Goal: Task Accomplishment & Management: Manage account settings

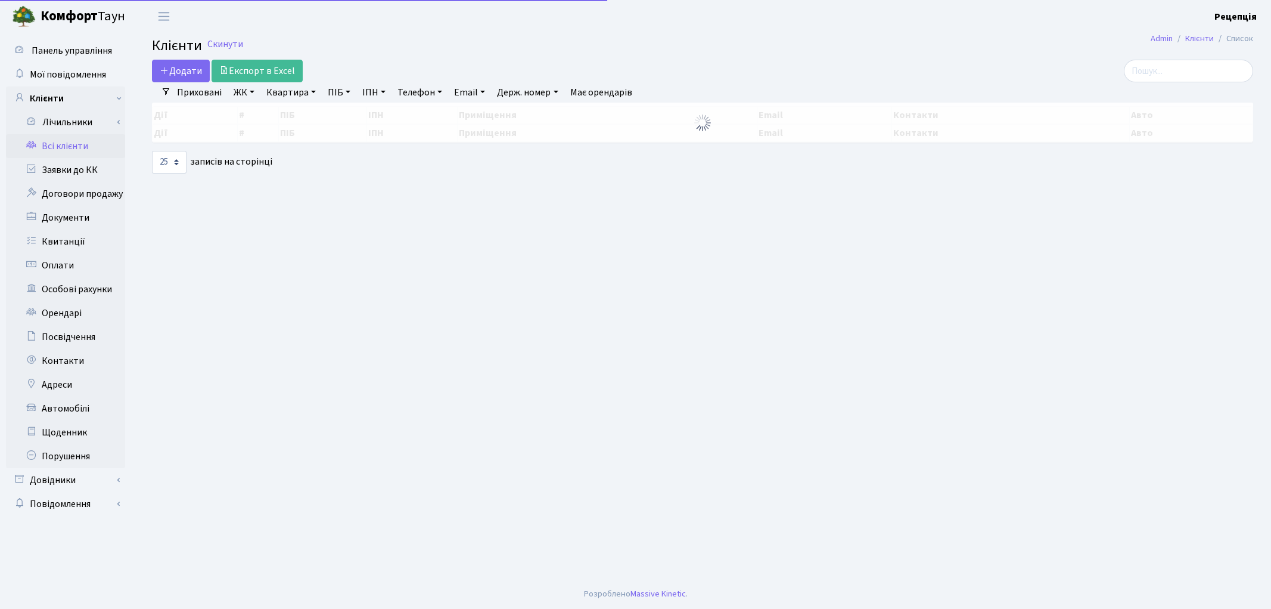
select select "25"
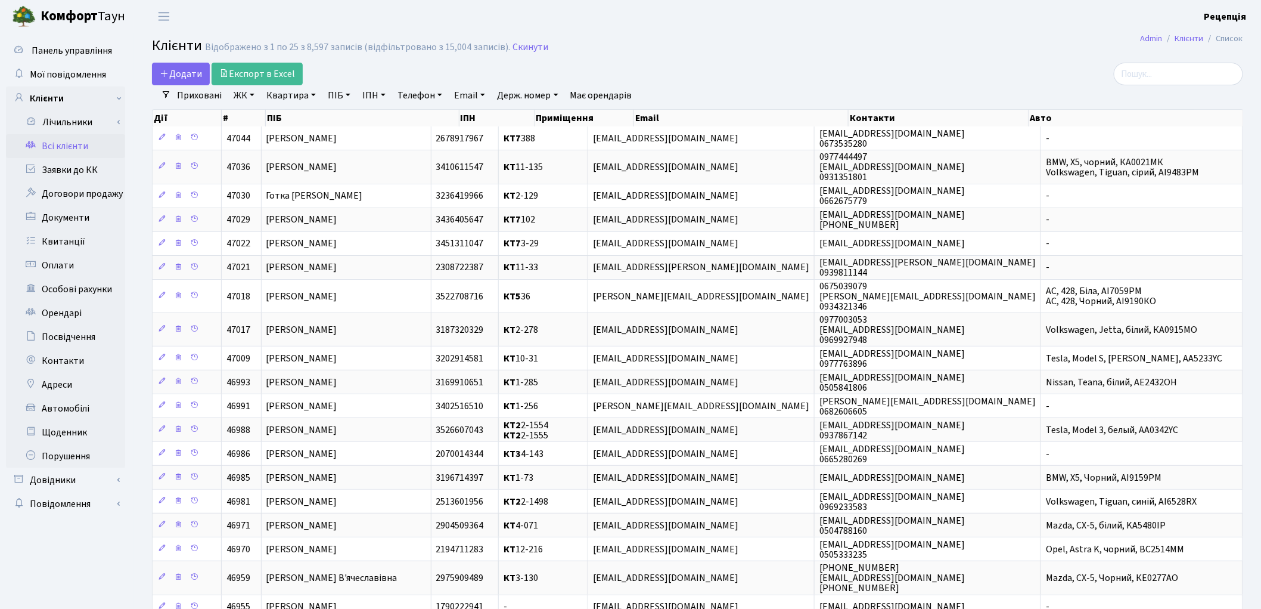
click at [252, 93] on link "ЖК" at bounding box center [244, 95] width 30 height 20
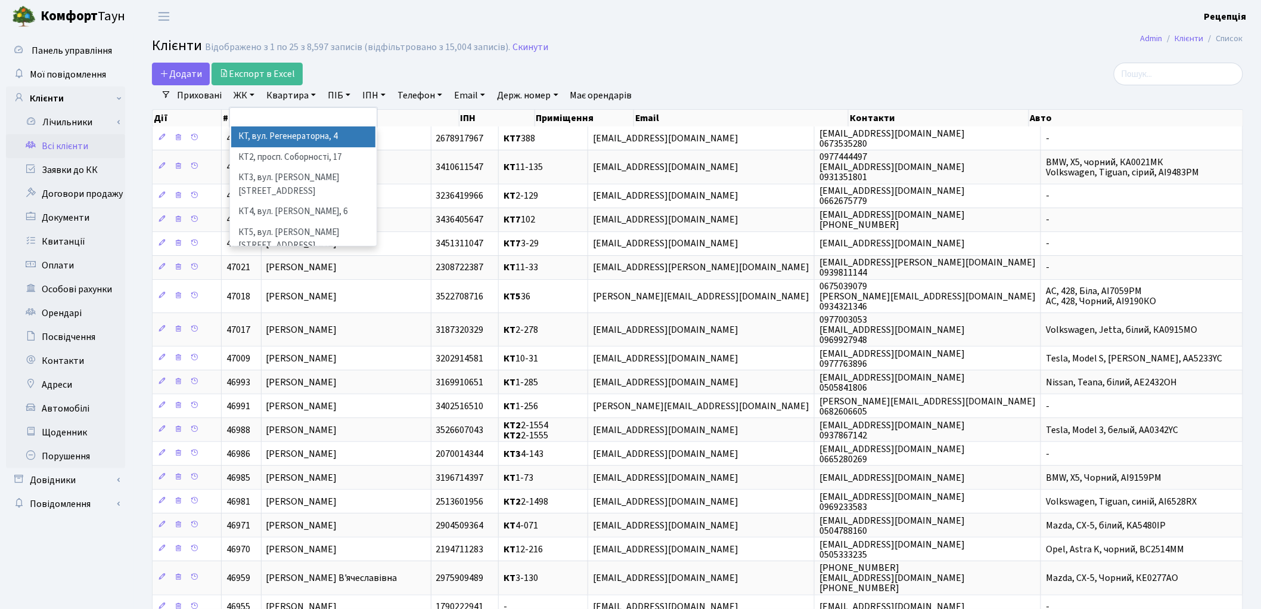
click at [264, 138] on li "КТ, вул. Регенераторна, 4" at bounding box center [303, 136] width 144 height 21
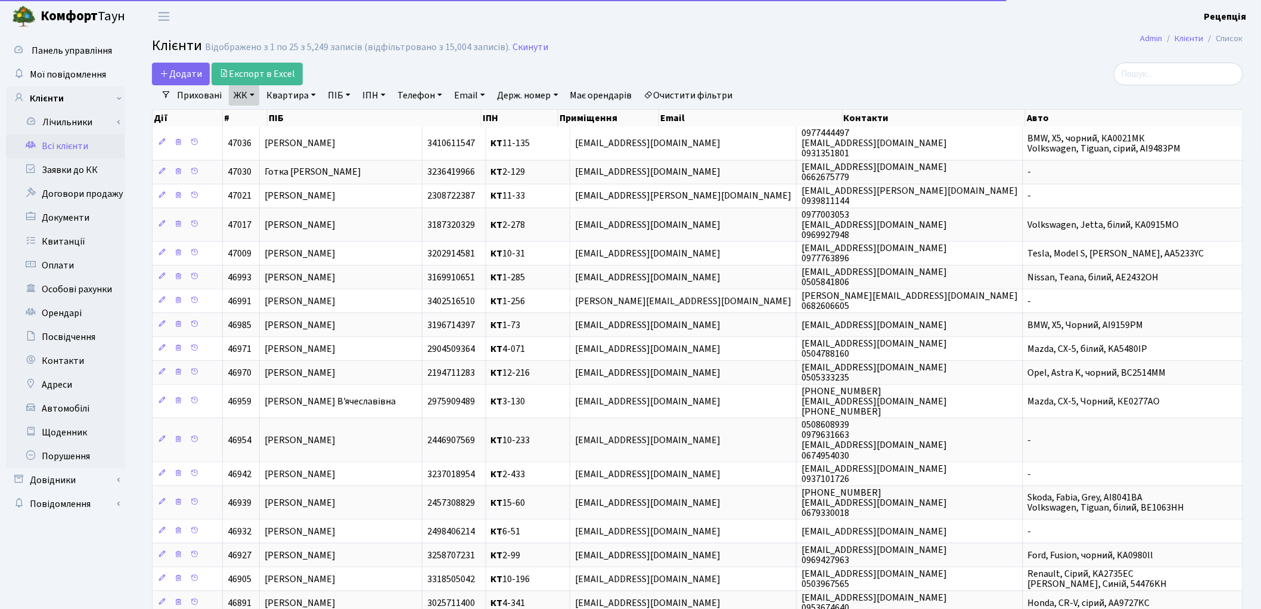
click at [299, 96] on link "Квартира" at bounding box center [291, 95] width 59 height 20
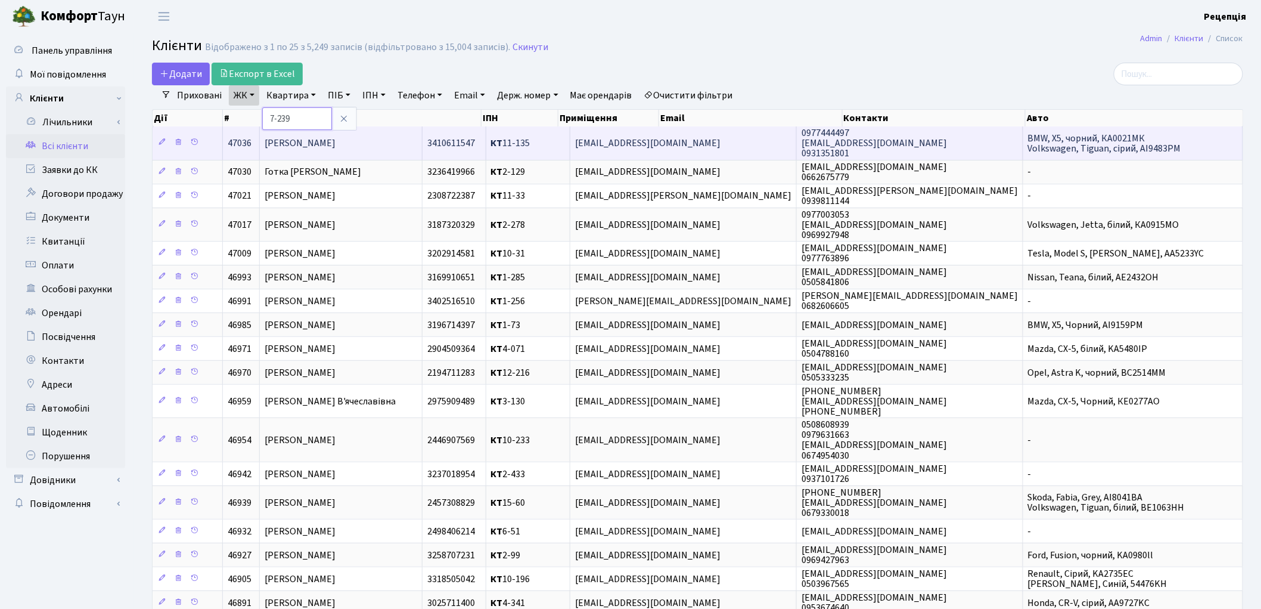
type input "7-239"
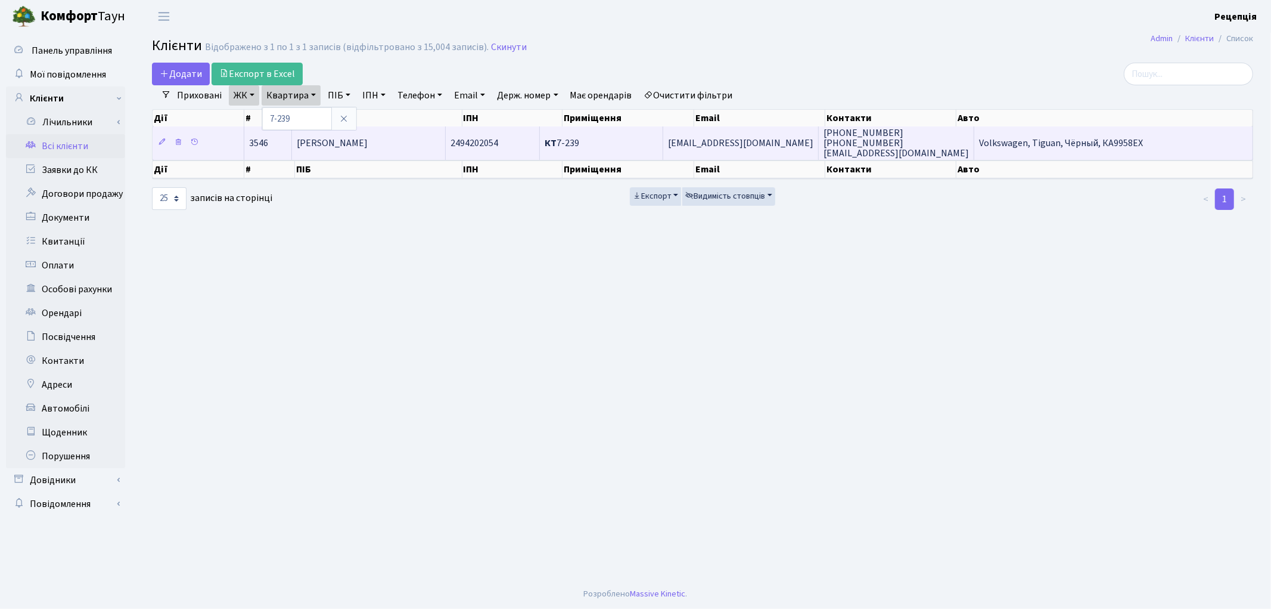
click at [348, 136] on span "[PERSON_NAME]" at bounding box center [332, 142] width 71 height 13
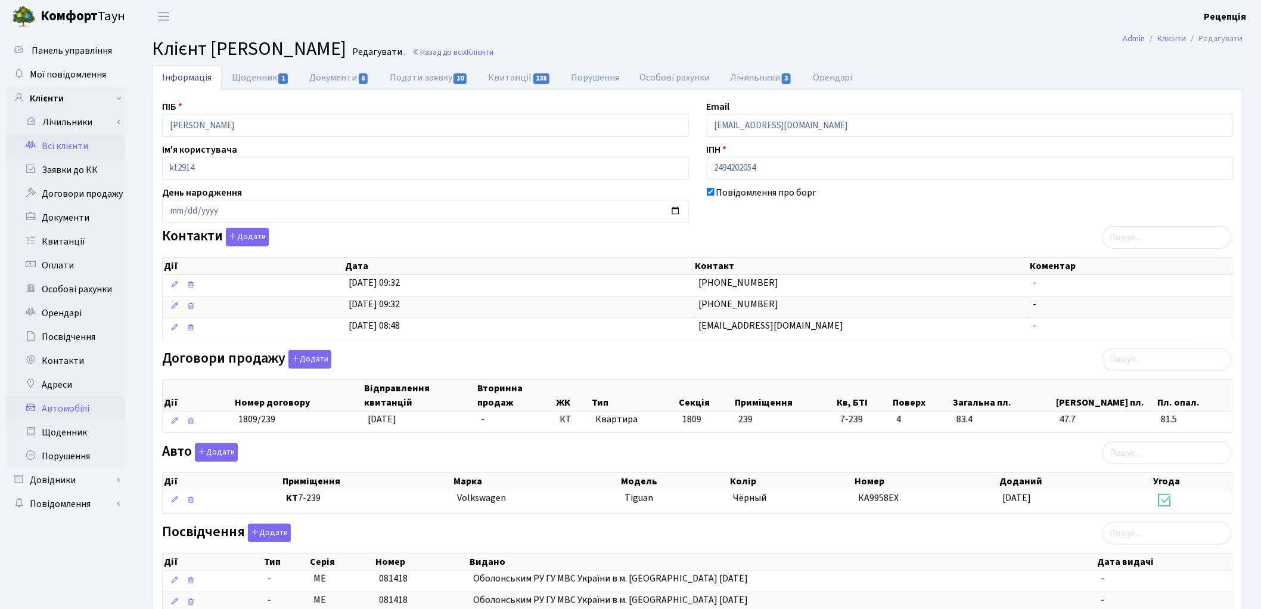
click at [69, 404] on link "Автомобілі" at bounding box center [65, 408] width 119 height 24
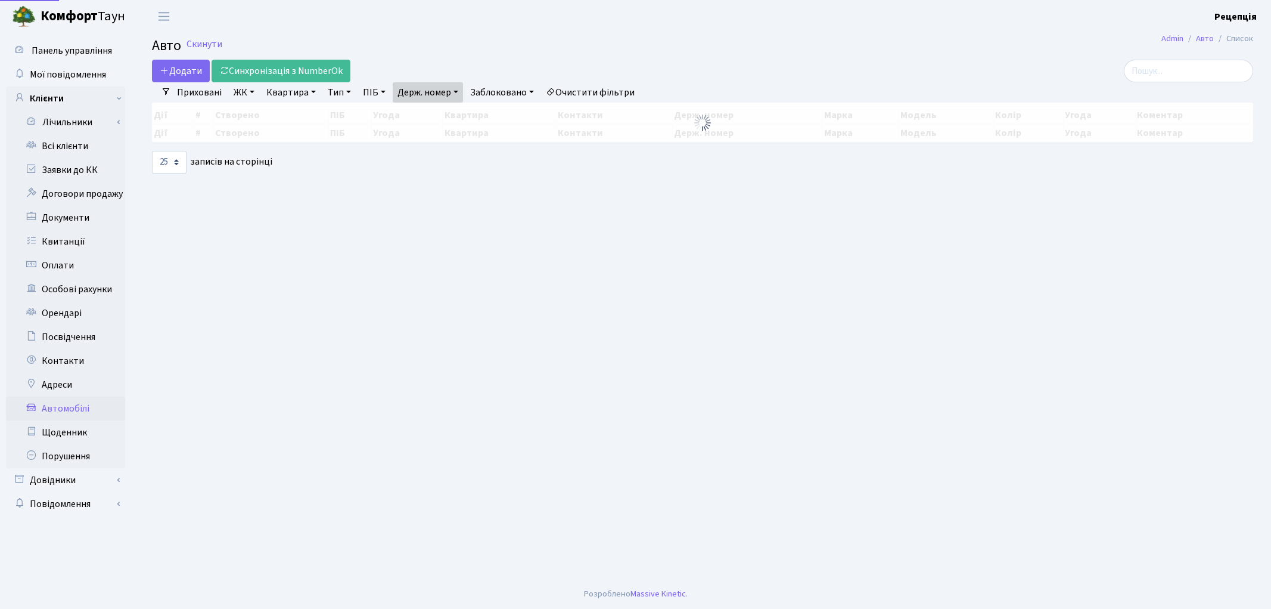
select select "25"
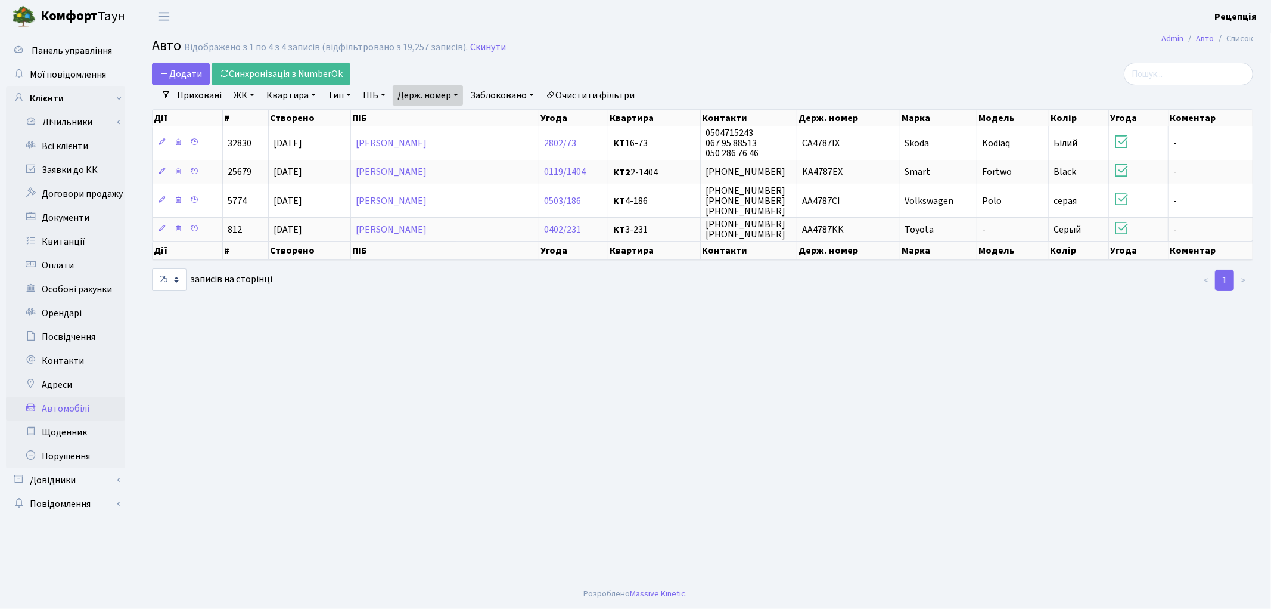
click at [594, 92] on link "Очистити фільтри" at bounding box center [590, 95] width 98 height 20
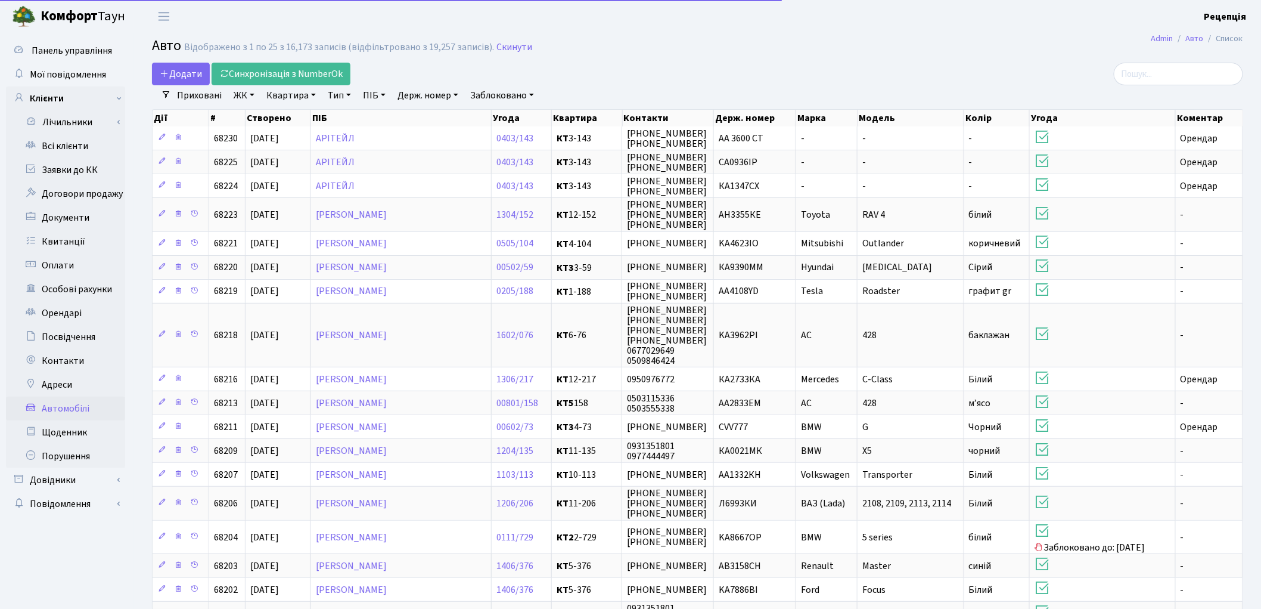
click at [445, 86] on link "Держ. номер" at bounding box center [428, 95] width 70 height 20
type input "3527"
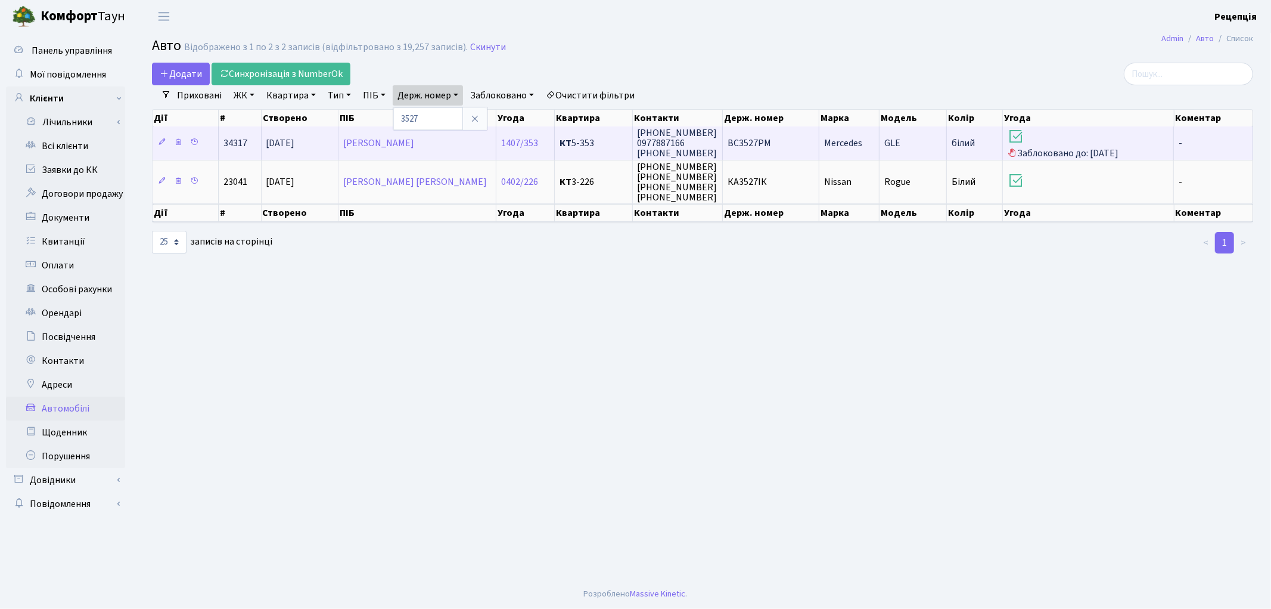
click at [765, 145] on span "BC3527PM" at bounding box center [750, 142] width 44 height 13
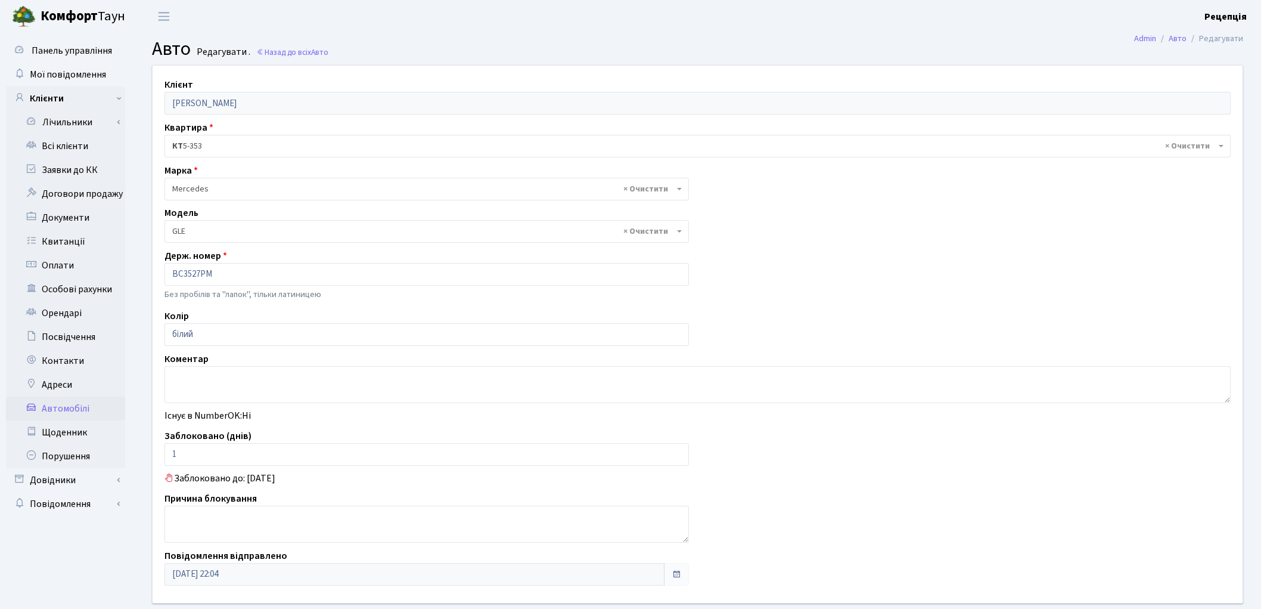
select select "1497"
click at [69, 145] on link "Всі клієнти" at bounding box center [65, 146] width 119 height 24
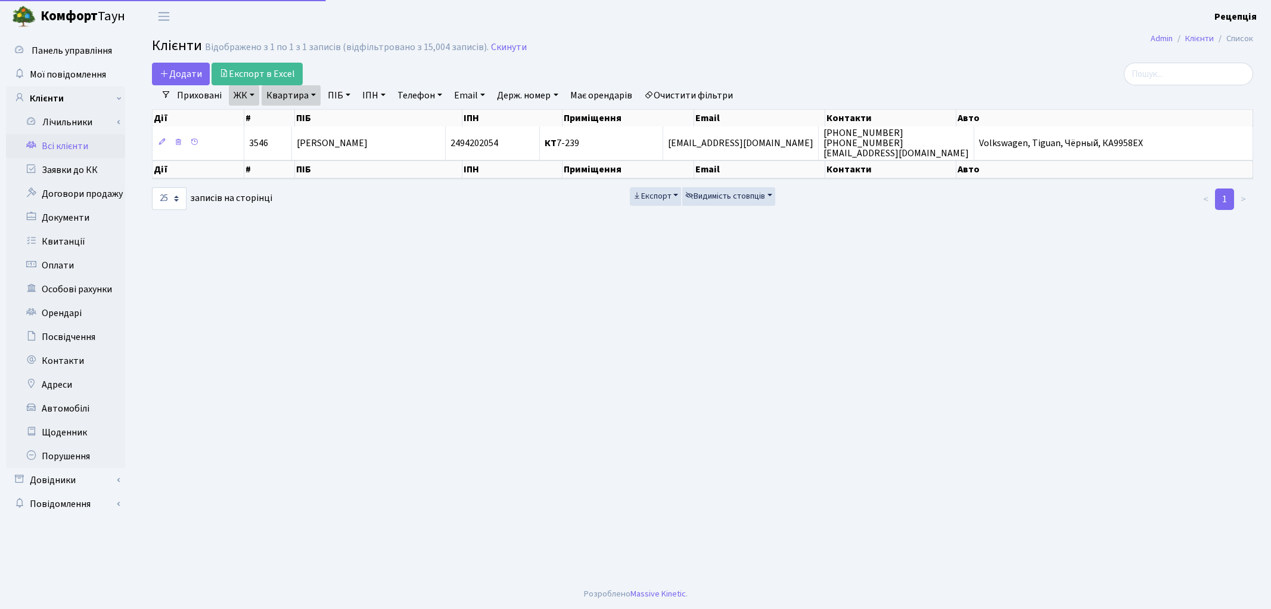
select select "25"
click at [702, 92] on link "Очистити фільтри" at bounding box center [689, 95] width 98 height 20
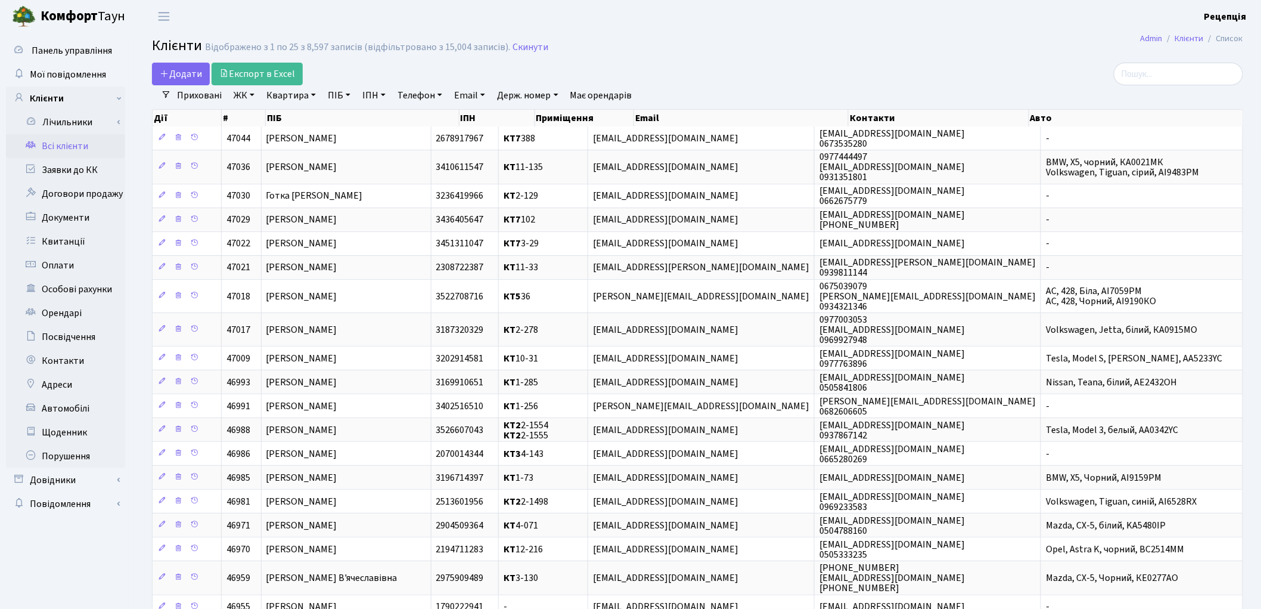
click at [342, 94] on link "ПІБ" at bounding box center [339, 95] width 32 height 20
type input "[PERSON_NAME]"
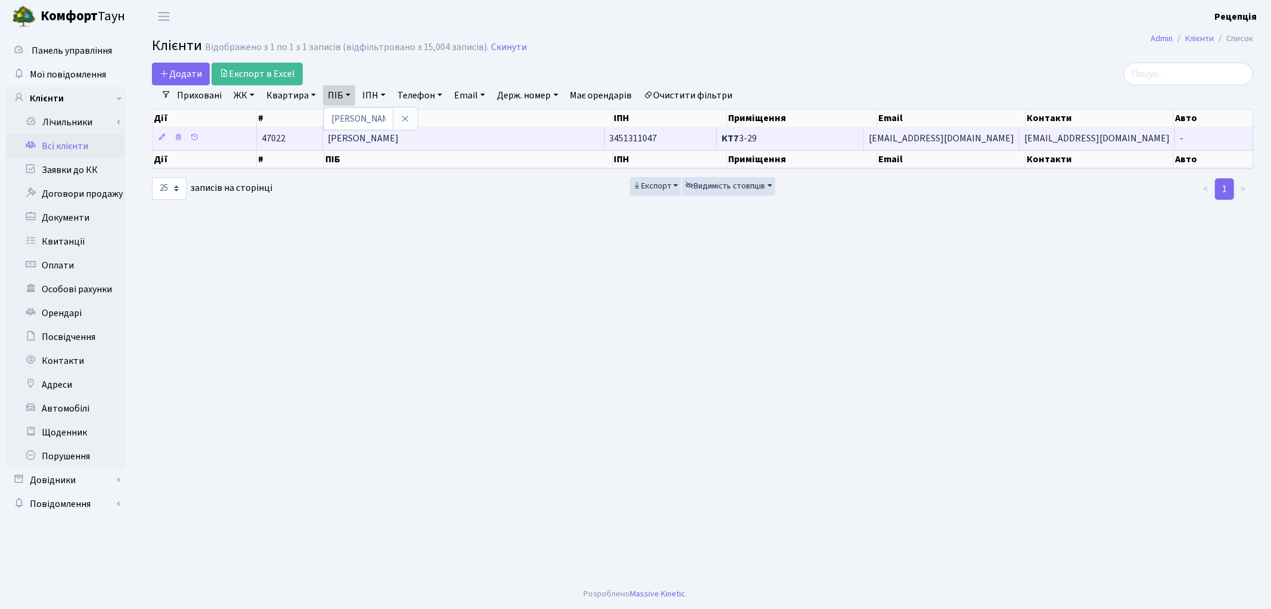
click at [424, 145] on td "[PERSON_NAME]" at bounding box center [464, 137] width 282 height 23
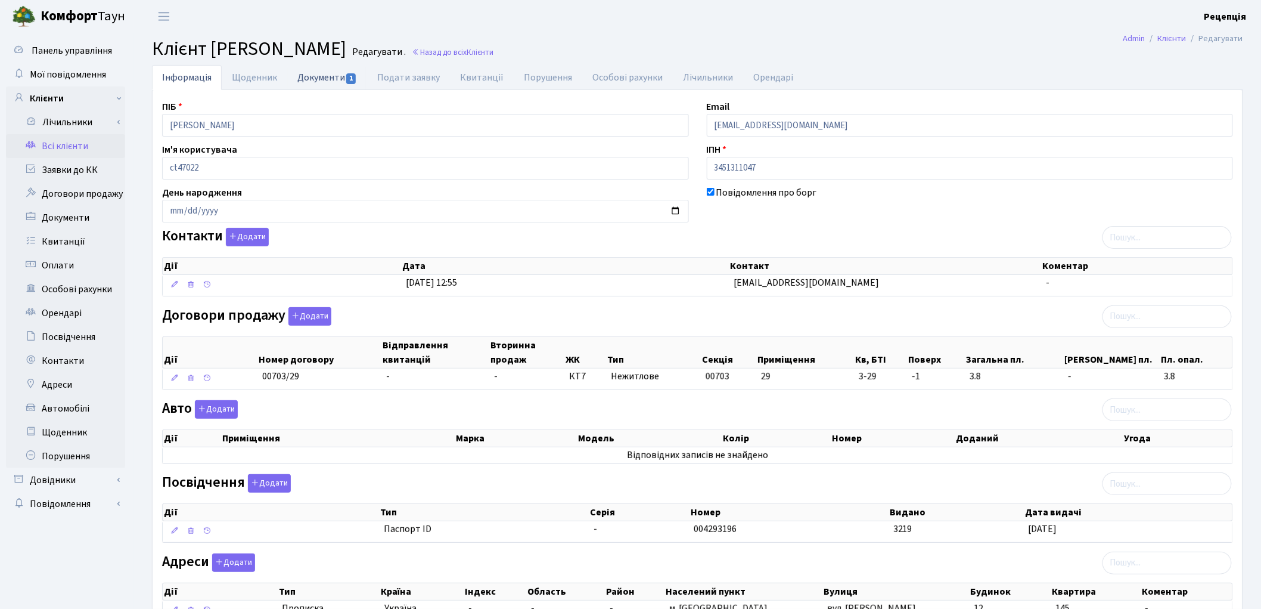
click at [327, 70] on link "Документи 1" at bounding box center [327, 77] width 80 height 24
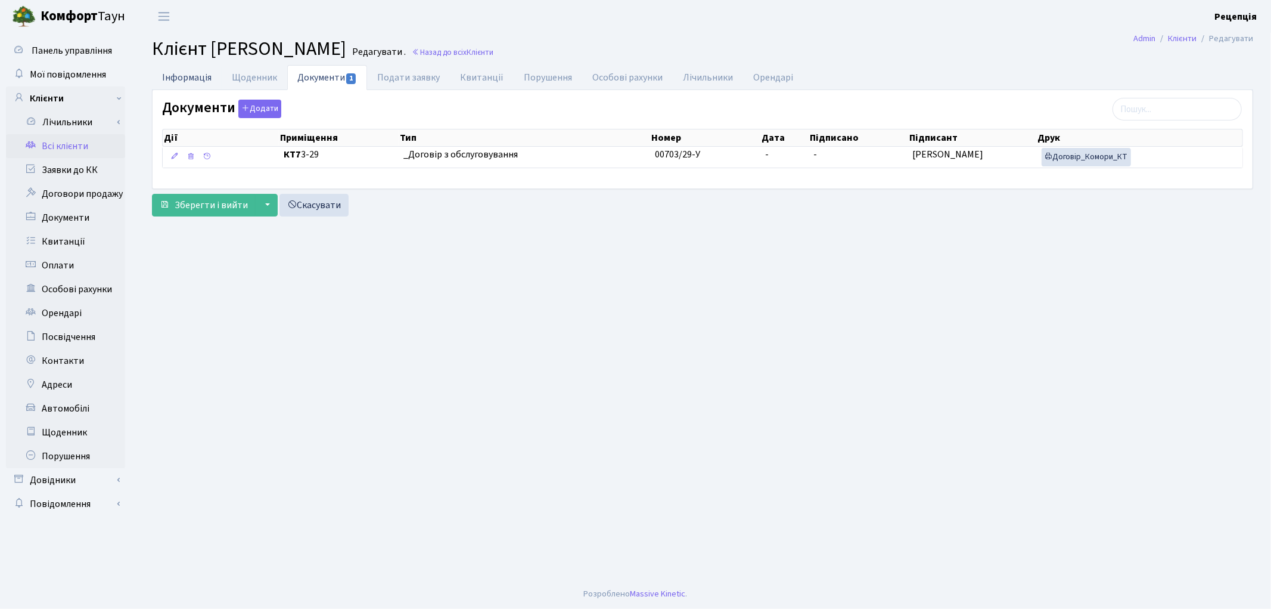
click at [170, 79] on link "Інформація" at bounding box center [187, 77] width 70 height 24
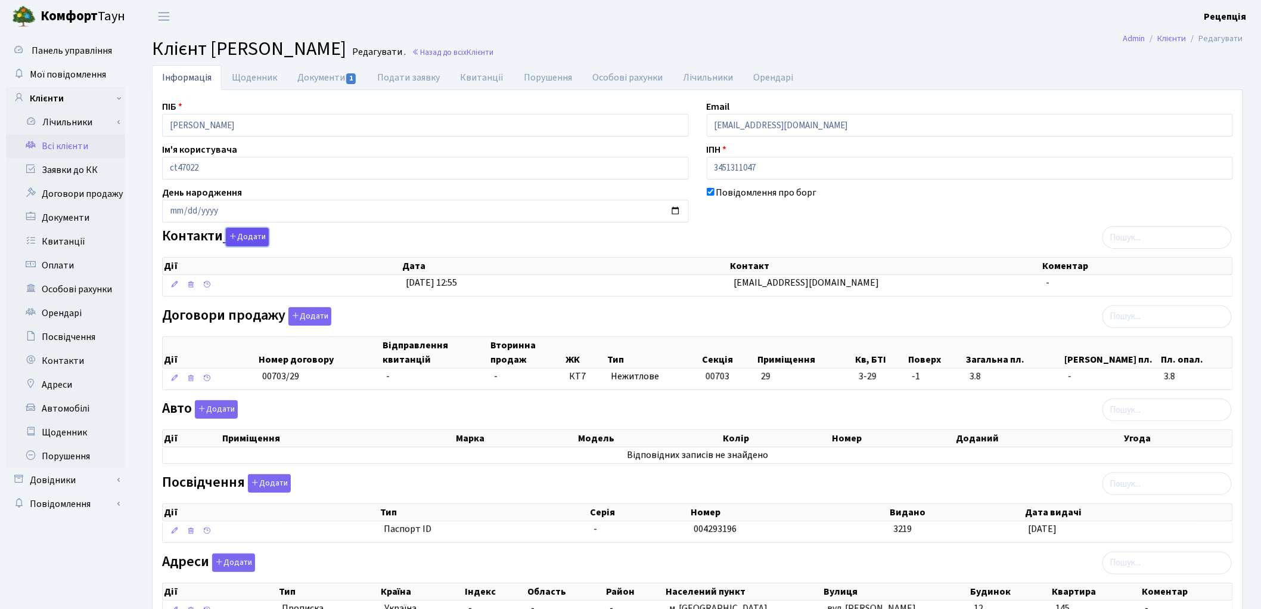
click at [254, 240] on button "Додати" at bounding box center [247, 237] width 43 height 18
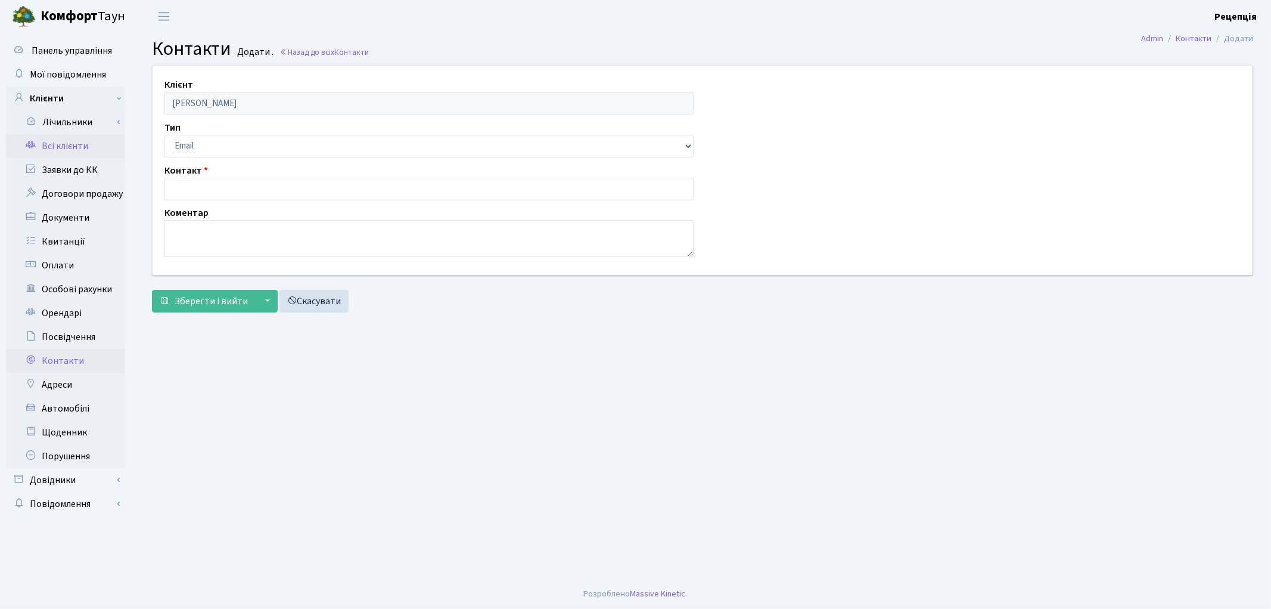
click at [86, 143] on link "Всі клієнти" at bounding box center [65, 146] width 119 height 24
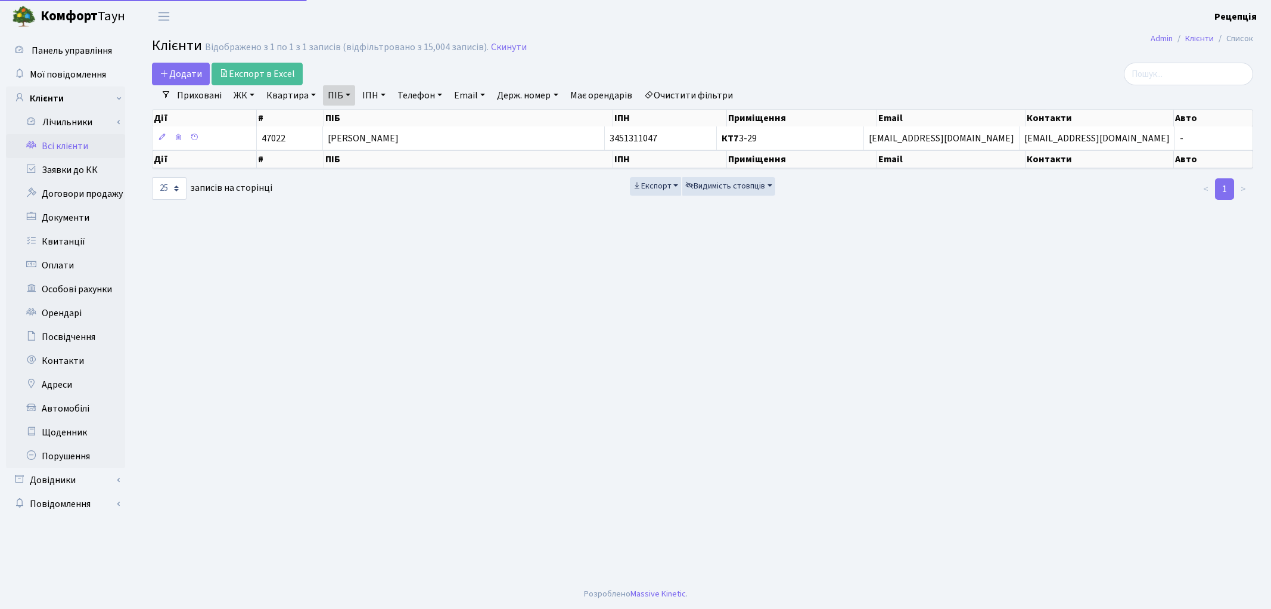
select select "25"
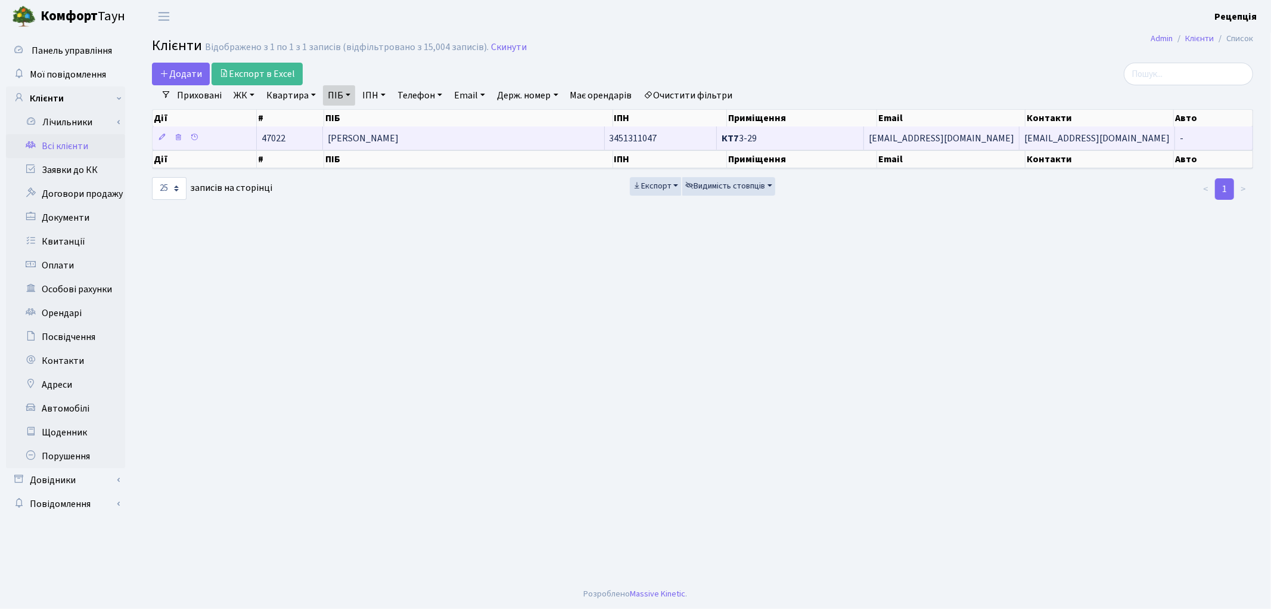
click at [399, 140] on span "[PERSON_NAME]" at bounding box center [363, 138] width 71 height 13
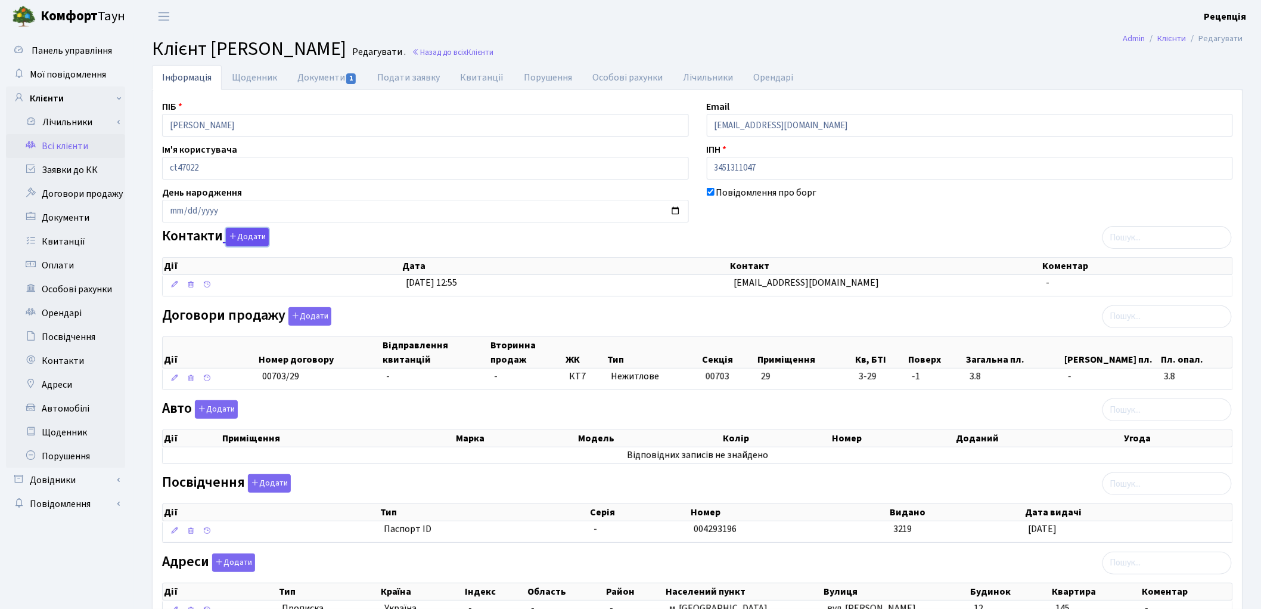
click at [255, 235] on button "Додати" at bounding box center [247, 237] width 43 height 18
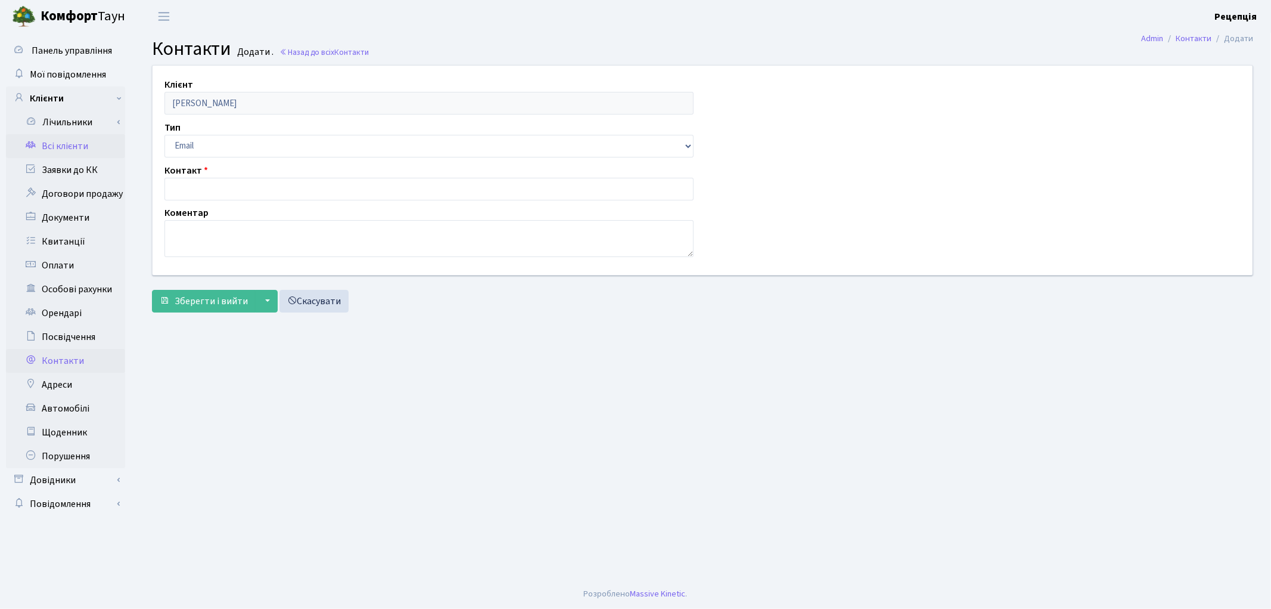
click at [80, 150] on link "Всі клієнти" at bounding box center [65, 146] width 119 height 24
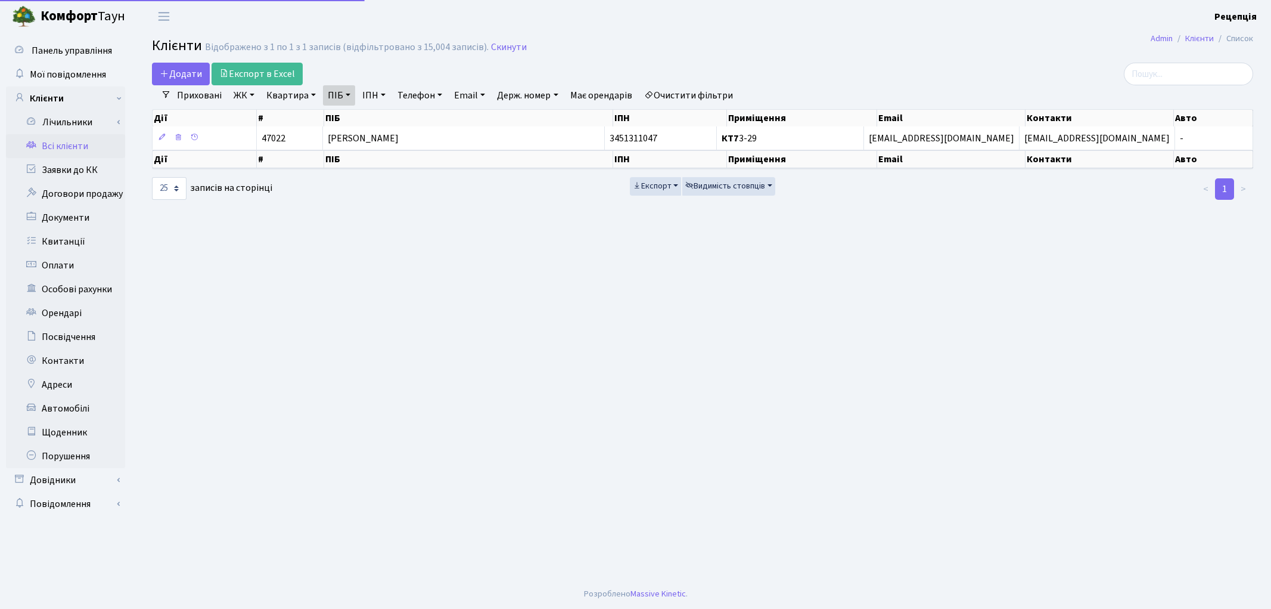
select select "25"
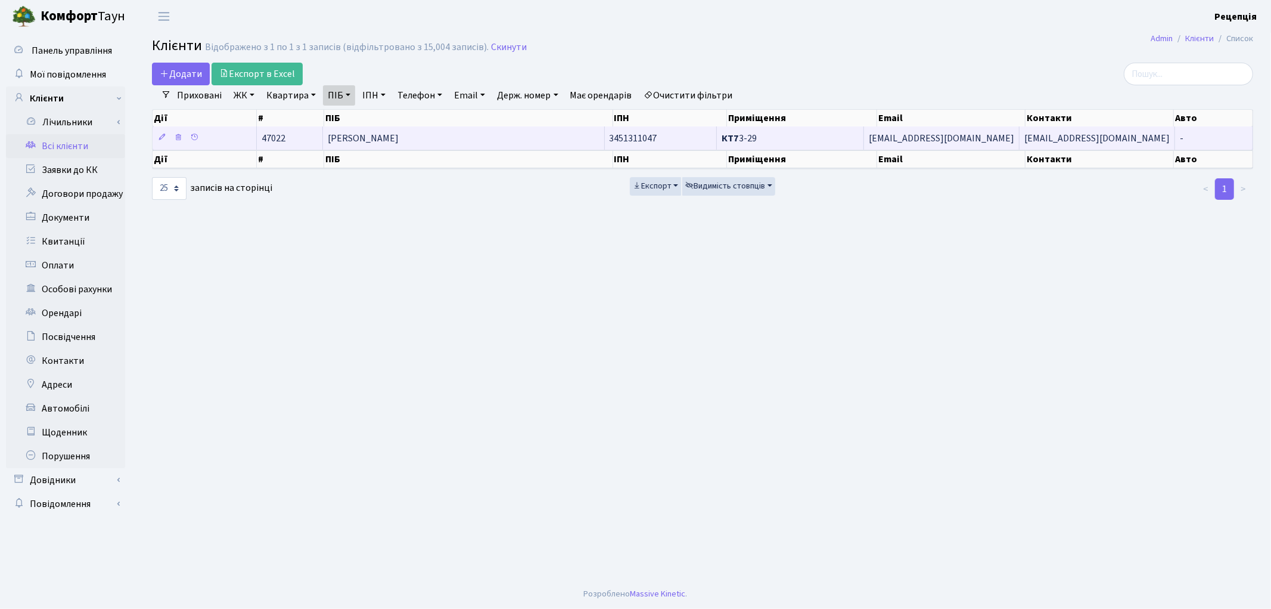
click at [392, 147] on td "[PERSON_NAME]" at bounding box center [464, 137] width 282 height 23
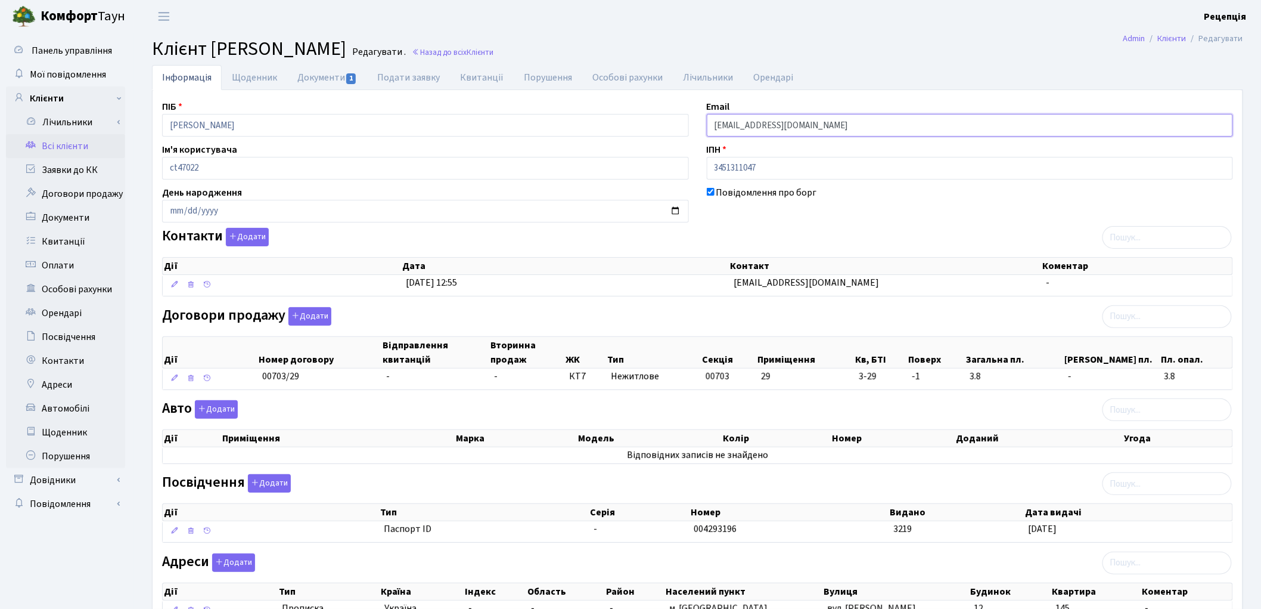
click at [740, 127] on input "[EMAIL_ADDRESS][DOMAIN_NAME]" at bounding box center [970, 125] width 527 height 23
click at [795, 118] on input "121212@ukr.net" at bounding box center [970, 125] width 527 height 23
type input "1"
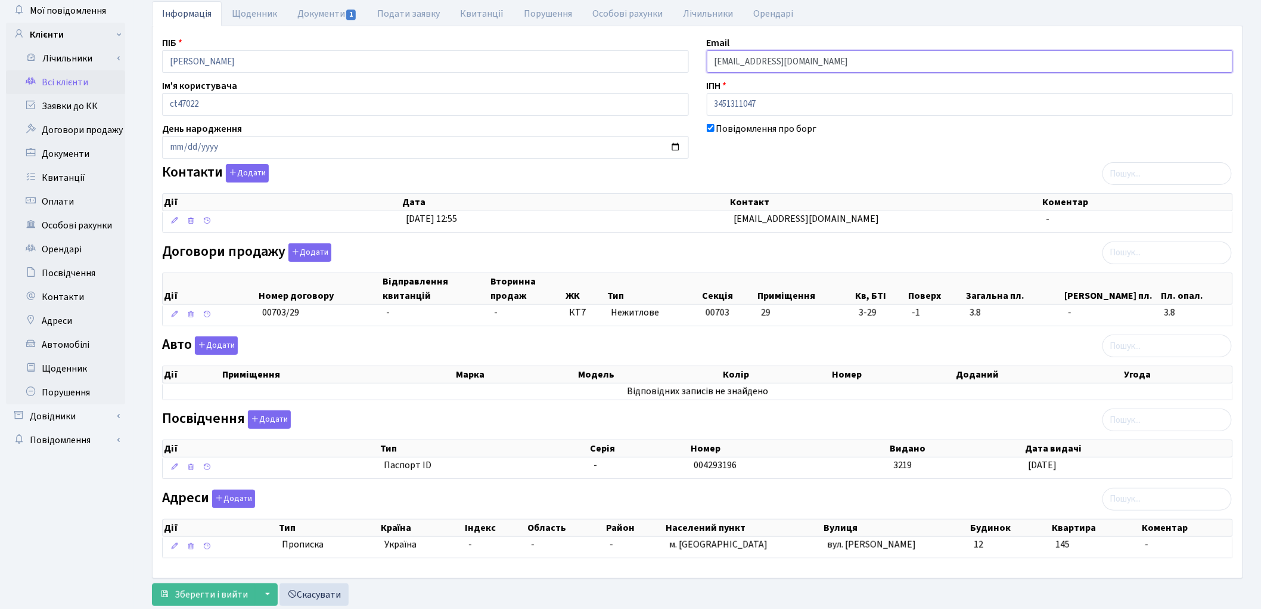
scroll to position [98, 0]
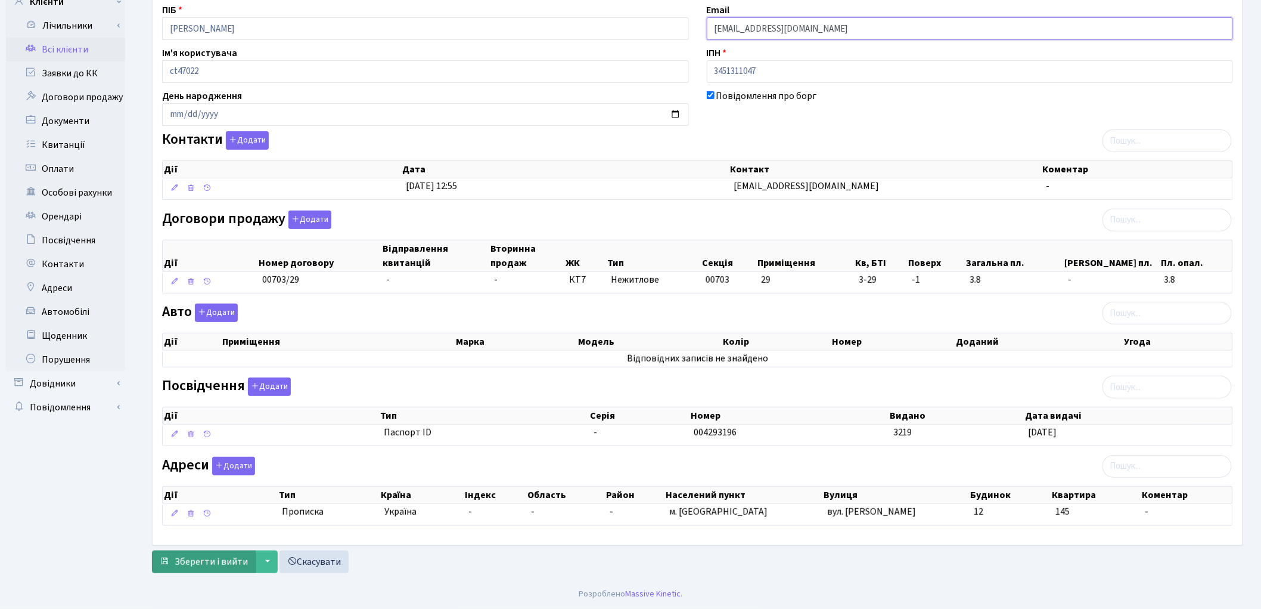
type input "[EMAIL_ADDRESS][DOMAIN_NAME]"
click at [188, 563] on span "Зберегти і вийти" at bounding box center [211, 561] width 73 height 13
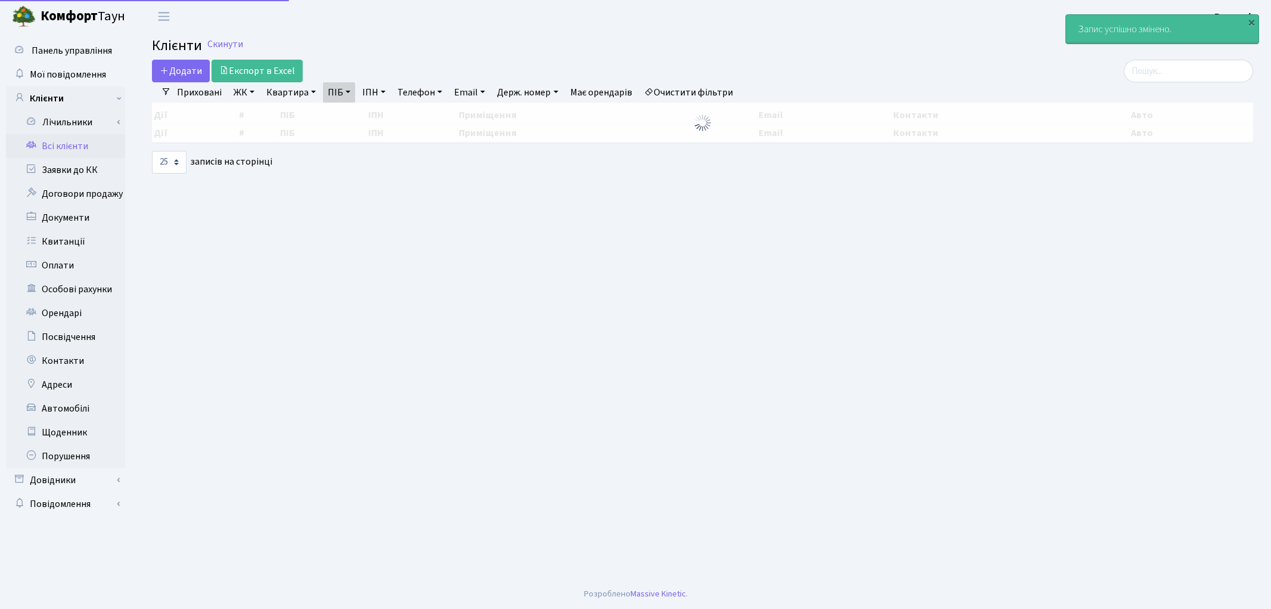
select select "25"
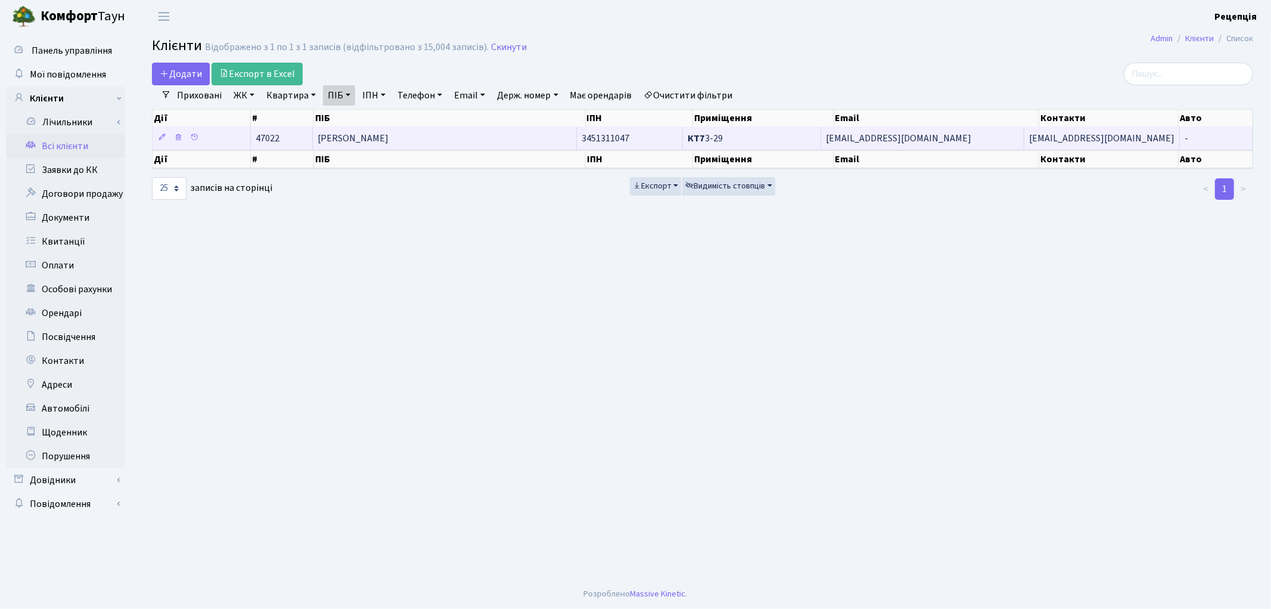
click at [389, 132] on span "[PERSON_NAME]" at bounding box center [353, 138] width 71 height 13
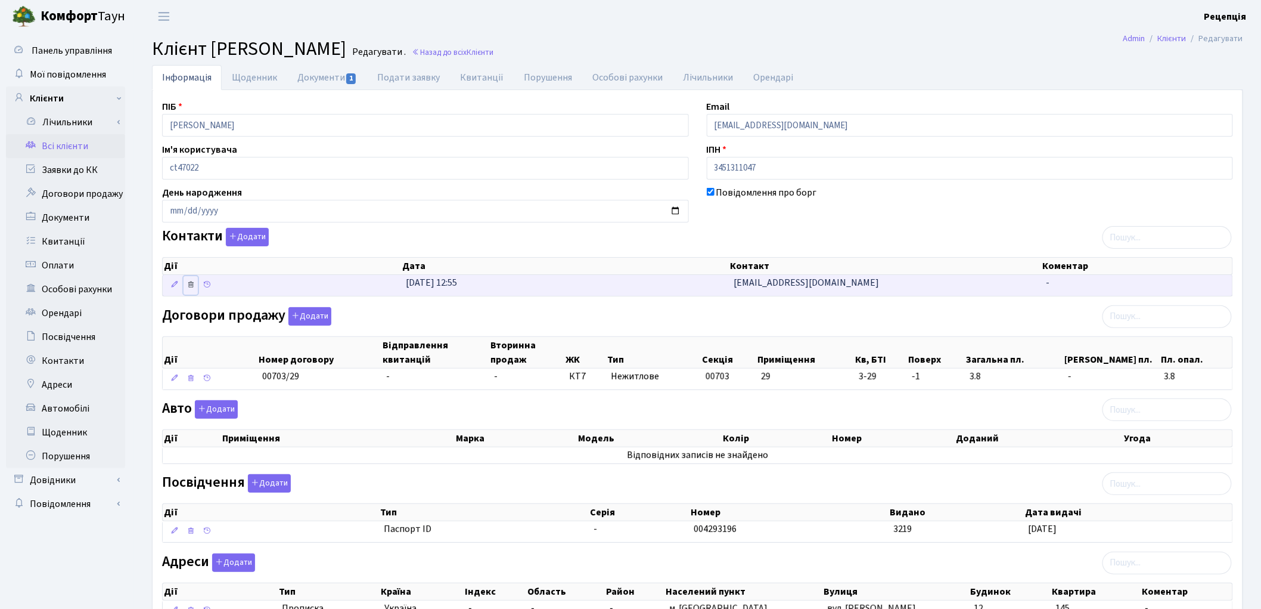
click at [194, 286] on icon at bounding box center [191, 284] width 8 height 8
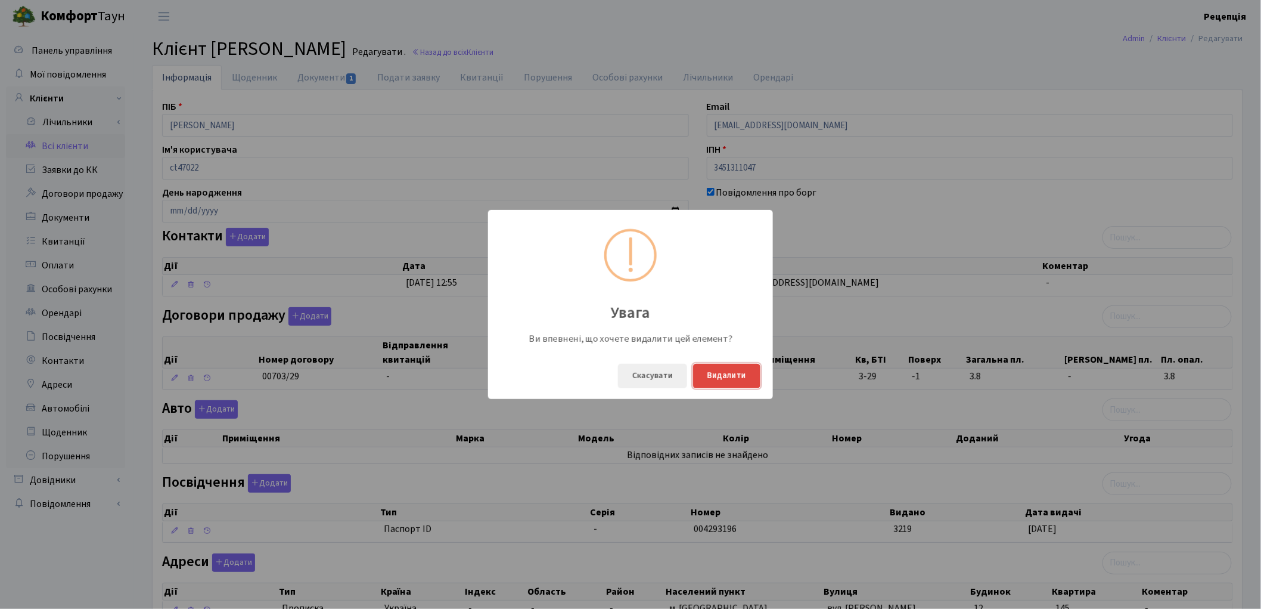
click at [732, 378] on button "Видалити" at bounding box center [726, 376] width 67 height 24
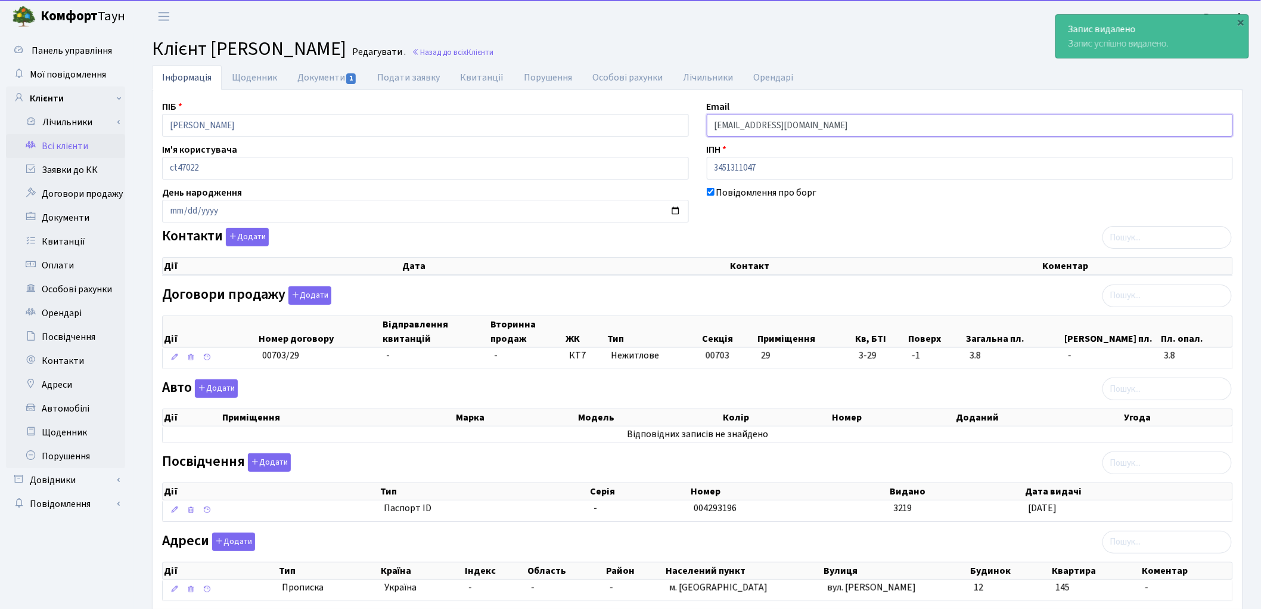
drag, startPoint x: 814, startPoint y: 125, endPoint x: 671, endPoint y: 137, distance: 143.5
click at [671, 137] on div "ПІБ Маліцька-Бурко Анна Вадимівна Email hannamel06@gmail.com Ім'я користувача c…" at bounding box center [697, 355] width 1089 height 511
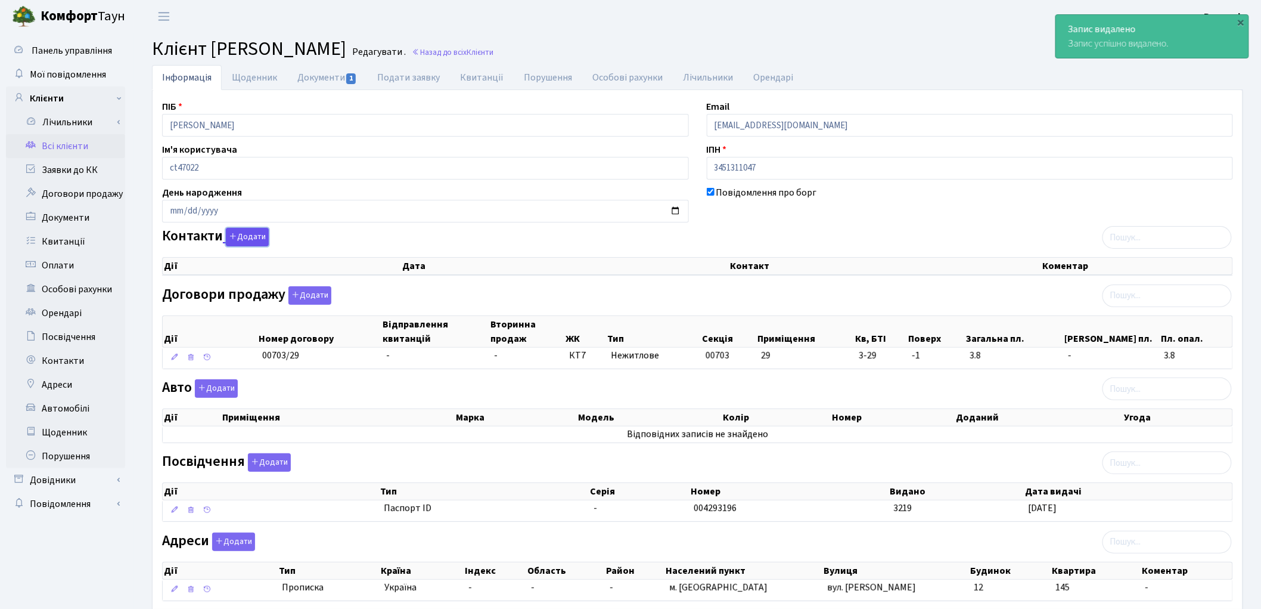
click at [240, 238] on button "Додати" at bounding box center [247, 237] width 43 height 18
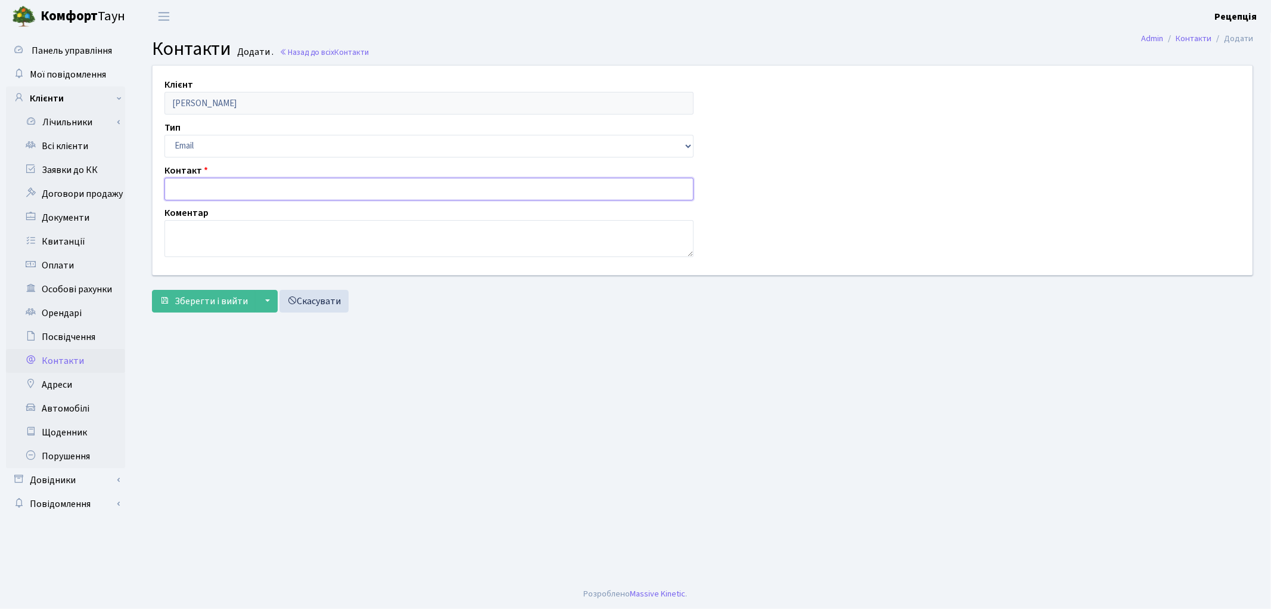
click at [209, 187] on input "text" at bounding box center [429, 189] width 529 height 23
paste input "[EMAIL_ADDRESS][DOMAIN_NAME]"
type input "[EMAIL_ADDRESS][DOMAIN_NAME]"
click at [204, 295] on span "Зберегти і вийти" at bounding box center [211, 300] width 73 height 13
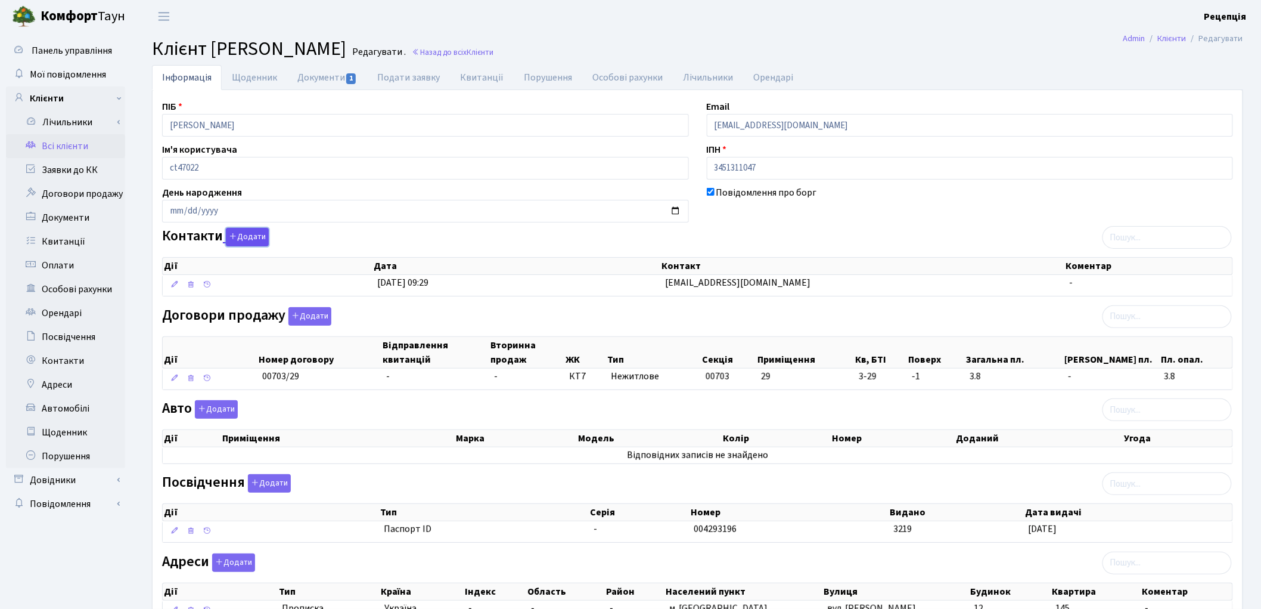
click at [252, 238] on button "Додати" at bounding box center [247, 237] width 43 height 18
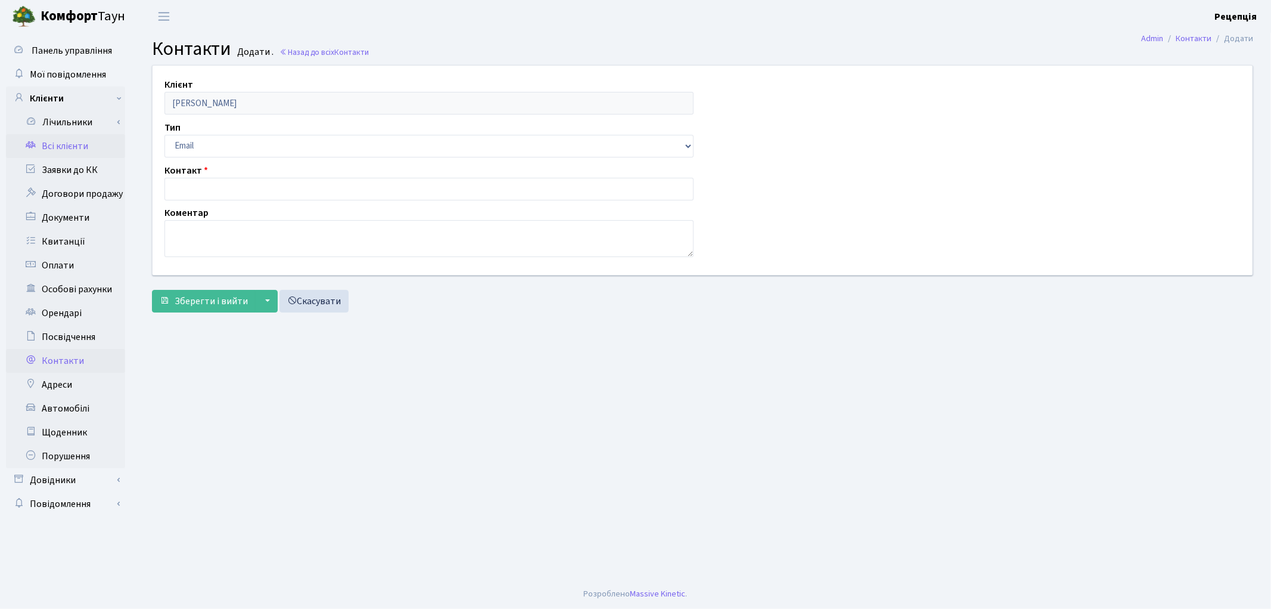
click at [52, 144] on link "Всі клієнти" at bounding box center [65, 146] width 119 height 24
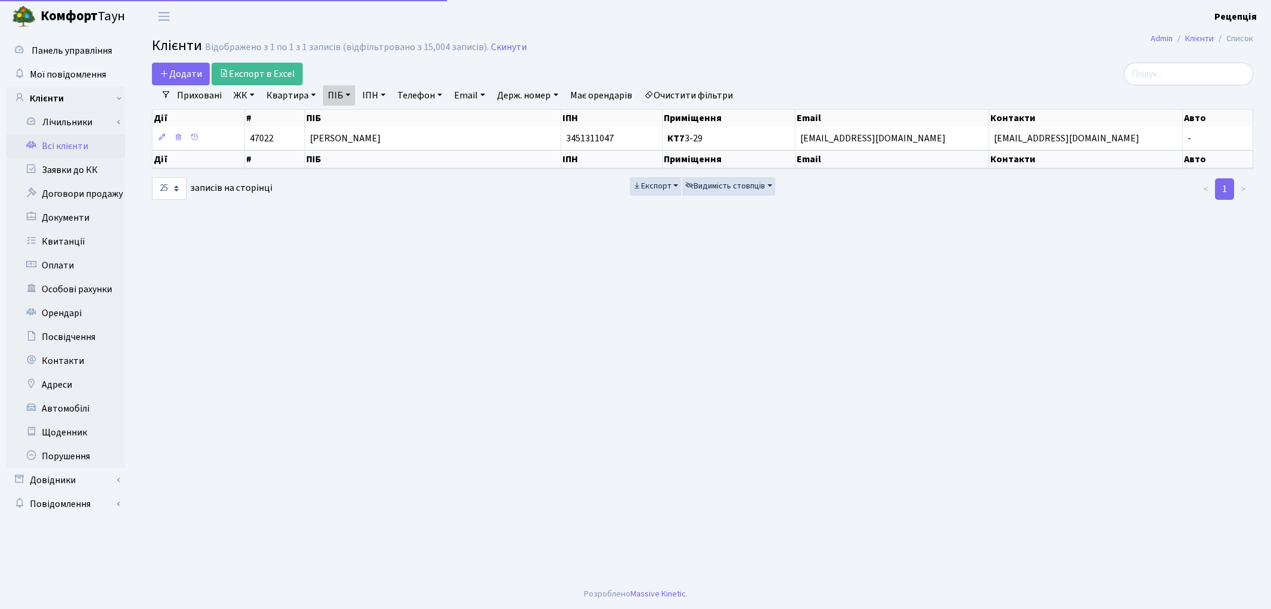
select select "25"
click at [688, 95] on link "Очистити фільтри" at bounding box center [689, 95] width 98 height 20
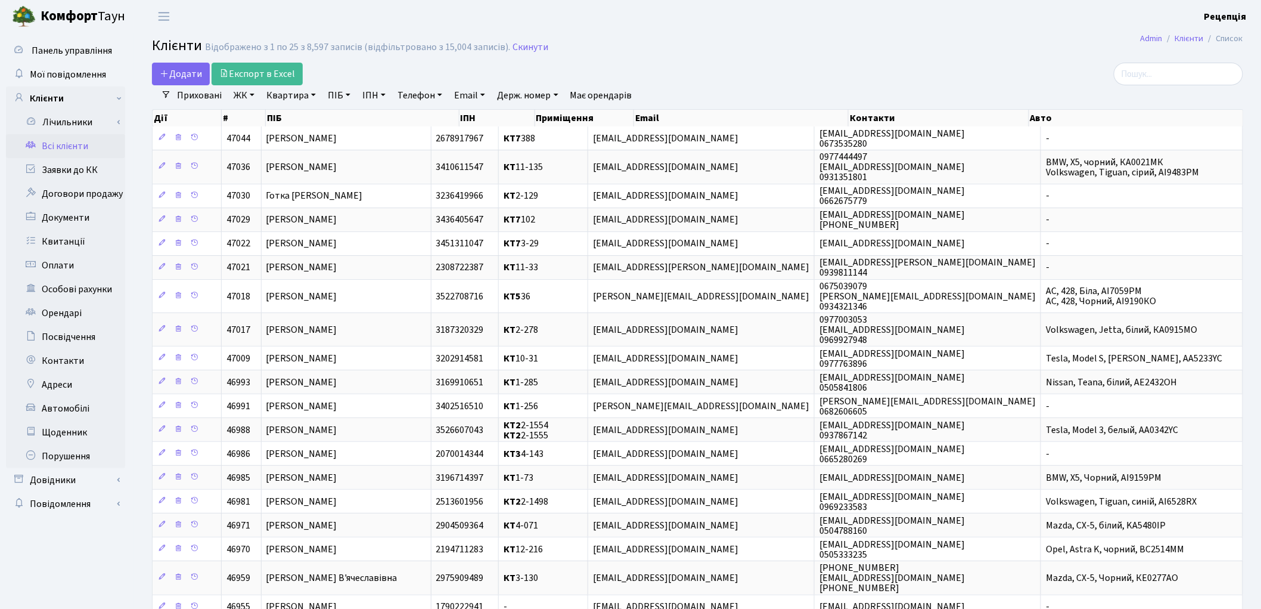
click at [246, 95] on link "ЖК" at bounding box center [244, 95] width 30 height 20
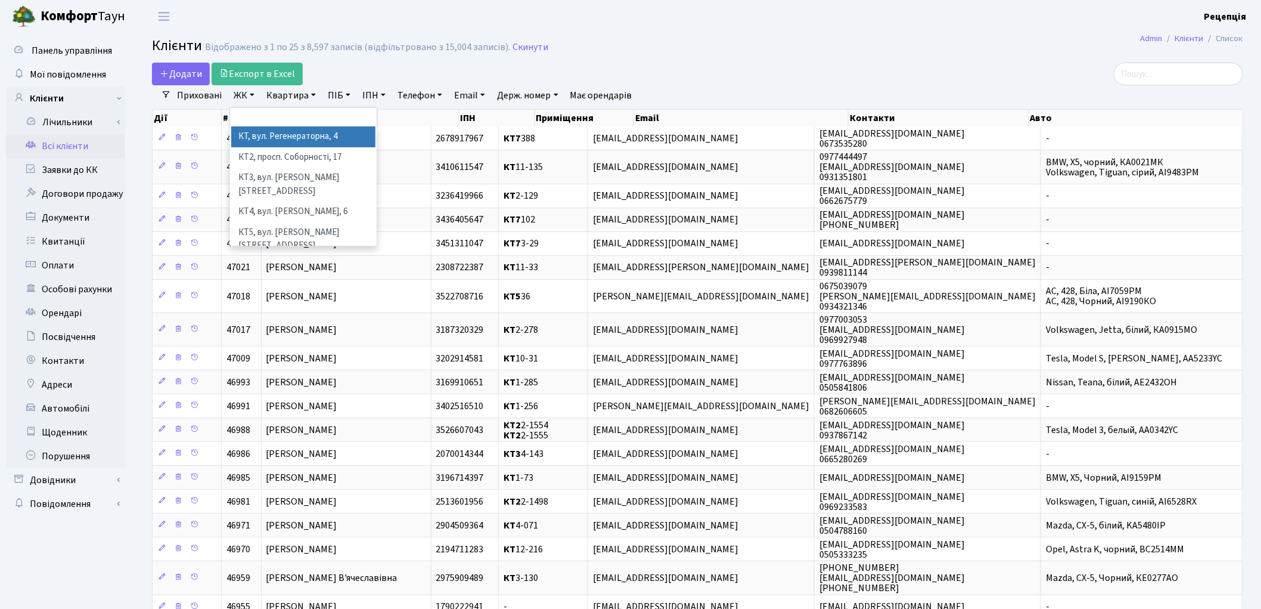
click at [281, 127] on li "КТ, вул. Регенераторна, 4" at bounding box center [303, 136] width 144 height 21
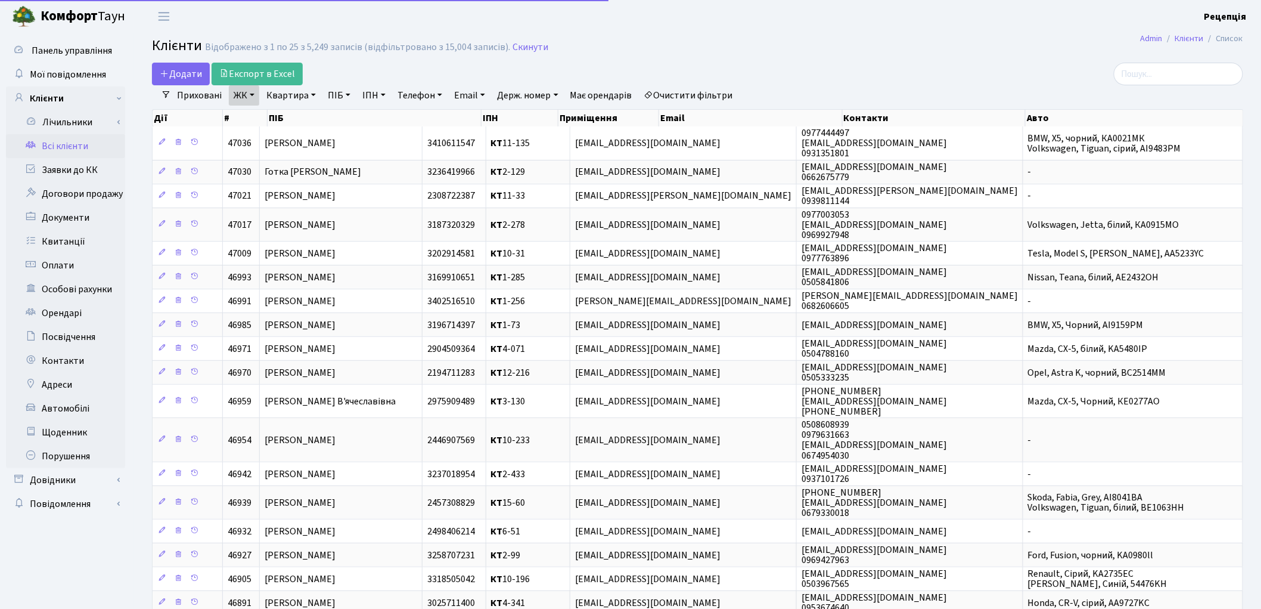
click at [292, 96] on link "Квартира" at bounding box center [291, 95] width 59 height 20
type input "14-50"
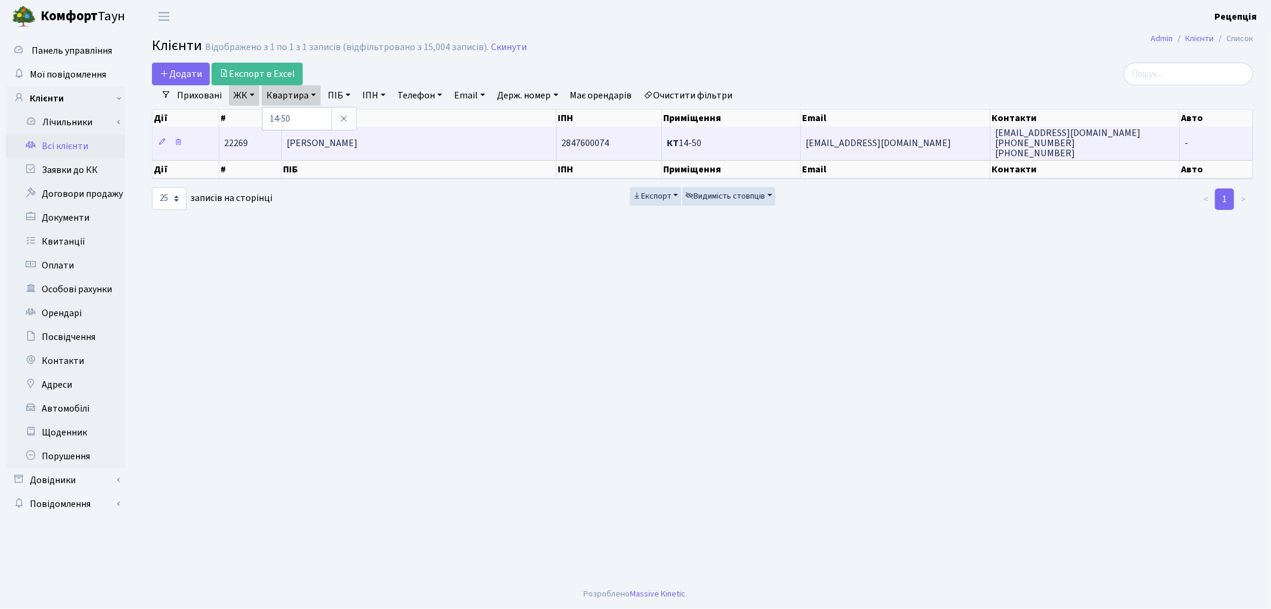
click at [358, 139] on span "Соловйов Михайло Миколайович" at bounding box center [322, 142] width 71 height 13
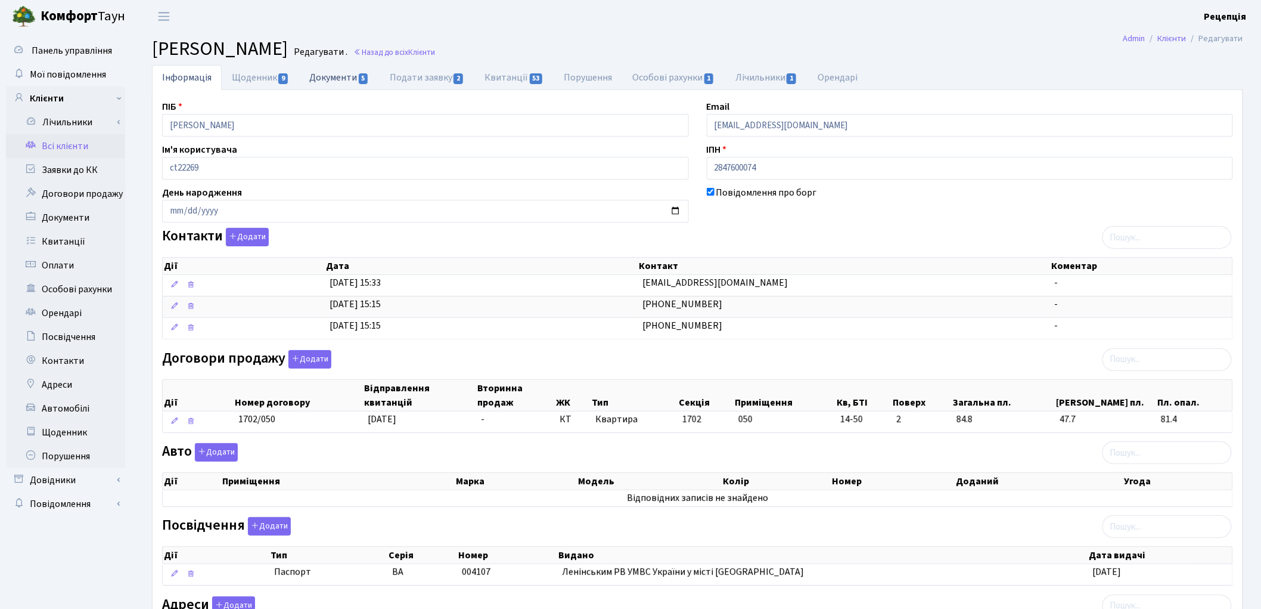
click at [340, 76] on link "Документи 5" at bounding box center [339, 77] width 80 height 24
select select "25"
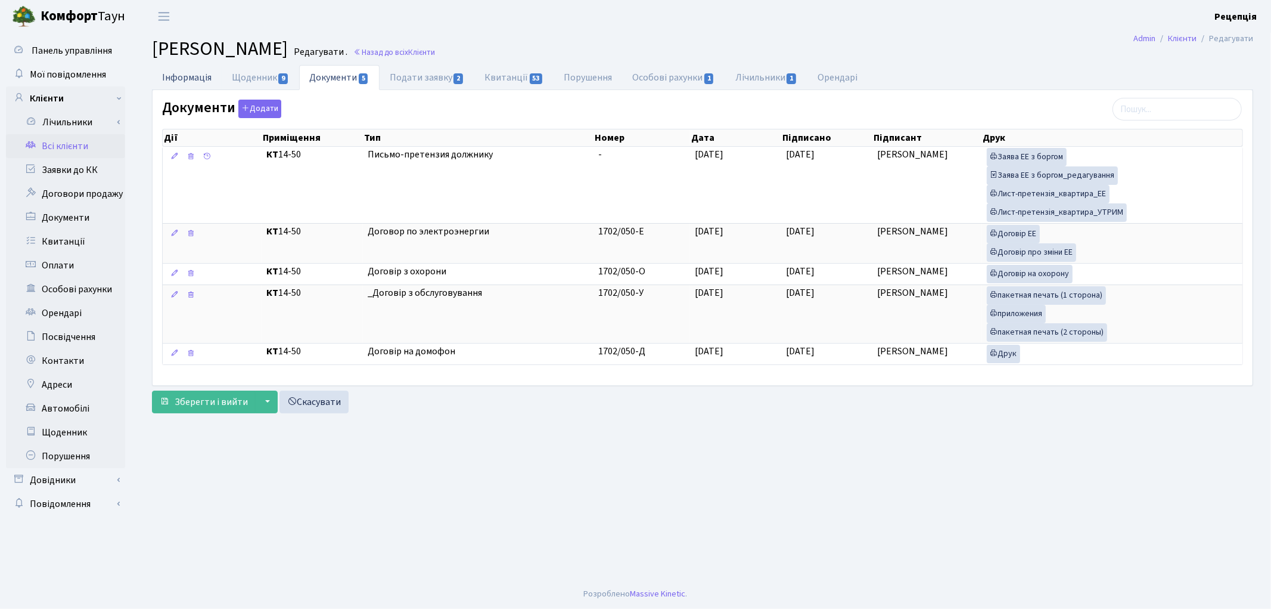
click at [184, 80] on link "Інформація" at bounding box center [187, 77] width 70 height 24
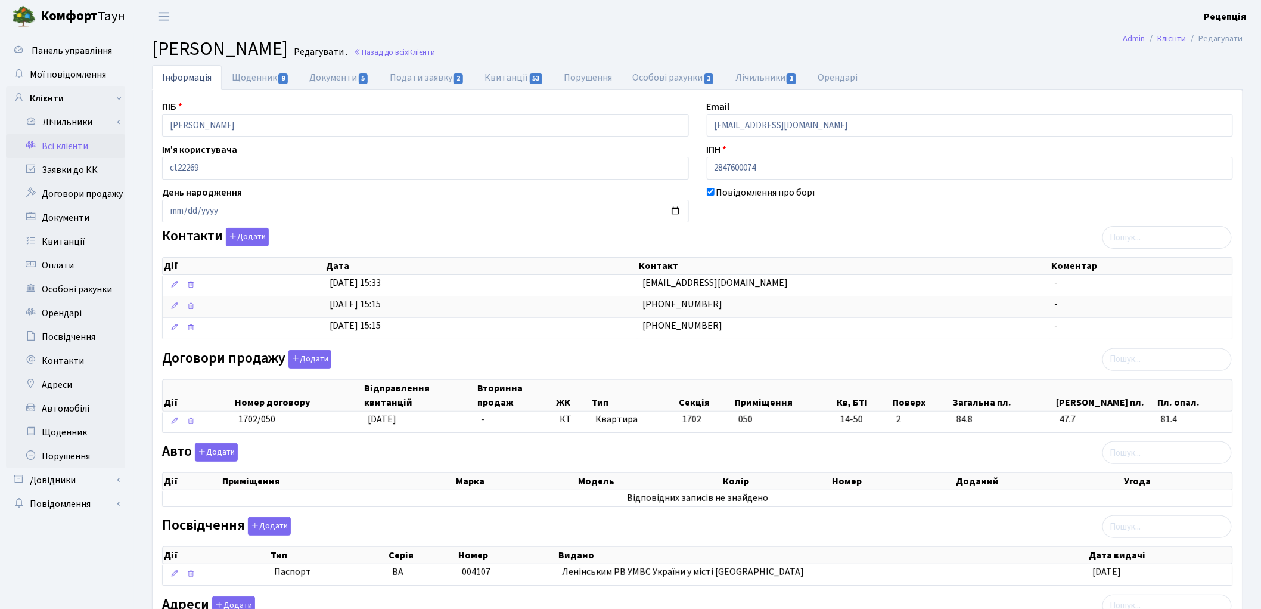
click at [81, 145] on link "Всі клієнти" at bounding box center [65, 146] width 119 height 24
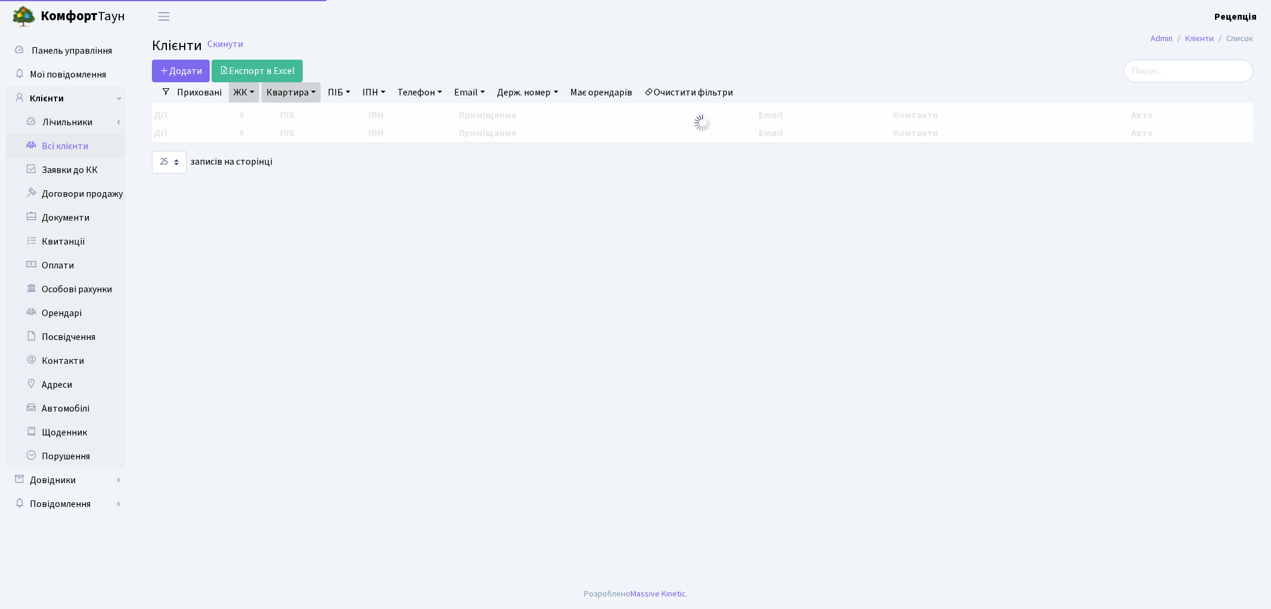
select select "25"
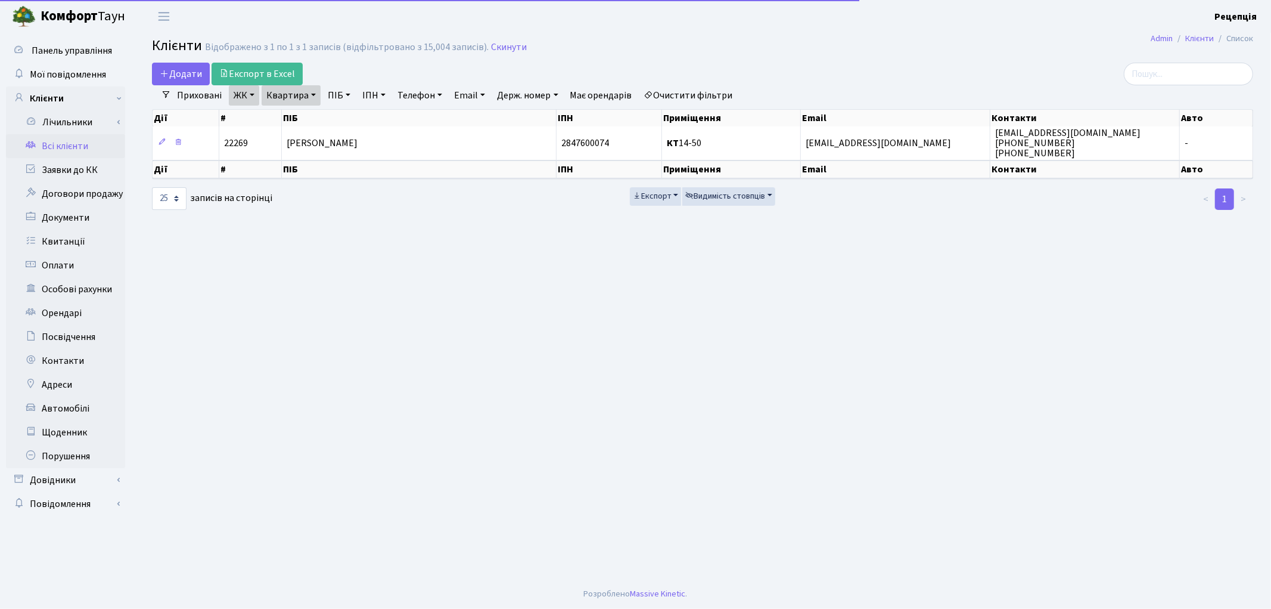
click at [300, 95] on link "Квартира" at bounding box center [291, 95] width 59 height 20
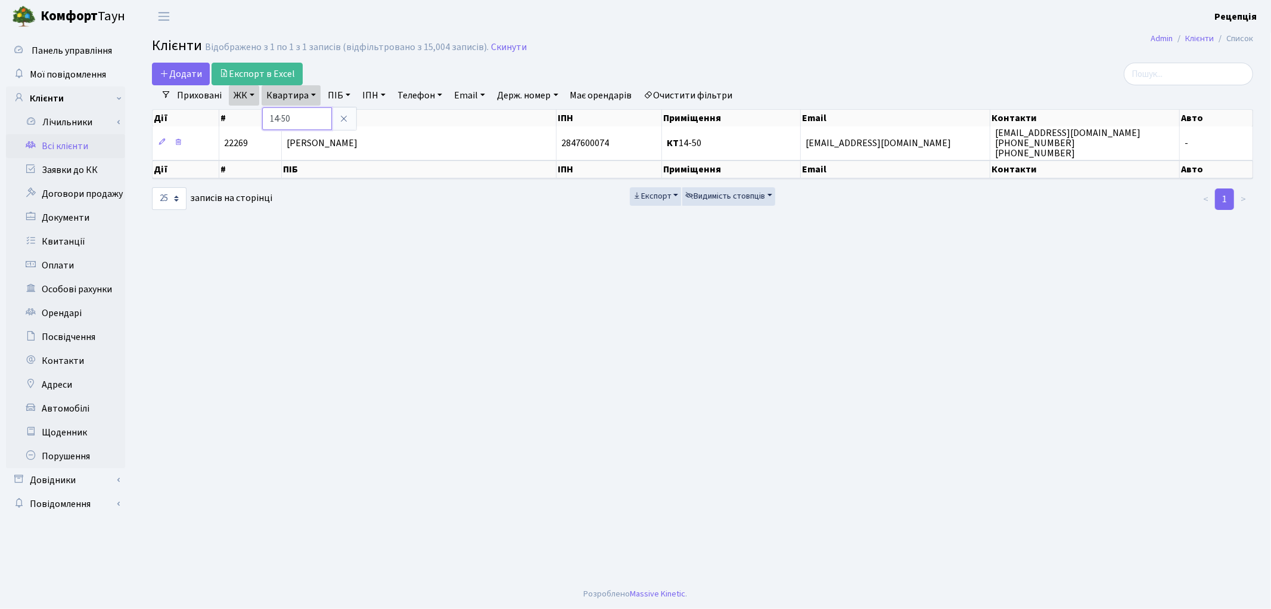
click at [284, 116] on input "14-50" at bounding box center [297, 118] width 70 height 23
type input "14-150"
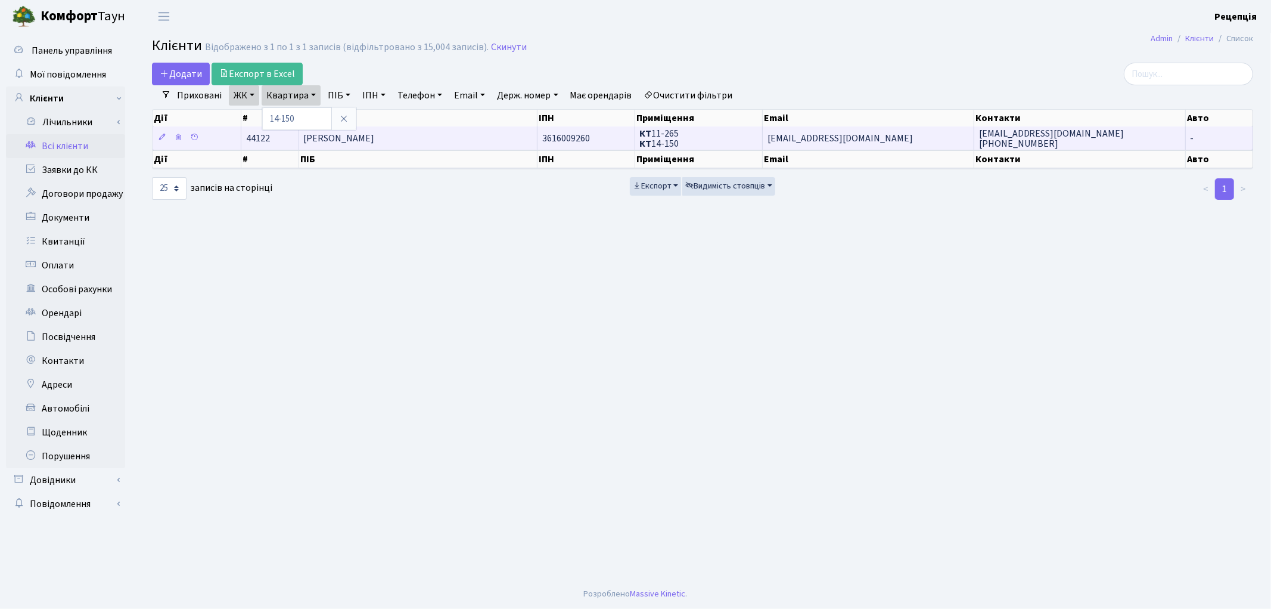
click at [375, 134] on span "[PERSON_NAME]" at bounding box center [339, 138] width 71 height 13
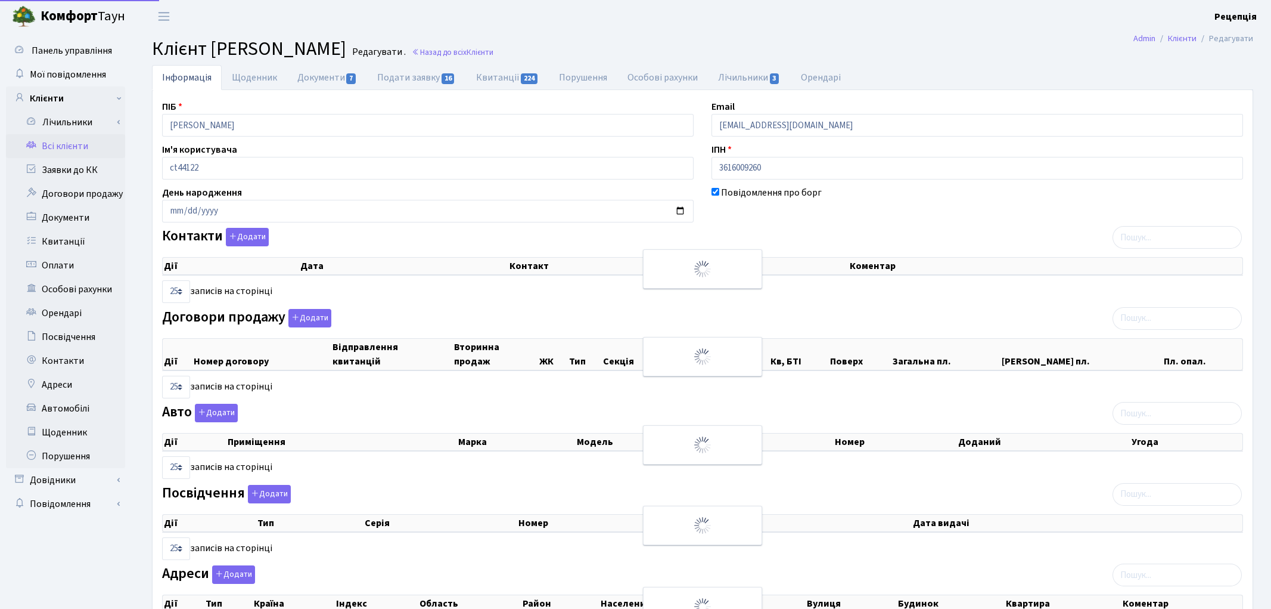
select select "25"
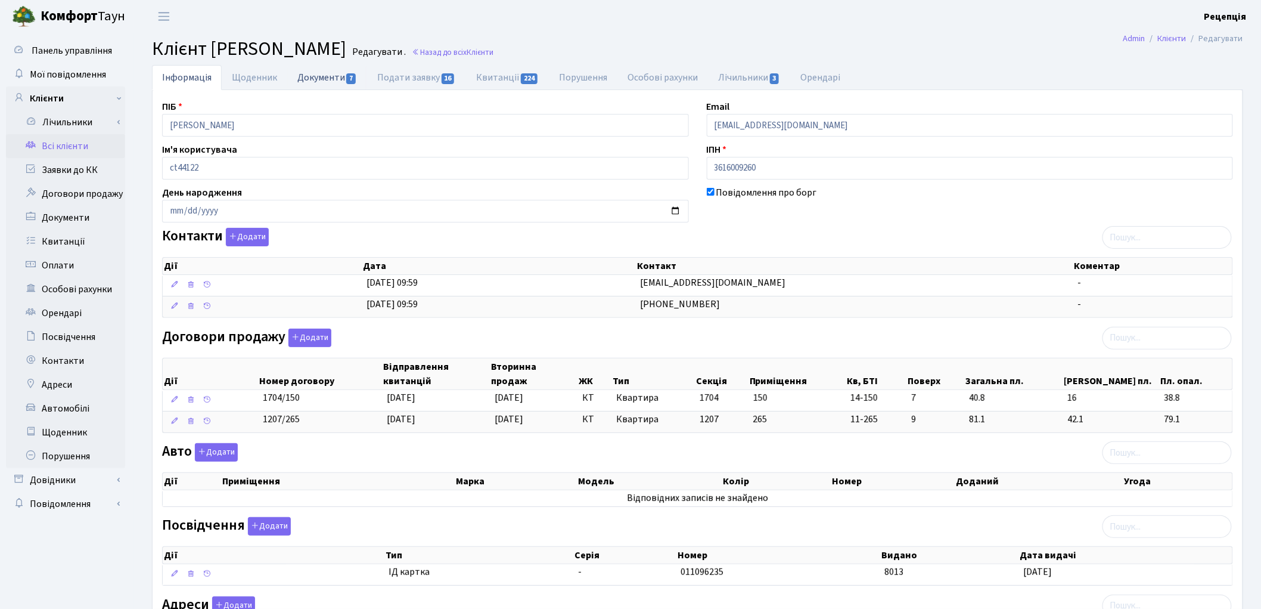
click at [322, 76] on link "Документи 7" at bounding box center [327, 77] width 80 height 24
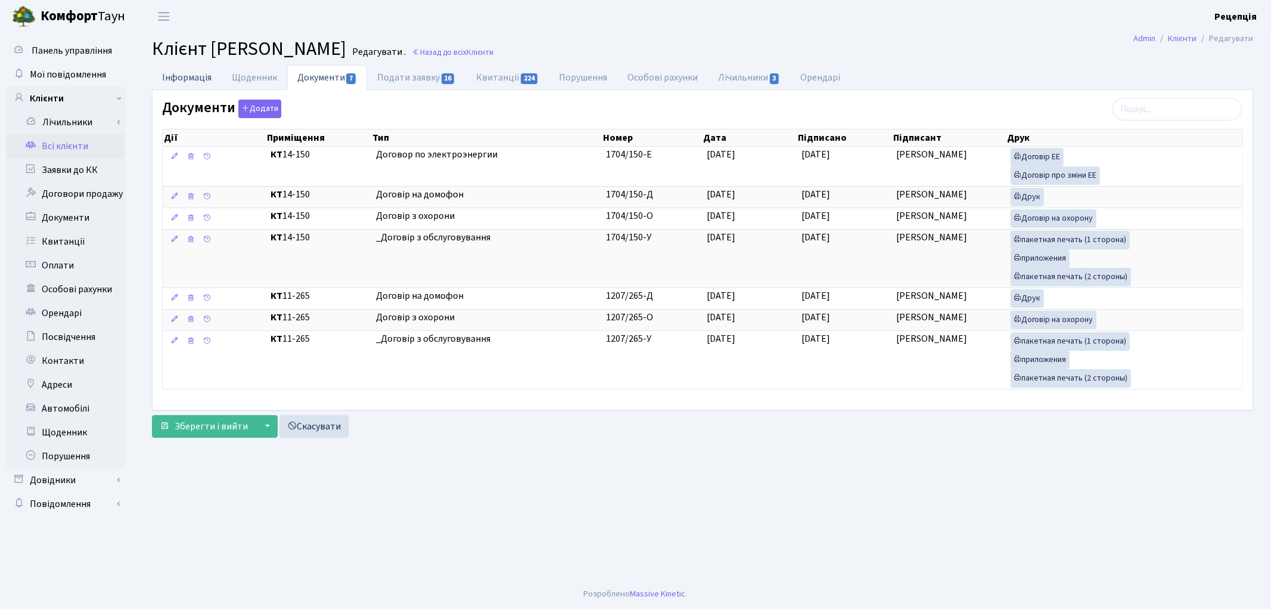
click at [173, 82] on link "Інформація" at bounding box center [187, 77] width 70 height 24
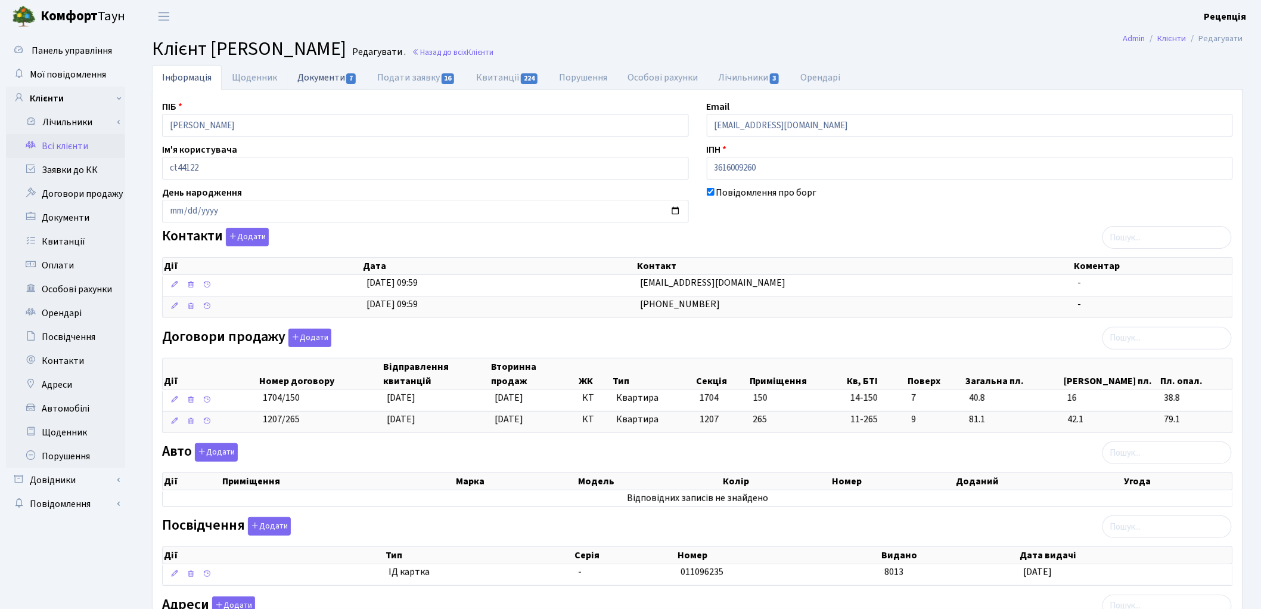
click at [330, 76] on link "Документи 7" at bounding box center [327, 77] width 80 height 24
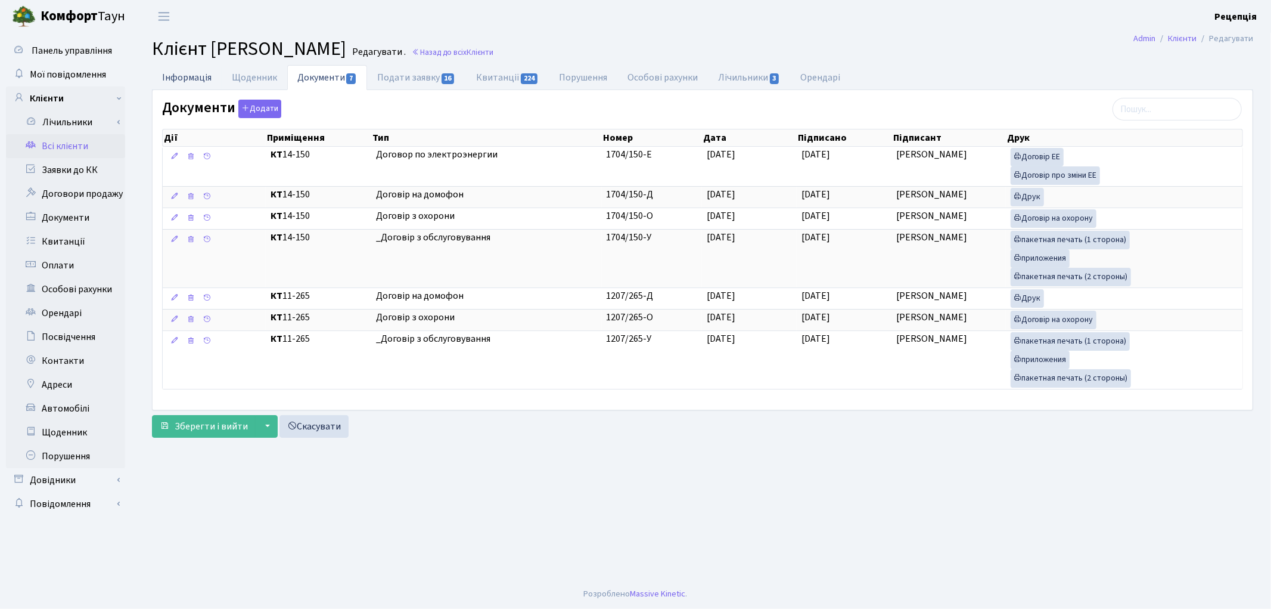
click at [187, 76] on link "Інформація" at bounding box center [187, 77] width 70 height 24
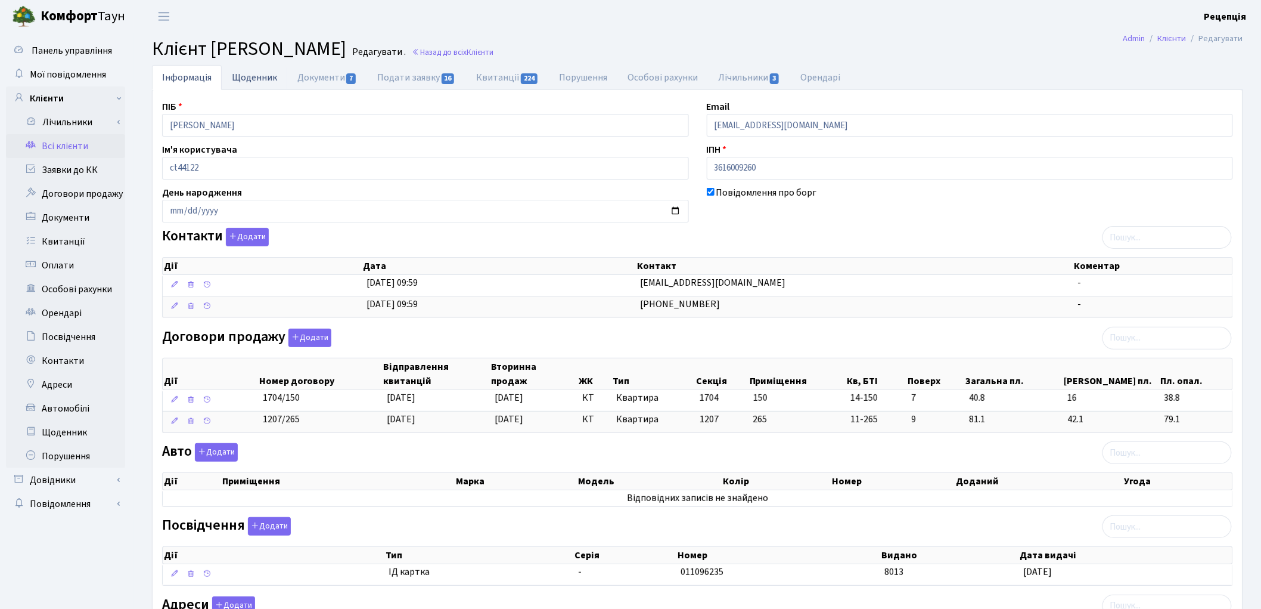
click at [259, 81] on link "Щоденник" at bounding box center [255, 77] width 66 height 24
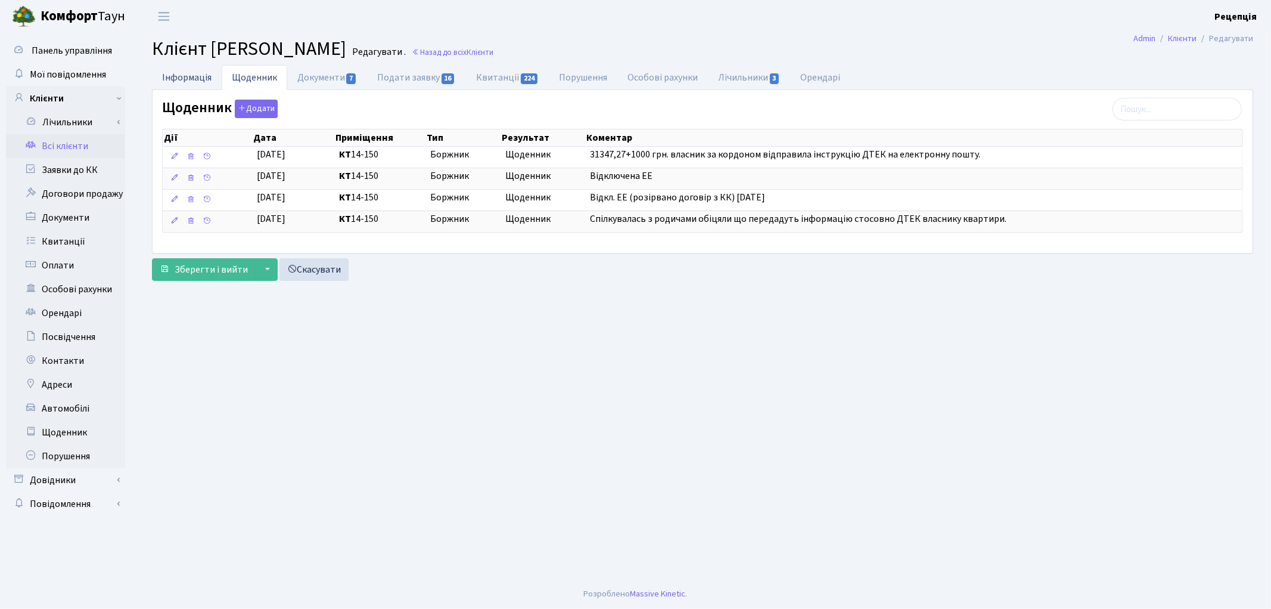
click at [194, 75] on link "Інформація" at bounding box center [187, 77] width 70 height 24
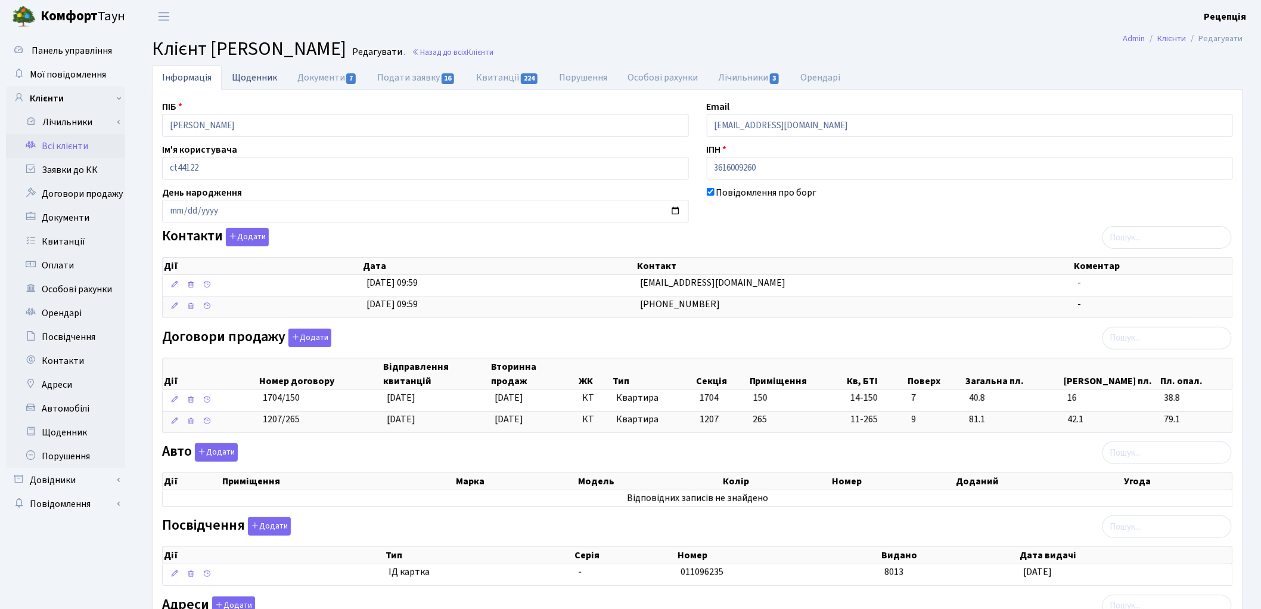
click at [249, 78] on link "Щоденник" at bounding box center [255, 77] width 66 height 24
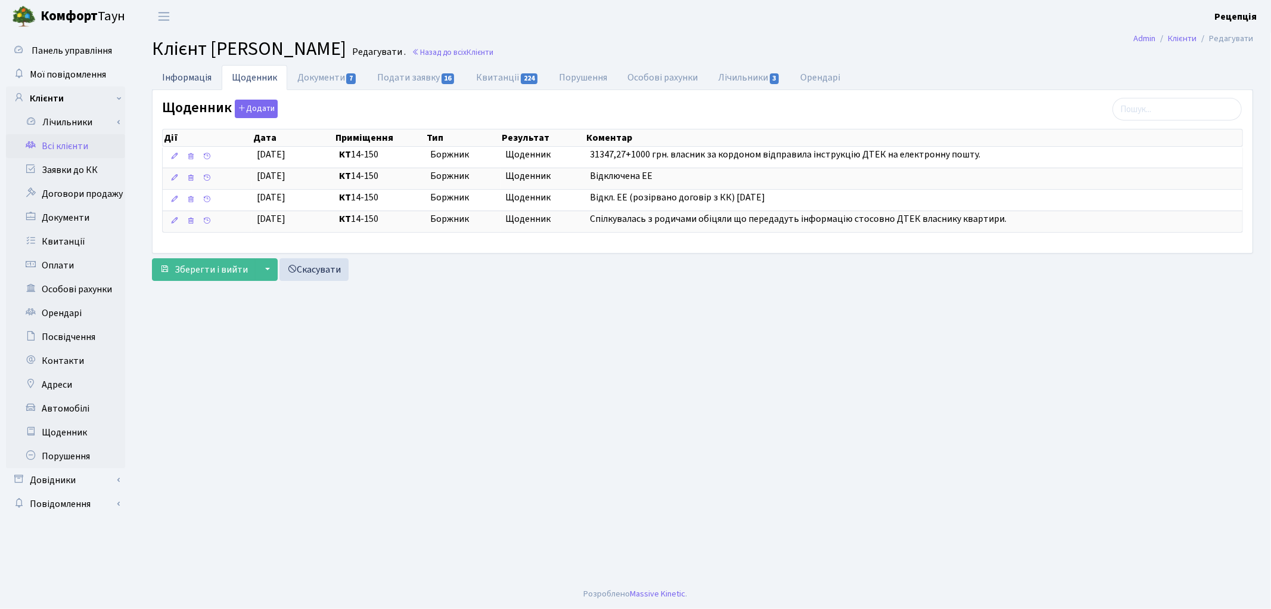
click at [196, 79] on link "Інформація" at bounding box center [187, 77] width 70 height 24
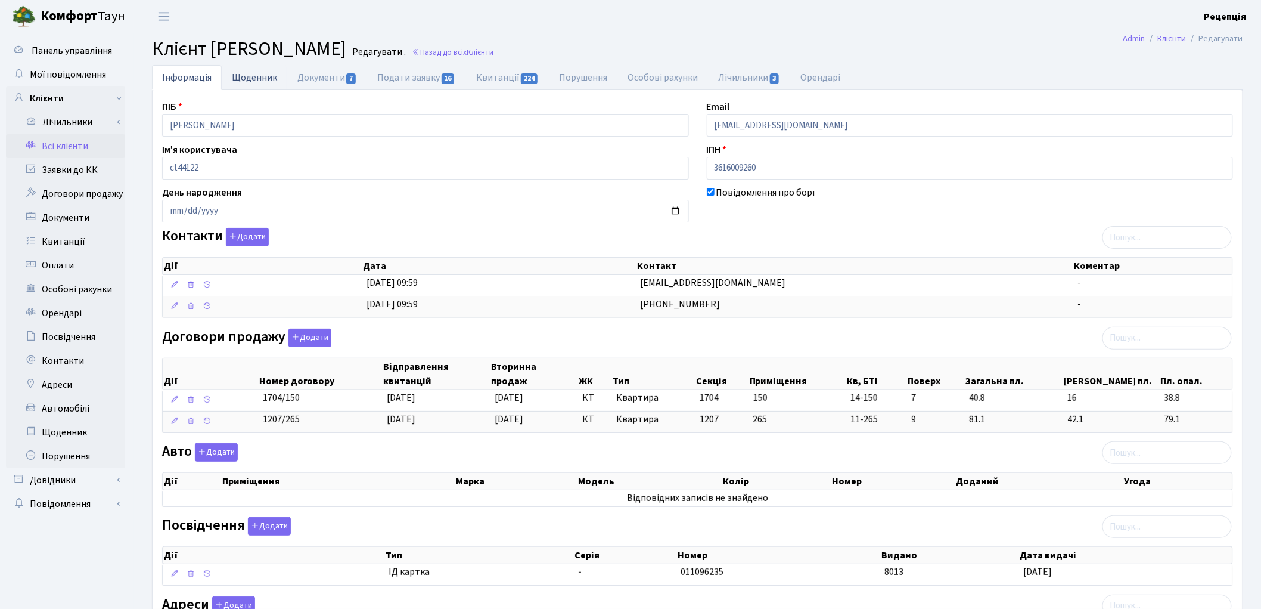
click at [265, 75] on link "Щоденник" at bounding box center [255, 77] width 66 height 24
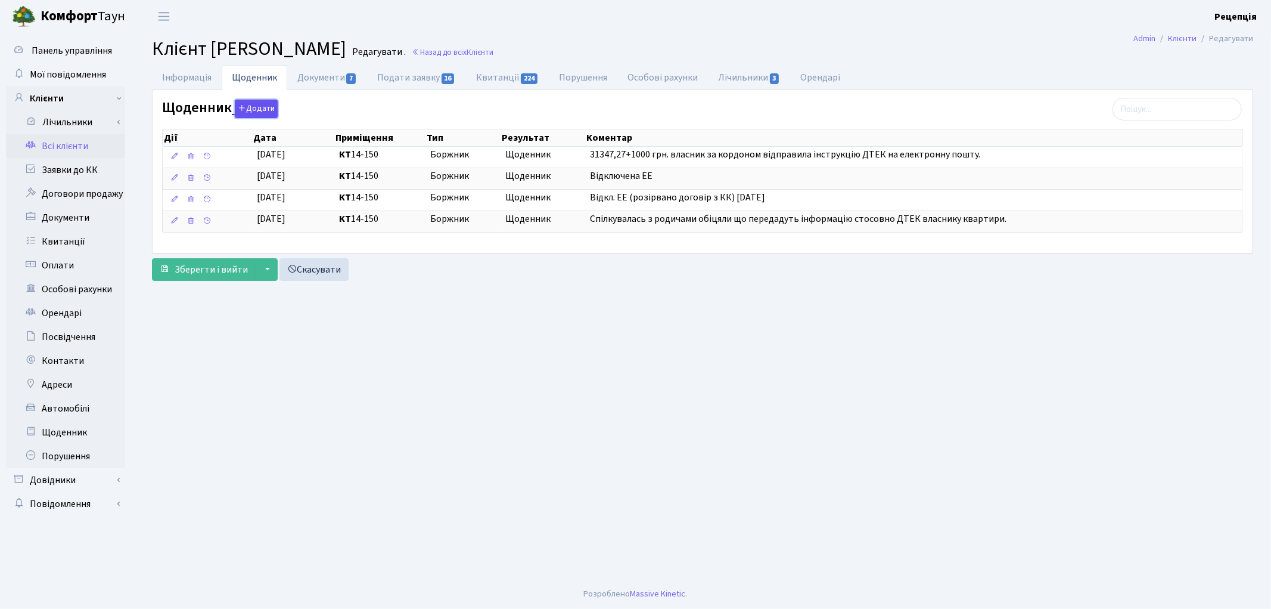
click at [249, 111] on button "Додати" at bounding box center [256, 109] width 43 height 18
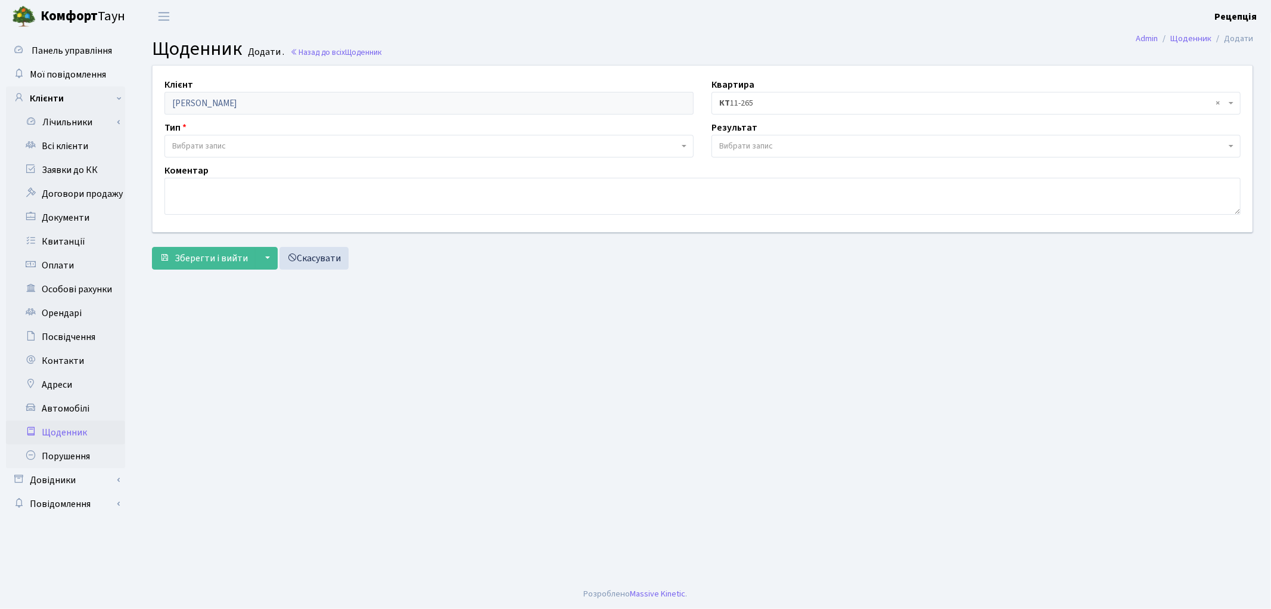
click at [213, 147] on span "Вибрати запис" at bounding box center [199, 146] width 54 height 12
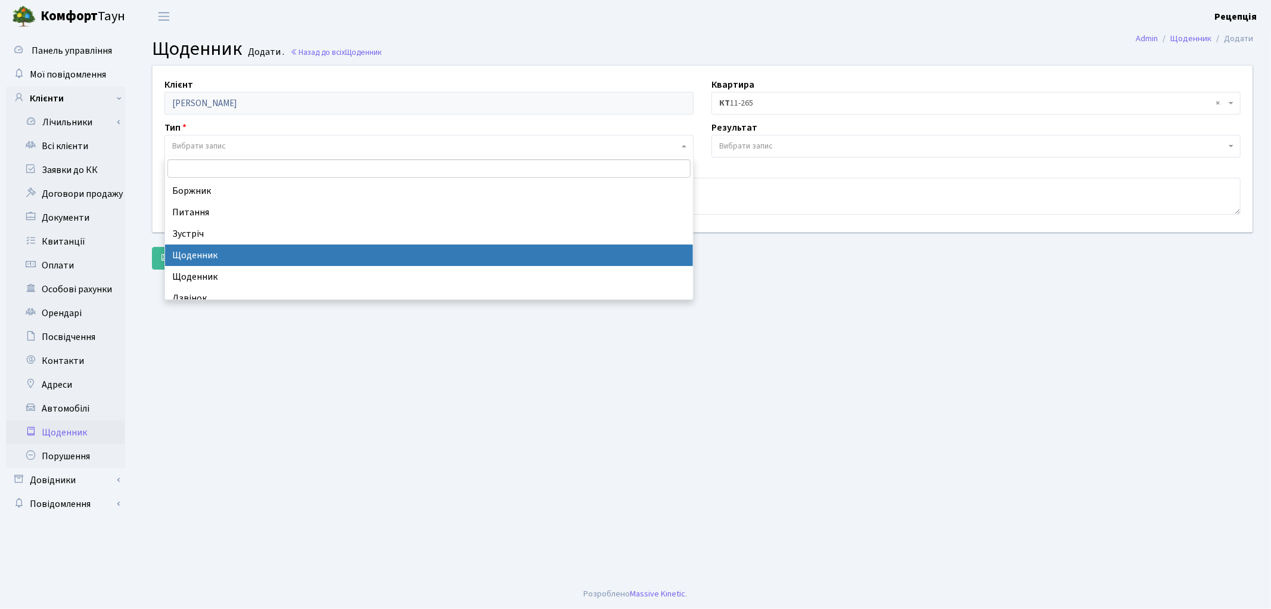
select select "11"
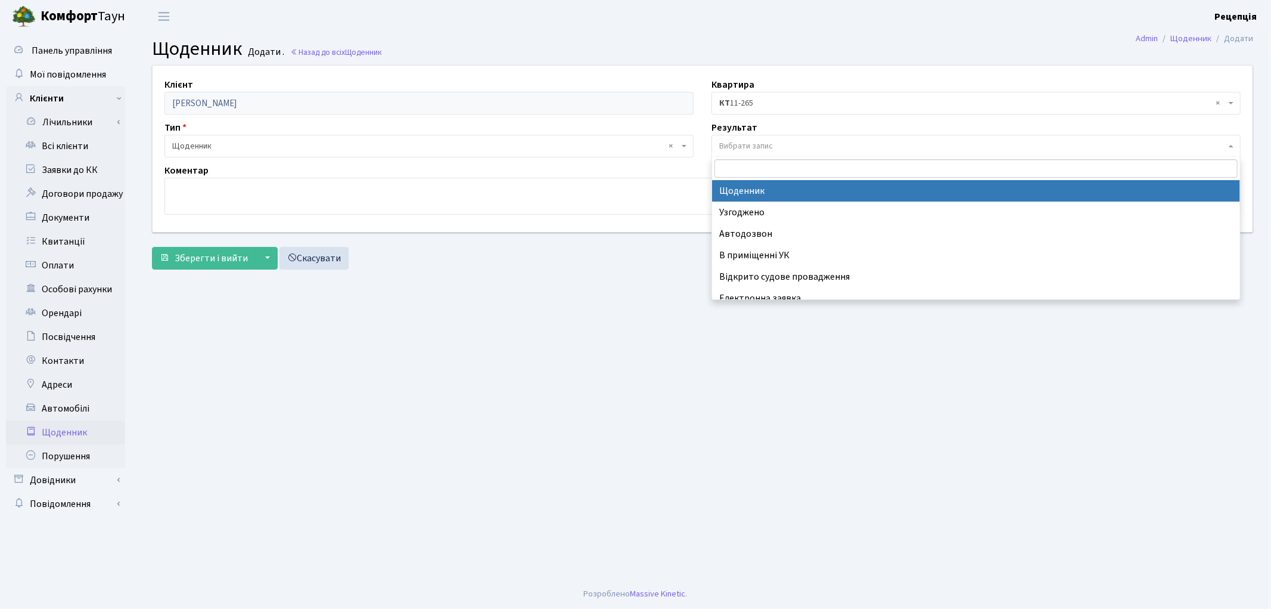
click at [741, 147] on span "Вибрати запис" at bounding box center [746, 146] width 54 height 12
select select "14"
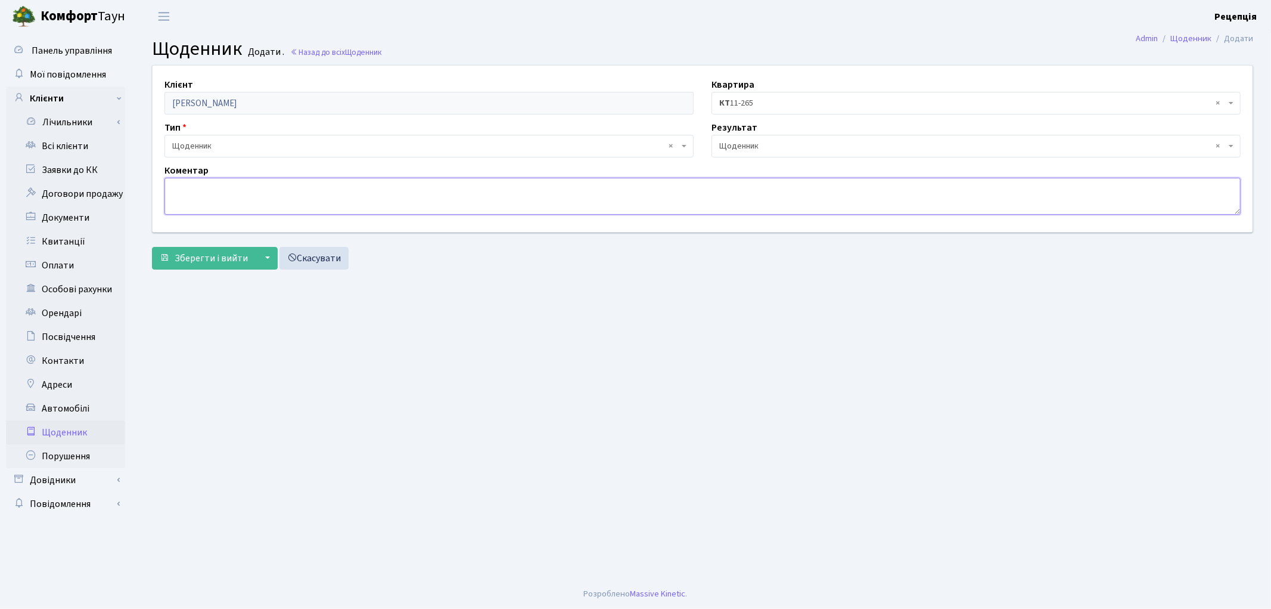
click at [345, 193] on textarea at bounding box center [703, 196] width 1076 height 37
paste textarea "Змінився новий власник. Зобов'язується в найкоротші терміни укласти договір по …"
click at [268, 189] on textarea "Змінився новий власник. Зобов'язується в найкоротші терміни укласти договір по …" at bounding box center [703, 196] width 1076 height 37
click at [272, 188] on textarea "Змінився новий власник. Зобов'язується в найкоротші терміни укласти договір по …" at bounding box center [703, 196] width 1076 height 37
drag, startPoint x: 272, startPoint y: 188, endPoint x: 538, endPoint y: 187, distance: 265.8
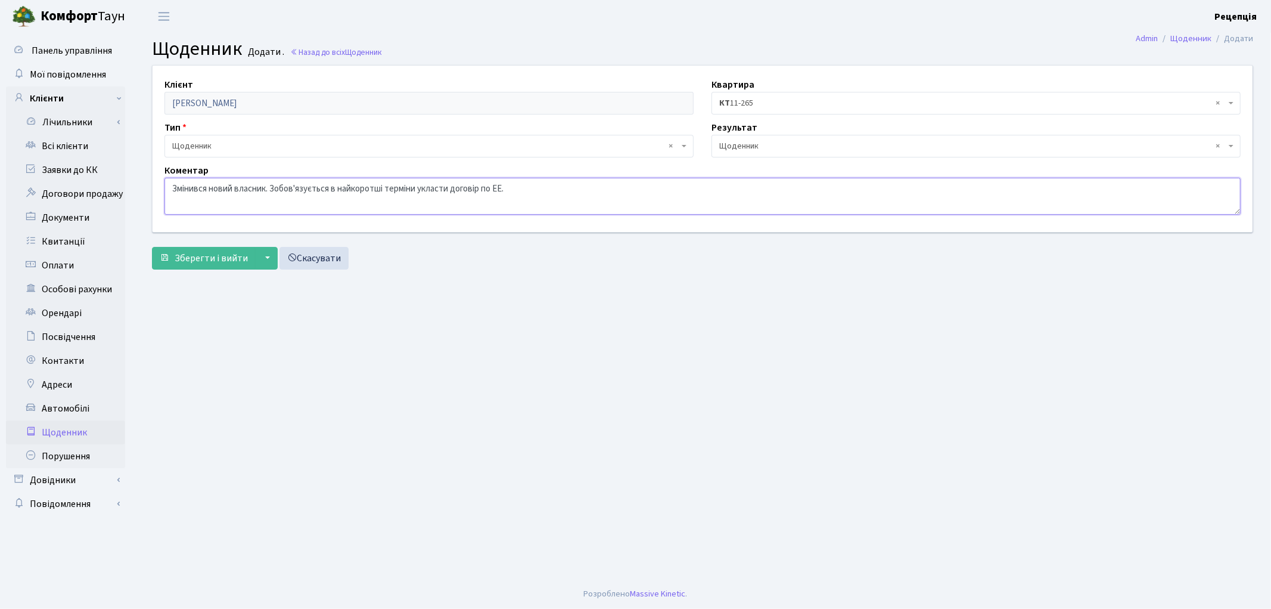
click at [538, 187] on textarea "Змінився новий власник. Зобов'язується в найкоротші терміни укласти договір по …" at bounding box center [703, 196] width 1076 height 37
click at [455, 195] on textarea "Змінився новий власник. Зобов'язується в найкоротші терміни укласти договір по …" at bounding box center [703, 196] width 1076 height 37
drag, startPoint x: 273, startPoint y: 188, endPoint x: 523, endPoint y: 189, distance: 250.3
click at [523, 189] on textarea "Змінився новий власник. Зобов'язується в найкоротші терміни укласти договір по …" at bounding box center [703, 196] width 1076 height 37
type textarea "Змінився новий власник у серпні місяці 2025р."
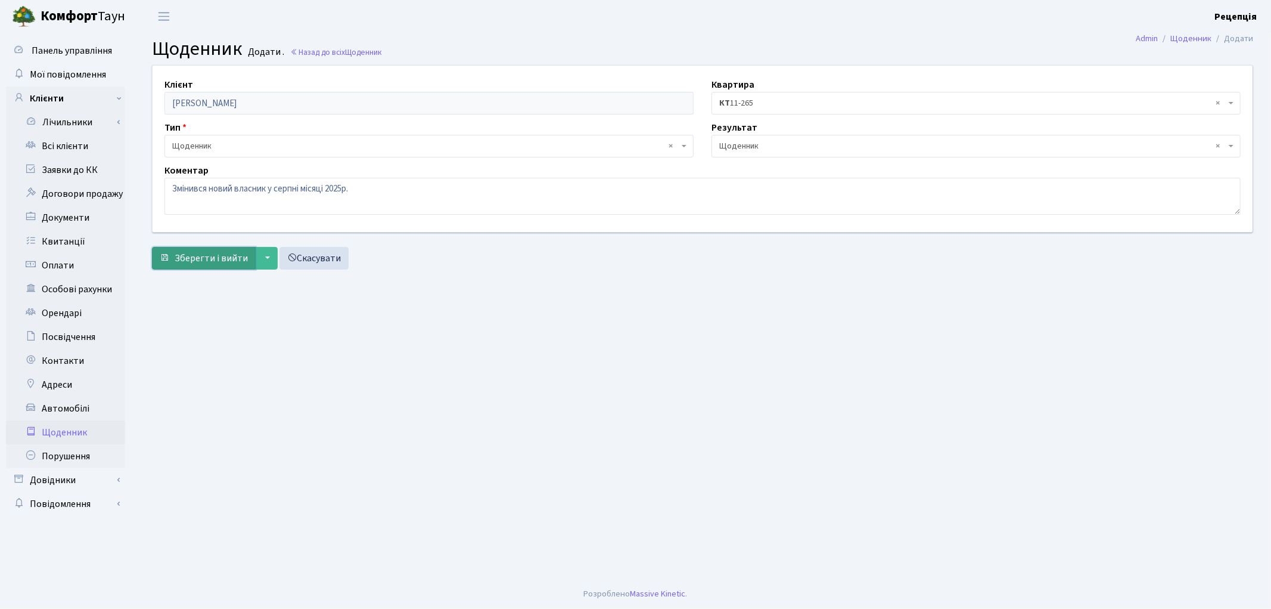
click at [218, 261] on span "Зберегти і вийти" at bounding box center [211, 258] width 73 height 13
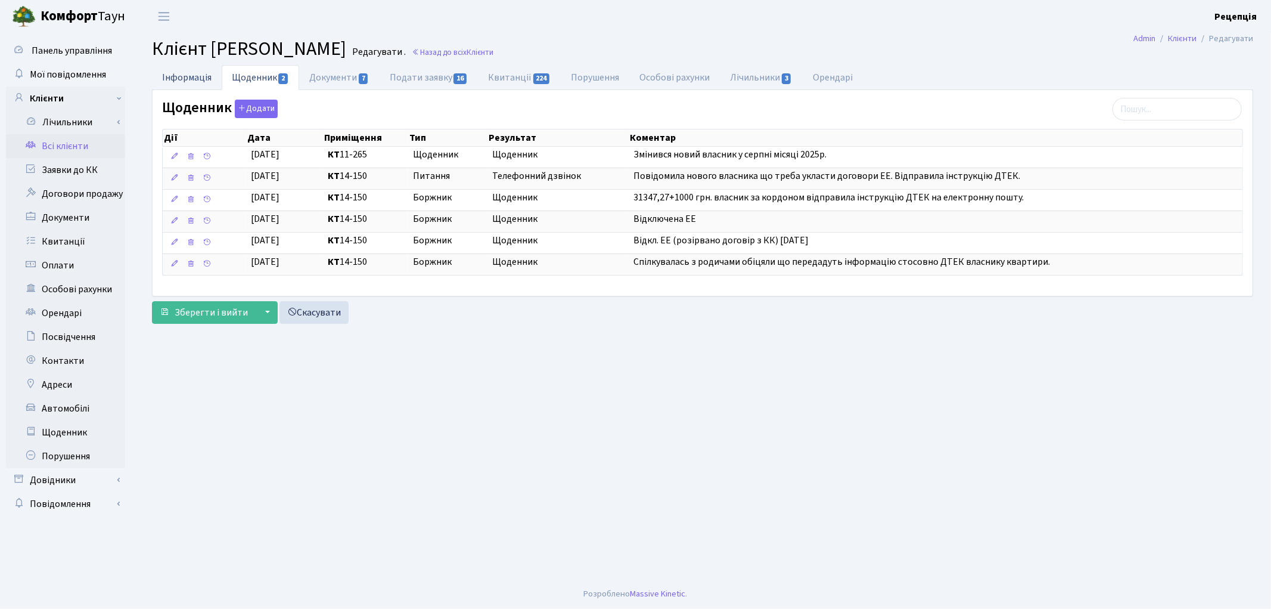
click at [199, 76] on link "Інформація" at bounding box center [187, 77] width 70 height 24
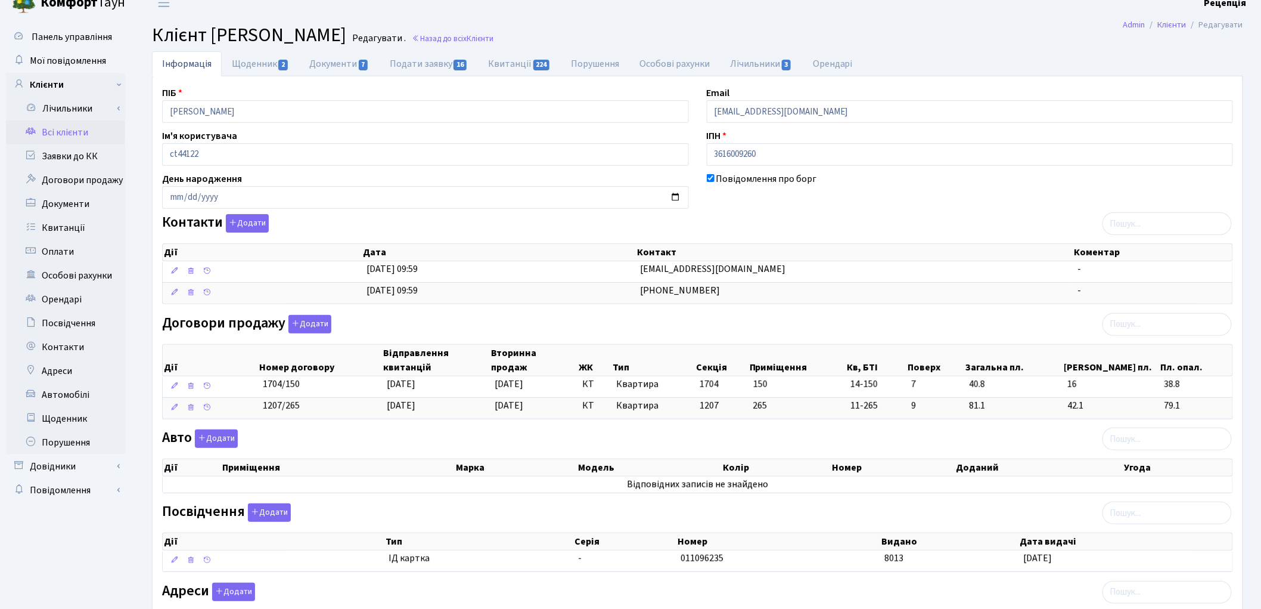
scroll to position [6, 0]
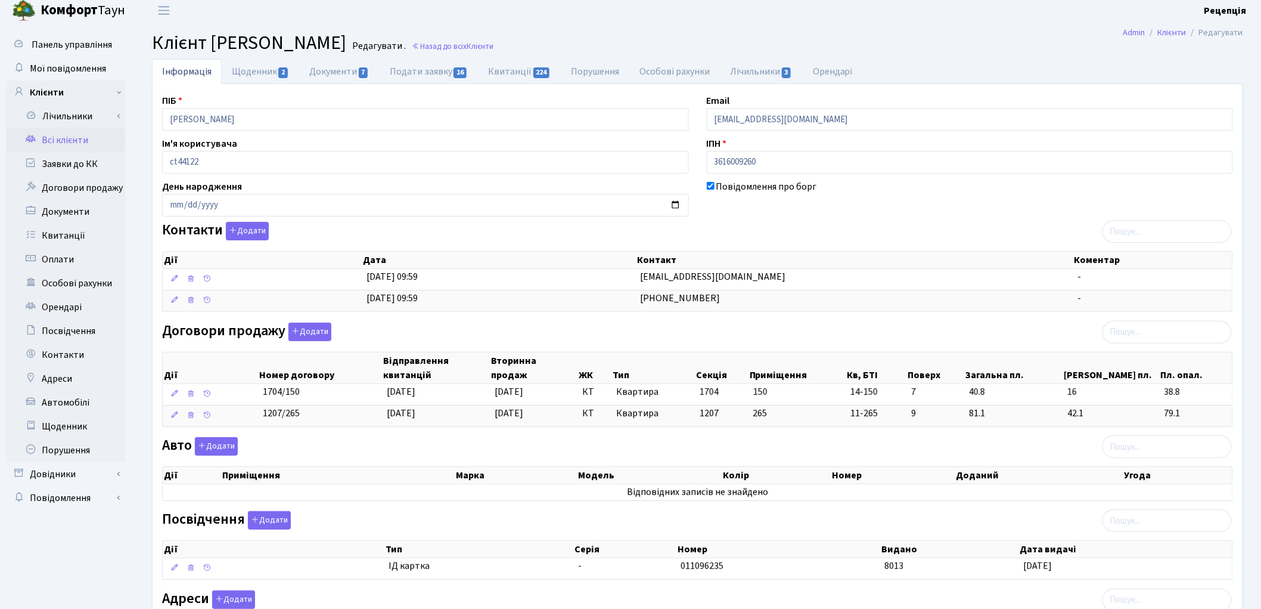
click at [107, 139] on link "Всі клієнти" at bounding box center [65, 140] width 119 height 24
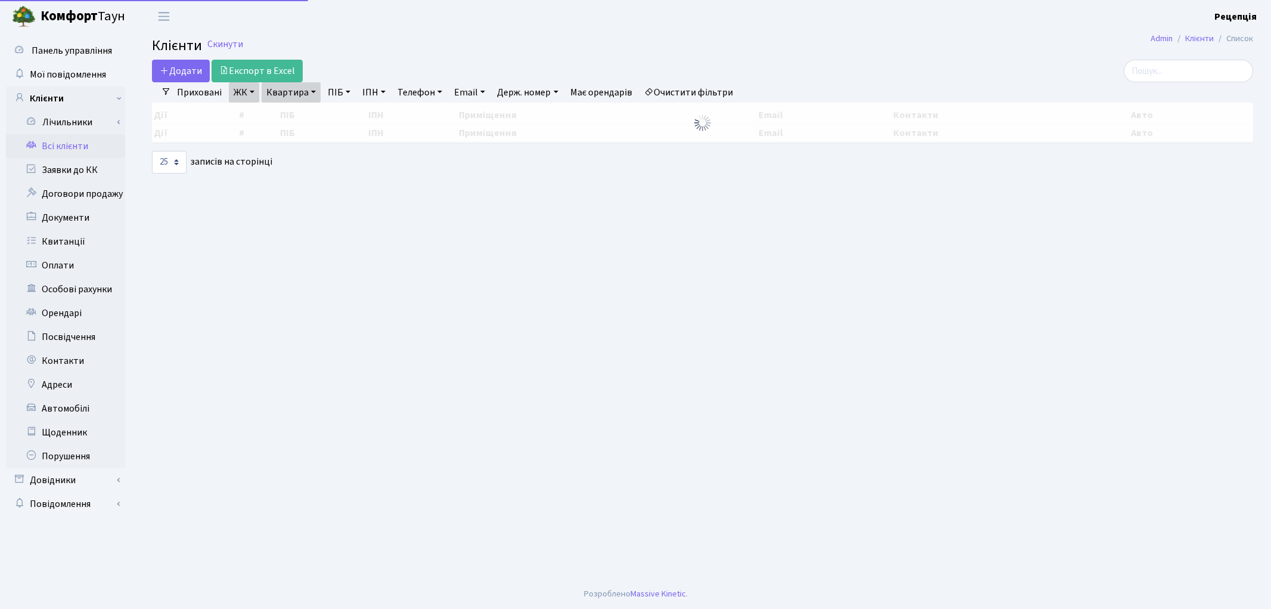
select select "25"
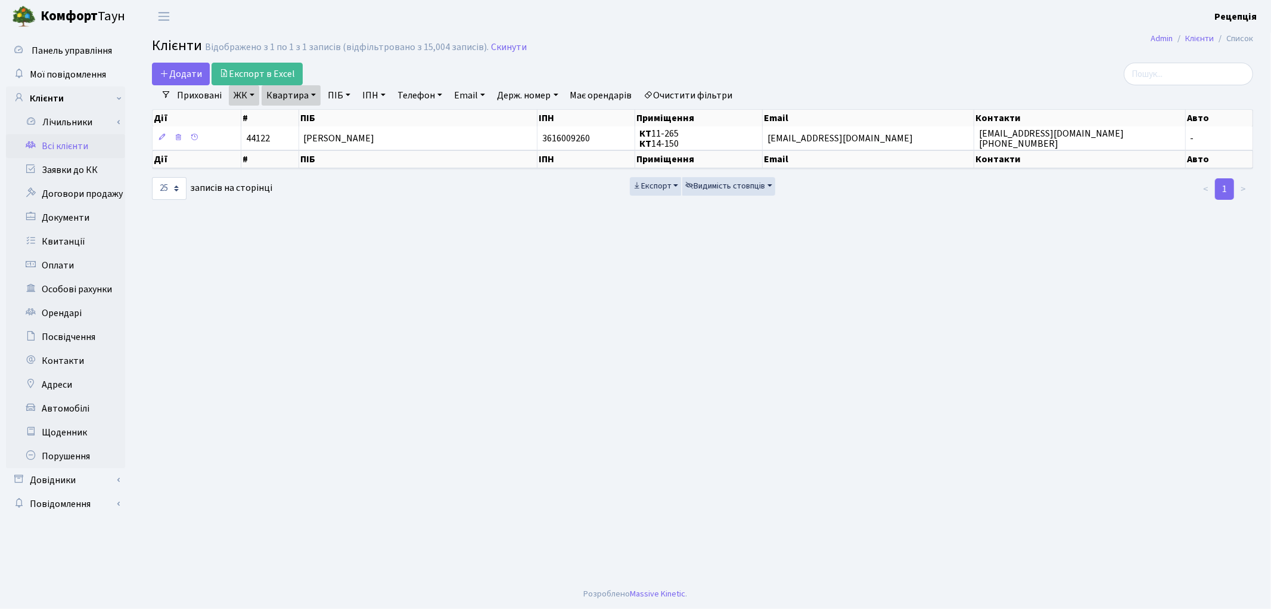
click at [693, 94] on link "Очистити фільтри" at bounding box center [689, 95] width 98 height 20
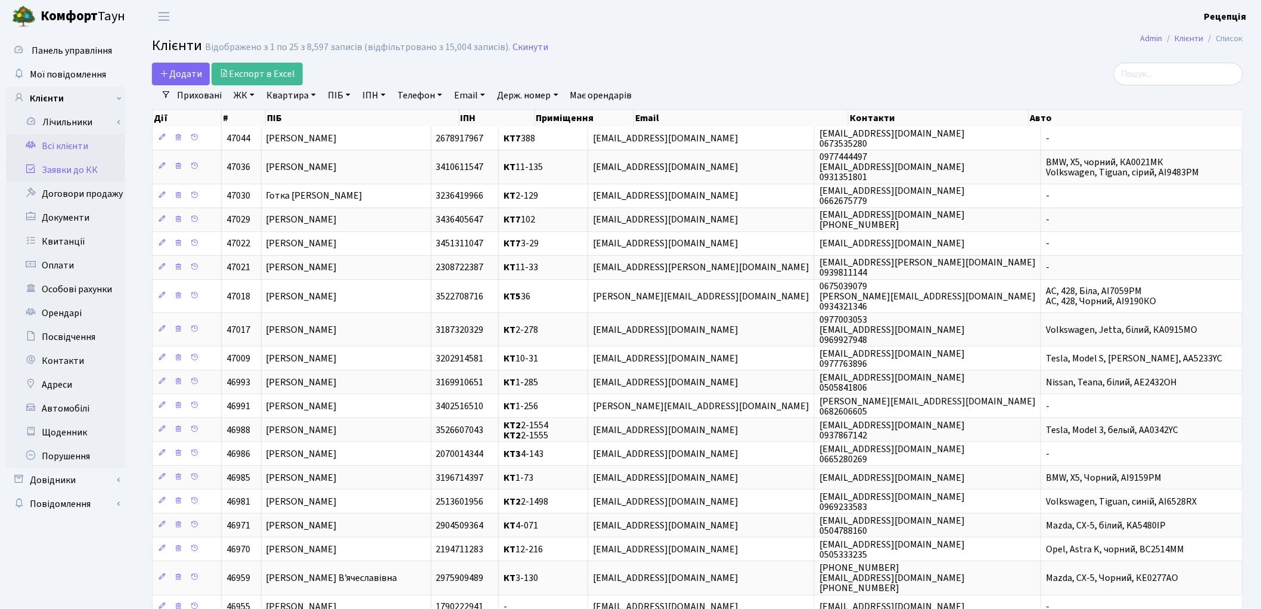
click at [48, 169] on link "Заявки до КК" at bounding box center [65, 170] width 119 height 24
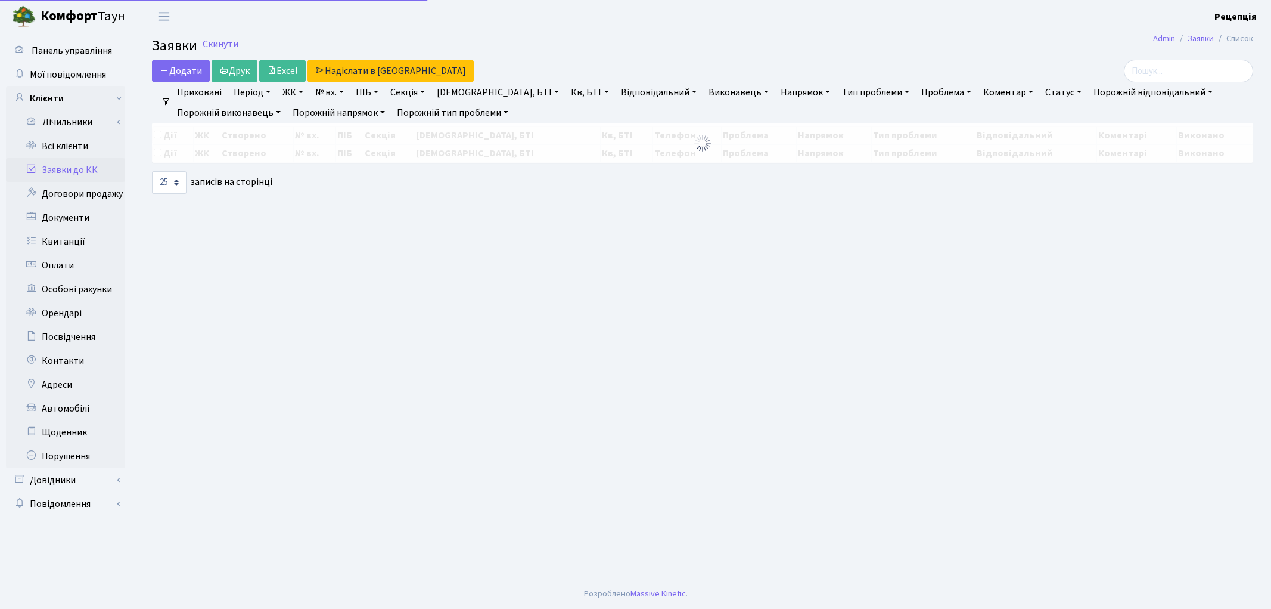
select select "25"
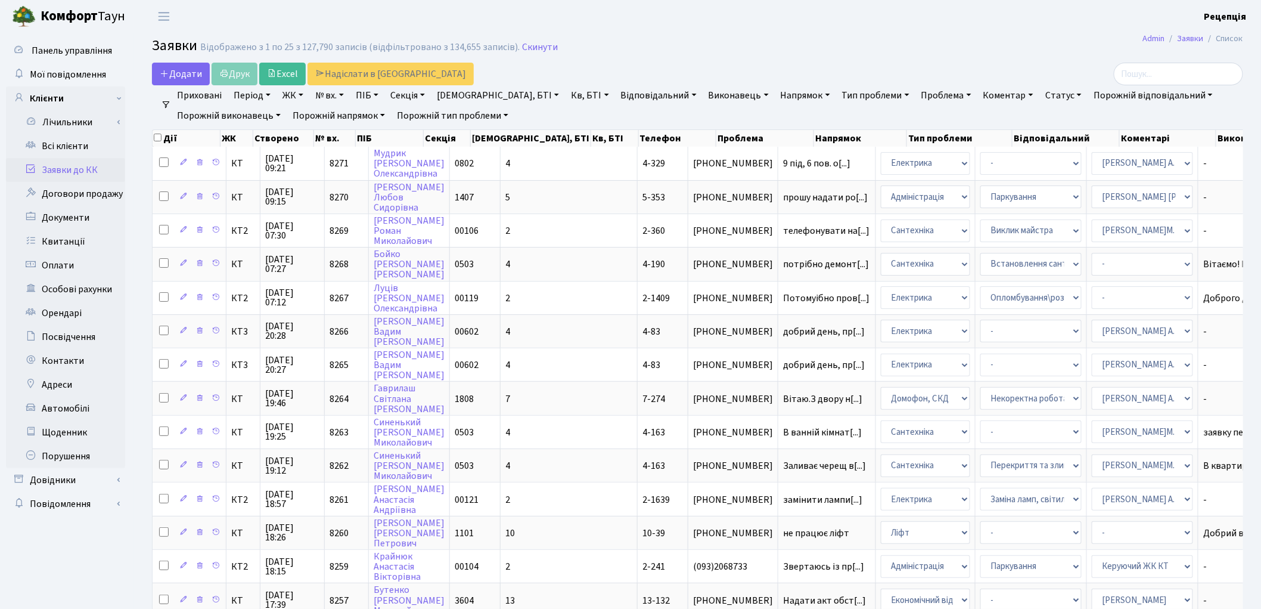
click at [296, 94] on link "ЖК" at bounding box center [293, 95] width 30 height 20
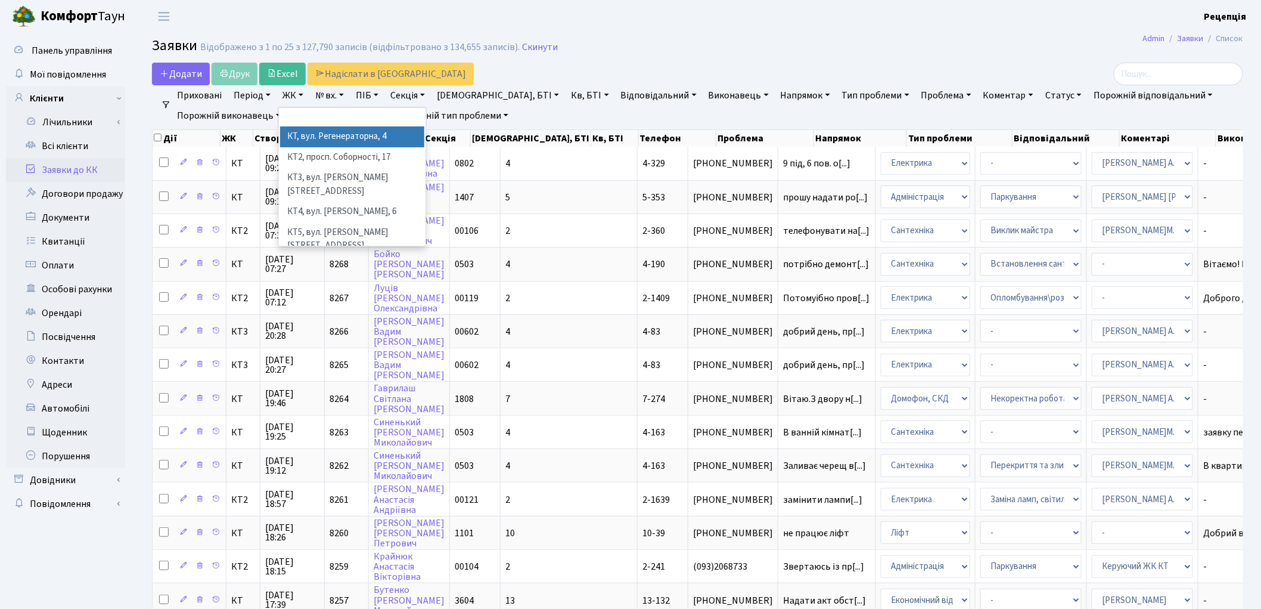
click at [330, 142] on li "КТ, вул. Регенераторна, 4" at bounding box center [352, 136] width 144 height 21
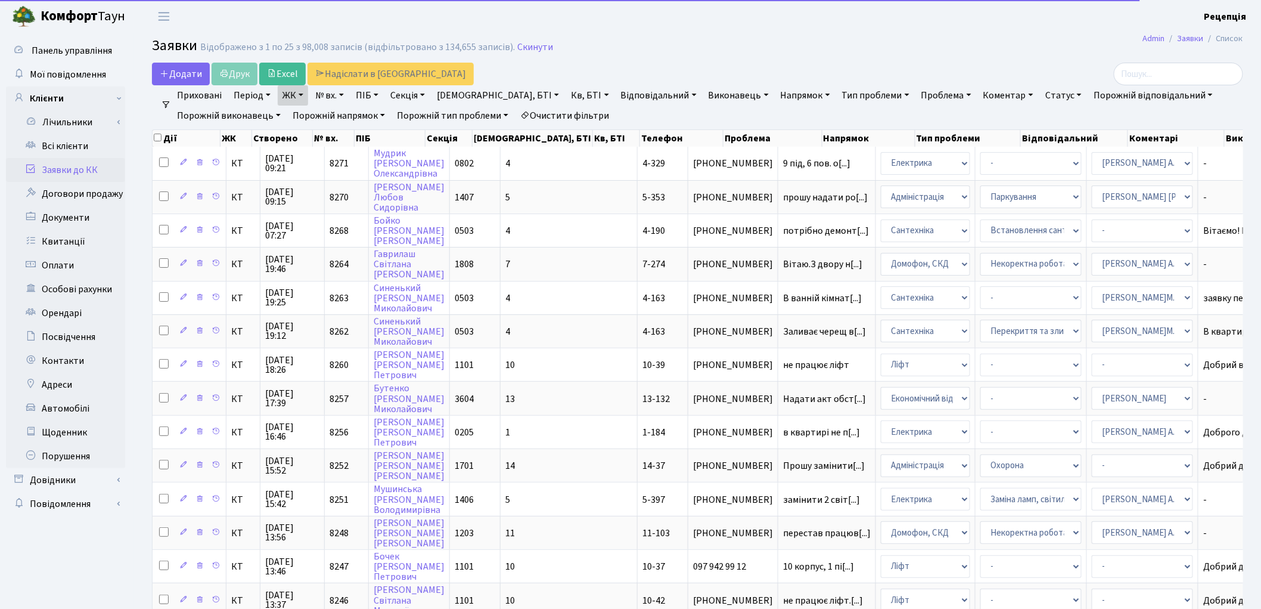
click at [566, 95] on link "Кв, БТІ" at bounding box center [589, 95] width 47 height 20
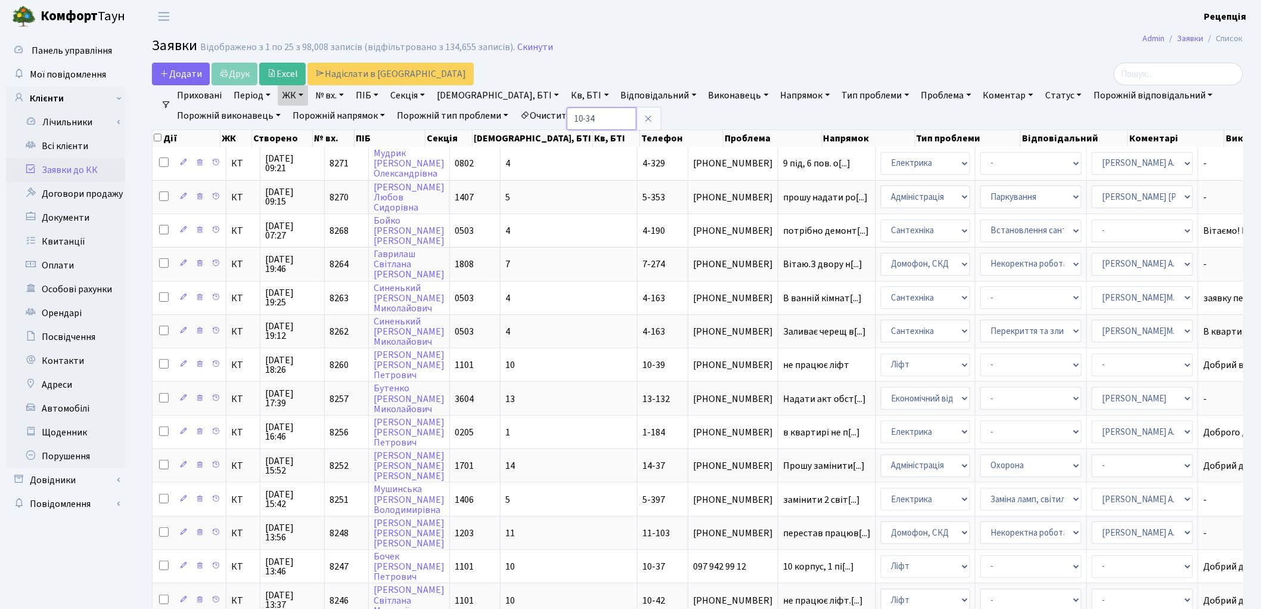
type input "10-34"
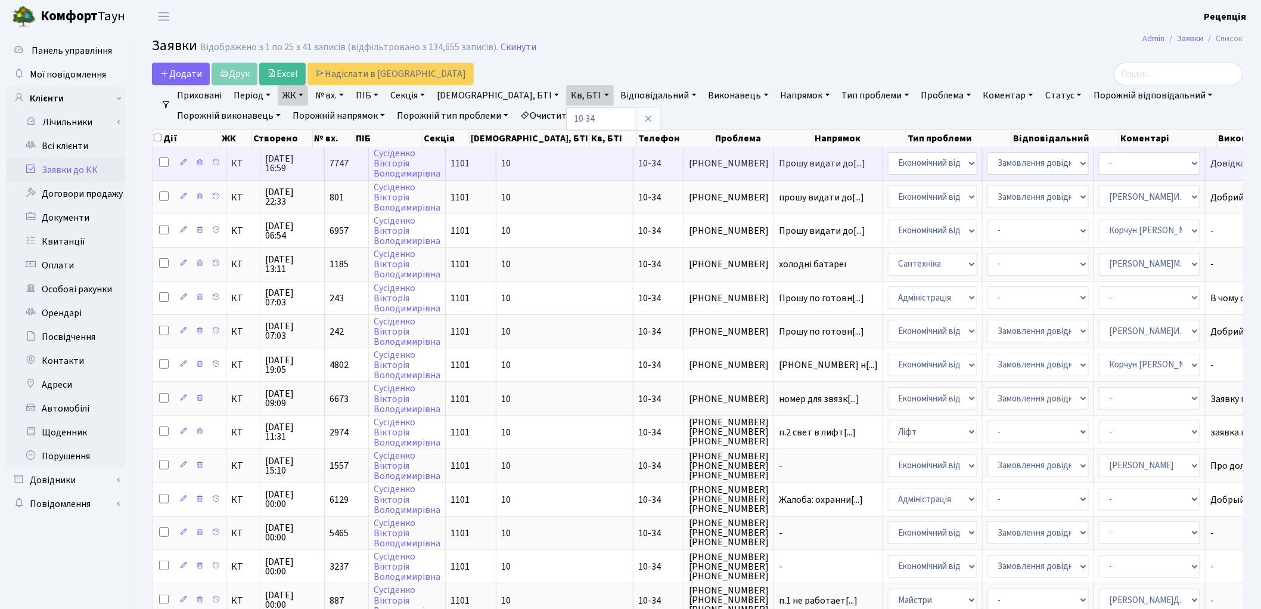
click at [634, 163] on td "10-34" at bounding box center [659, 163] width 51 height 33
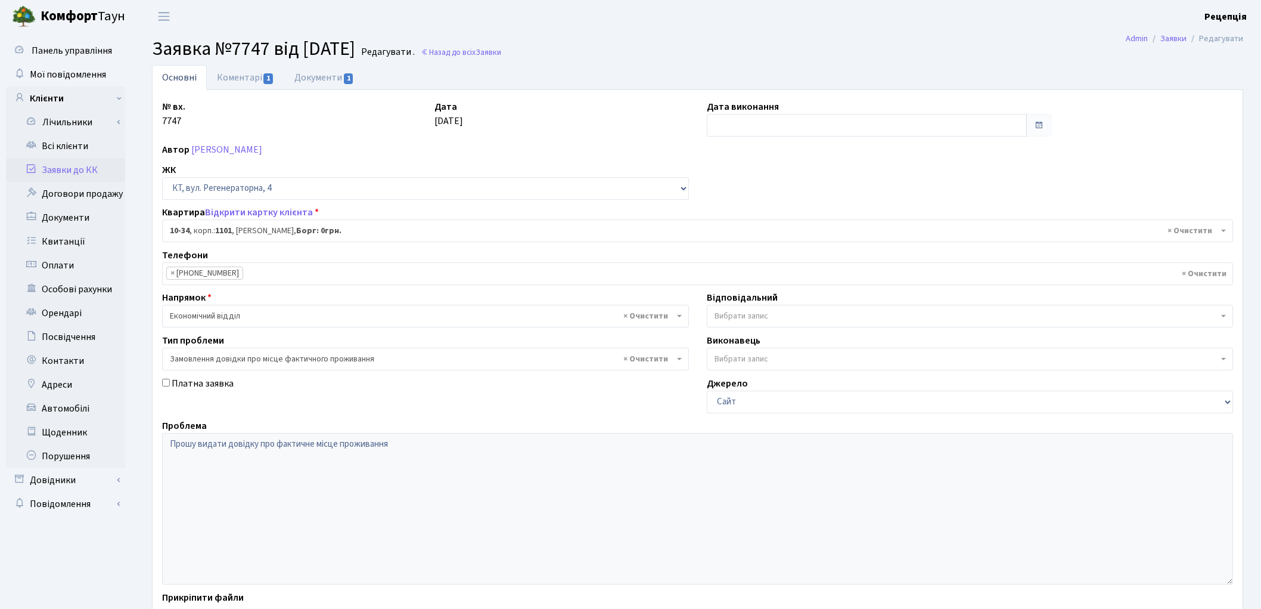
select select "6603"
select select "8"
click at [230, 73] on link "Коментарі 1" at bounding box center [245, 77] width 77 height 24
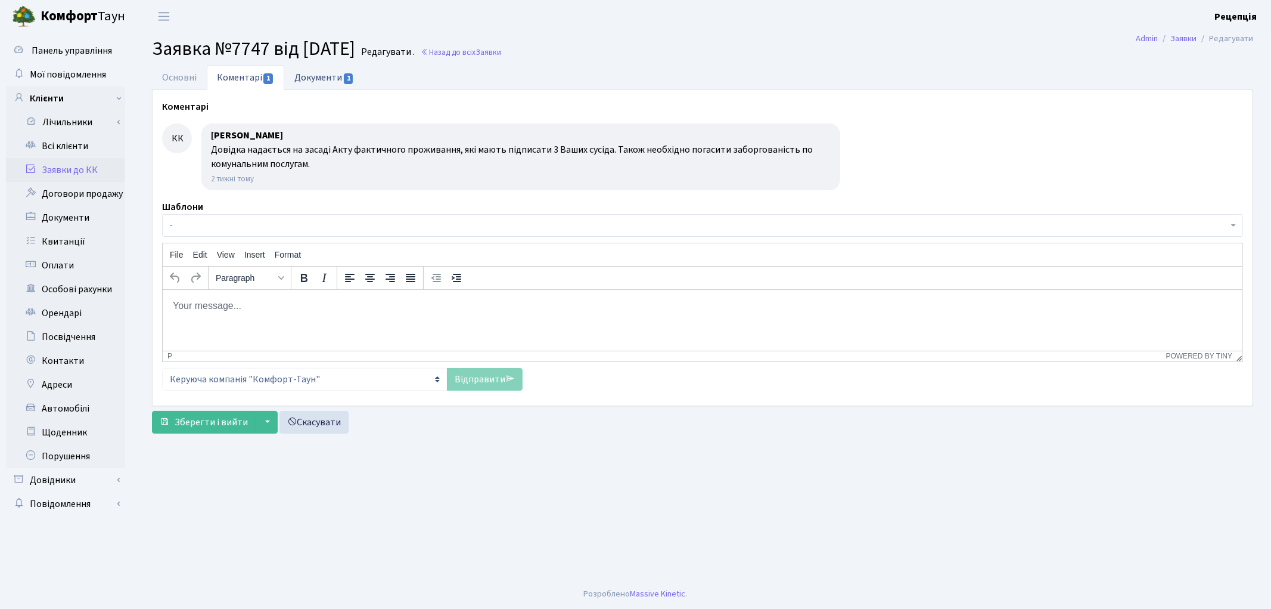
click at [321, 73] on link "Документи 1" at bounding box center [324, 77] width 80 height 24
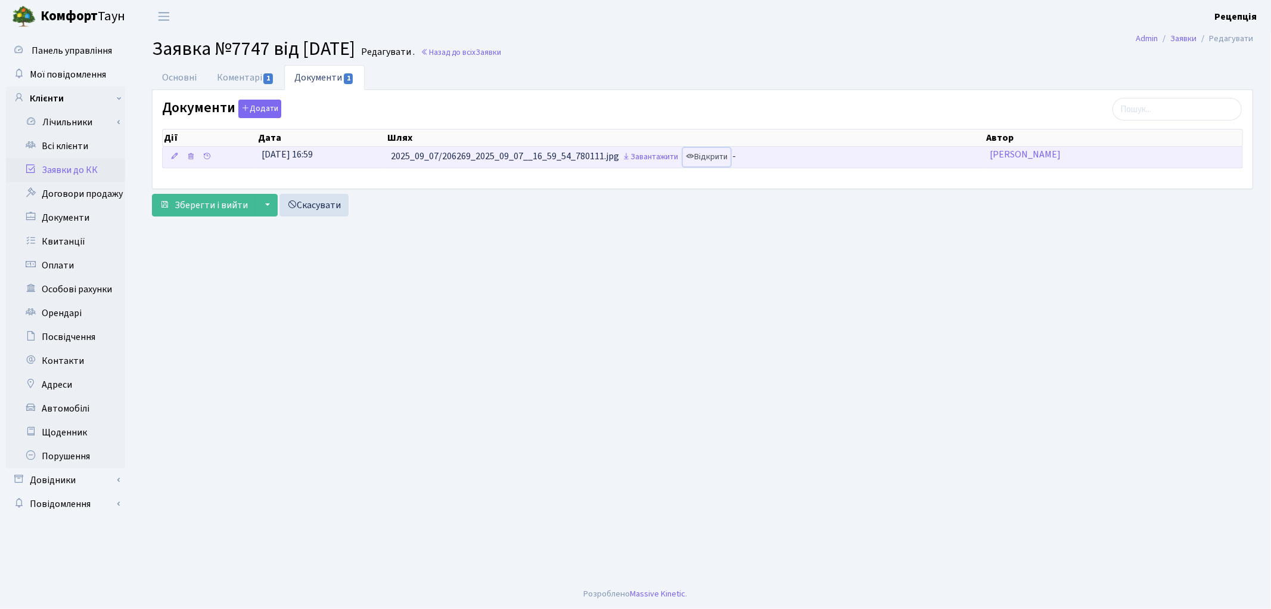
click at [715, 158] on link "Відкрити" at bounding box center [707, 157] width 48 height 18
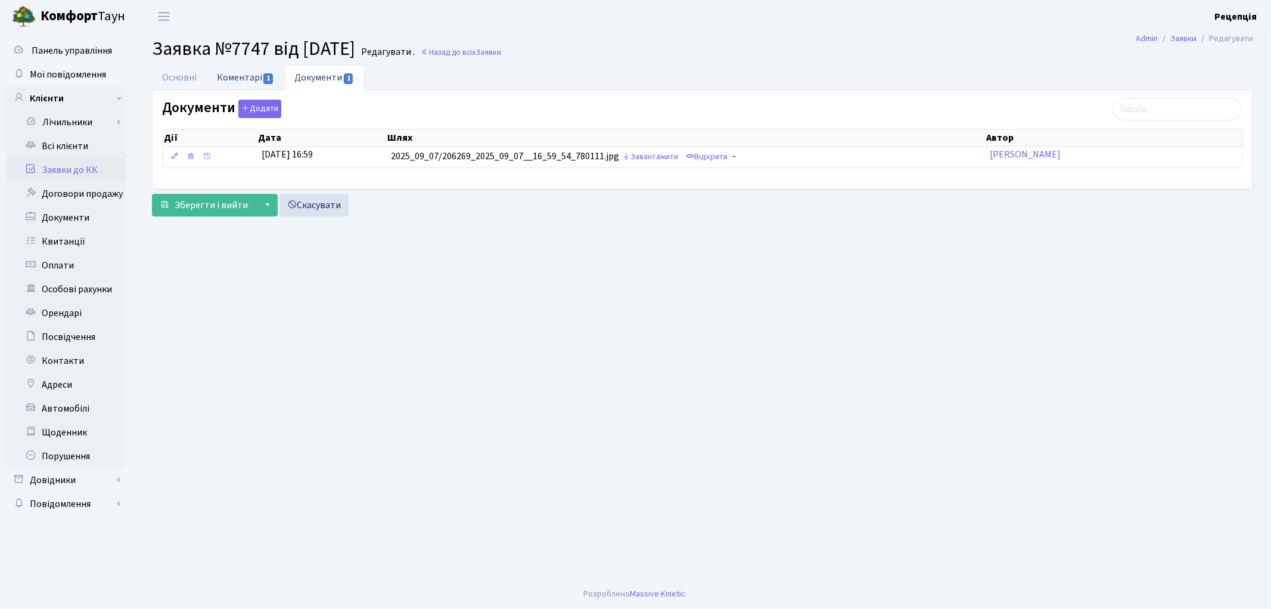
click at [269, 70] on link "Коментарі 1" at bounding box center [245, 77] width 77 height 24
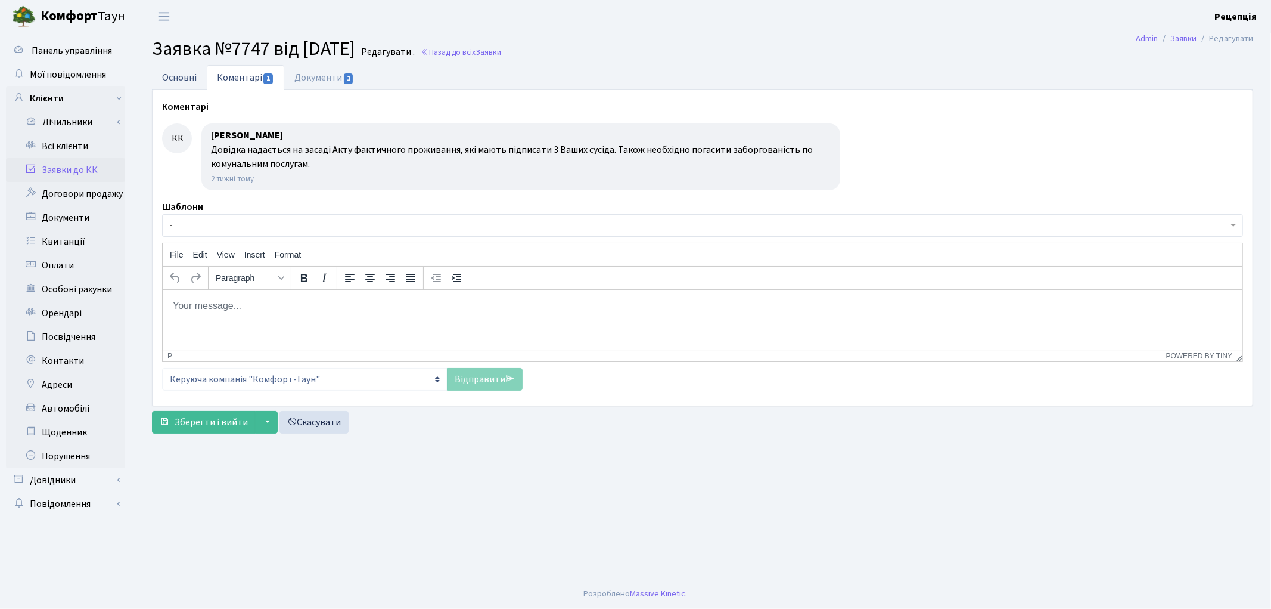
click at [187, 80] on link "Основні" at bounding box center [179, 77] width 55 height 24
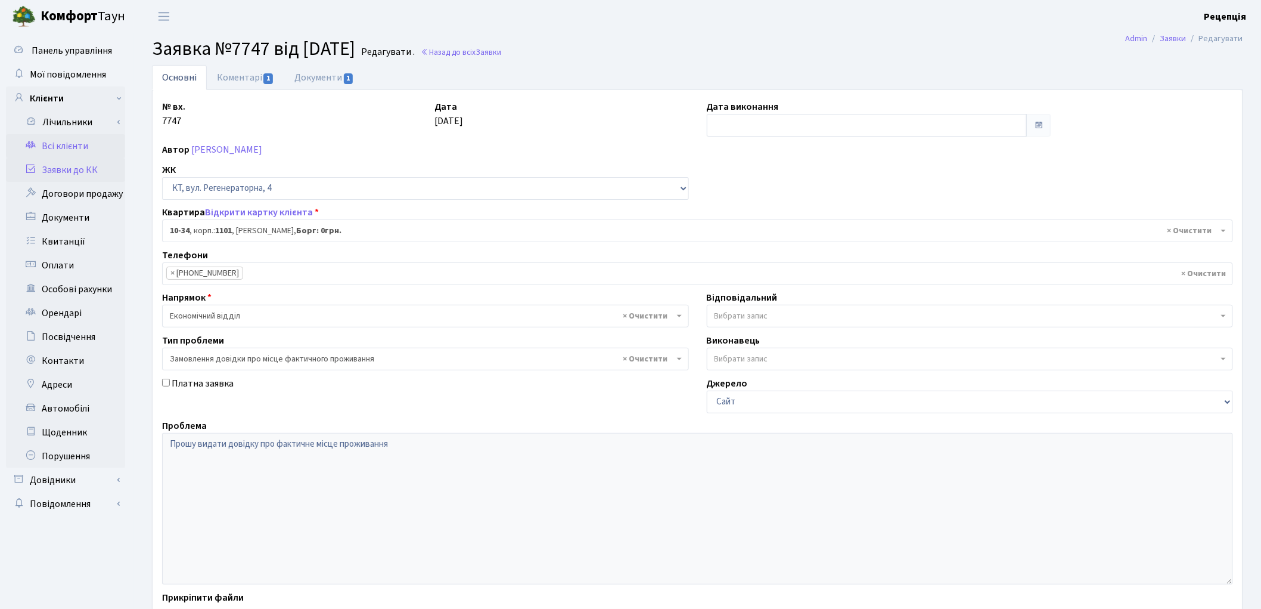
click at [72, 145] on link "Всі клієнти" at bounding box center [65, 146] width 119 height 24
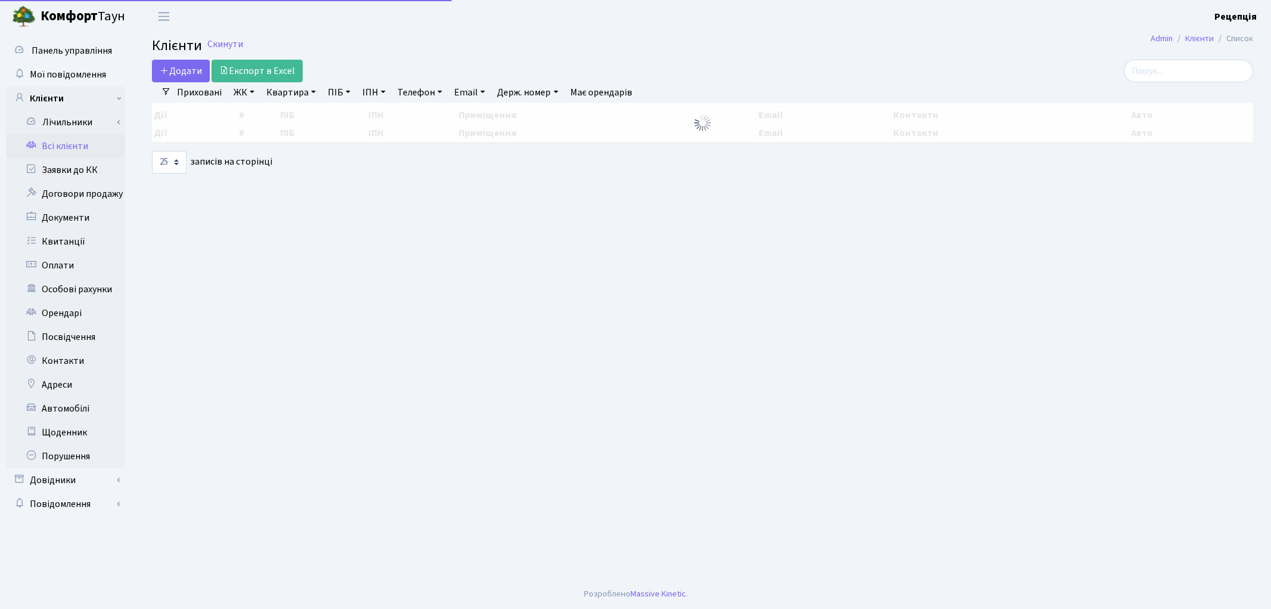
select select "25"
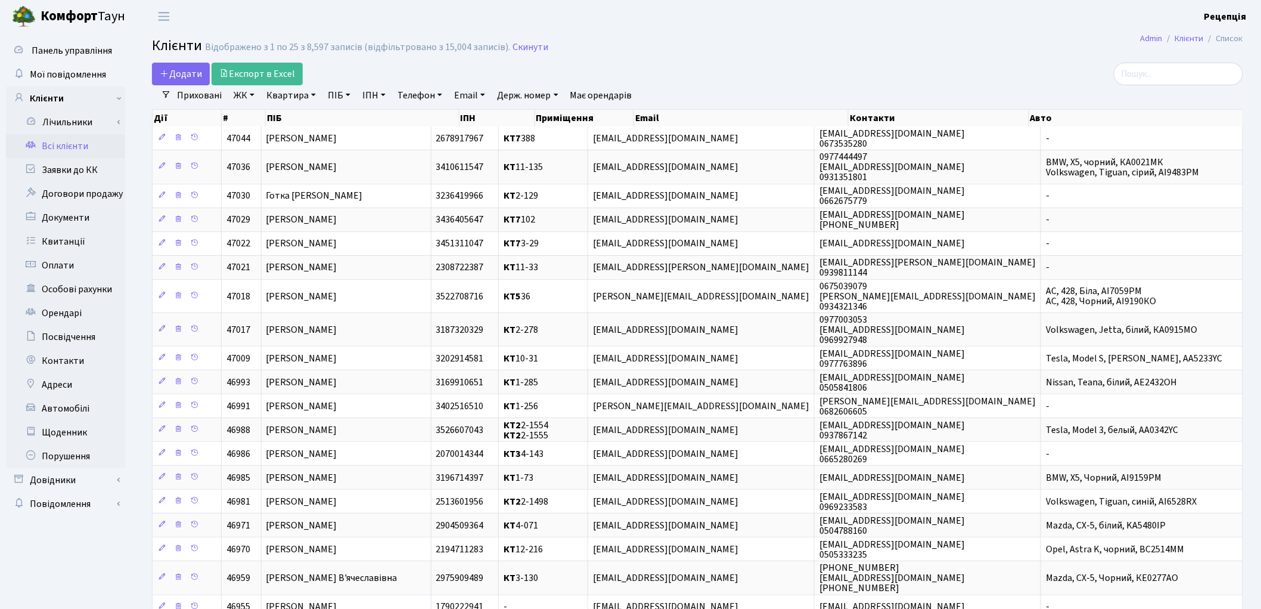
click at [345, 92] on link "ПІБ" at bounding box center [339, 95] width 32 height 20
type input "[PERSON_NAME]"
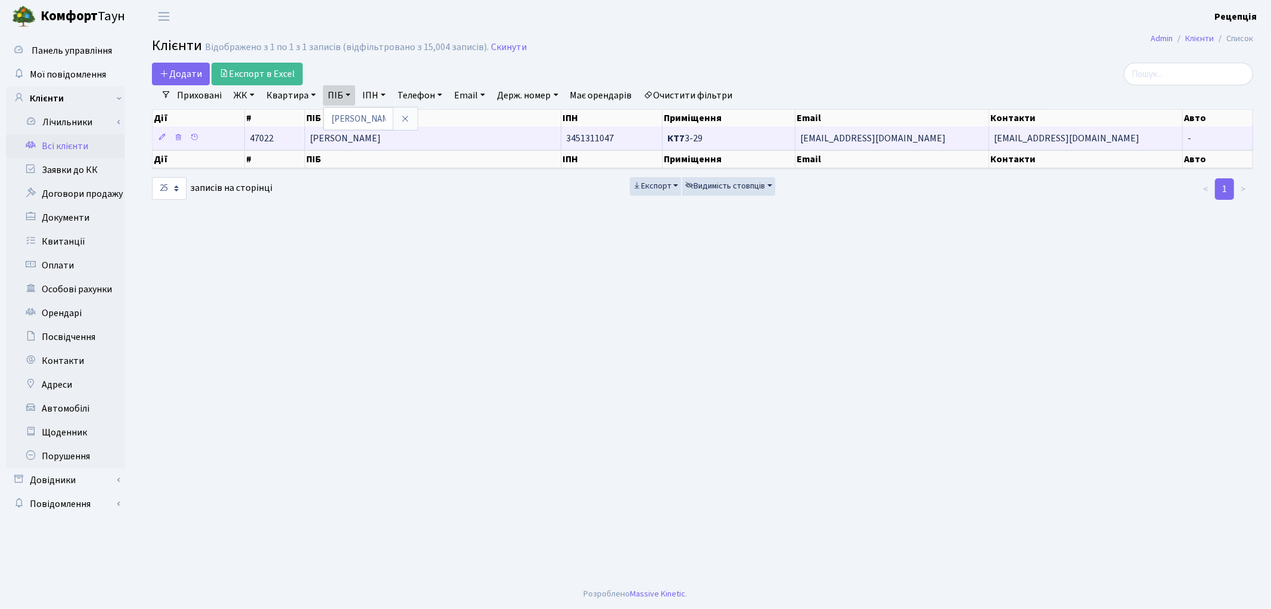
click at [381, 144] on span "[PERSON_NAME]" at bounding box center [345, 138] width 71 height 13
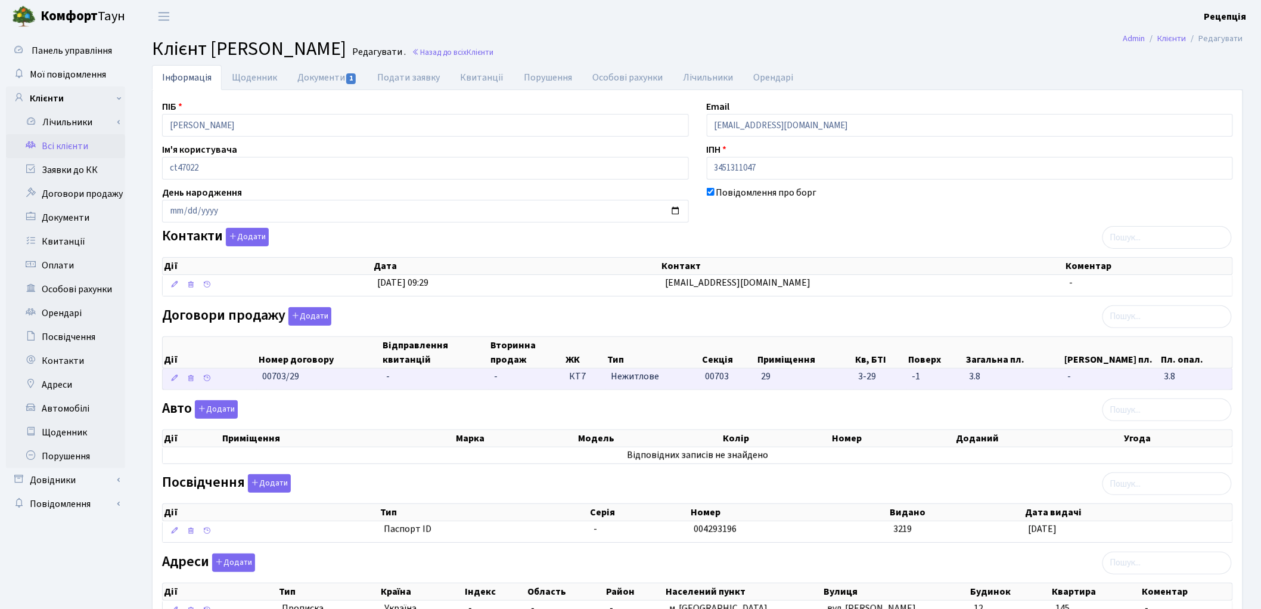
click at [394, 376] on td "-" at bounding box center [435, 378] width 108 height 21
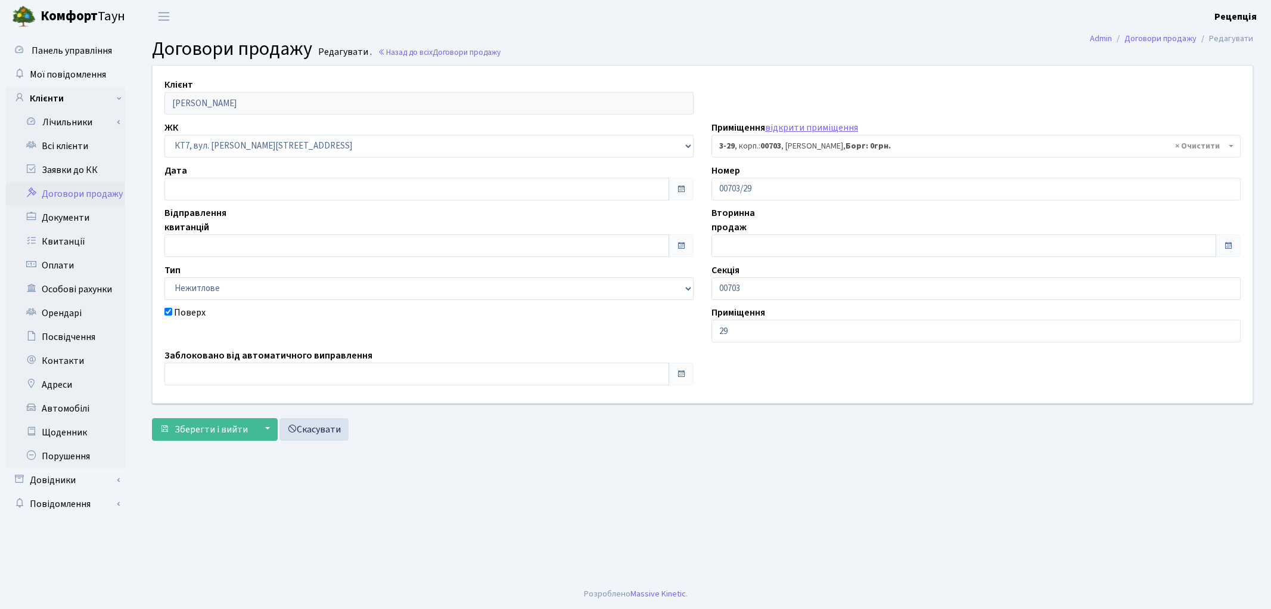
select select "18470"
click at [210, 238] on input "text" at bounding box center [417, 245] width 505 height 23
click at [215, 166] on td "17" at bounding box center [212, 168] width 18 height 18
type input "[DATE]"
click at [222, 429] on span "Зберегти і вийти" at bounding box center [211, 429] width 73 height 13
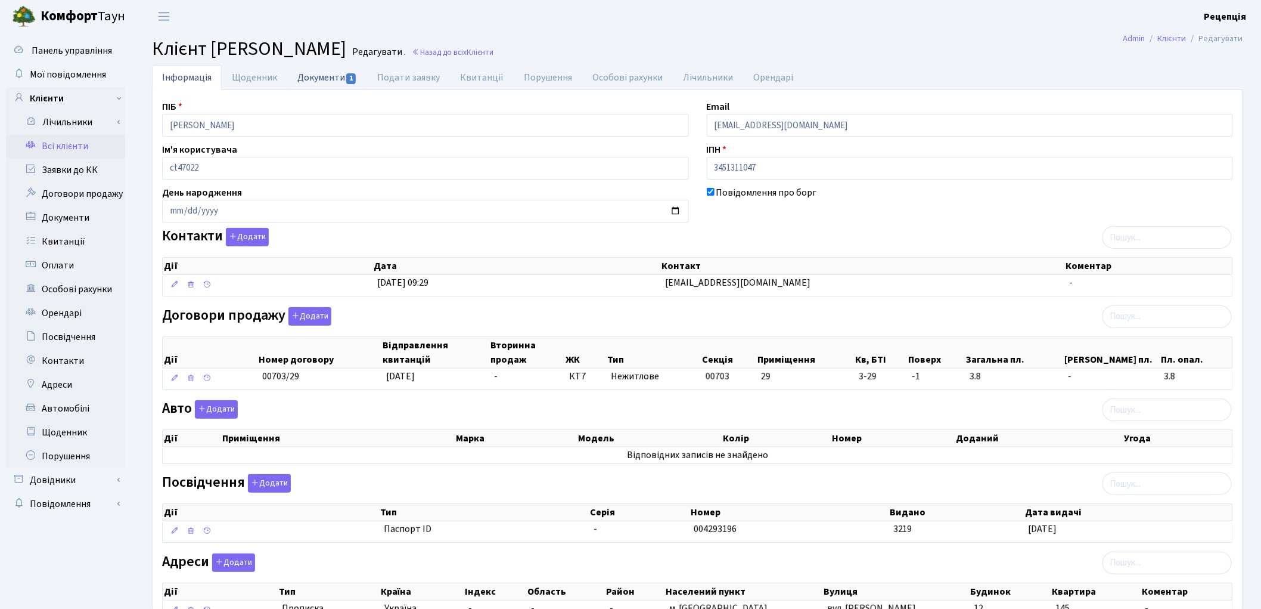
click at [330, 85] on link "Документи 1" at bounding box center [327, 77] width 80 height 24
select select "25"
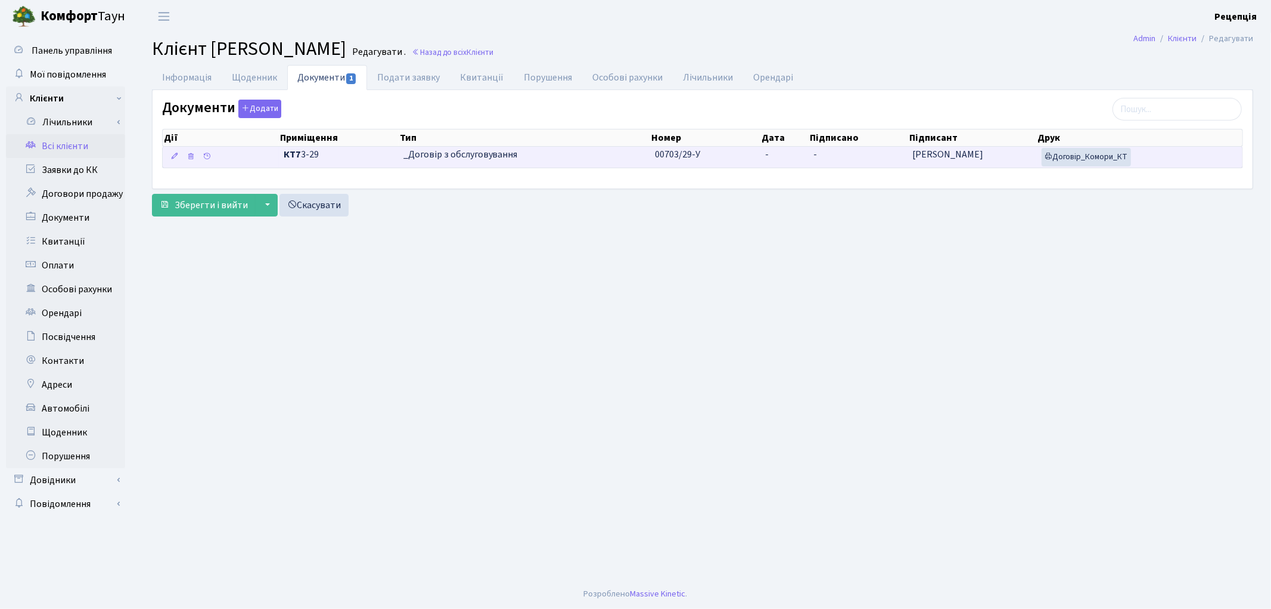
click at [778, 157] on td "-" at bounding box center [785, 157] width 48 height 21
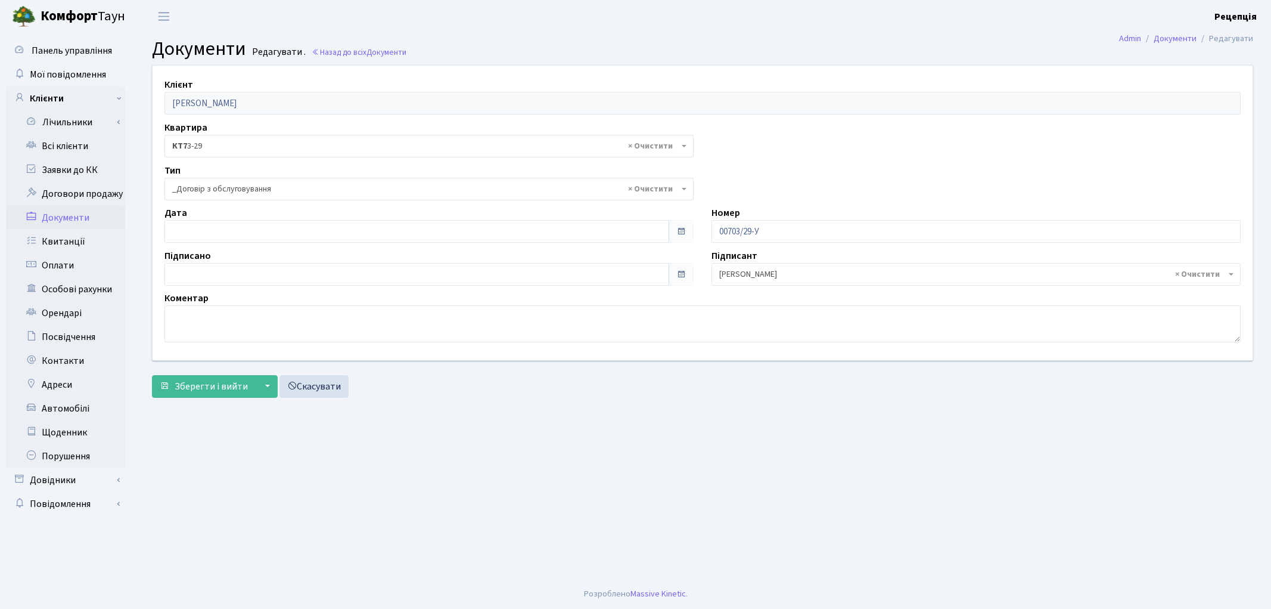
select select "289"
click at [221, 230] on input "text" at bounding box center [417, 231] width 505 height 23
type input "[DATE]"
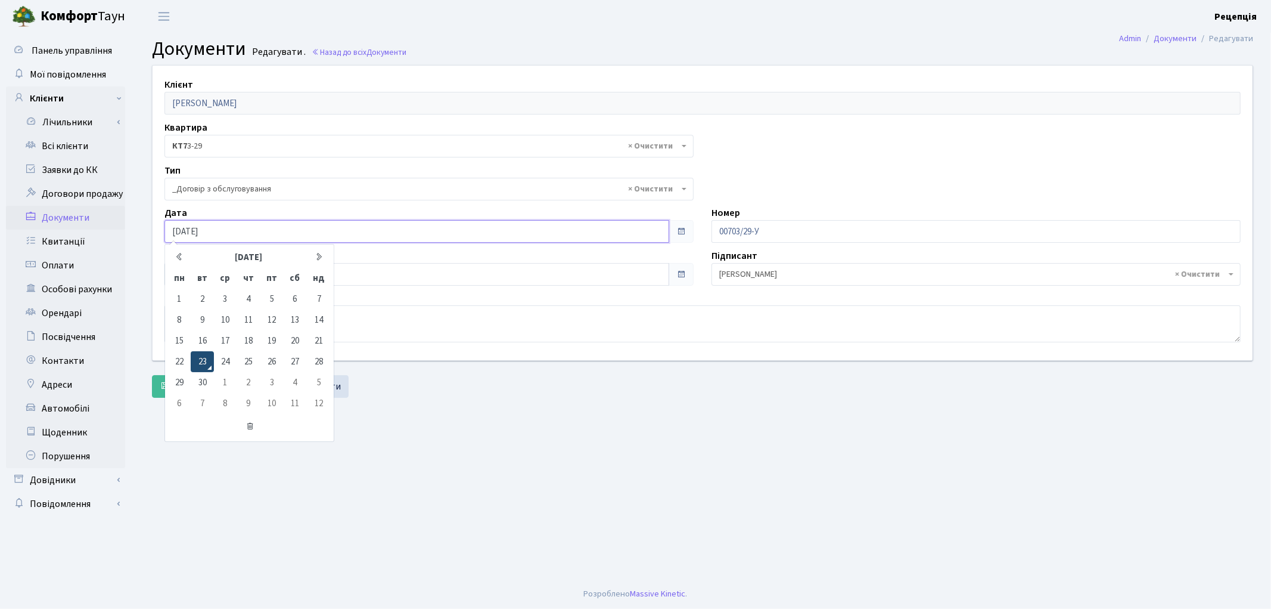
click at [203, 362] on td "23" at bounding box center [202, 361] width 23 height 21
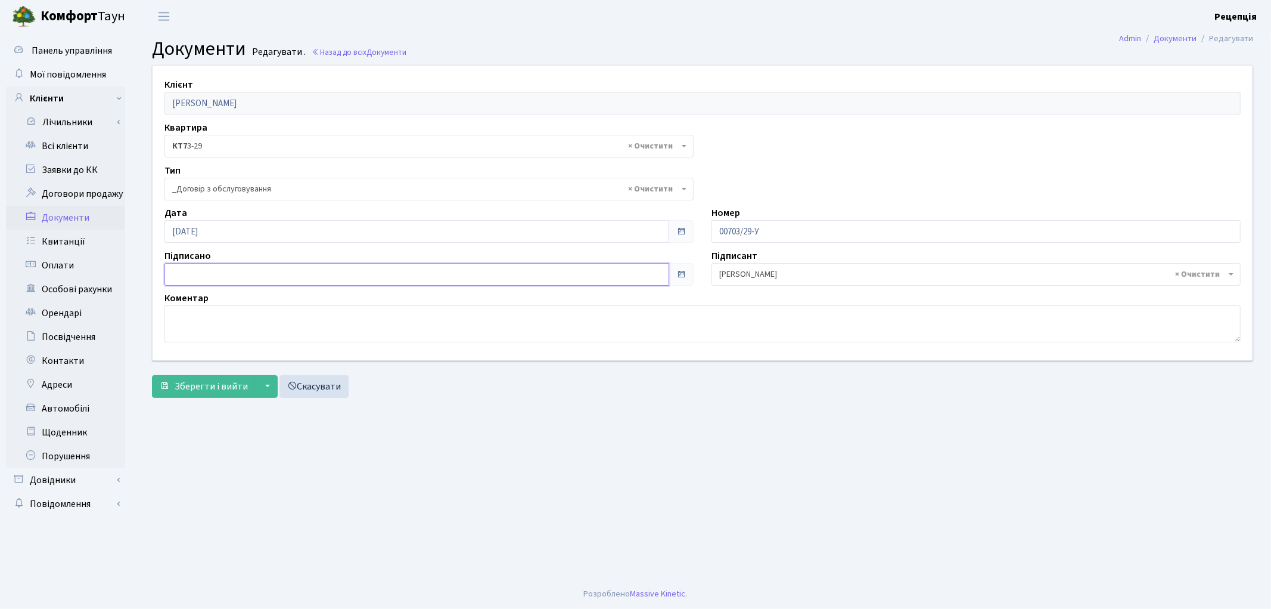
type input "[DATE]"
click at [201, 272] on input "[DATE]" at bounding box center [417, 274] width 505 height 23
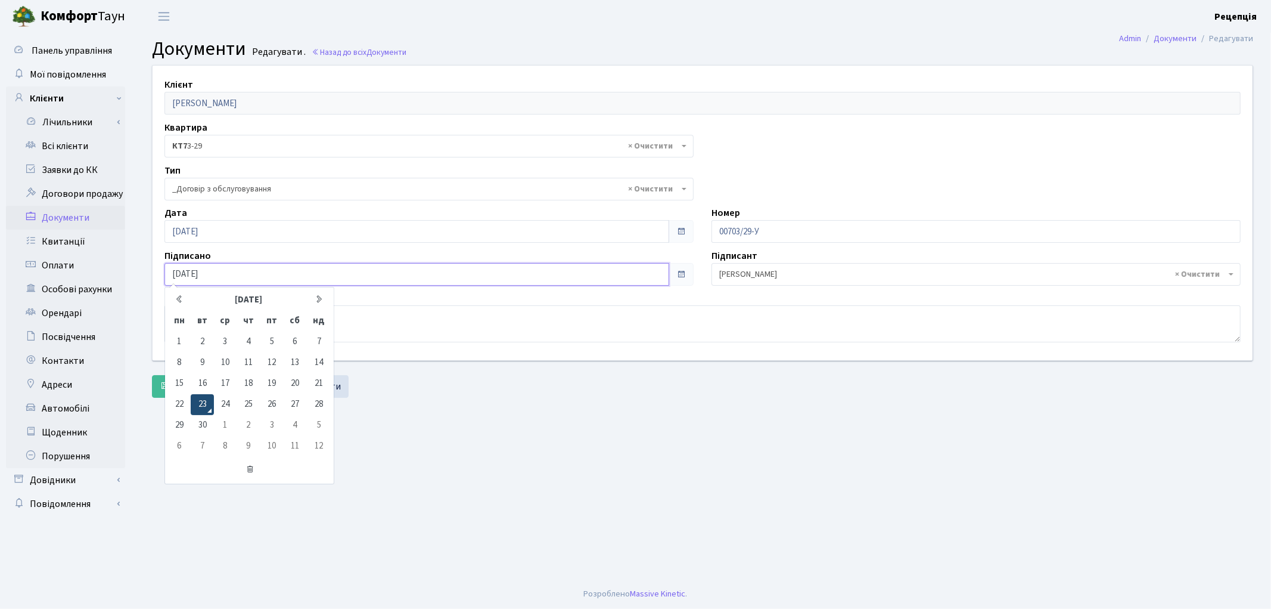
click at [203, 396] on td "23" at bounding box center [202, 404] width 23 height 21
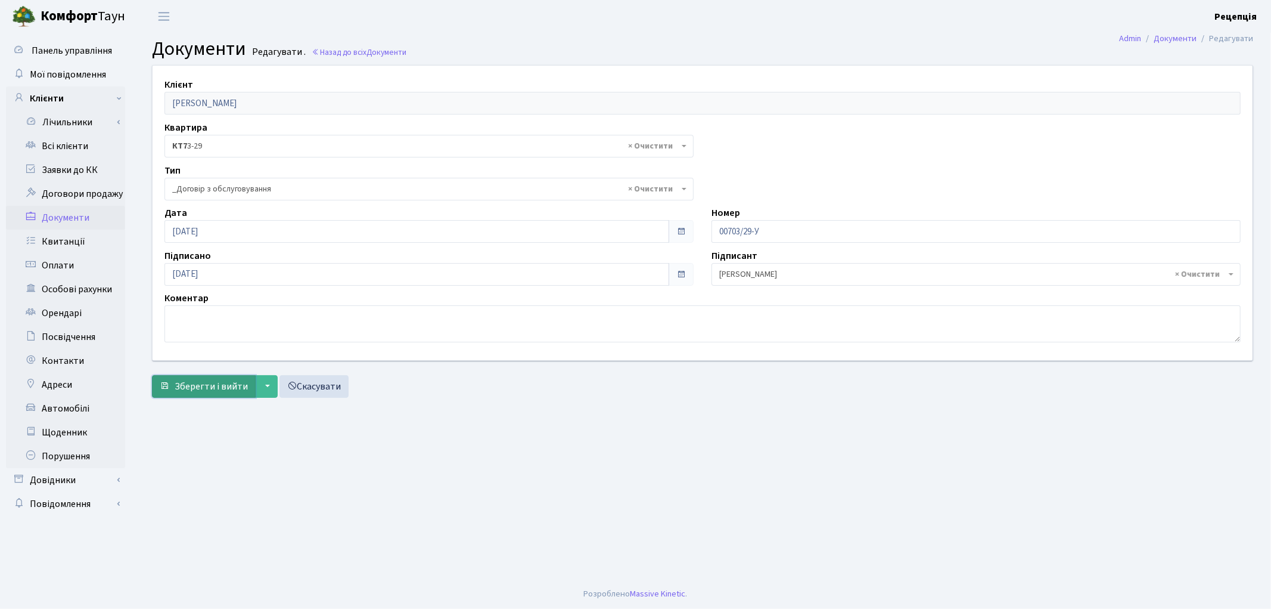
click at [198, 384] on span "Зберегти і вийти" at bounding box center [211, 386] width 73 height 13
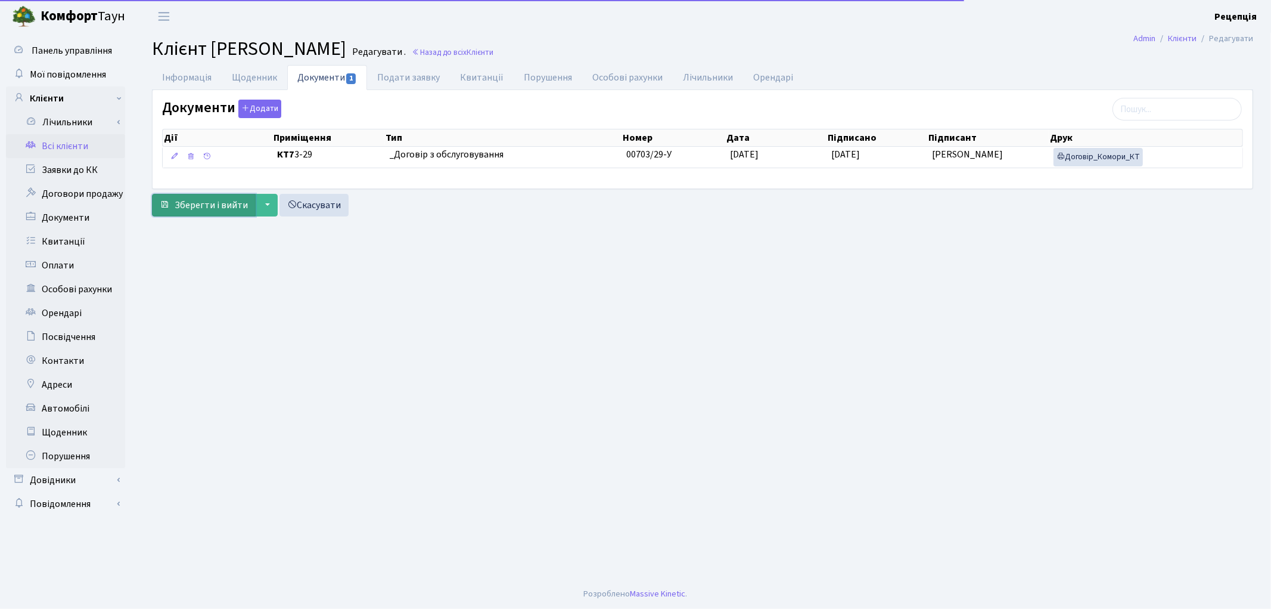
click at [195, 209] on span "Зберегти і вийти" at bounding box center [211, 204] width 73 height 13
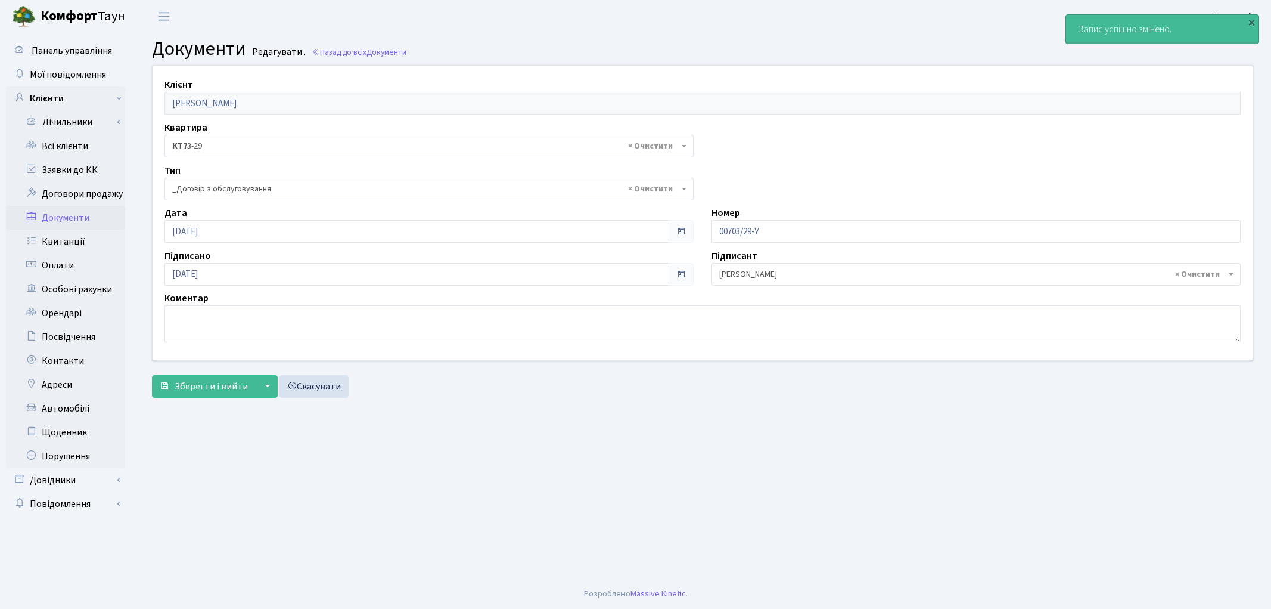
select select "289"
click at [52, 149] on link "Всі клієнти" at bounding box center [65, 146] width 119 height 24
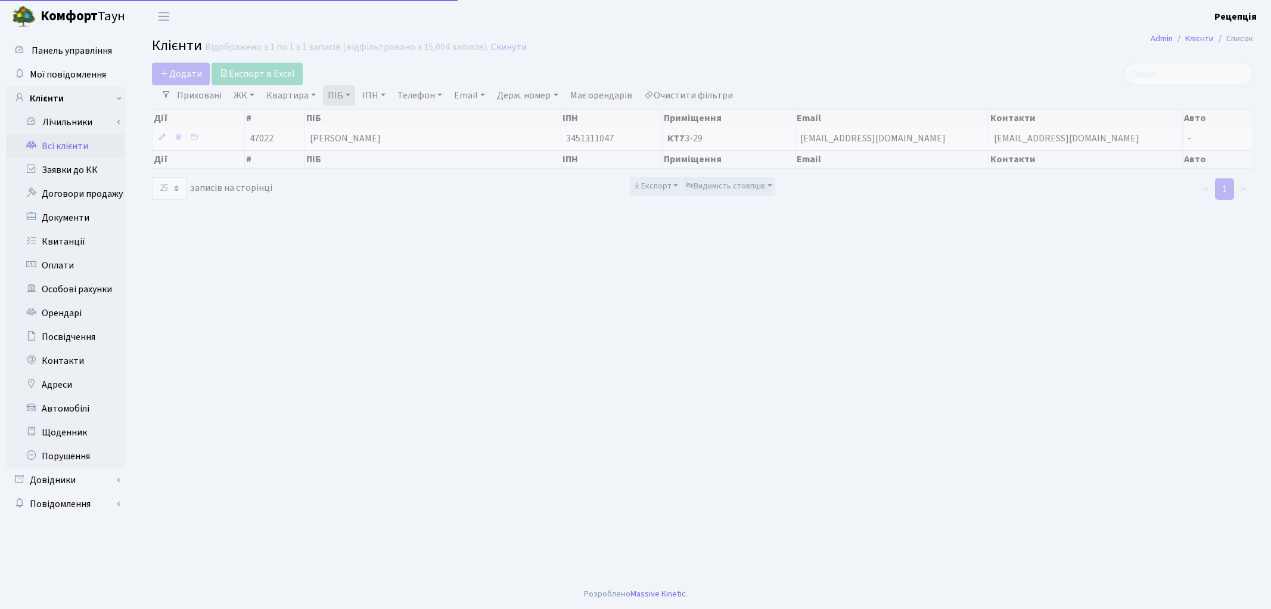
select select "25"
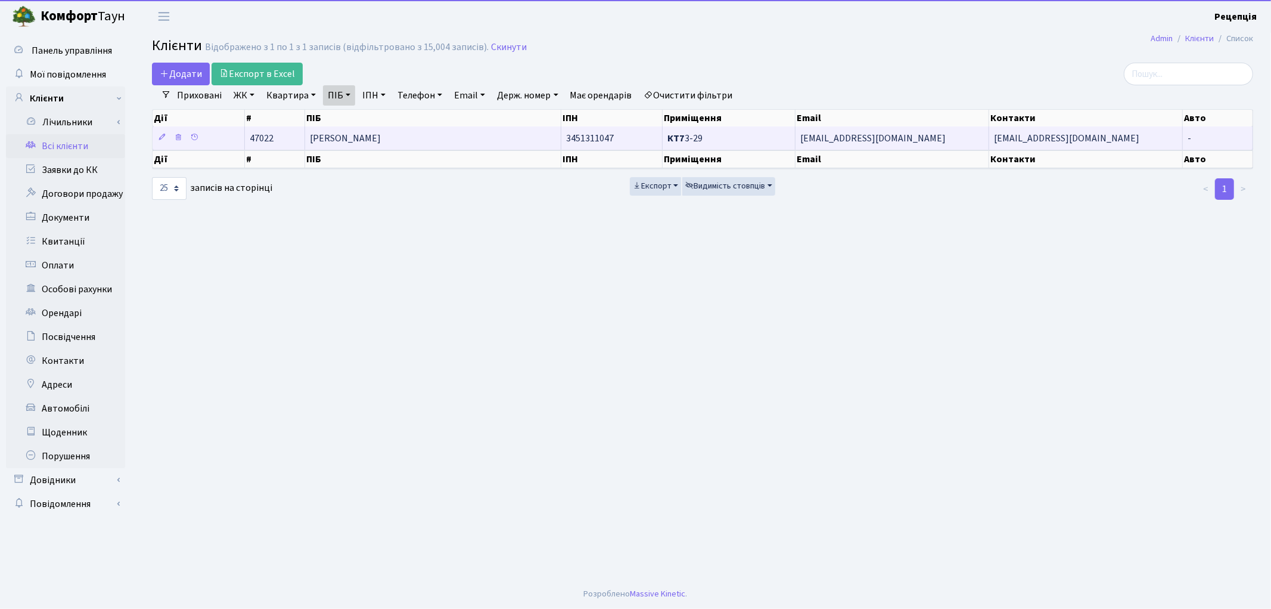
click at [335, 135] on span "[PERSON_NAME]" at bounding box center [345, 138] width 71 height 13
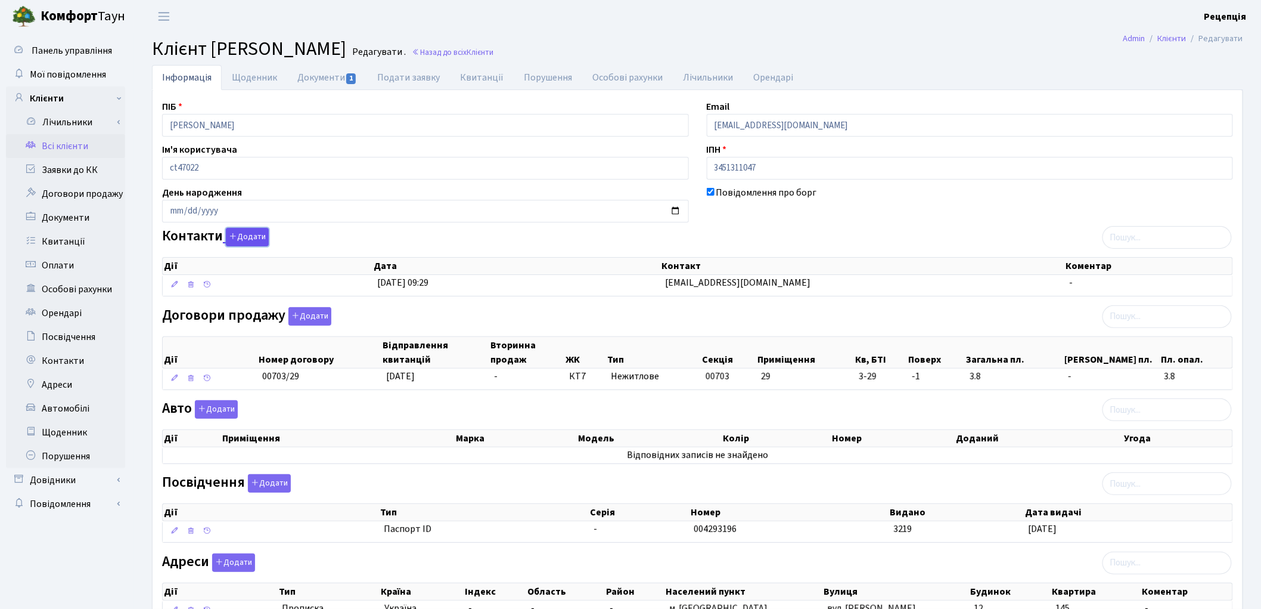
click at [247, 238] on button "Додати" at bounding box center [247, 237] width 43 height 18
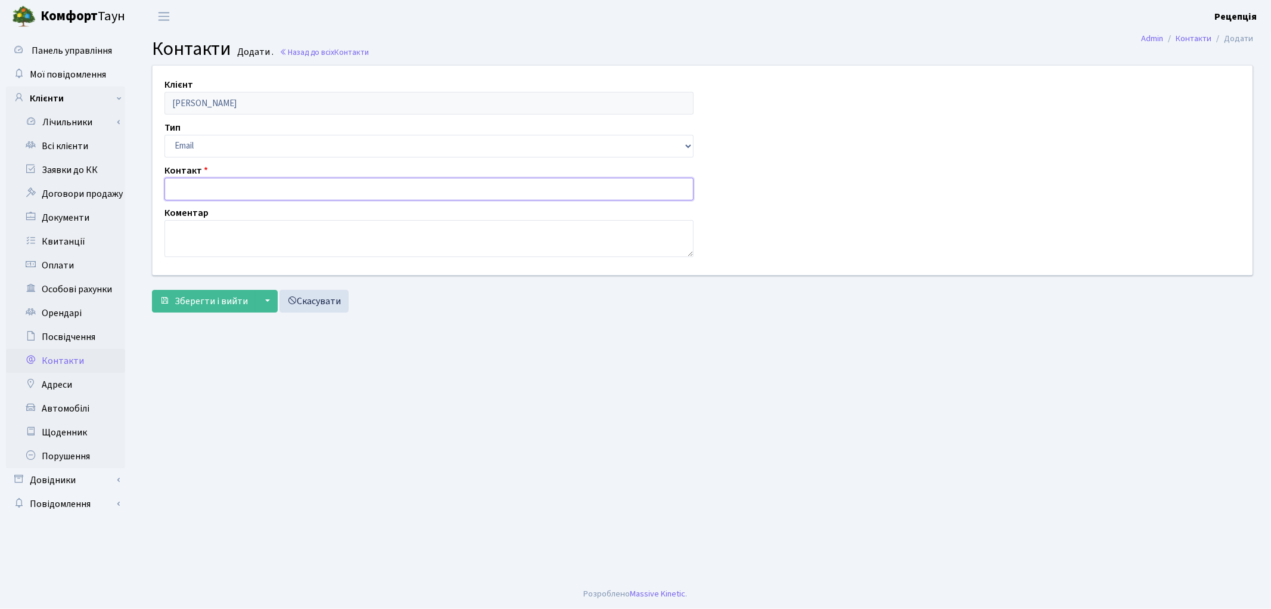
click at [204, 191] on input "text" at bounding box center [429, 189] width 529 height 23
click at [201, 147] on select "Email Телефон" at bounding box center [429, 146] width 529 height 23
select select "1"
click at [165, 135] on select "Email Телефон" at bounding box center [429, 146] width 529 height 23
click at [203, 185] on input "text" at bounding box center [429, 189] width 529 height 23
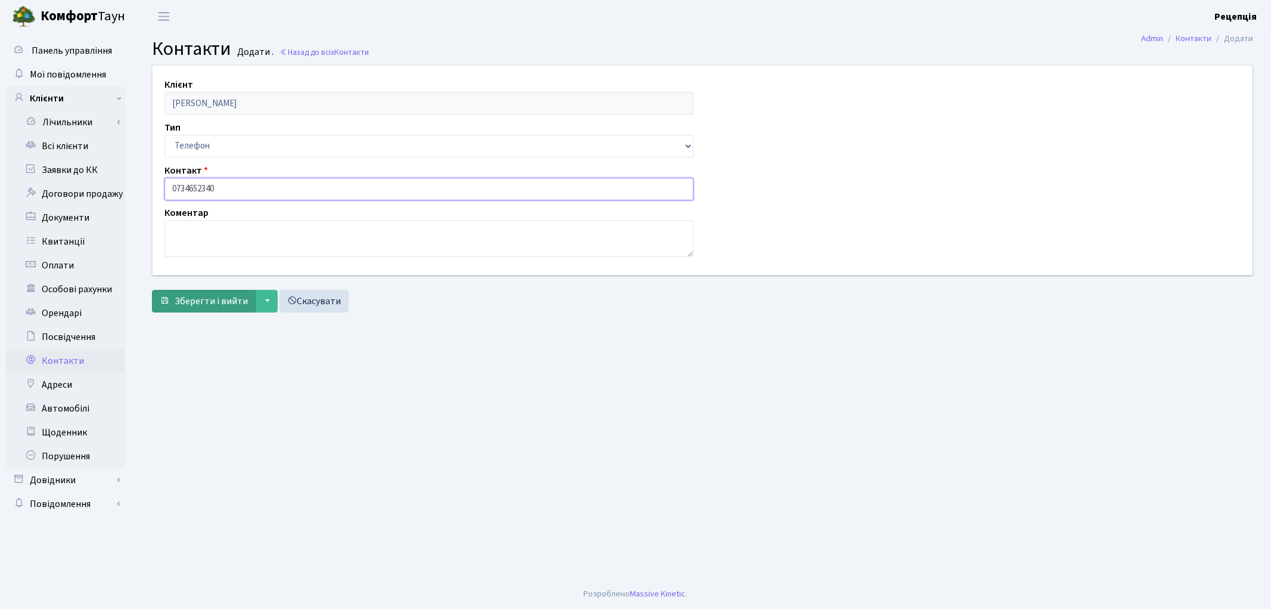
type input "0734652340"
click at [225, 300] on span "Зберегти і вийти" at bounding box center [211, 300] width 73 height 13
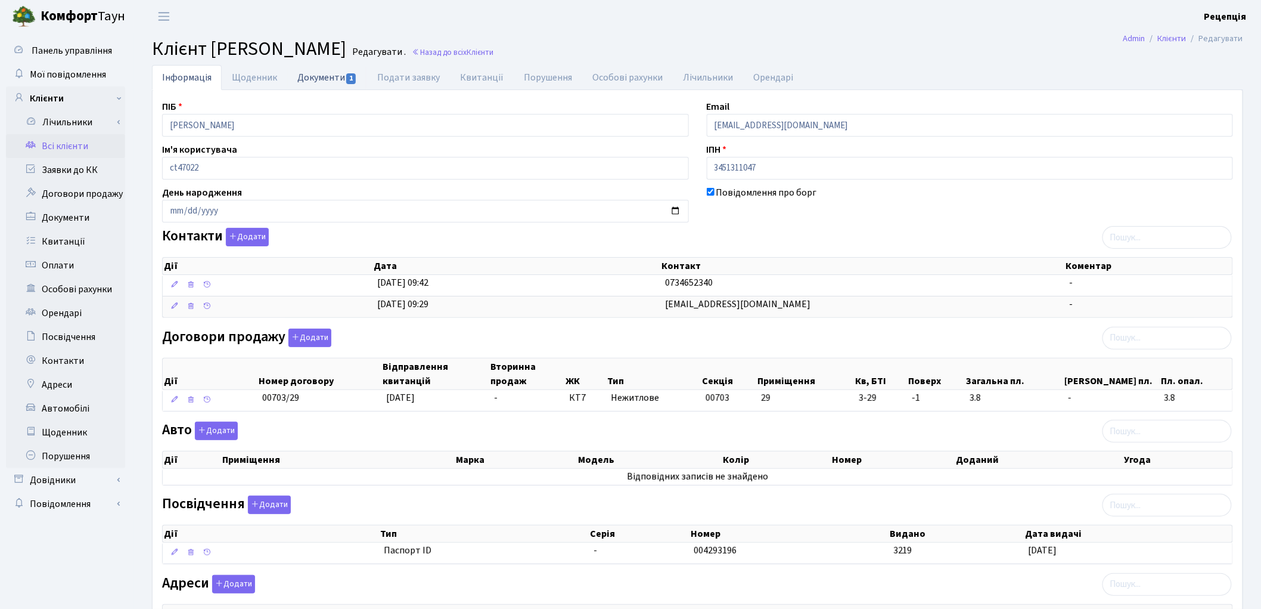
click at [335, 76] on link "Документи 1" at bounding box center [327, 77] width 80 height 24
select select "25"
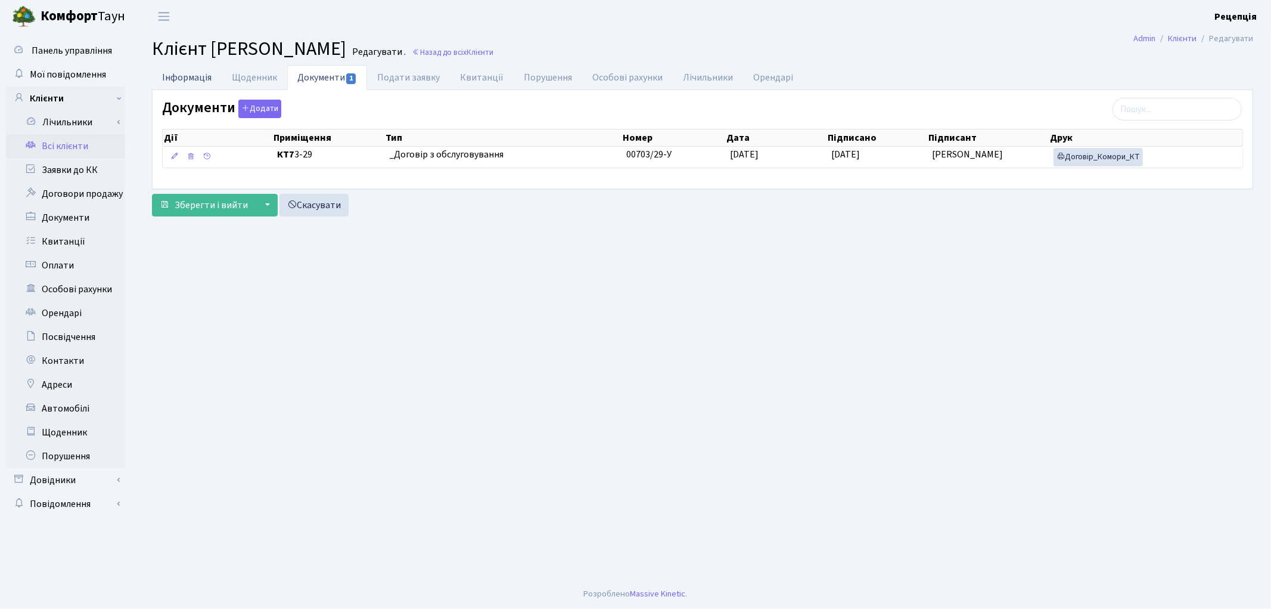
click at [189, 85] on link "Інформація" at bounding box center [187, 77] width 70 height 24
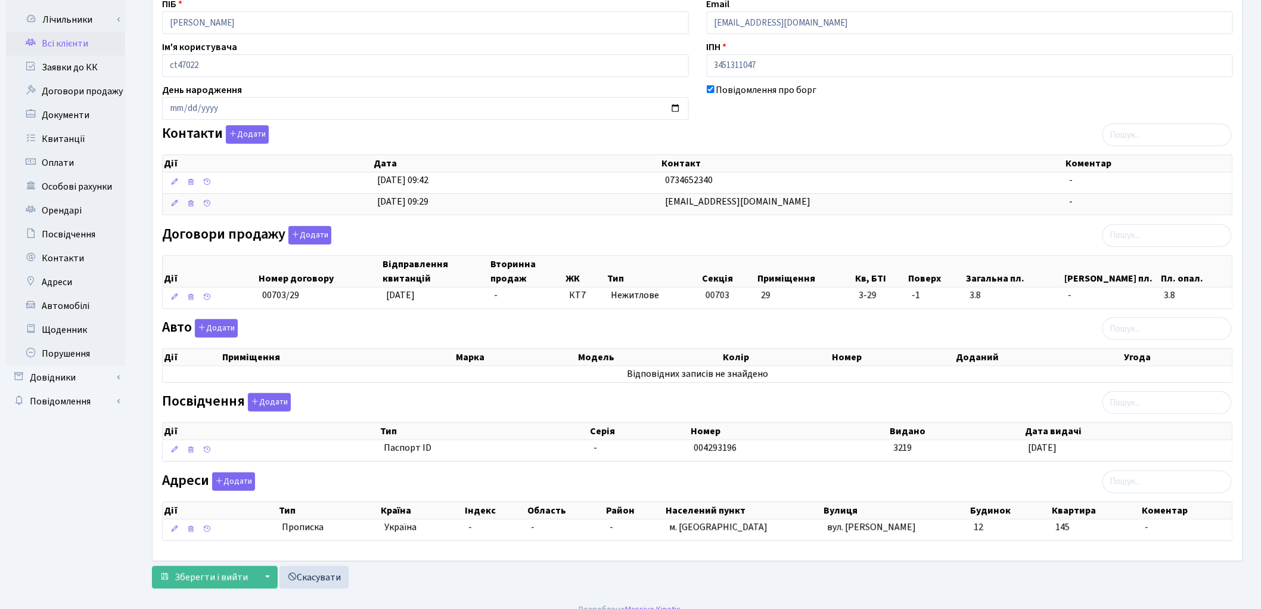
scroll to position [120, 0]
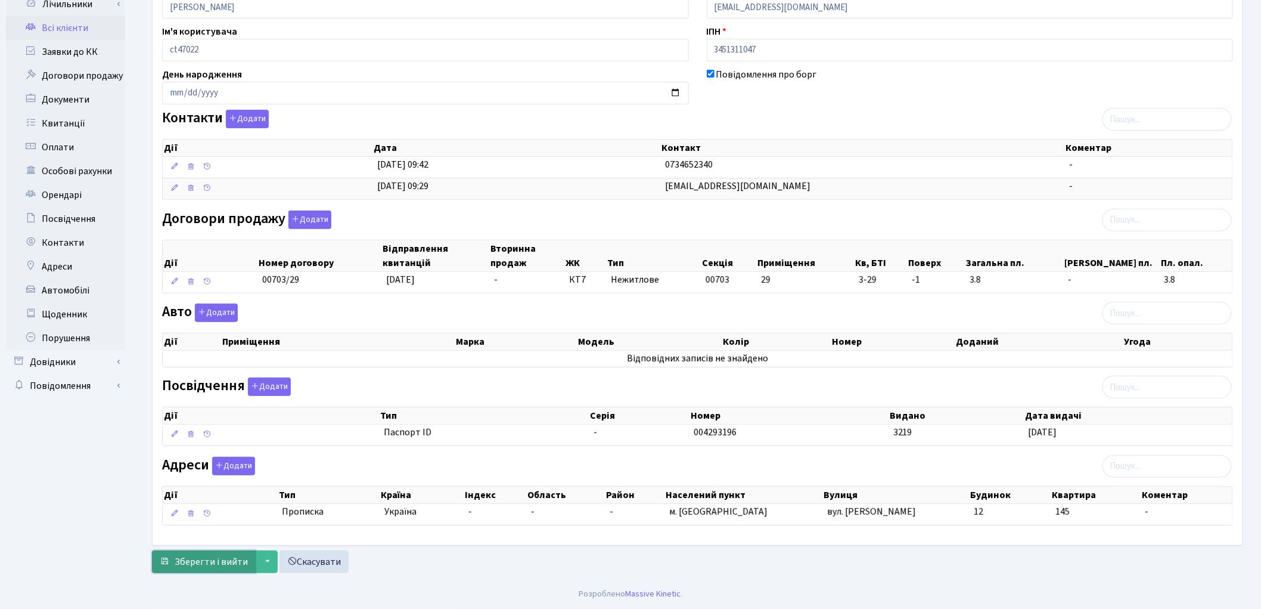
click at [209, 570] on button "Зберегти і вийти" at bounding box center [204, 561] width 104 height 23
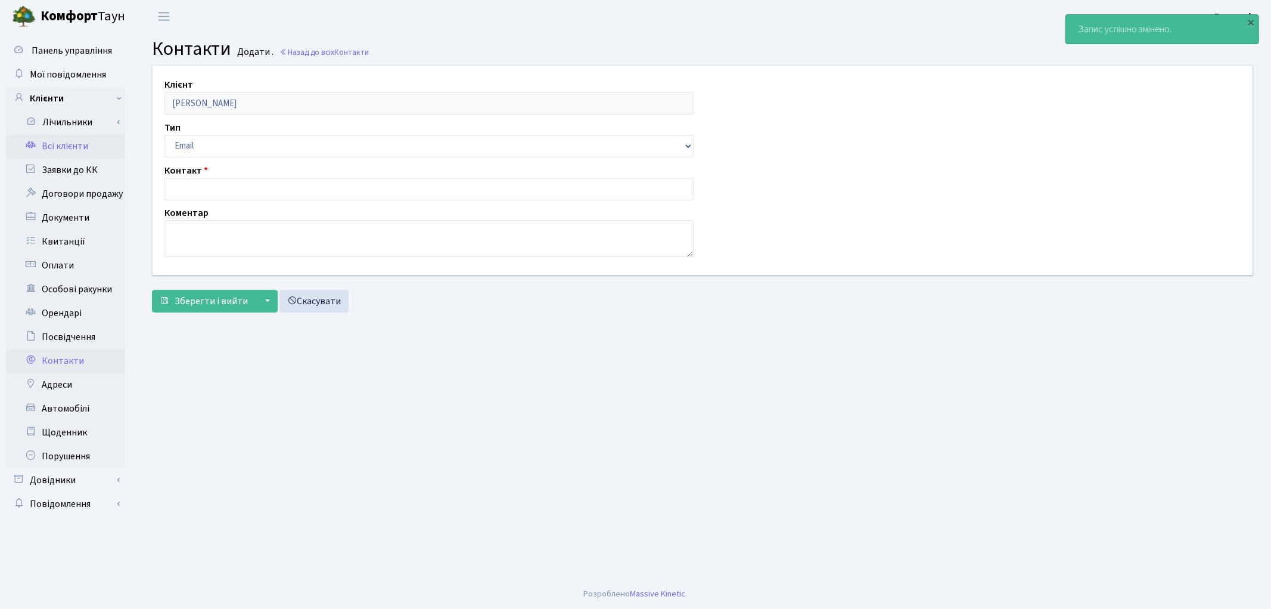
click at [75, 139] on link "Всі клієнти" at bounding box center [65, 146] width 119 height 24
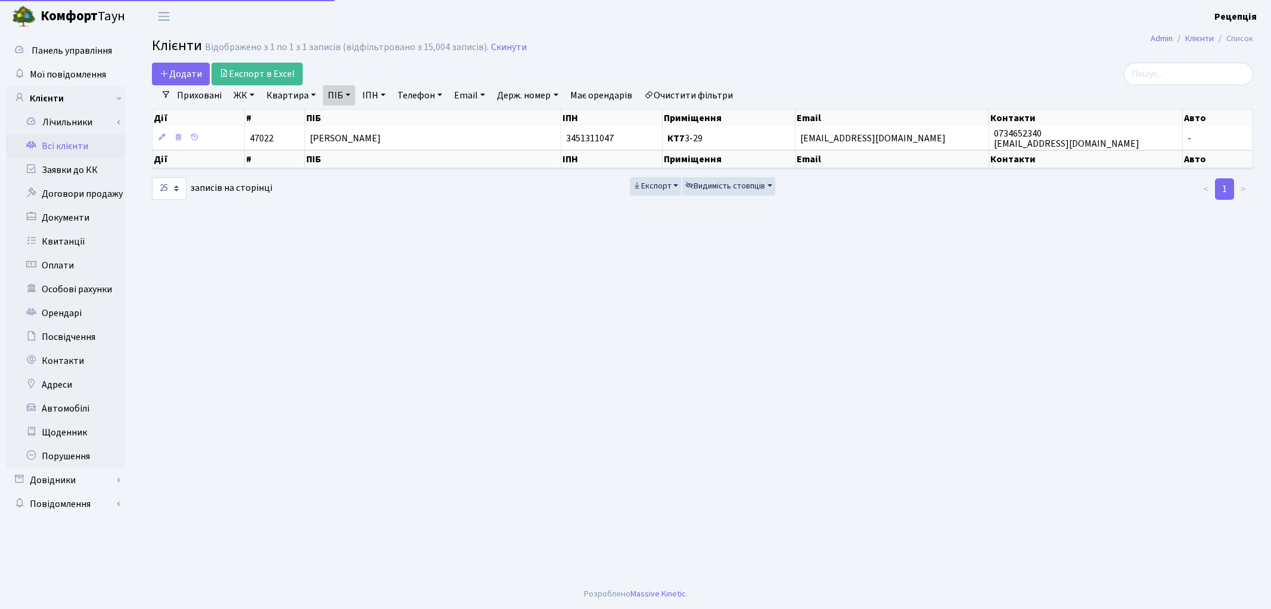
select select "25"
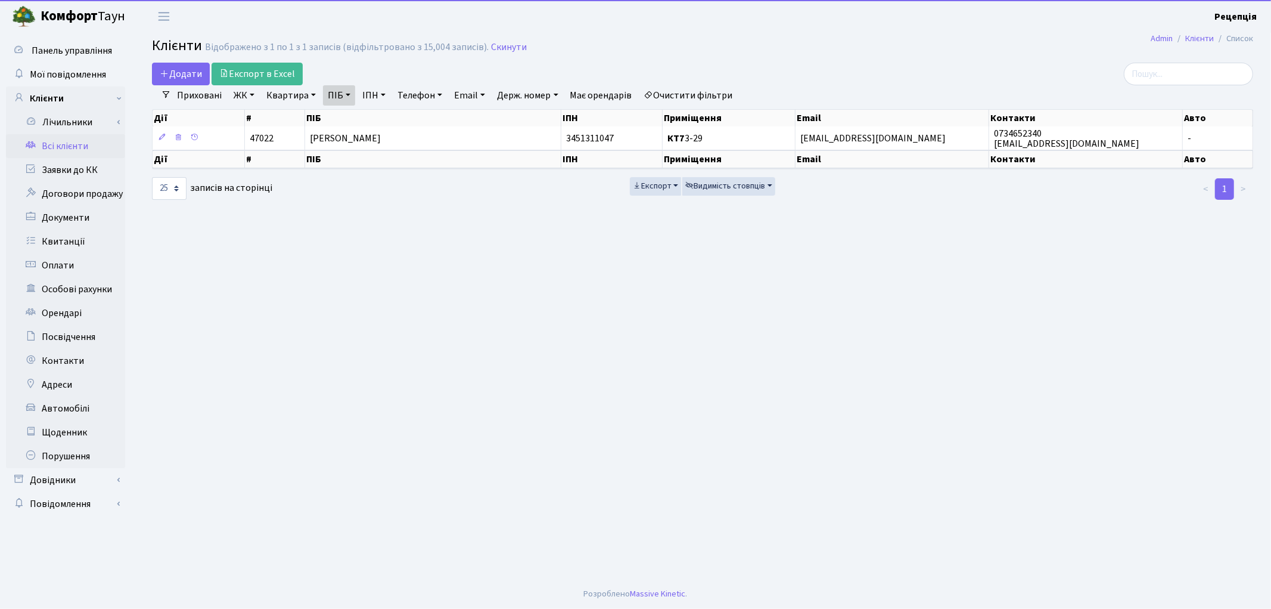
click at [706, 90] on link "Очистити фільтри" at bounding box center [689, 95] width 98 height 20
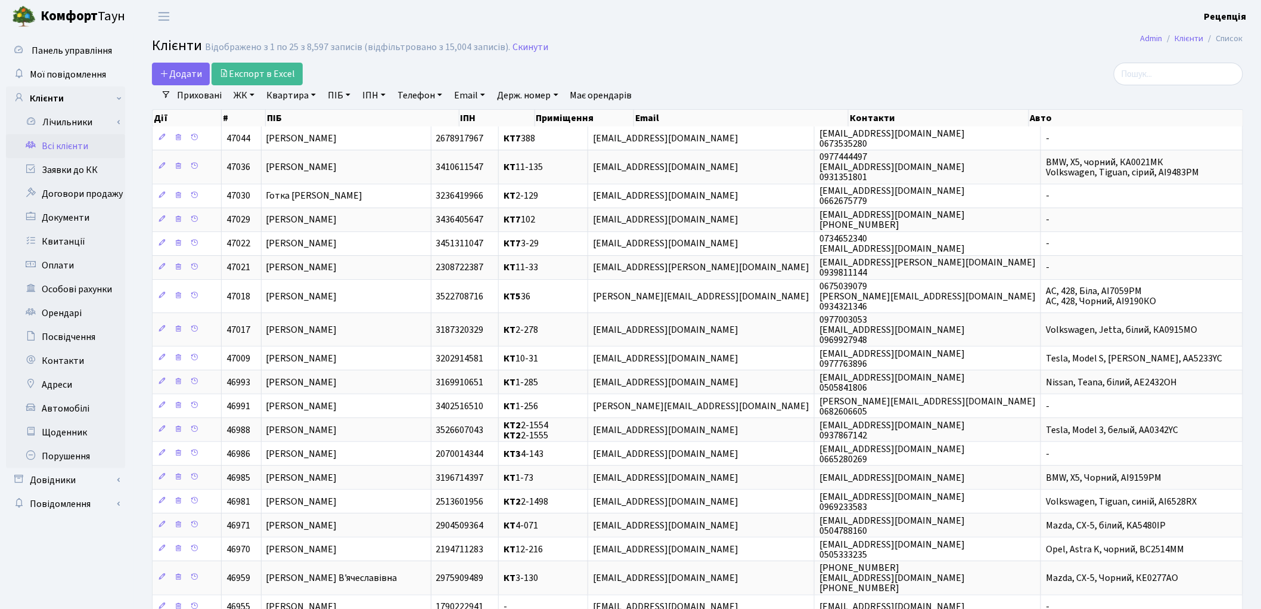
click at [241, 98] on link "ЖК" at bounding box center [244, 95] width 30 height 20
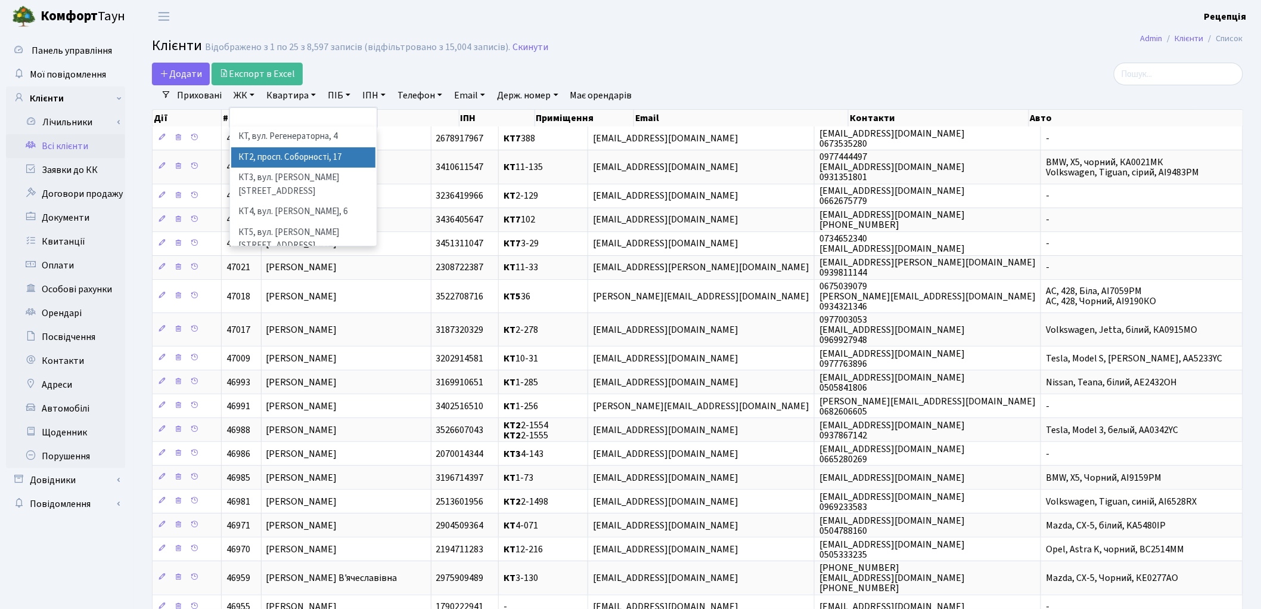
click at [295, 159] on li "КТ2, просп. Соборності, 17" at bounding box center [303, 157] width 144 height 21
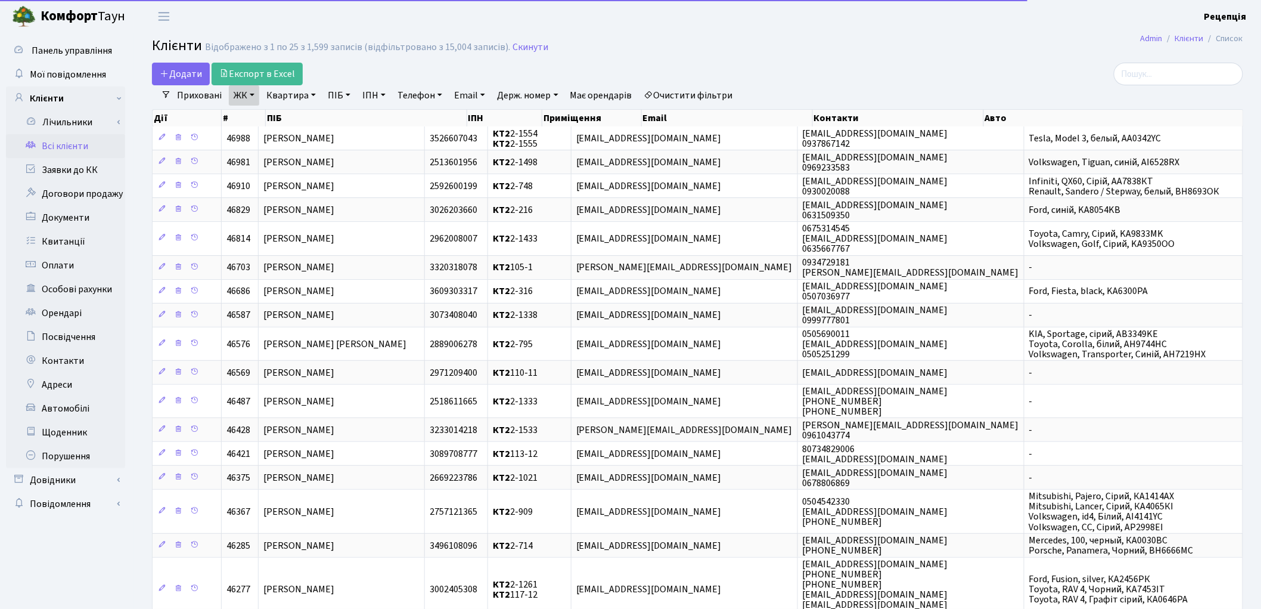
click at [288, 99] on link "Квартира" at bounding box center [291, 95] width 59 height 20
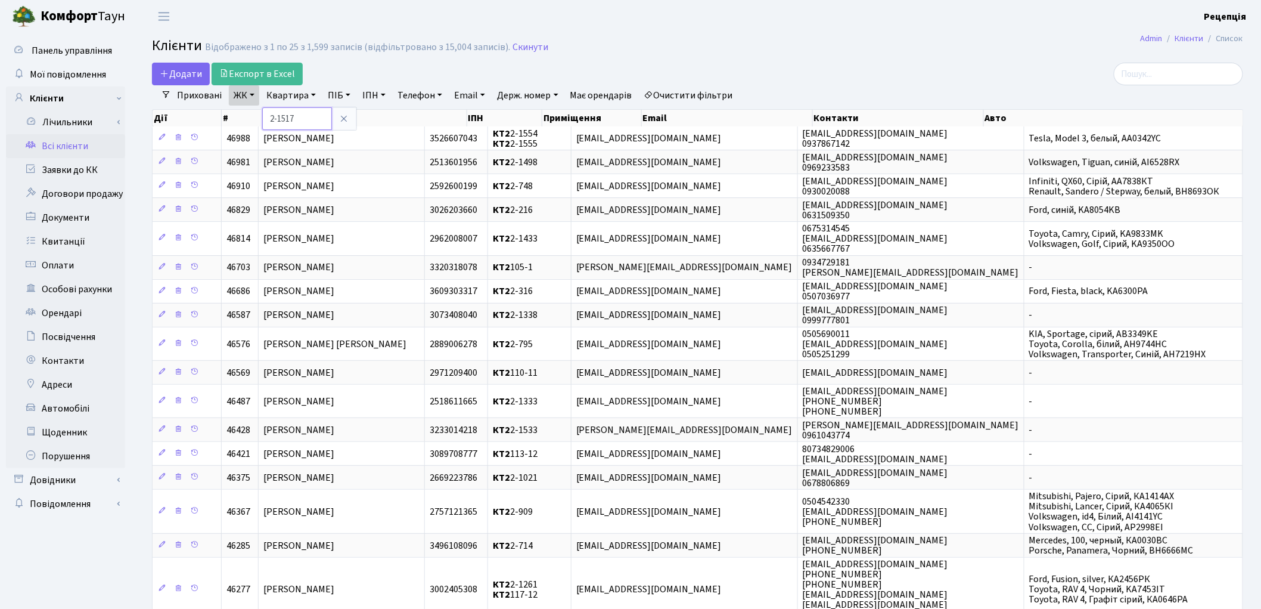
type input "2-1517"
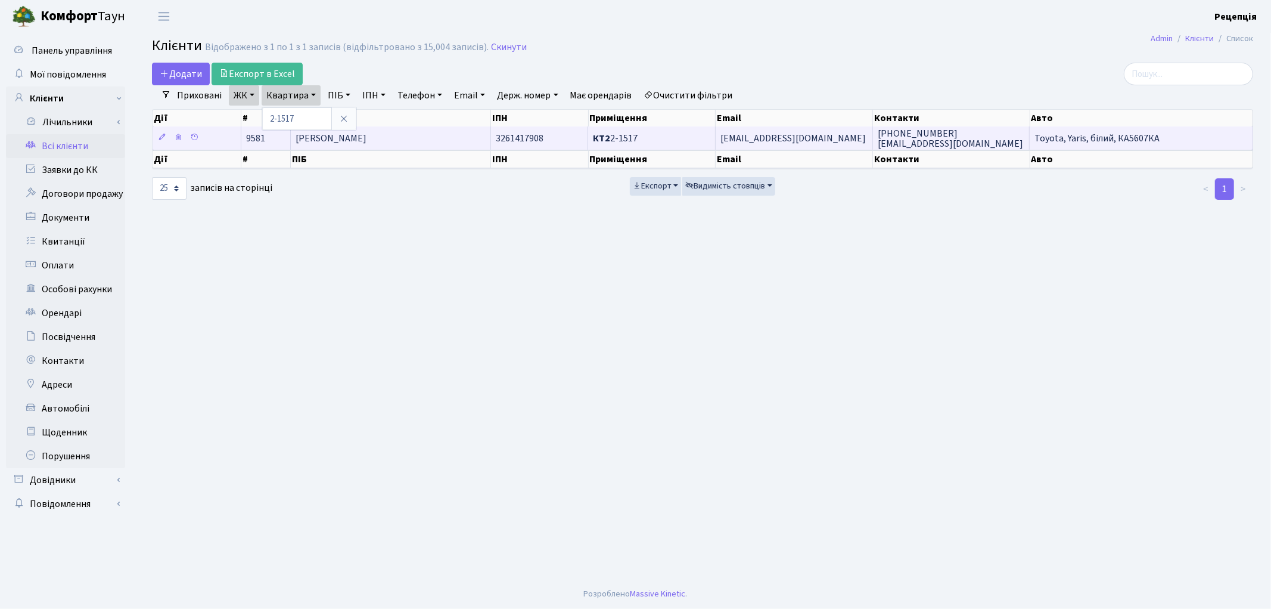
click at [367, 132] on span "[PERSON_NAME]" at bounding box center [331, 138] width 71 height 13
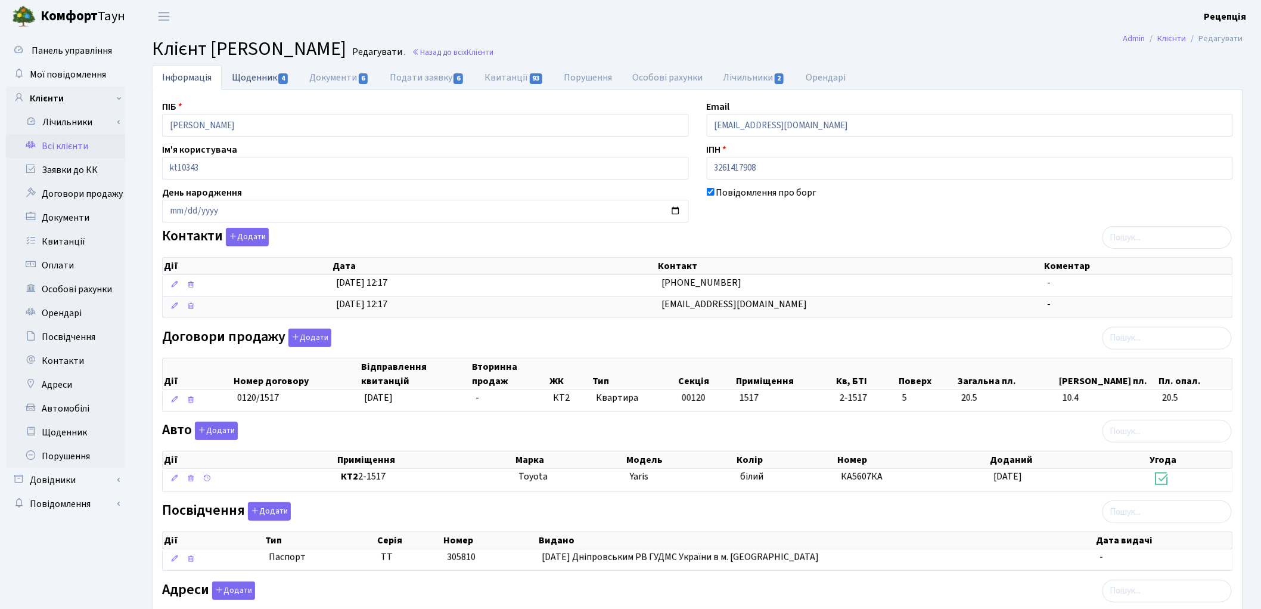
click at [260, 80] on link "Щоденник 4" at bounding box center [260, 77] width 77 height 24
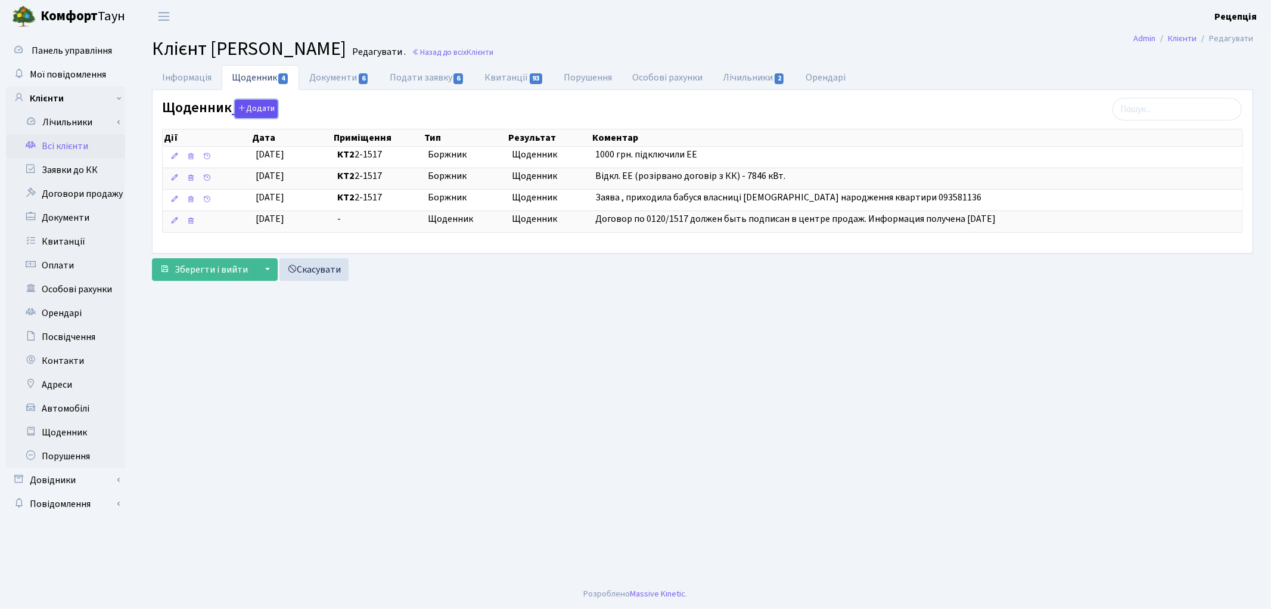
click at [261, 105] on button "Додати" at bounding box center [256, 109] width 43 height 18
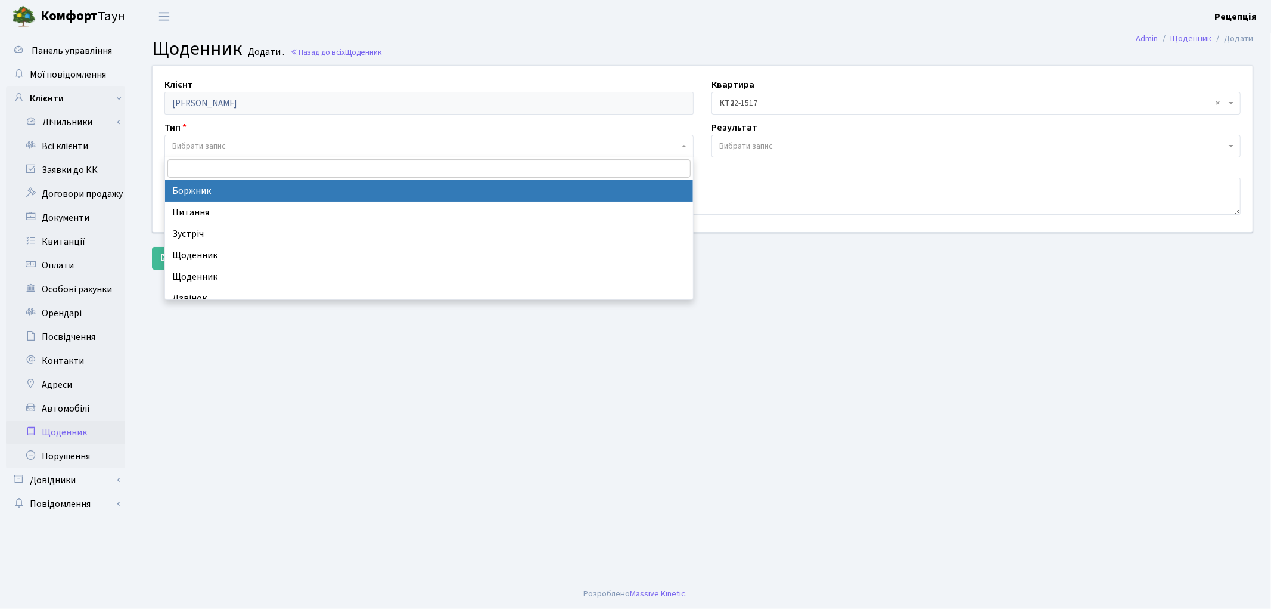
click at [231, 148] on span "Вибрати запис" at bounding box center [425, 146] width 507 height 12
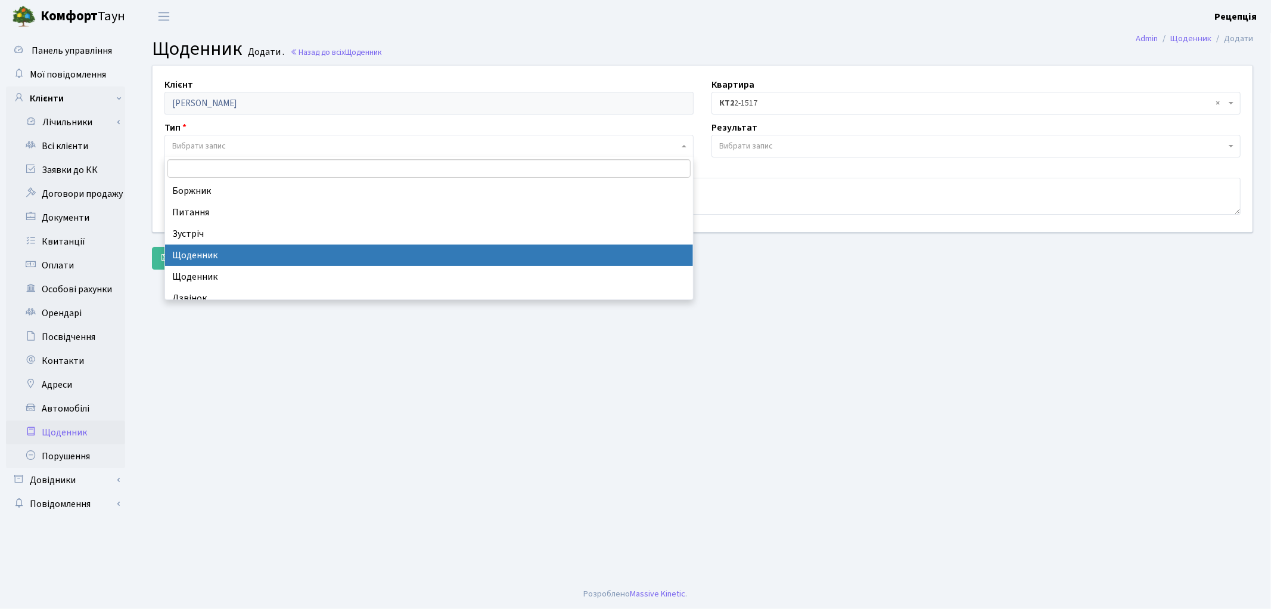
select select "11"
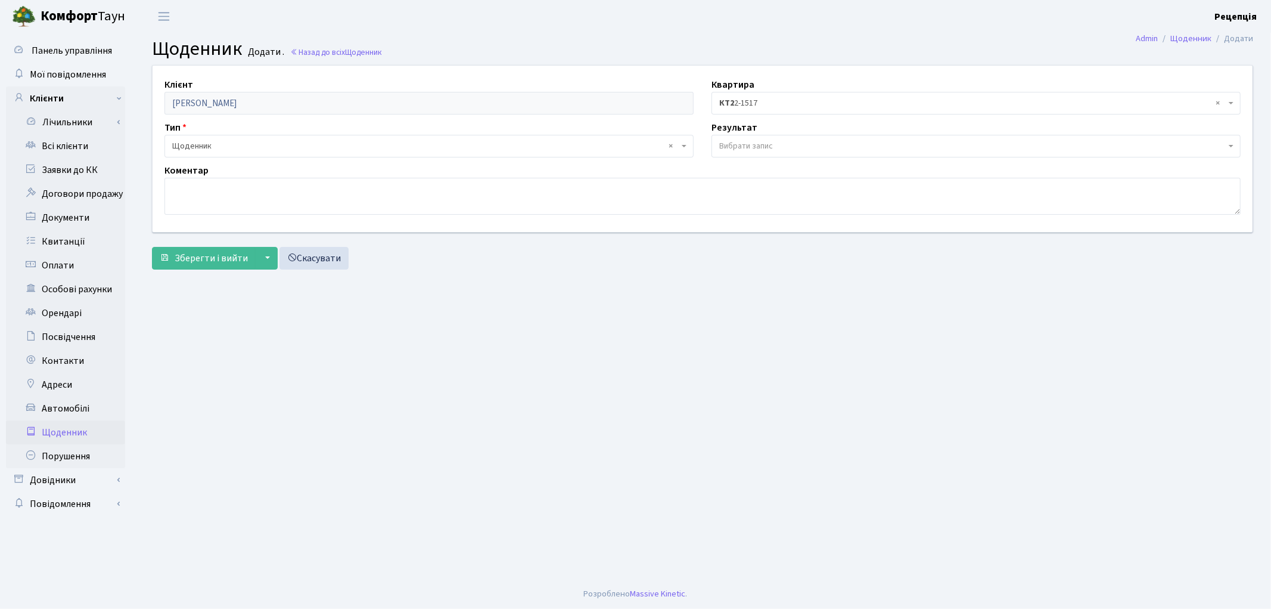
click at [724, 143] on span "Вибрати запис" at bounding box center [746, 146] width 54 height 12
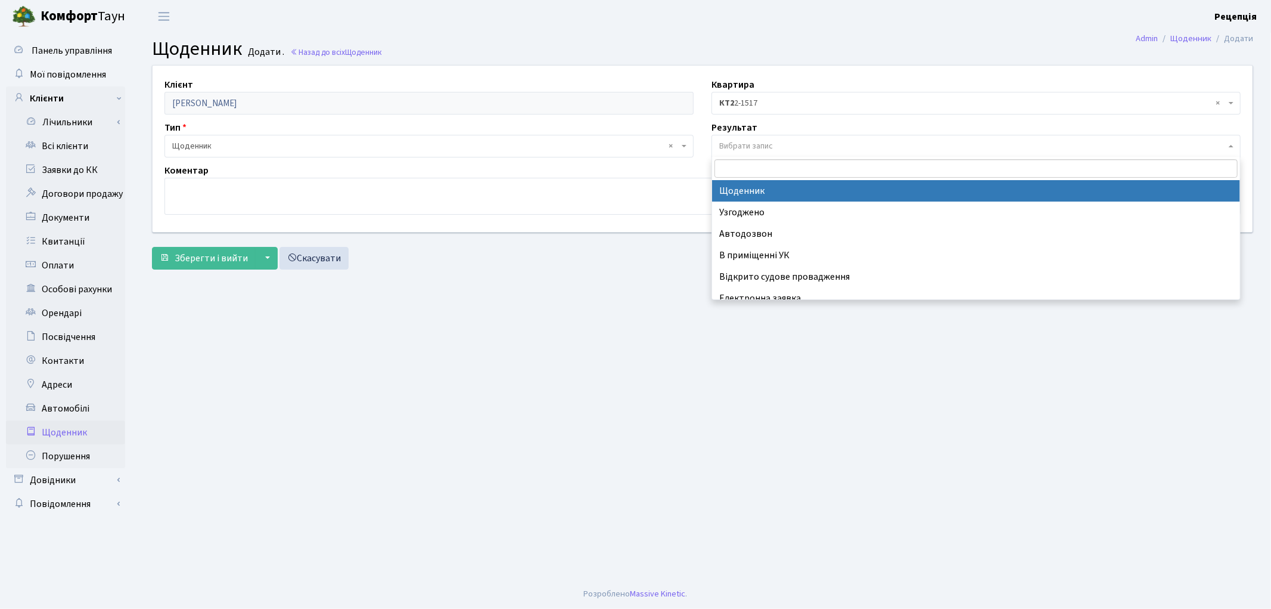
select select "14"
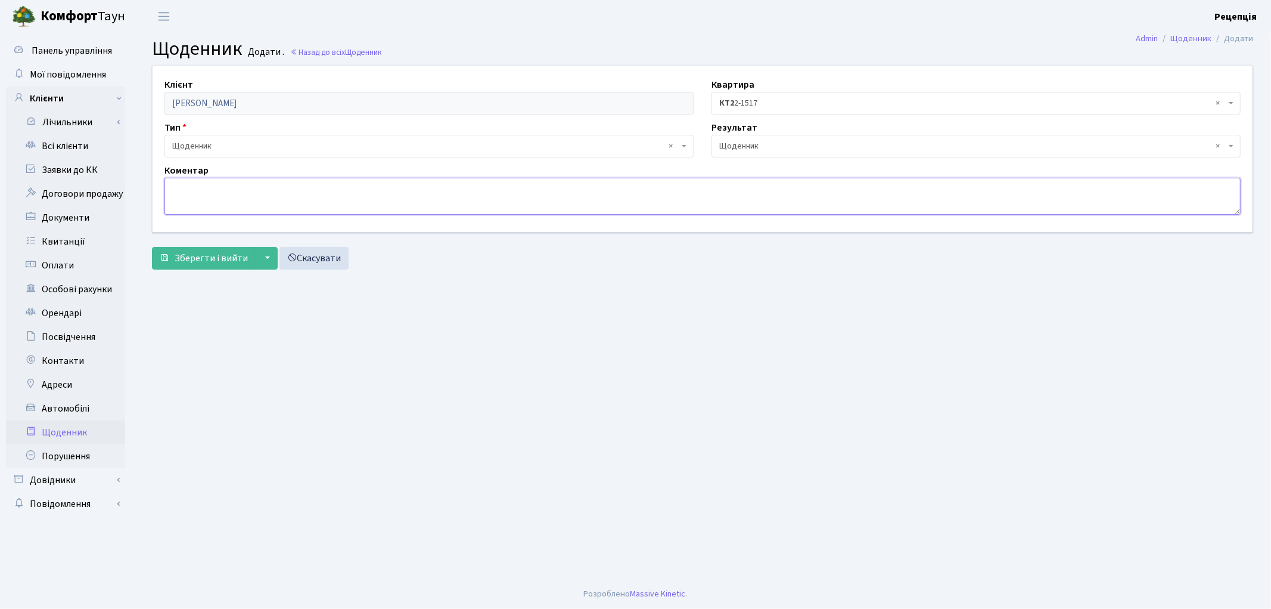
click at [410, 192] on textarea at bounding box center [703, 196] width 1076 height 37
click at [294, 191] on textarea "Людина літнього похилого віку. Хоче щоб кт прийнеяв міри до її сусіда з некорек…" at bounding box center [703, 196] width 1076 height 37
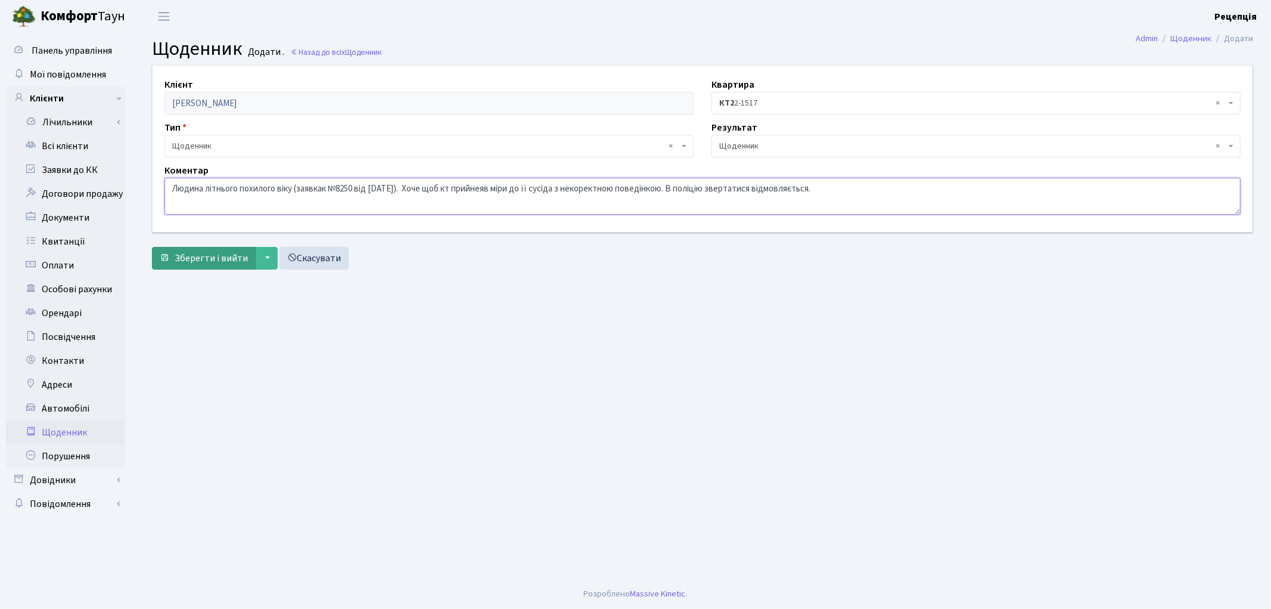
type textarea "Людина літнього похилого віку (заявкак №8250 від [DATE]). Хоче щоб кт прийнеяв …"
click at [226, 255] on span "Зберегти і вийти" at bounding box center [211, 258] width 73 height 13
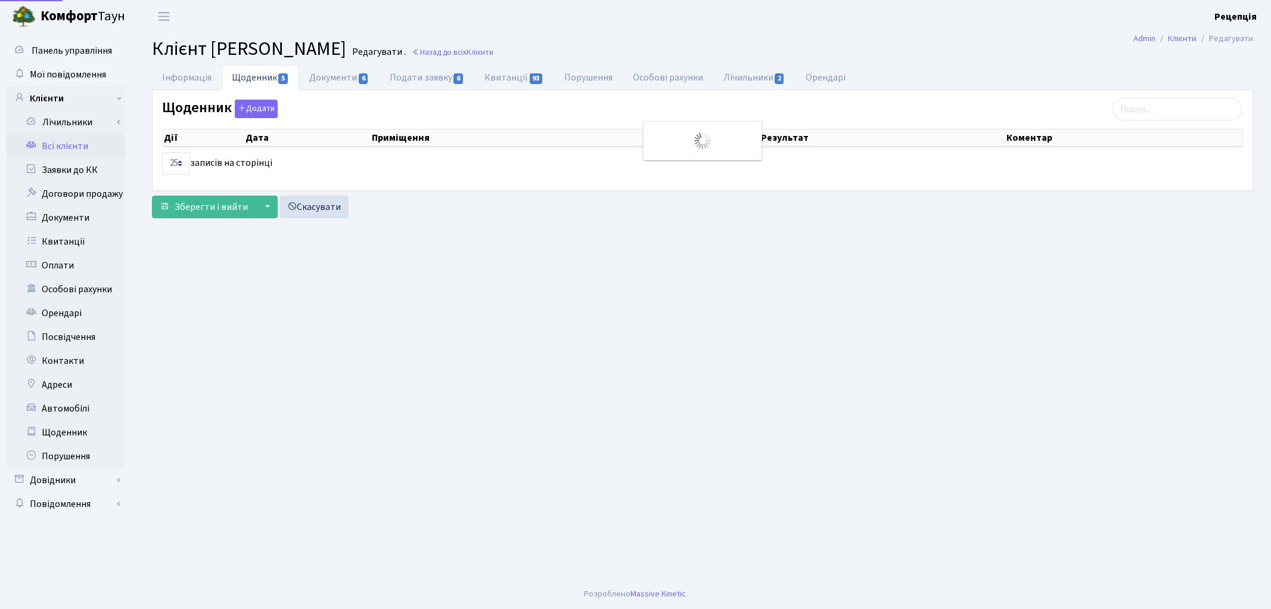
select select "25"
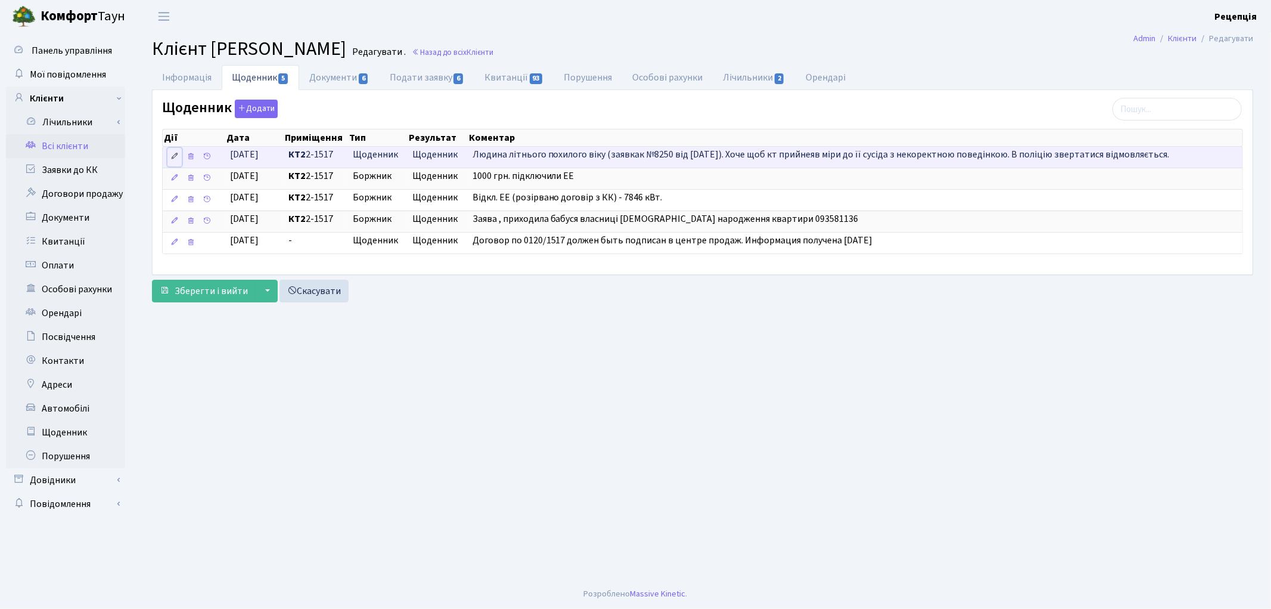
click at [173, 156] on icon at bounding box center [174, 156] width 8 height 8
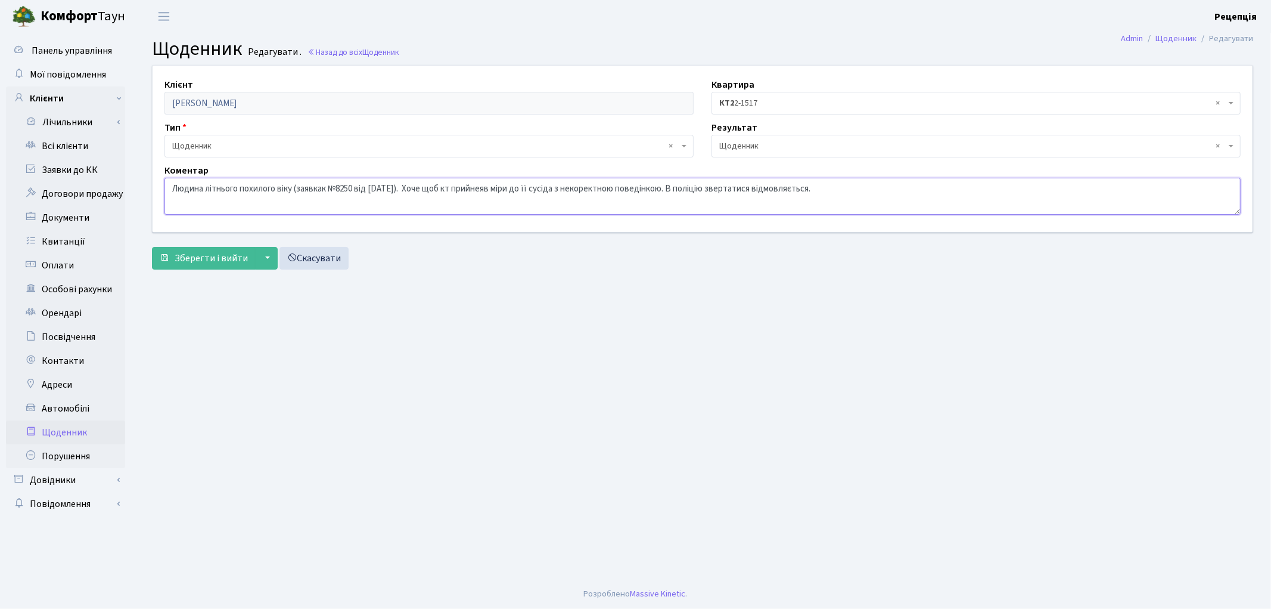
click at [489, 193] on textarea "Людина літнього похилого віку (заявкак №8250 від [DATE]). Хоче щоб кт прийнеяв …" at bounding box center [703, 196] width 1076 height 37
type textarea "Людина літнього похилого віку (заявкак №8250 від [DATE]). Хоче щоб кт прийняв м…"
click at [223, 252] on span "Зберегти і вийти" at bounding box center [211, 258] width 73 height 13
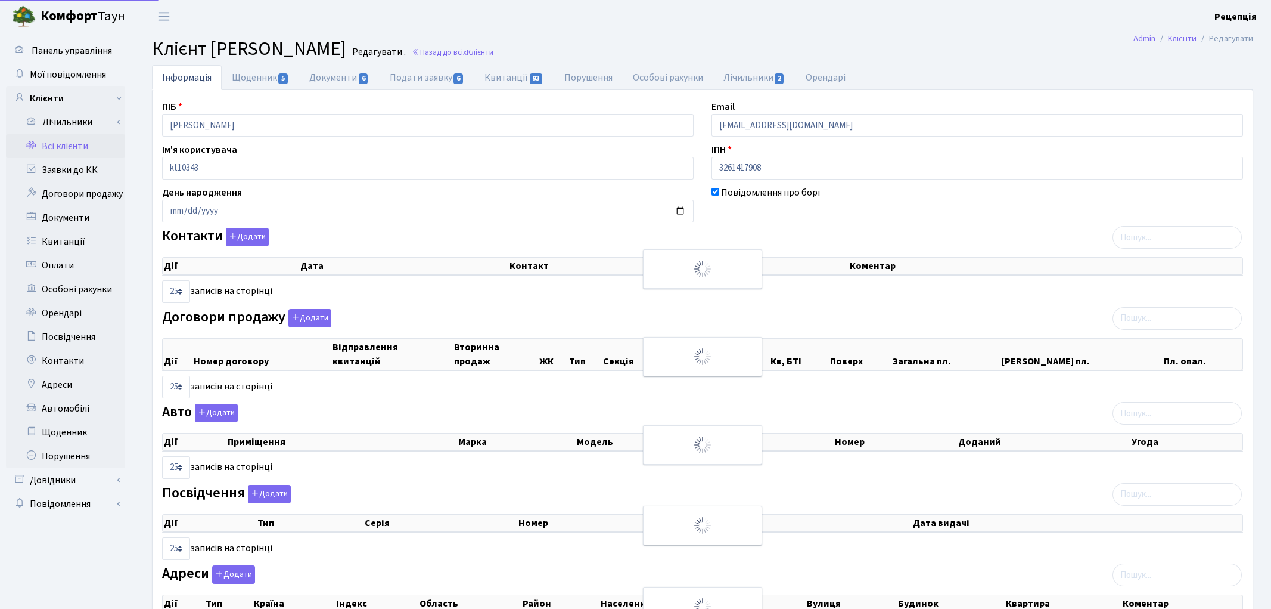
select select "25"
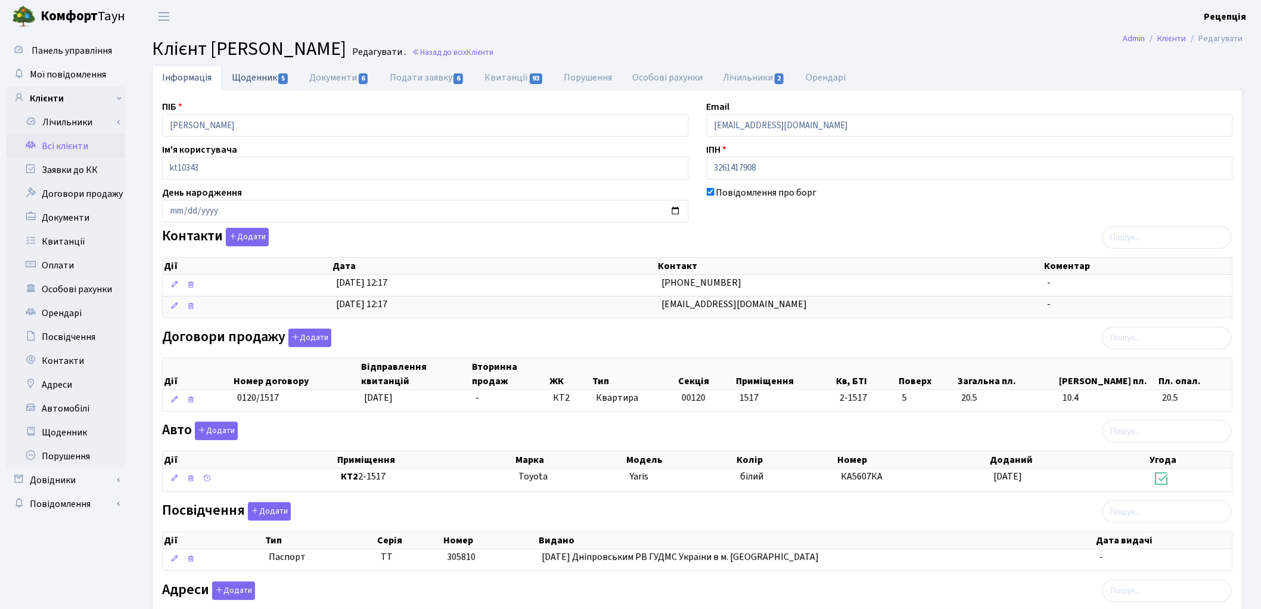
click at [255, 75] on link "Щоденник 5" at bounding box center [260, 77] width 77 height 24
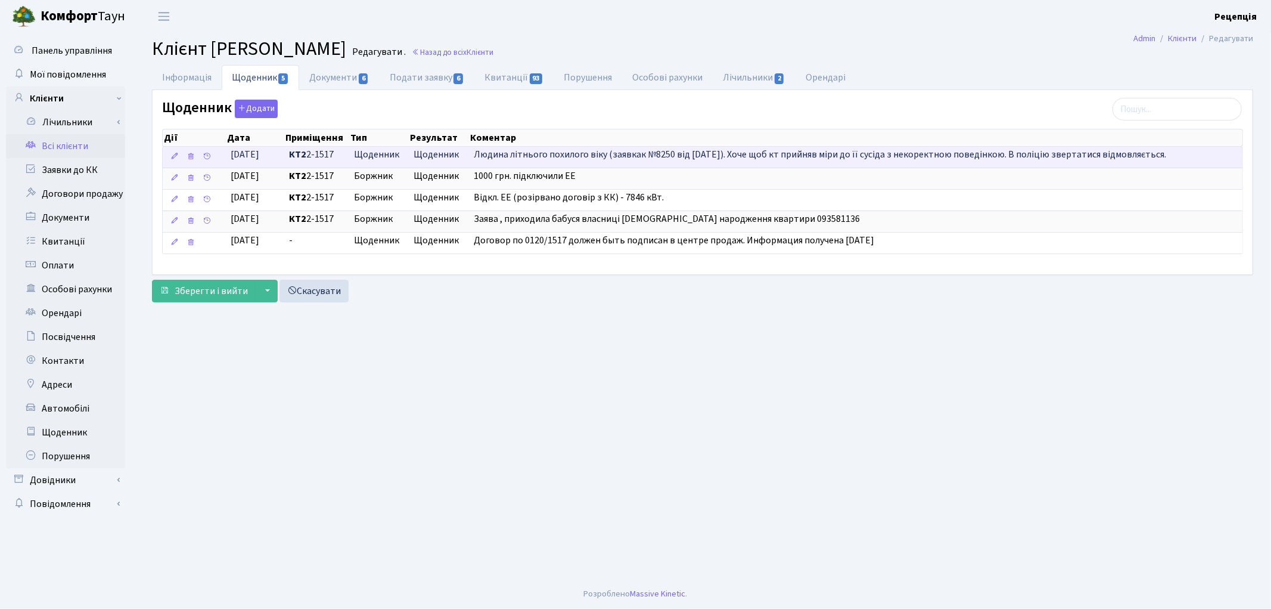
click at [654, 156] on span "Людина літнього похилого віку (заявкак №8250 від [DATE]). Хоче щоб кт прийняв м…" at bounding box center [820, 154] width 693 height 13
click at [173, 157] on icon at bounding box center [174, 156] width 8 height 8
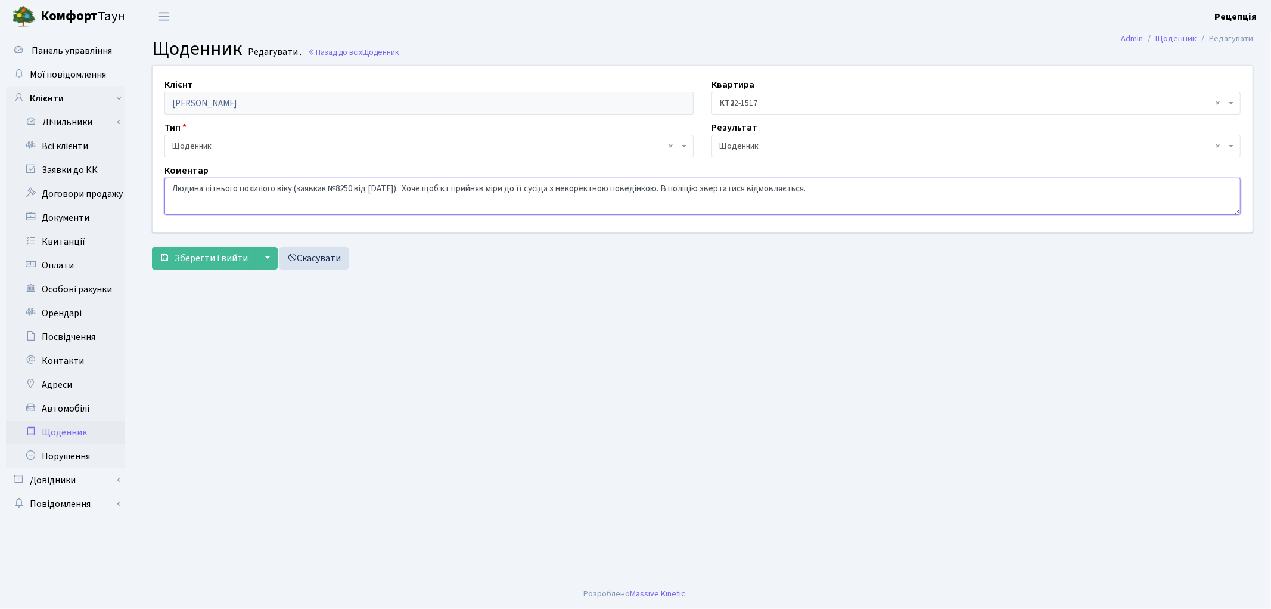
click at [331, 191] on textarea "Людина літнього похилого віку (заявкак №8250 від [DATE]). Хоче щоб кт прийняв м…" at bounding box center [703, 196] width 1076 height 37
type textarea "Людина літнього похилого віку (заявка №8250 від [DATE]). Хоче щоб кт прийняв мі…"
click at [222, 254] on span "Зберегти і вийти" at bounding box center [211, 258] width 73 height 13
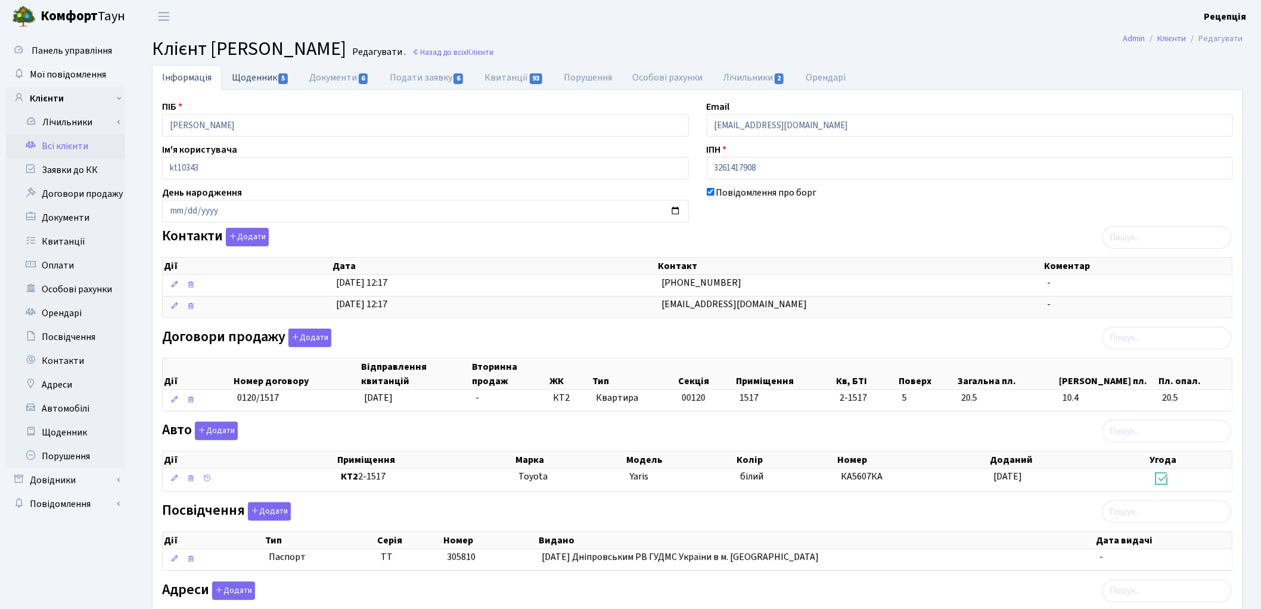
click at [246, 78] on link "Щоденник 5" at bounding box center [260, 77] width 77 height 24
select select "25"
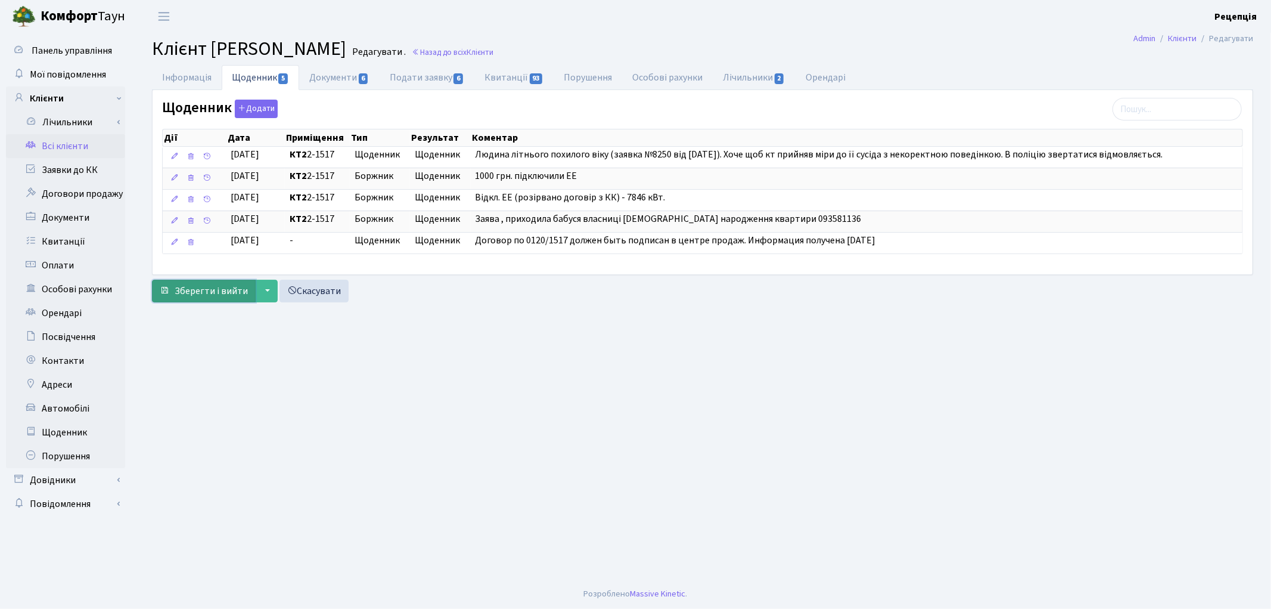
click at [185, 284] on span "Зберегти і вийти" at bounding box center [211, 290] width 73 height 13
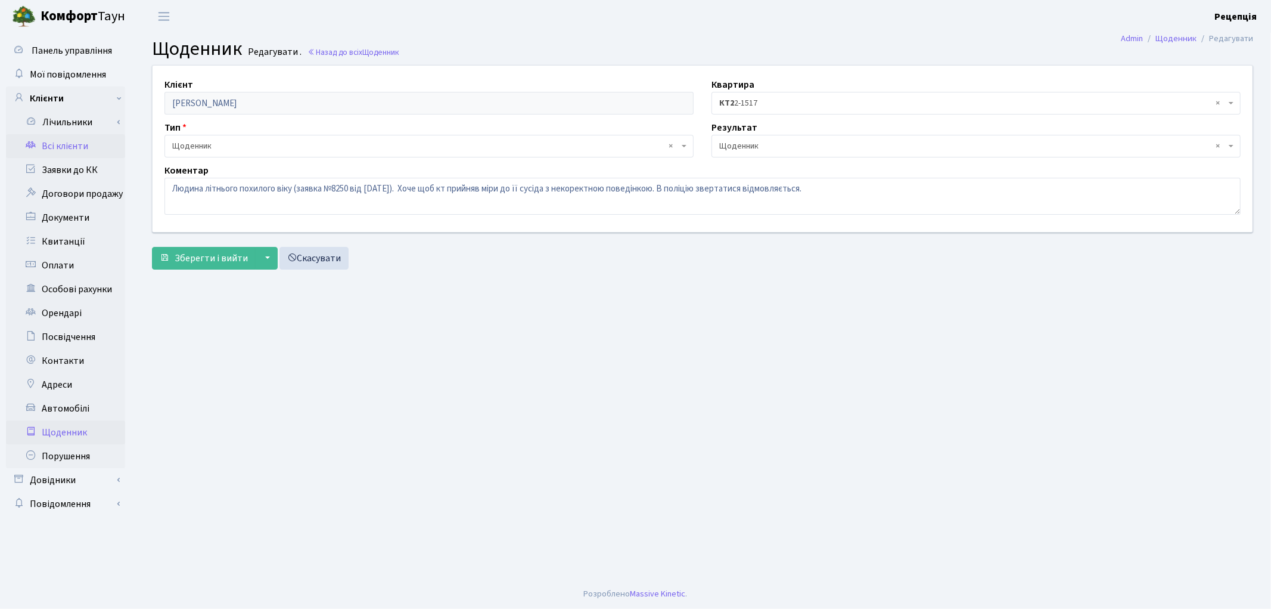
click at [64, 151] on link "Всі клієнти" at bounding box center [65, 146] width 119 height 24
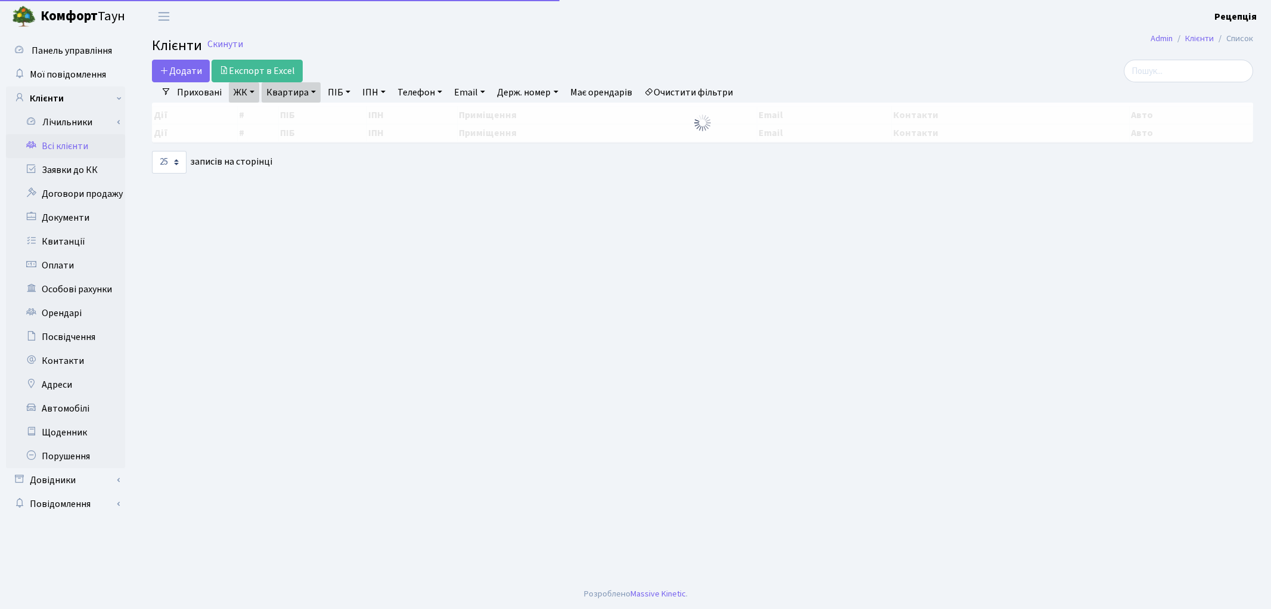
select select "25"
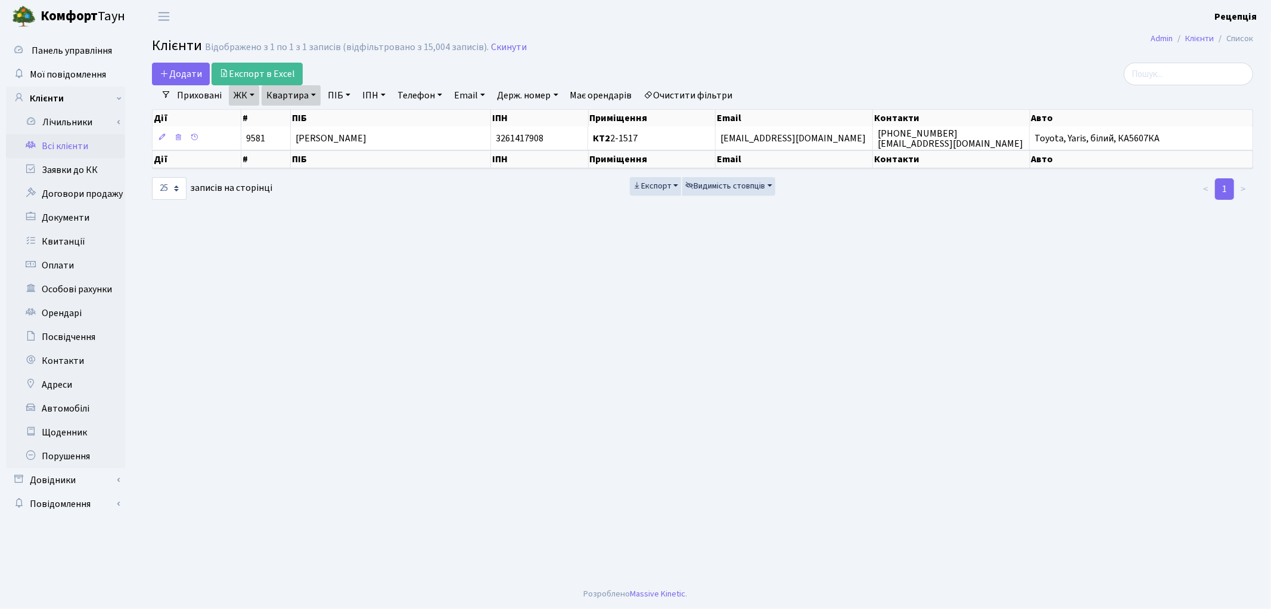
click at [677, 88] on link "Очистити фільтри" at bounding box center [689, 95] width 98 height 20
select select
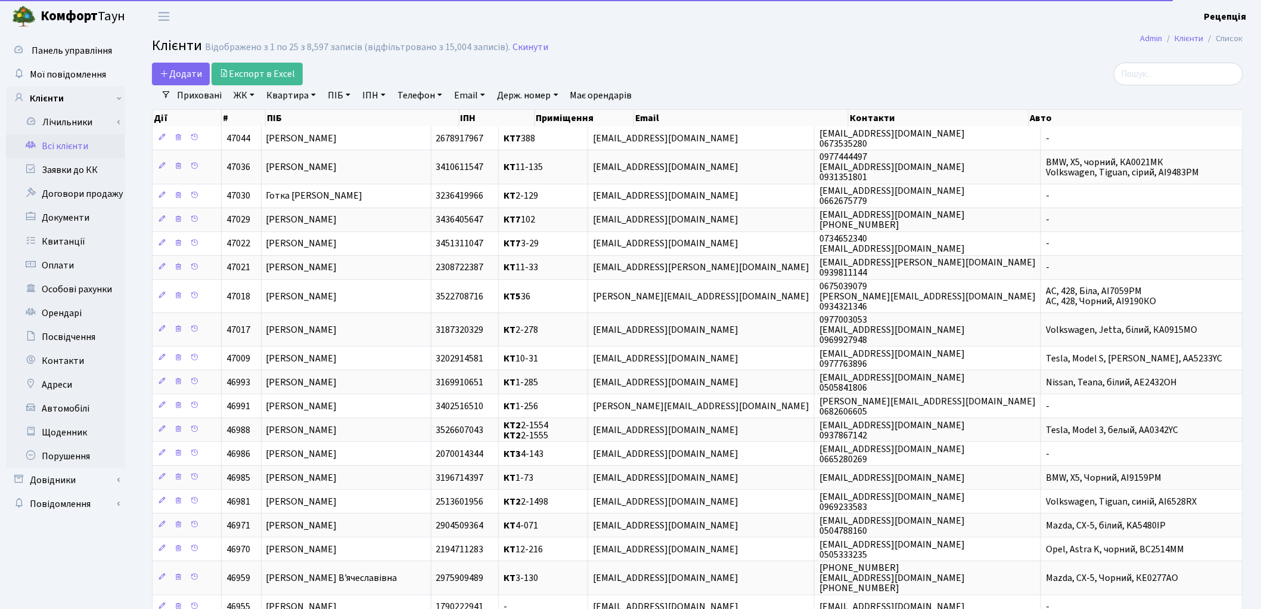
click at [245, 91] on link "ЖК" at bounding box center [244, 95] width 30 height 20
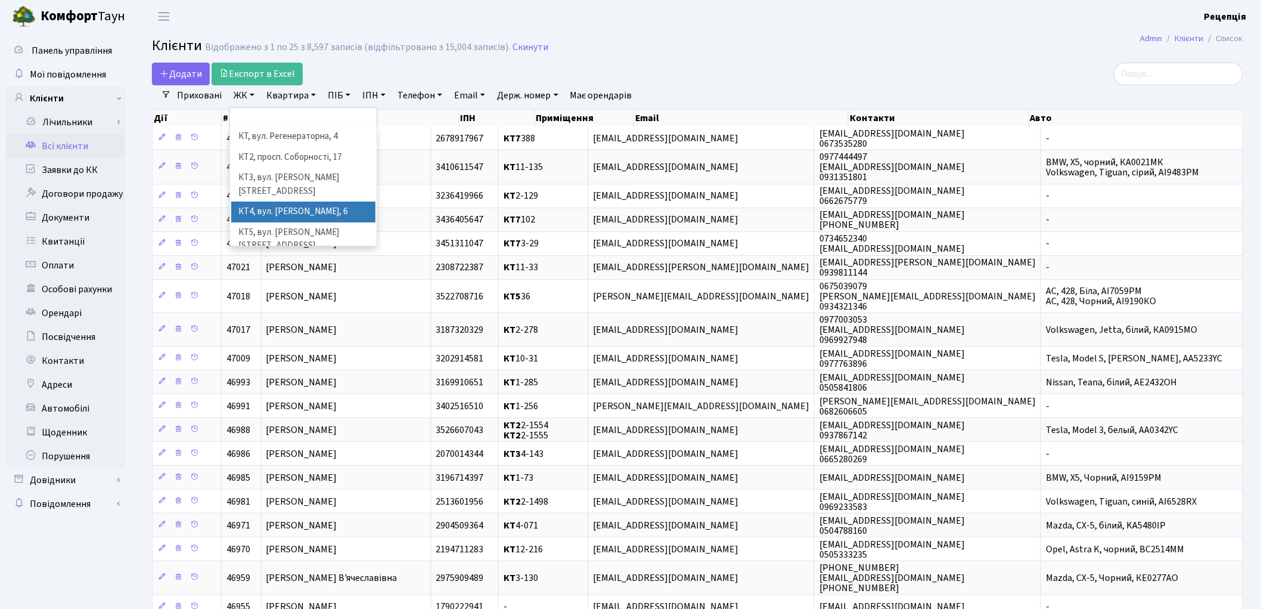
scroll to position [24, 0]
click at [331, 252] on li "КТ7, вул. [PERSON_NAME][STREET_ADDRESS]" at bounding box center [303, 269] width 144 height 34
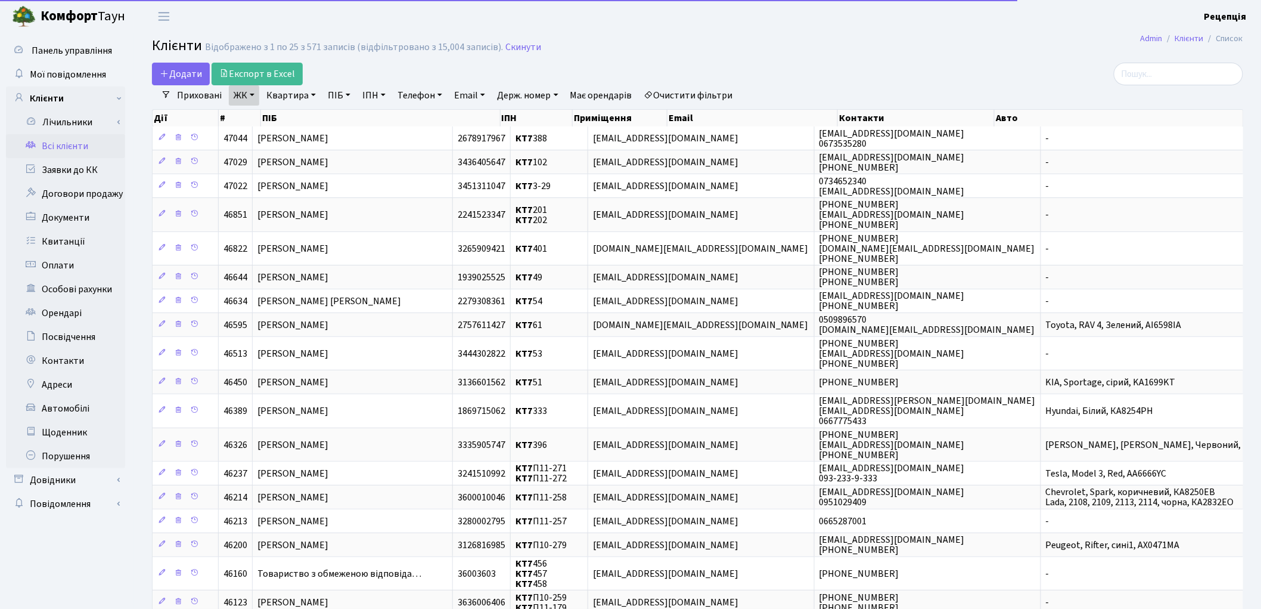
click at [297, 100] on link "Квартира" at bounding box center [291, 95] width 59 height 20
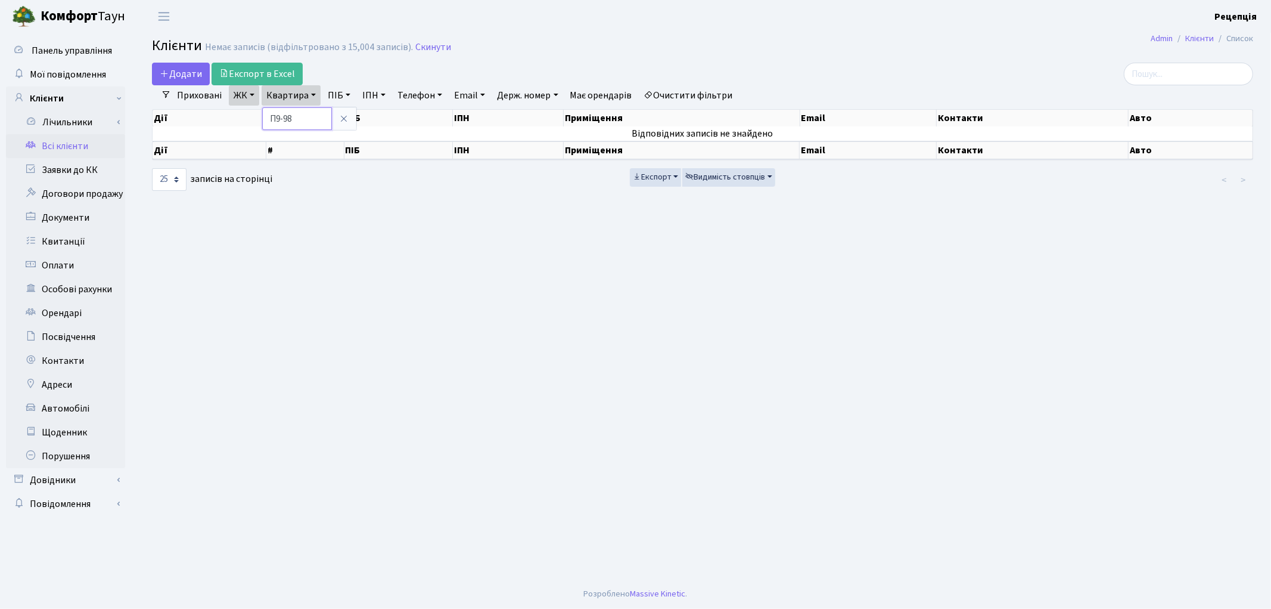
type input "П9-98"
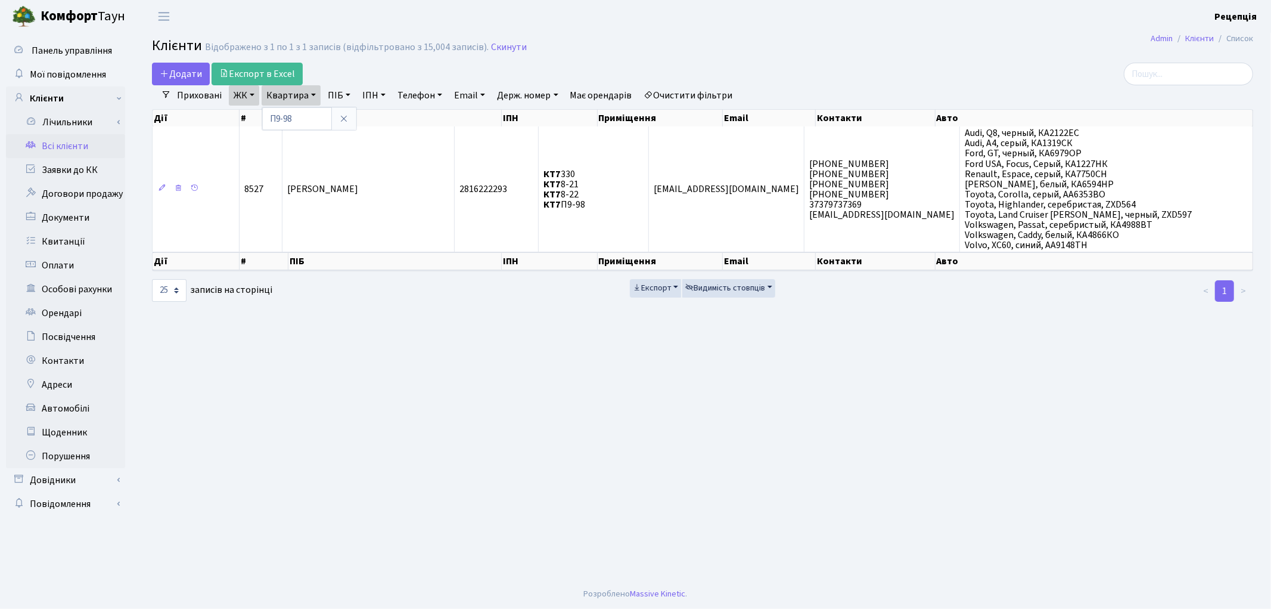
click at [702, 90] on link "Очистити фільтри" at bounding box center [689, 95] width 98 height 20
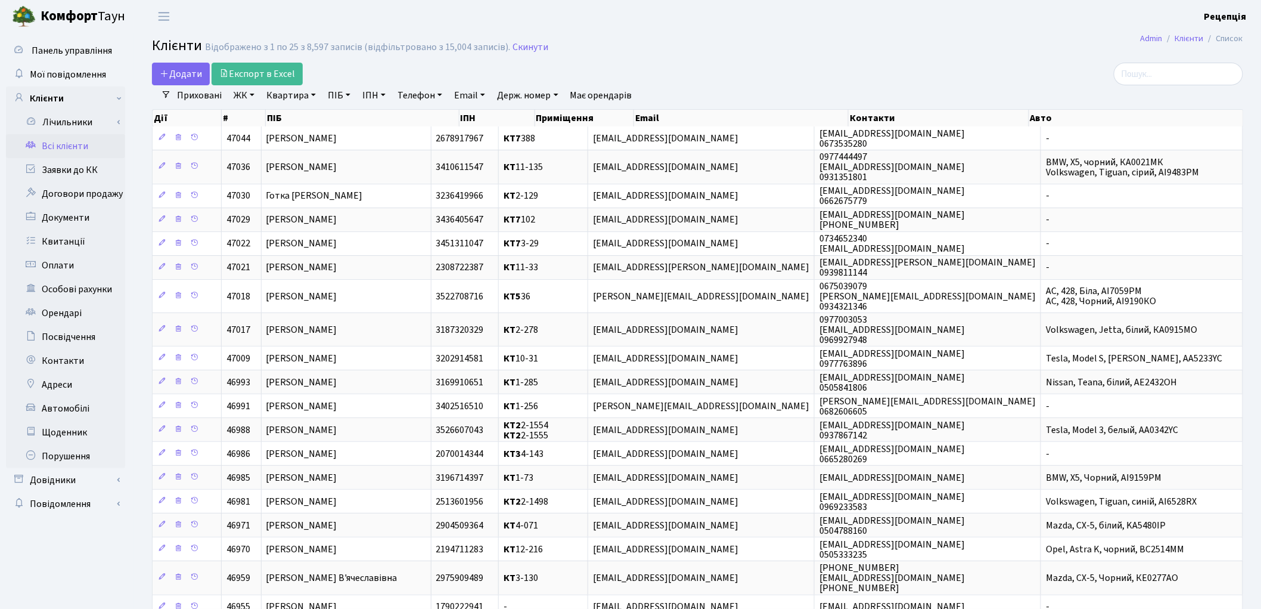
click at [758, 72] on div "Додати Експорт в Excel" at bounding box center [513, 74] width 722 height 23
click at [82, 172] on link "Заявки до КК" at bounding box center [65, 170] width 119 height 24
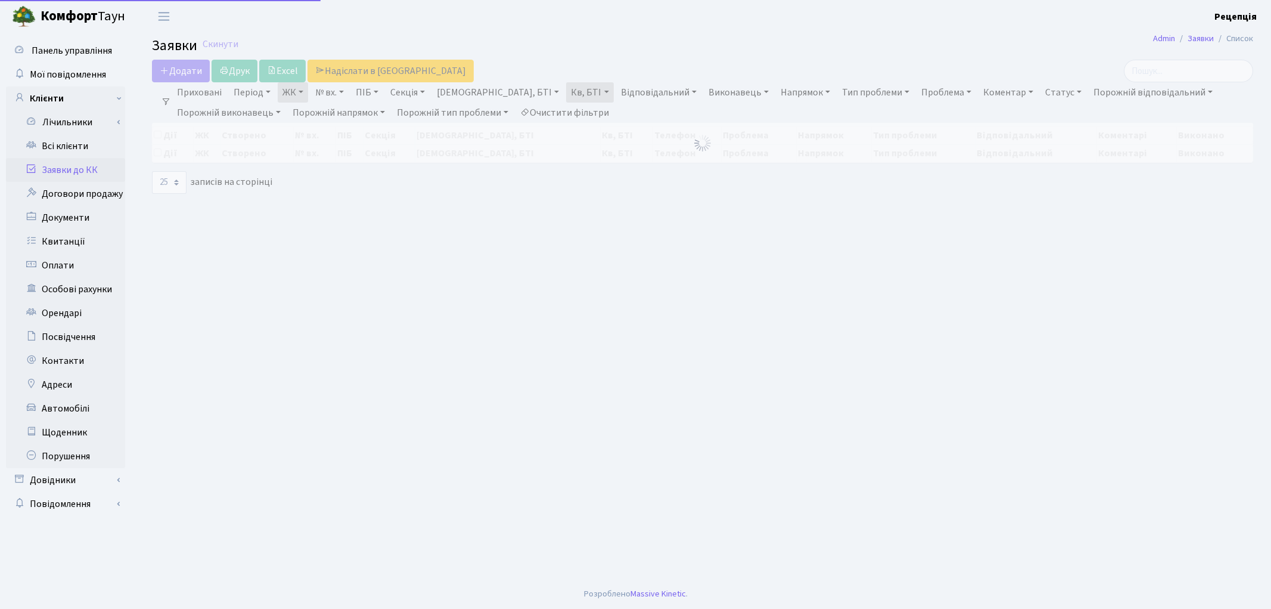
select select "25"
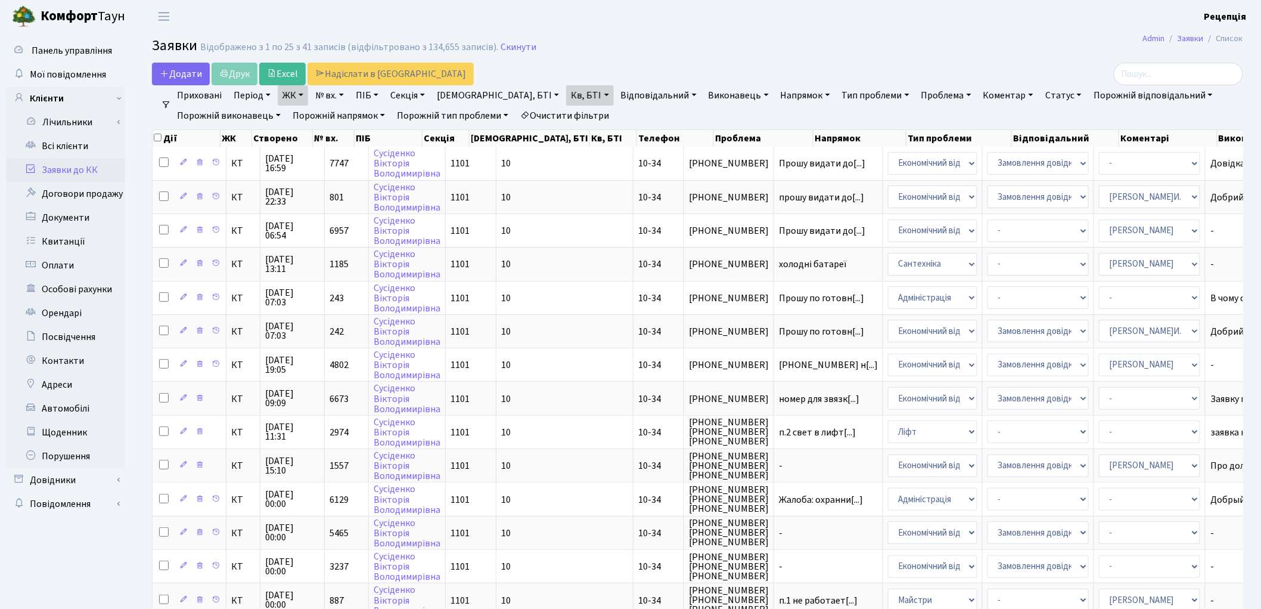
click at [577, 114] on link "Очистити фільтри" at bounding box center [565, 116] width 98 height 20
select select
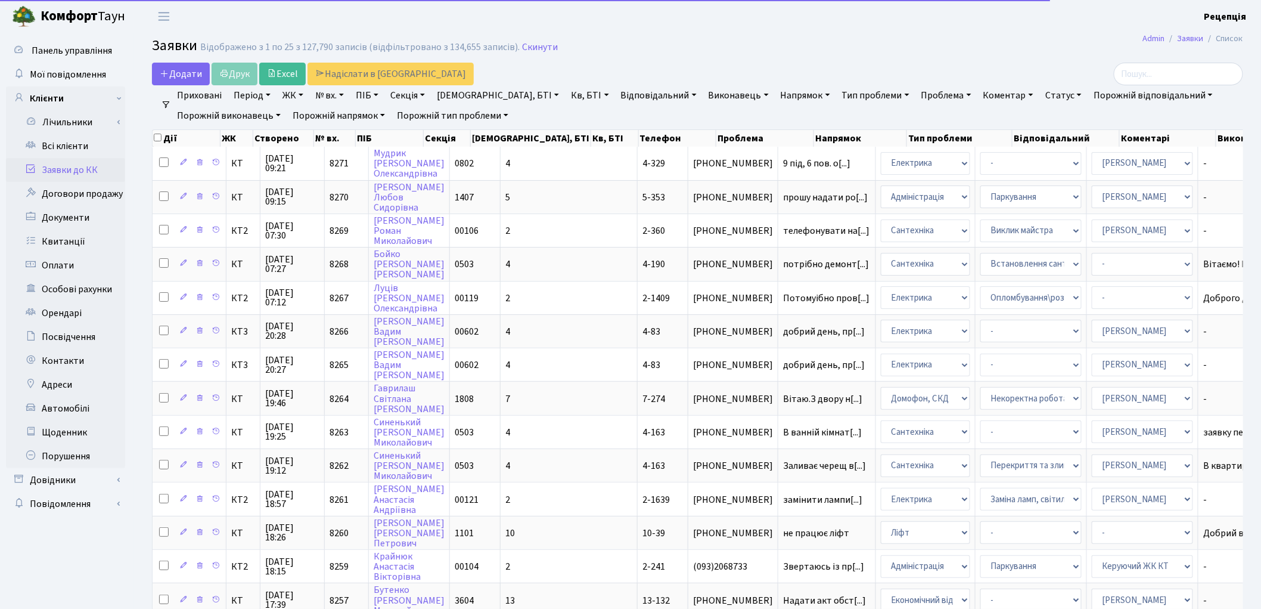
click at [288, 95] on link "ЖК" at bounding box center [293, 95] width 30 height 20
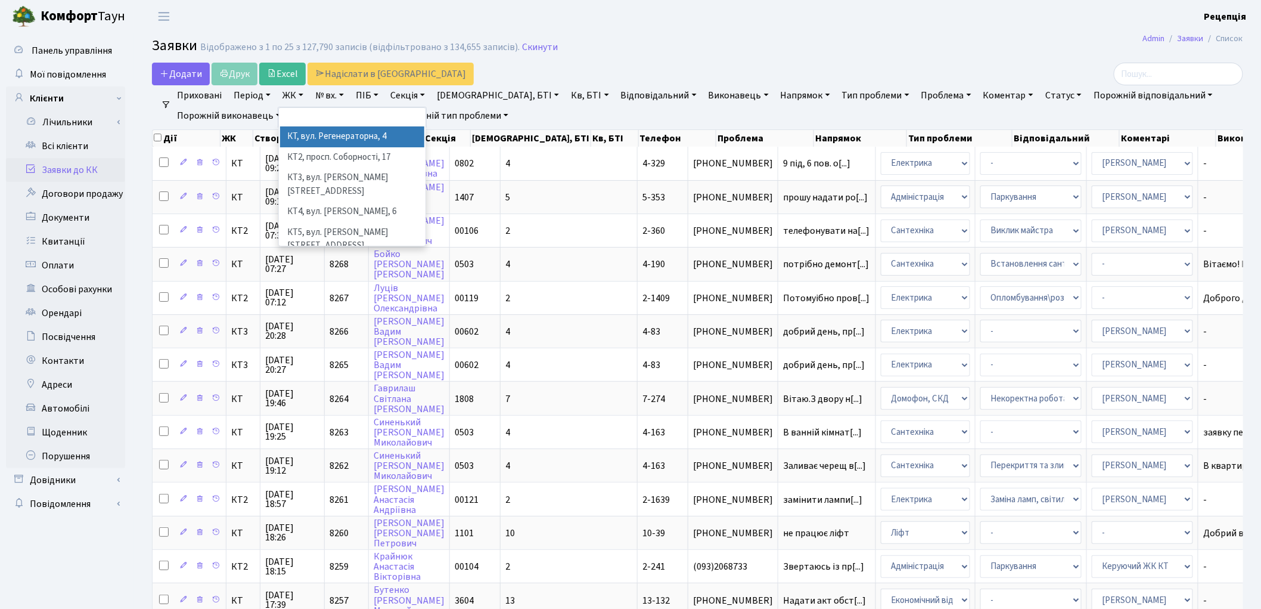
click at [320, 135] on li "КТ, вул. Регенераторна, 4" at bounding box center [352, 136] width 144 height 21
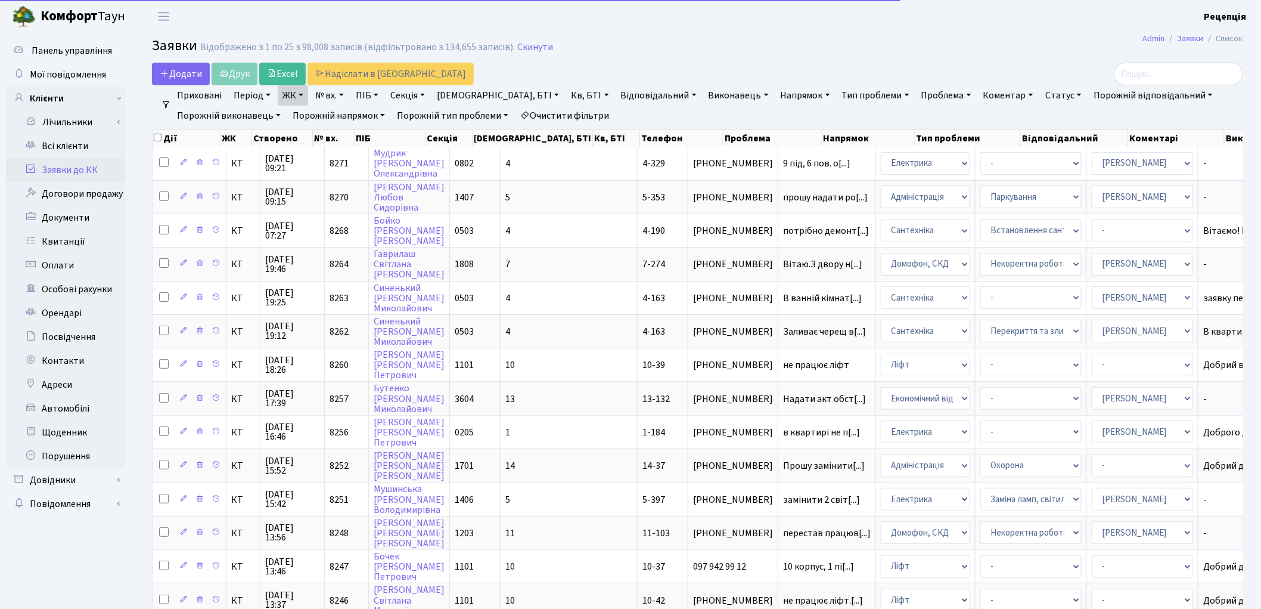
click at [566, 95] on link "Кв, БТІ" at bounding box center [589, 95] width 47 height 20
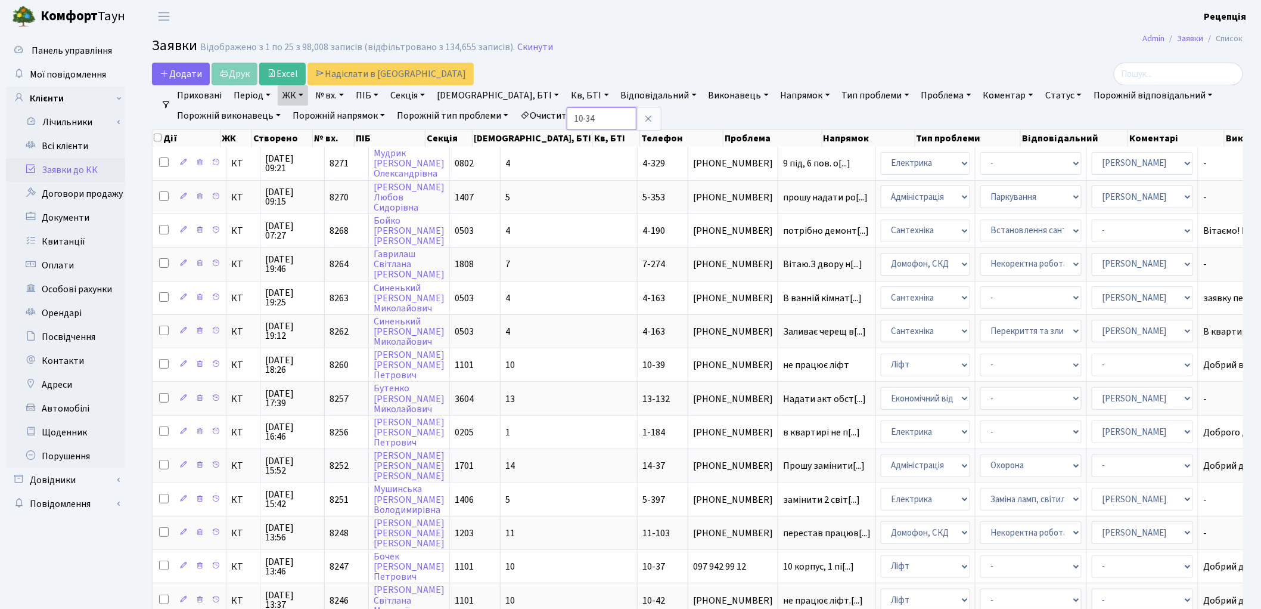
type input "10-34"
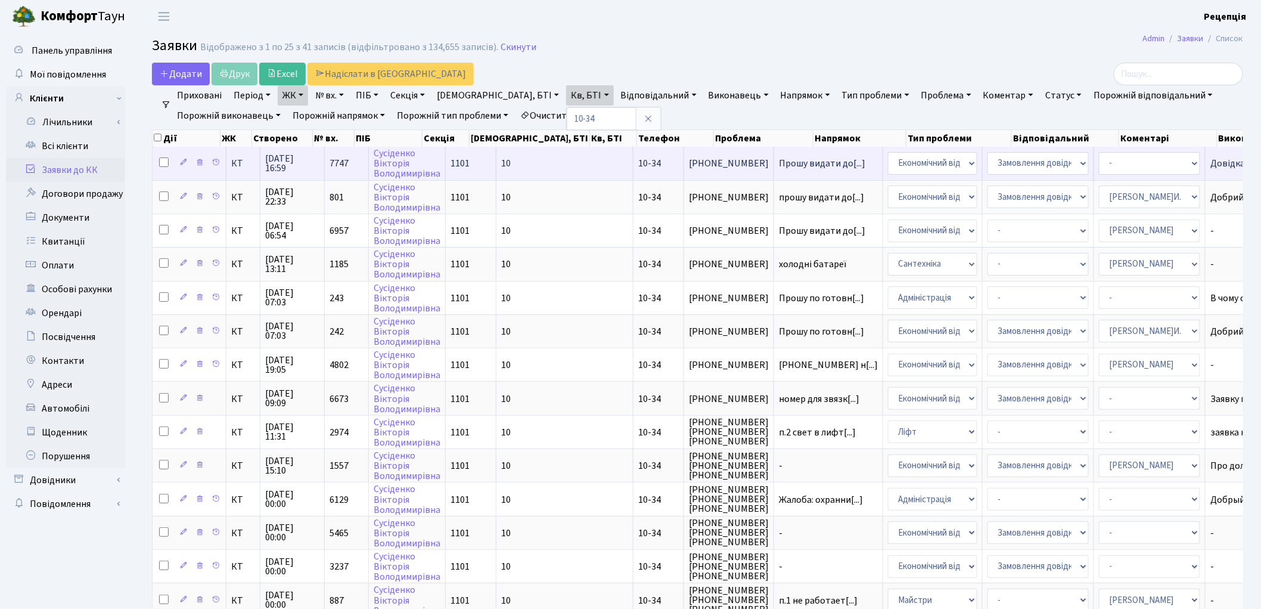
click at [638, 166] on span "10-34" at bounding box center [649, 163] width 23 height 13
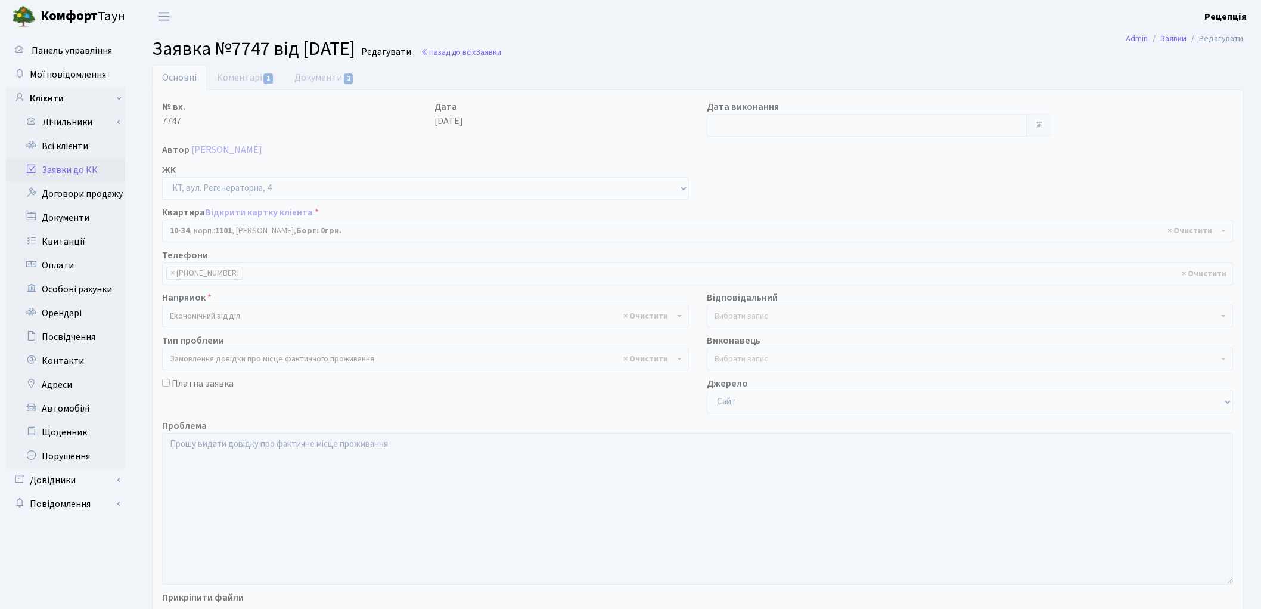
select select "6603"
select select "8"
click at [69, 145] on link "Всі клієнти" at bounding box center [65, 146] width 119 height 24
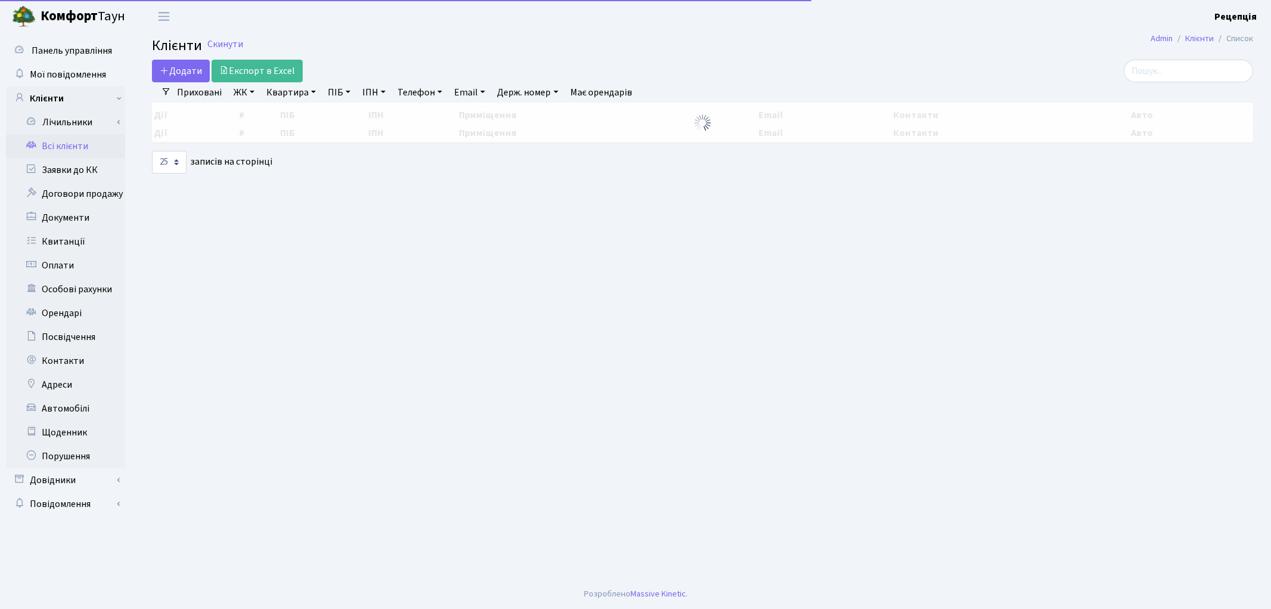
select select
select select "25"
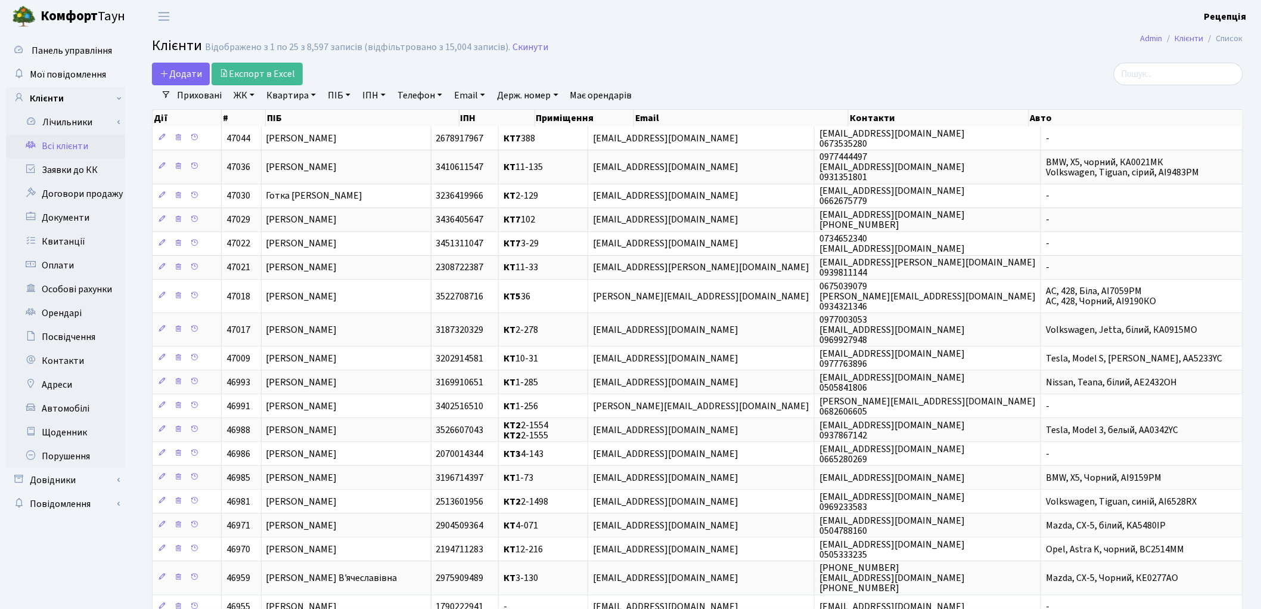
click at [234, 98] on link "ЖК" at bounding box center [244, 95] width 30 height 20
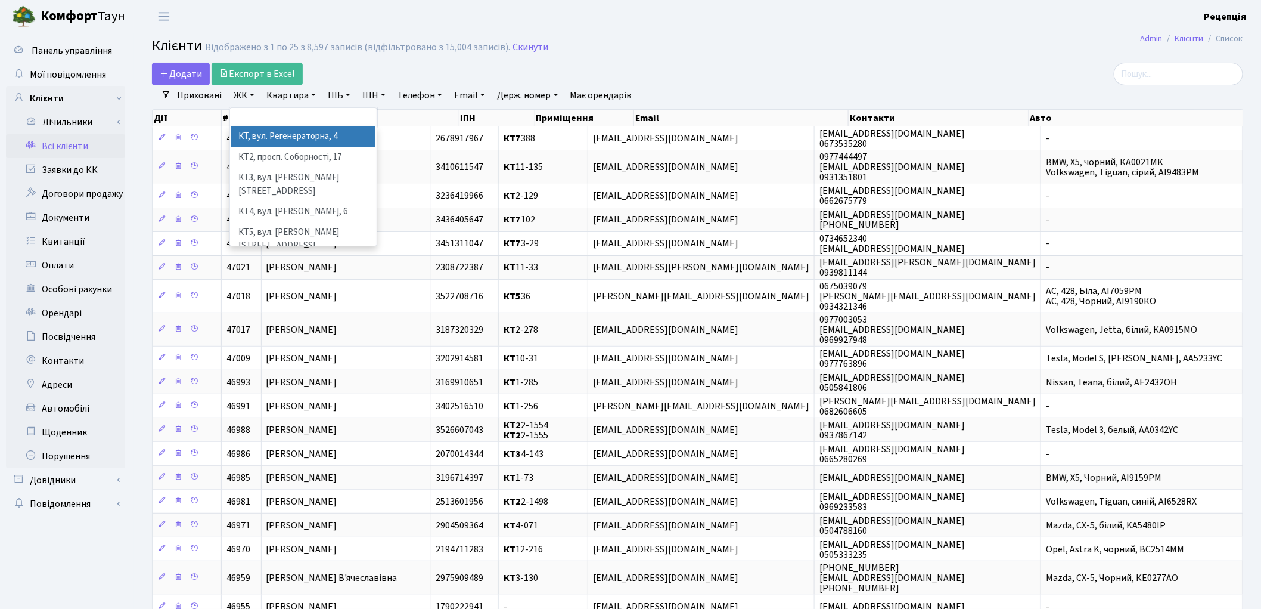
click at [266, 134] on li "КТ, вул. Регенераторна, 4" at bounding box center [303, 136] width 144 height 21
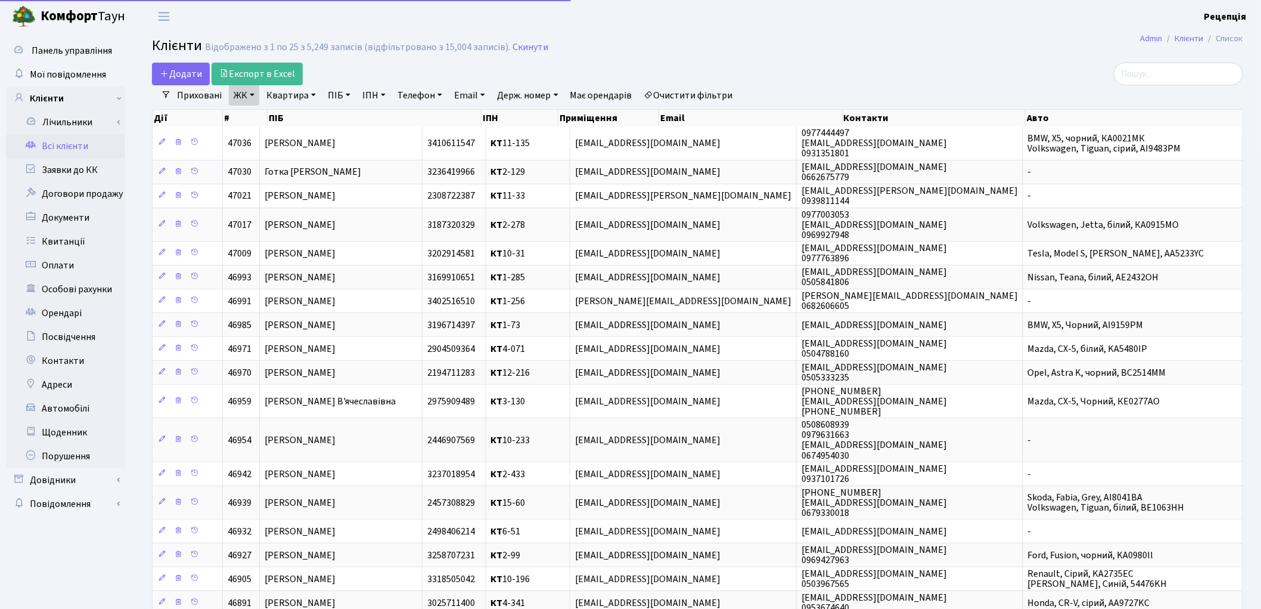
click at [299, 96] on link "Квартира" at bounding box center [291, 95] width 59 height 20
type input "13-141"
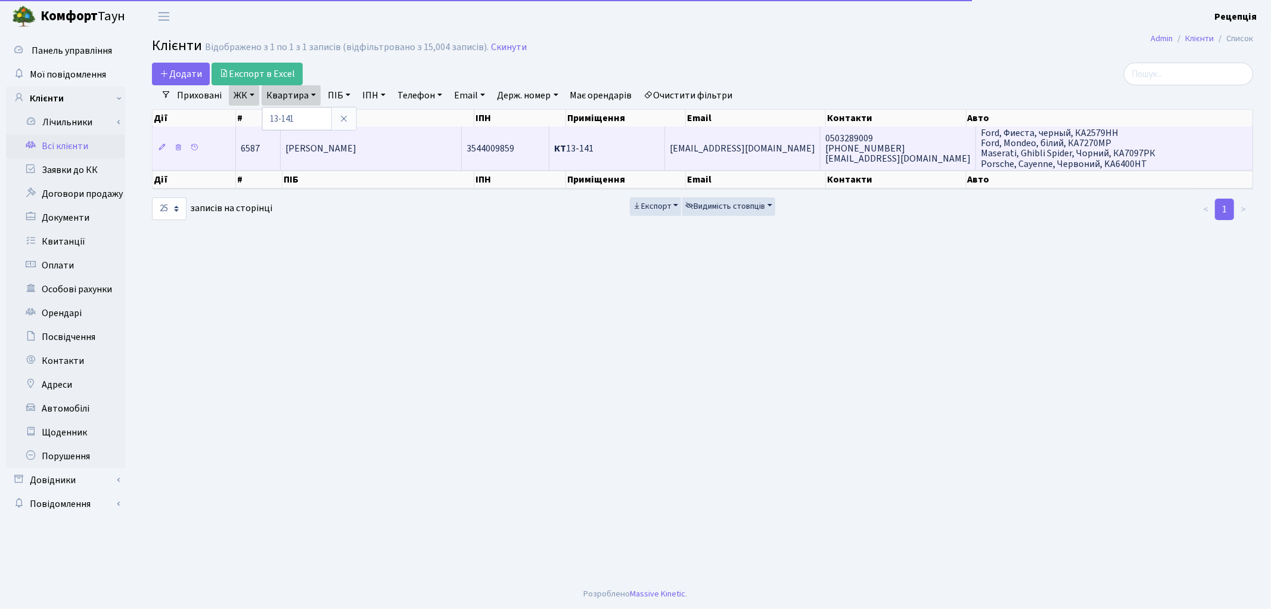
click at [399, 150] on td "[PERSON_NAME]" at bounding box center [371, 147] width 181 height 43
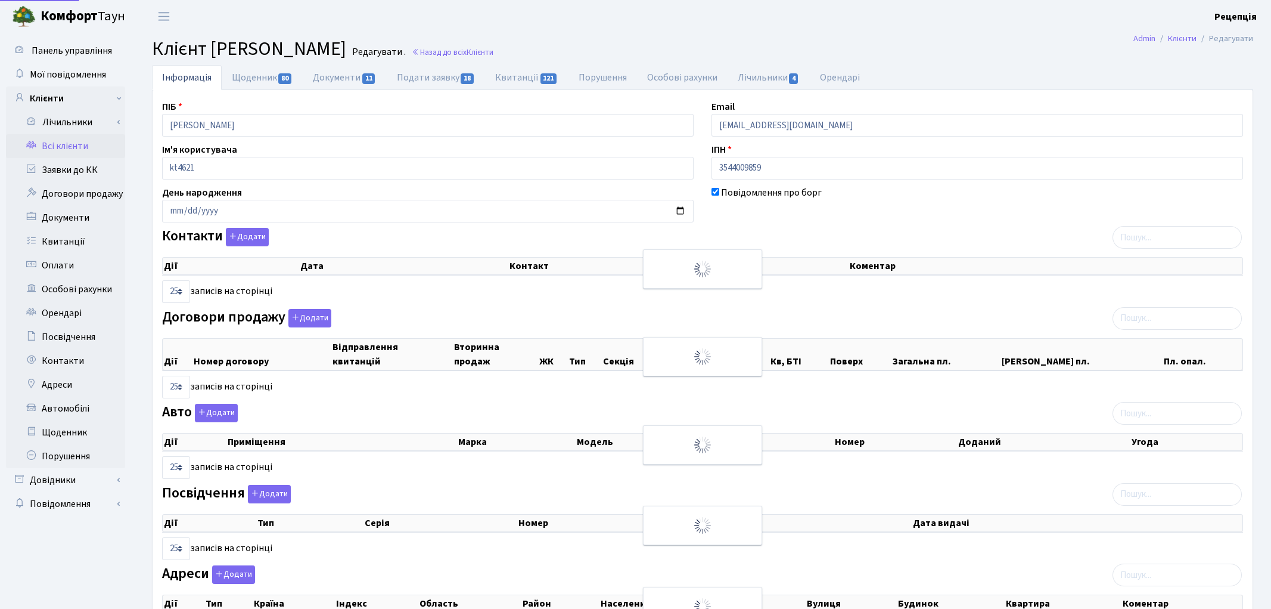
select select "25"
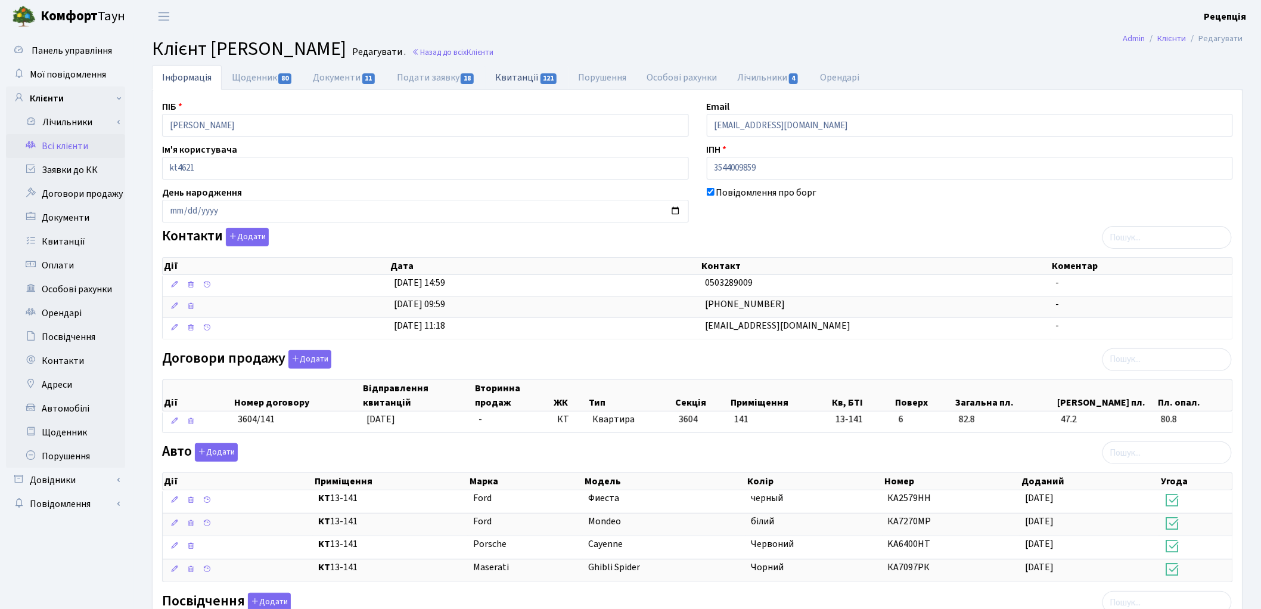
click at [498, 79] on link "Квитанції 121" at bounding box center [526, 77] width 83 height 24
select select "25"
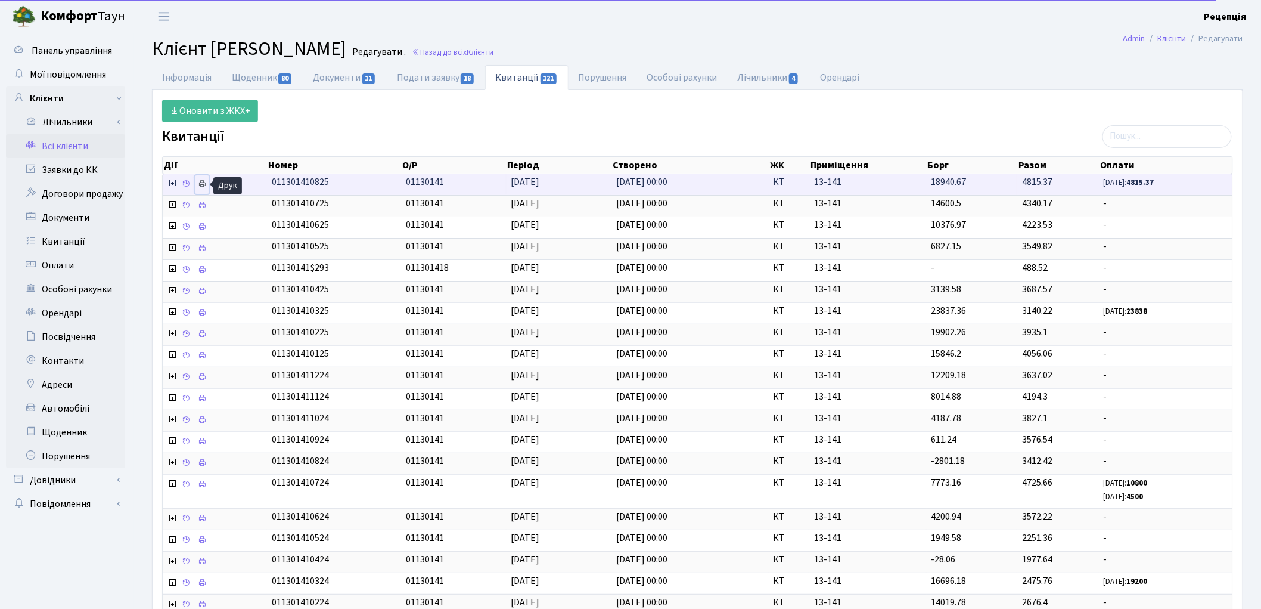
click at [206, 184] on icon at bounding box center [202, 183] width 8 height 8
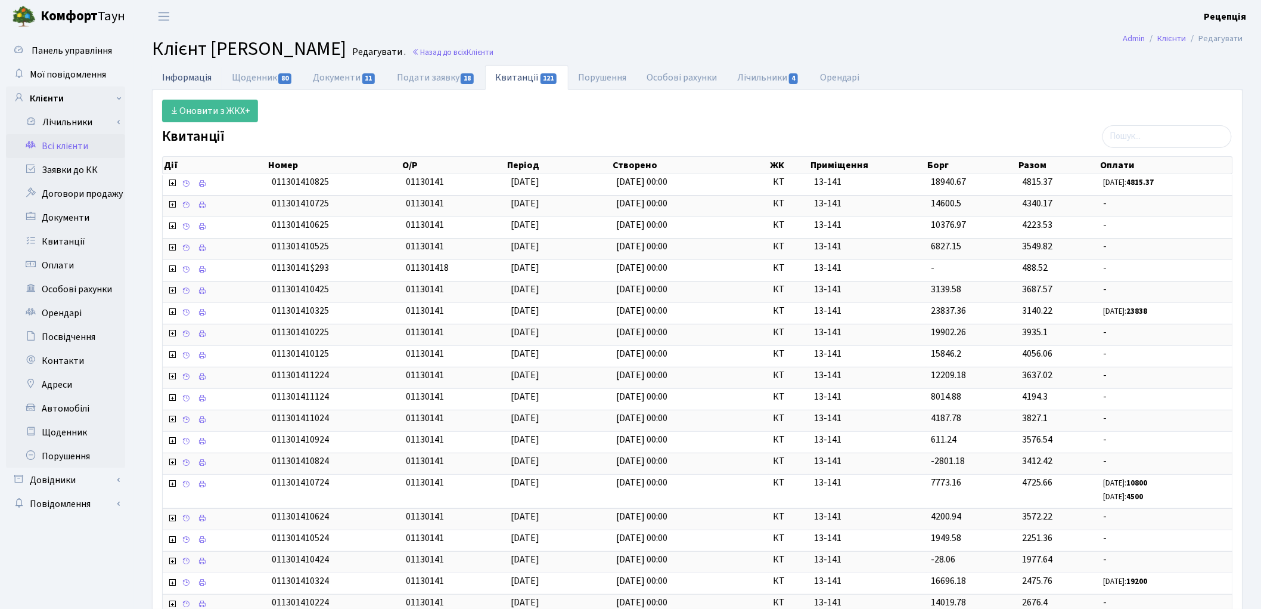
click at [181, 80] on link "Інформація" at bounding box center [187, 77] width 70 height 24
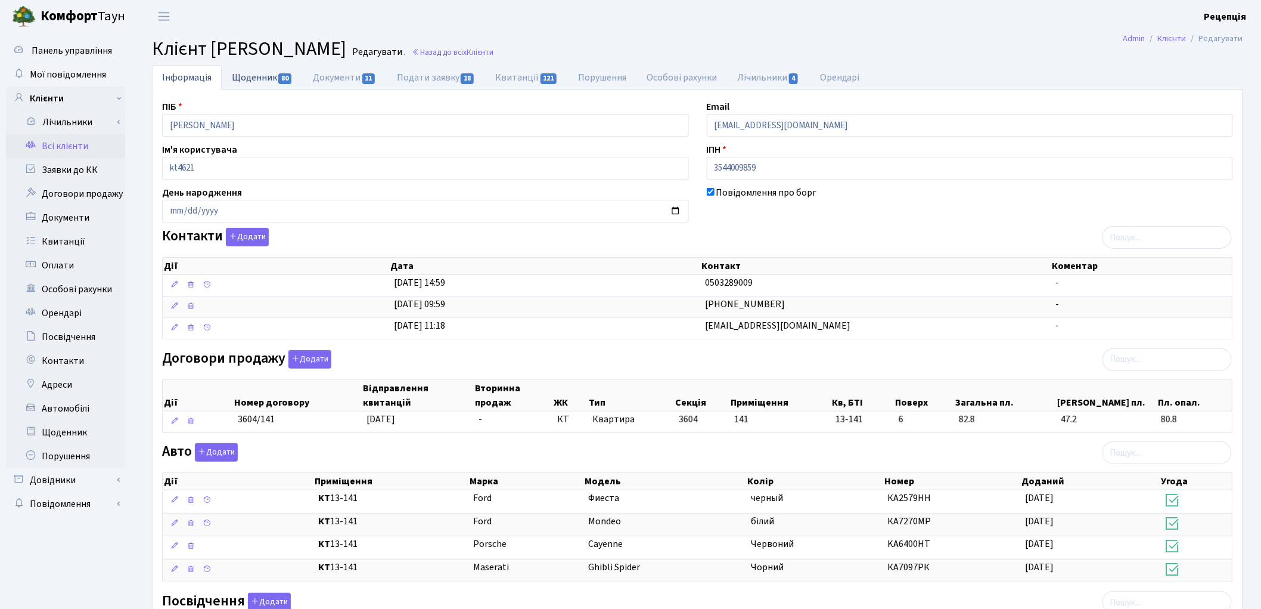
click at [244, 75] on link "Щоденник 80" at bounding box center [262, 77] width 81 height 24
select select "25"
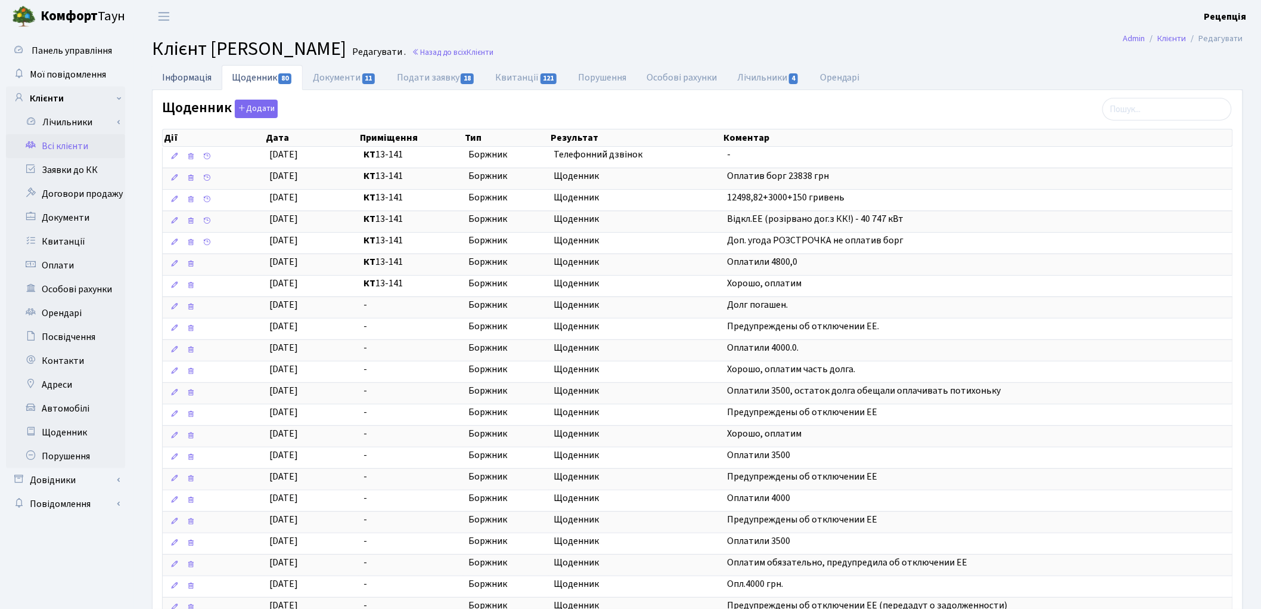
click at [197, 78] on link "Інформація" at bounding box center [187, 77] width 70 height 24
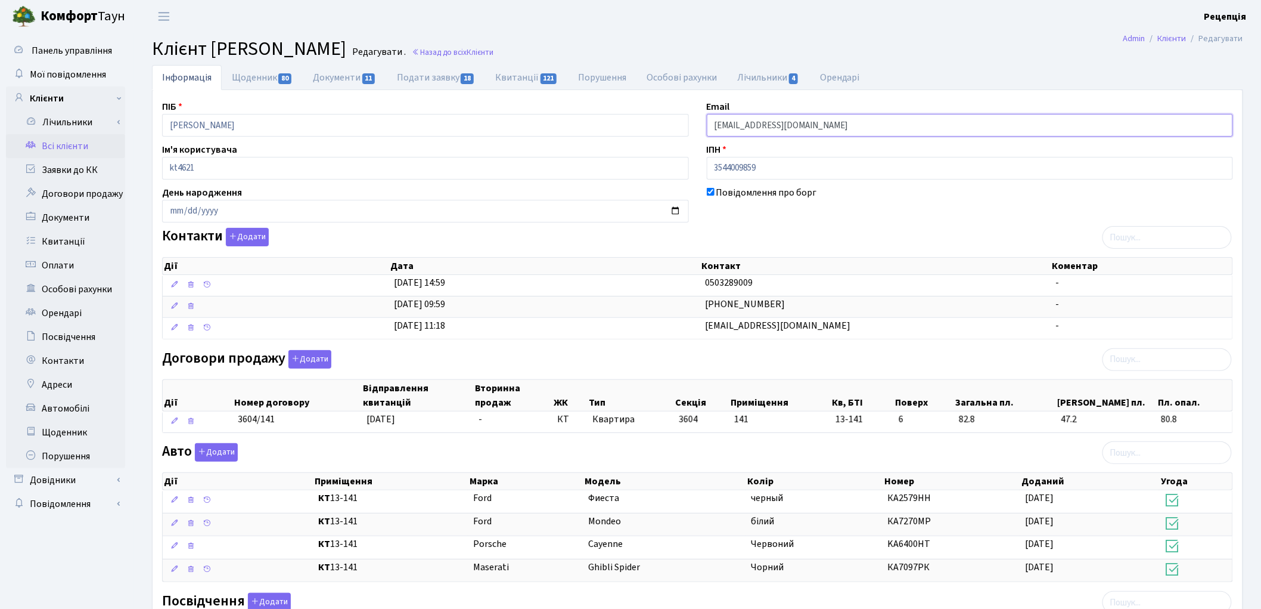
drag, startPoint x: 794, startPoint y: 125, endPoint x: 690, endPoint y: 135, distance: 104.8
click at [690, 135] on div "ПІБ Каулько Артем Сергійович Email brabus_22@ukr.net Ім'я користувача kt4621 ІП…" at bounding box center [697, 436] width 1089 height 672
click at [269, 81] on link "Щоденник 80" at bounding box center [262, 77] width 81 height 24
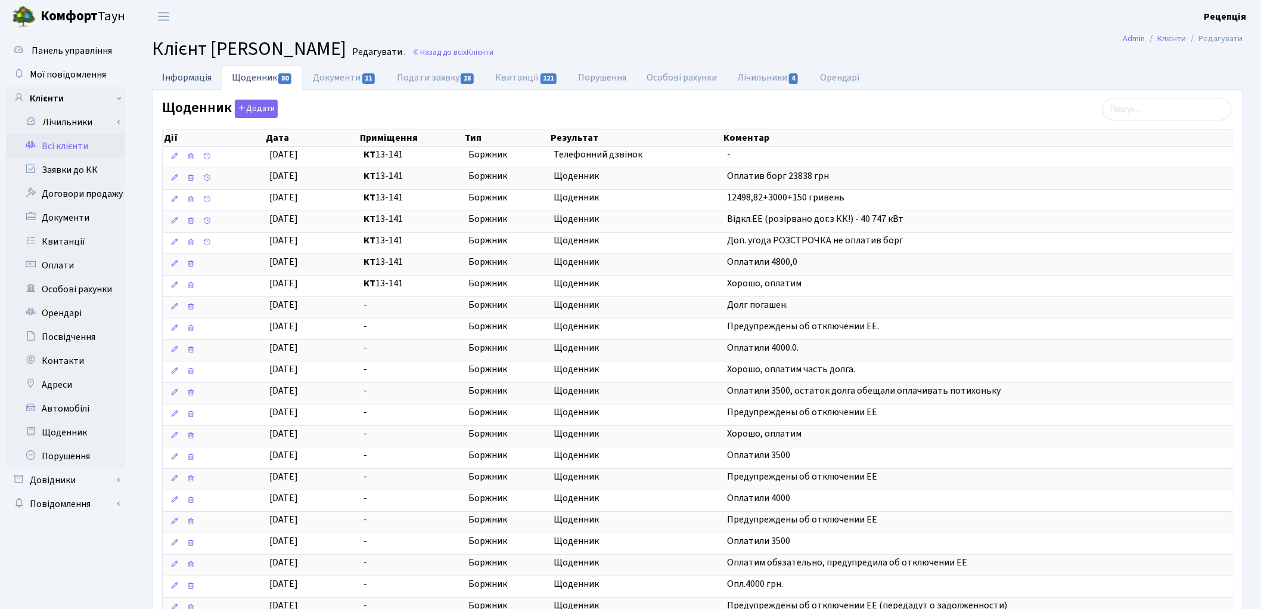
click at [185, 82] on link "Інформація" at bounding box center [187, 77] width 70 height 24
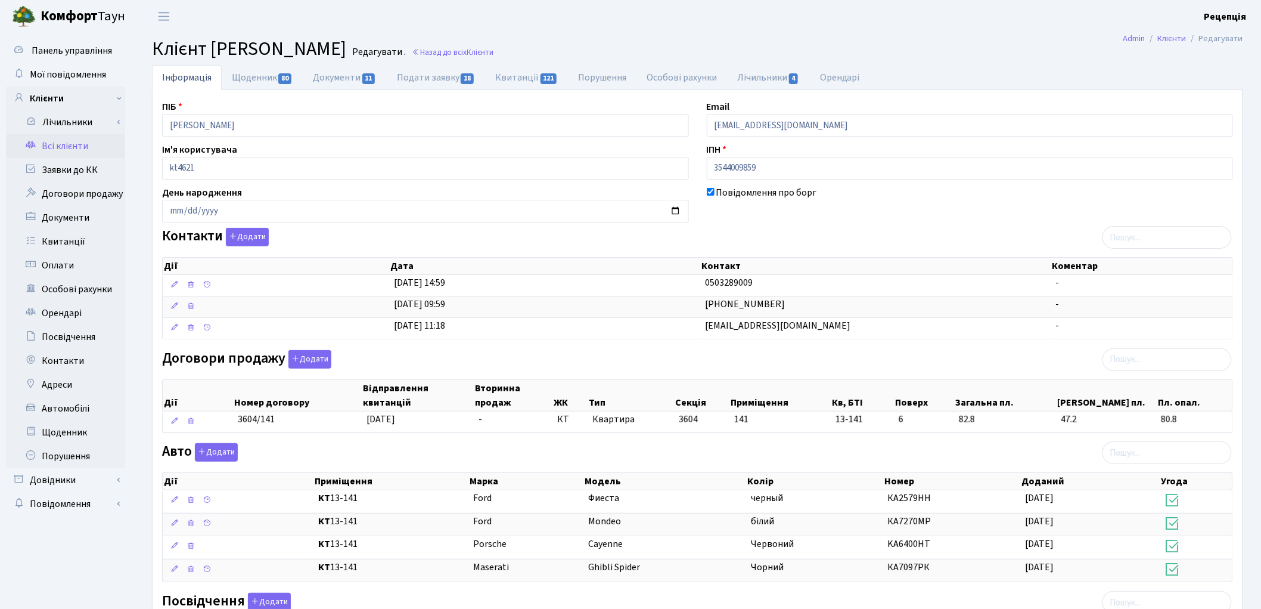
click at [78, 147] on link "Всі клієнти" at bounding box center [65, 146] width 119 height 24
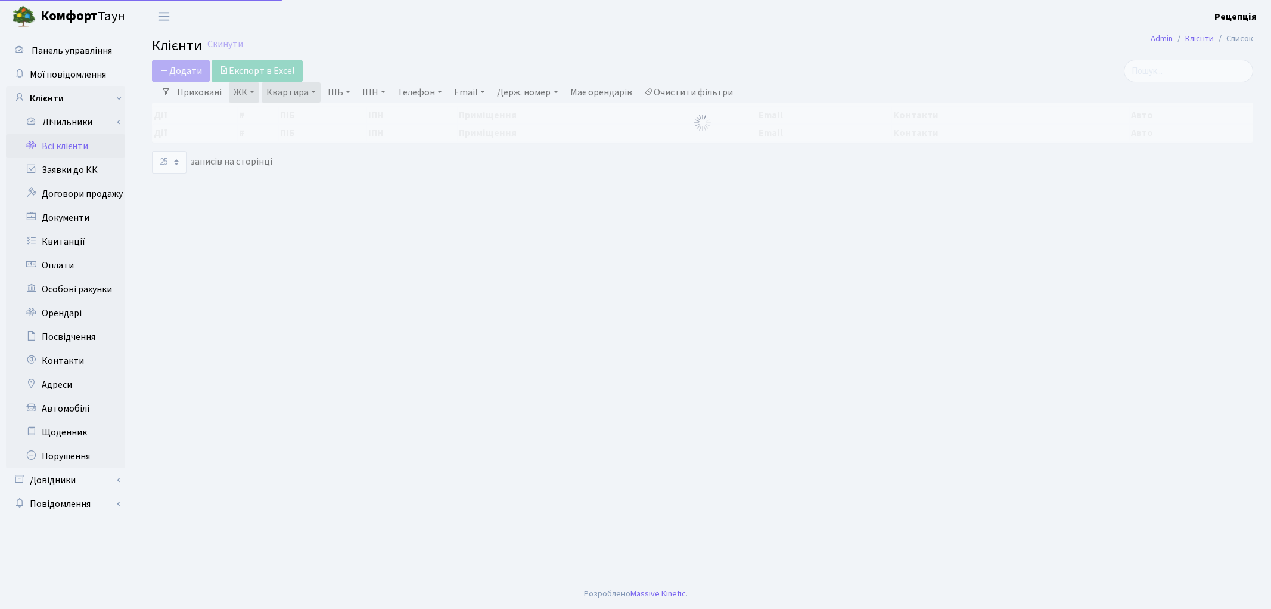
select select "25"
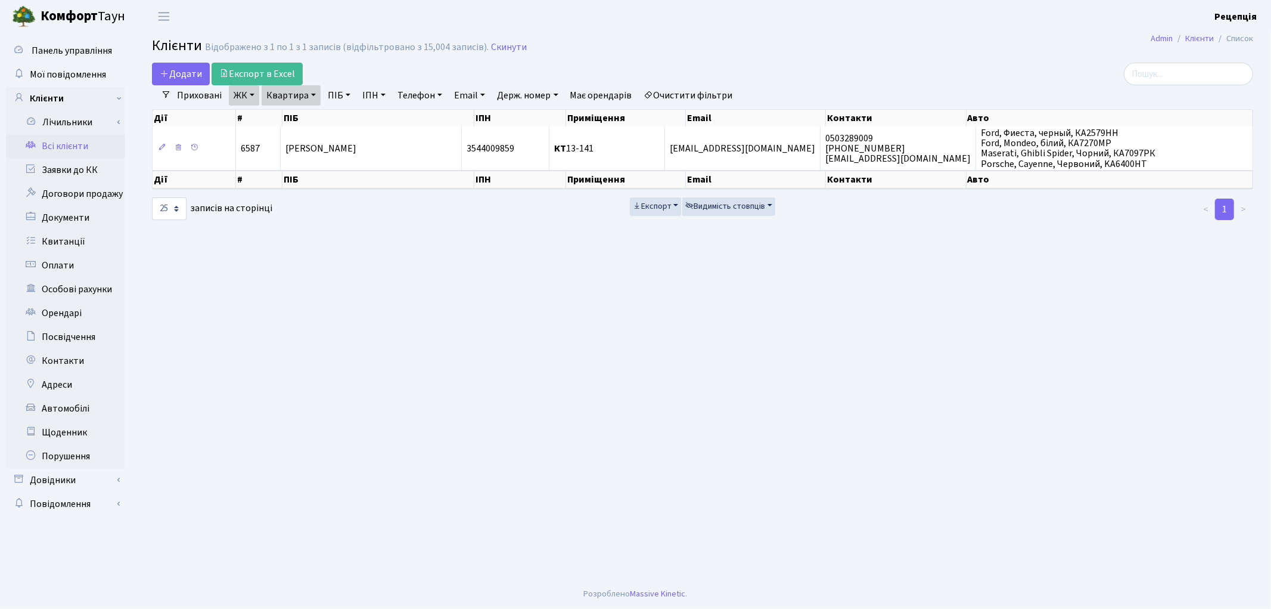
click at [706, 92] on link "Очистити фільтри" at bounding box center [689, 95] width 98 height 20
select select
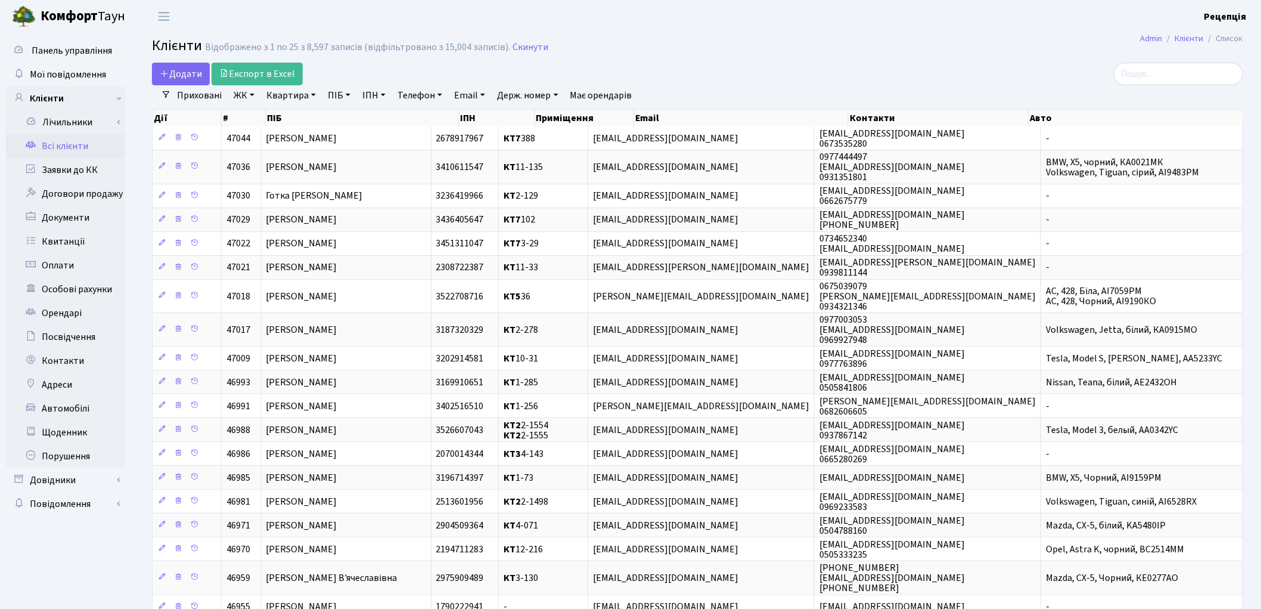
click at [244, 95] on link "ЖК" at bounding box center [244, 95] width 30 height 20
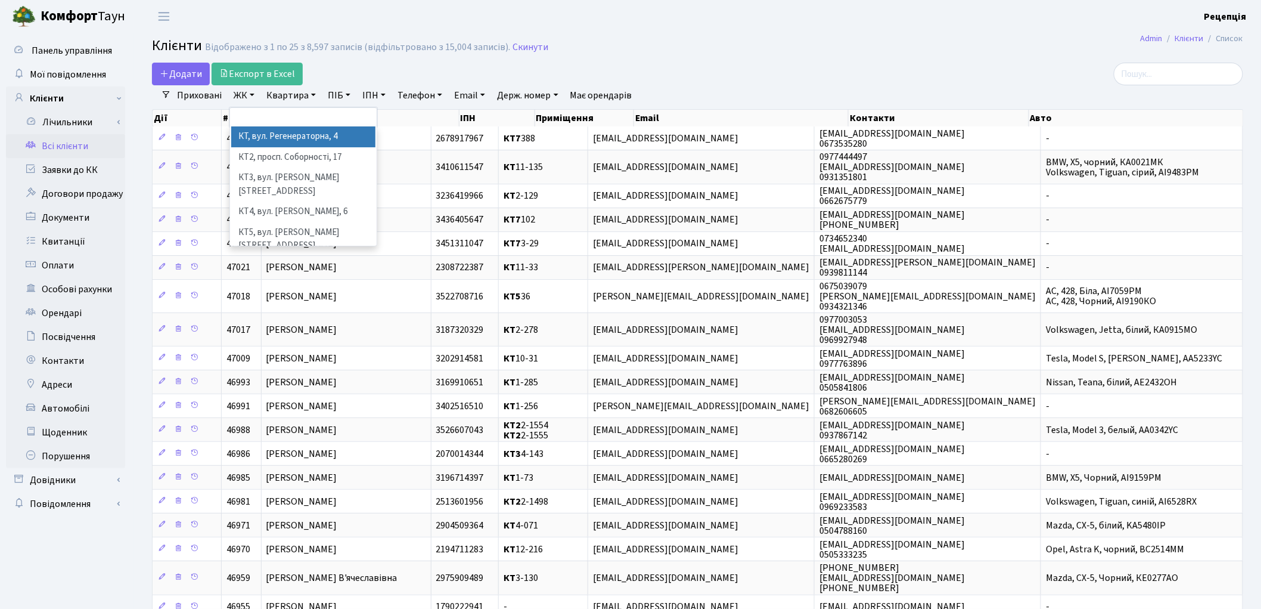
click at [261, 141] on li "КТ, вул. Регенераторна, 4" at bounding box center [303, 136] width 144 height 21
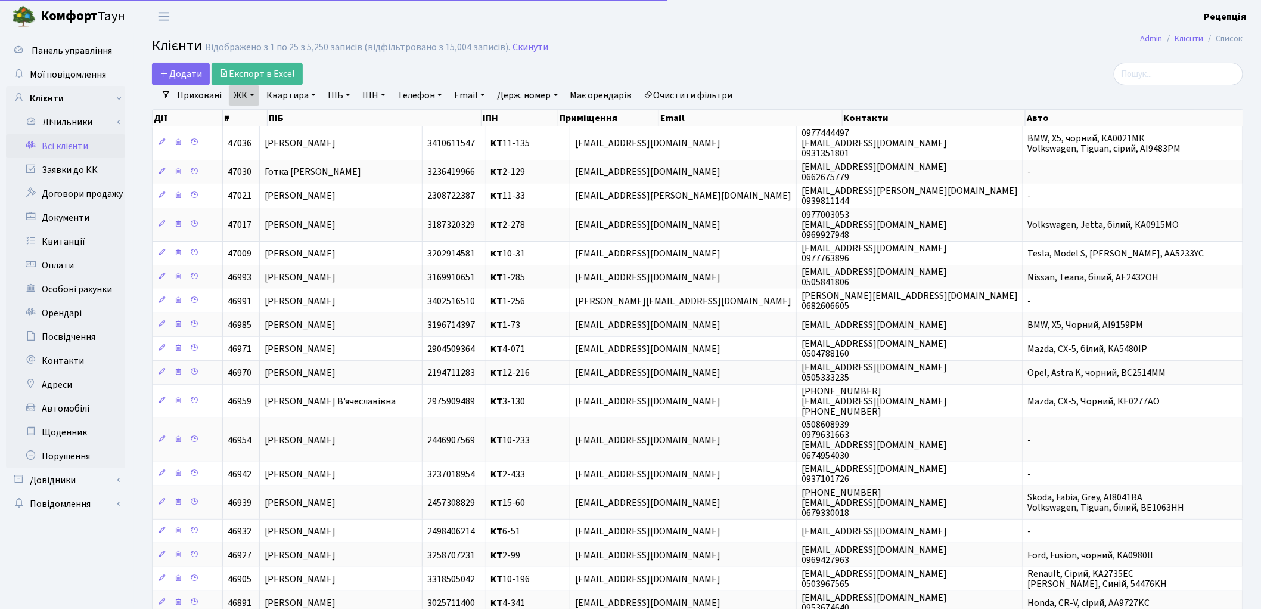
click at [295, 95] on link "Квартира" at bounding box center [291, 95] width 59 height 20
type input "1-296"
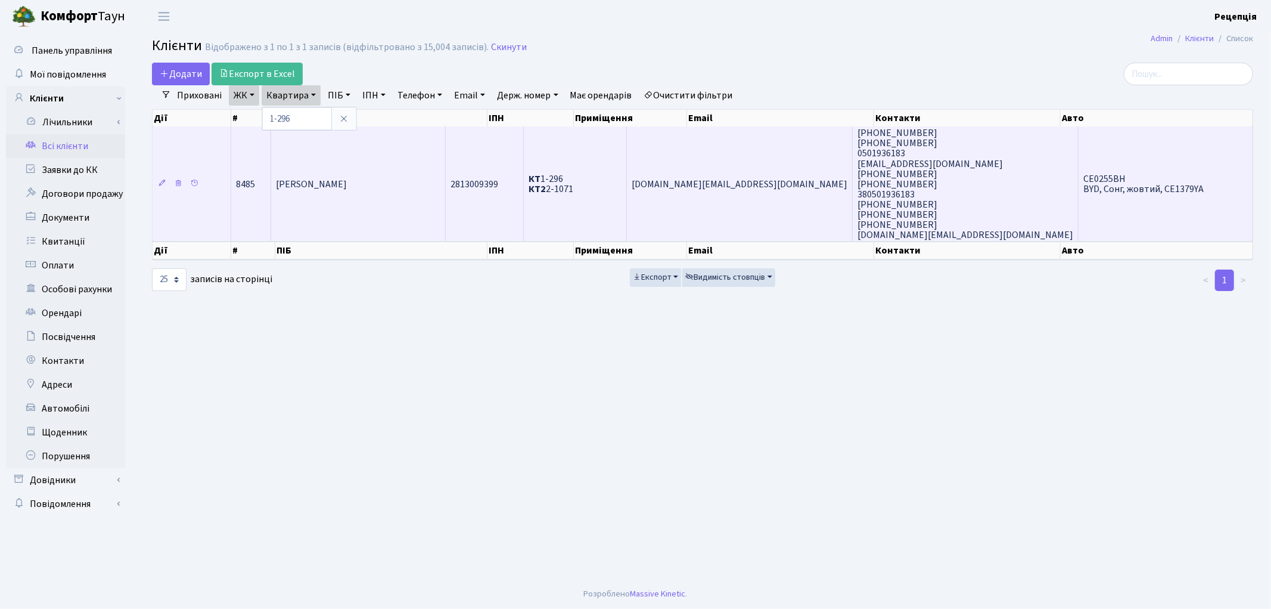
click at [403, 166] on td "[PERSON_NAME]" at bounding box center [358, 183] width 175 height 114
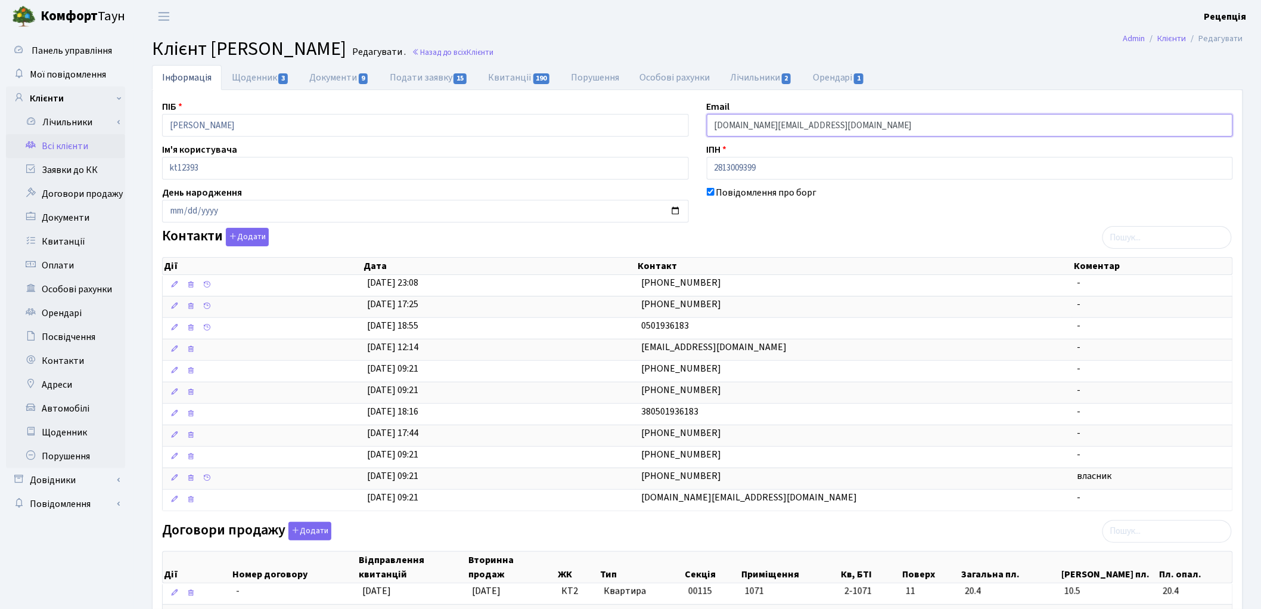
drag, startPoint x: 840, startPoint y: 132, endPoint x: 660, endPoint y: 131, distance: 180.6
click at [663, 131] on div "ПІБ [PERSON_NAME] Email [DOMAIN_NAME][EMAIL_ADDRESS][DOMAIN_NAME] Ім'я користув…" at bounding box center [697, 520] width 1089 height 840
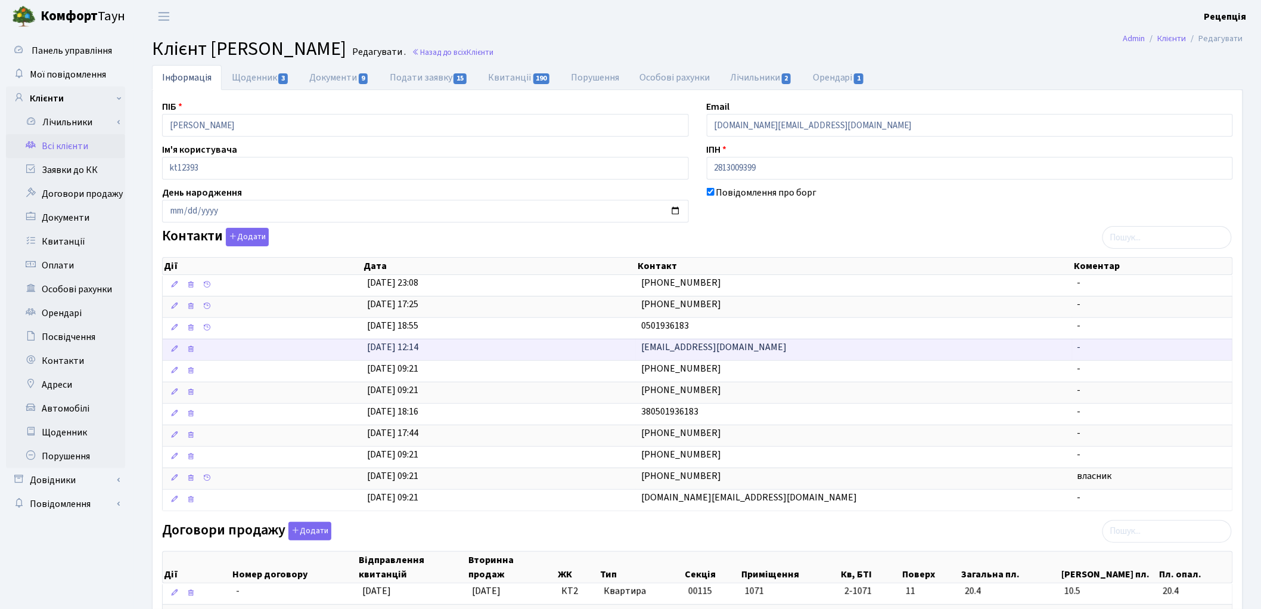
drag, startPoint x: 751, startPoint y: 352, endPoint x: 627, endPoint y: 352, distance: 124.0
click at [627, 352] on \<\/span\>\a "[DATE] 12:14 [EMAIL_ADDRESS][DOMAIN_NAME] -" at bounding box center [698, 349] width 1070 height 21
copy \<\/span\>\a "[EMAIL_ADDRESS][DOMAIN_NAME]"
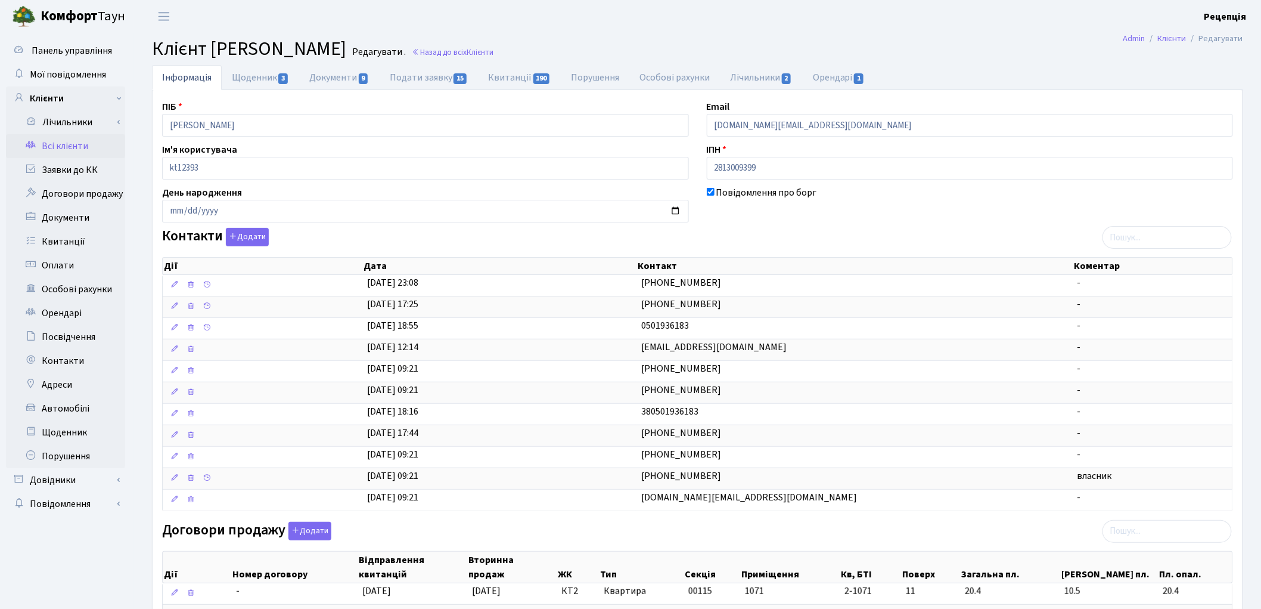
click at [60, 147] on link "Всі клієнти" at bounding box center [65, 146] width 119 height 24
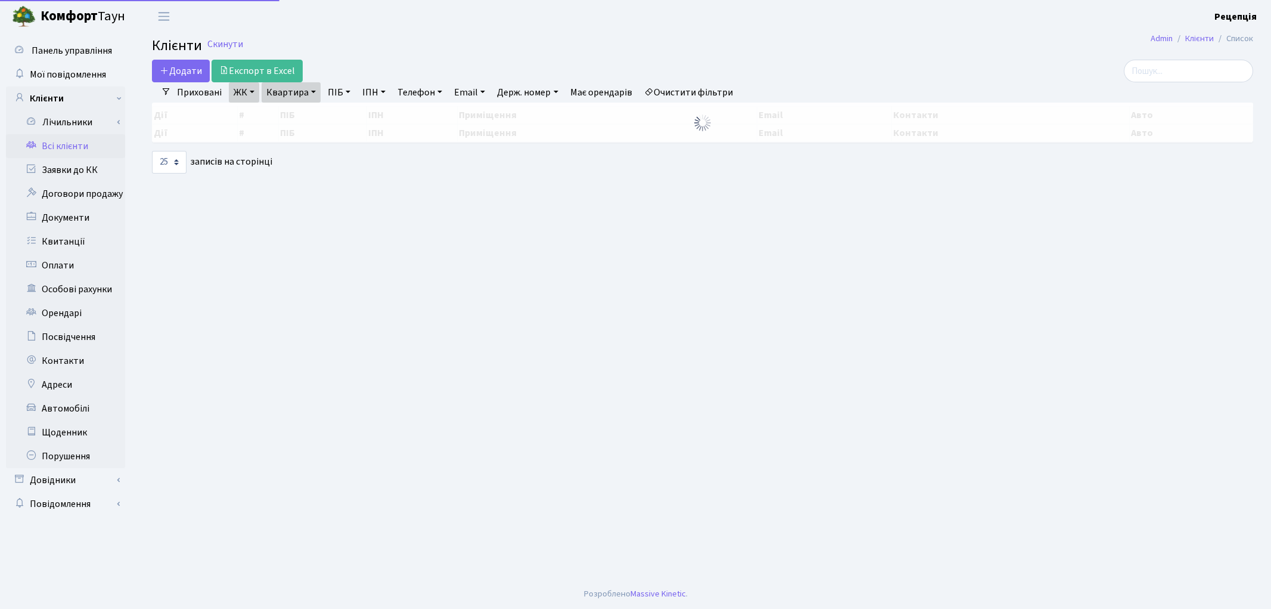
select select "25"
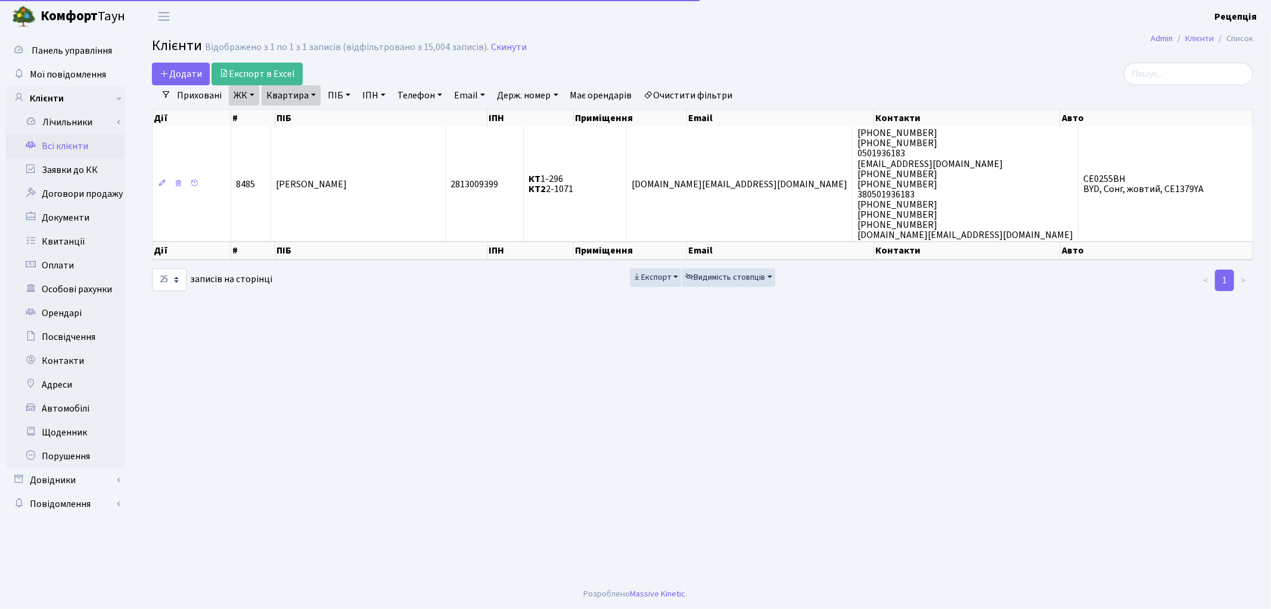
click at [711, 86] on link "Очистити фільтри" at bounding box center [689, 95] width 98 height 20
select select
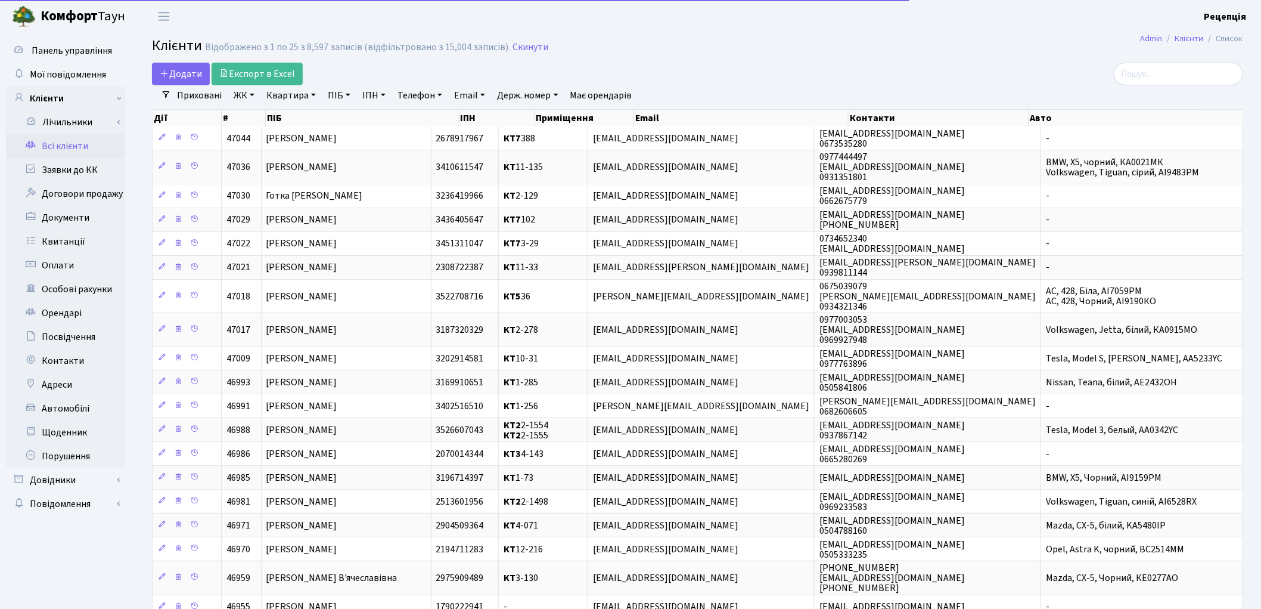
click at [246, 92] on link "ЖК" at bounding box center [244, 95] width 30 height 20
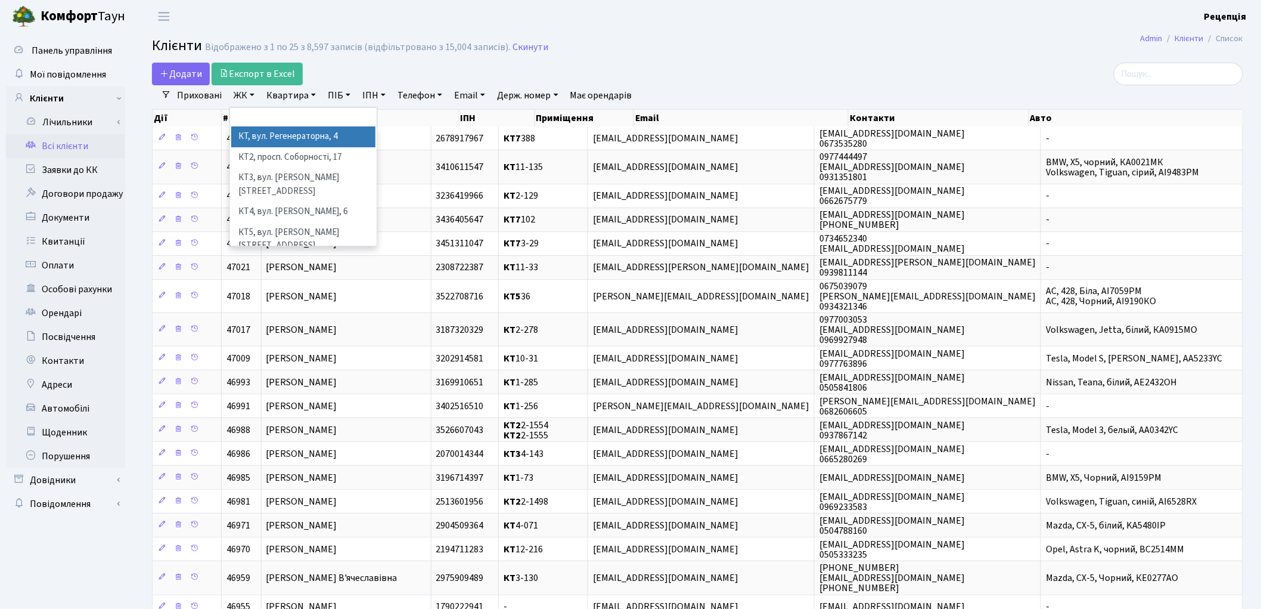
click at [256, 134] on li "КТ, вул. Регенераторна, 4" at bounding box center [303, 136] width 144 height 21
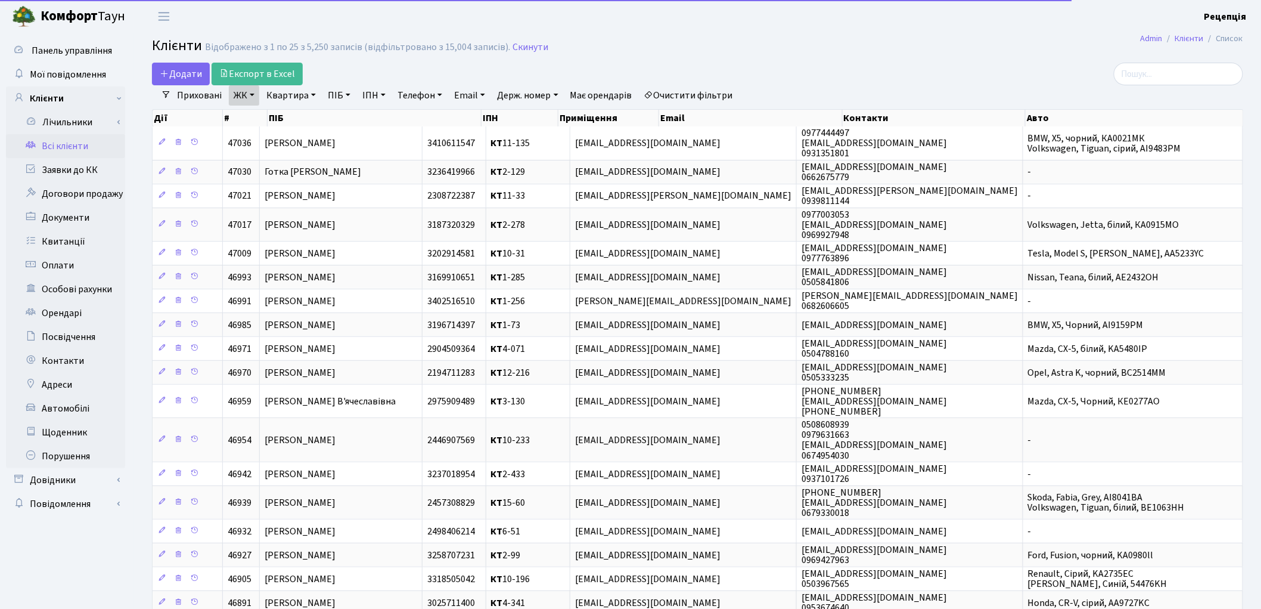
click at [305, 95] on link "Квартира" at bounding box center [291, 95] width 59 height 20
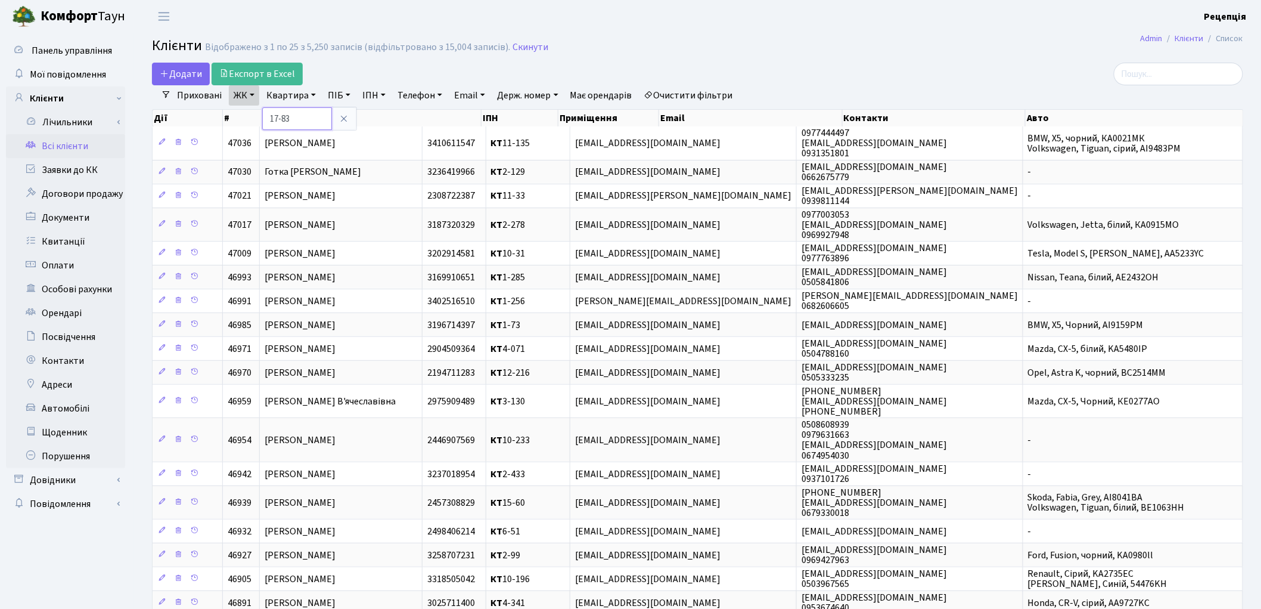
type input "17-83"
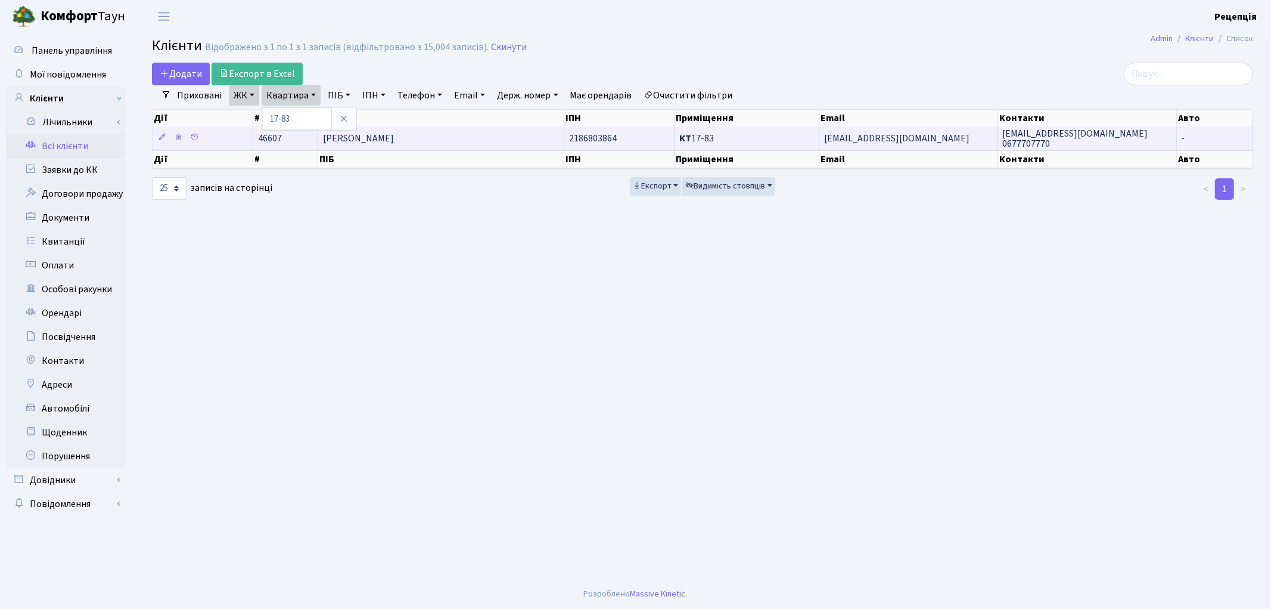
click at [442, 135] on td "[PERSON_NAME]" at bounding box center [441, 137] width 246 height 23
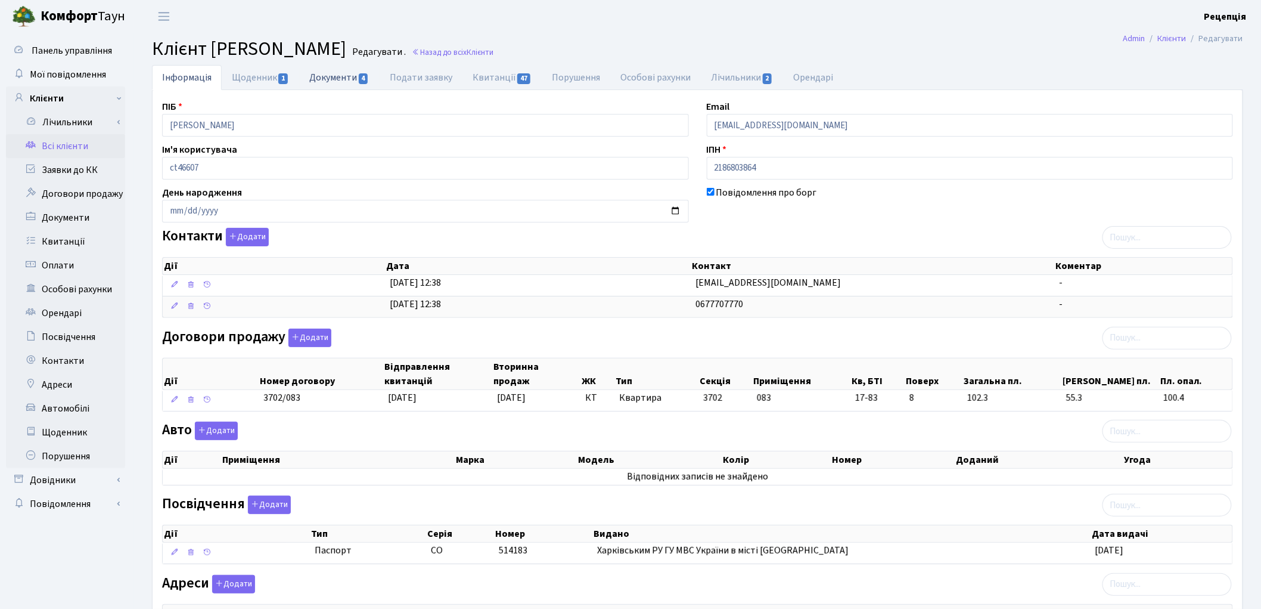
click at [341, 77] on link "Документи 4" at bounding box center [339, 77] width 80 height 24
select select "25"
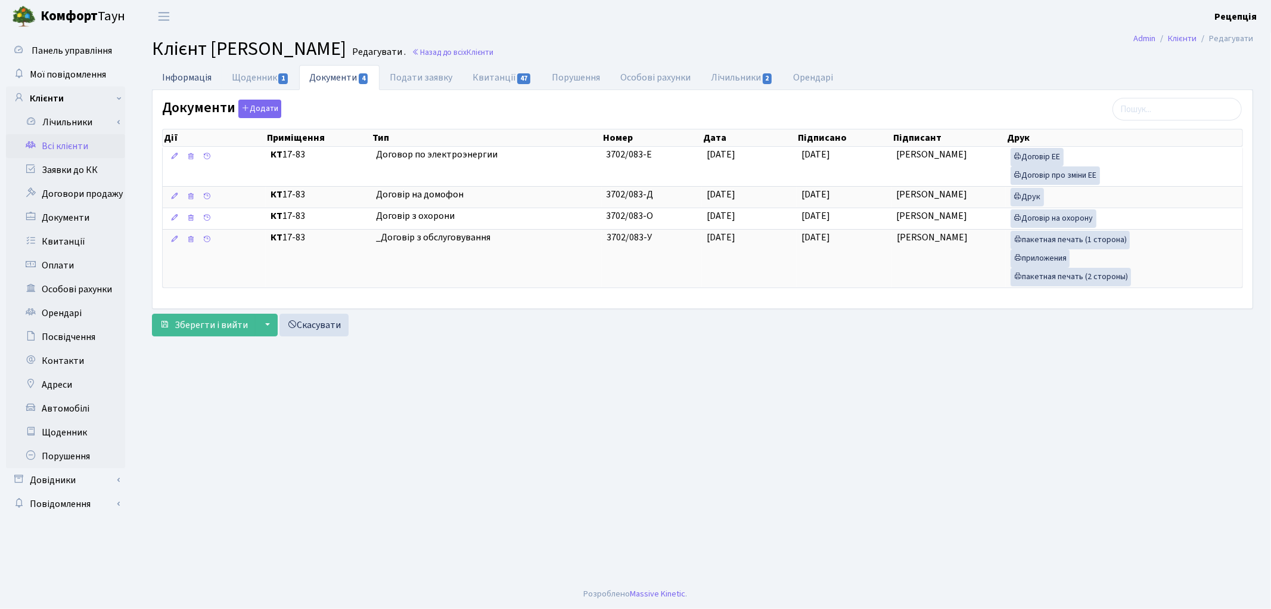
click at [181, 74] on link "Інформація" at bounding box center [187, 77] width 70 height 24
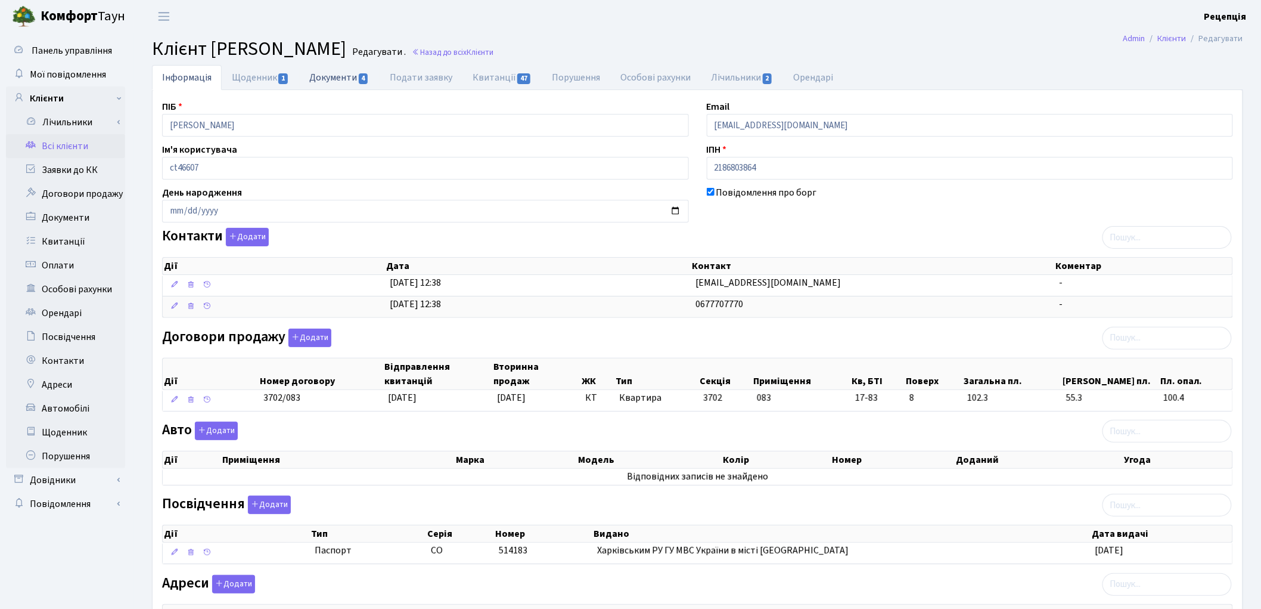
click at [322, 78] on link "Документи 4" at bounding box center [339, 77] width 80 height 24
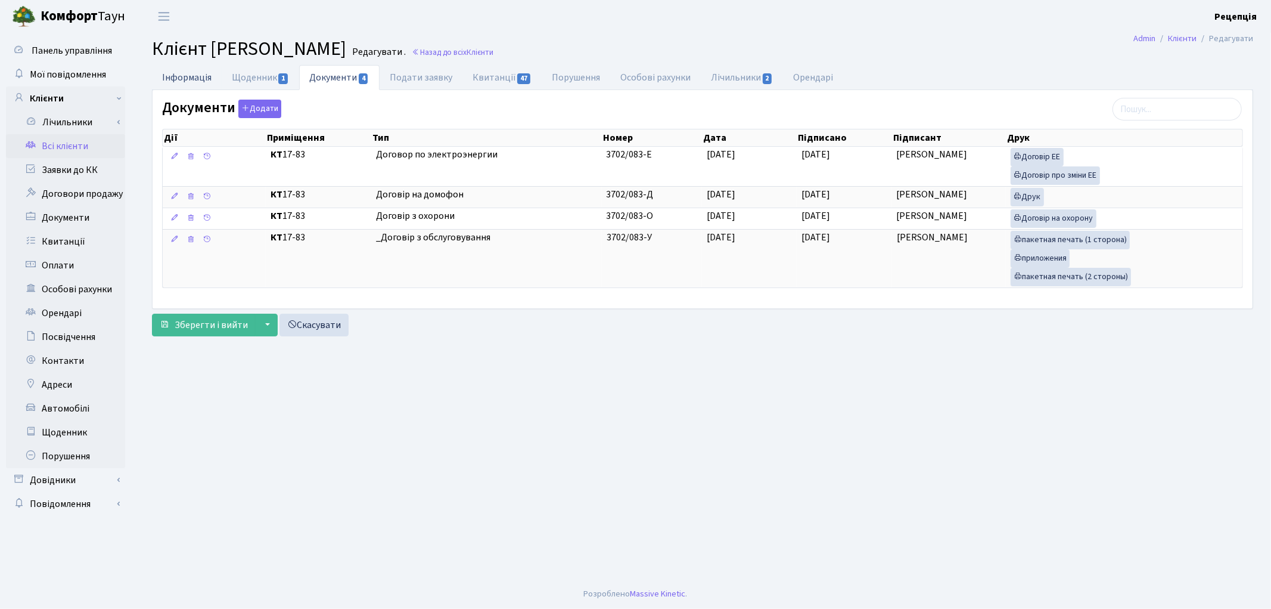
click at [200, 75] on link "Інформація" at bounding box center [187, 77] width 70 height 24
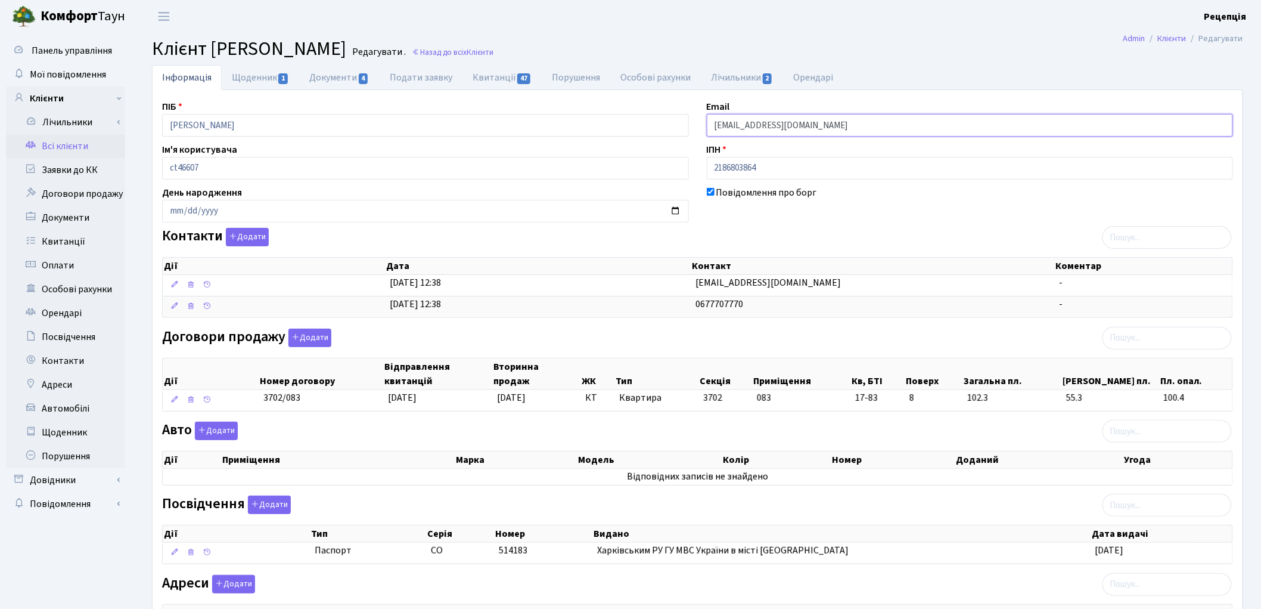
drag, startPoint x: 817, startPoint y: 121, endPoint x: 670, endPoint y: 134, distance: 147.8
click at [670, 134] on div "ПІБ Охріменко Ганна Григорівна Email 5605926@gmail.com Ім'я користувача ct46607…" at bounding box center [697, 377] width 1089 height 554
click at [269, 84] on link "Щоденник 1" at bounding box center [260, 77] width 77 height 24
select select "25"
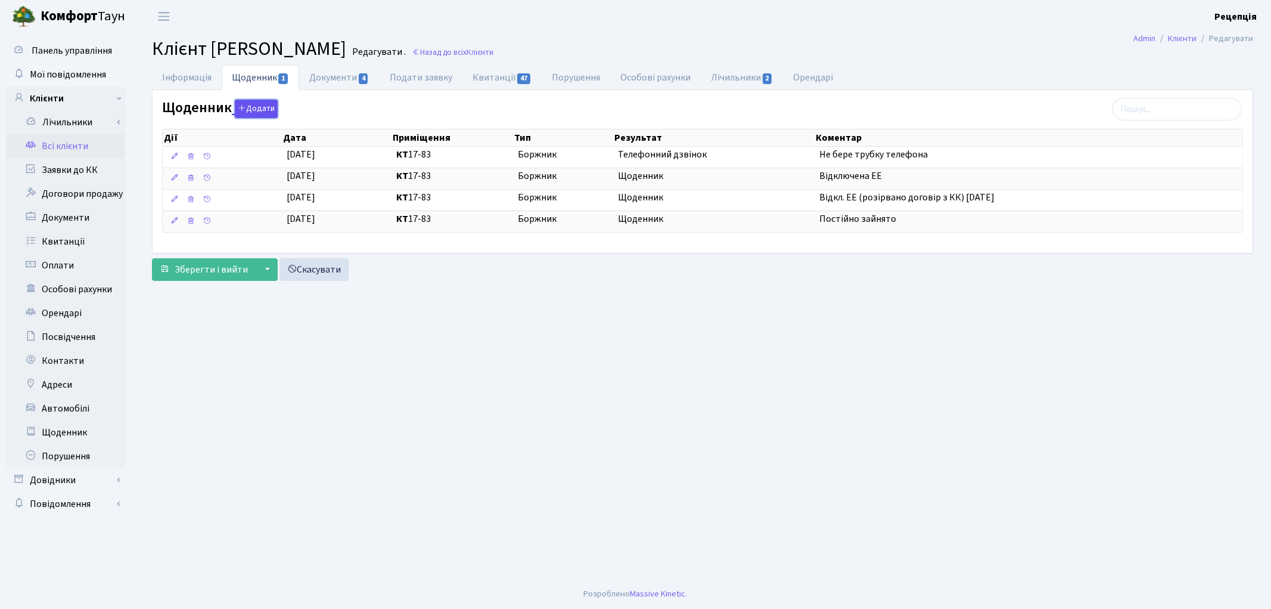
click at [247, 110] on button "Додати" at bounding box center [256, 109] width 43 height 18
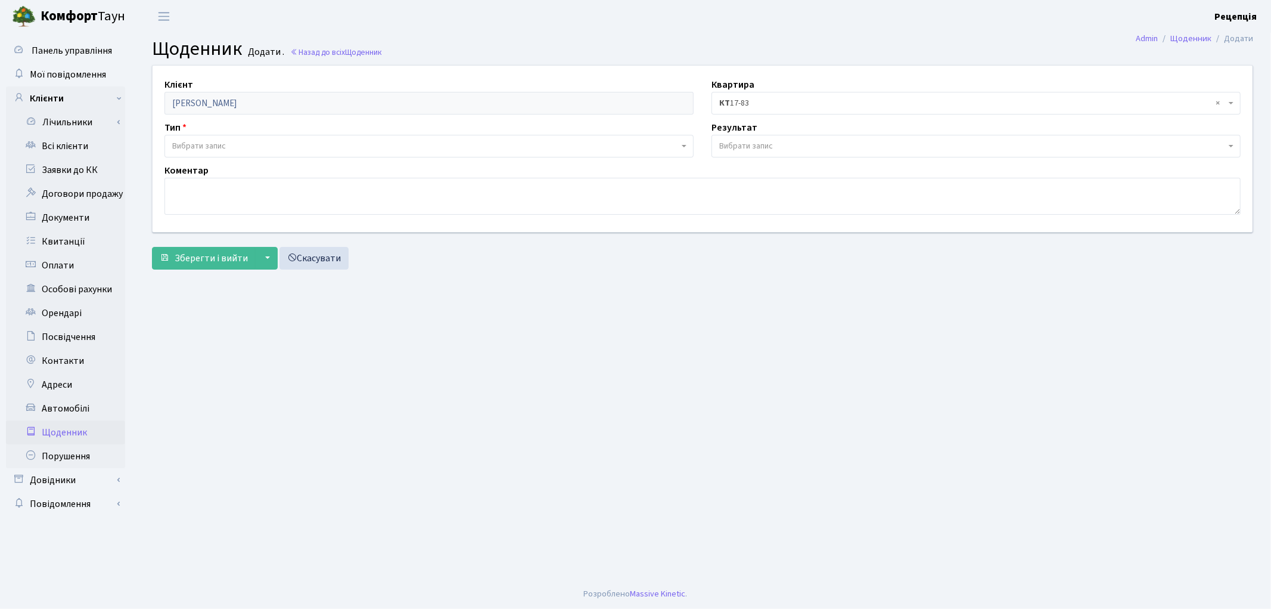
click at [228, 144] on span "Вибрати запис" at bounding box center [425, 146] width 507 height 12
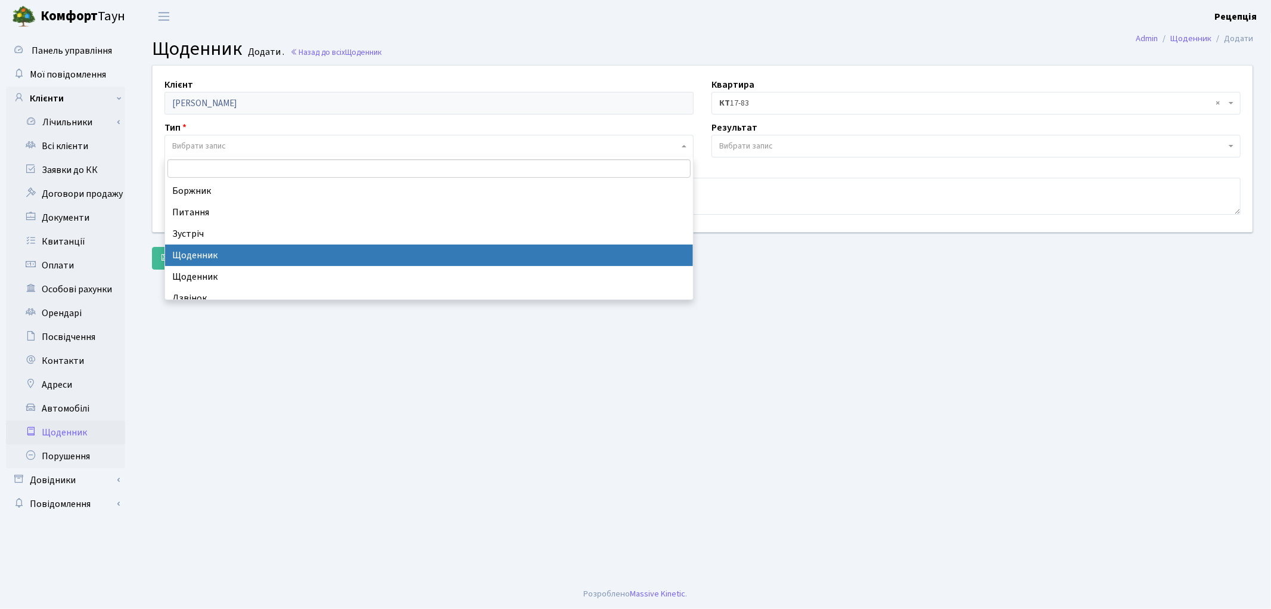
select select "11"
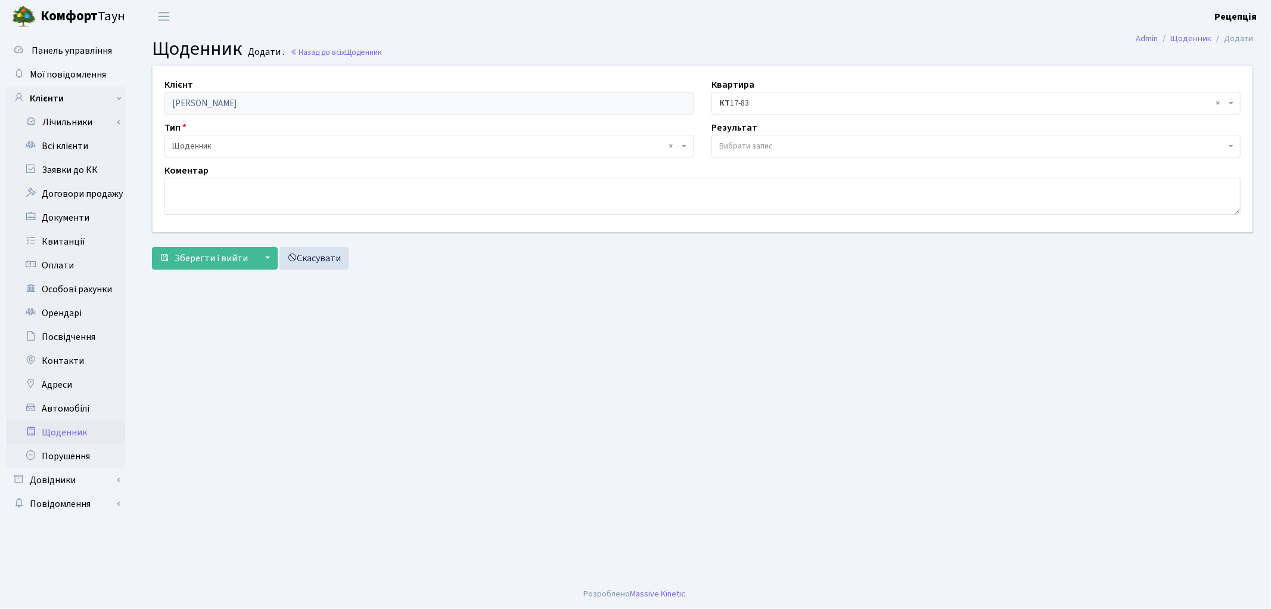
click at [742, 149] on span "Вибрати запис" at bounding box center [746, 146] width 54 height 12
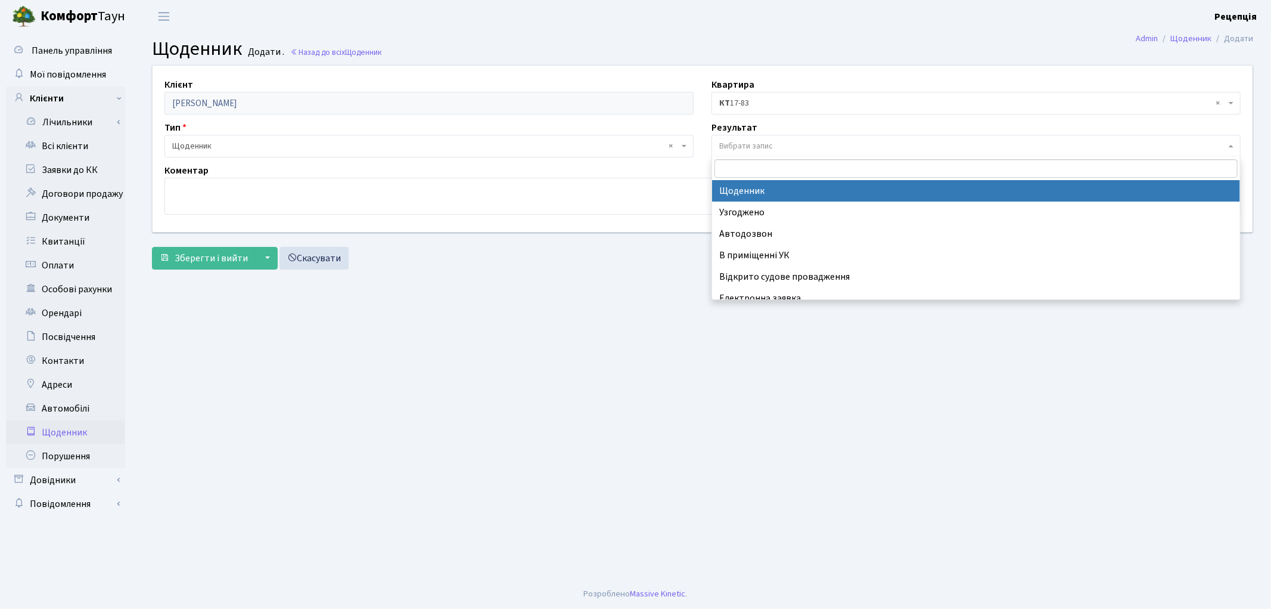
select select "14"
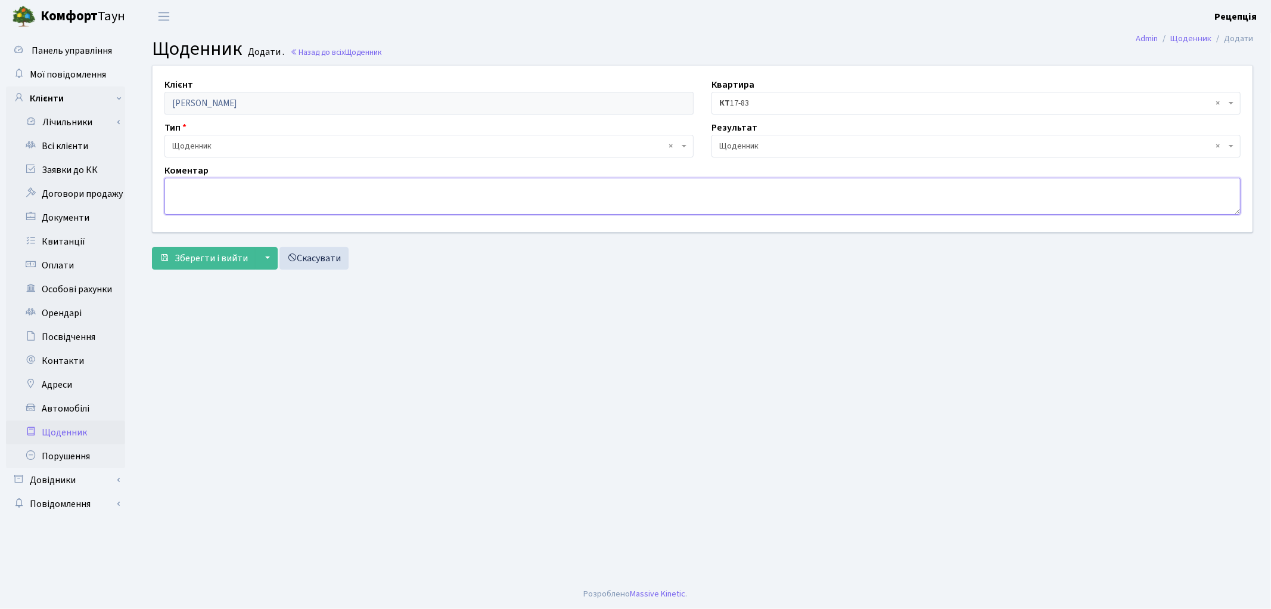
click at [532, 201] on textarea at bounding box center [703, 196] width 1076 height 37
paste textarea "інструкція для укладення договорів"
click at [173, 187] on textarea "інструкція для укладення договорів" at bounding box center [703, 196] width 1076 height 37
click at [174, 187] on textarea "інструкція для укладення договорів" at bounding box center [703, 196] width 1076 height 37
click at [322, 191] on textarea "Інструкцію для укладення договорів" at bounding box center [703, 196] width 1076 height 37
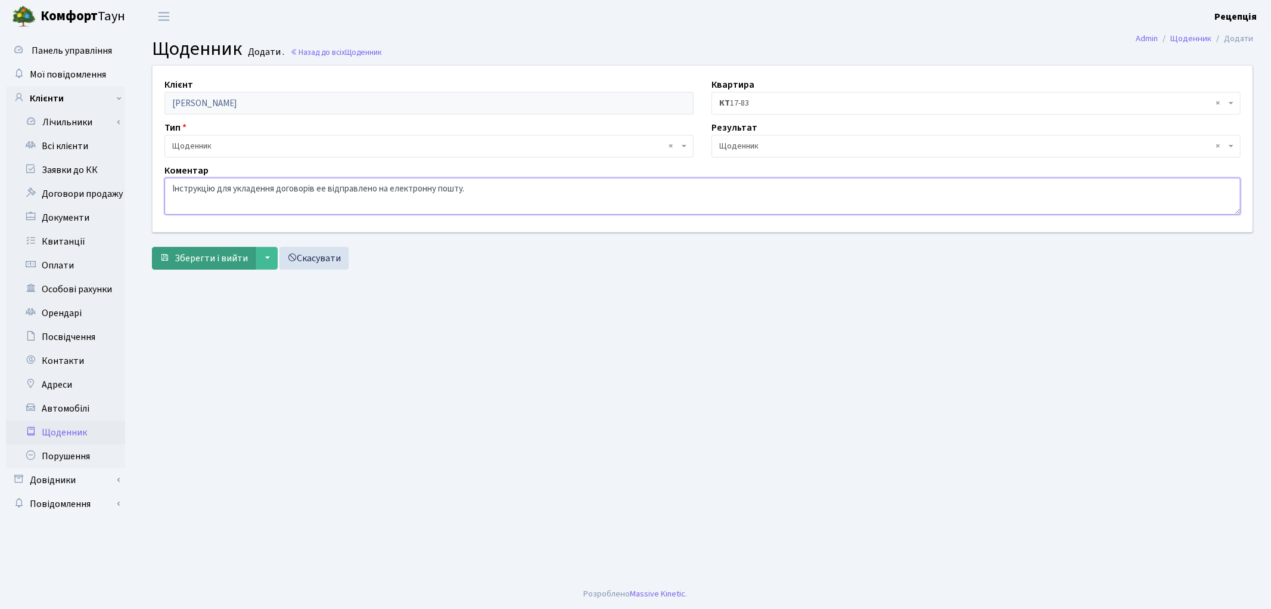
type textarea "Інструкцію для укладення договорів ее відправлено на електронну пошту."
click at [204, 260] on span "Зберегти і вийти" at bounding box center [211, 258] width 73 height 13
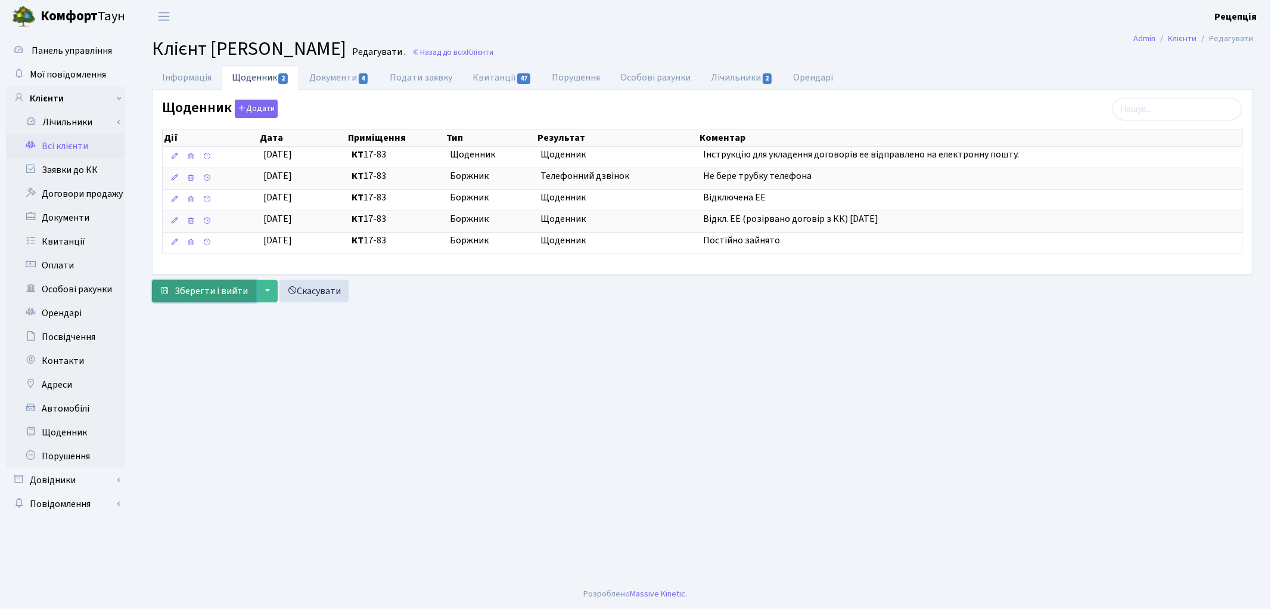
click at [206, 302] on button "Зберегти і вийти" at bounding box center [204, 291] width 104 height 23
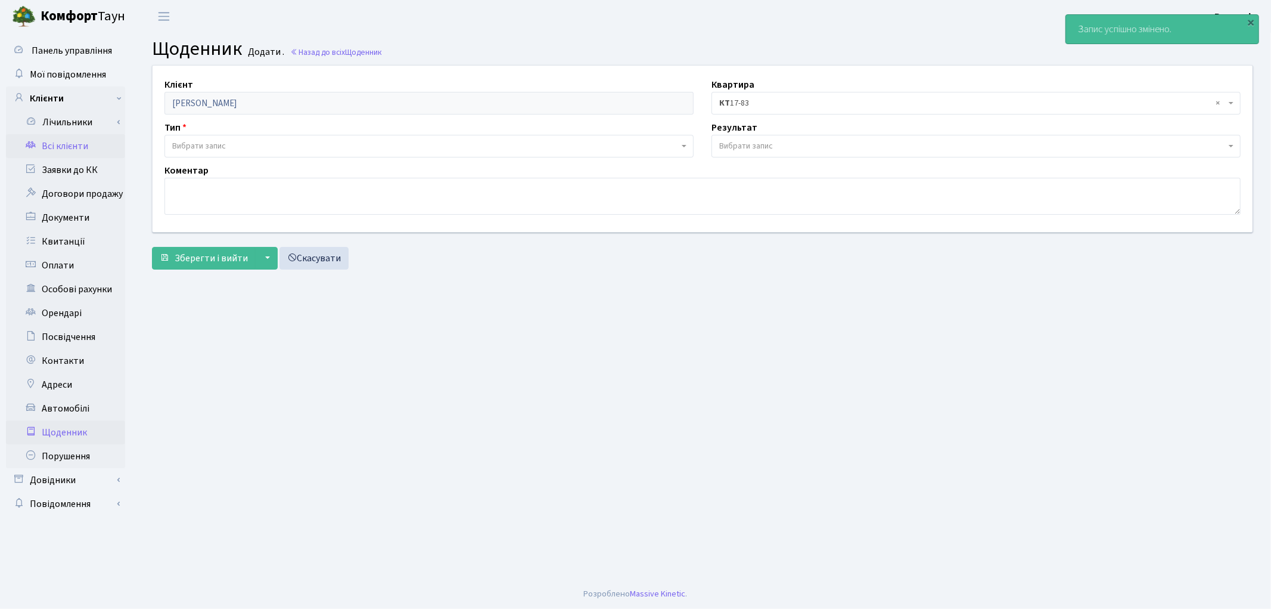
click at [46, 148] on link "Всі клієнти" at bounding box center [65, 146] width 119 height 24
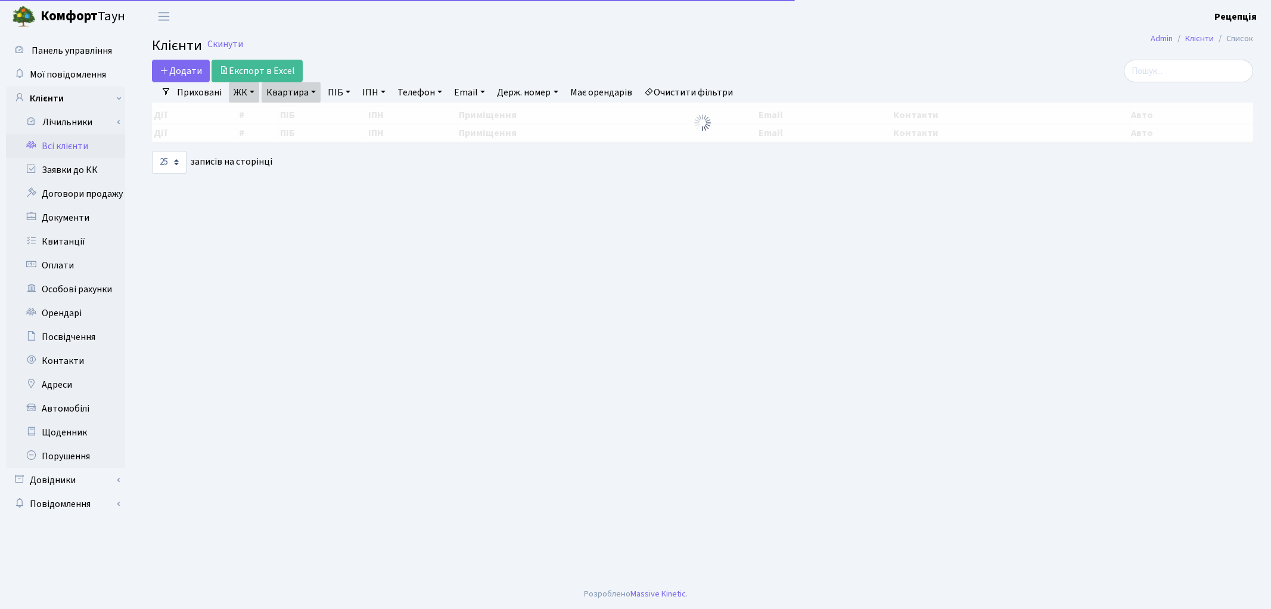
select select "25"
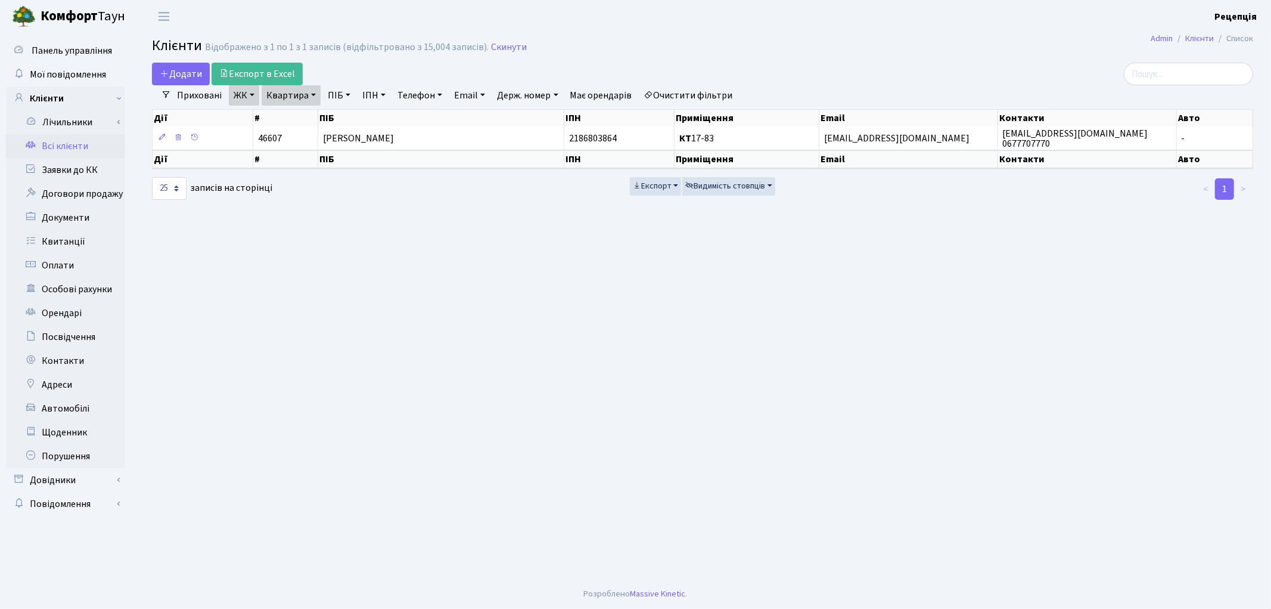
click at [717, 91] on link "Очистити фільтри" at bounding box center [689, 95] width 98 height 20
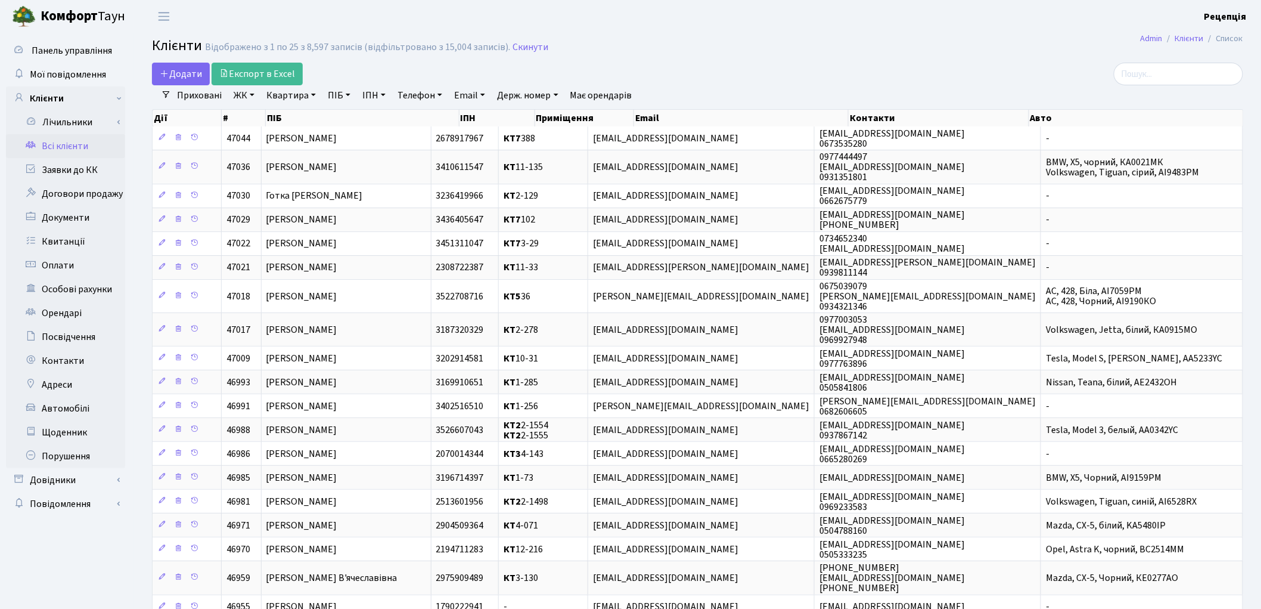
click at [345, 94] on link "ПІБ" at bounding box center [339, 95] width 32 height 20
type input "охріменко"
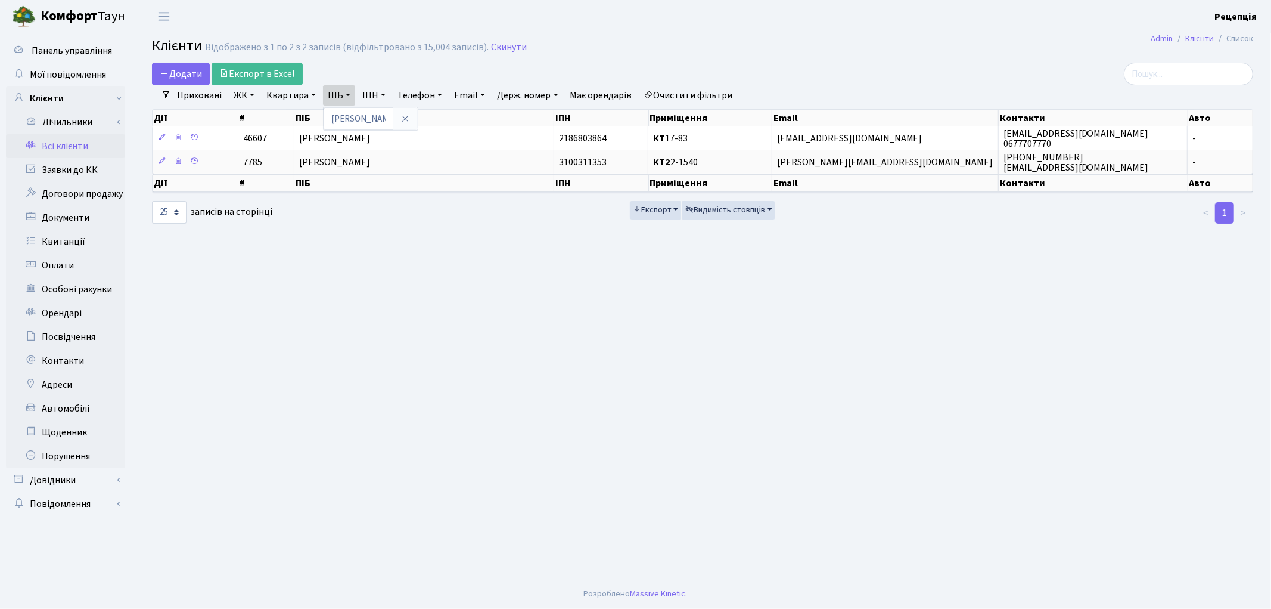
click at [685, 91] on link "Очистити фільтри" at bounding box center [689, 95] width 98 height 20
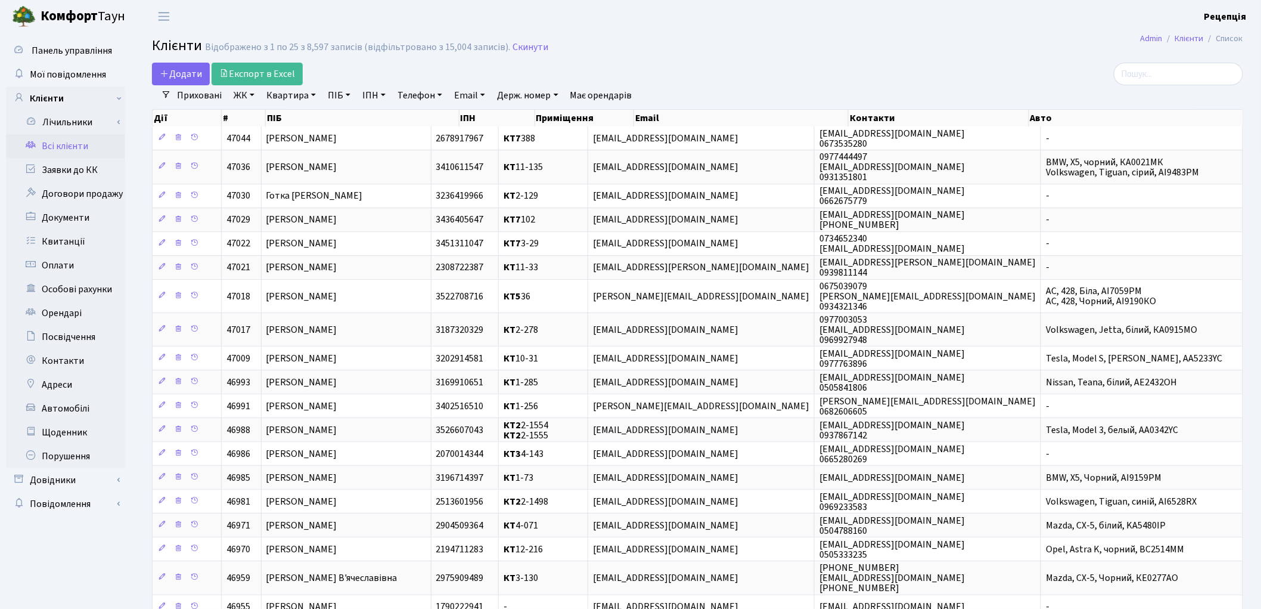
click at [338, 95] on link "ПІБ" at bounding box center [339, 95] width 32 height 20
click at [719, 56] on h2 "Клієнти Відображено з 1 по 25 з 8,597 записів (відфільтровано з 15,004 записів)…" at bounding box center [697, 48] width 1091 height 20
click at [255, 95] on link "ЖК" at bounding box center [244, 95] width 30 height 20
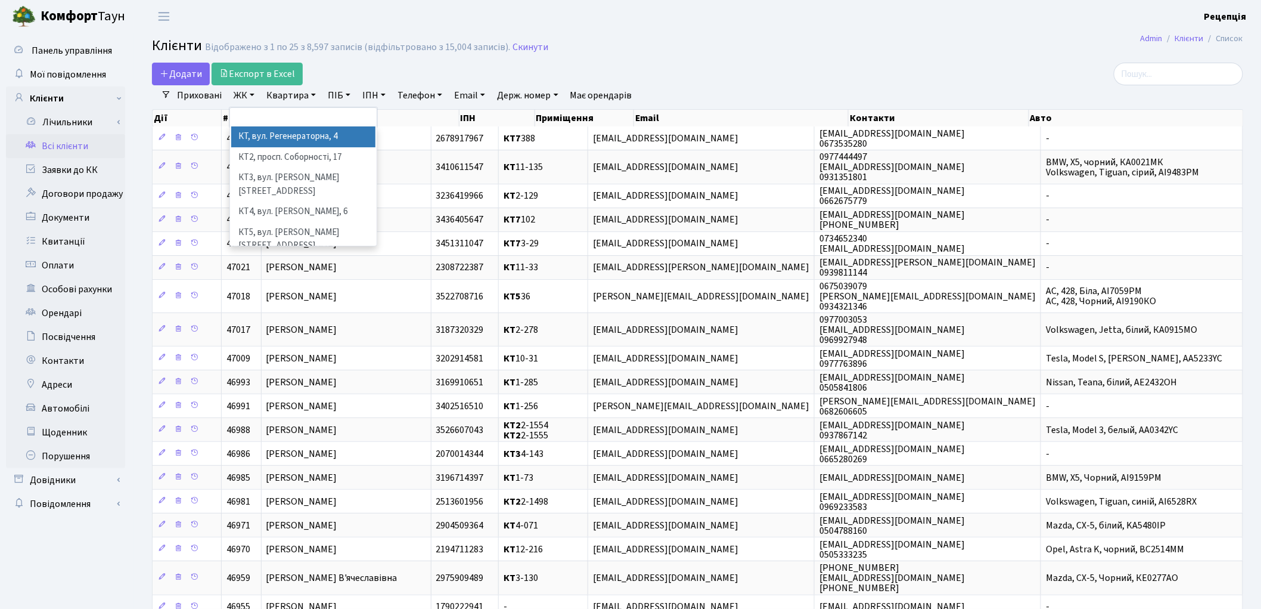
click at [281, 130] on li "КТ, вул. Регенераторна, 4" at bounding box center [303, 136] width 144 height 21
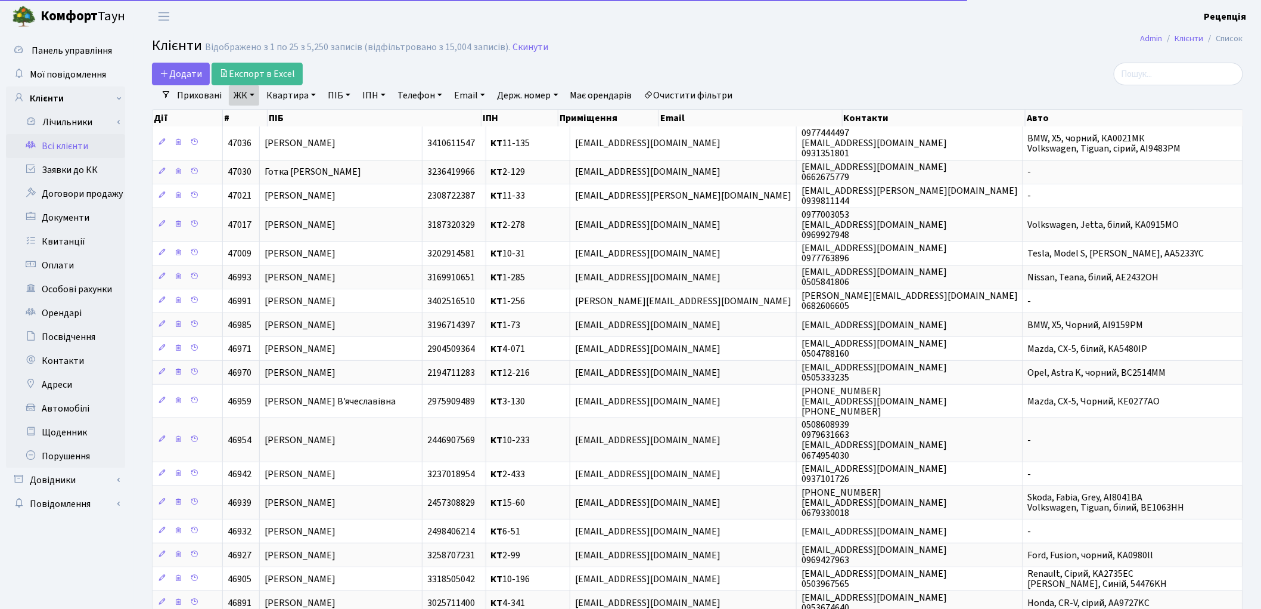
click at [287, 102] on link "Квартира" at bounding box center [291, 95] width 59 height 20
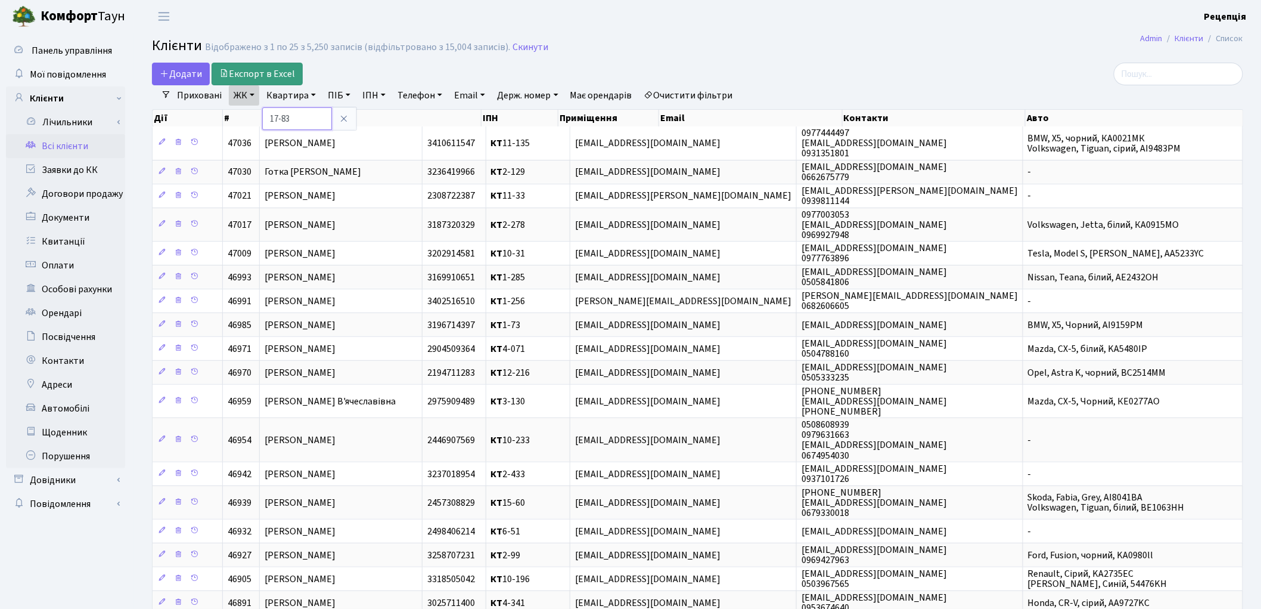
type input "17-83"
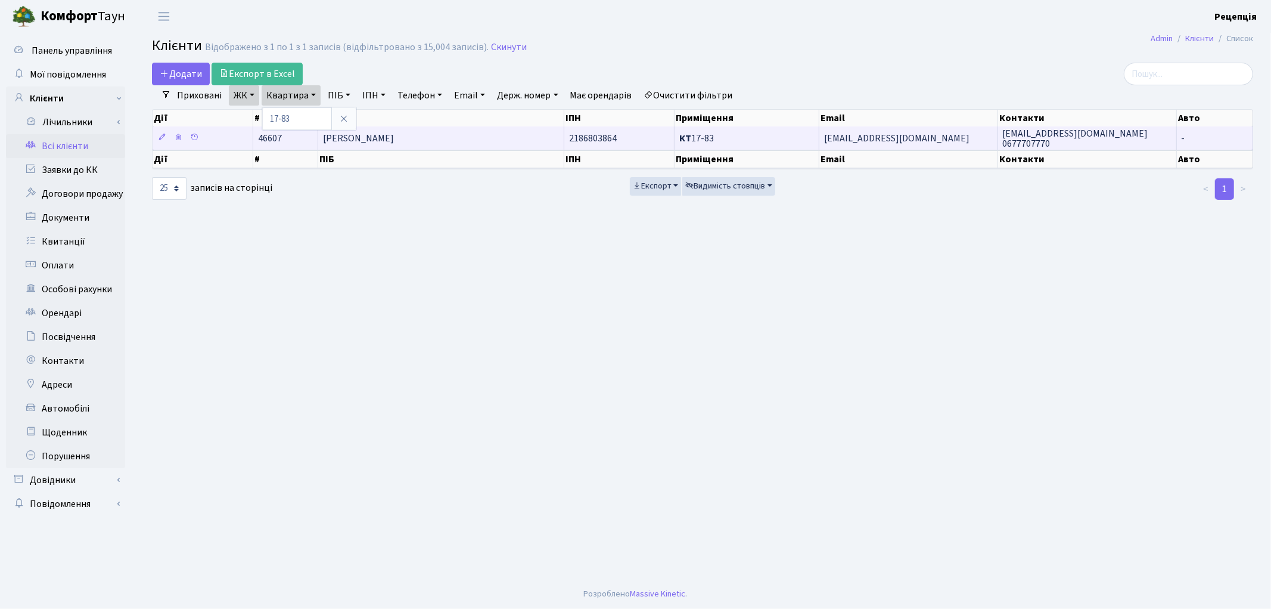
click at [394, 132] on span "Охріменко Ганна Григорівна" at bounding box center [358, 138] width 71 height 13
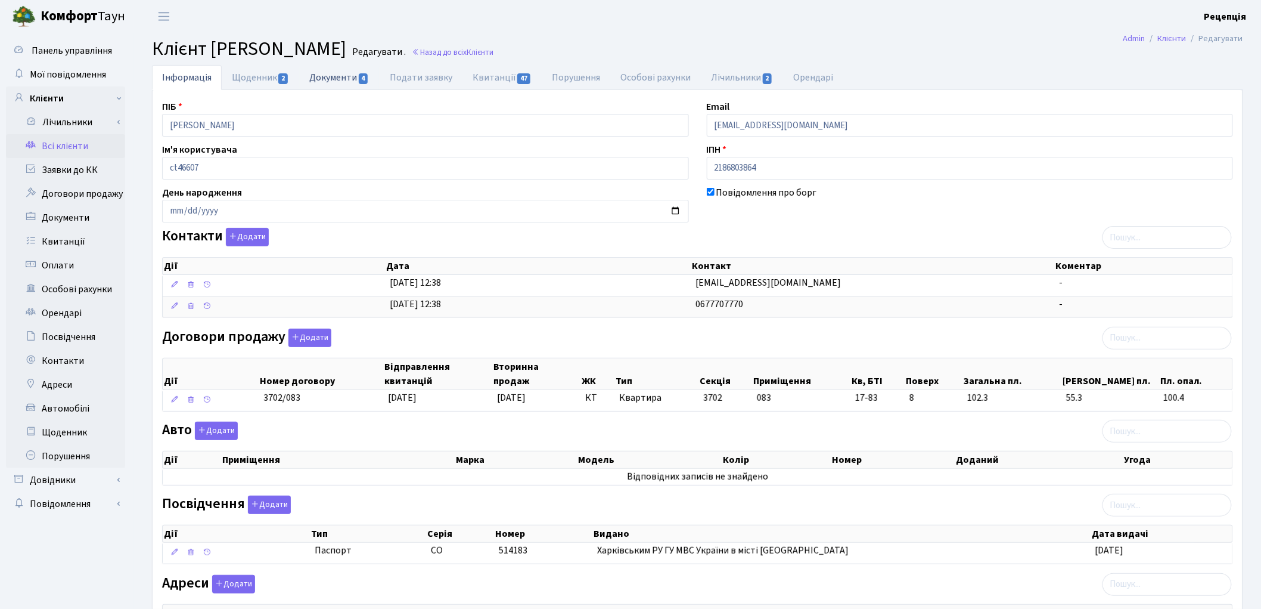
click at [340, 87] on link "Документи 4" at bounding box center [339, 77] width 80 height 24
select select "25"
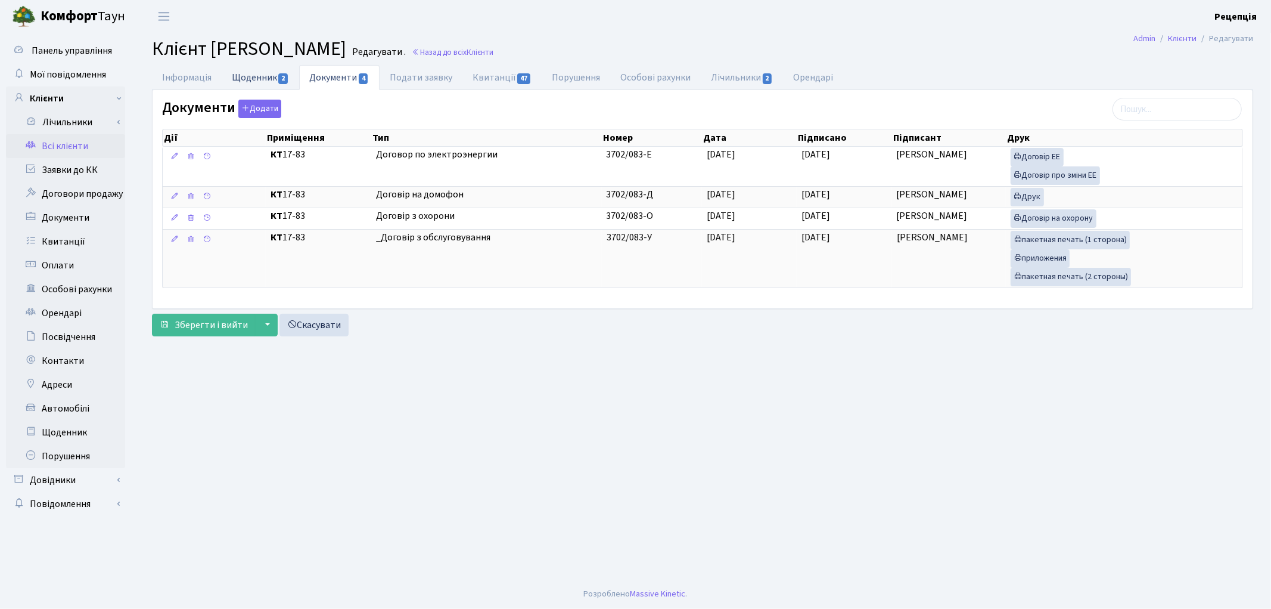
click at [238, 72] on link "Щоденник 2" at bounding box center [260, 77] width 77 height 24
select select "25"
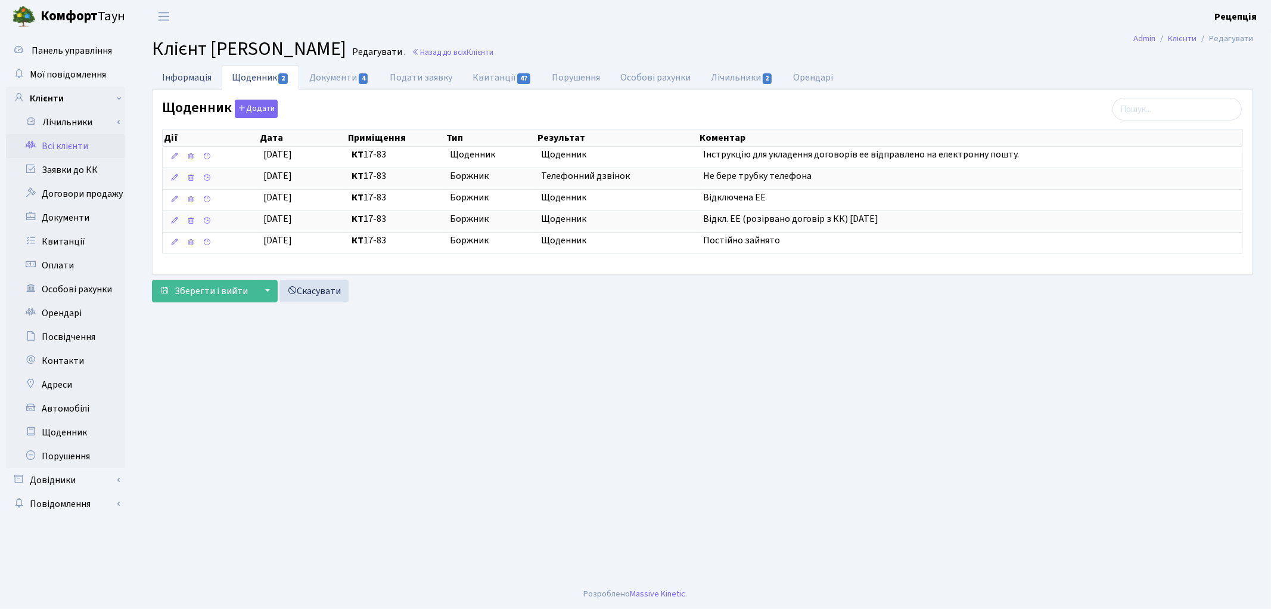
click at [197, 75] on link "Інформація" at bounding box center [187, 77] width 70 height 24
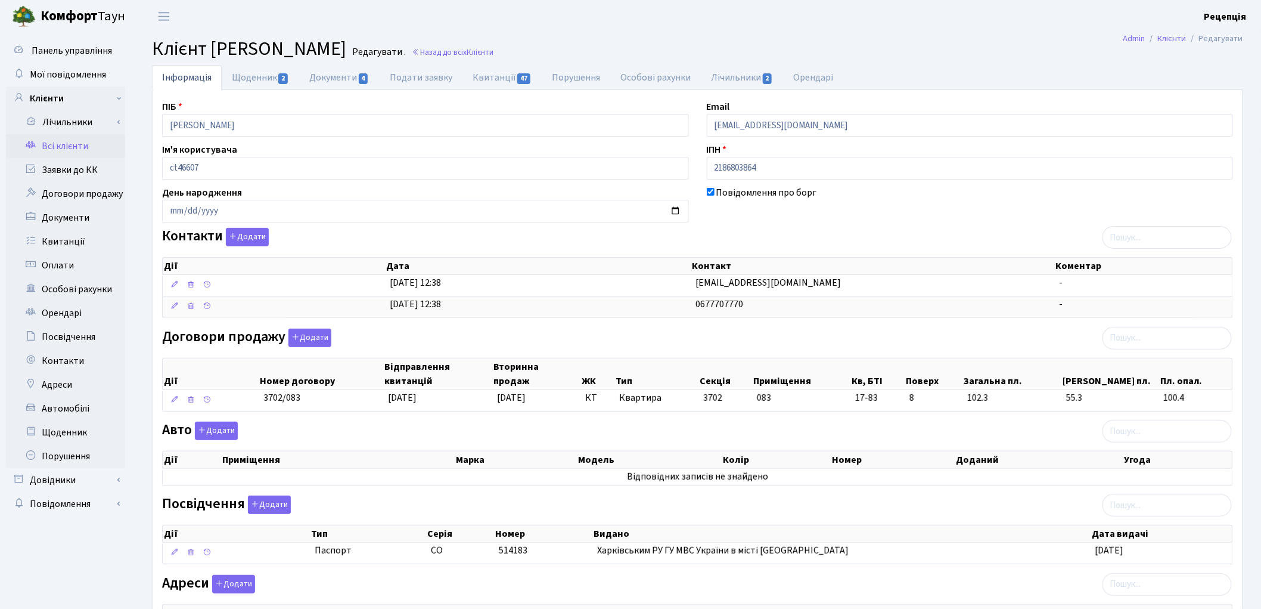
click at [79, 144] on link "Всі клієнти" at bounding box center [65, 146] width 119 height 24
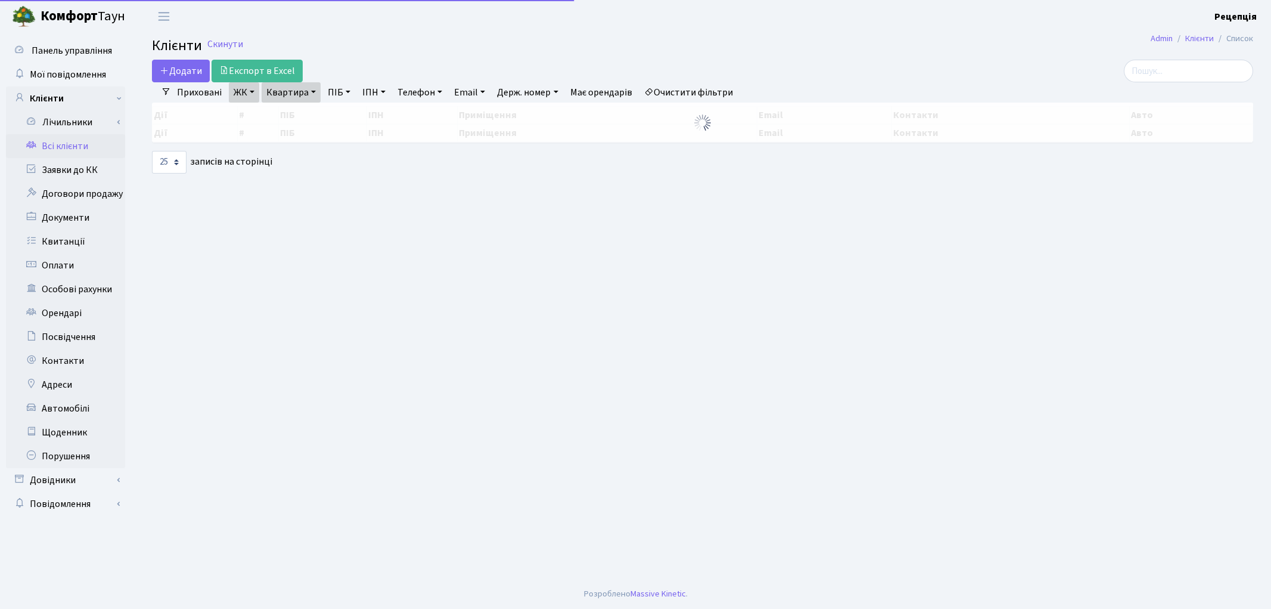
select select "25"
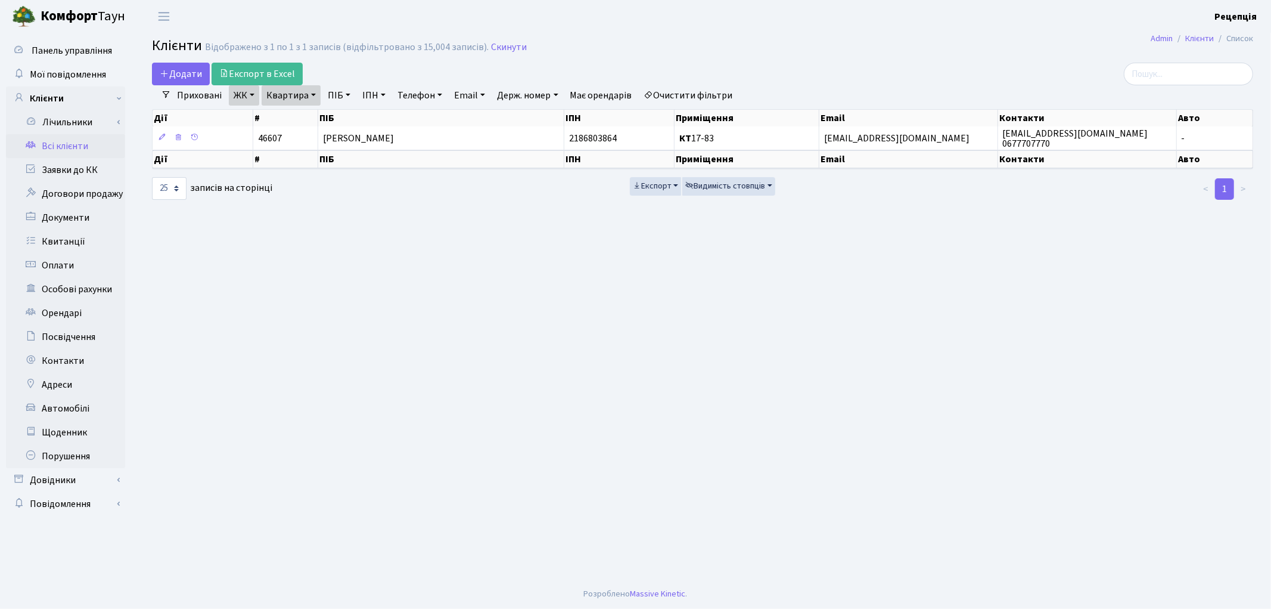
click at [699, 88] on link "Очистити фільтри" at bounding box center [689, 95] width 98 height 20
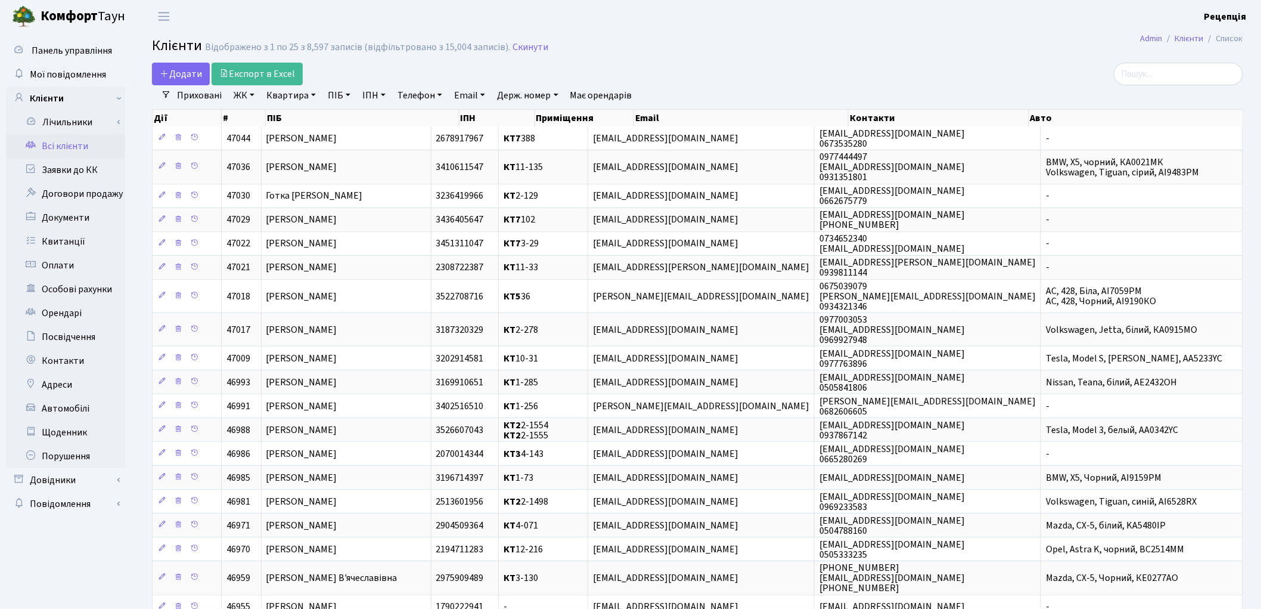
click at [96, 144] on link "Всі клієнти" at bounding box center [65, 146] width 119 height 24
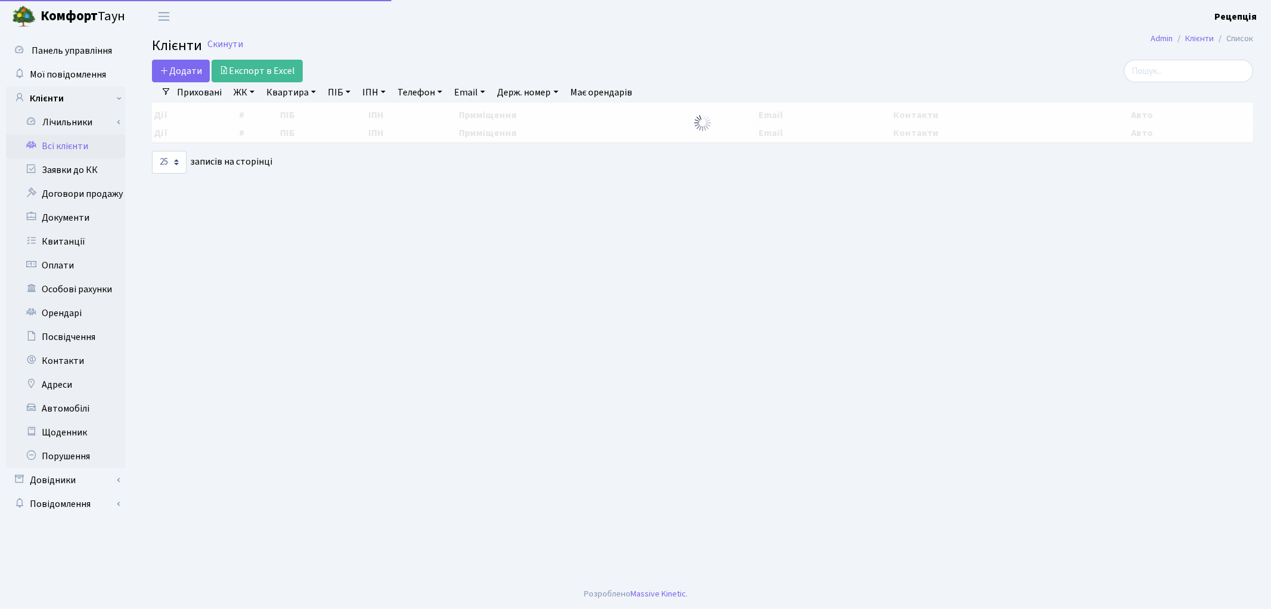
select select "25"
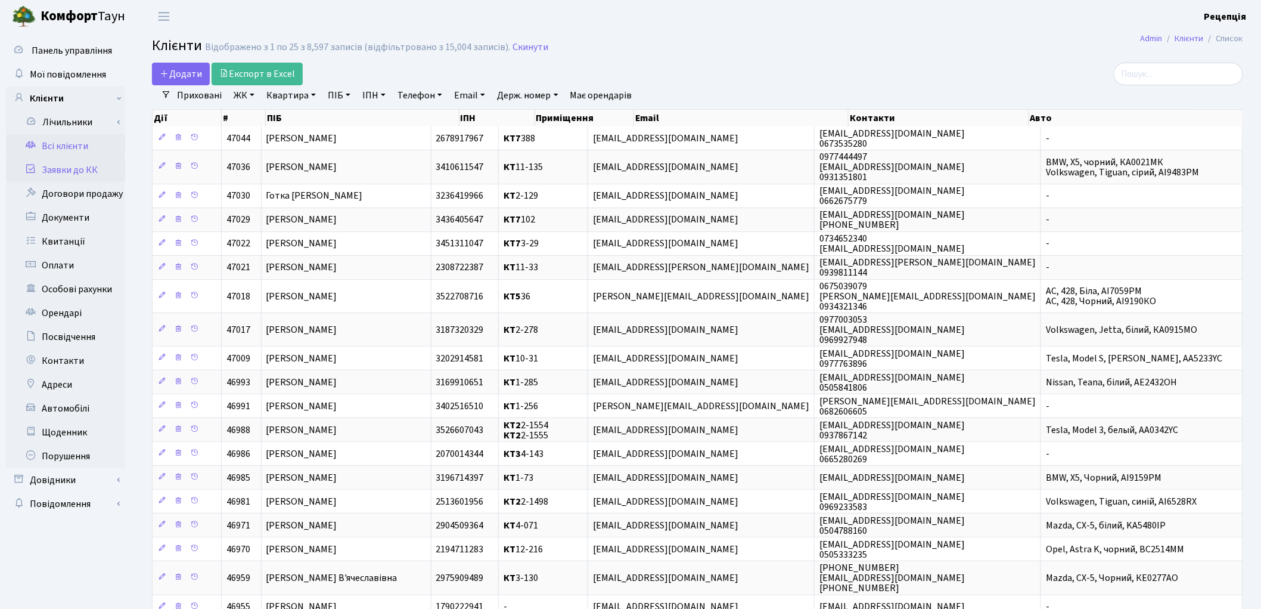
click at [73, 172] on link "Заявки до КК" at bounding box center [65, 170] width 119 height 24
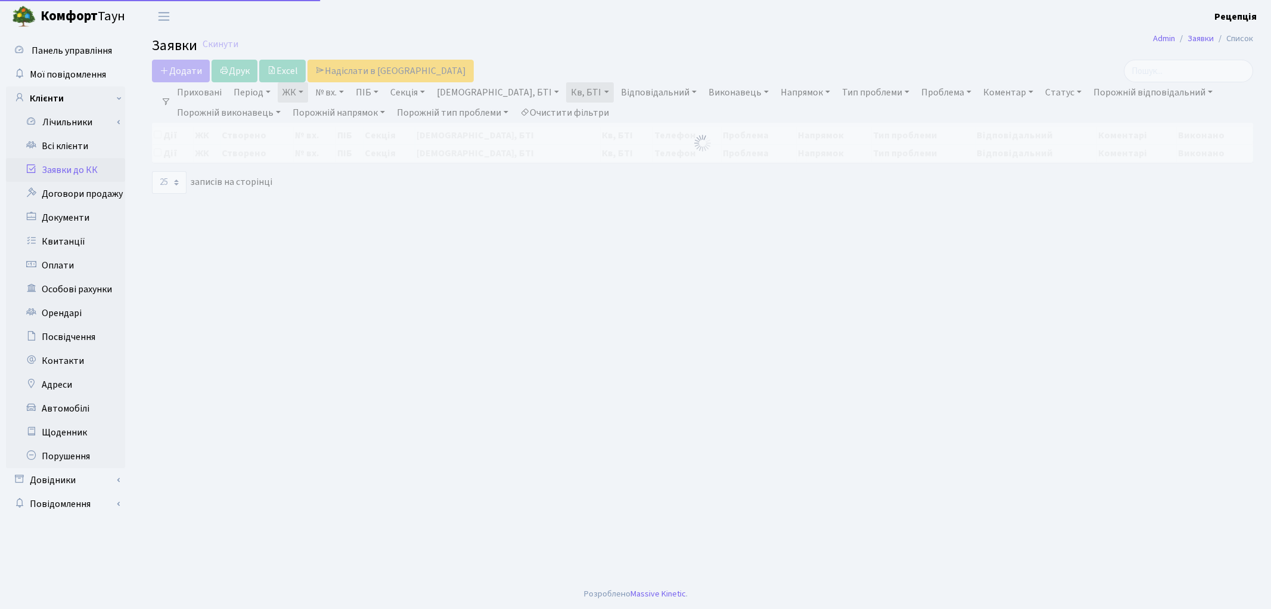
select select "25"
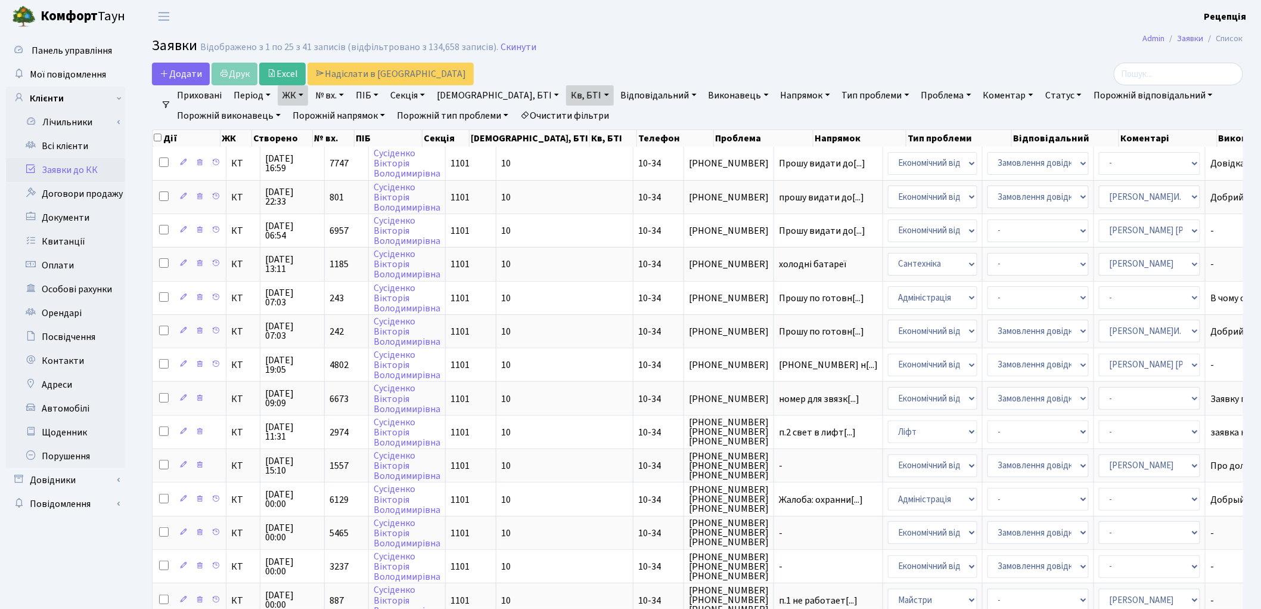
click at [579, 117] on link "Очистити фільтри" at bounding box center [565, 116] width 98 height 20
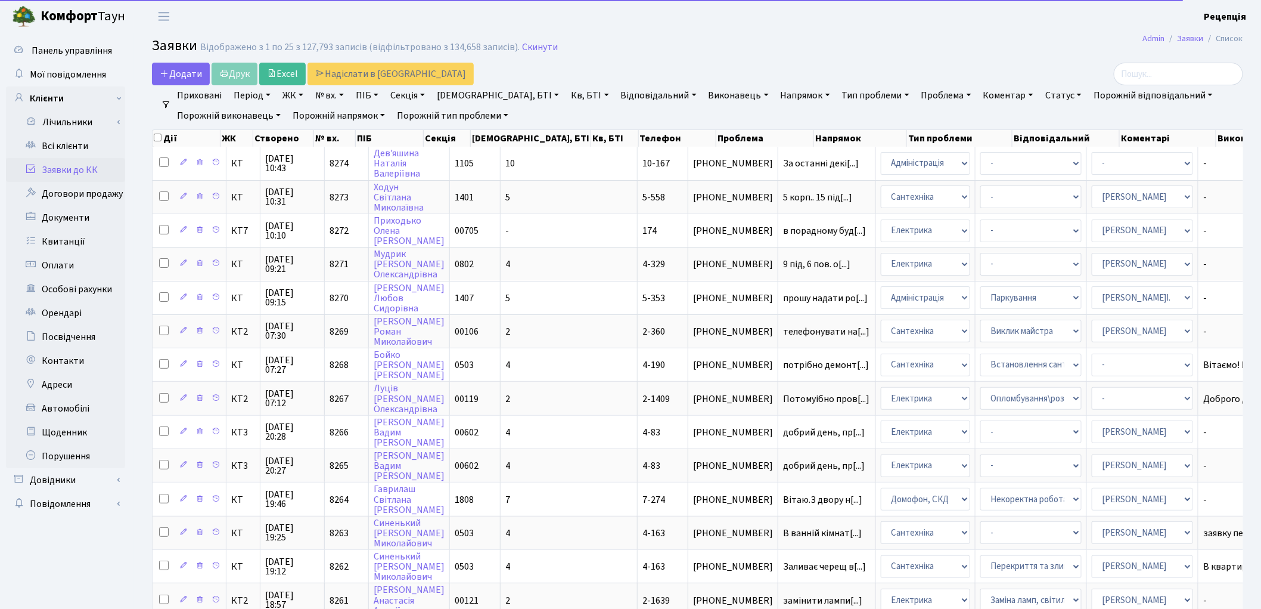
click at [336, 98] on link "№ вх." at bounding box center [330, 95] width 38 height 20
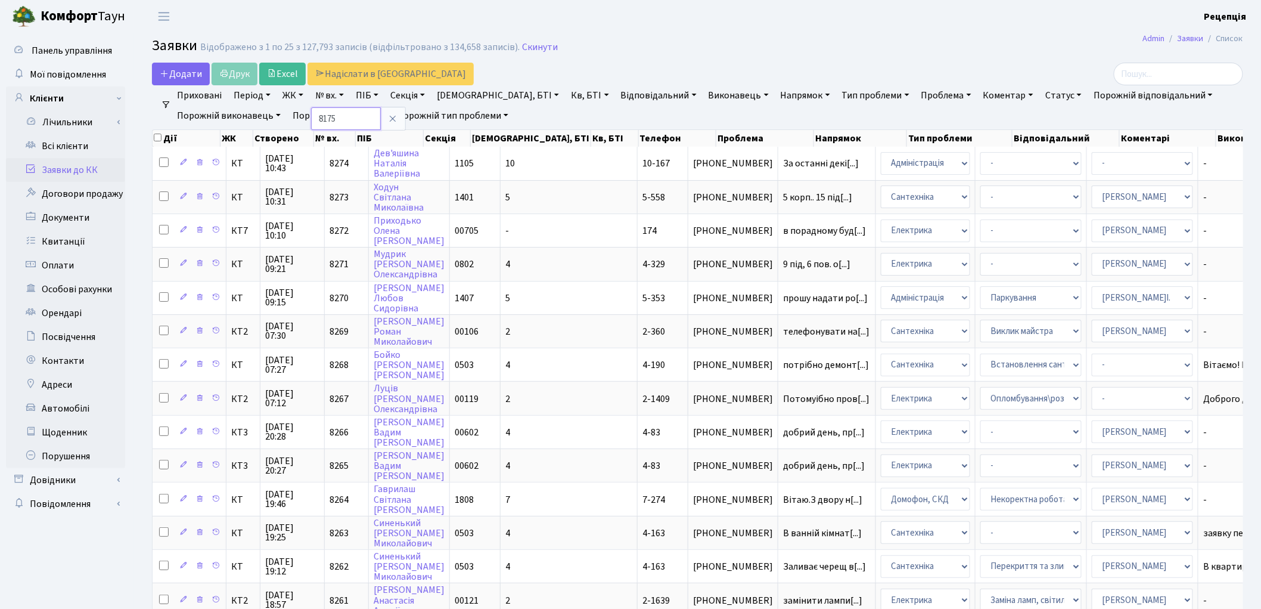
type input "8175"
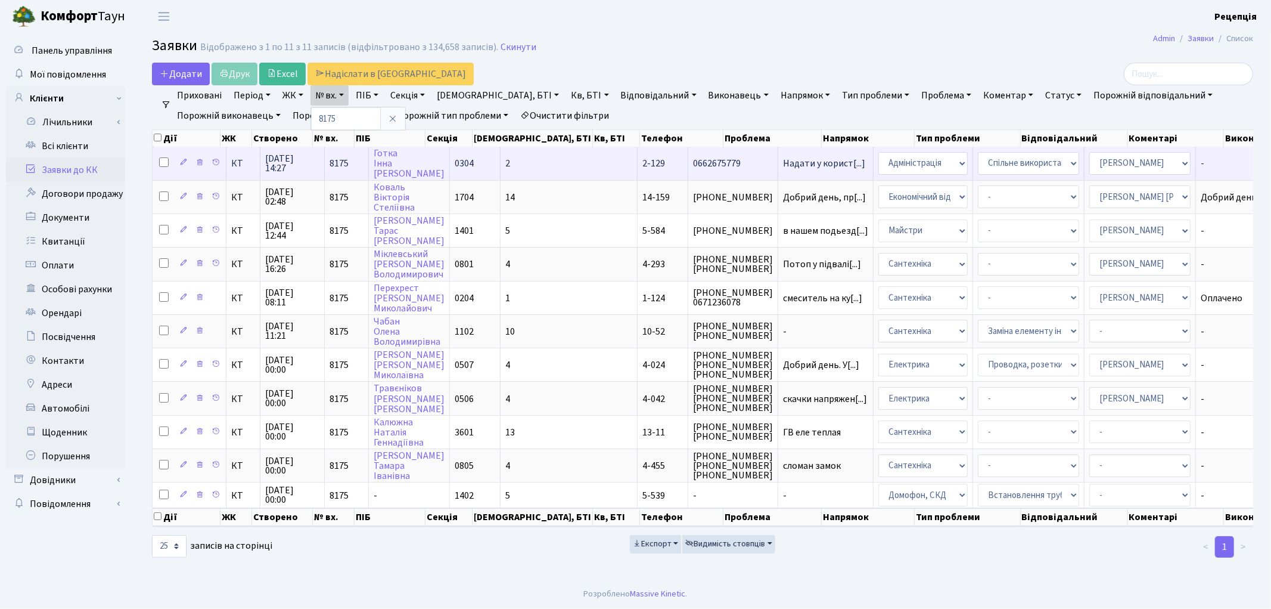
click at [488, 160] on td "0304" at bounding box center [475, 163] width 51 height 33
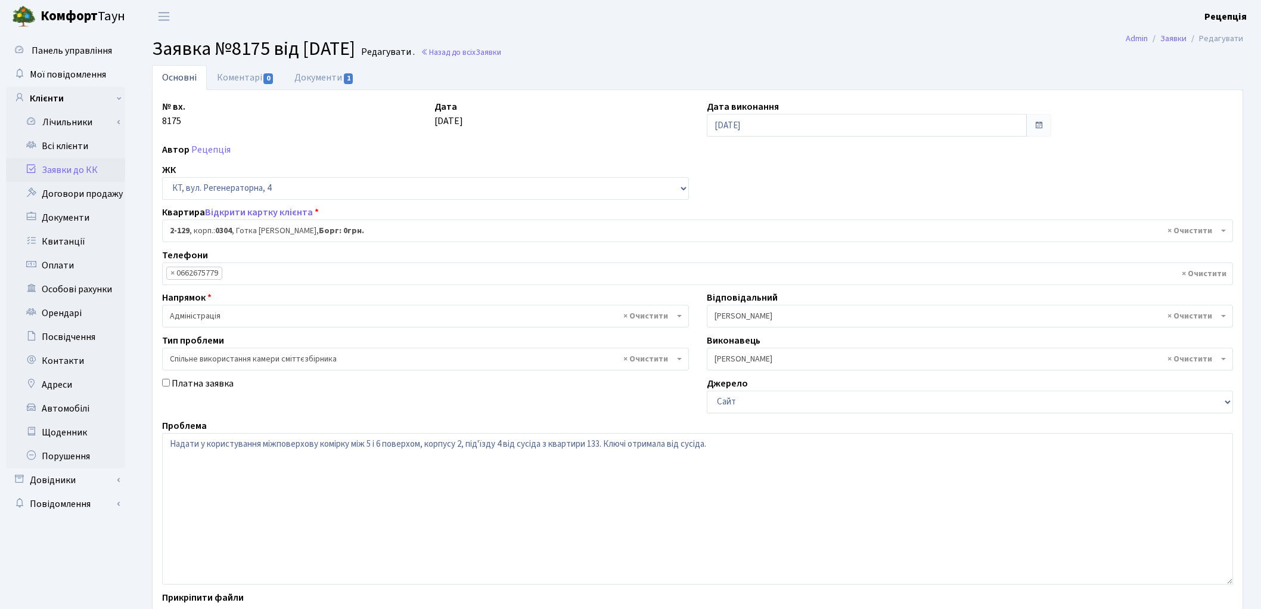
select select "619"
select select "34"
click at [334, 73] on link "Документи 1" at bounding box center [324, 77] width 80 height 24
select select "25"
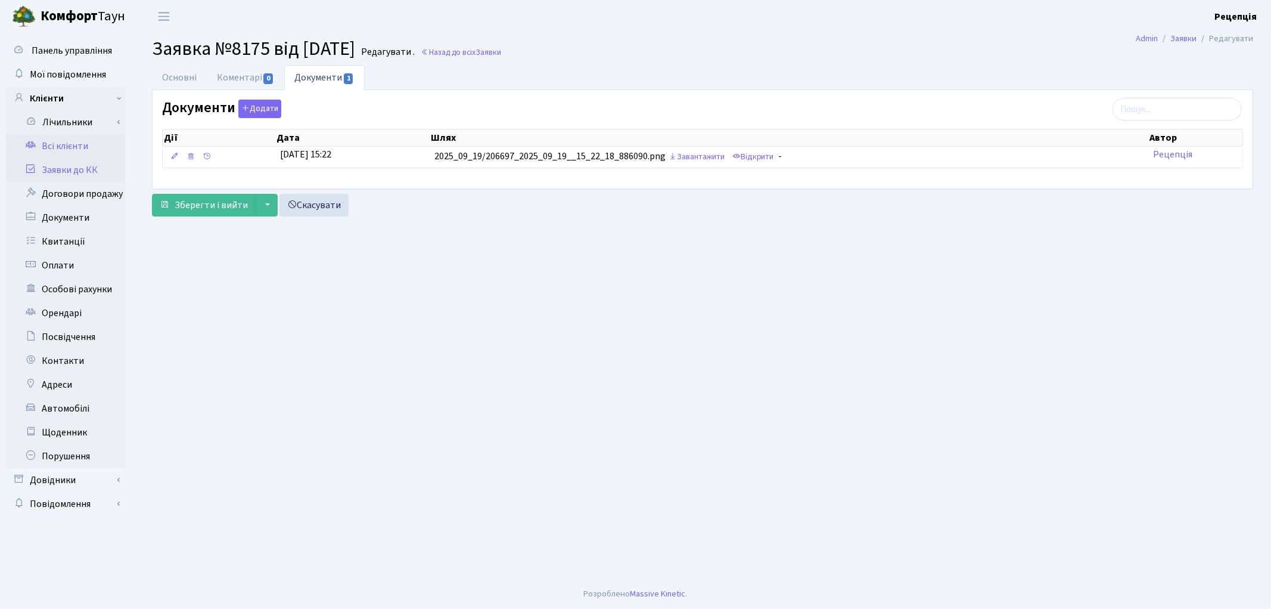
click at [83, 147] on link "Всі клієнти" at bounding box center [65, 146] width 119 height 24
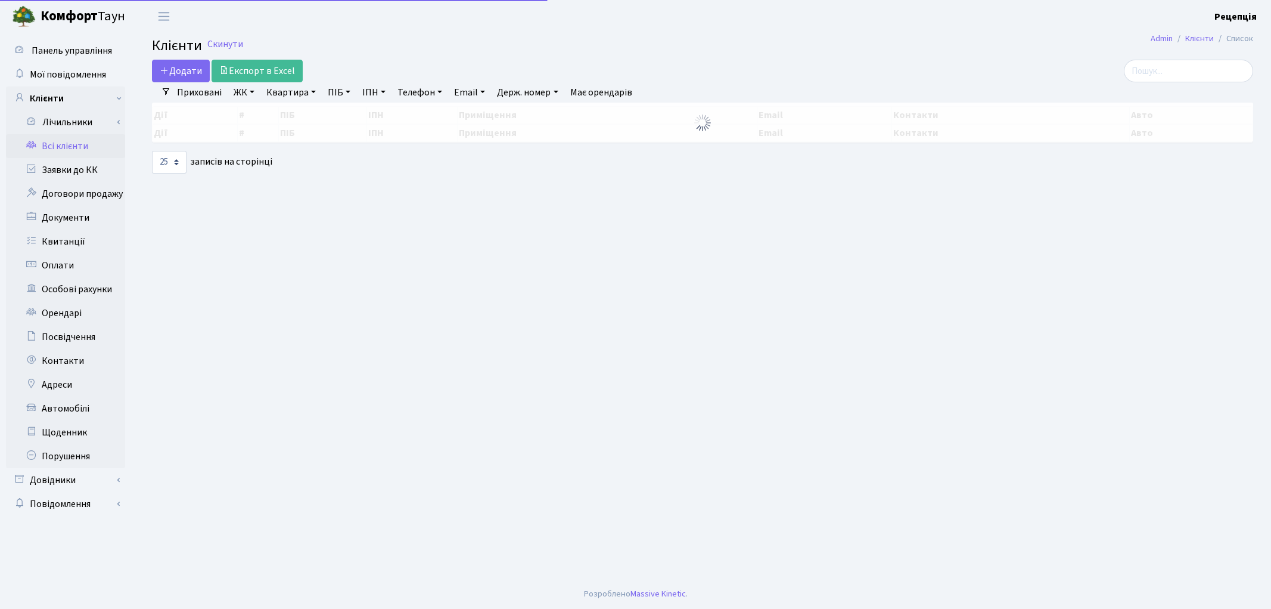
select select
select select "25"
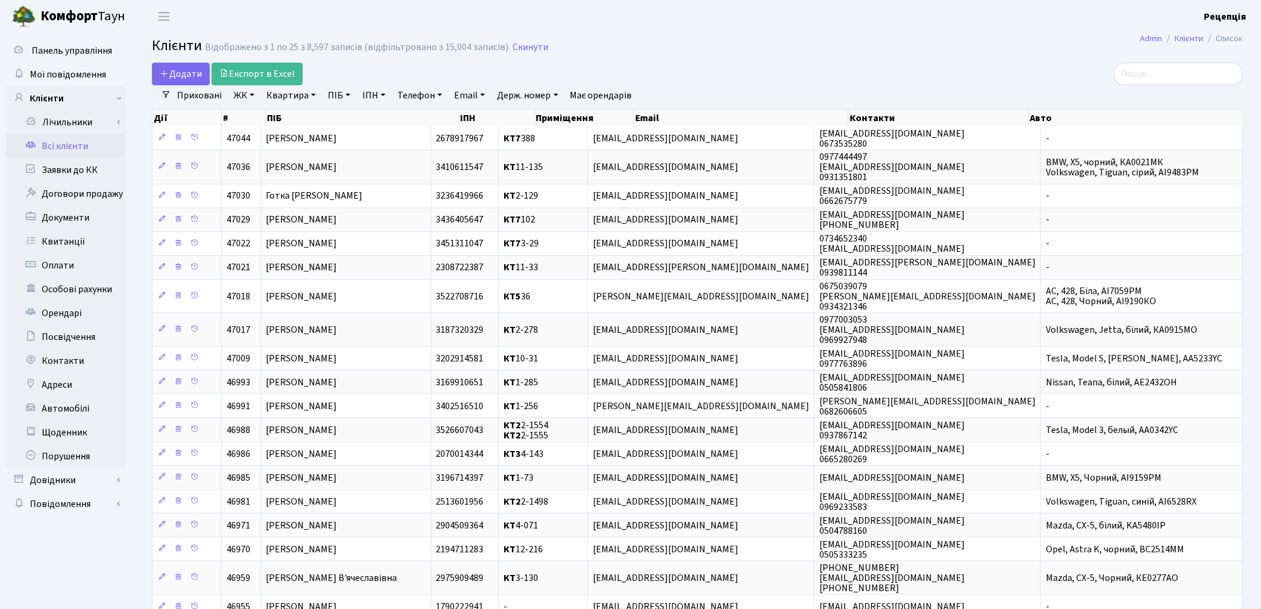
click at [248, 98] on link "ЖК" at bounding box center [244, 95] width 30 height 20
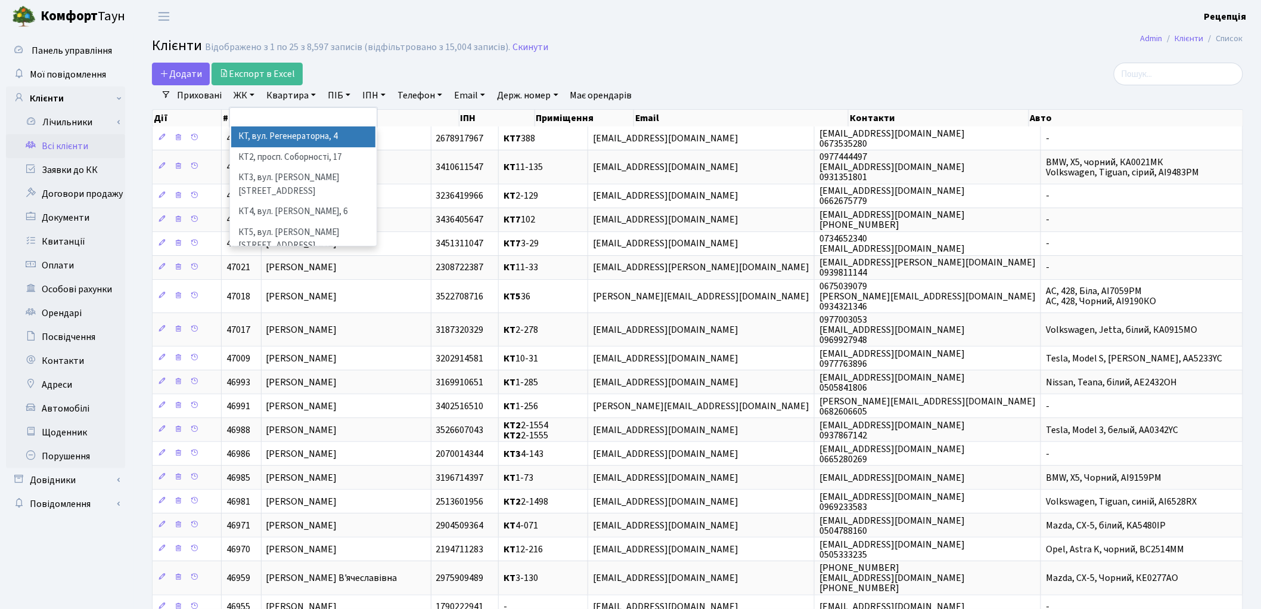
click at [271, 134] on li "КТ, вул. Регенераторна, 4" at bounding box center [303, 136] width 144 height 21
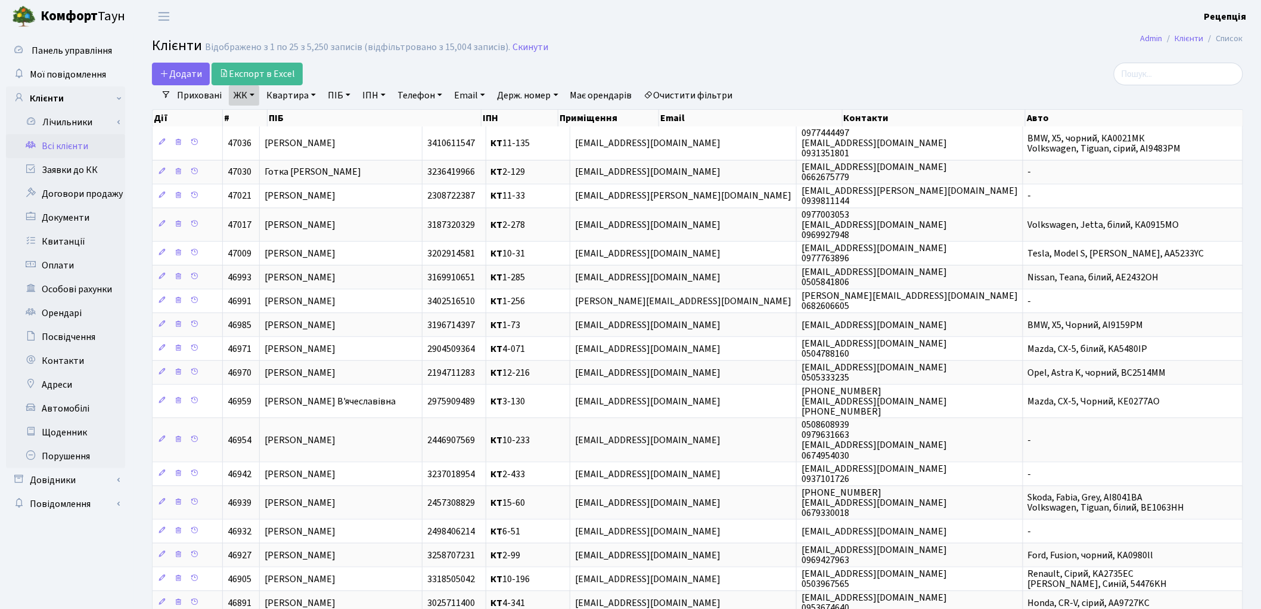
click at [293, 97] on link "Квартира" at bounding box center [291, 95] width 59 height 20
type input "13-81"
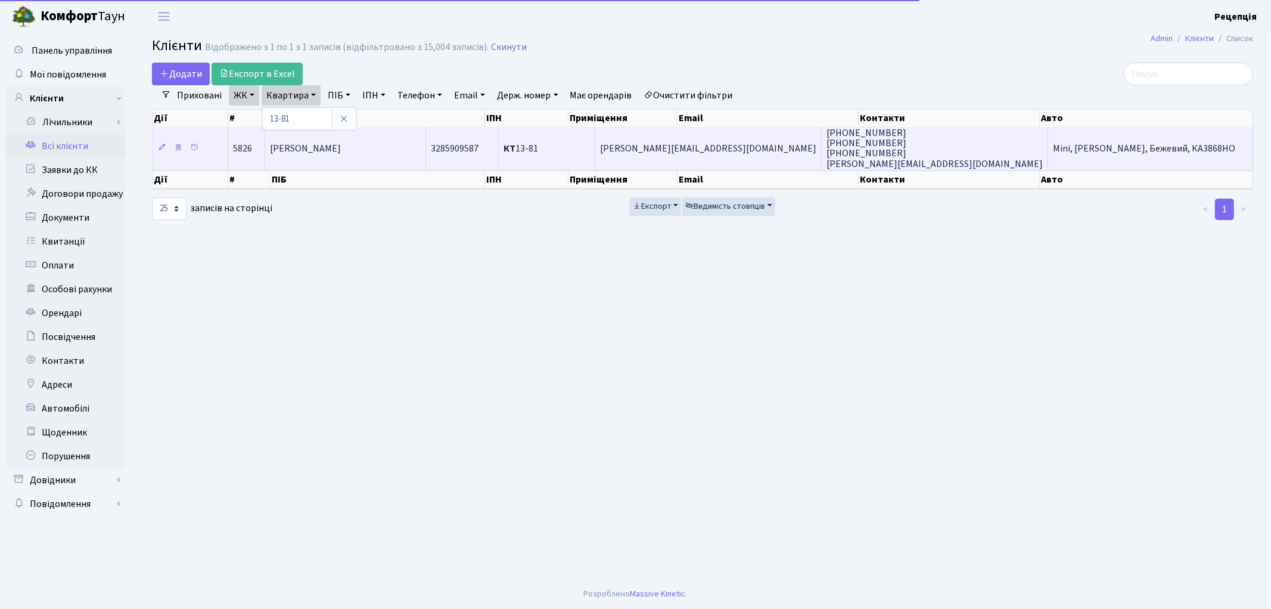
click at [339, 143] on span "[PERSON_NAME]" at bounding box center [305, 148] width 71 height 13
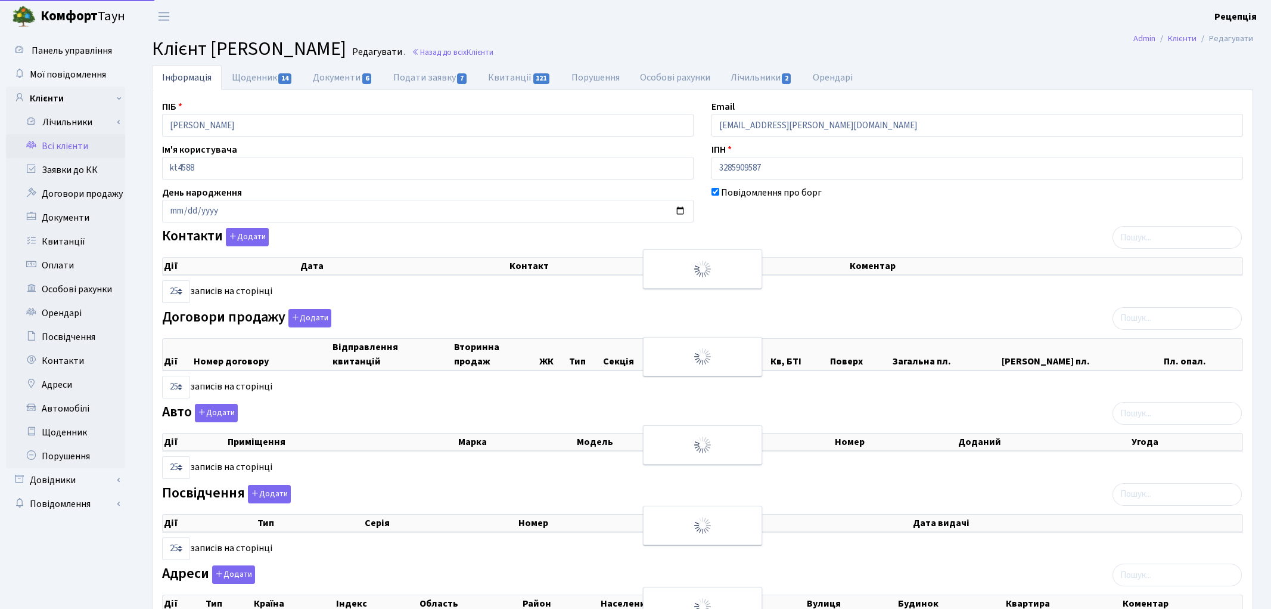
select select "25"
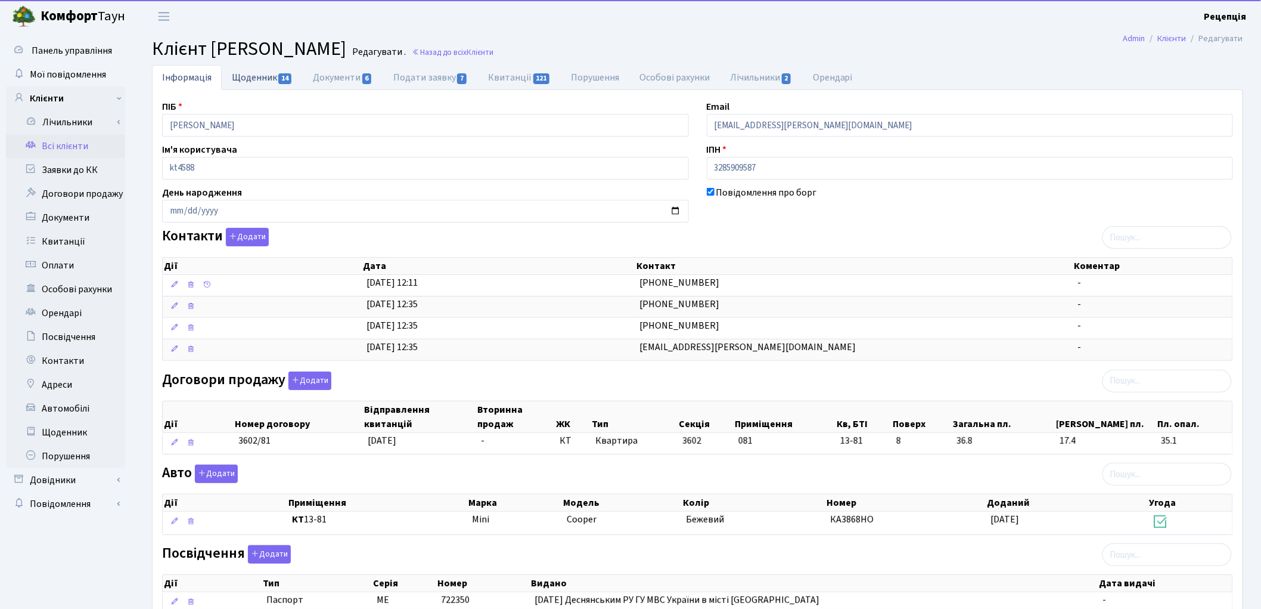
click at [263, 74] on link "Щоденник 14" at bounding box center [262, 77] width 81 height 24
select select "25"
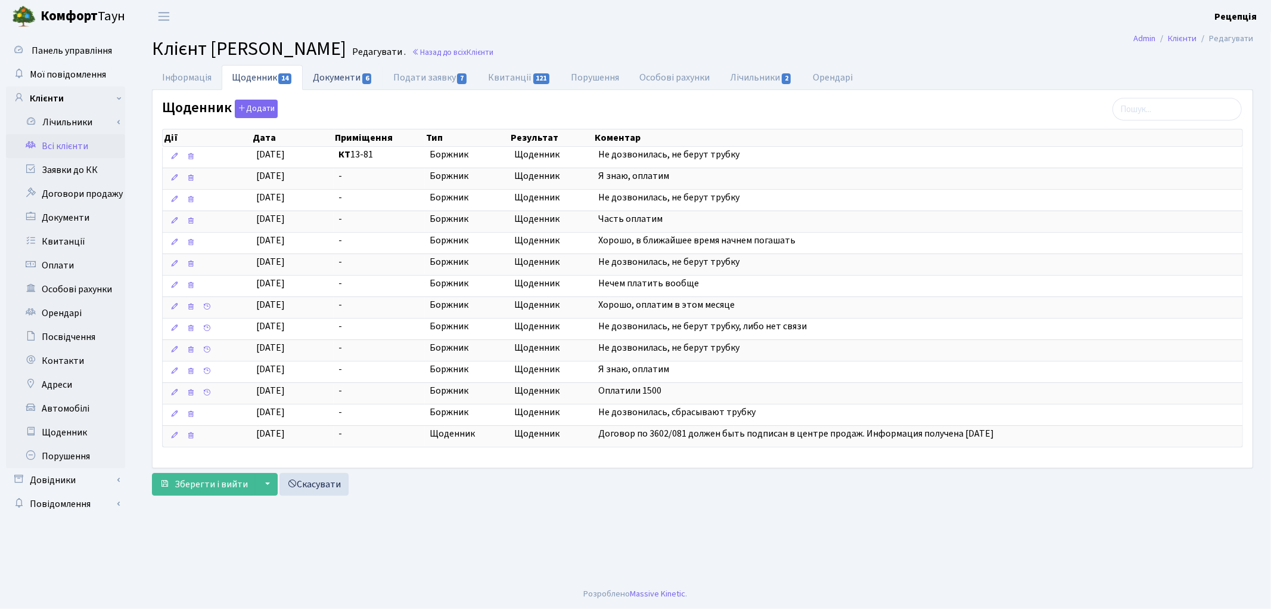
click at [339, 83] on link "Документи 6" at bounding box center [343, 77] width 80 height 24
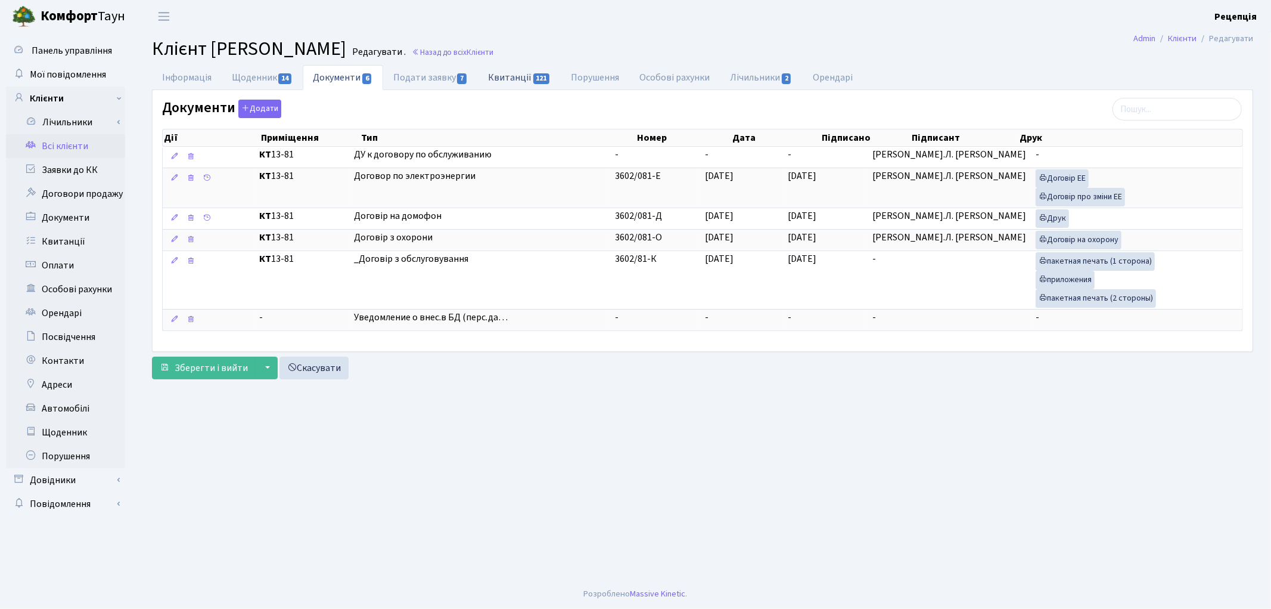
click at [504, 74] on link "Квитанції 121" at bounding box center [519, 77] width 83 height 24
select select "25"
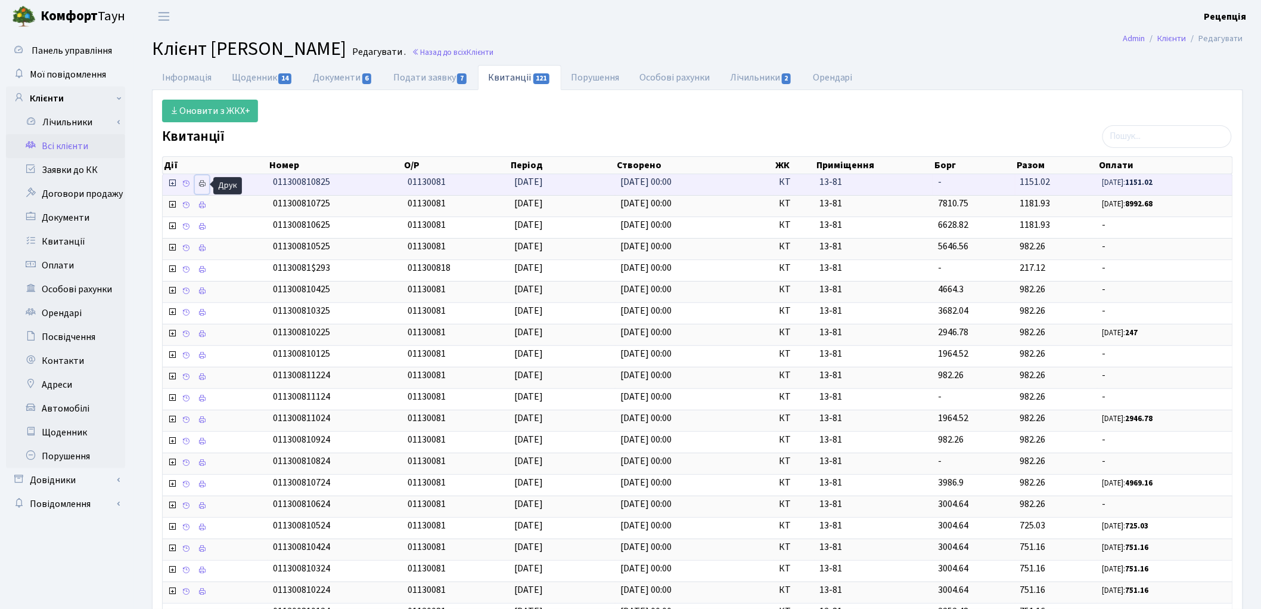
click at [207, 187] on link at bounding box center [202, 184] width 14 height 18
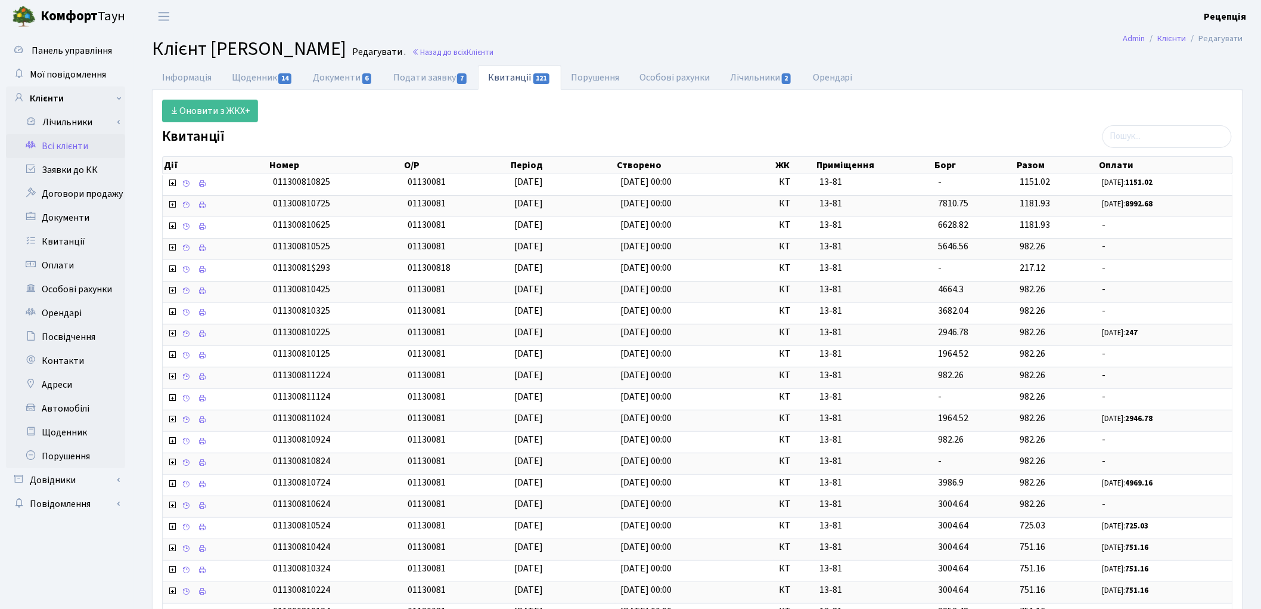
click at [58, 143] on link "Всі клієнти" at bounding box center [65, 146] width 119 height 24
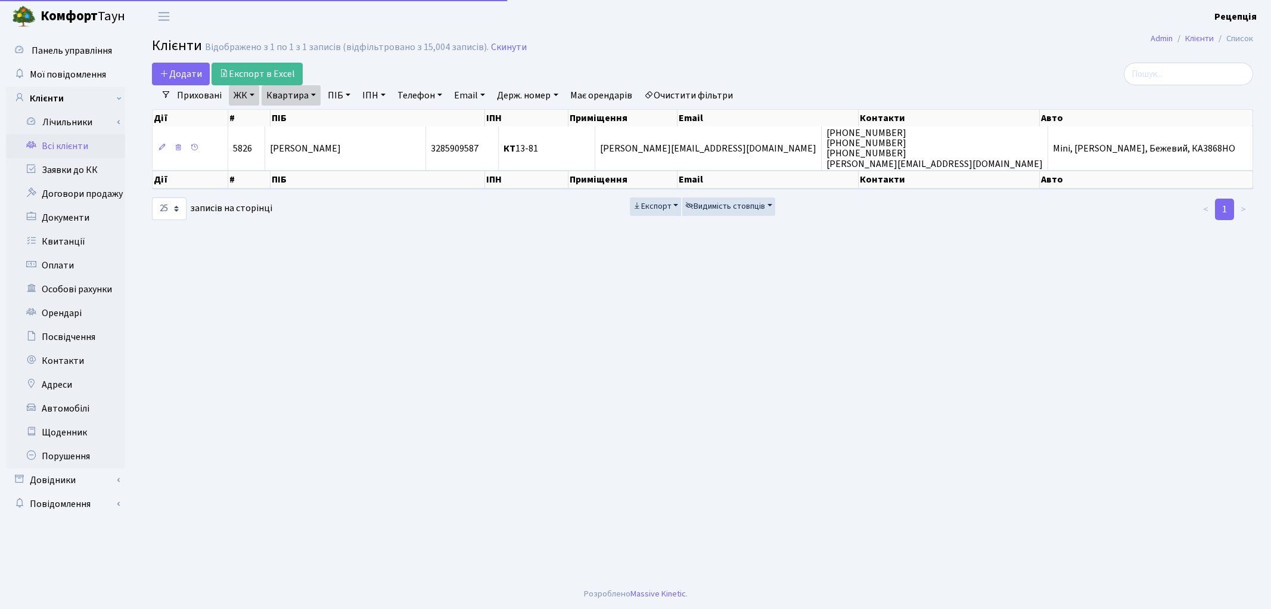
select select "25"
click at [77, 170] on link "Заявки до КК" at bounding box center [65, 170] width 119 height 24
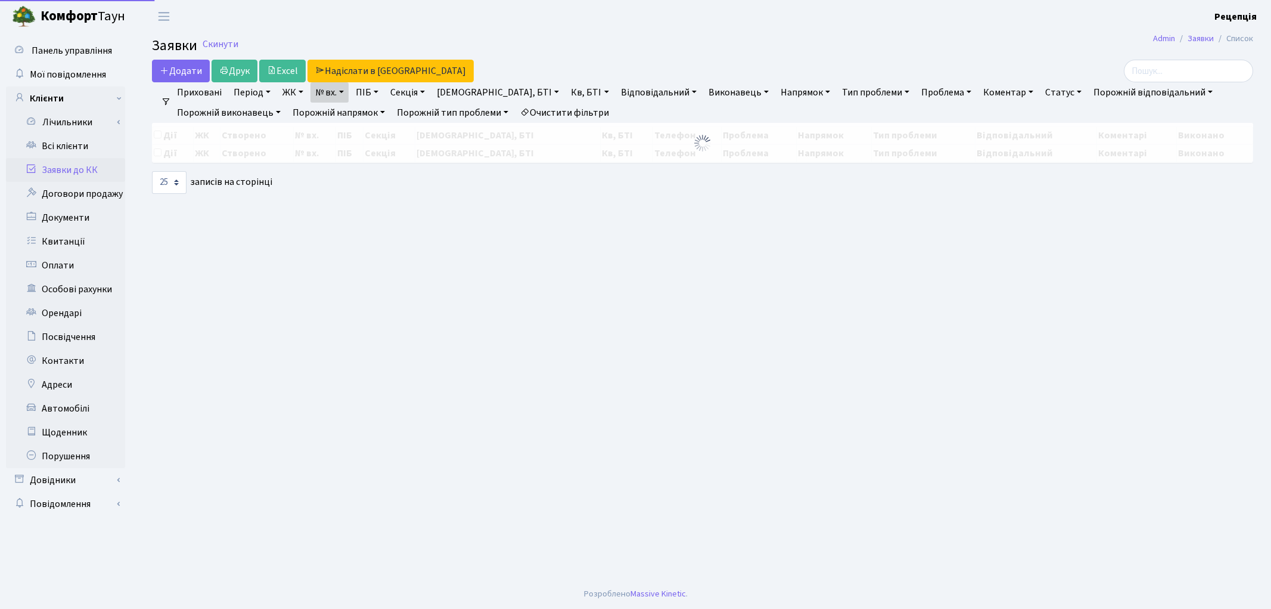
select select "25"
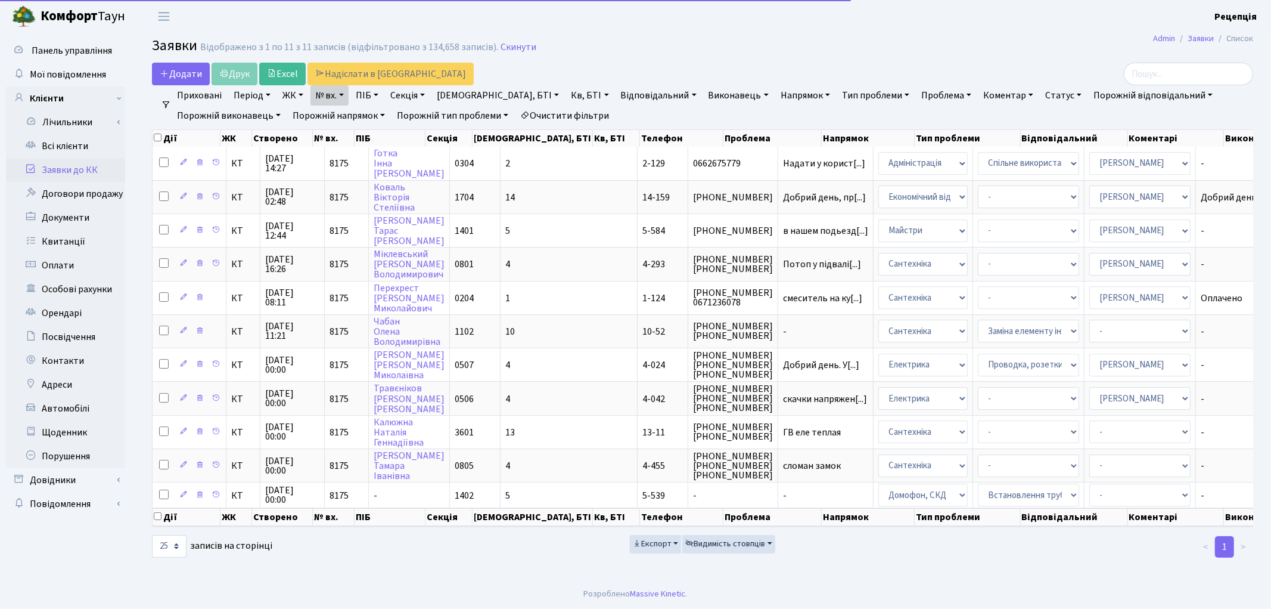
click at [591, 112] on link "Очистити фільтри" at bounding box center [565, 116] width 98 height 20
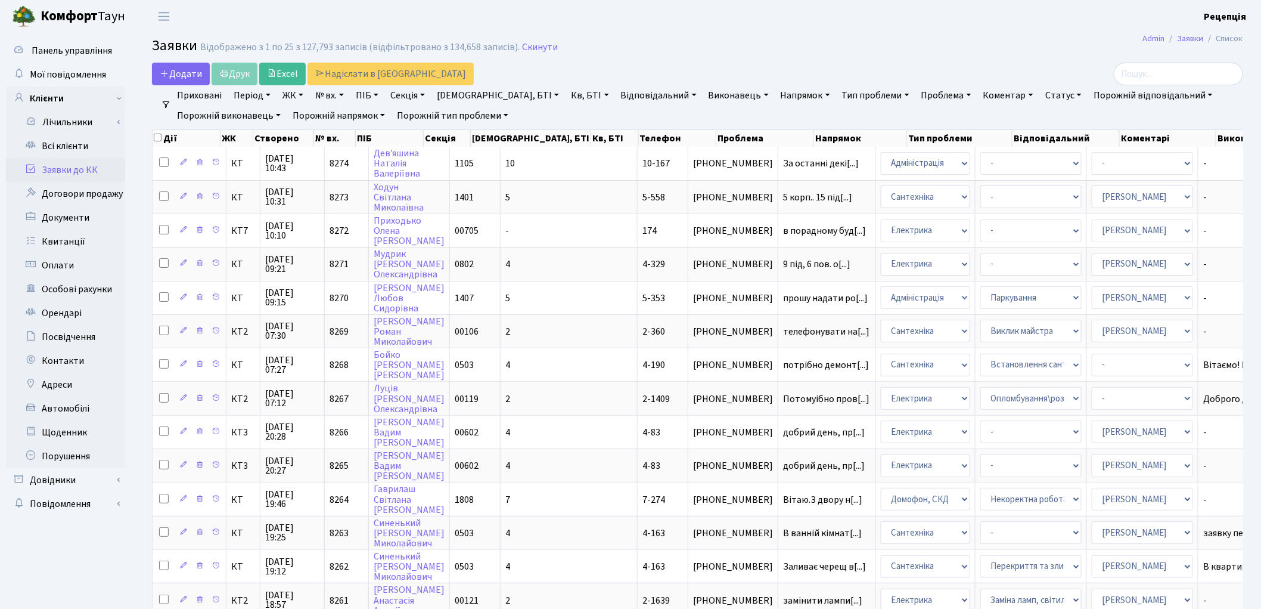
click at [336, 95] on link "№ вх." at bounding box center [330, 95] width 38 height 20
type input "8175"
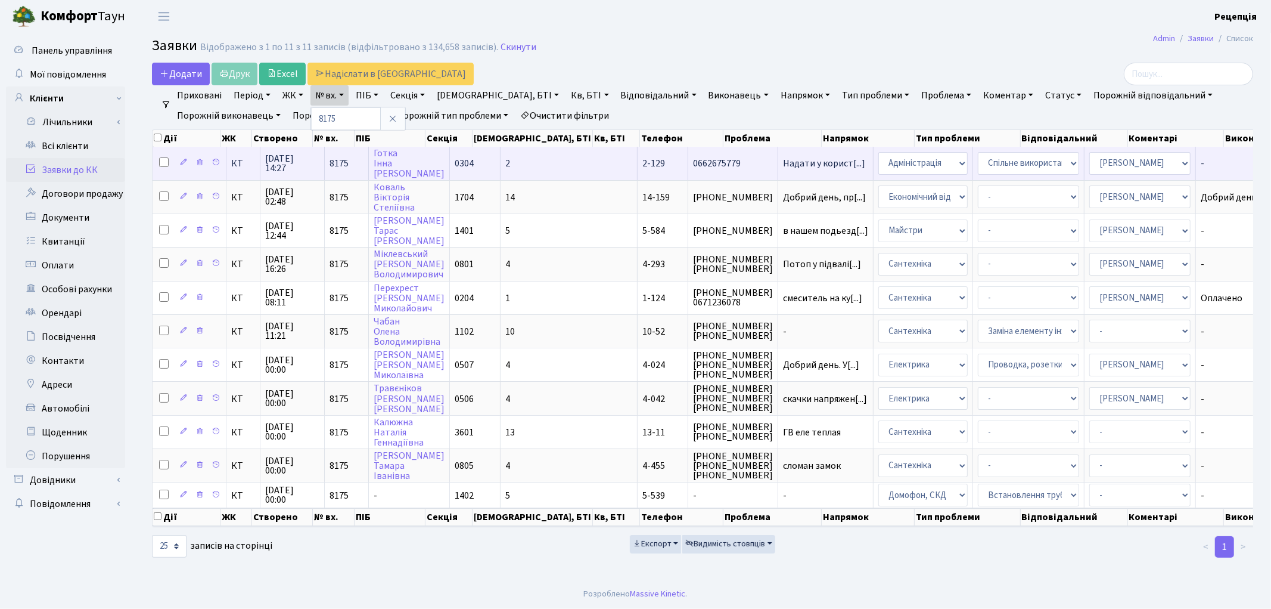
click at [638, 165] on td "2-129" at bounding box center [663, 163] width 51 height 33
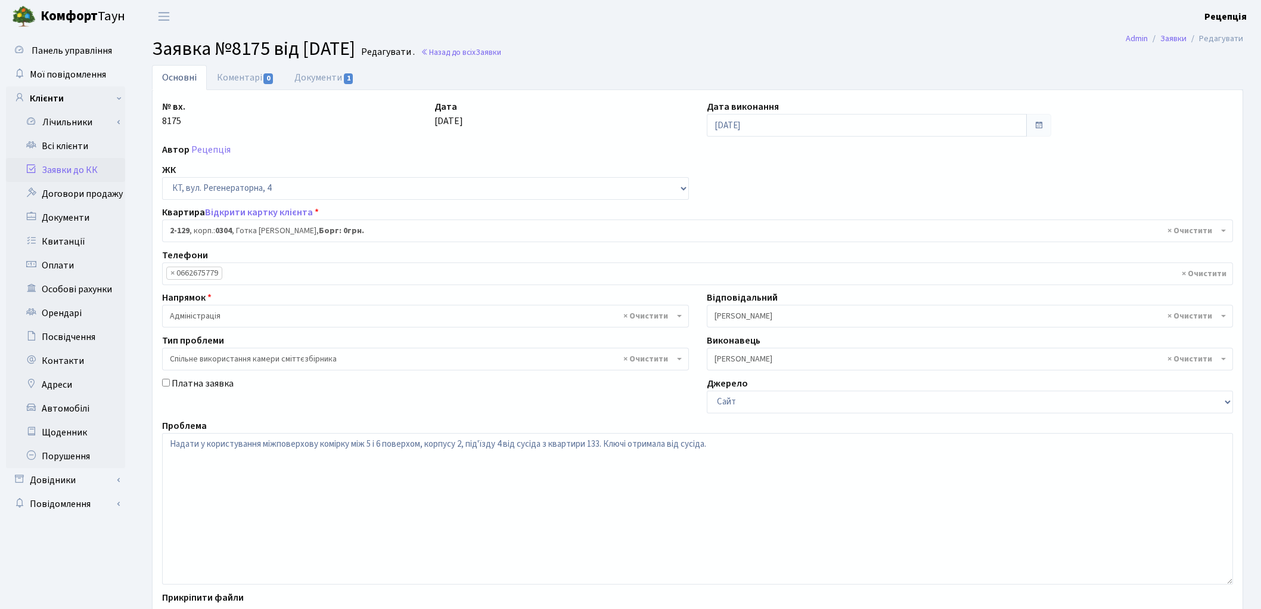
select select "619"
select select "34"
click at [316, 79] on link "Документи 1" at bounding box center [324, 77] width 80 height 24
select select "25"
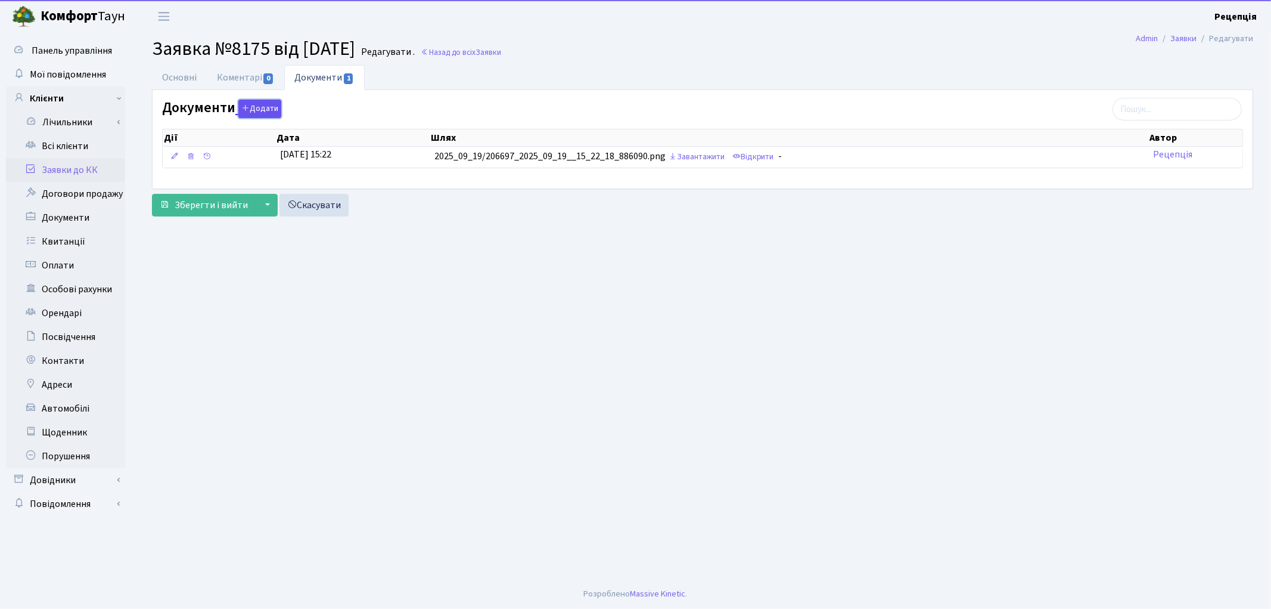
click at [264, 108] on button "Додати" at bounding box center [259, 109] width 43 height 18
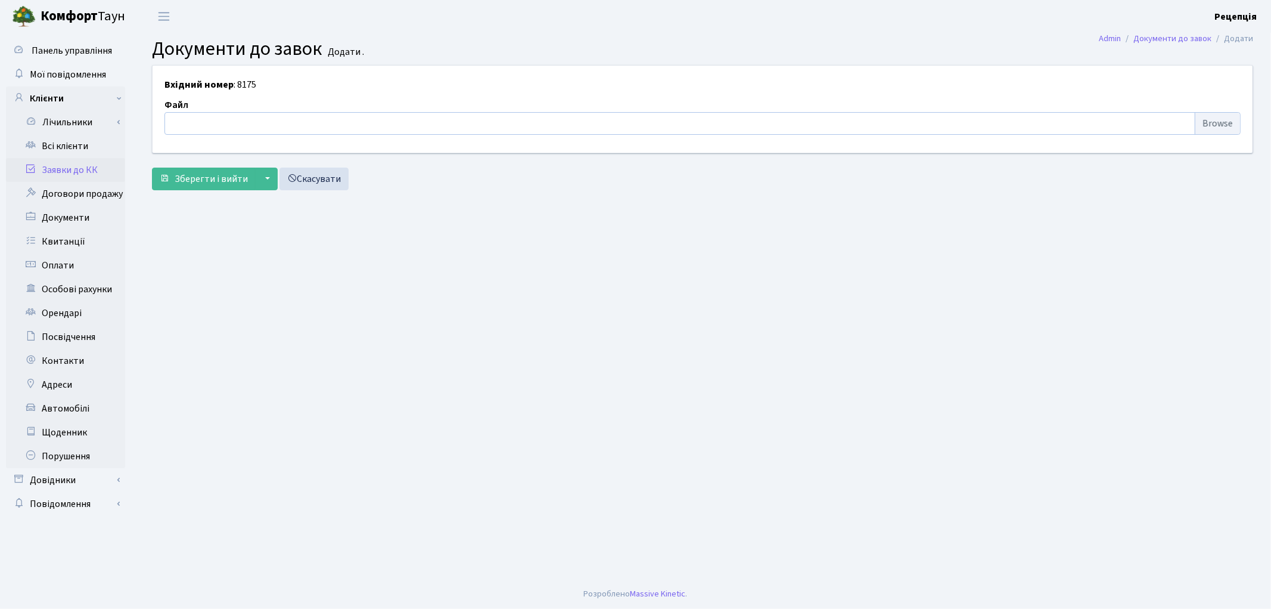
click at [1222, 120] on input "file" at bounding box center [703, 123] width 1076 height 23
type input "C:\fakepath\сканирование0684.pdf"
click at [237, 174] on span "Зберегти і вийти" at bounding box center [211, 178] width 73 height 13
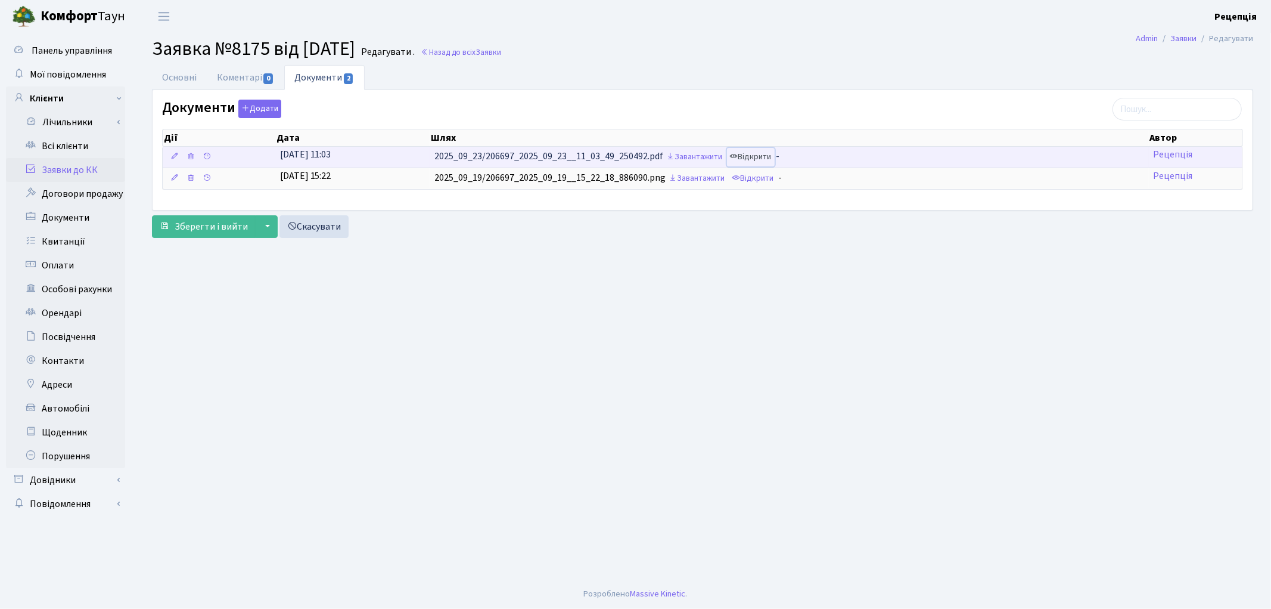
click at [764, 153] on link "Відкрити" at bounding box center [751, 157] width 48 height 18
click at [191, 158] on icon at bounding box center [191, 156] width 8 height 8
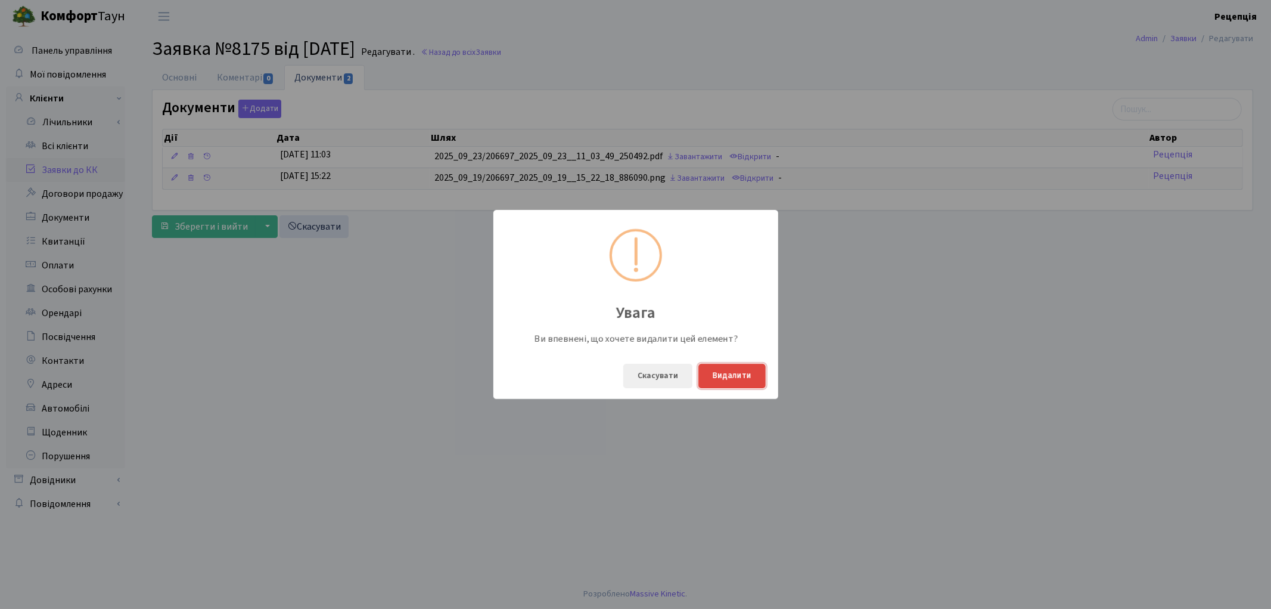
click at [752, 379] on button "Видалити" at bounding box center [732, 376] width 67 height 24
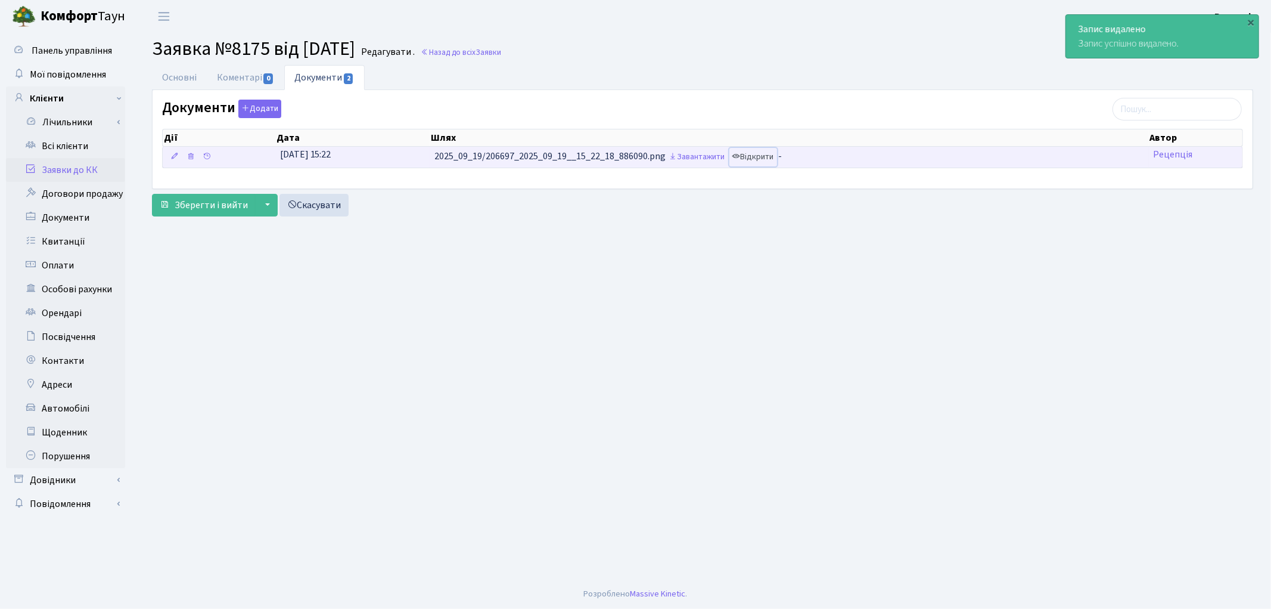
click at [769, 157] on link "Відкрити" at bounding box center [754, 157] width 48 height 18
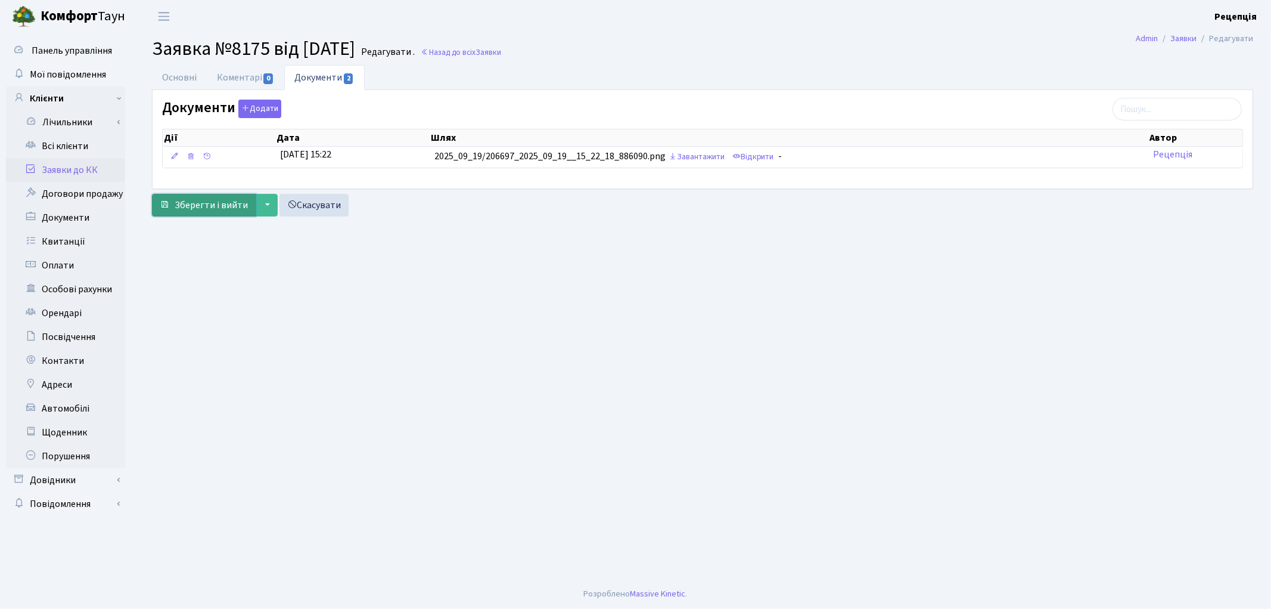
click at [201, 198] on span "Зберегти і вийти" at bounding box center [211, 204] width 73 height 13
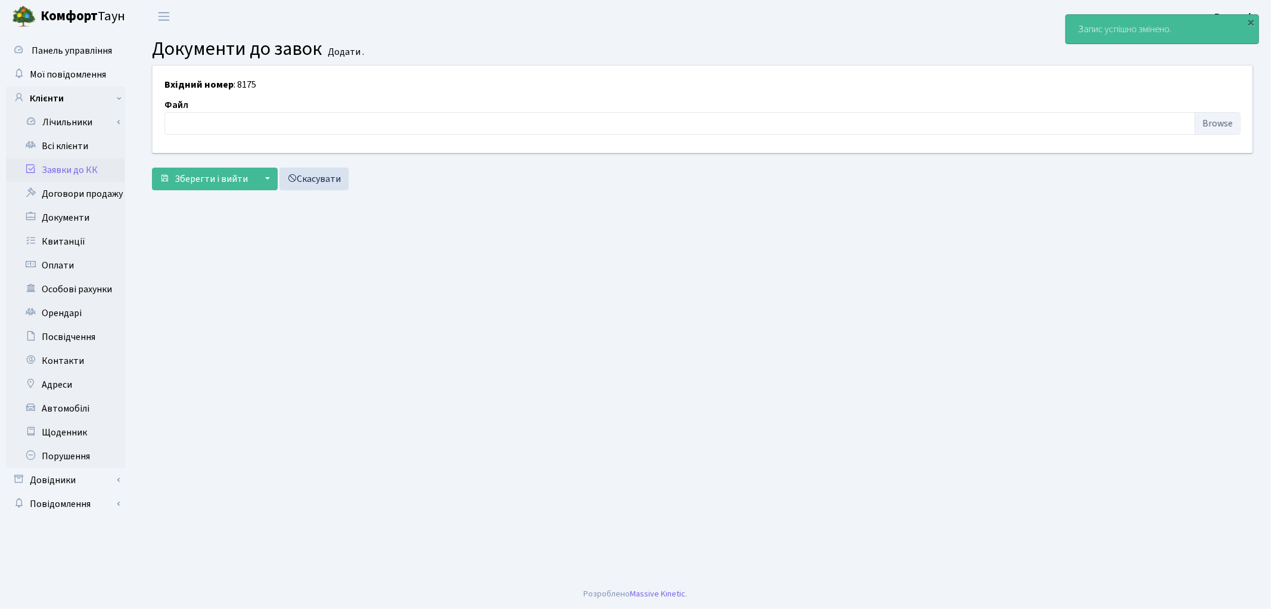
click at [80, 164] on link "Заявки до КК" at bounding box center [65, 170] width 119 height 24
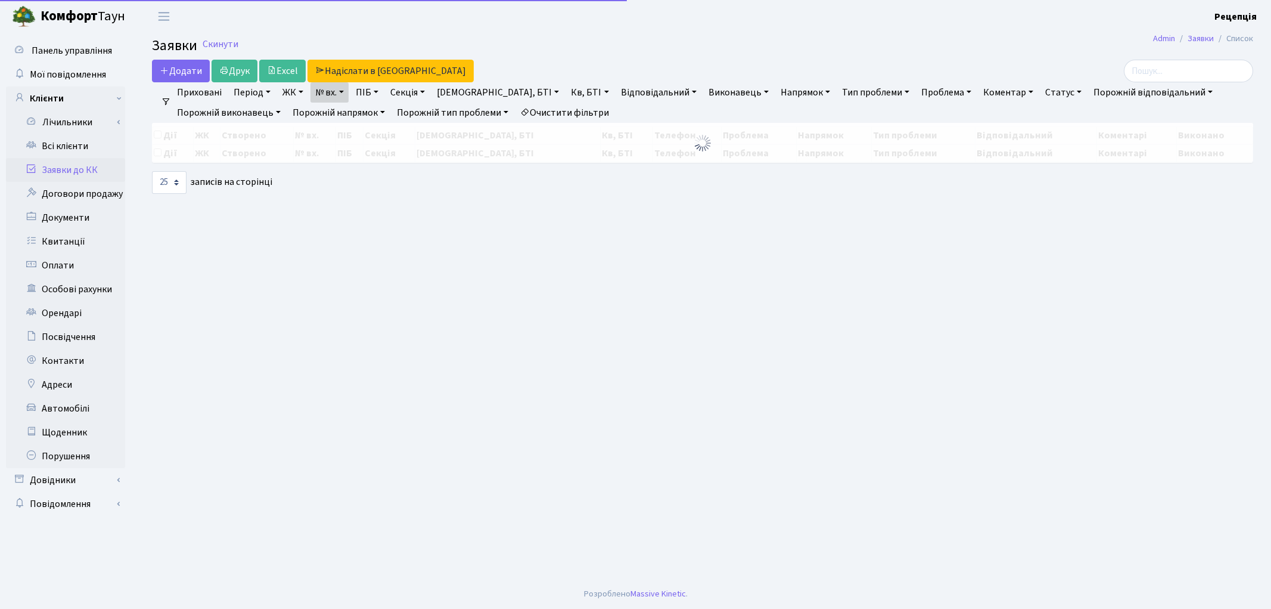
select select "25"
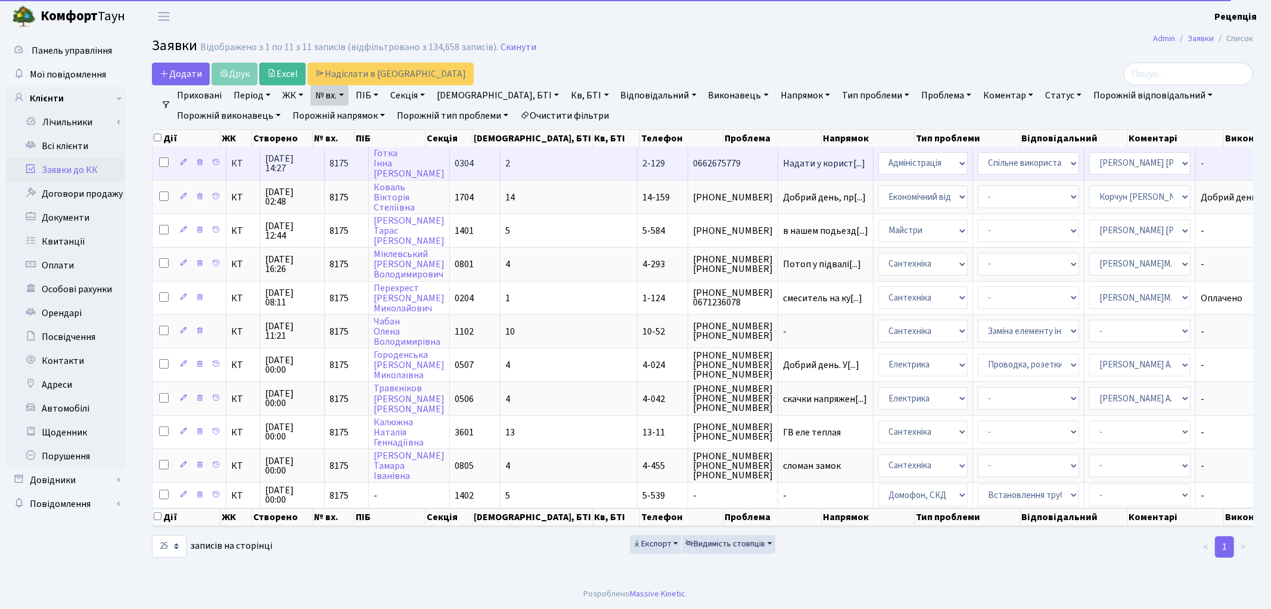
click at [485, 170] on td "0304" at bounding box center [475, 163] width 51 height 33
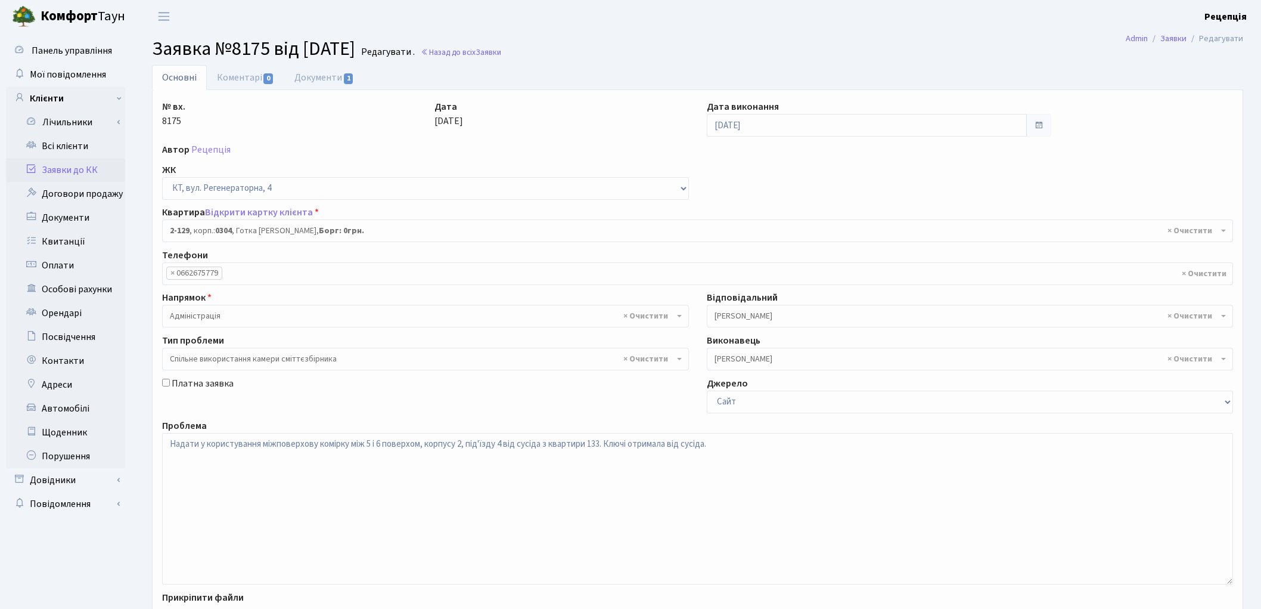
select select "619"
select select "34"
click at [306, 73] on link "Документи 1" at bounding box center [324, 77] width 80 height 24
select select "25"
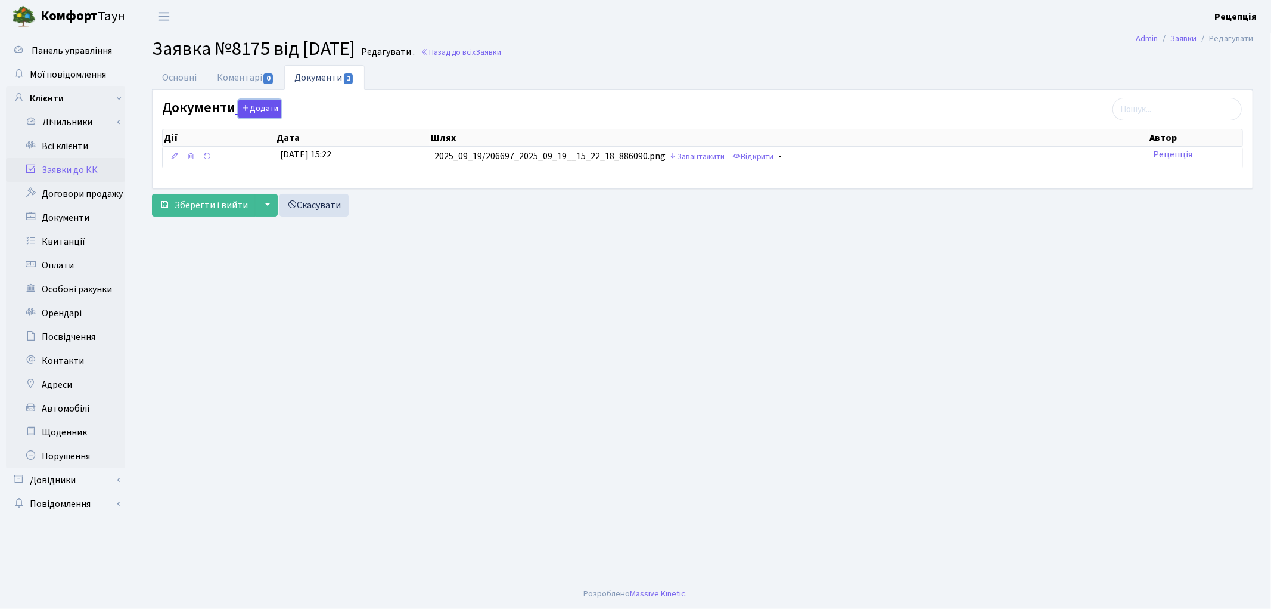
click at [275, 106] on button "Додати" at bounding box center [259, 109] width 43 height 18
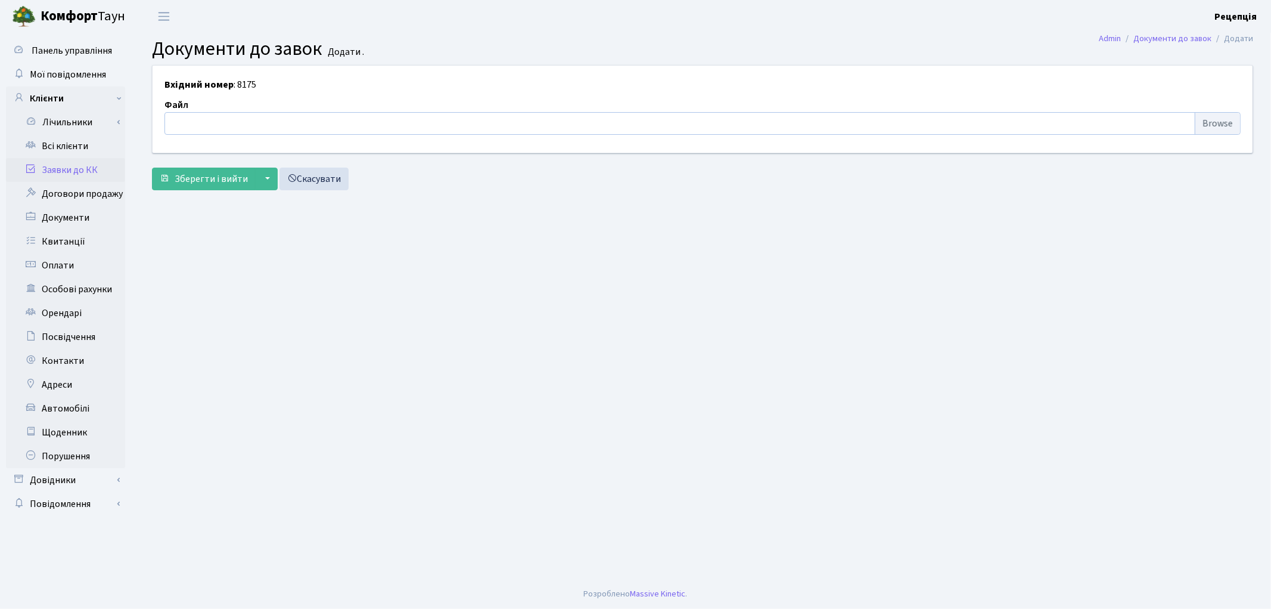
click at [1207, 120] on input "file" at bounding box center [703, 123] width 1076 height 23
type input "C:\fakepath\сканирование0685.pdf"
click at [232, 184] on span "Зберегти і вийти" at bounding box center [211, 178] width 73 height 13
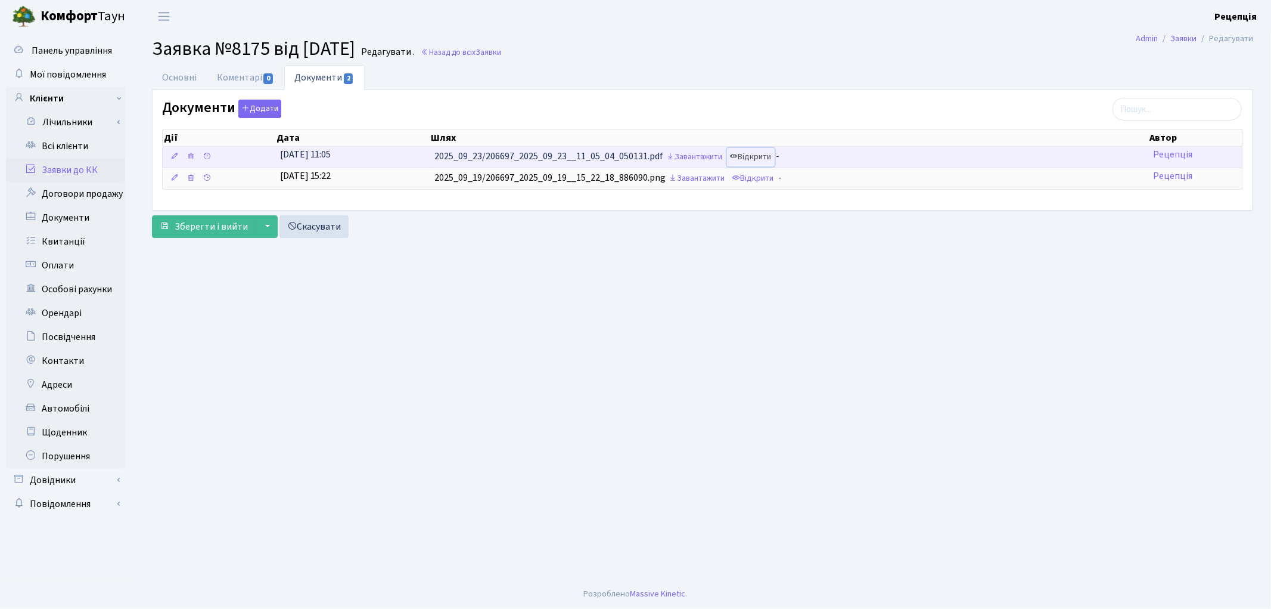
click at [756, 156] on link "Відкрити" at bounding box center [751, 157] width 48 height 18
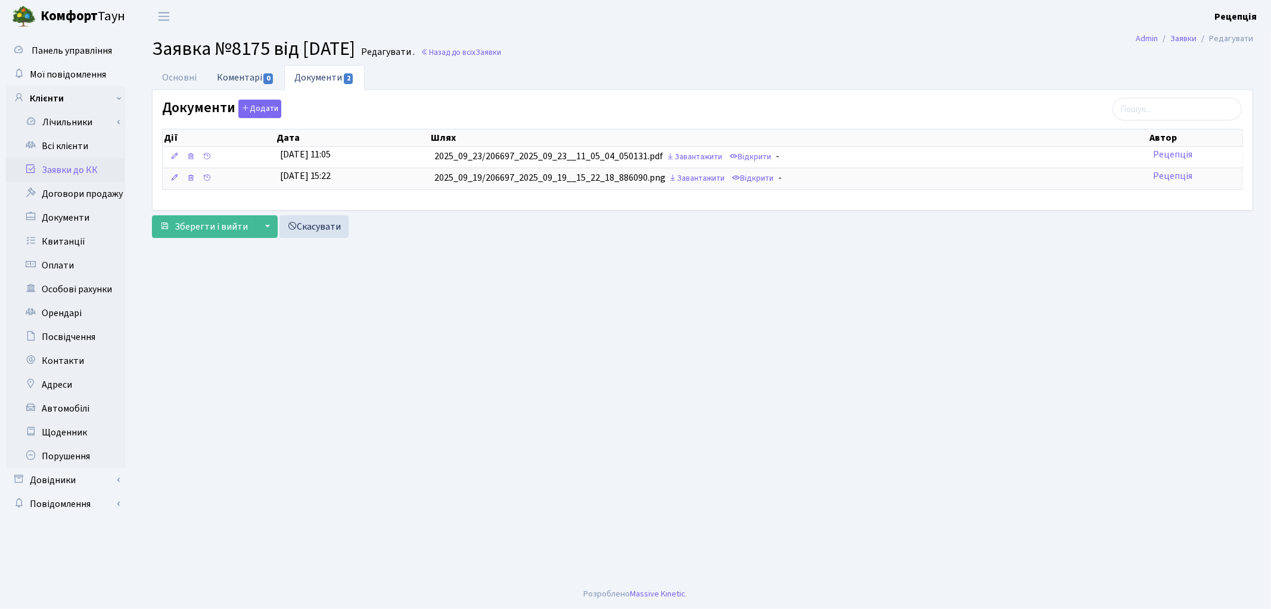
click at [237, 74] on link "Коментарі 0" at bounding box center [245, 77] width 77 height 24
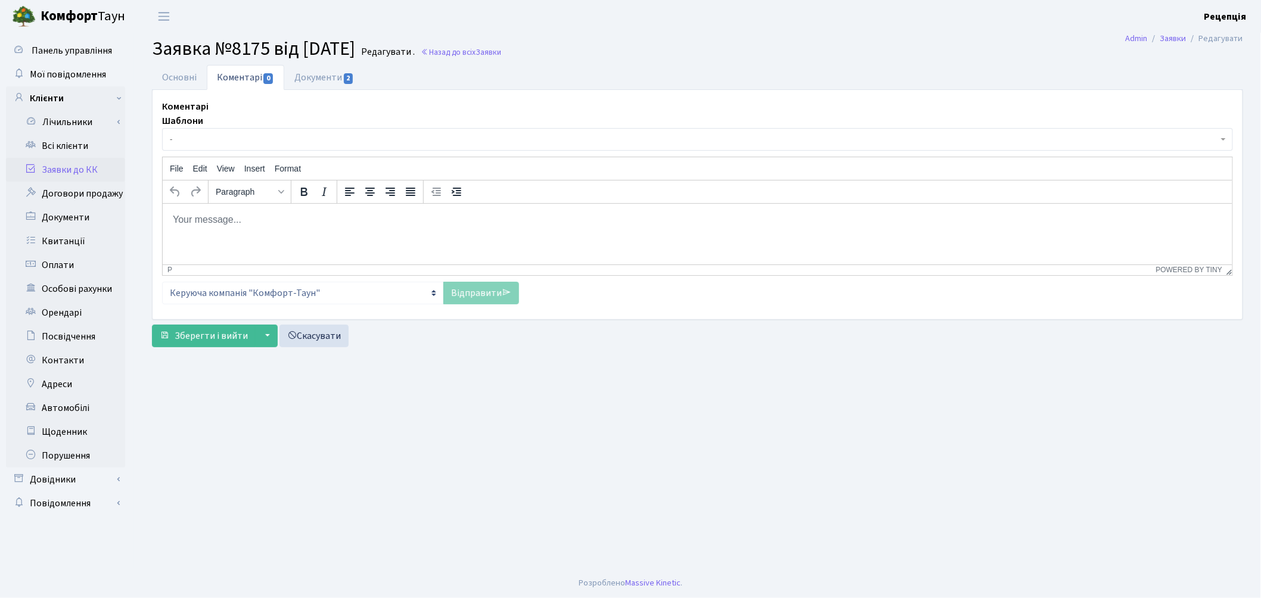
click at [224, 138] on span "-" at bounding box center [694, 140] width 1048 height 12
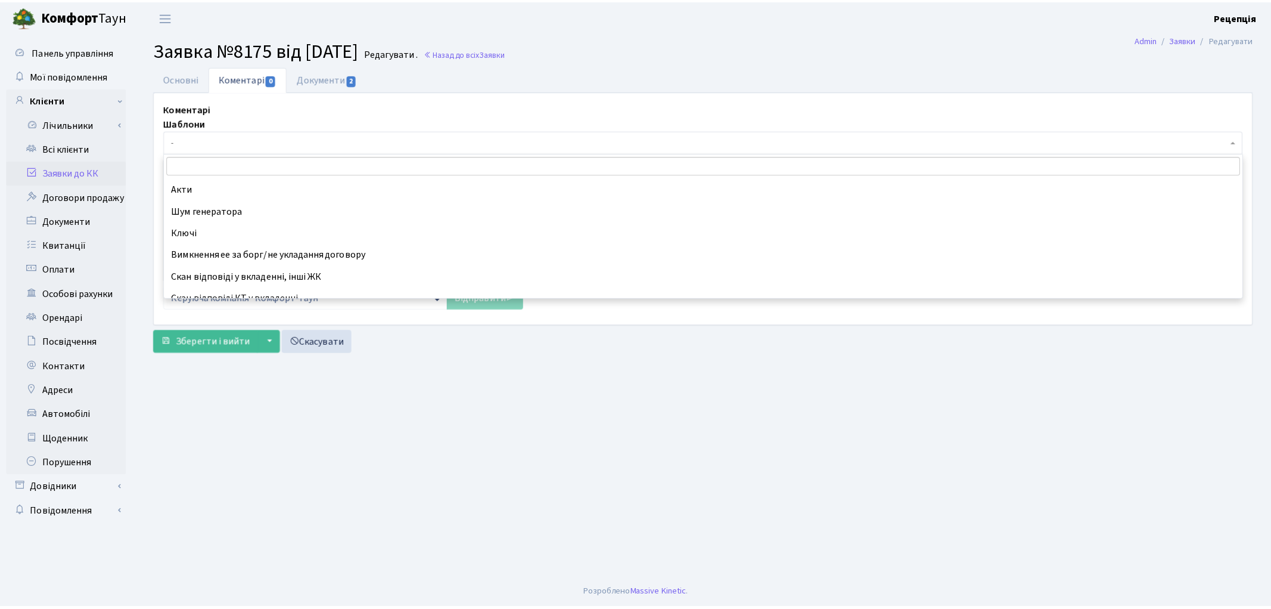
scroll to position [364, 0]
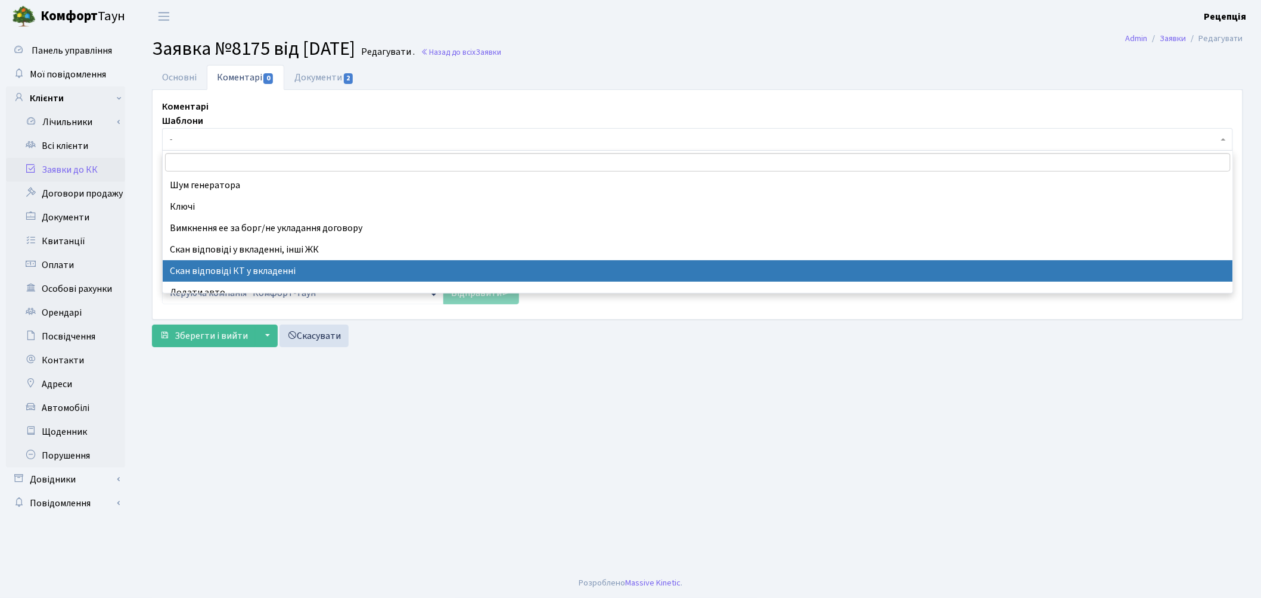
select select "55"
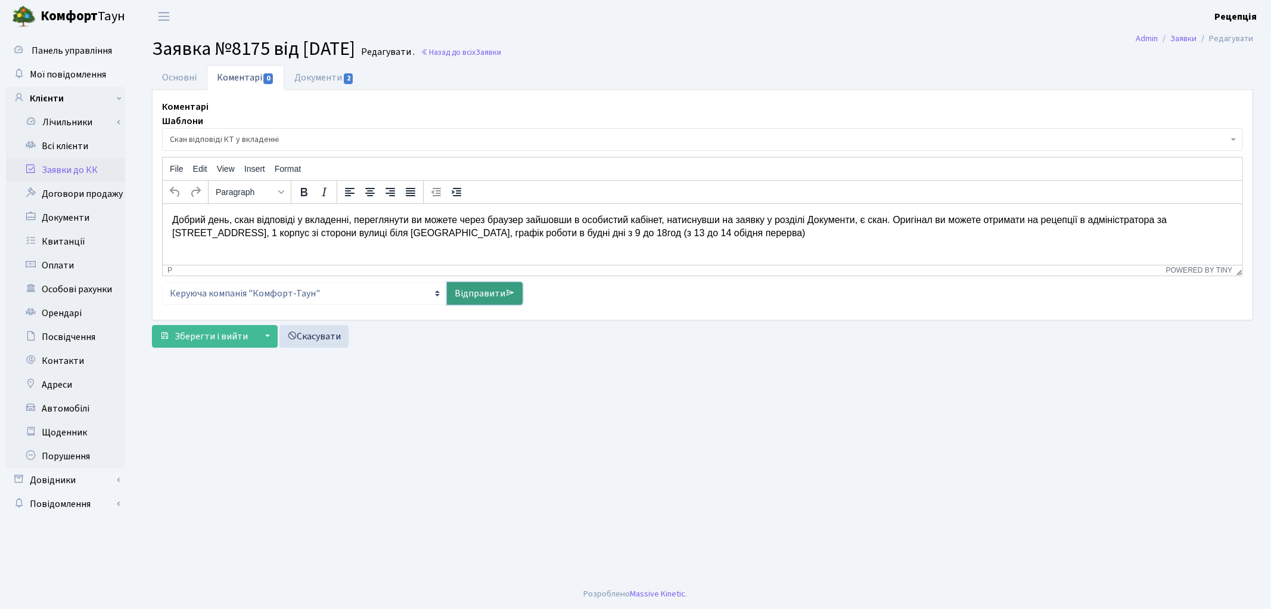
click at [507, 288] on icon at bounding box center [510, 293] width 10 height 10
select select
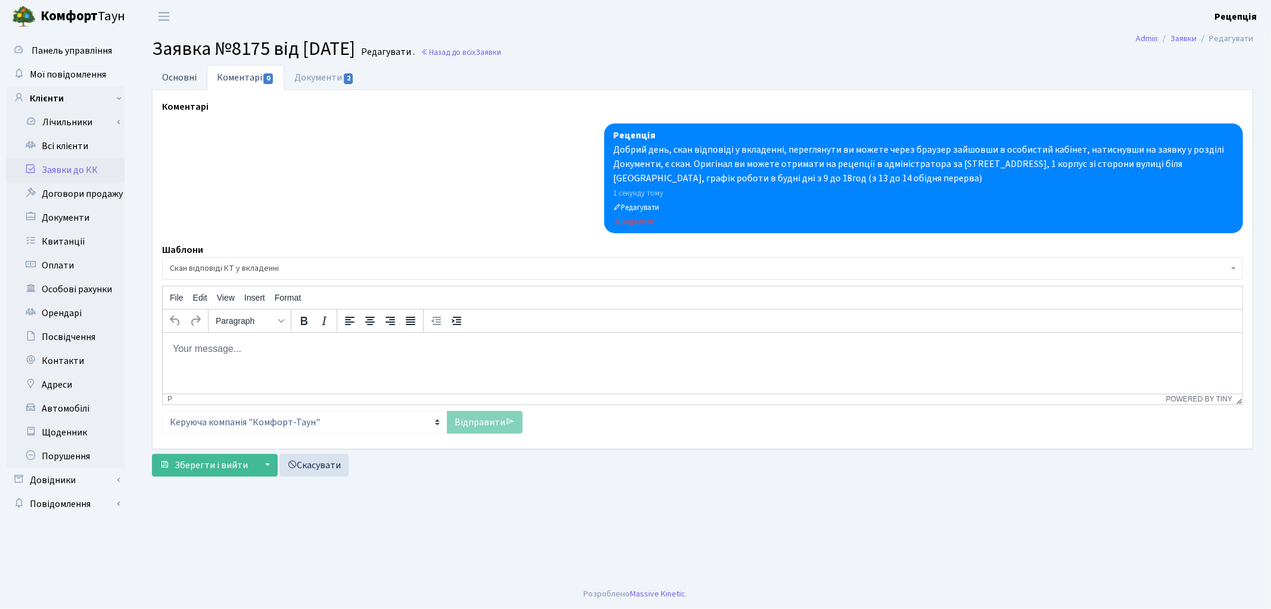
click at [186, 76] on link "Основні" at bounding box center [179, 77] width 55 height 24
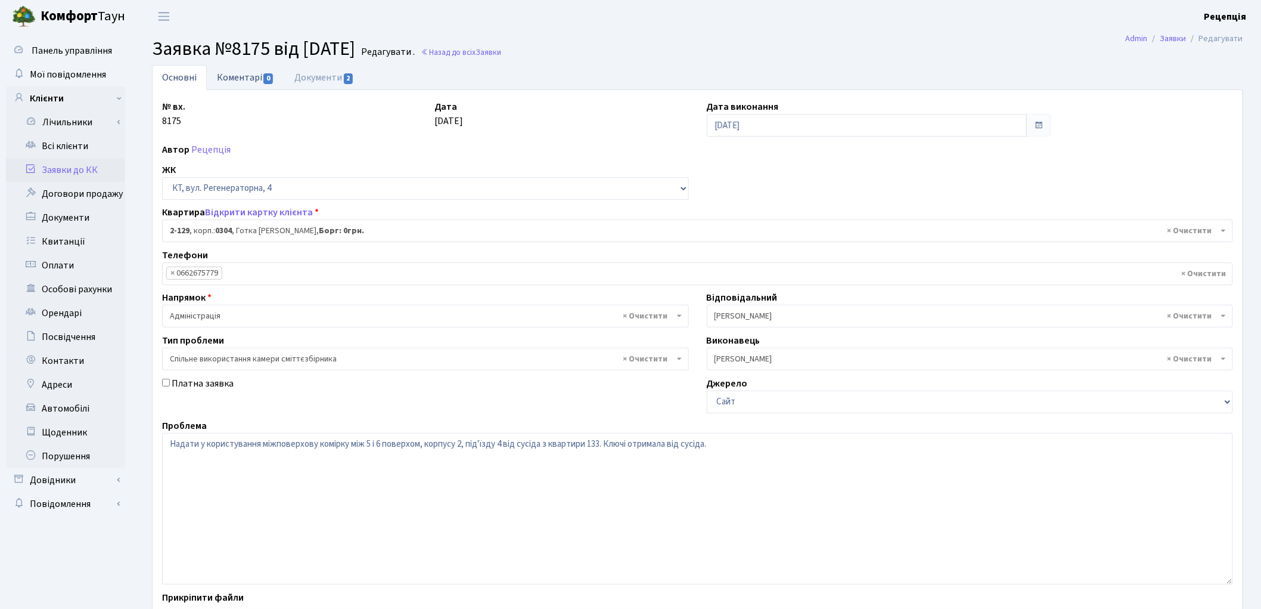
click at [235, 76] on link "Коментарі 0" at bounding box center [245, 77] width 77 height 24
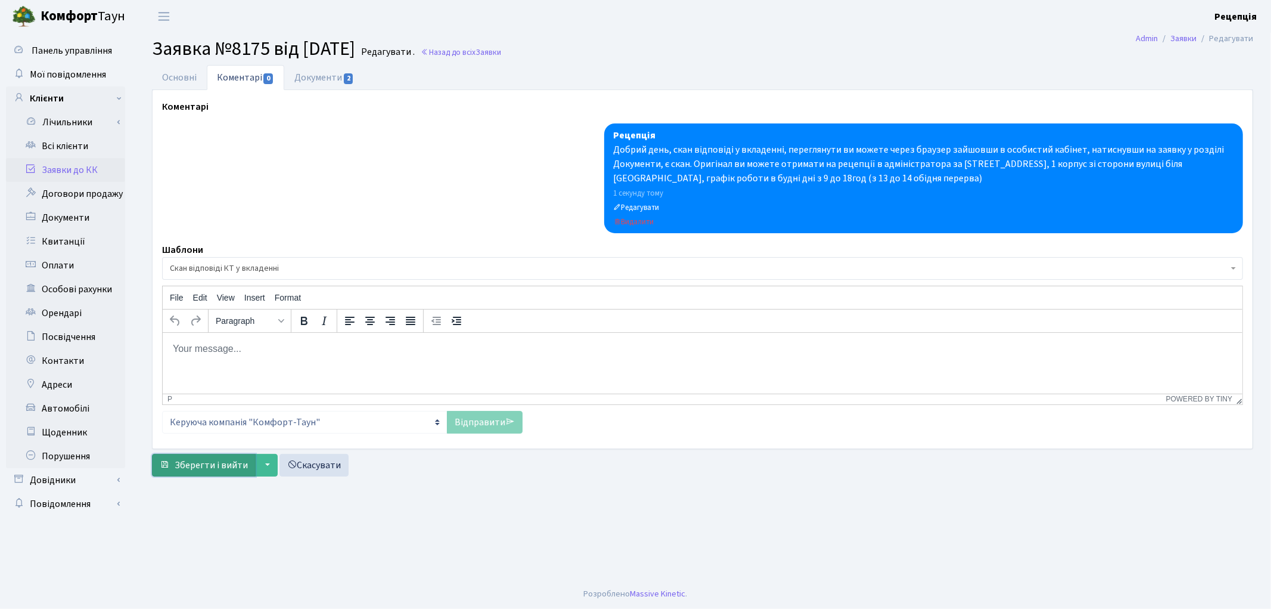
click at [207, 464] on span "Зберегти і вийти" at bounding box center [211, 464] width 73 height 13
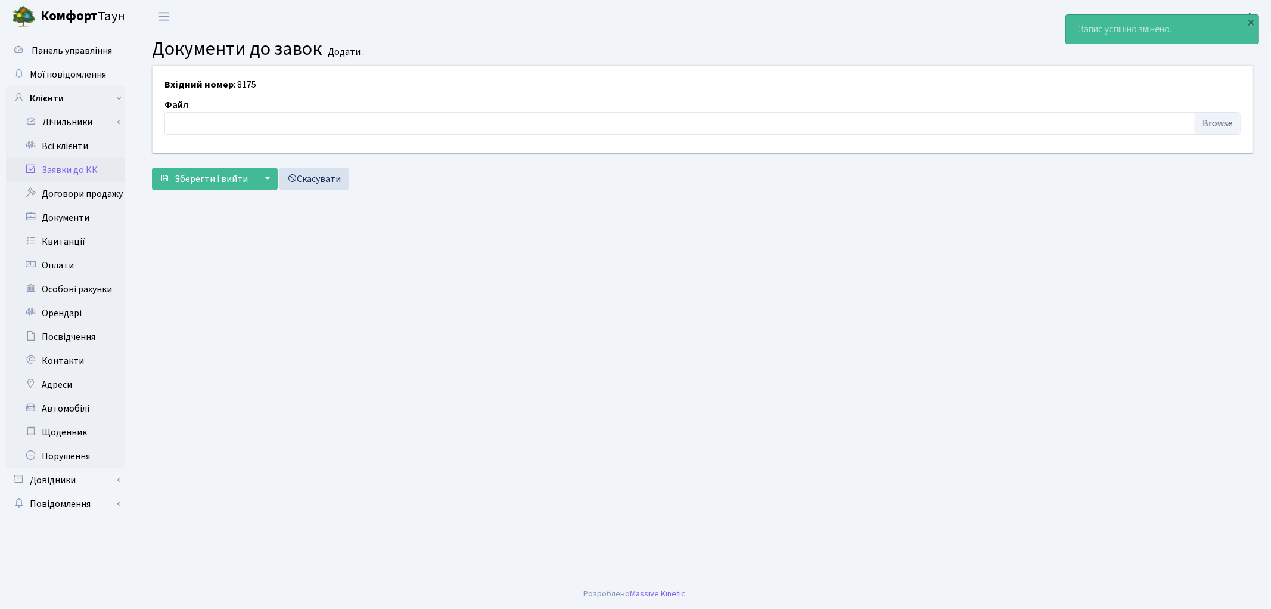
click at [72, 168] on link "Заявки до КК" at bounding box center [65, 170] width 119 height 24
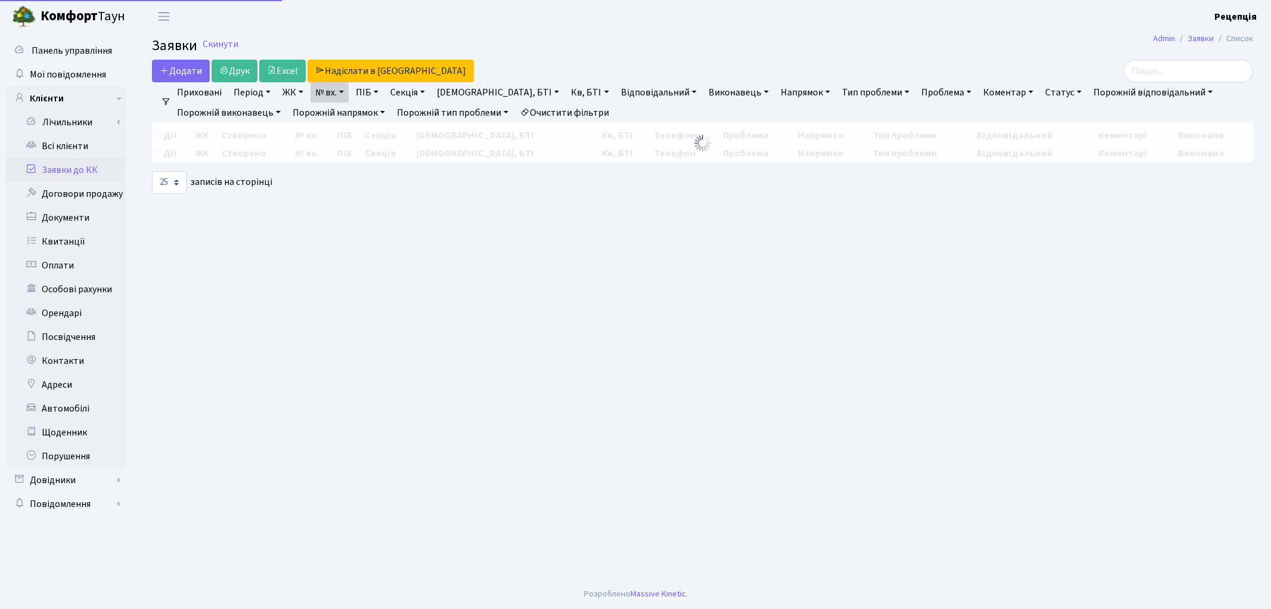
select select "25"
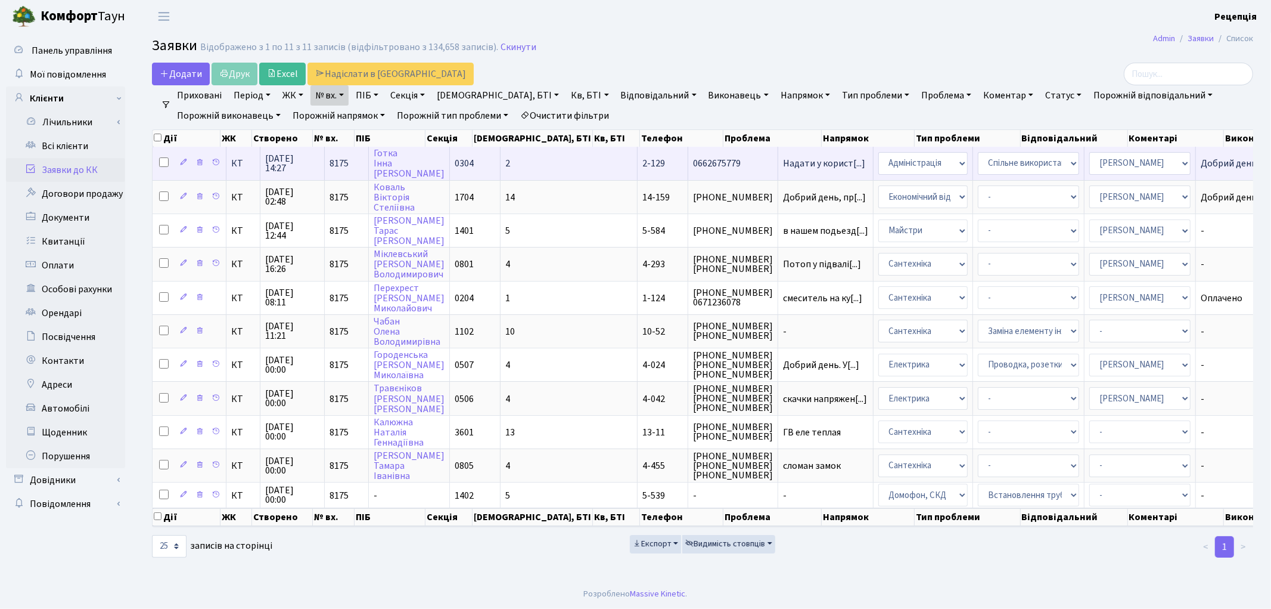
click at [538, 154] on td "2" at bounding box center [569, 163] width 137 height 33
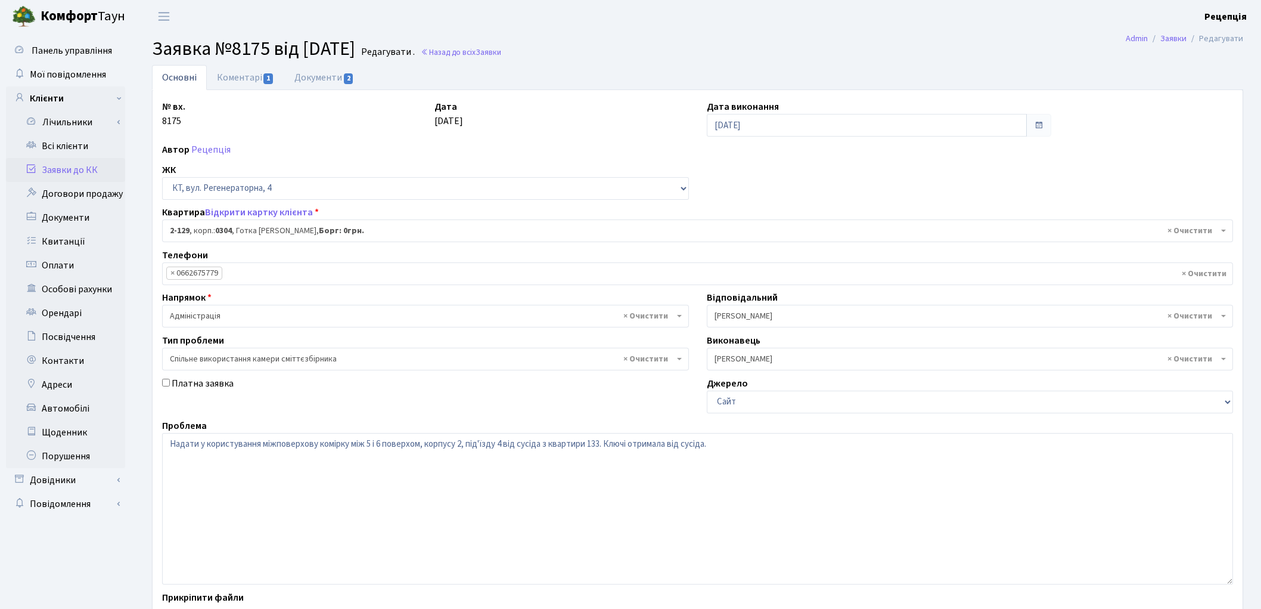
select select "619"
select select "34"
click at [251, 82] on link "Коментарі 1" at bounding box center [245, 77] width 77 height 24
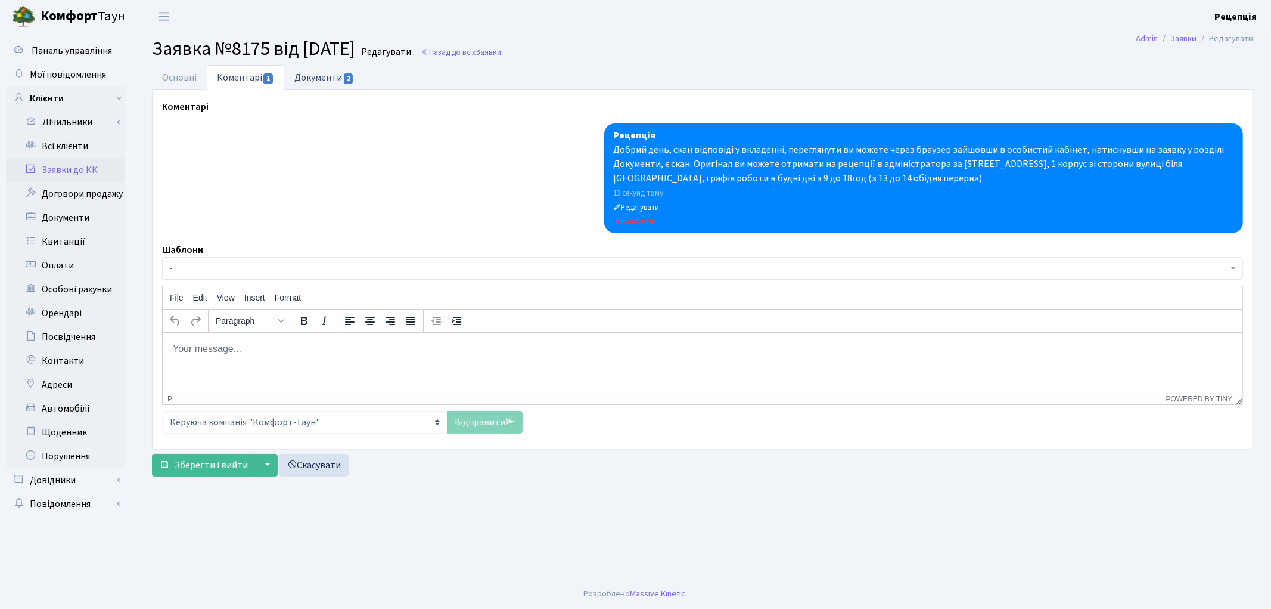
click at [331, 80] on link "Документи 2" at bounding box center [324, 77] width 80 height 24
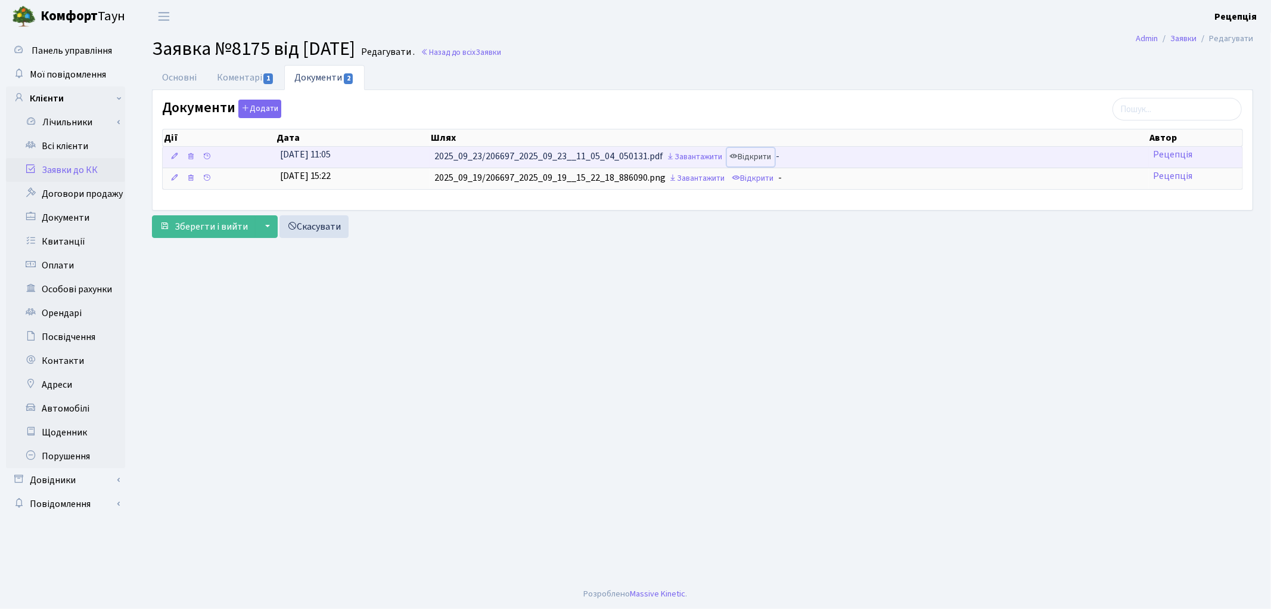
click at [769, 156] on link "Відкрити" at bounding box center [751, 157] width 48 height 18
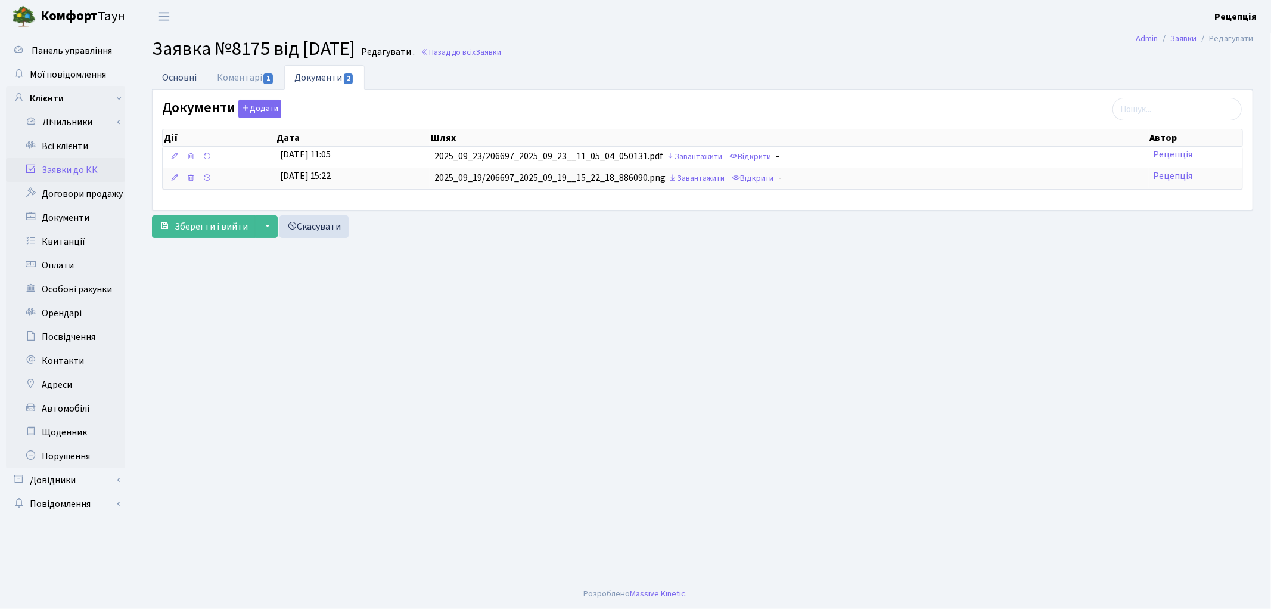
click at [179, 78] on link "Основні" at bounding box center [179, 77] width 55 height 24
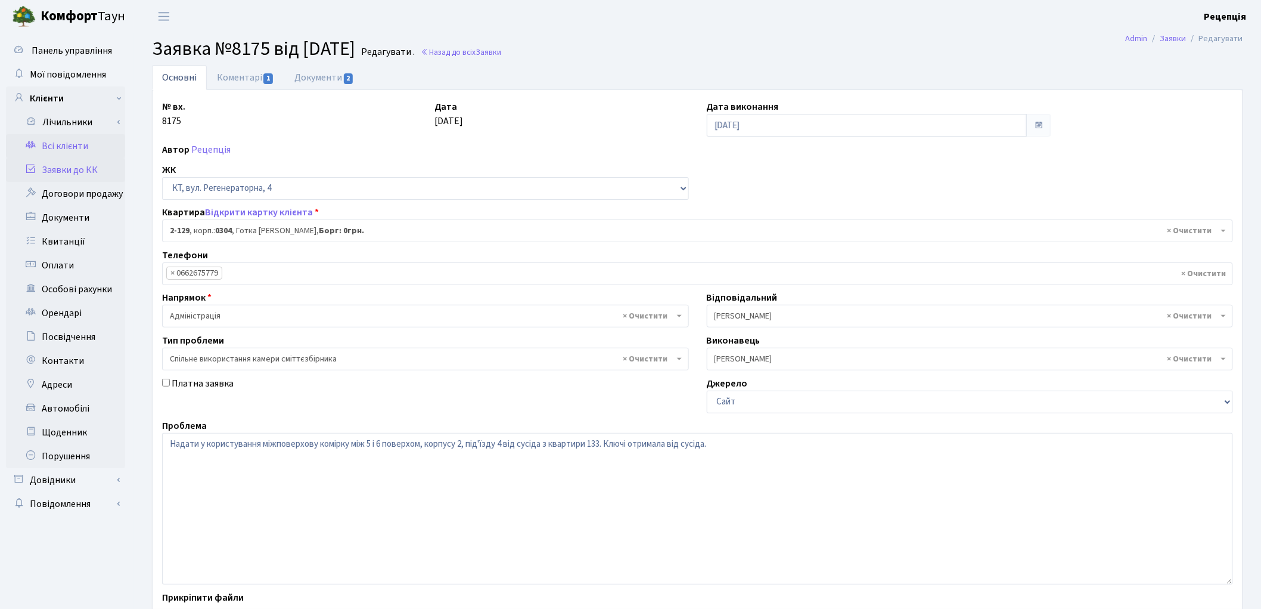
click at [72, 145] on link "Всі клієнти" at bounding box center [65, 146] width 119 height 24
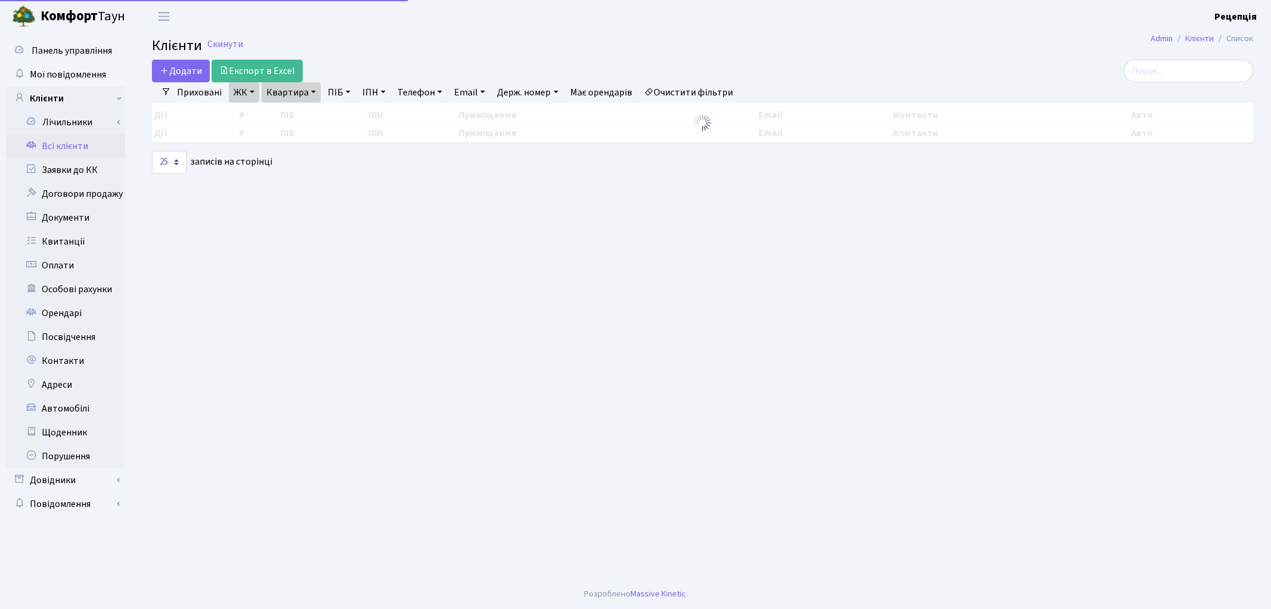
select select "25"
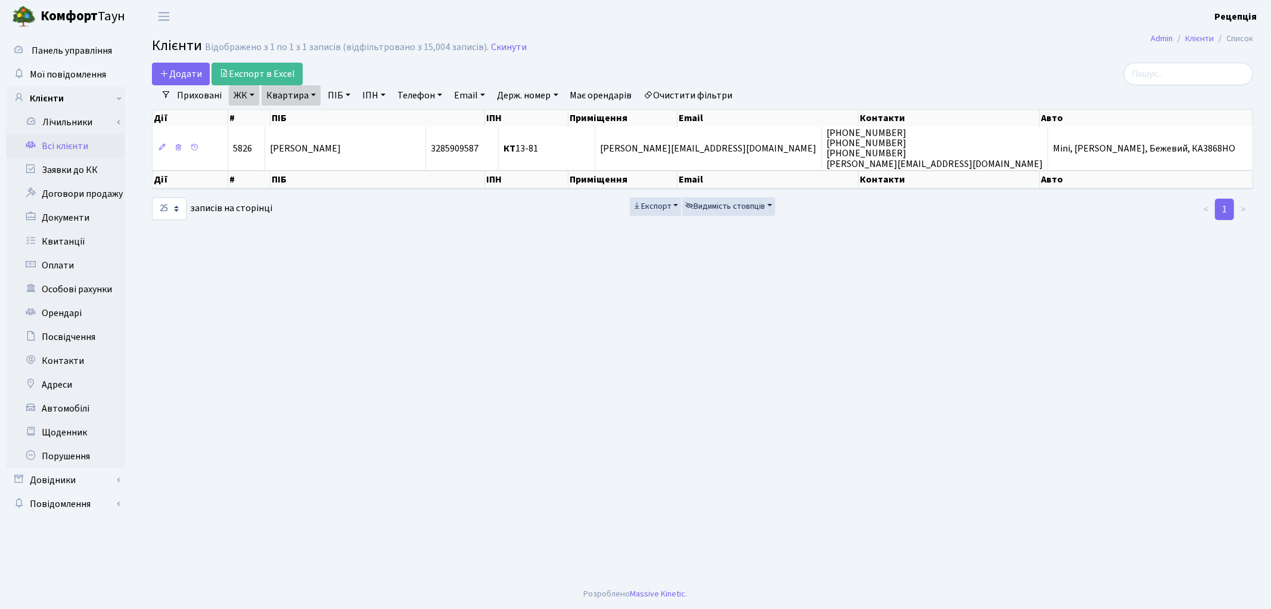
click at [711, 91] on link "Очистити фільтри" at bounding box center [689, 95] width 98 height 20
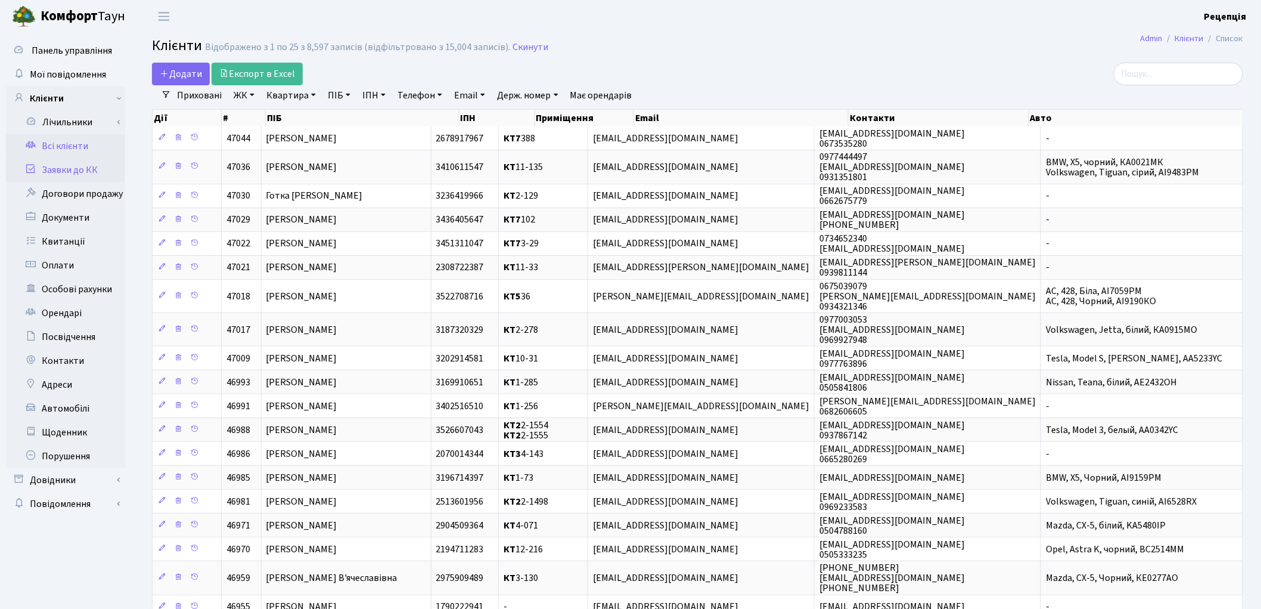
click at [64, 161] on link "Заявки до КК" at bounding box center [65, 170] width 119 height 24
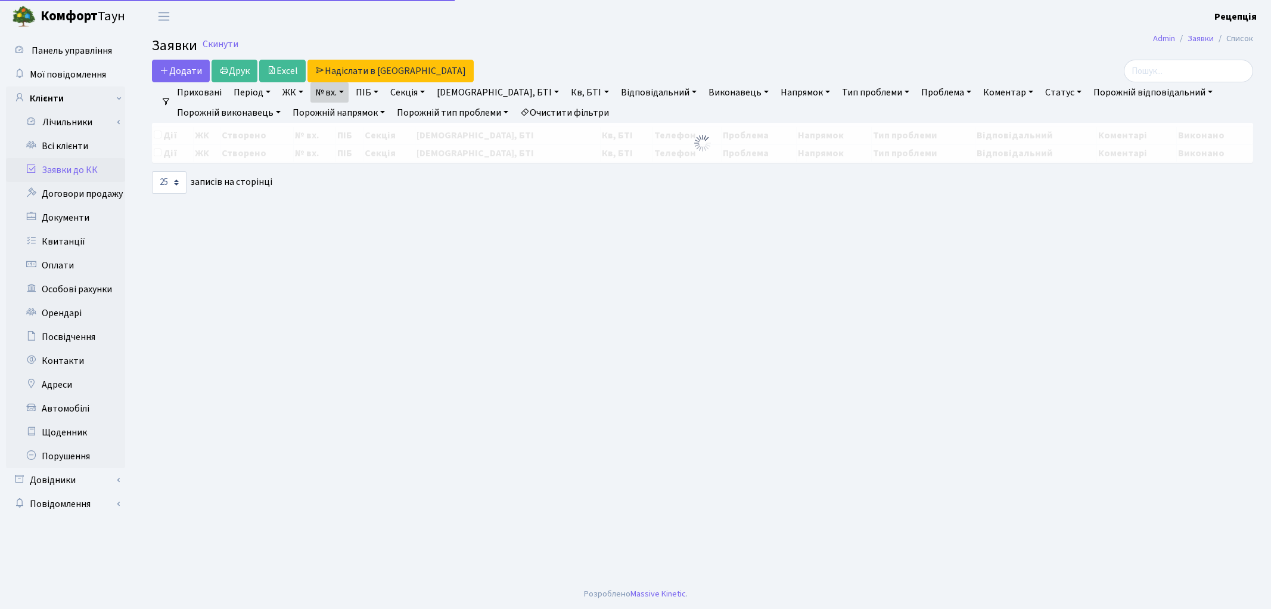
select select "25"
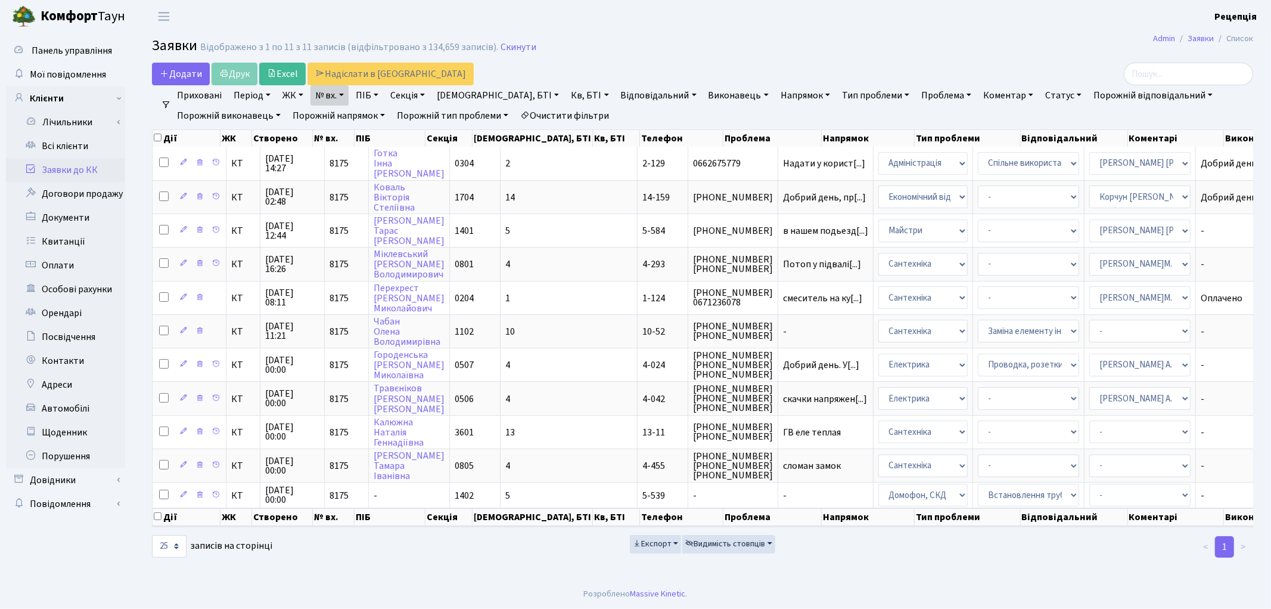
click at [567, 108] on link "Очистити фільтри" at bounding box center [565, 116] width 98 height 20
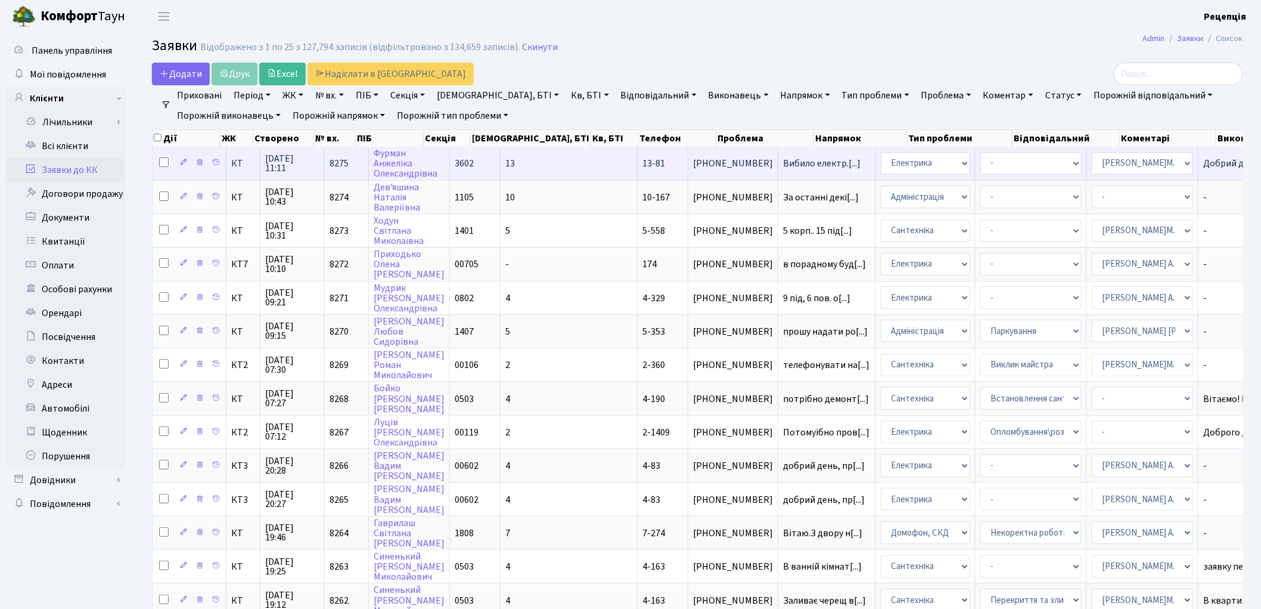
click at [517, 168] on td "13" at bounding box center [569, 163] width 137 height 33
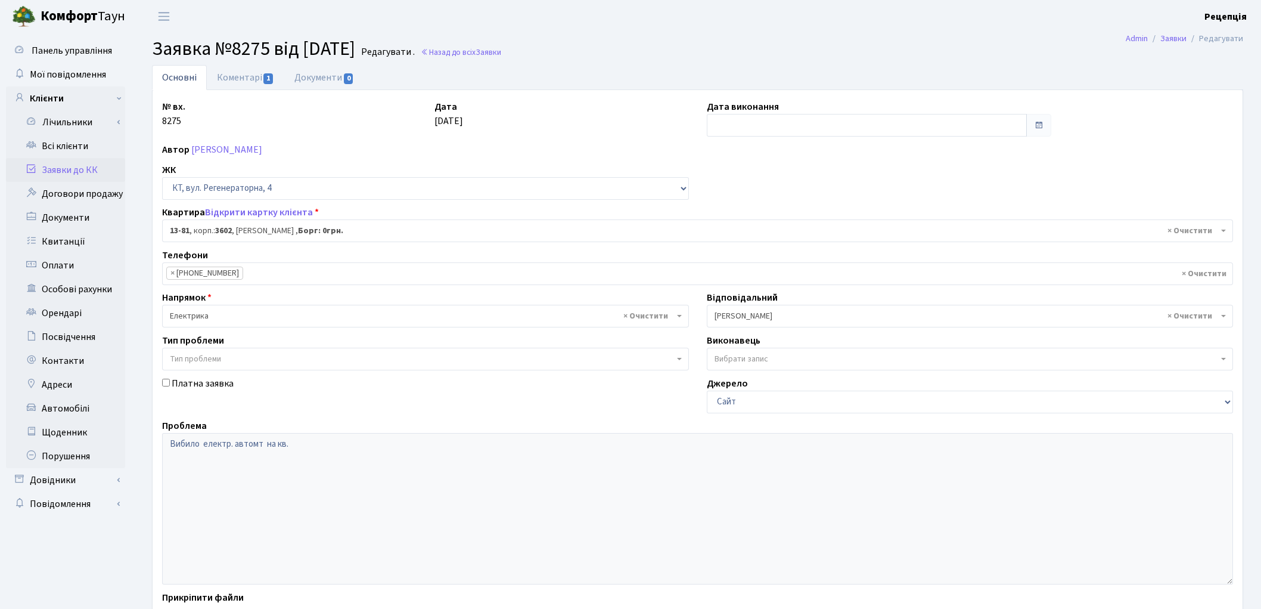
select select "7727"
click at [72, 164] on link "Заявки до КК" at bounding box center [65, 170] width 119 height 24
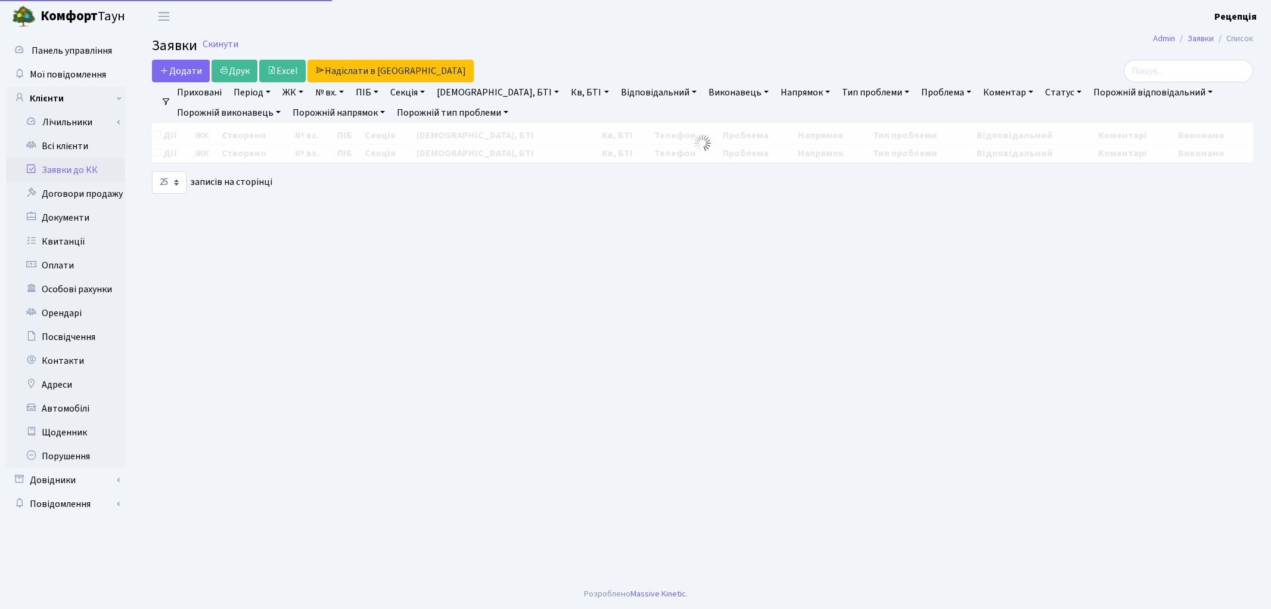
select select "25"
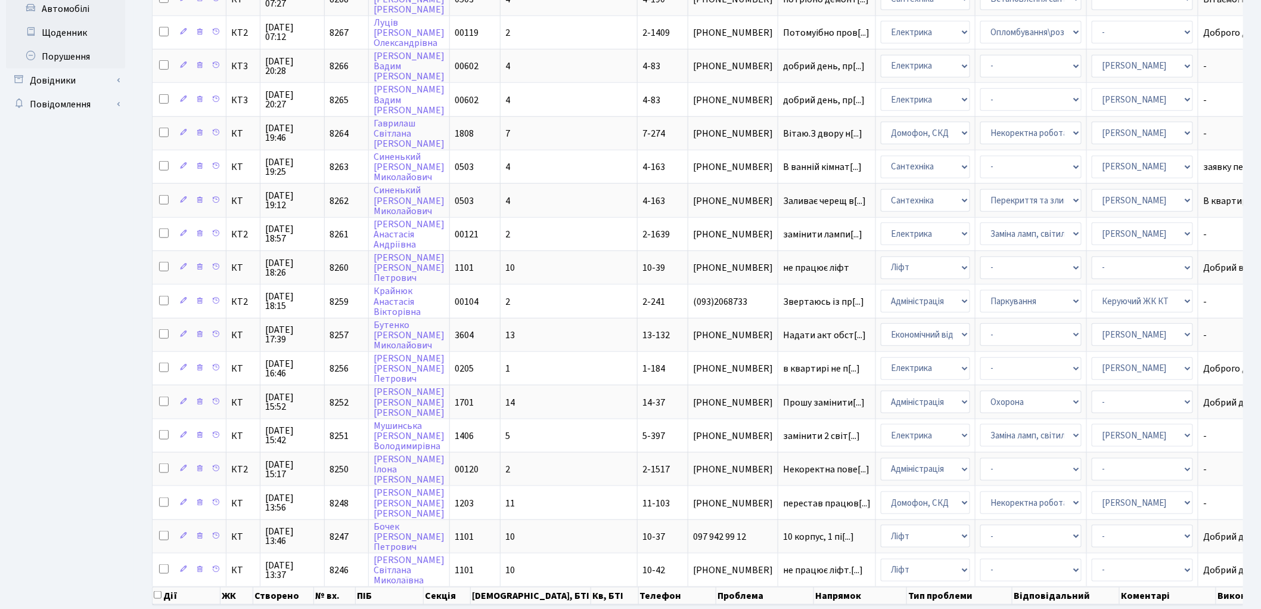
scroll to position [402, 0]
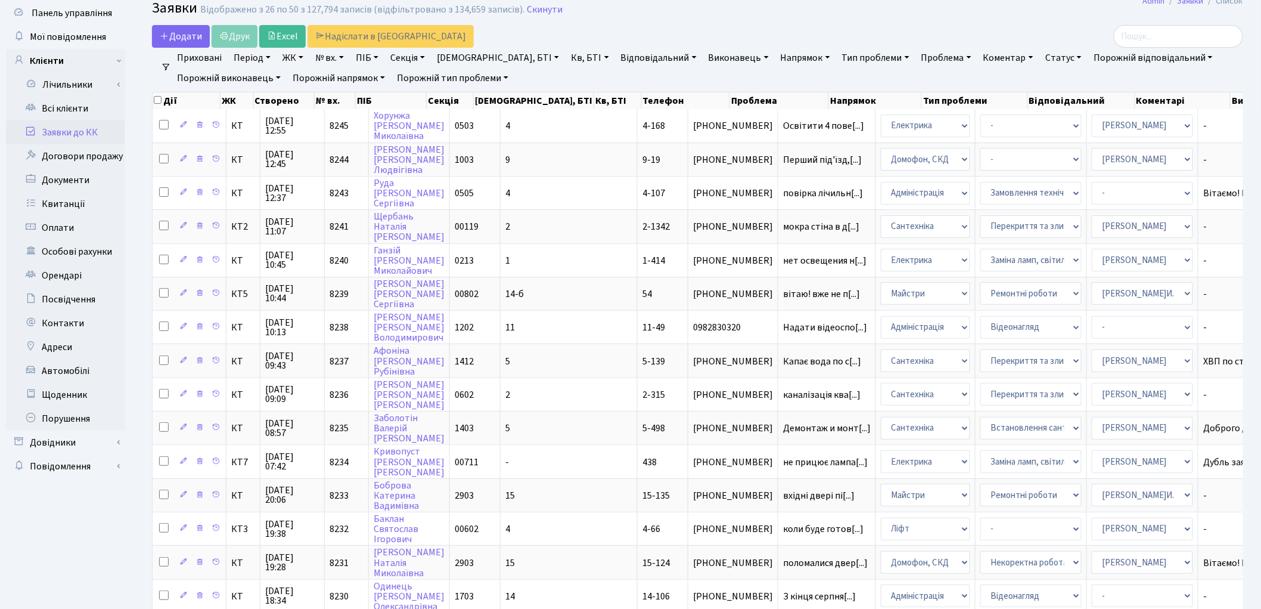
scroll to position [0, 0]
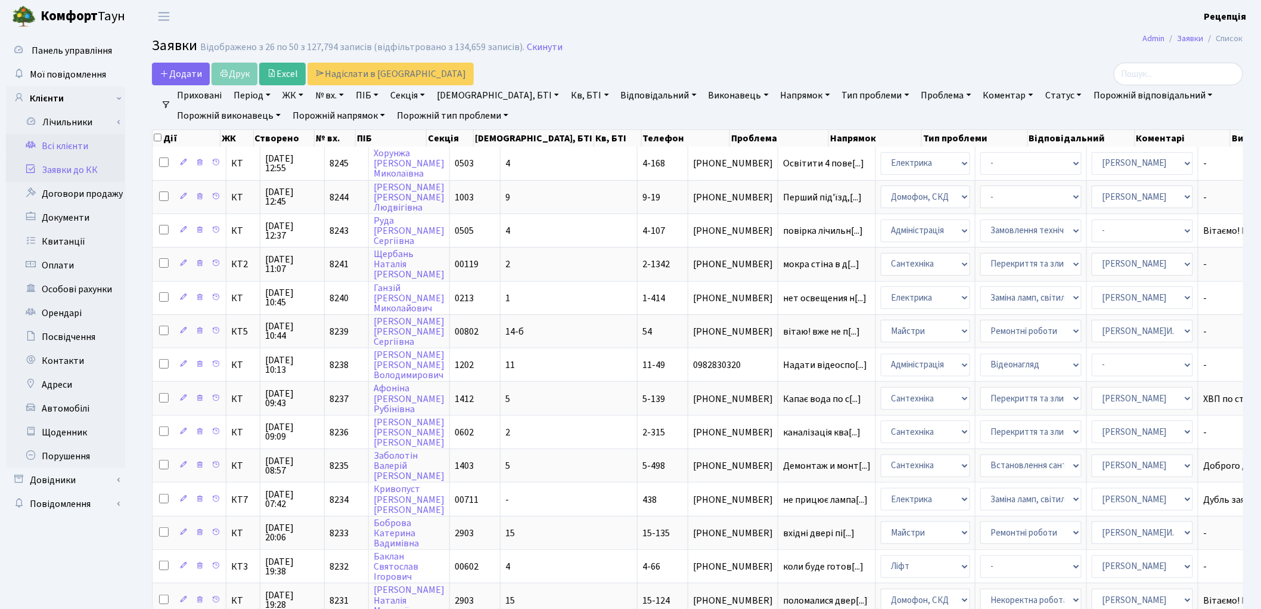
click at [44, 154] on link "Всі клієнти" at bounding box center [65, 146] width 119 height 24
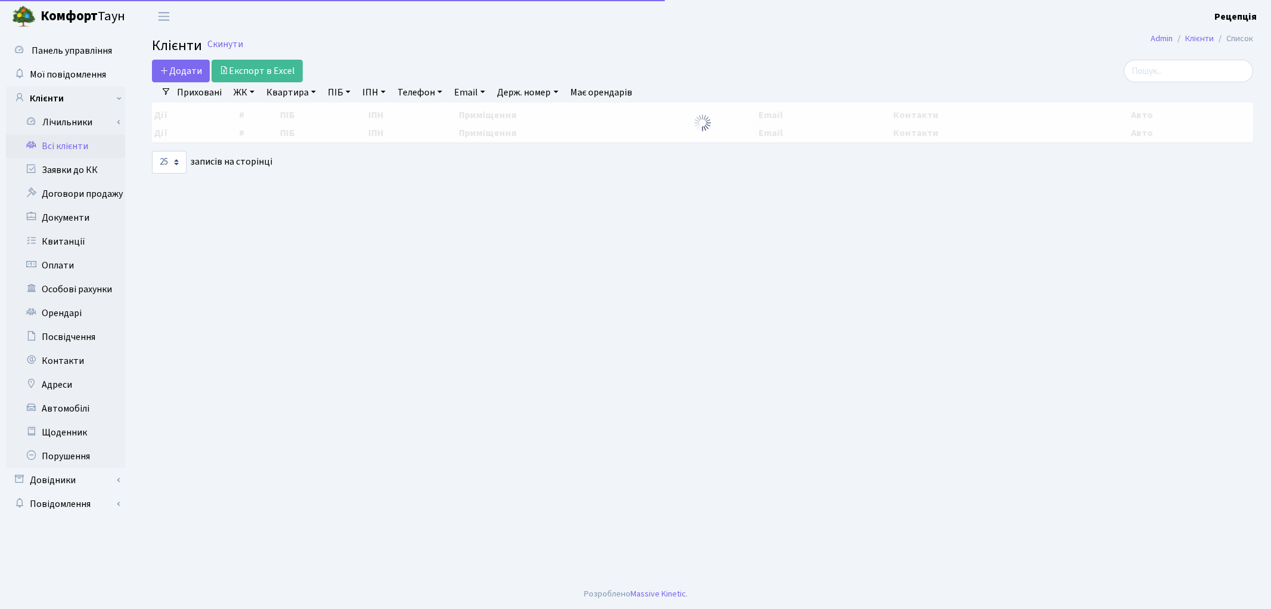
select select "25"
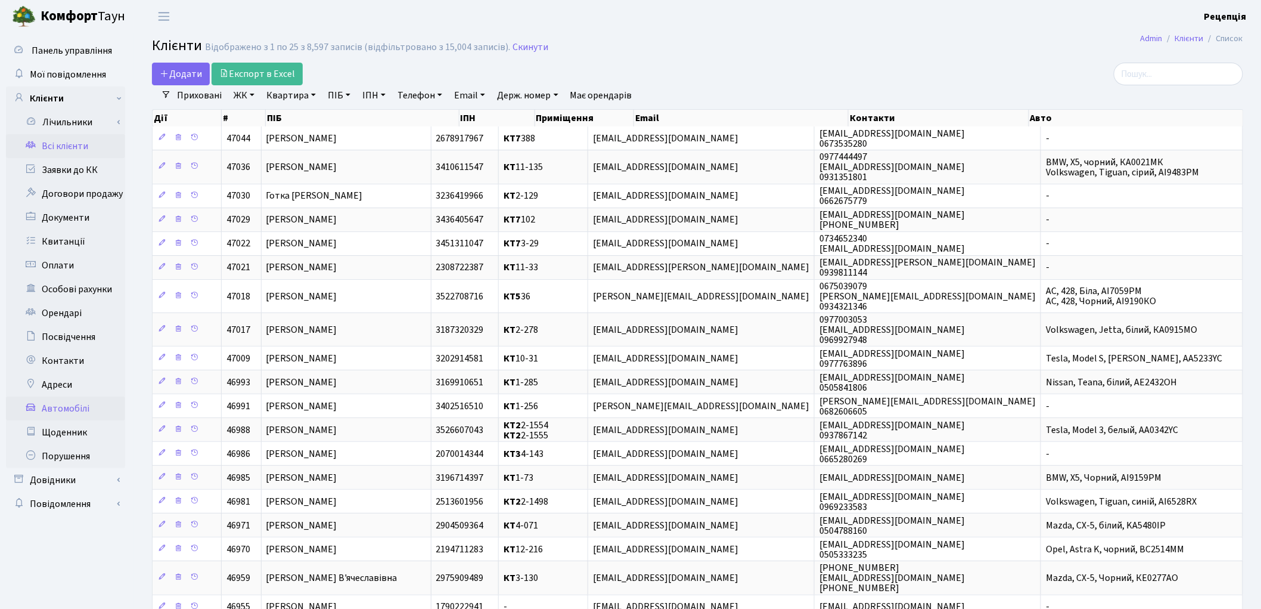
click at [72, 403] on link "Автомобілі" at bounding box center [65, 408] width 119 height 24
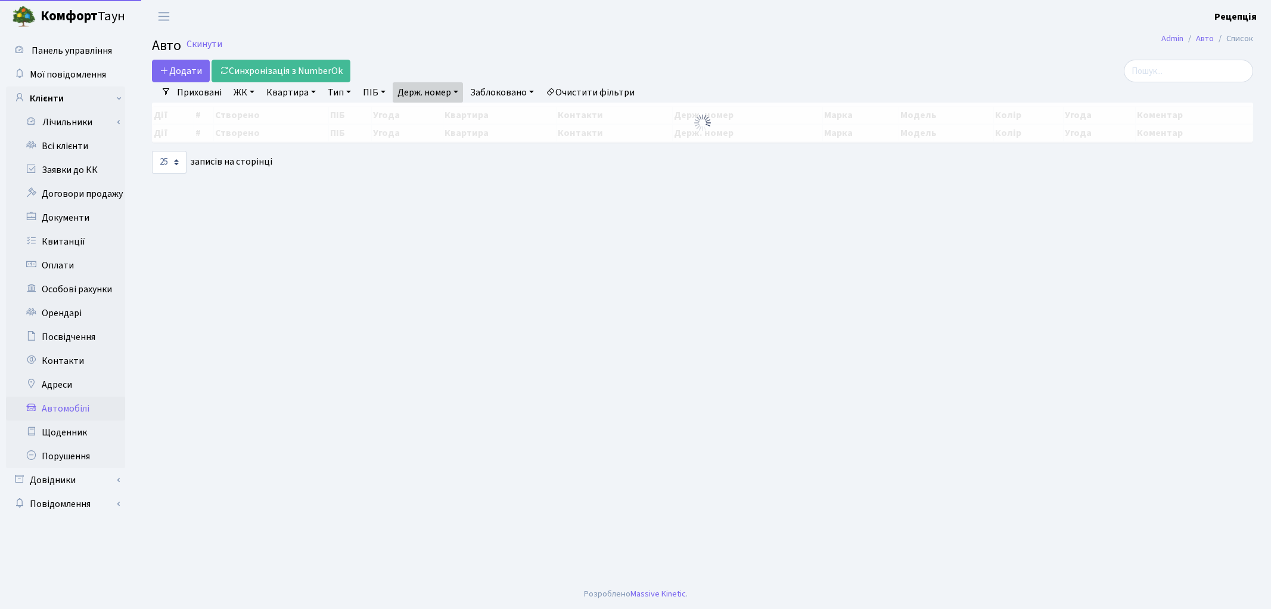
select select "25"
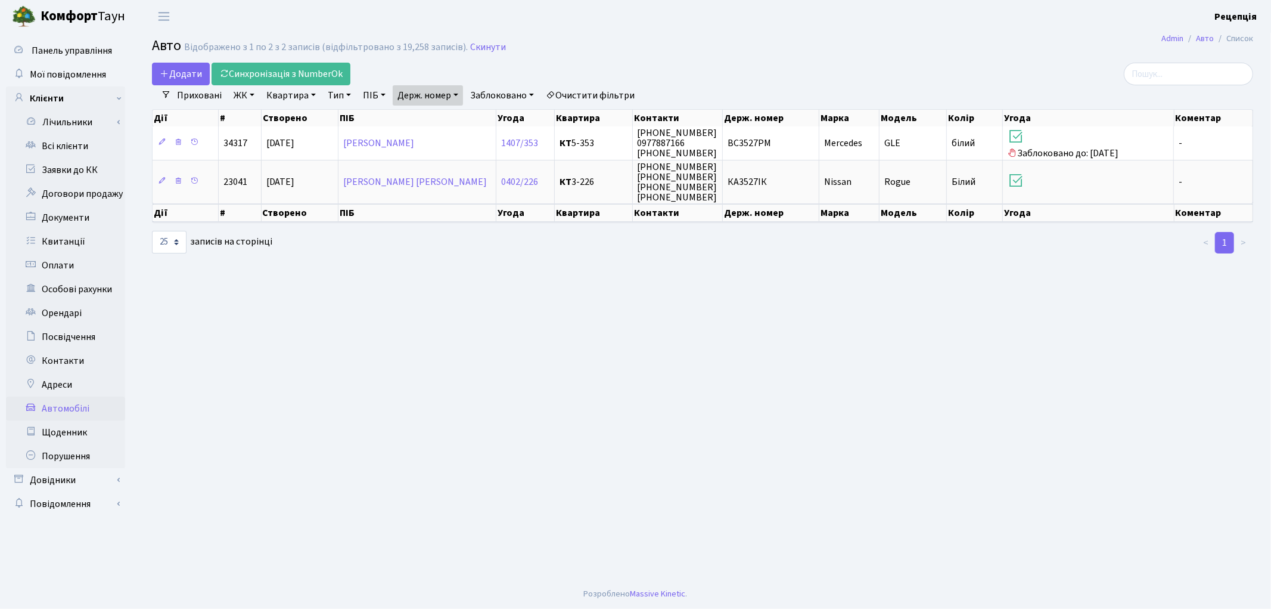
click at [429, 94] on link "Держ. номер" at bounding box center [428, 95] width 70 height 20
click at [454, 122] on input "3527" at bounding box center [428, 118] width 70 height 23
type input "3"
type input "8074"
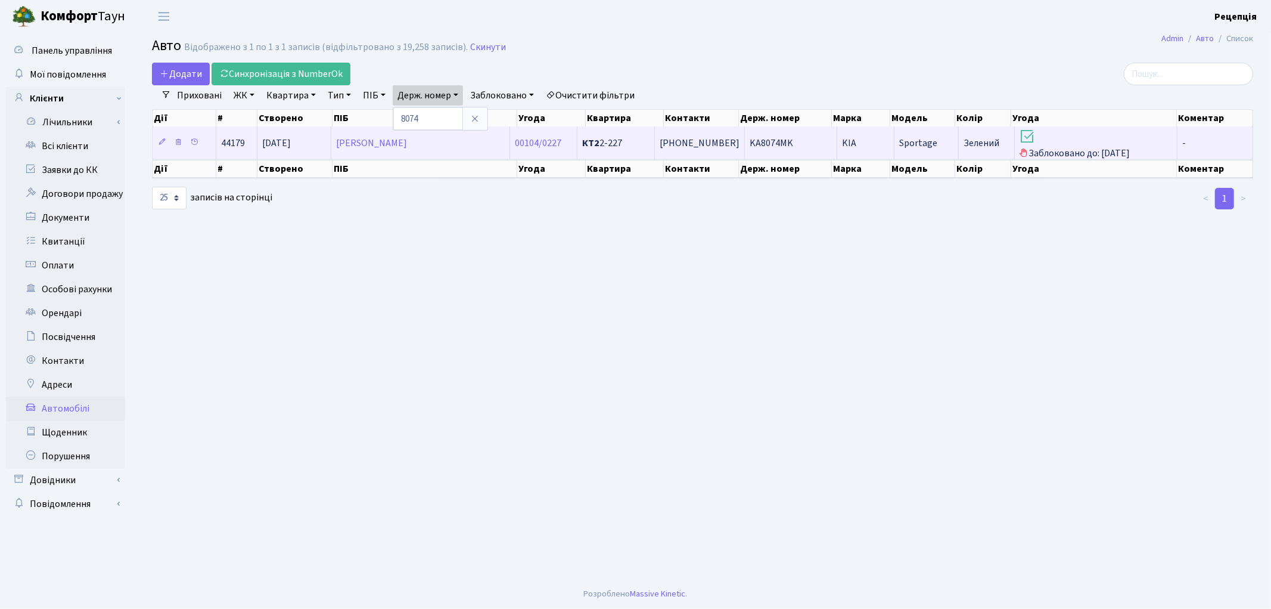
click at [781, 140] on span "KA8074MK" at bounding box center [772, 142] width 44 height 13
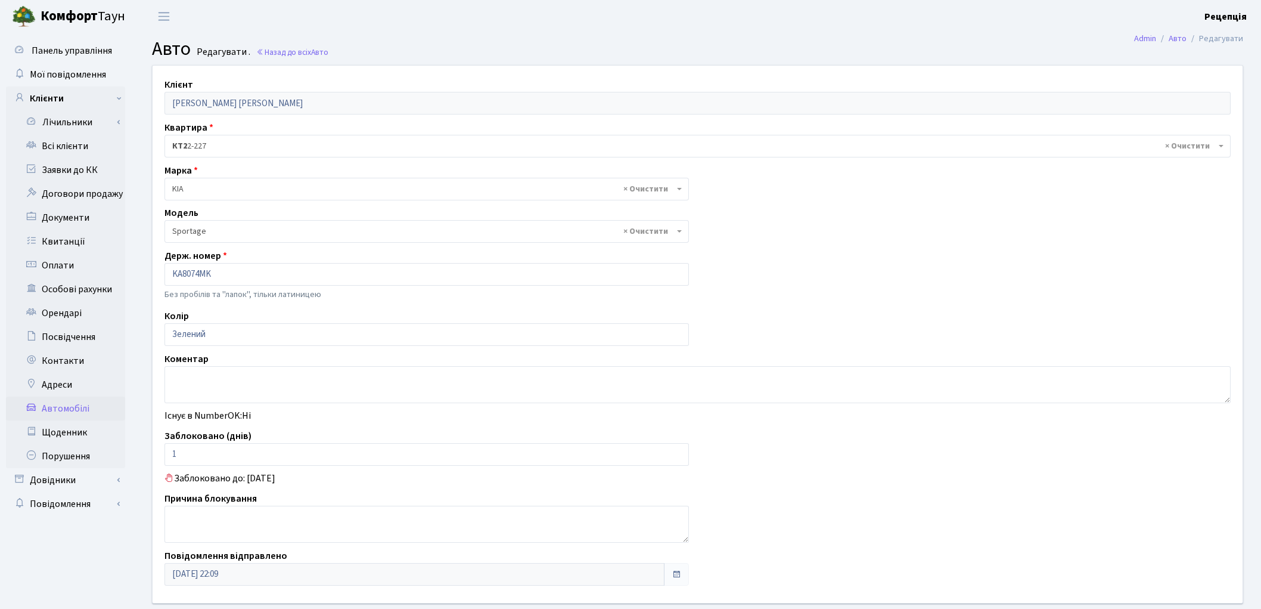
select select "1184"
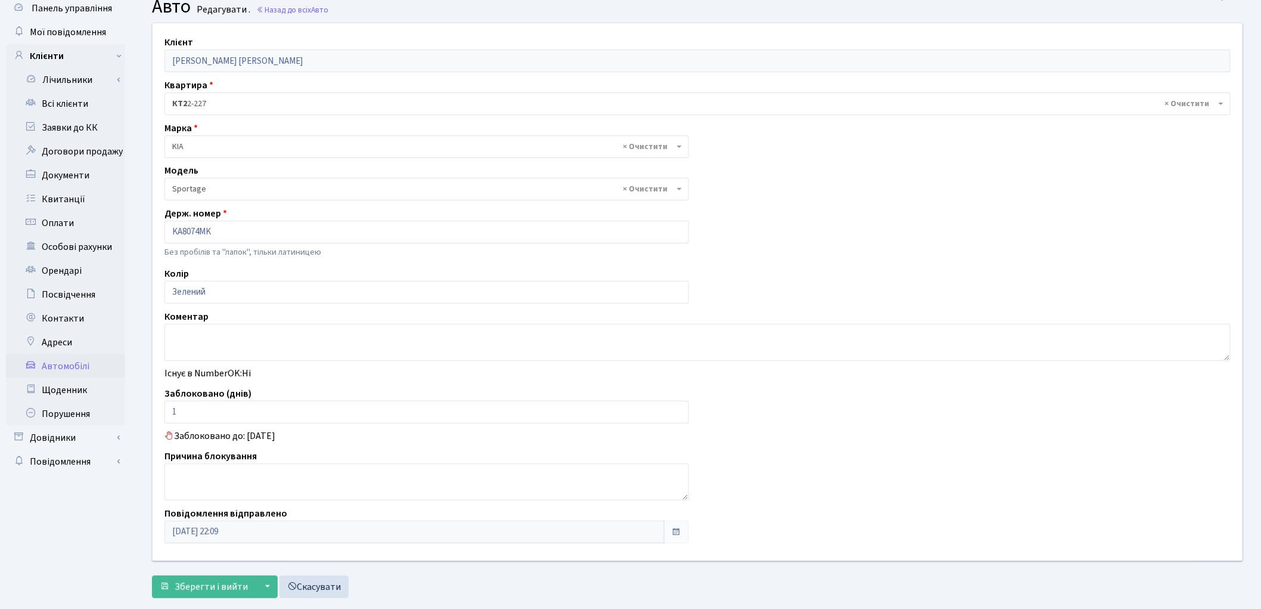
scroll to position [67, 0]
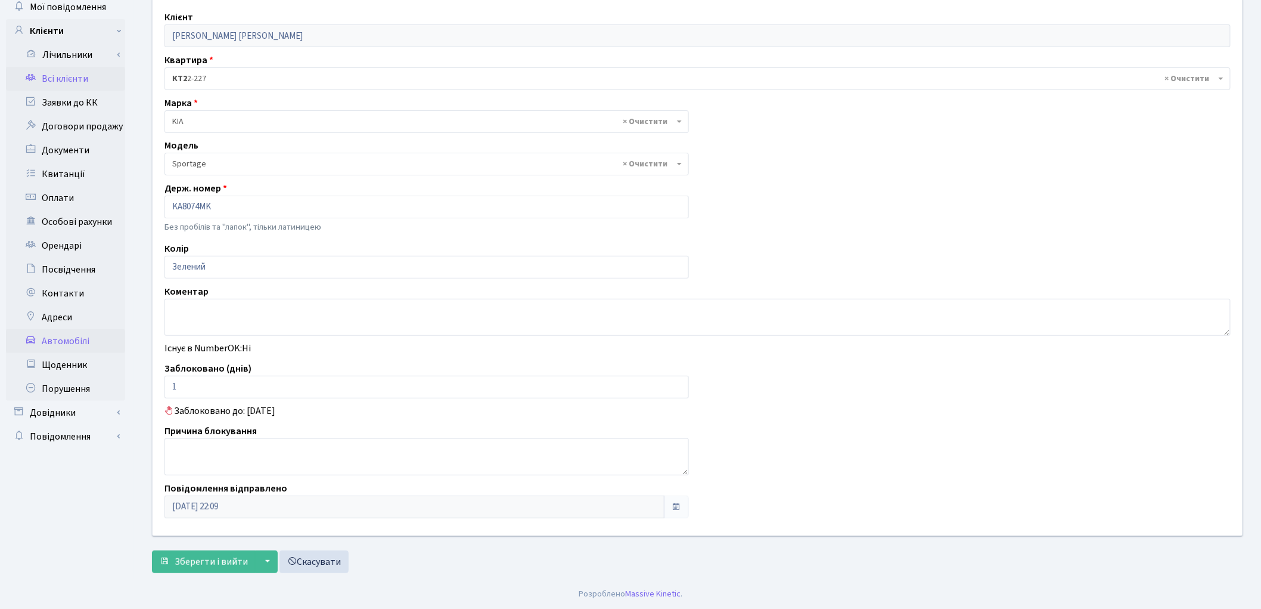
click at [64, 79] on link "Всі клієнти" at bounding box center [65, 79] width 119 height 24
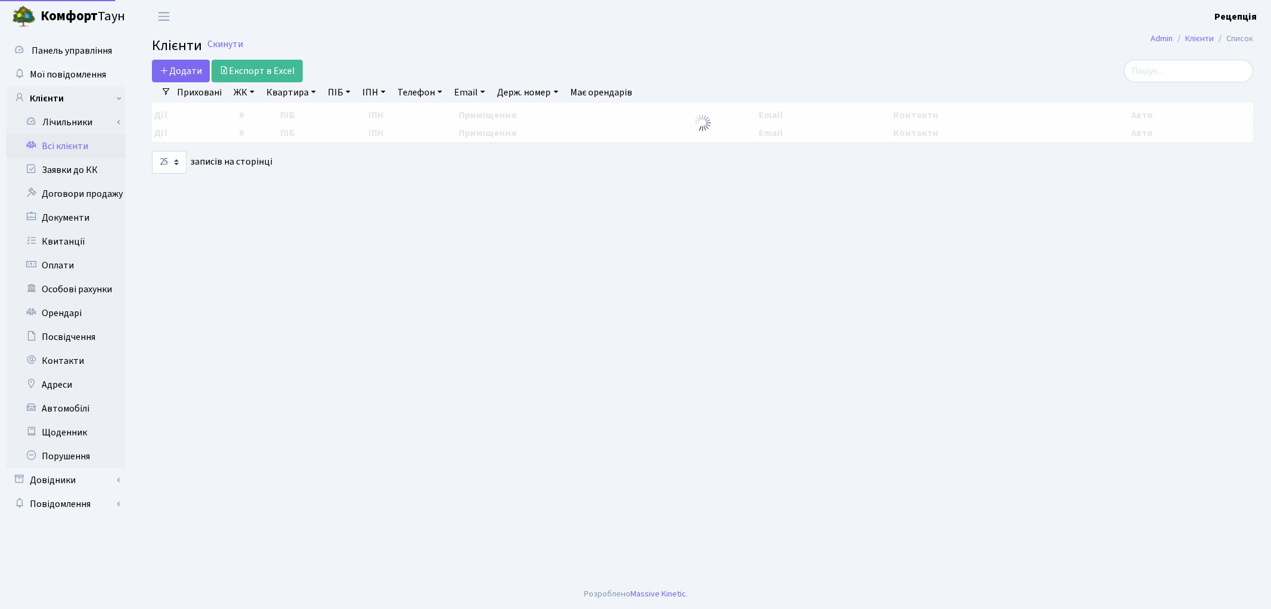
select select "25"
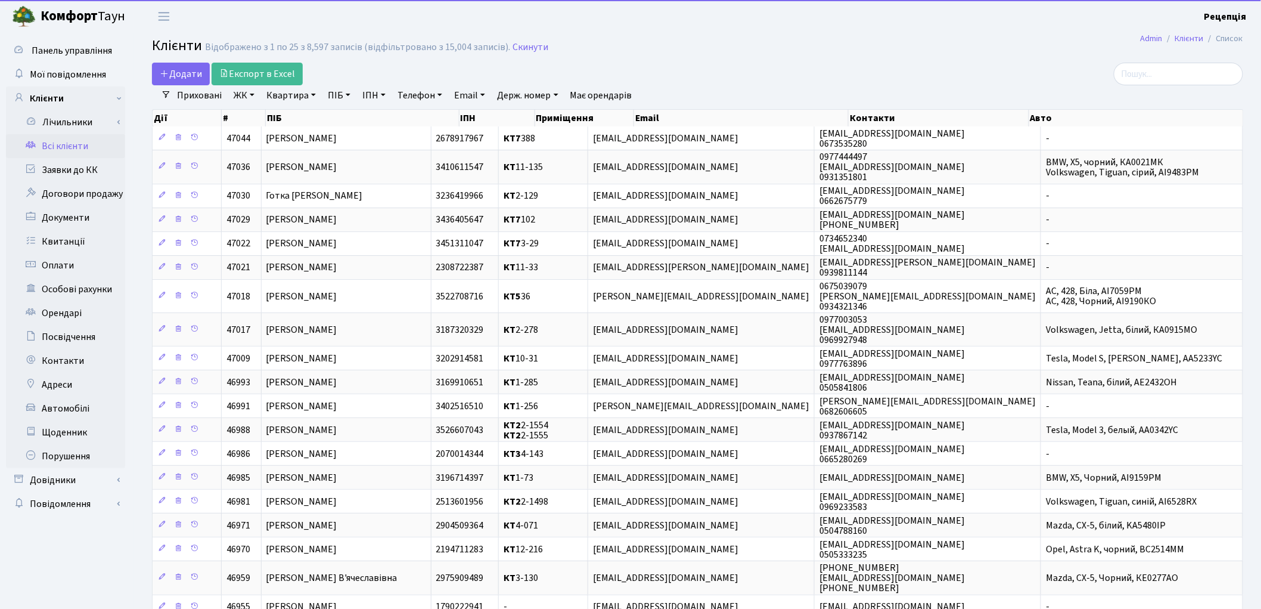
click at [251, 94] on link "ЖК" at bounding box center [244, 95] width 30 height 20
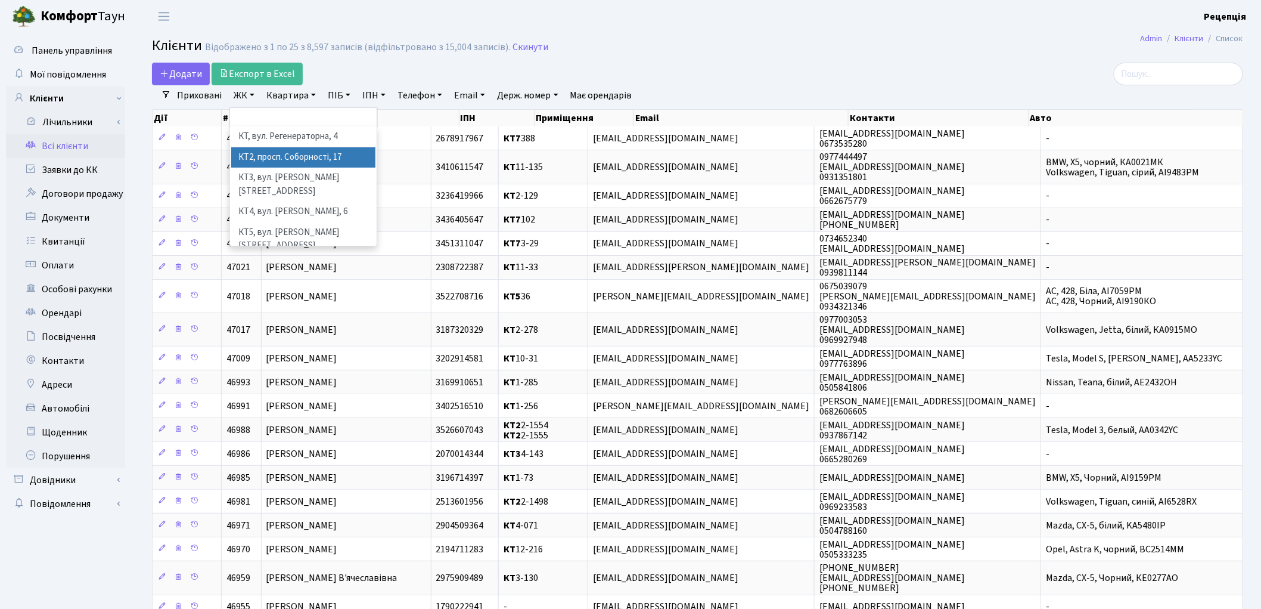
click at [300, 163] on li "КТ2, просп. Соборності, 17" at bounding box center [303, 157] width 144 height 21
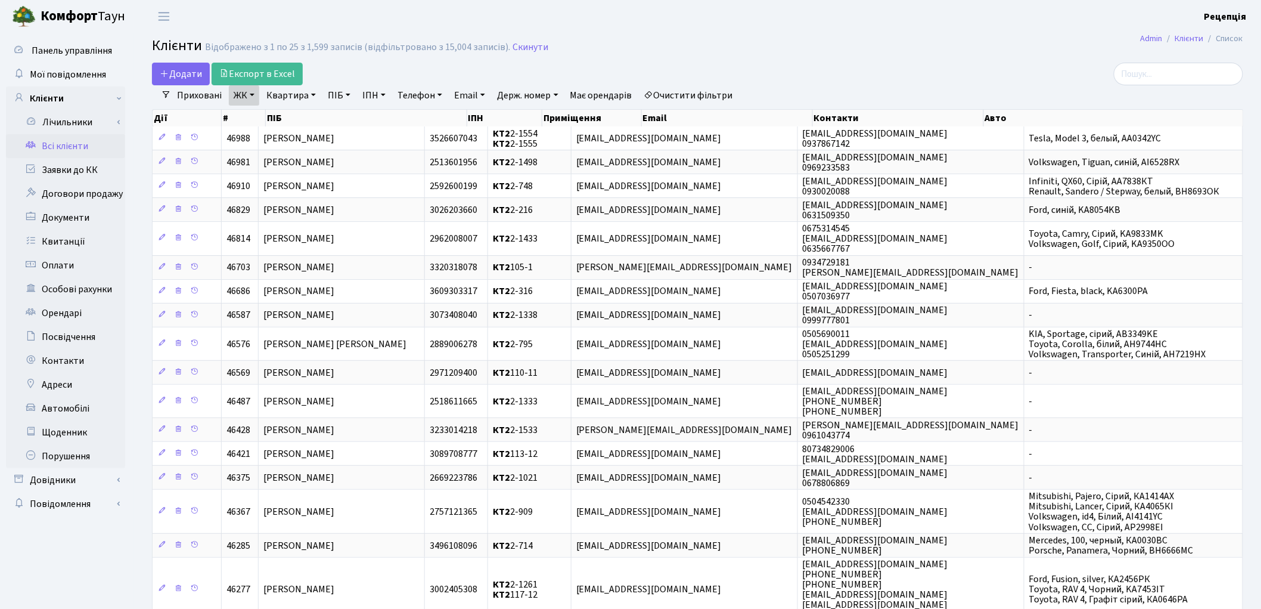
click at [281, 91] on link "Квартира" at bounding box center [291, 95] width 59 height 20
type input "2-227"
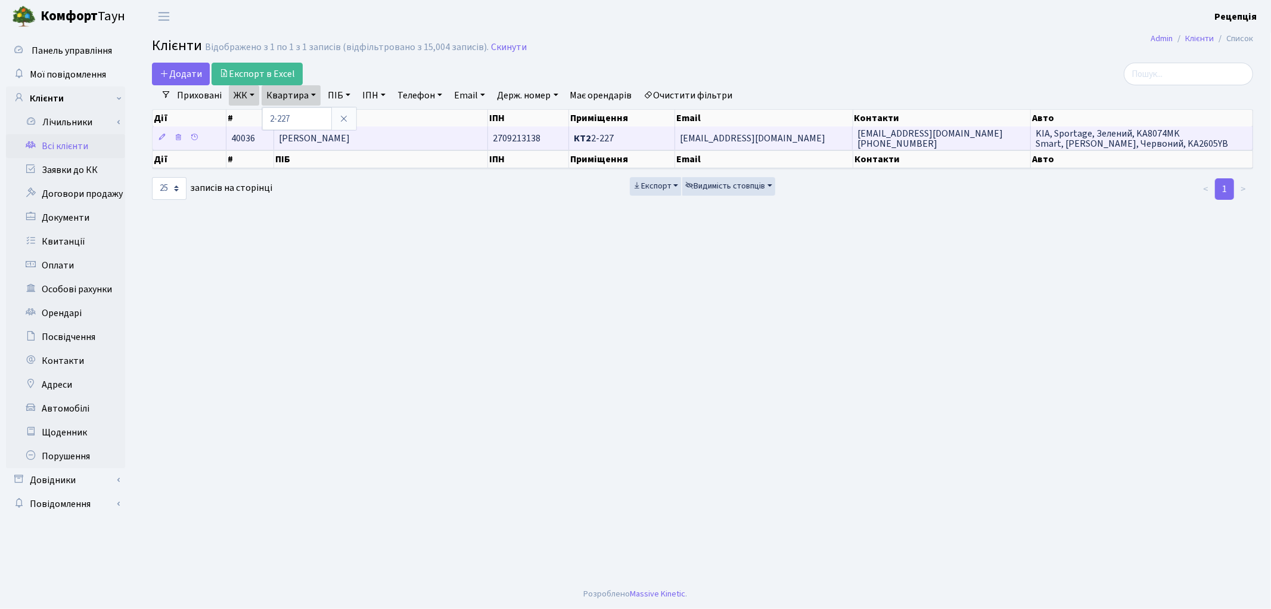
click at [350, 144] on span "[PERSON_NAME]" at bounding box center [314, 138] width 71 height 13
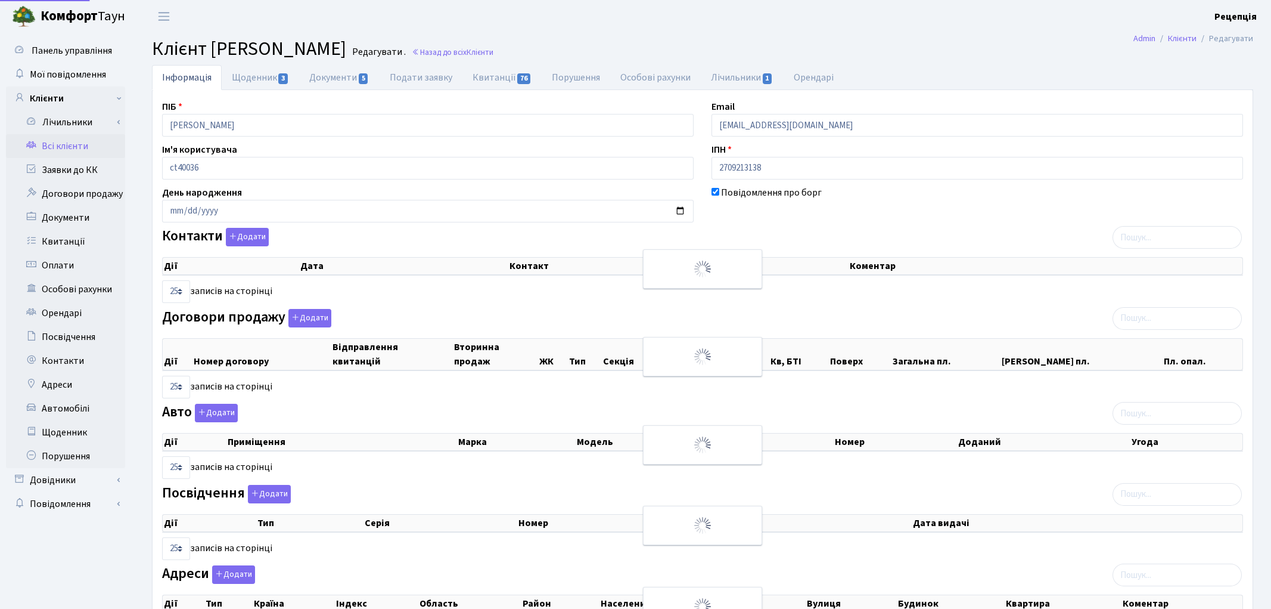
select select "25"
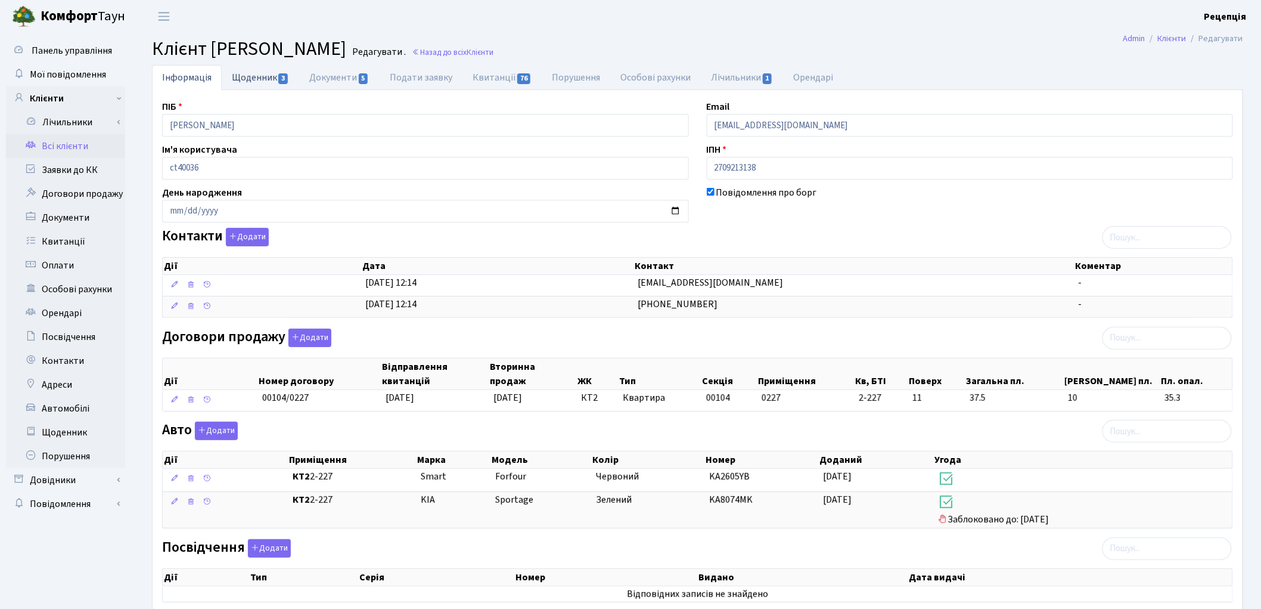
click at [268, 79] on link "Щоденник 3" at bounding box center [260, 77] width 77 height 24
select select "25"
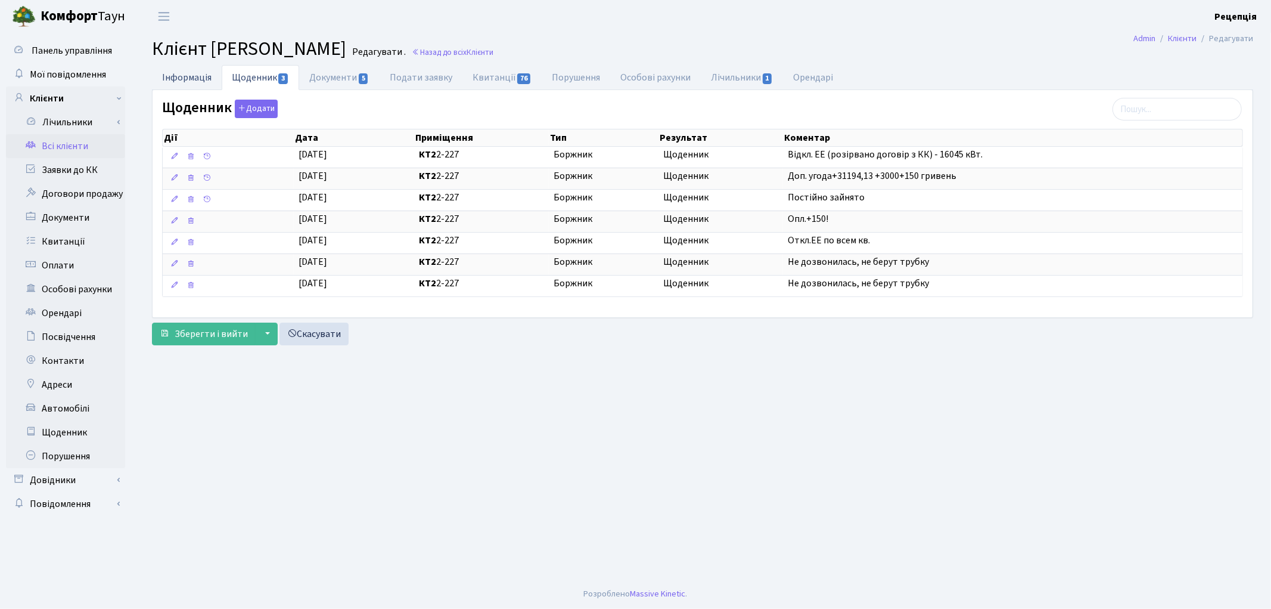
click at [197, 80] on link "Інформація" at bounding box center [187, 77] width 70 height 24
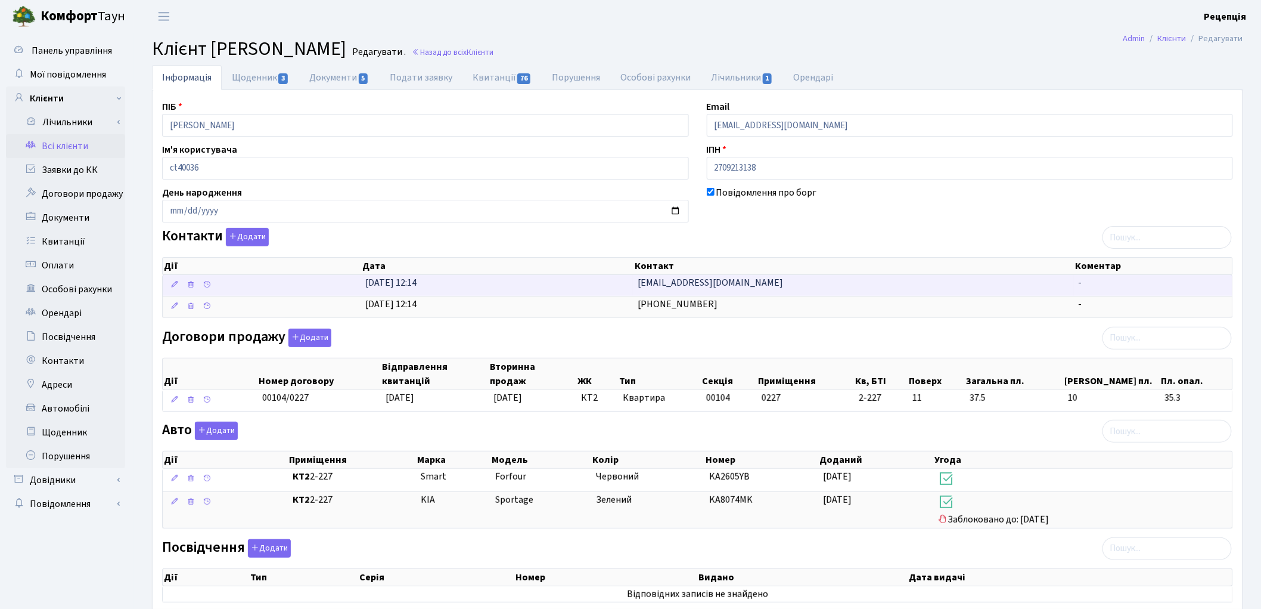
drag, startPoint x: 783, startPoint y: 281, endPoint x: 606, endPoint y: 292, distance: 176.8
click at [609, 290] on \<\/span\>\a "20.02.2024, 12:14 stanislav@salon-plus.com.ua -" at bounding box center [698, 285] width 1070 height 21
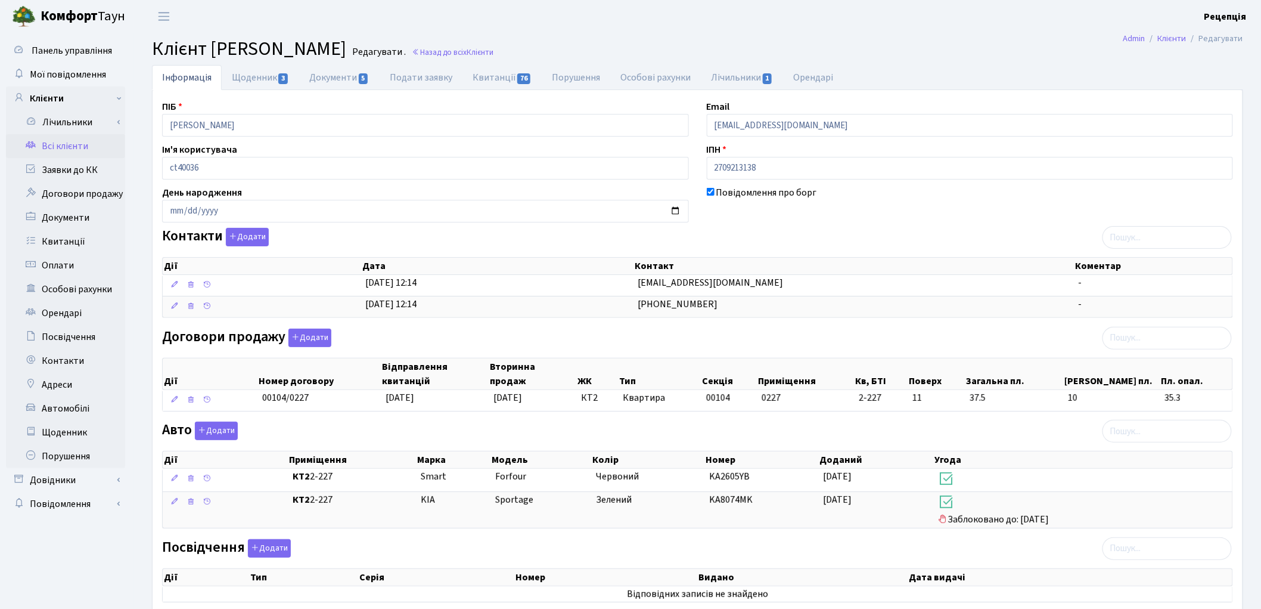
copy \<\/span\>\a "[EMAIL_ADDRESS][DOMAIN_NAME]"
click at [51, 144] on link "Всі клієнти" at bounding box center [65, 146] width 119 height 24
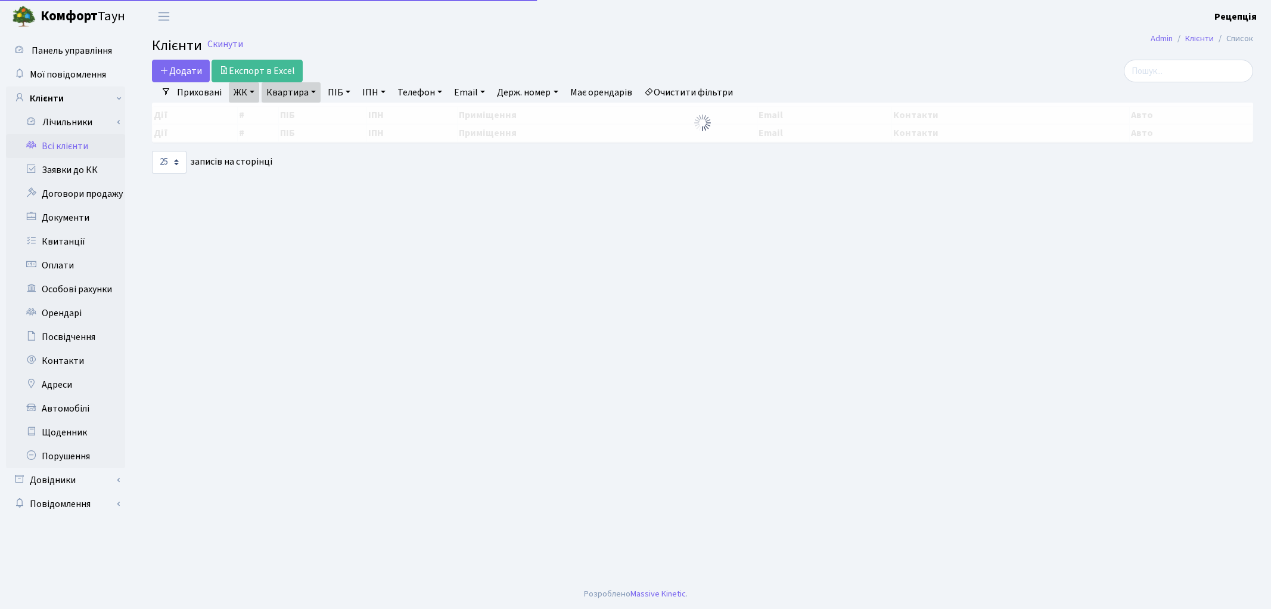
select select "25"
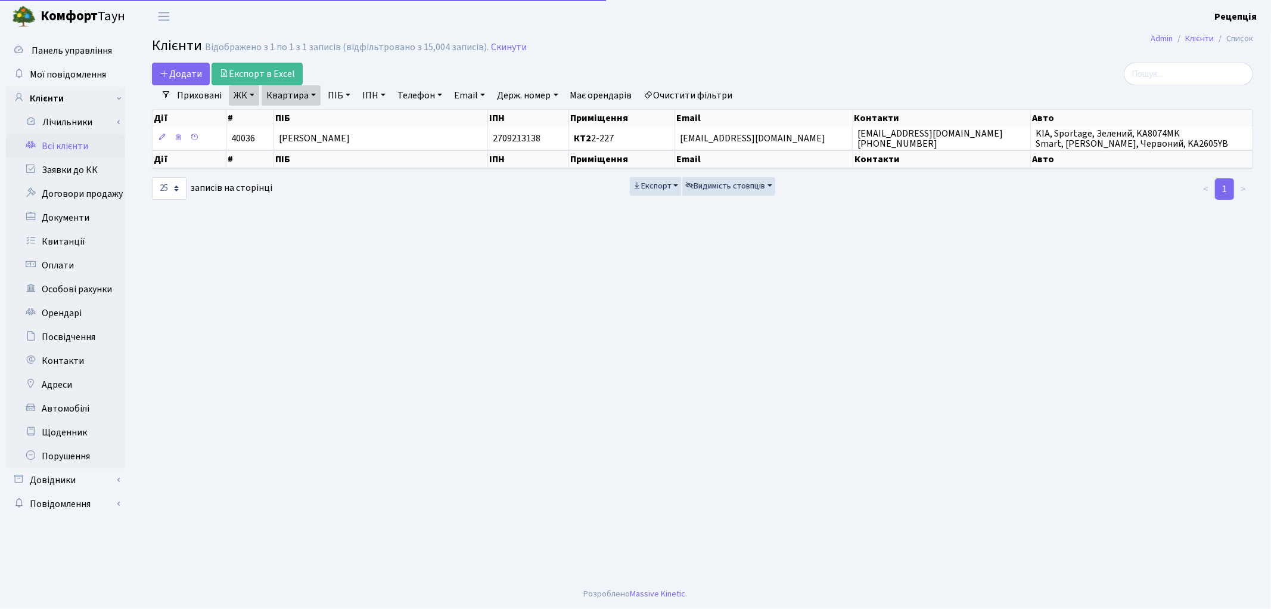
click at [686, 97] on link "Очистити фільтри" at bounding box center [689, 95] width 98 height 20
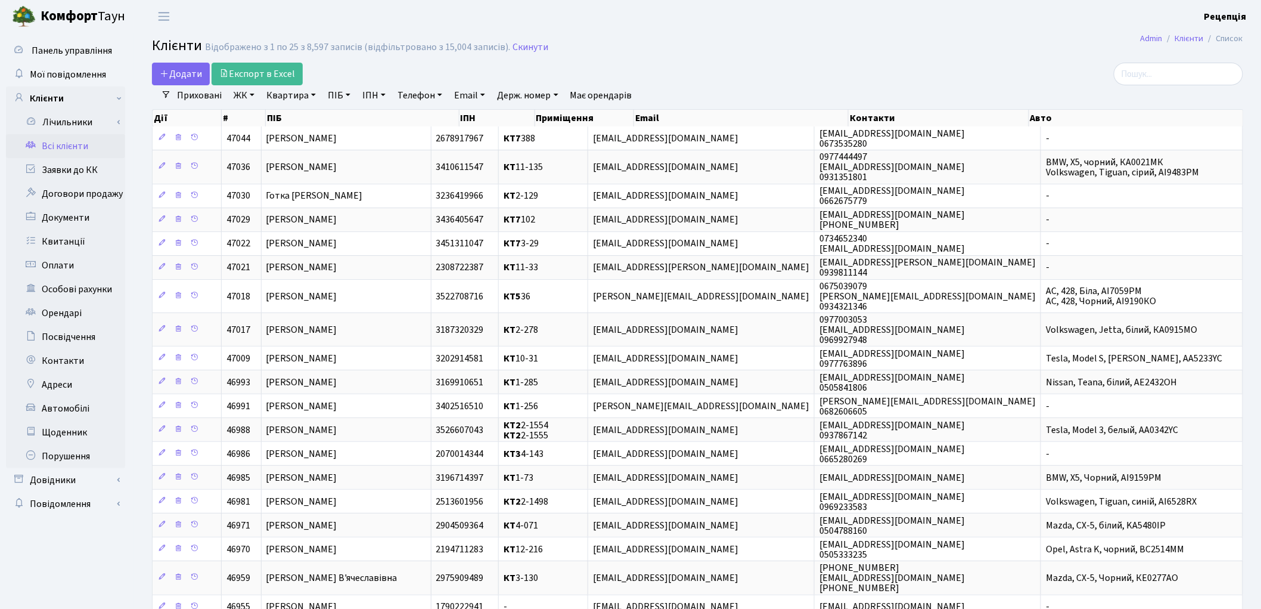
click at [340, 94] on link "ПІБ" at bounding box center [339, 95] width 32 height 20
type input "[PERSON_NAME]"
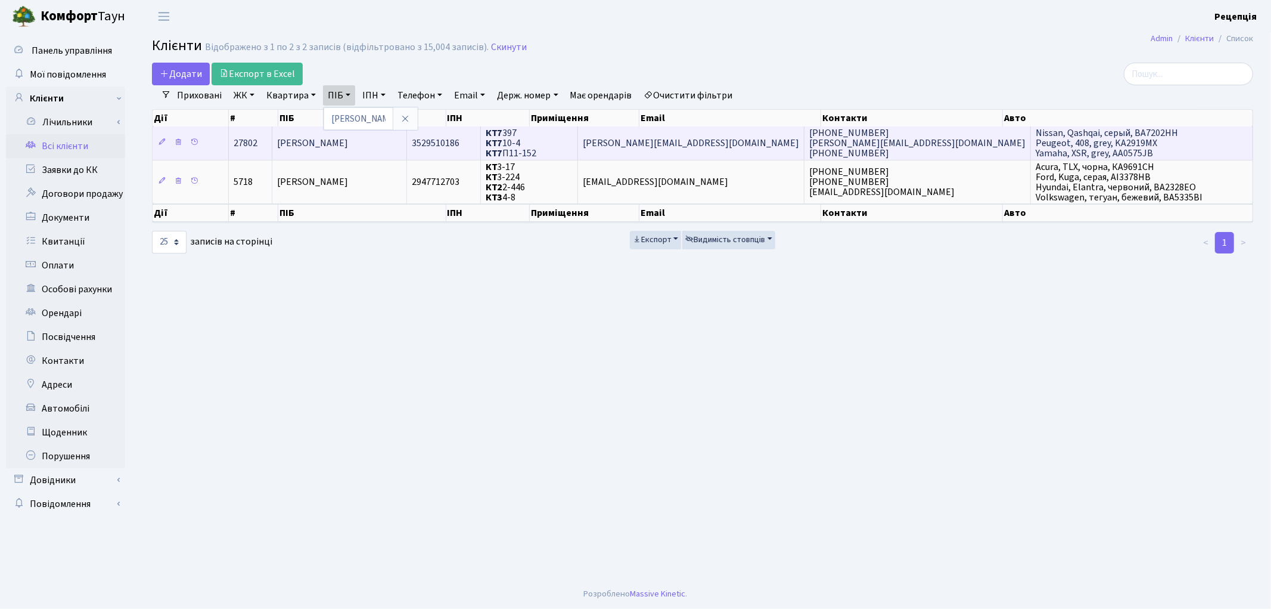
click at [378, 154] on td "[PERSON_NAME]" at bounding box center [339, 142] width 135 height 33
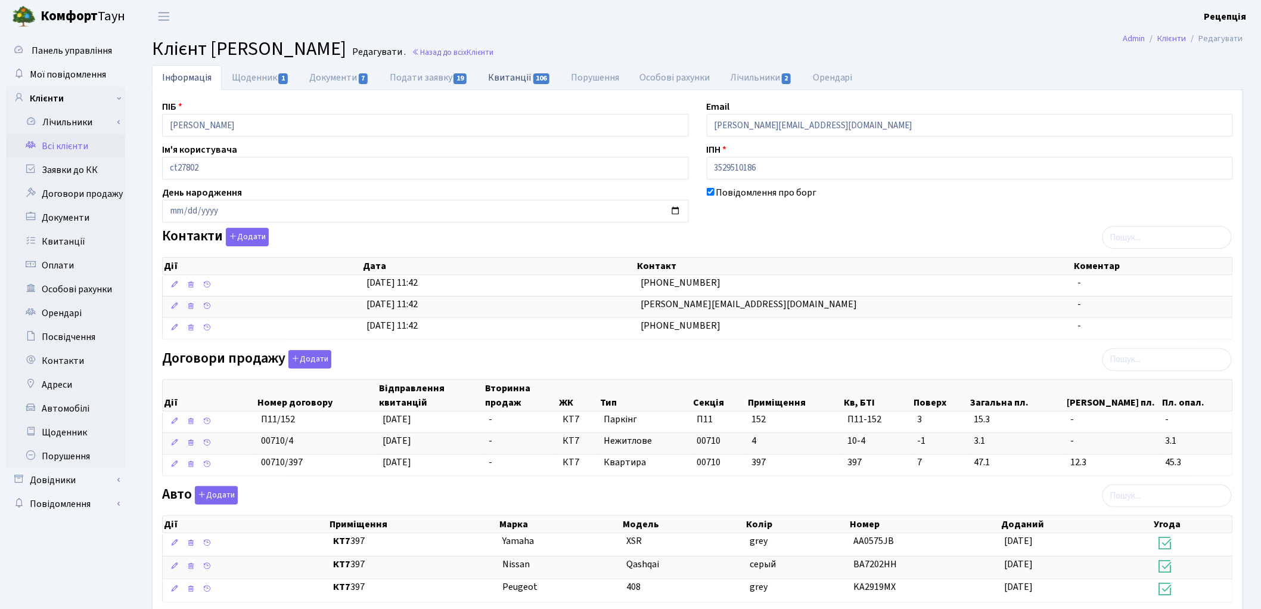
click at [498, 82] on link "Квитанції 106" at bounding box center [519, 77] width 83 height 24
select select "25"
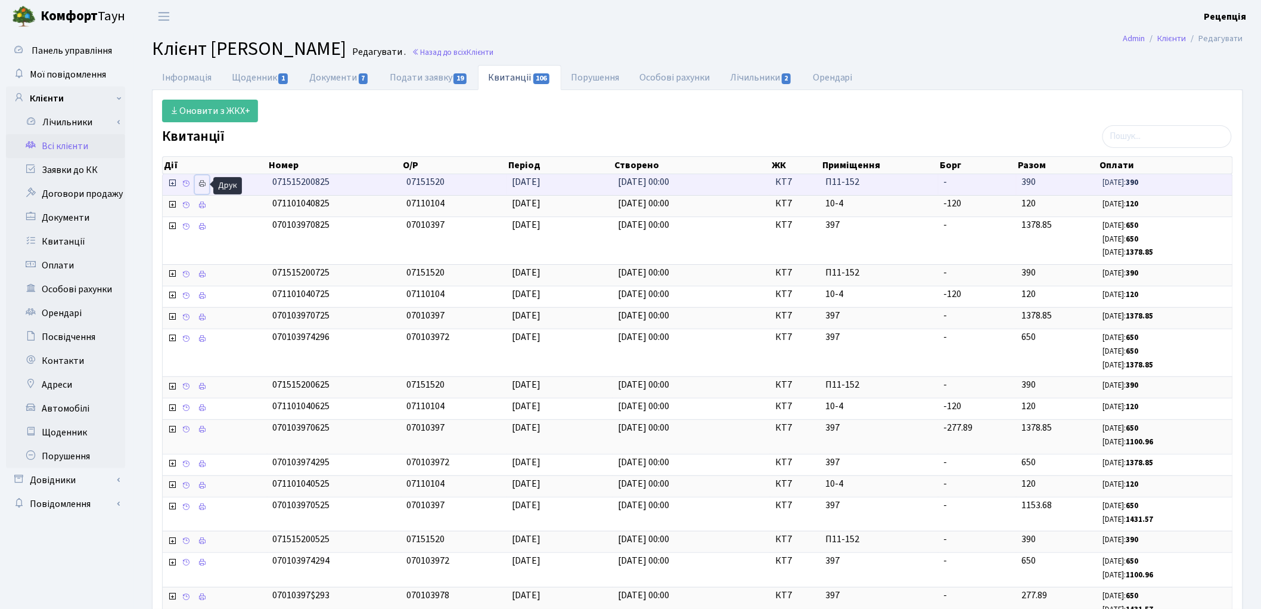
click at [204, 182] on icon at bounding box center [202, 183] width 8 height 8
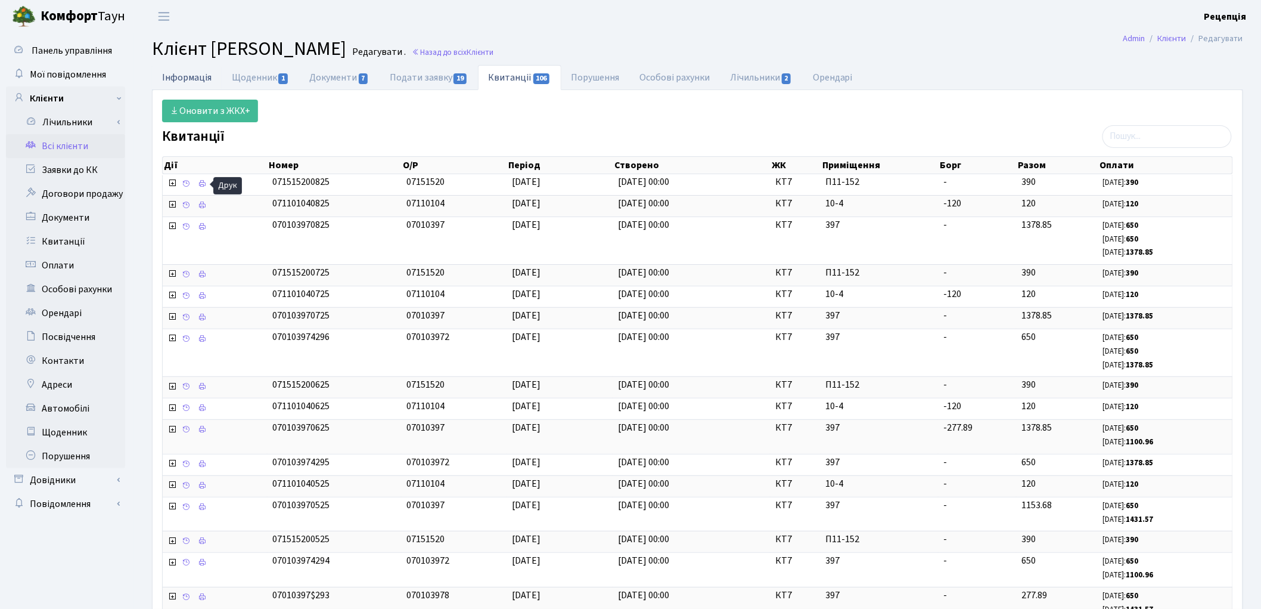
click at [192, 79] on link "Інформація" at bounding box center [187, 77] width 70 height 24
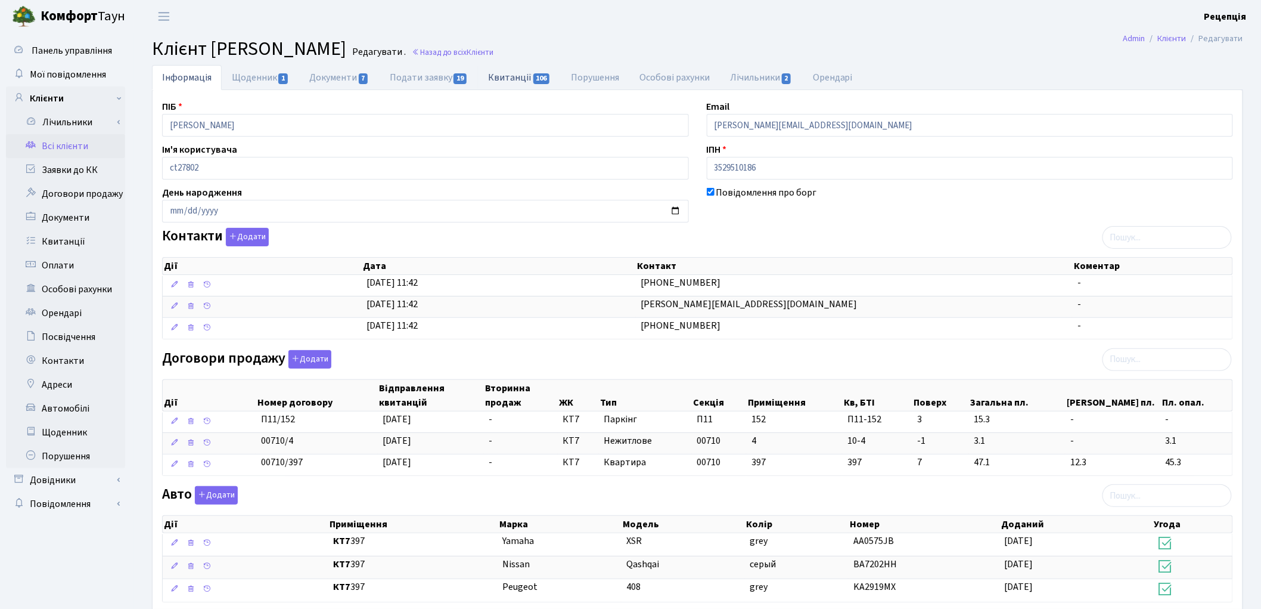
click at [486, 79] on link "Квитанції 106" at bounding box center [519, 77] width 83 height 24
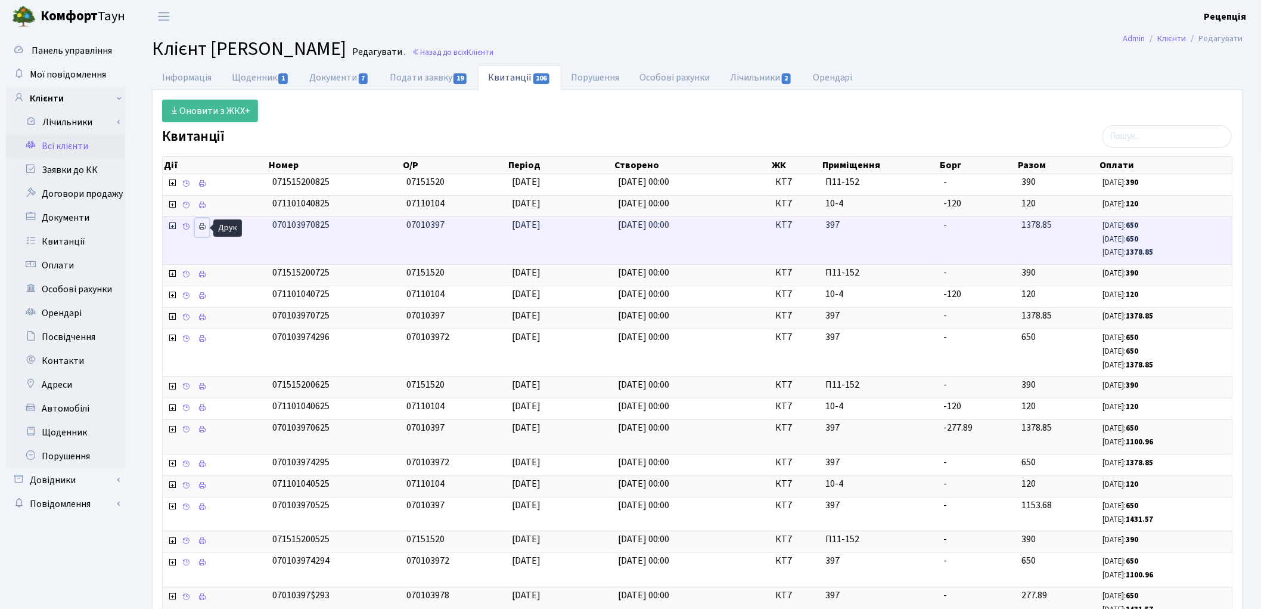
click at [204, 226] on icon at bounding box center [202, 226] width 8 height 8
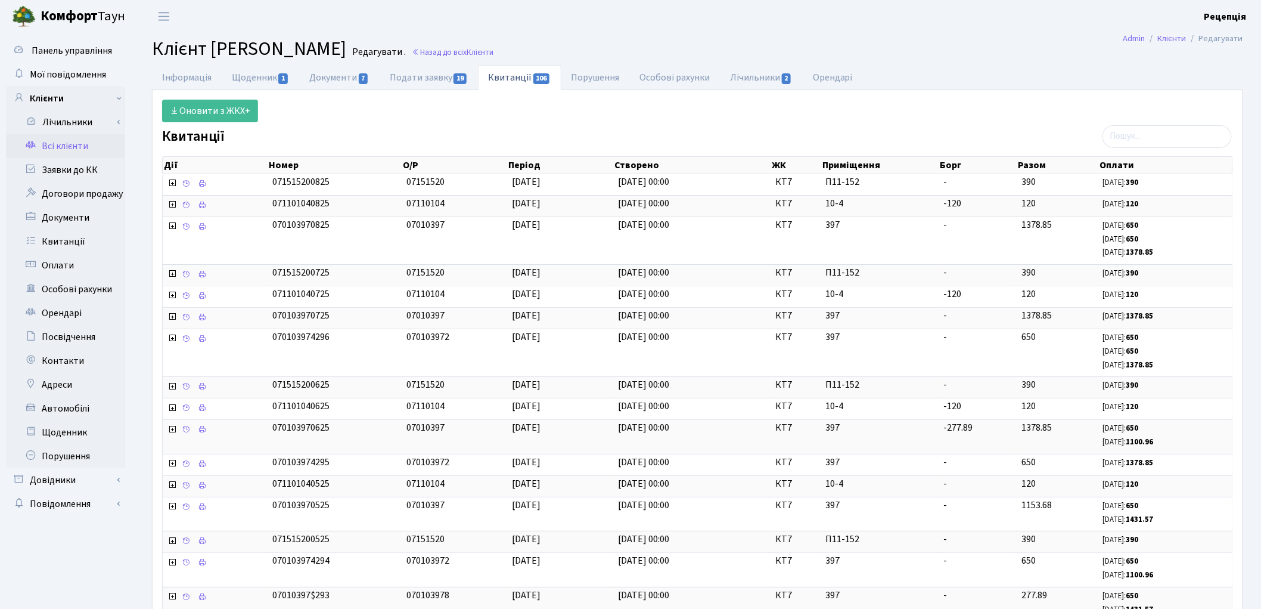
click at [67, 141] on link "Всі клієнти" at bounding box center [65, 146] width 119 height 24
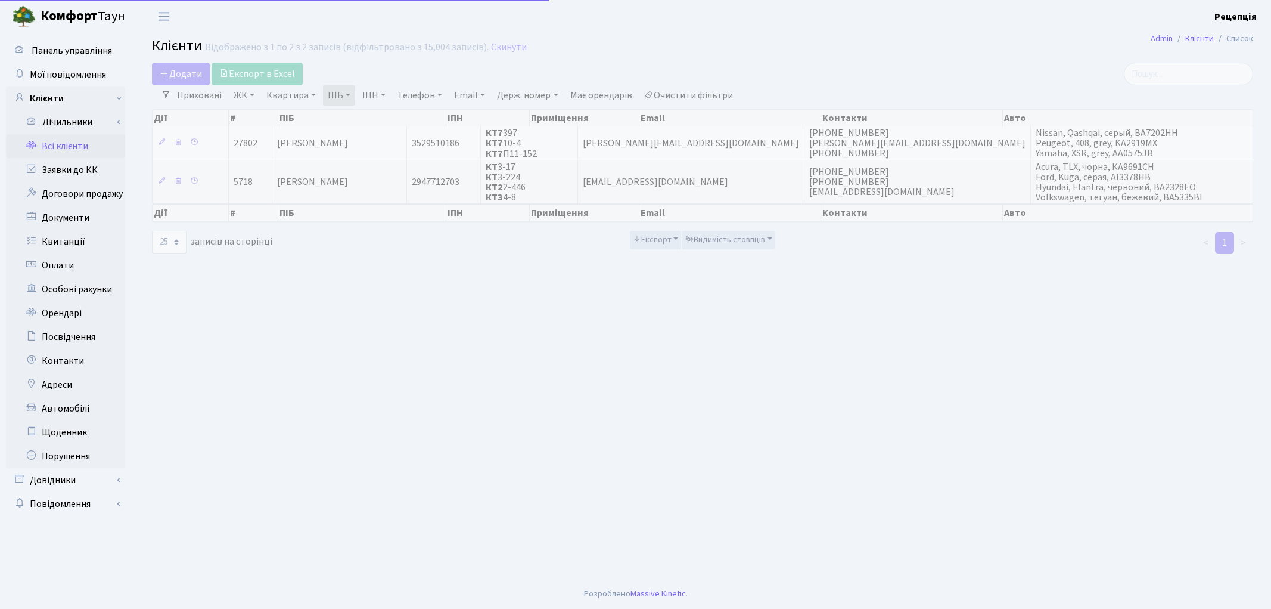
select select "25"
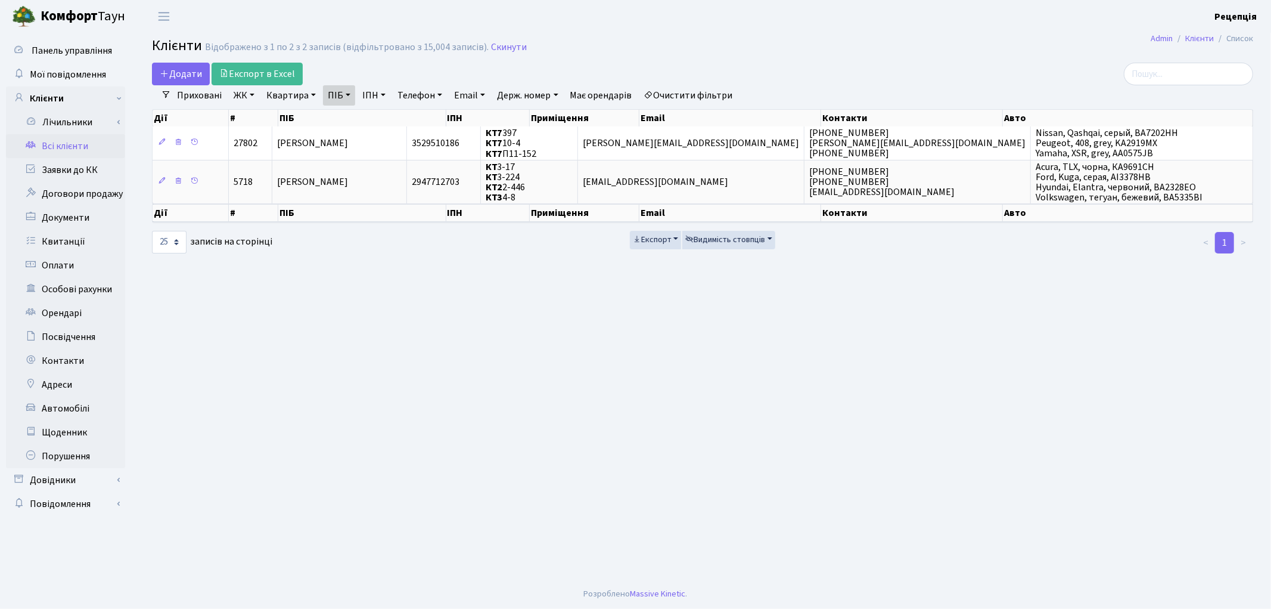
drag, startPoint x: 709, startPoint y: 90, endPoint x: 705, endPoint y: 82, distance: 9.6
click at [709, 91] on link "Очистити фільтри" at bounding box center [689, 95] width 98 height 20
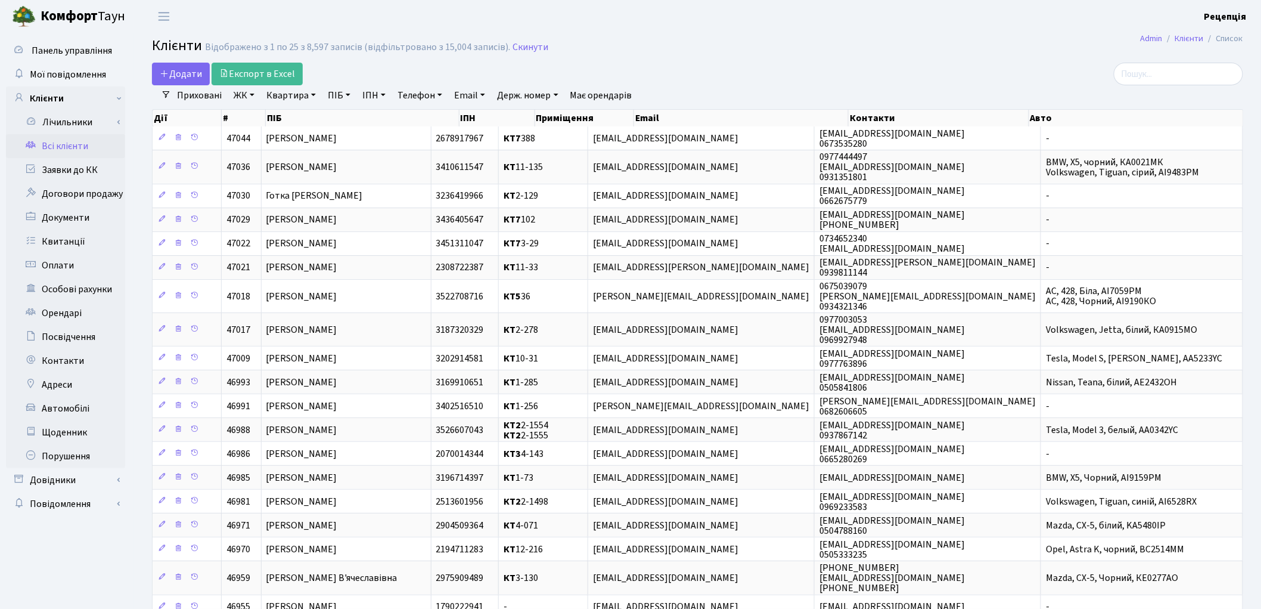
click at [892, 64] on div at bounding box center [1068, 74] width 352 height 23
click at [249, 95] on link "ЖК" at bounding box center [244, 95] width 30 height 20
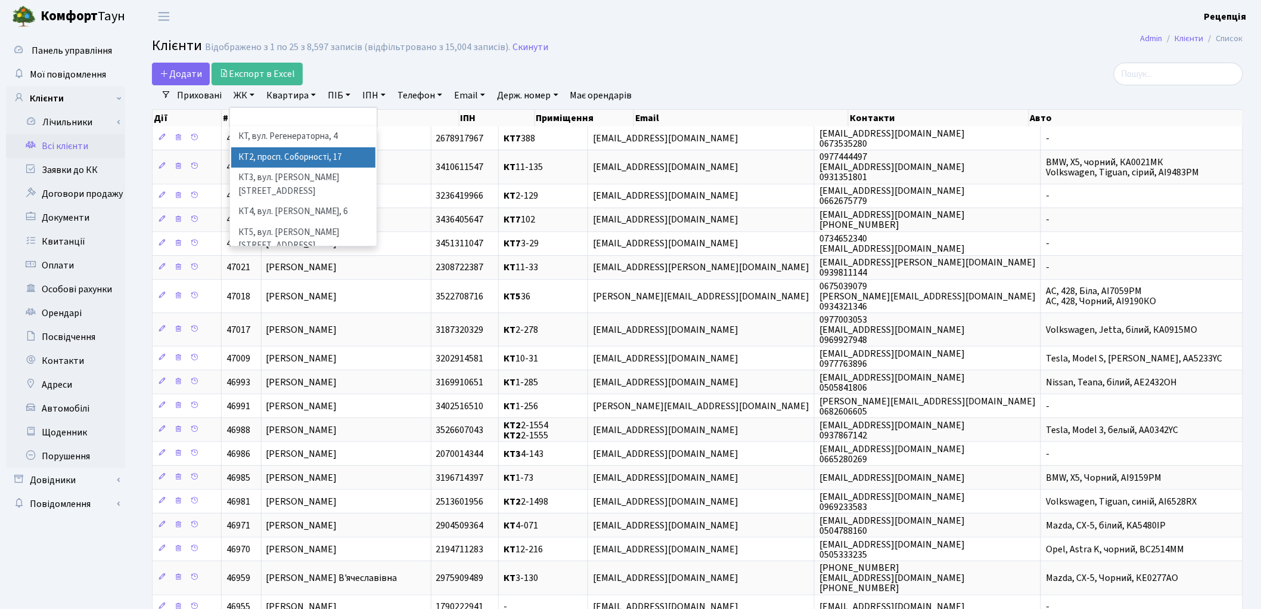
click at [275, 153] on li "КТ2, просп. Соборності, 17" at bounding box center [303, 157] width 144 height 21
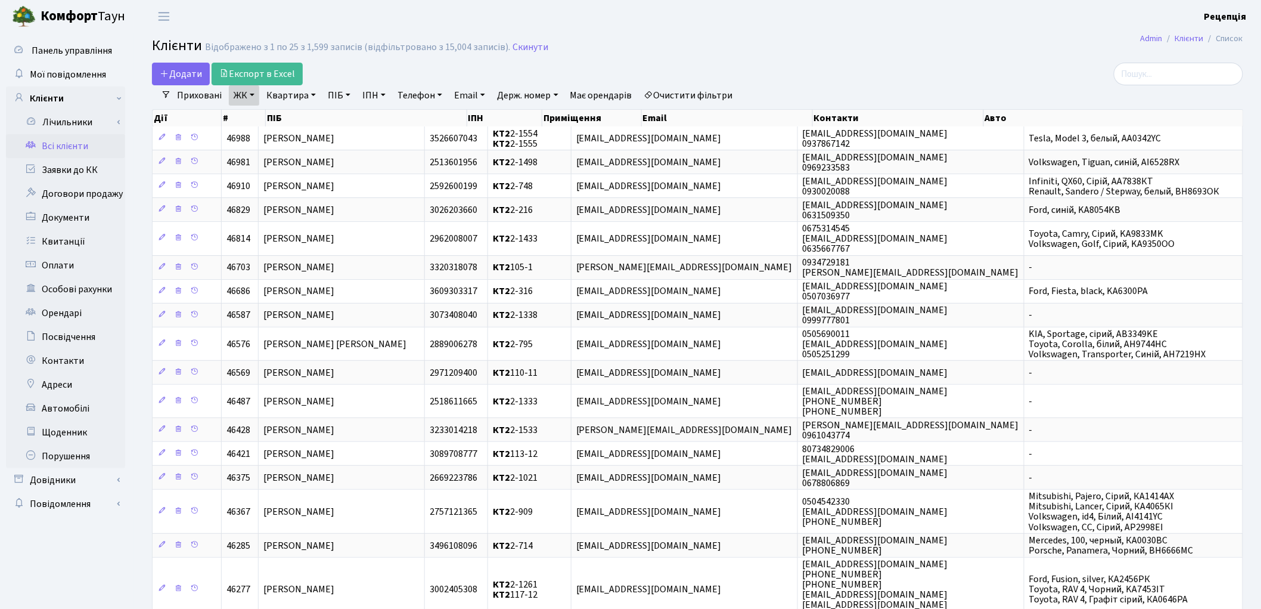
click at [306, 94] on link "Квартира" at bounding box center [291, 95] width 59 height 20
type input "2-227"
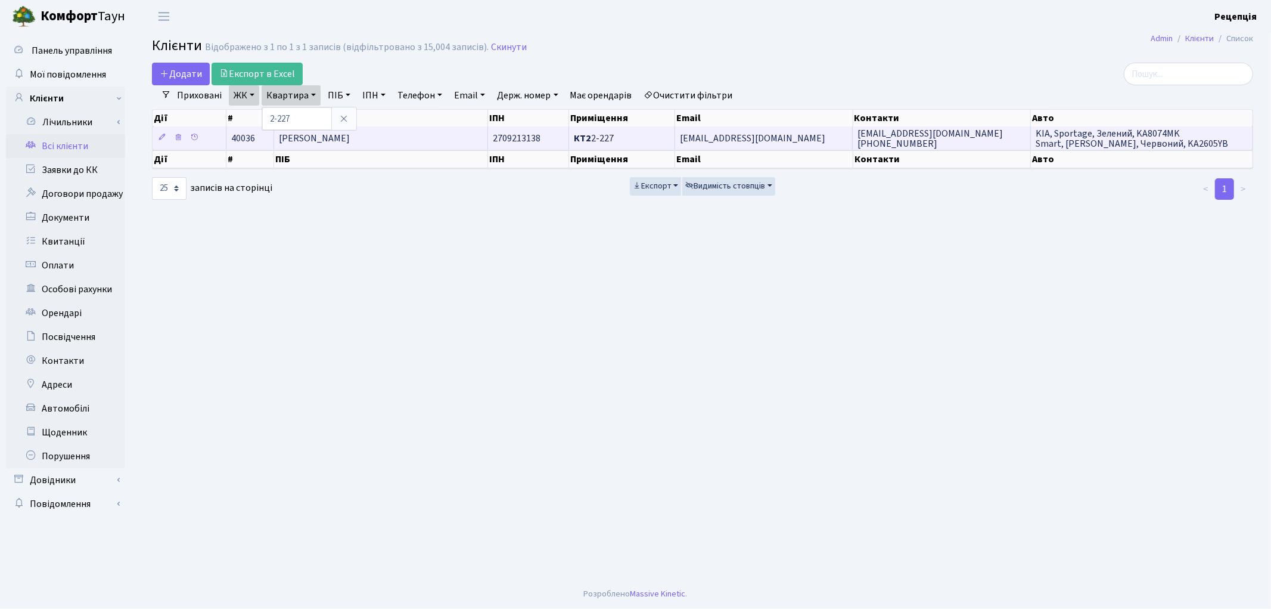
click at [350, 144] on span "[PERSON_NAME]" at bounding box center [314, 138] width 71 height 13
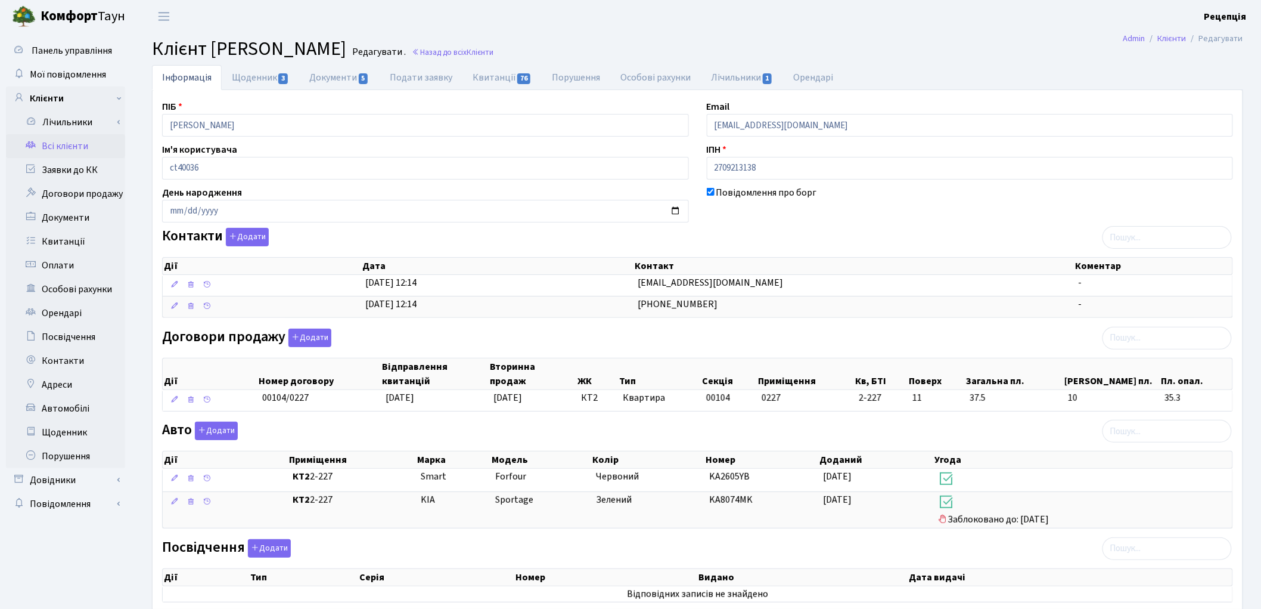
click at [64, 150] on link "Всі клієнти" at bounding box center [65, 146] width 119 height 24
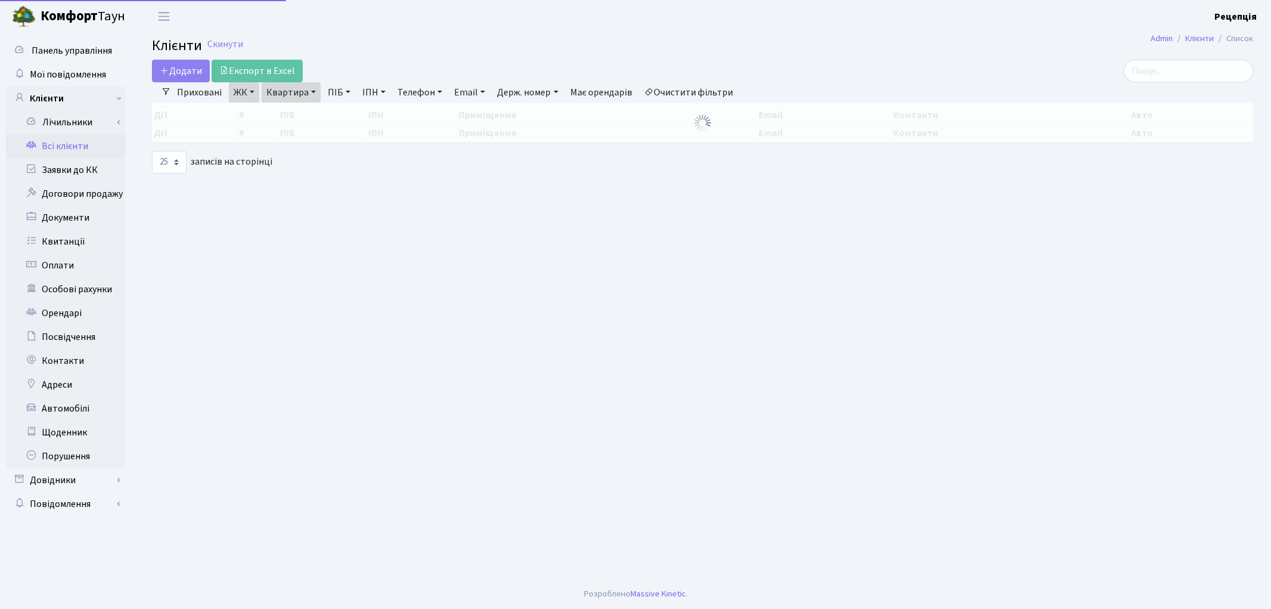
select select "25"
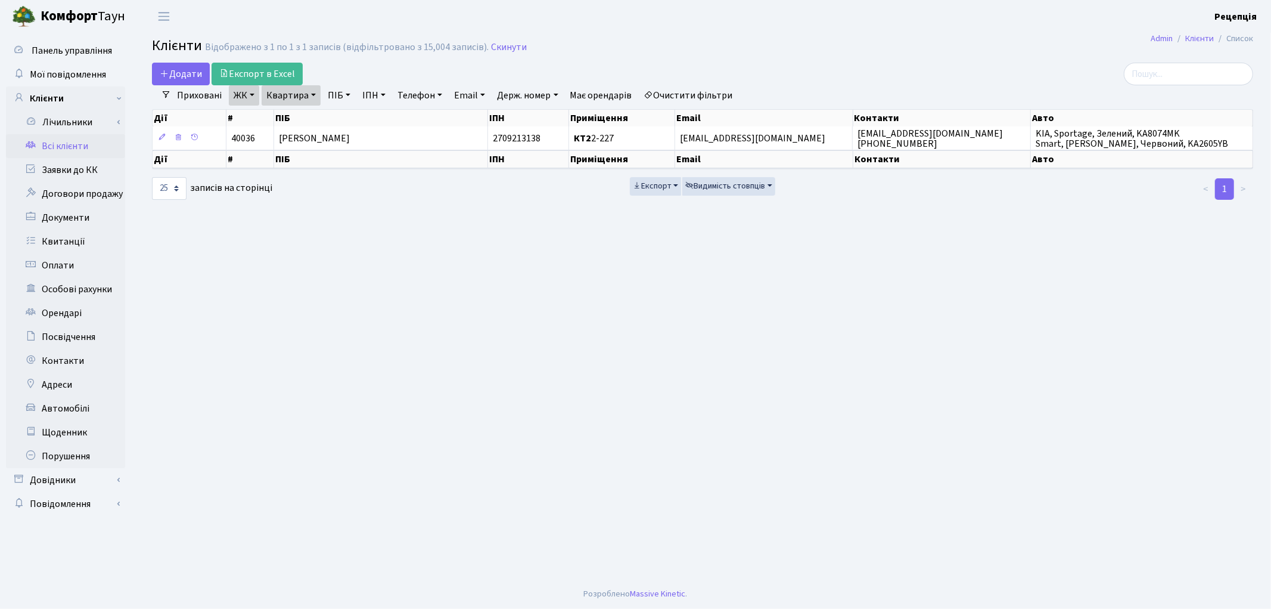
click at [696, 82] on div "Додати Експорт в Excel" at bounding box center [516, 74] width 728 height 23
click at [694, 106] on div "Дії # ПІБ ІПН Приміщення Email Контакти Авто" at bounding box center [702, 116] width 1101 height 21
click at [694, 98] on link "Очистити фільтри" at bounding box center [689, 95] width 98 height 20
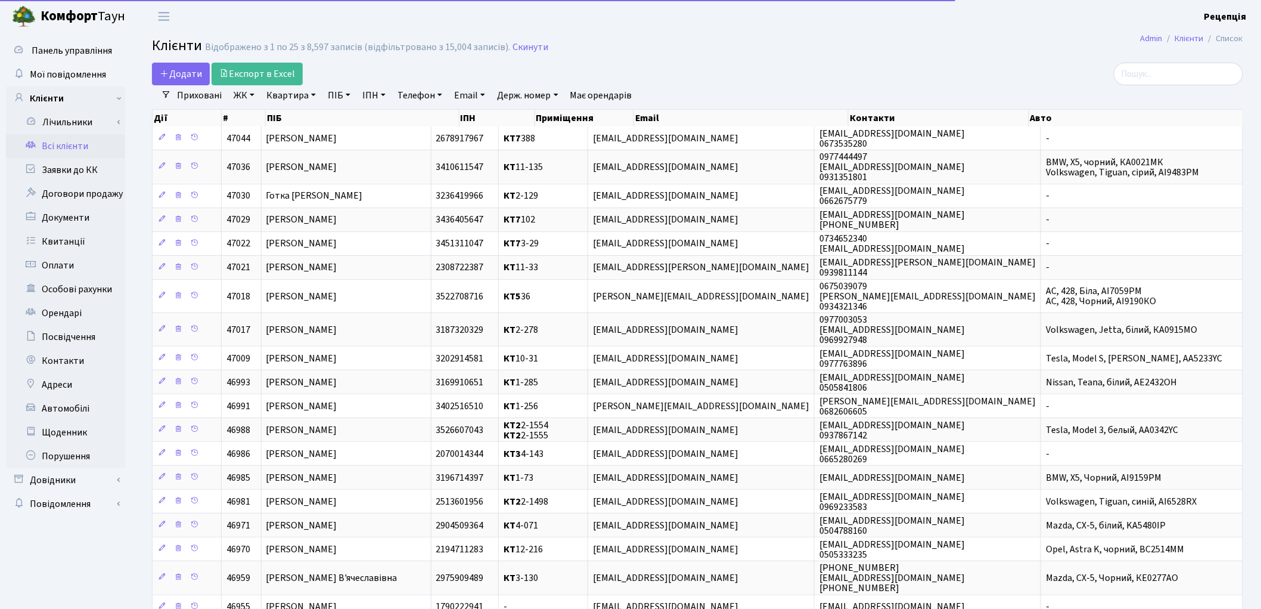
click at [247, 94] on link "ЖК" at bounding box center [244, 95] width 30 height 20
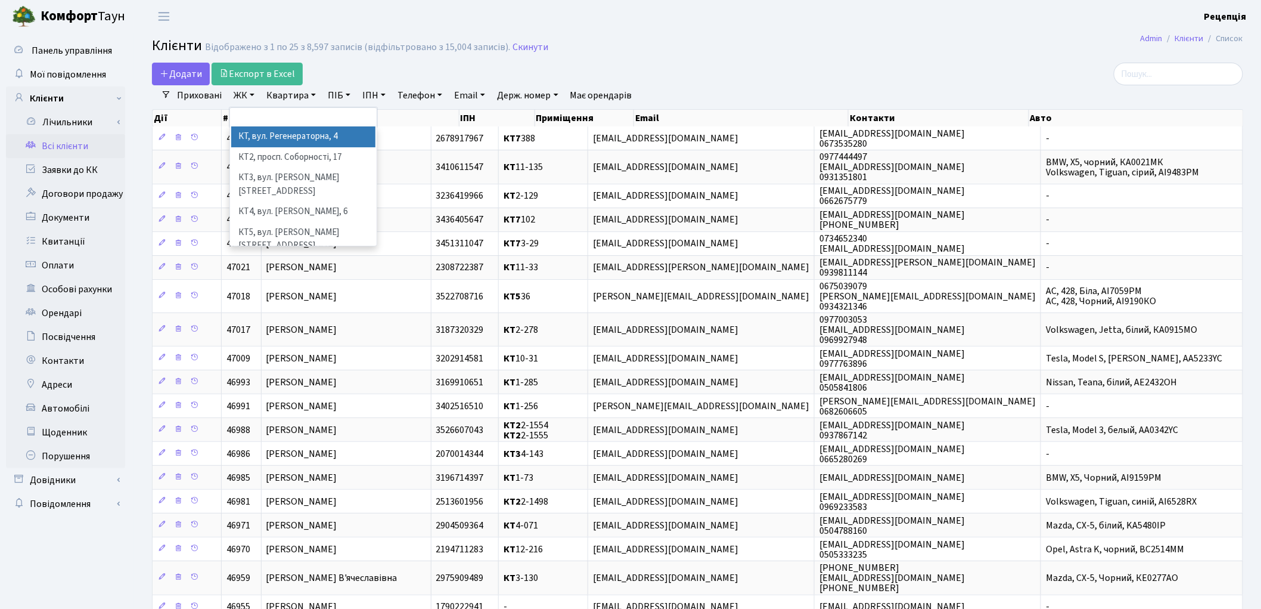
click at [290, 140] on li "КТ, вул. Регенераторна, 4" at bounding box center [303, 136] width 144 height 21
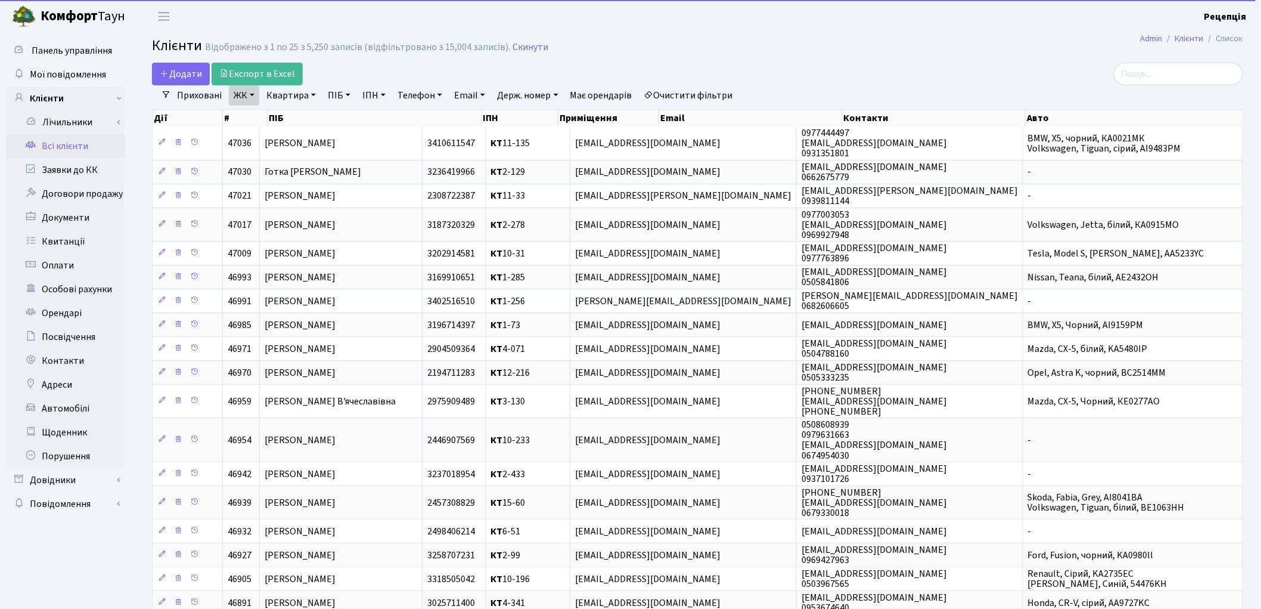
click at [294, 94] on link "Квартира" at bounding box center [291, 95] width 59 height 20
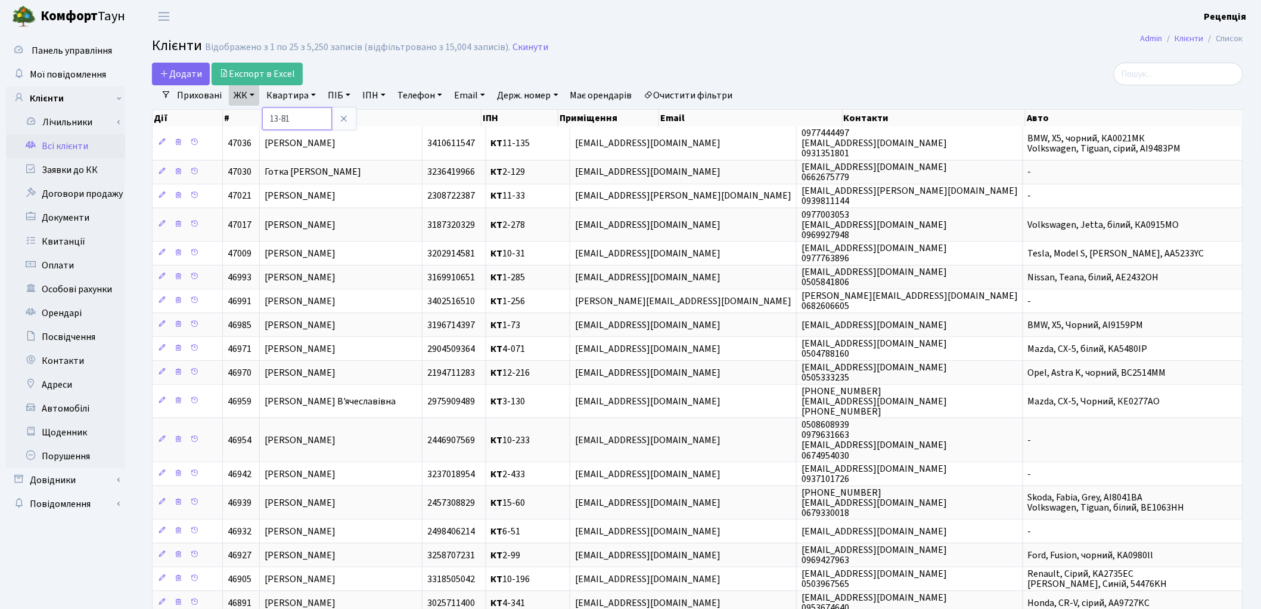
type input "13-81"
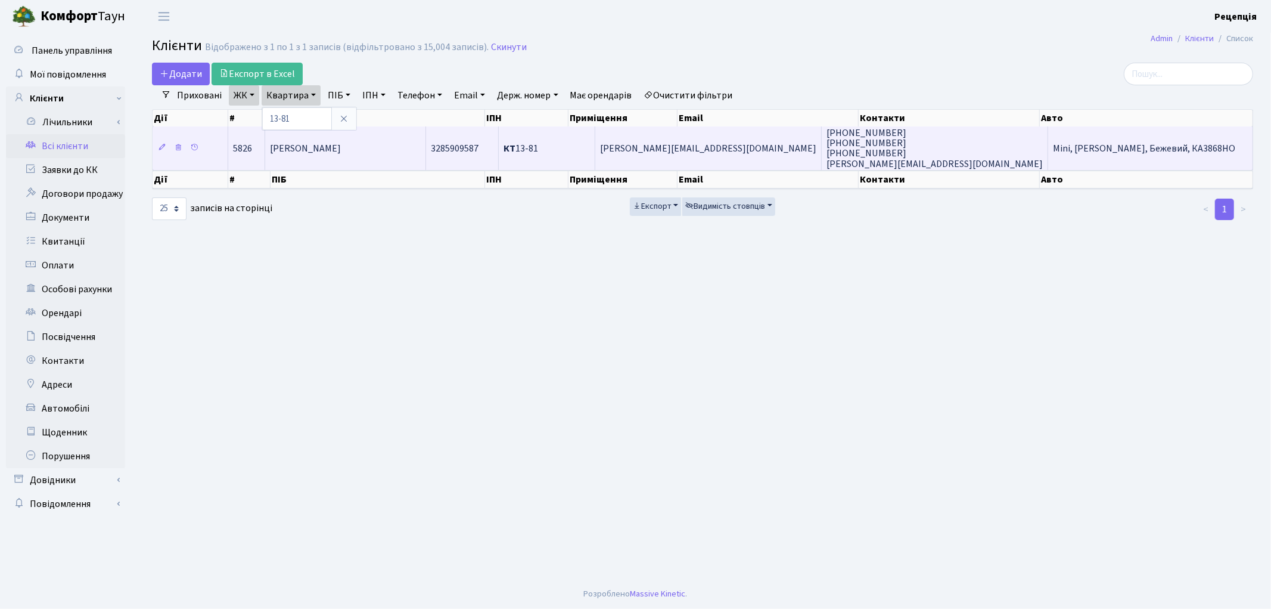
click at [322, 148] on span "[PERSON_NAME]" at bounding box center [305, 148] width 71 height 13
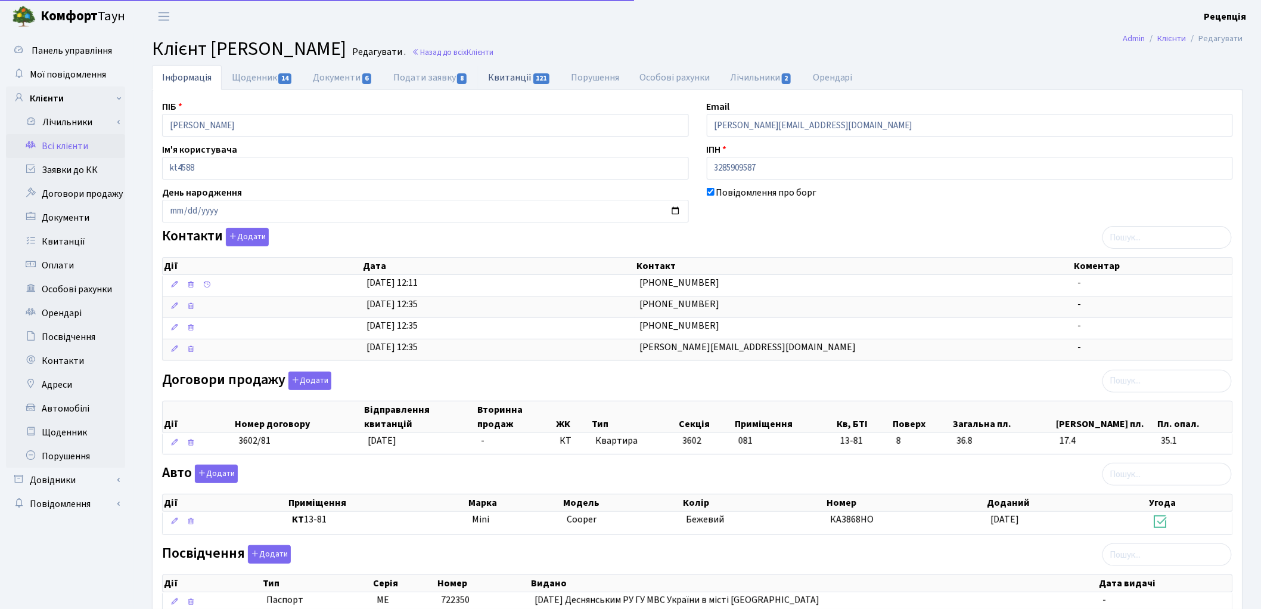
click at [496, 75] on link "Квитанції 121" at bounding box center [519, 77] width 83 height 24
select select "25"
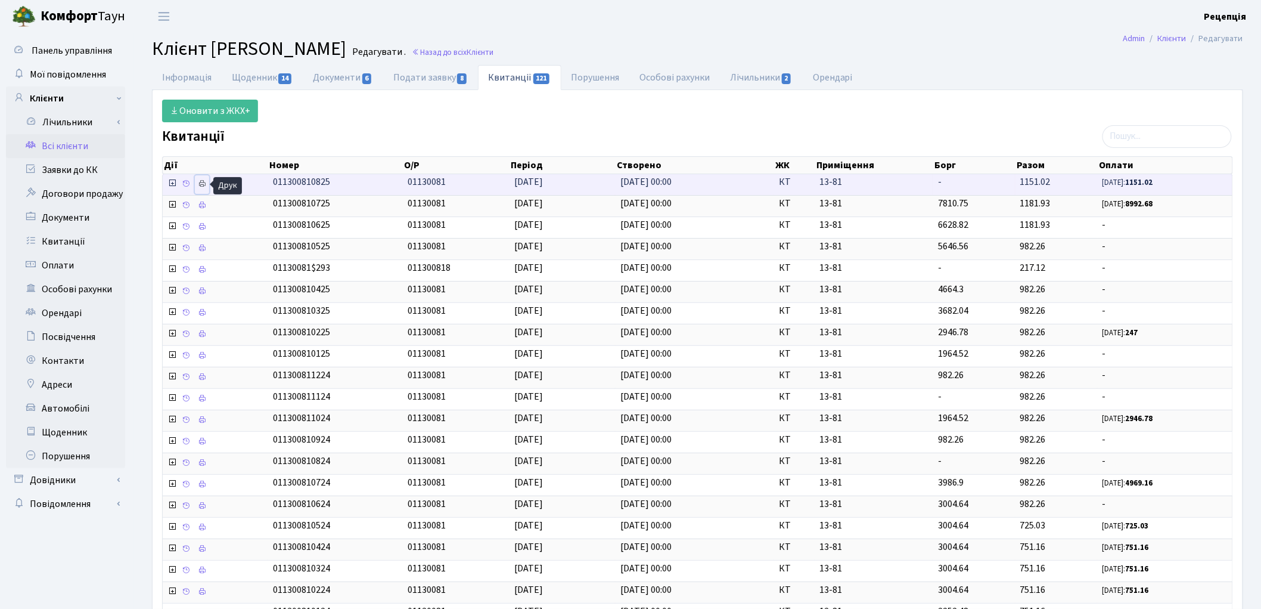
click at [206, 181] on icon at bounding box center [202, 183] width 8 height 8
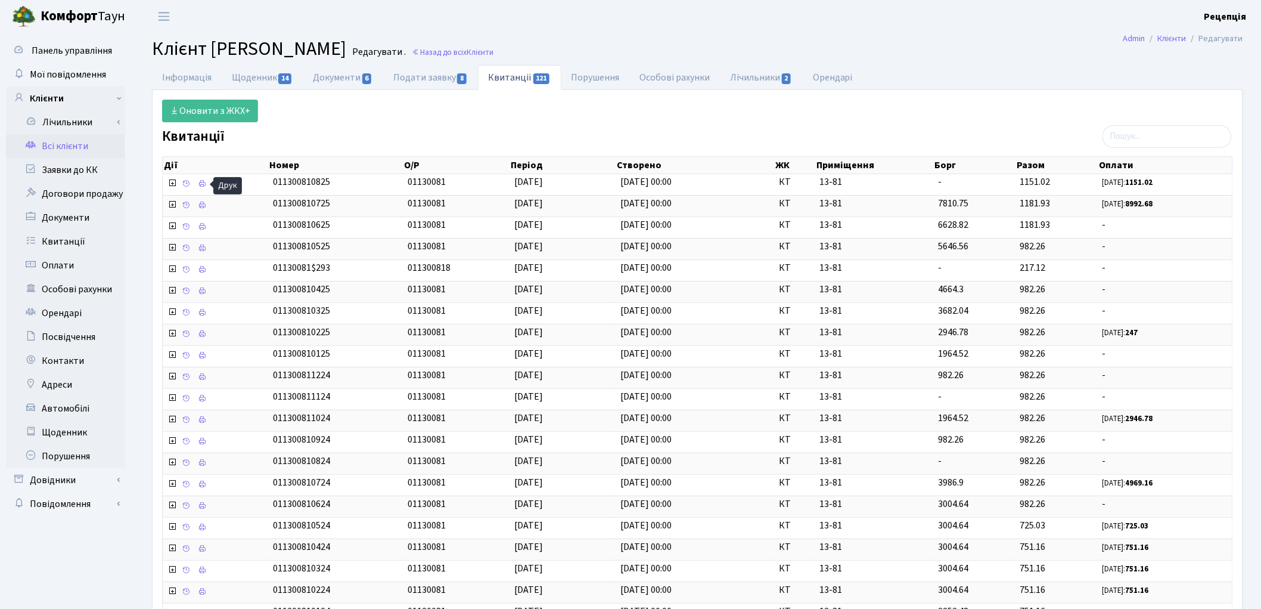
drag, startPoint x: 171, startPoint y: 76, endPoint x: 145, endPoint y: 95, distance: 32.3
click at [171, 76] on link "Інформація" at bounding box center [187, 77] width 70 height 25
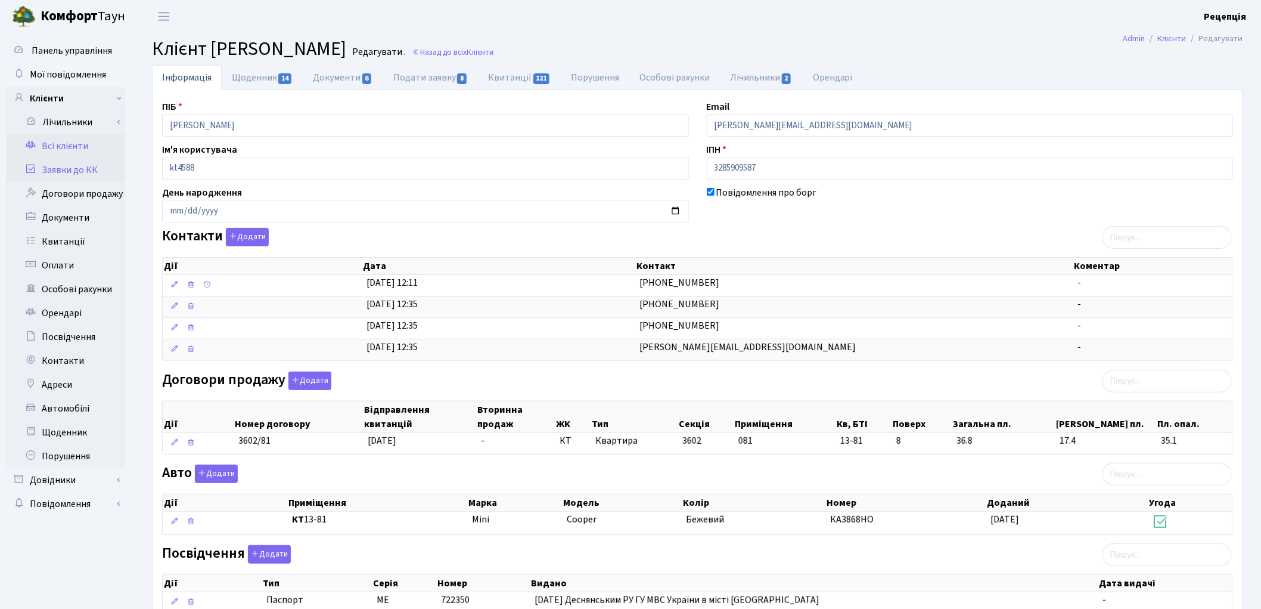
click at [94, 168] on link "Заявки до КК" at bounding box center [65, 170] width 119 height 24
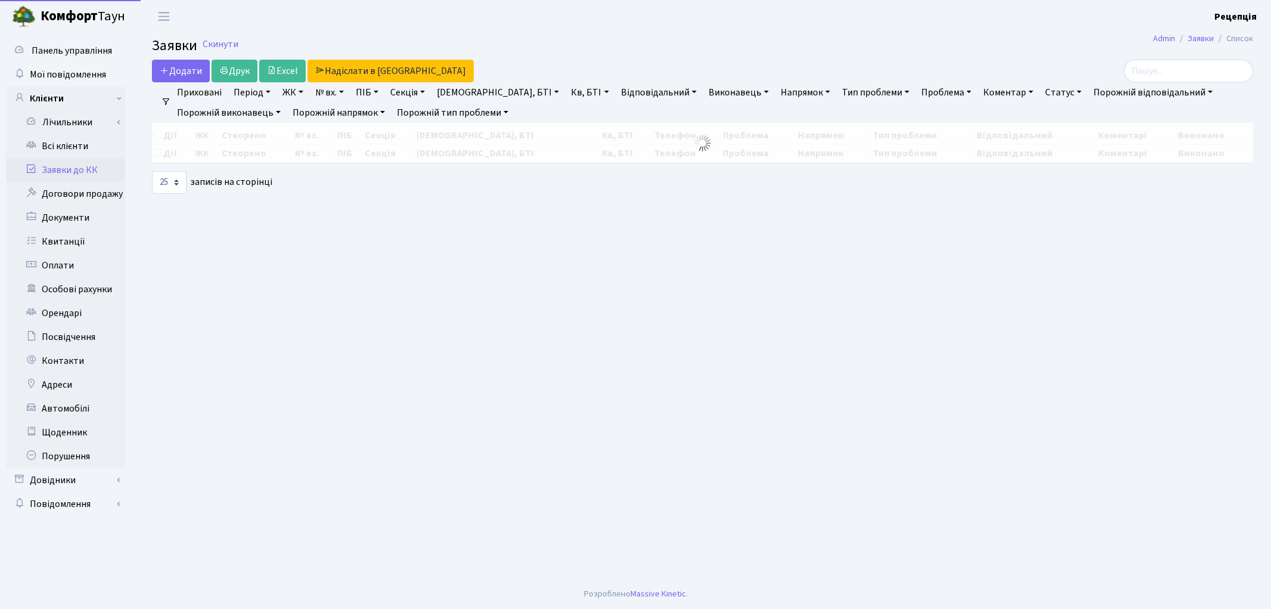
select select "25"
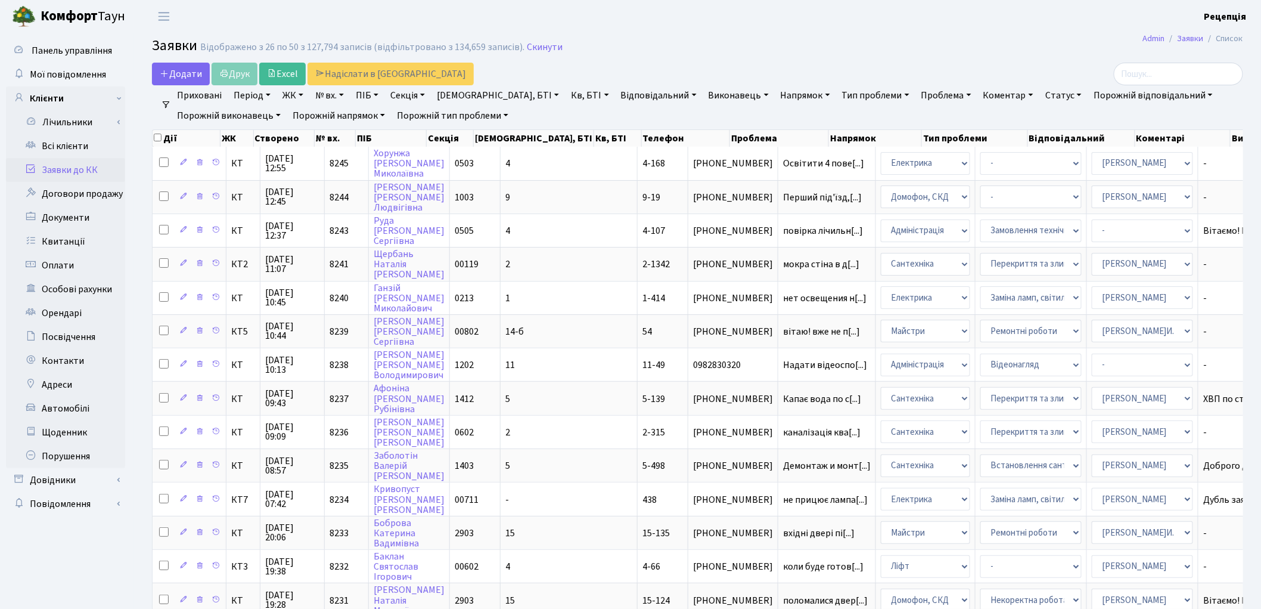
click at [296, 98] on link "ЖК" at bounding box center [293, 95] width 30 height 20
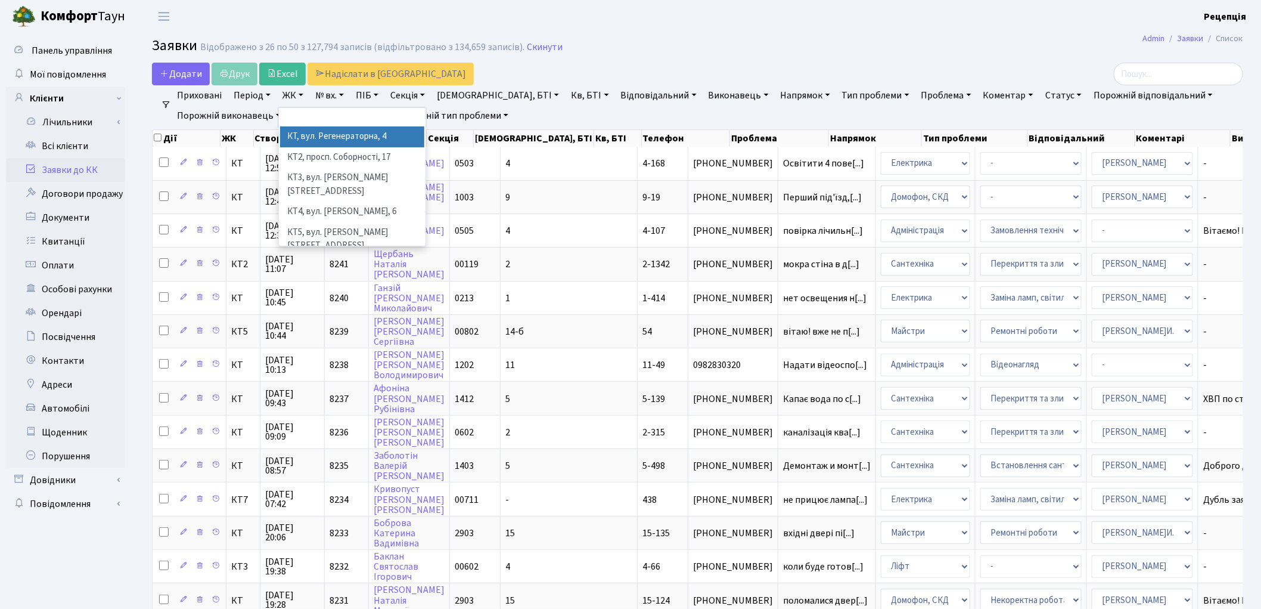
click at [311, 134] on li "КТ, вул. Регенераторна, 4" at bounding box center [352, 136] width 144 height 21
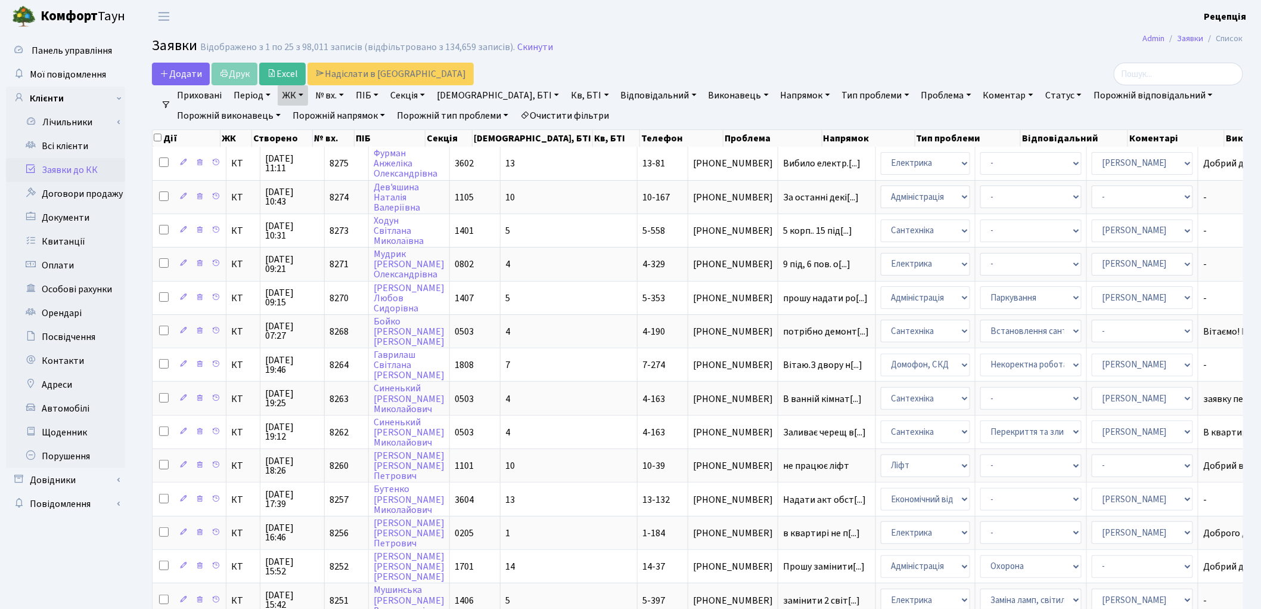
click at [547, 126] on div "Дії ЖК Створено № вх. ПІБ Секція Буд., БТІ Кв, БТІ Телефон Проблема Напрямок Ти…" at bounding box center [697, 136] width 1091 height 21
click at [547, 114] on link "Очистити фільтри" at bounding box center [565, 116] width 98 height 20
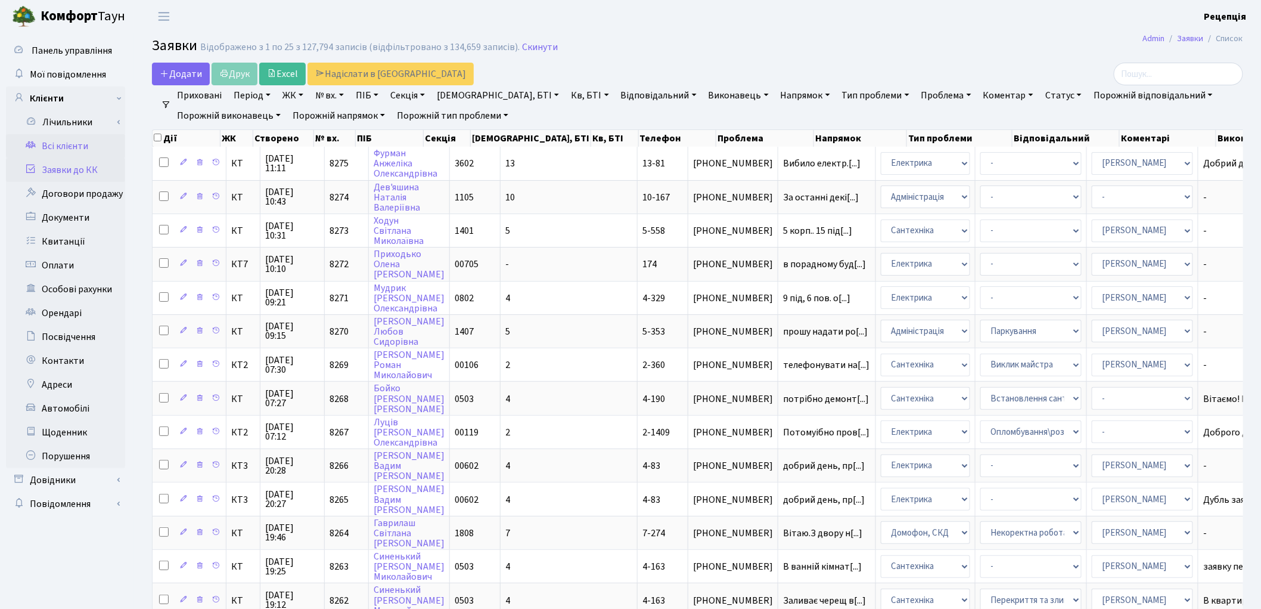
click at [100, 141] on link "Всі клієнти" at bounding box center [65, 146] width 119 height 24
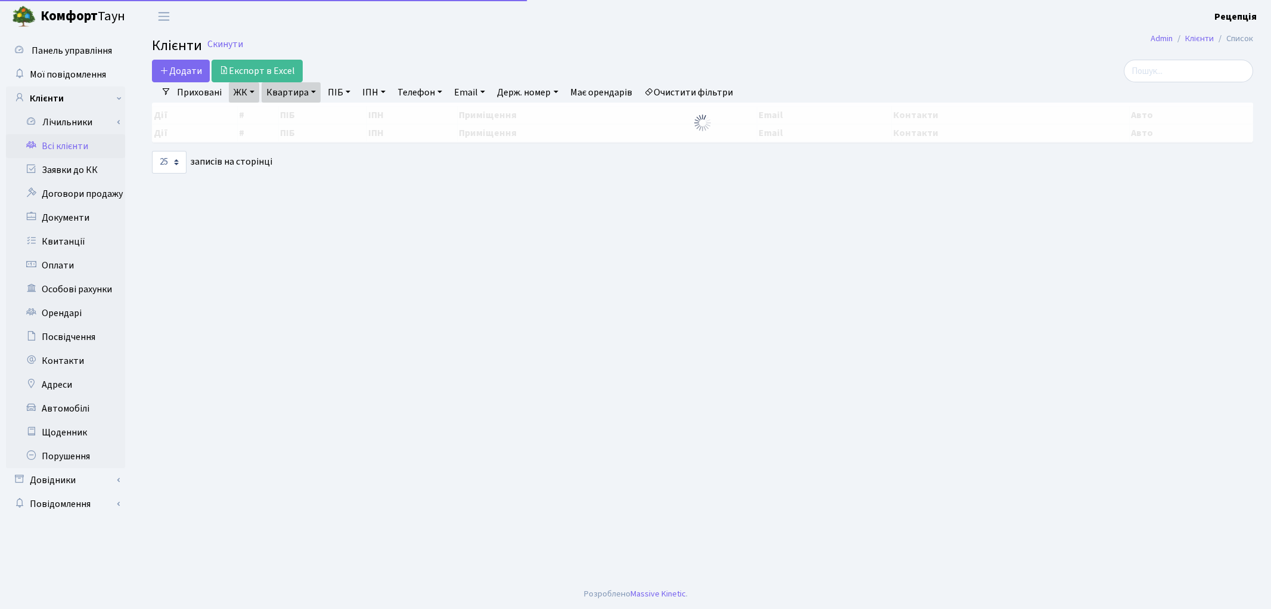
select select "25"
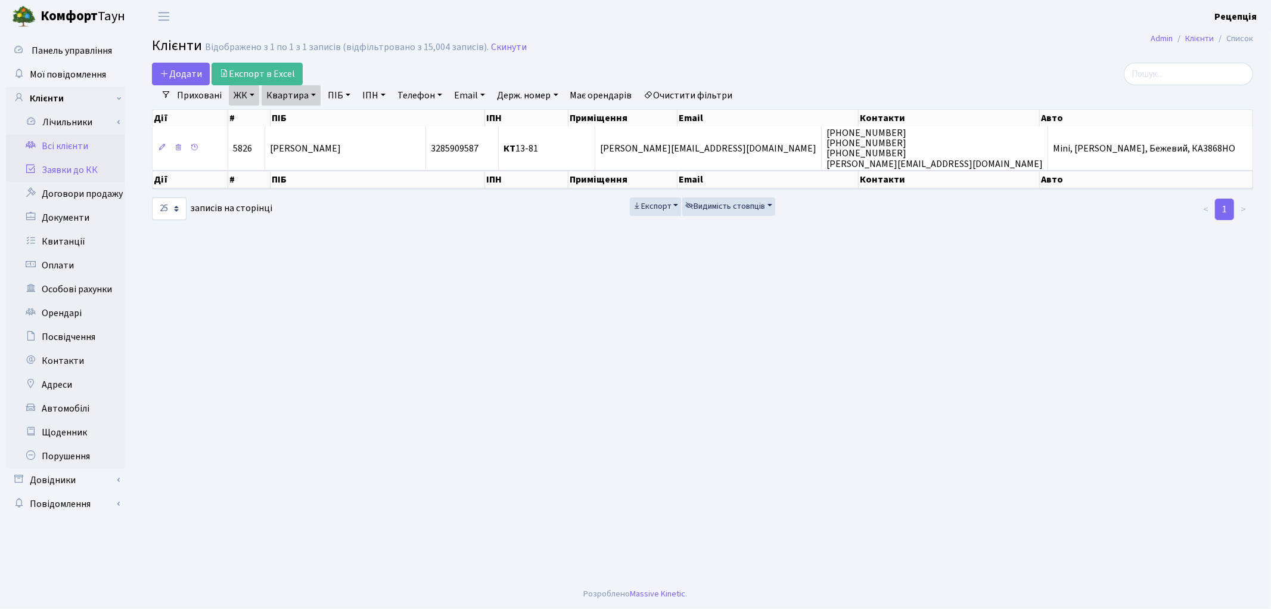
click at [106, 175] on link "Заявки до КК" at bounding box center [65, 170] width 119 height 24
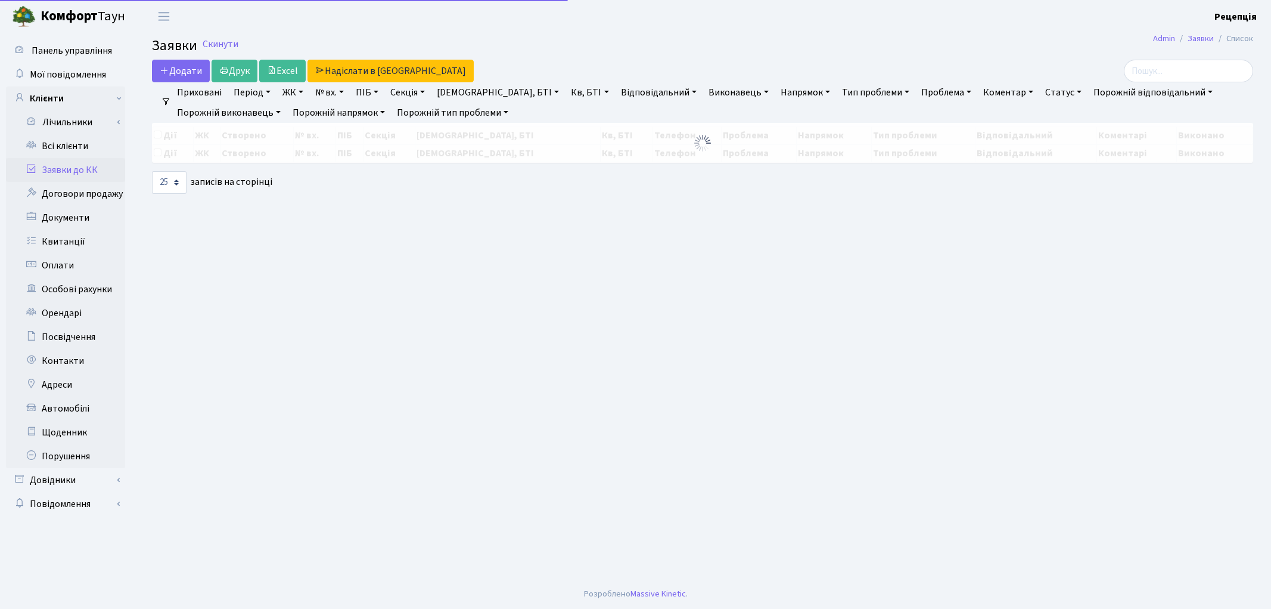
select select "25"
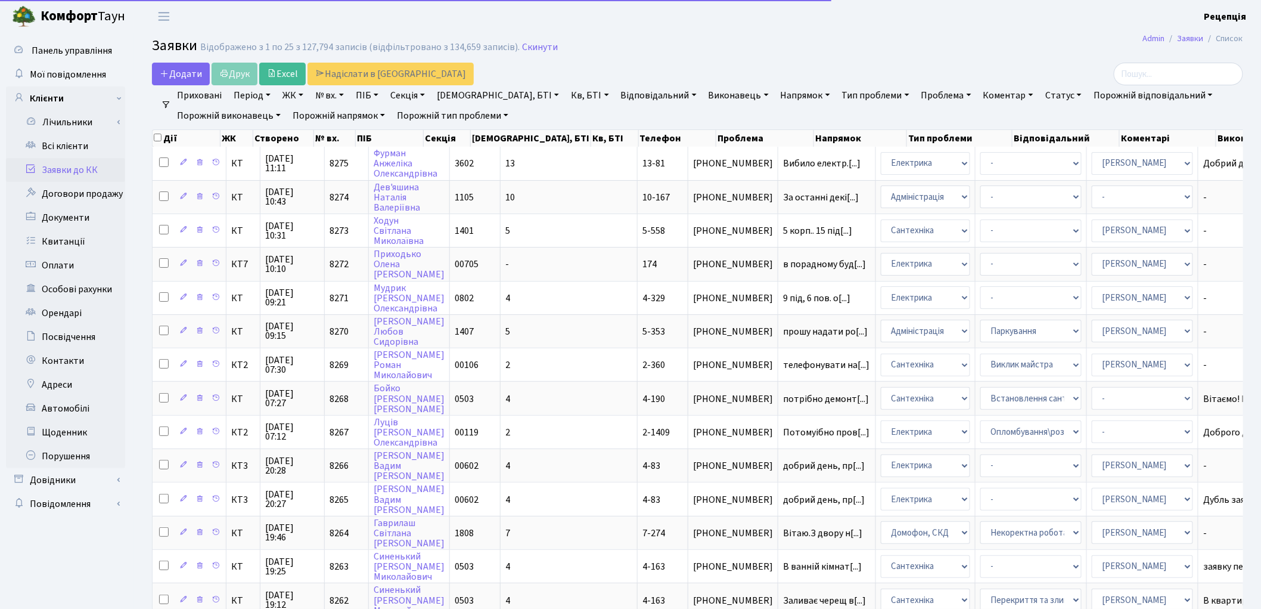
click at [291, 94] on link "ЖК" at bounding box center [293, 95] width 30 height 20
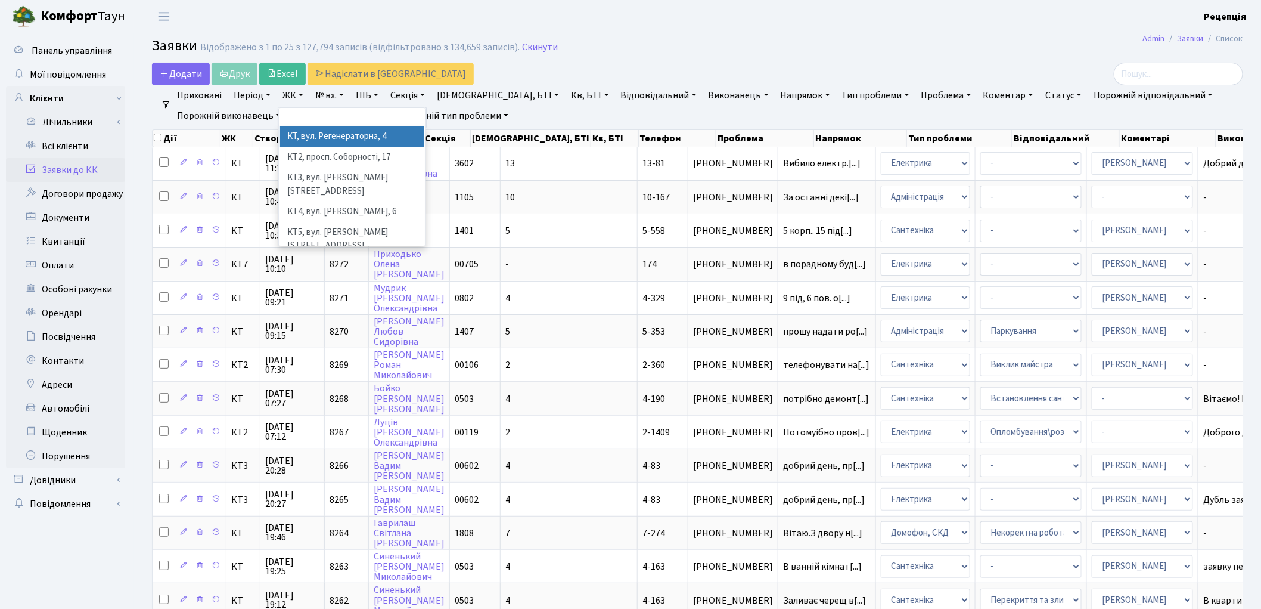
click at [315, 139] on li "КТ, вул. Регенераторна, 4" at bounding box center [352, 136] width 144 height 21
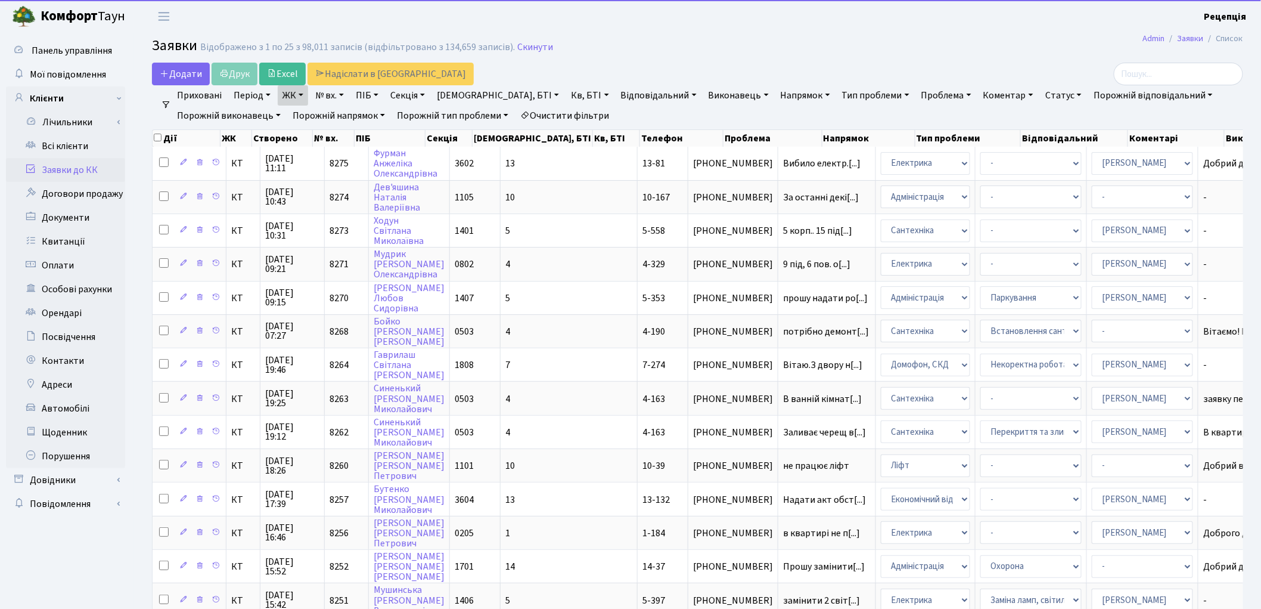
click at [566, 93] on link "Кв, БТІ" at bounding box center [589, 95] width 47 height 20
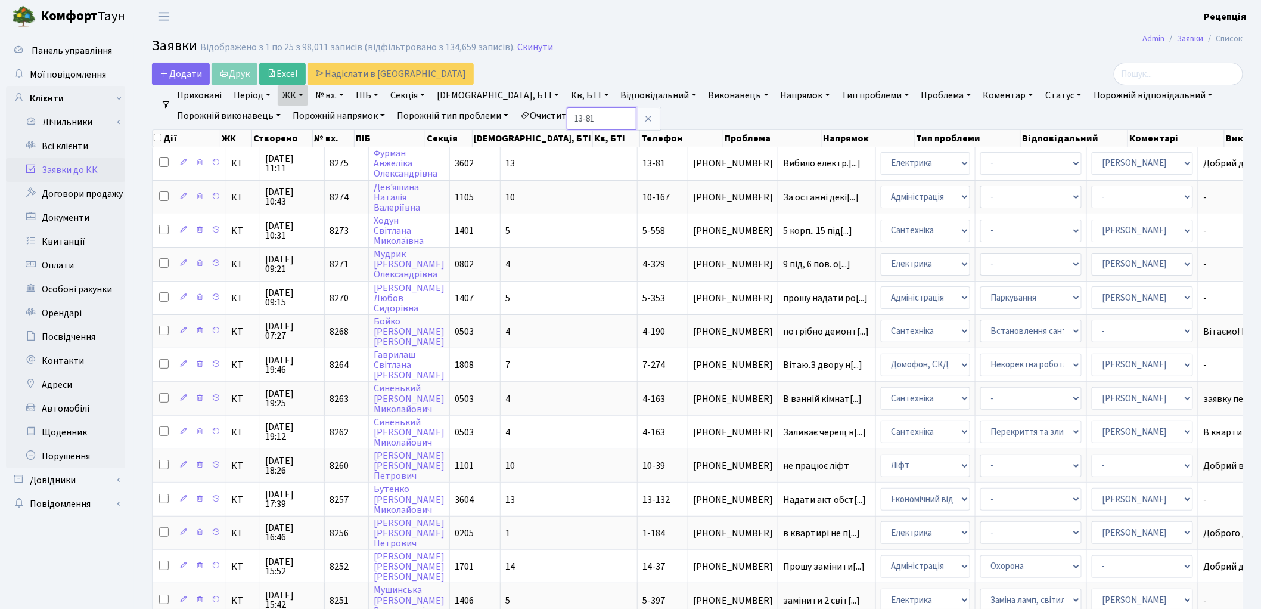
type input "13-81"
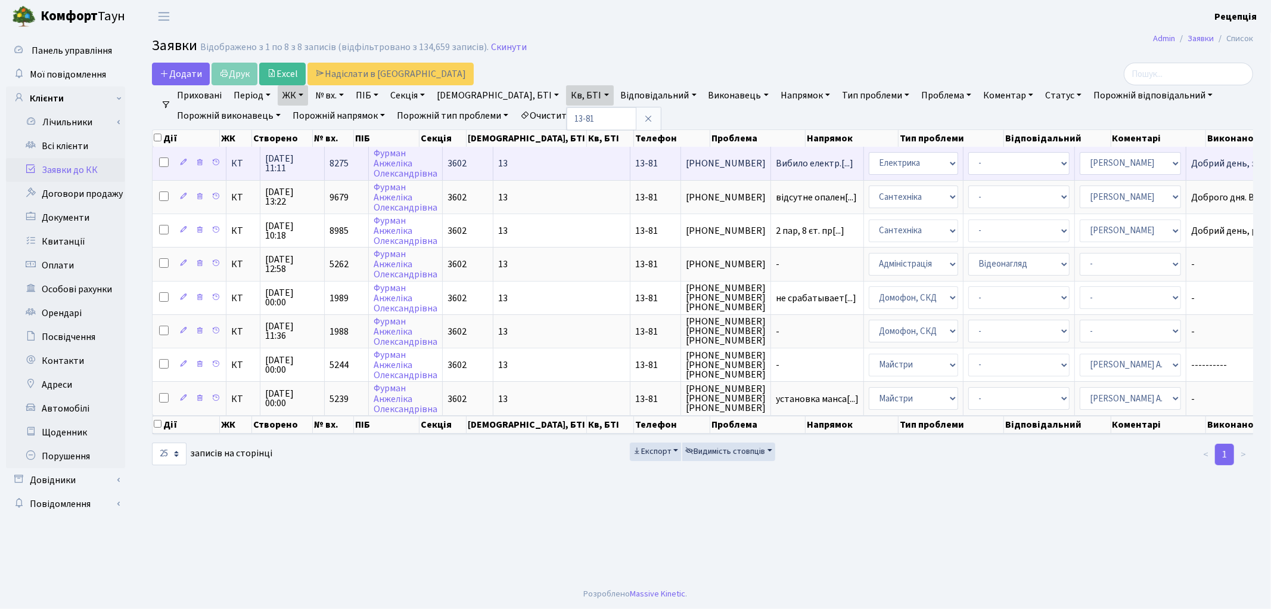
click at [631, 166] on td "13-81" at bounding box center [656, 163] width 51 height 33
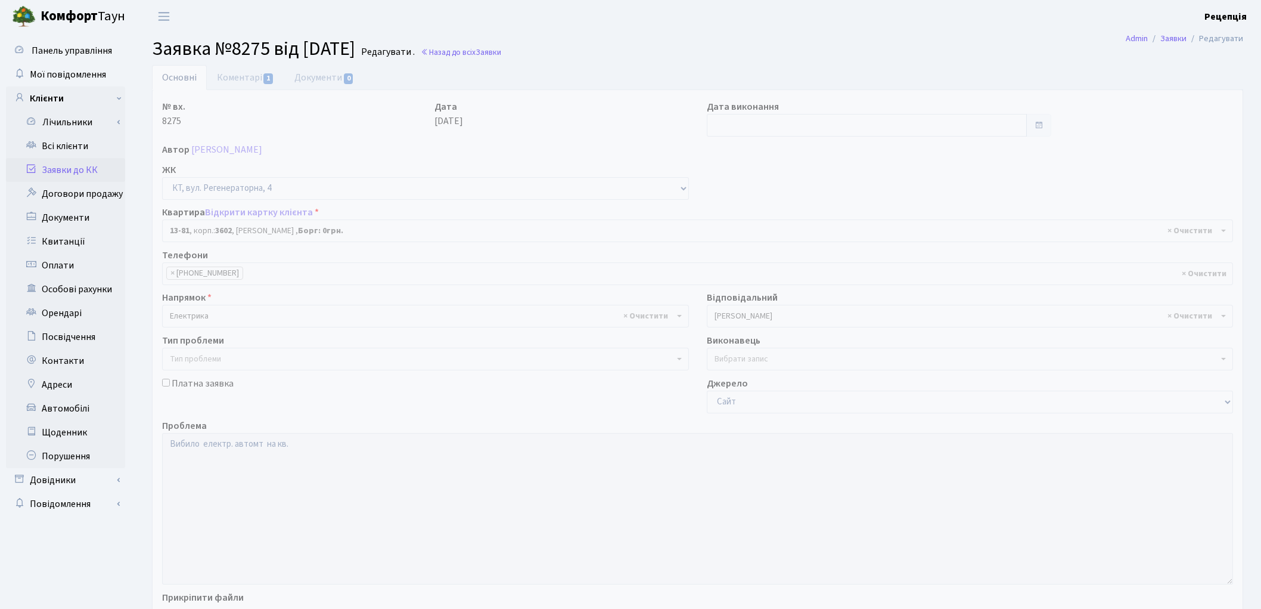
select select "7727"
click at [240, 81] on link "Коментарі 1" at bounding box center [245, 77] width 77 height 24
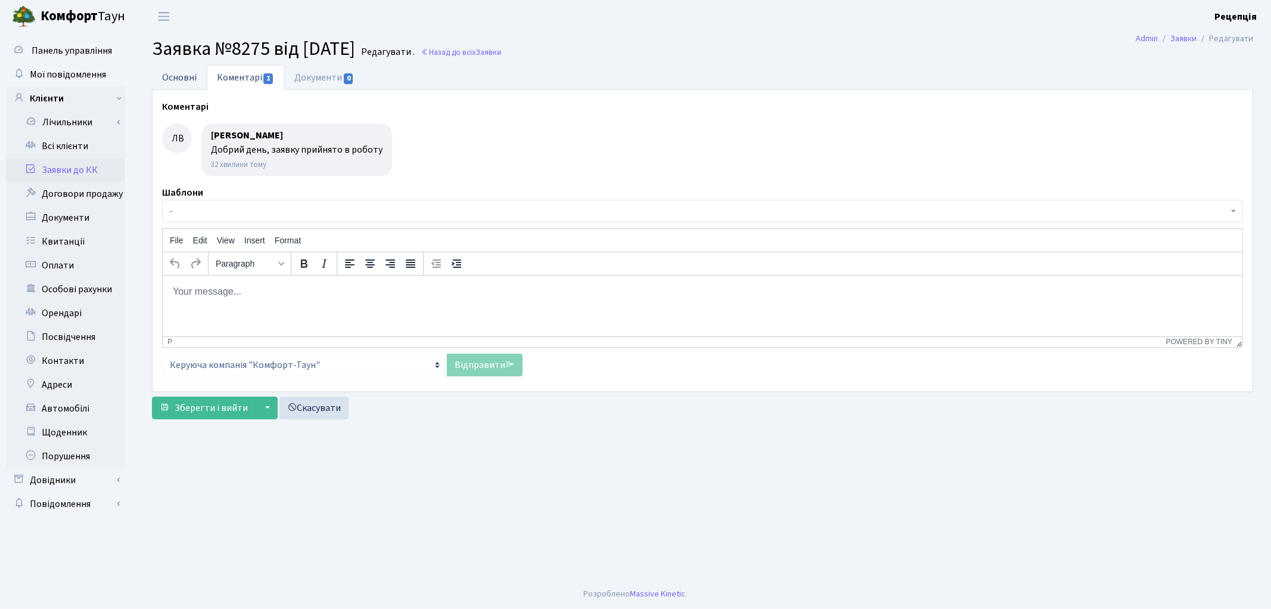
click at [190, 85] on link "Основні" at bounding box center [179, 77] width 55 height 24
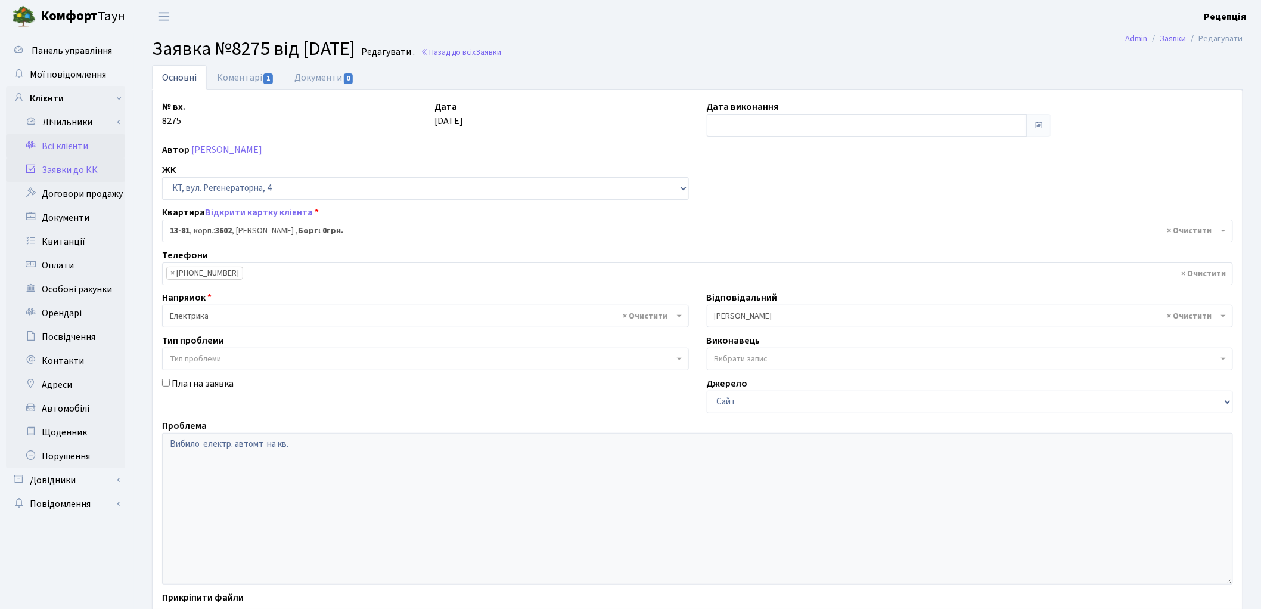
click at [70, 143] on link "Всі клієнти" at bounding box center [65, 146] width 119 height 24
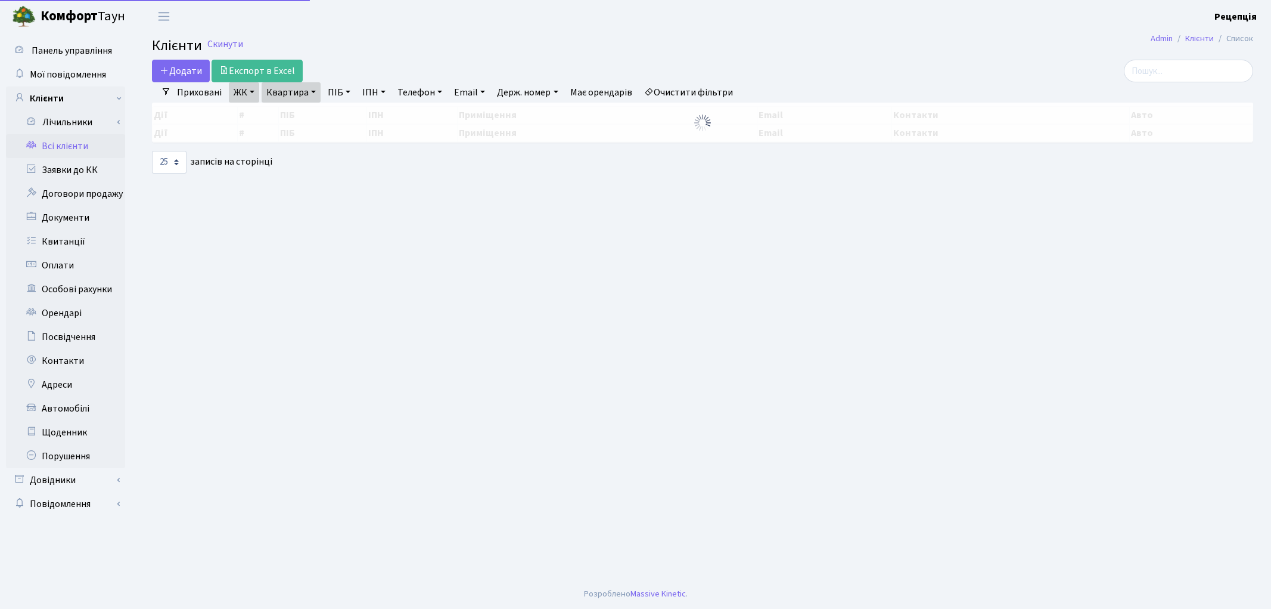
select select "25"
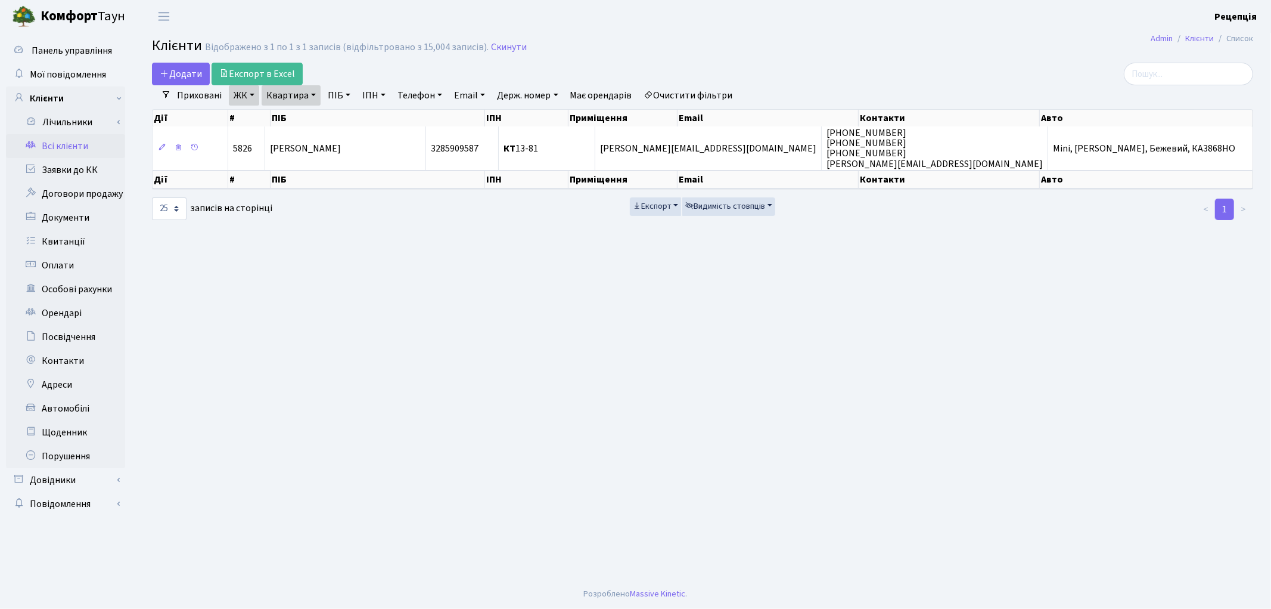
click at [702, 95] on link "Очистити фільтри" at bounding box center [689, 95] width 98 height 20
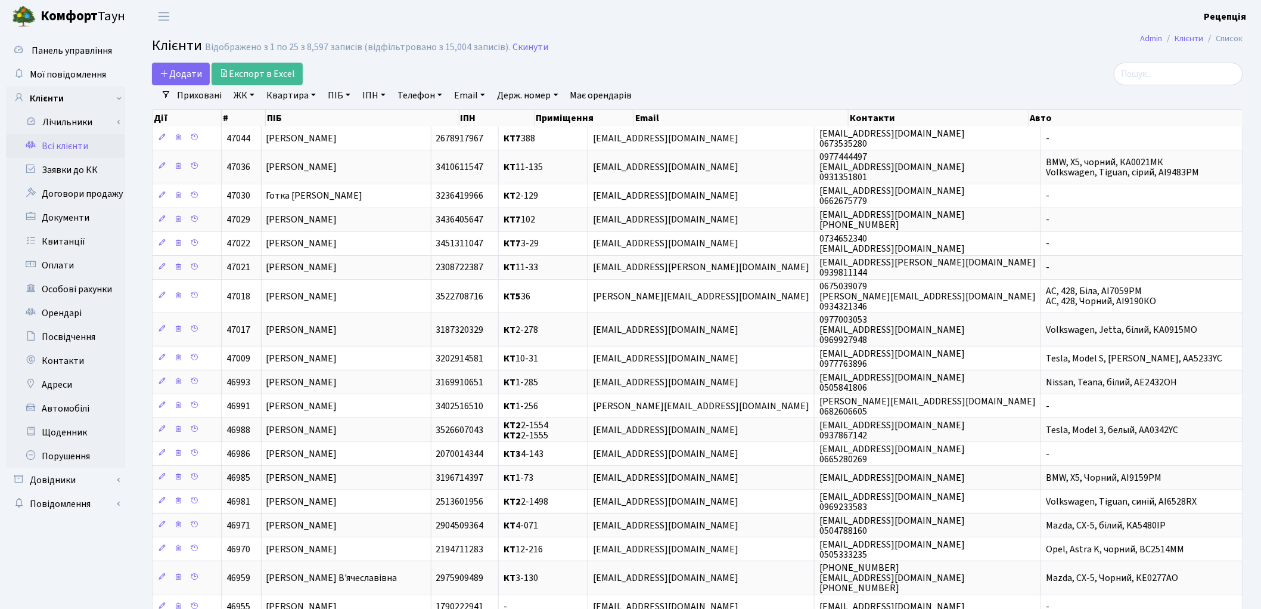
click at [246, 97] on link "ЖК" at bounding box center [244, 95] width 30 height 20
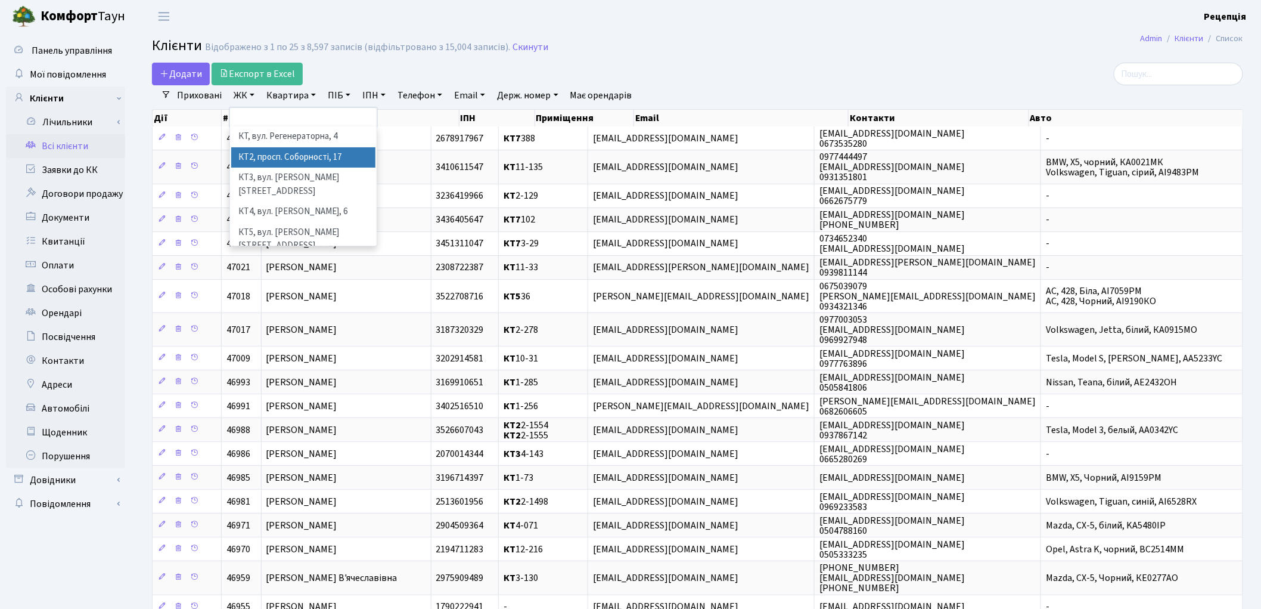
click at [263, 158] on li "КТ2, просп. Соборності, 17" at bounding box center [303, 157] width 144 height 21
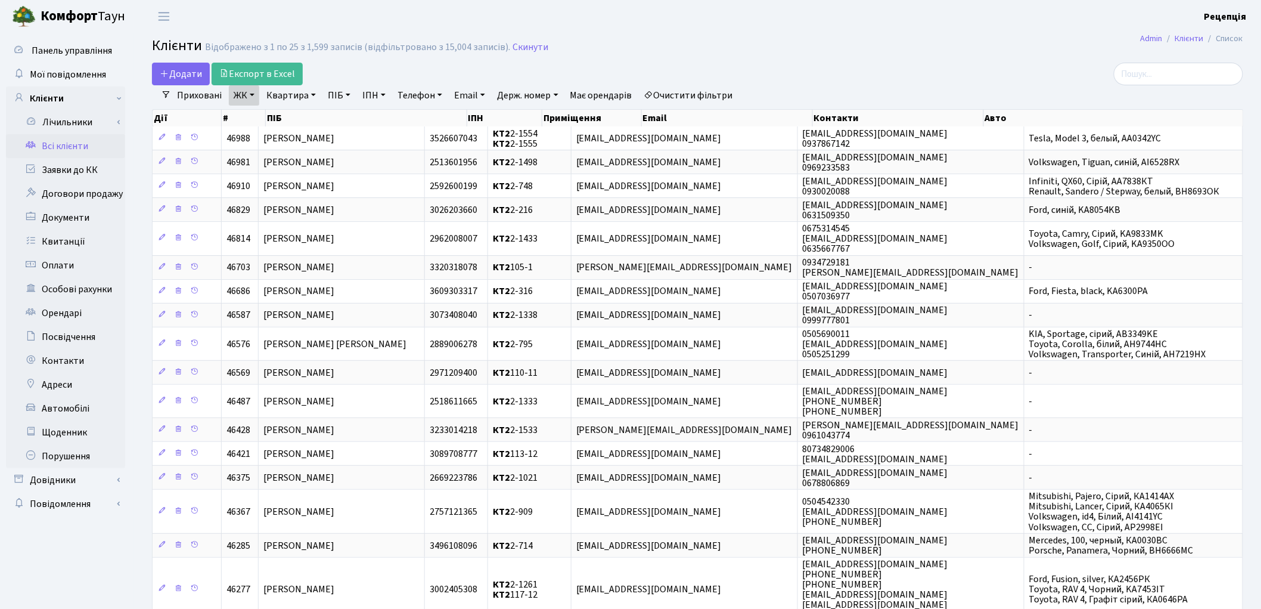
click at [305, 93] on link "Квартира" at bounding box center [291, 95] width 59 height 20
type input "2-227"
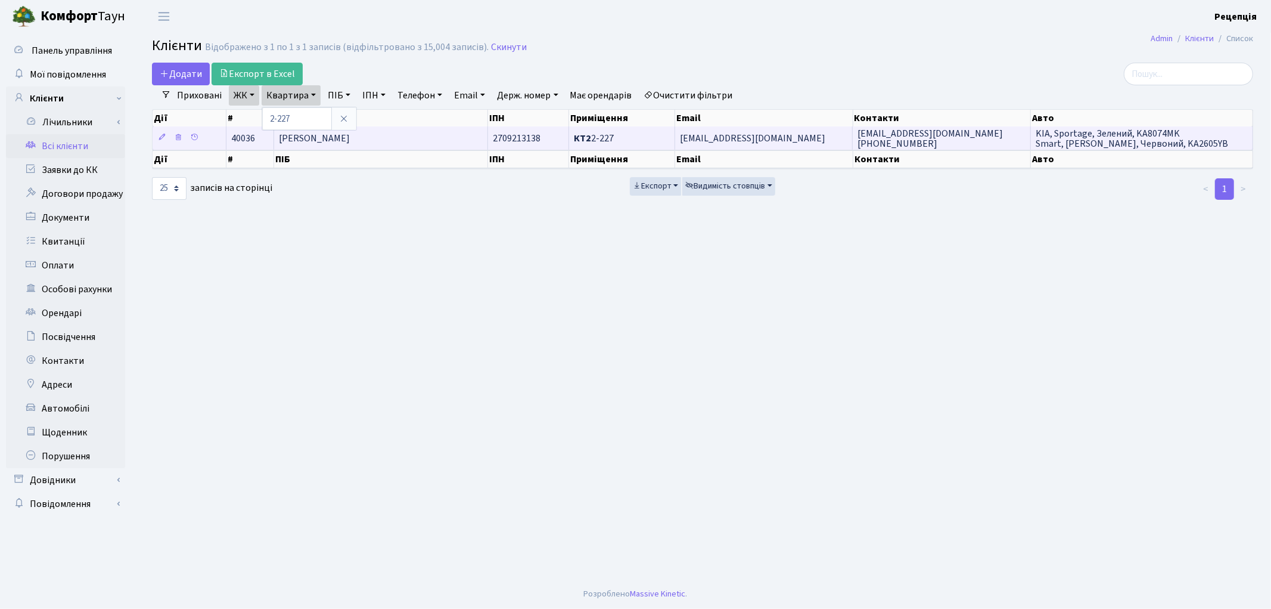
click at [424, 136] on td "Вітвіцький Станіслав Михайлович" at bounding box center [381, 137] width 214 height 23
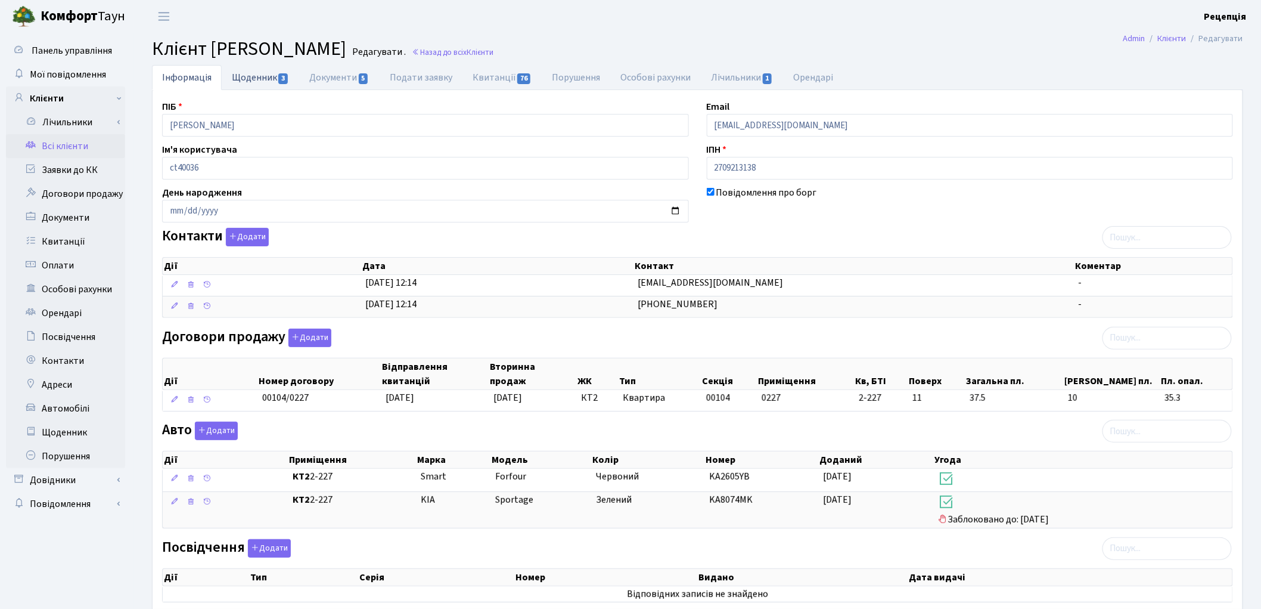
click at [259, 80] on link "Щоденник 3" at bounding box center [260, 77] width 77 height 24
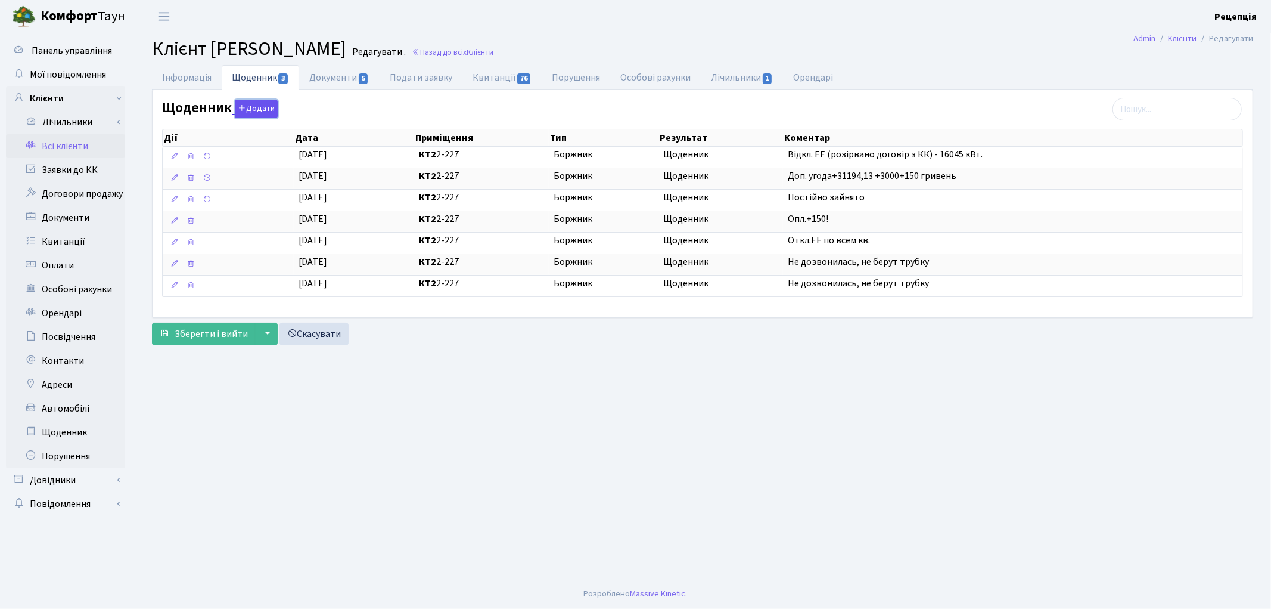
click at [244, 111] on icon "button" at bounding box center [242, 108] width 8 height 8
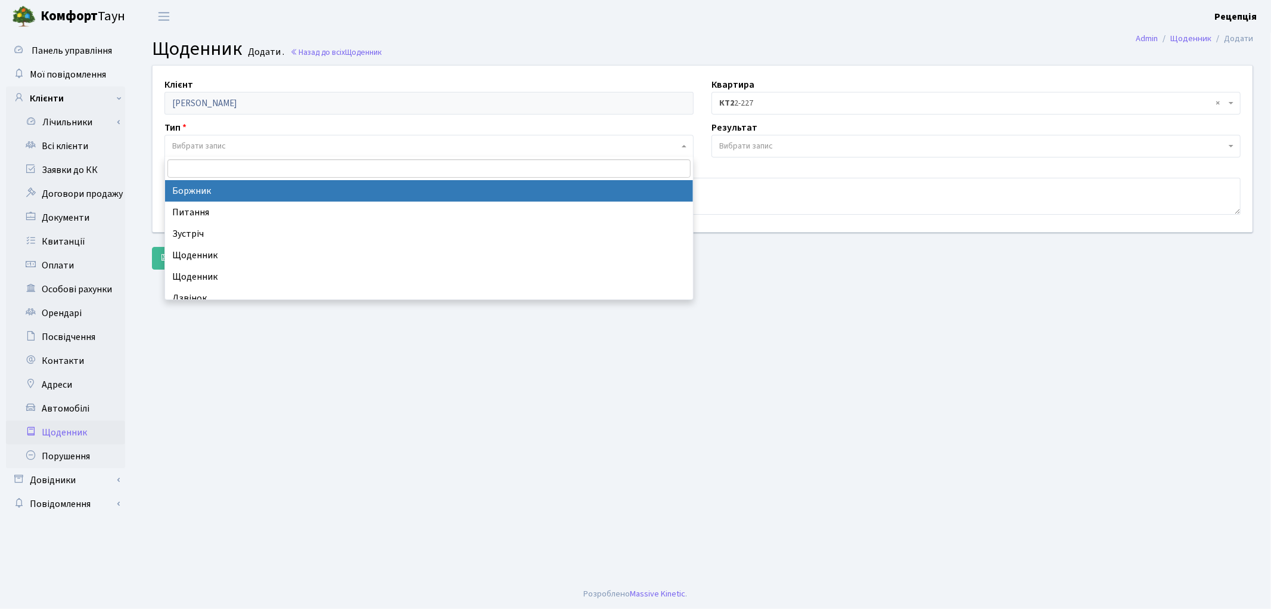
click at [224, 141] on span "Вибрати запис" at bounding box center [199, 146] width 54 height 12
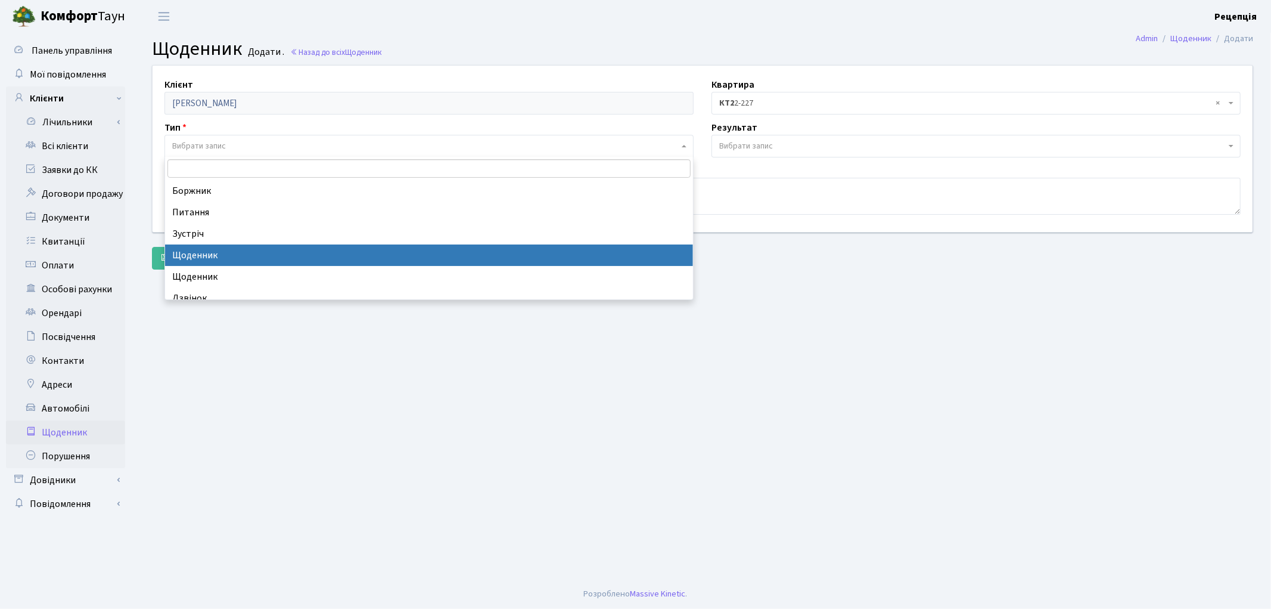
select select "11"
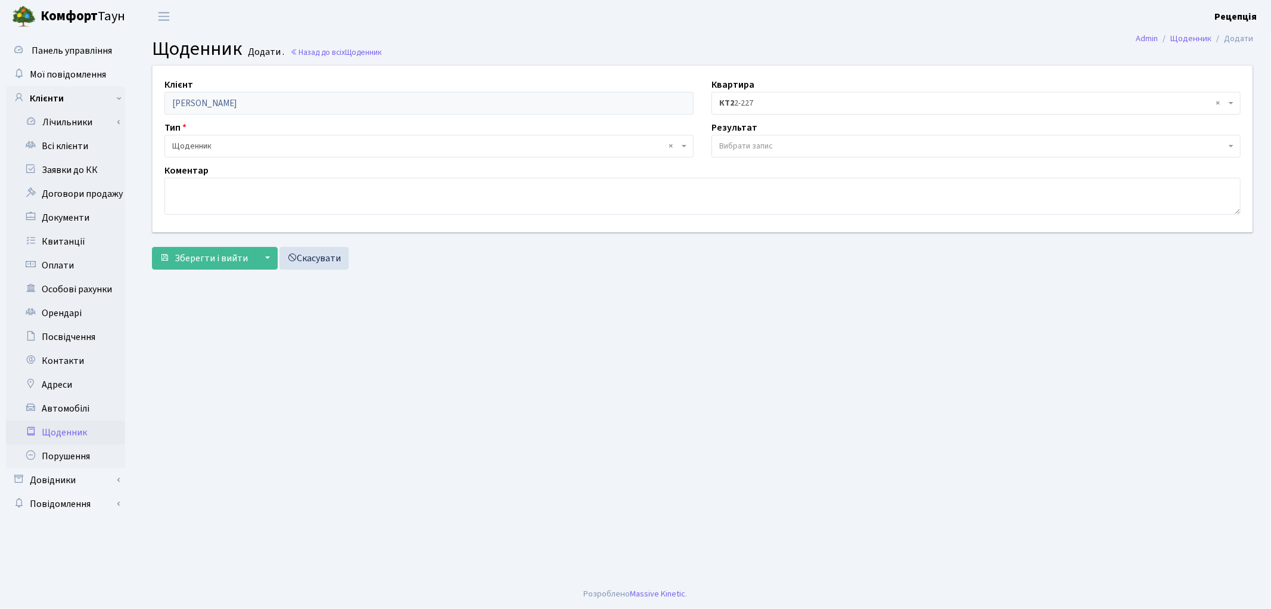
click at [764, 140] on span "Вибрати запис" at bounding box center [746, 146] width 54 height 12
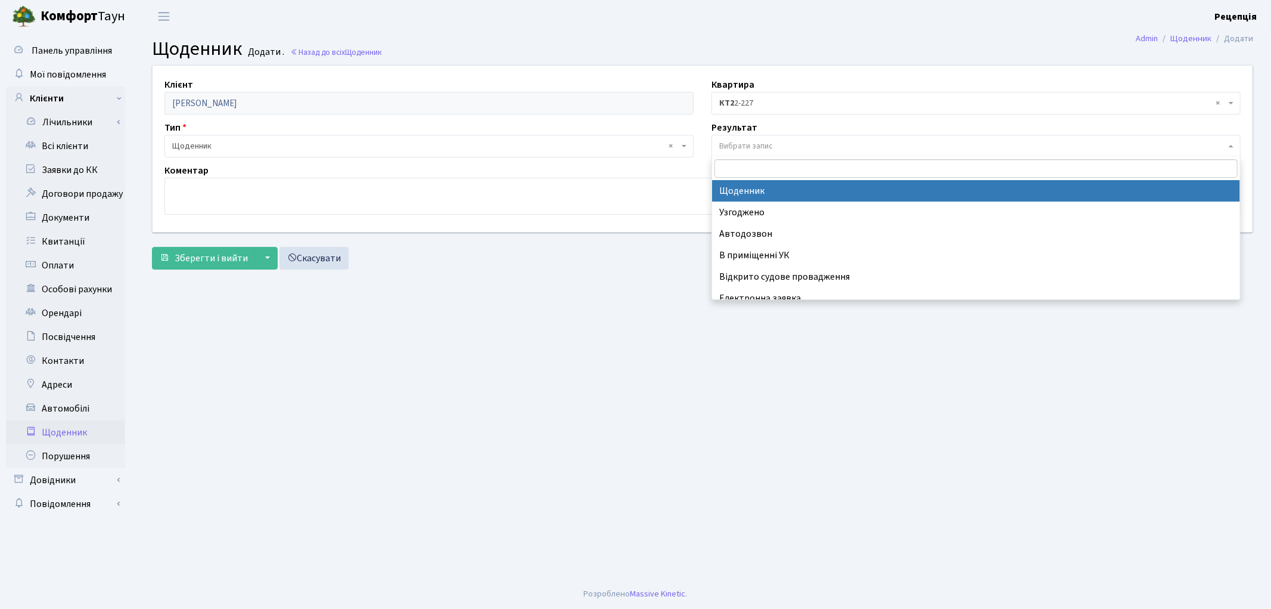
select select "14"
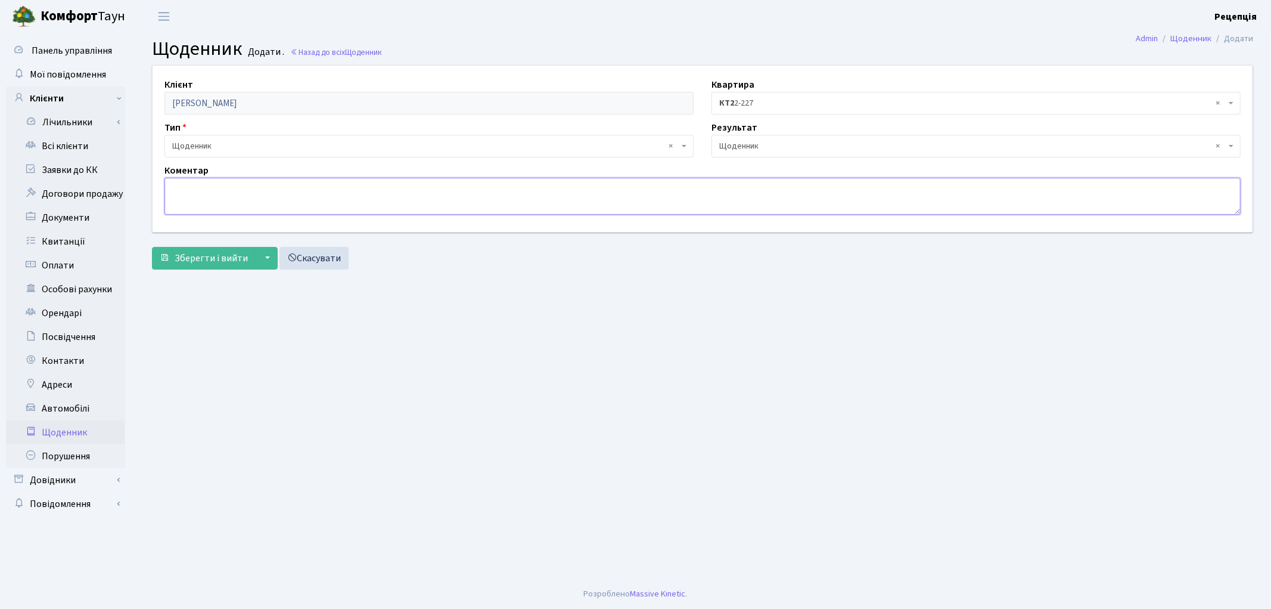
click at [384, 185] on textarea at bounding box center [703, 196] width 1076 height 37
paste textarea "інструкція для укладення договорів"
click at [175, 188] on textarea "інструкція для укладення договорів" at bounding box center [703, 196] width 1076 height 37
click at [322, 187] on textarea "Інструкція для укладення договорів" at bounding box center [703, 196] width 1076 height 37
click at [431, 190] on textarea "Інструкція для укладення договорів ее та звірку платежів вислано на електронну …" at bounding box center [703, 196] width 1076 height 37
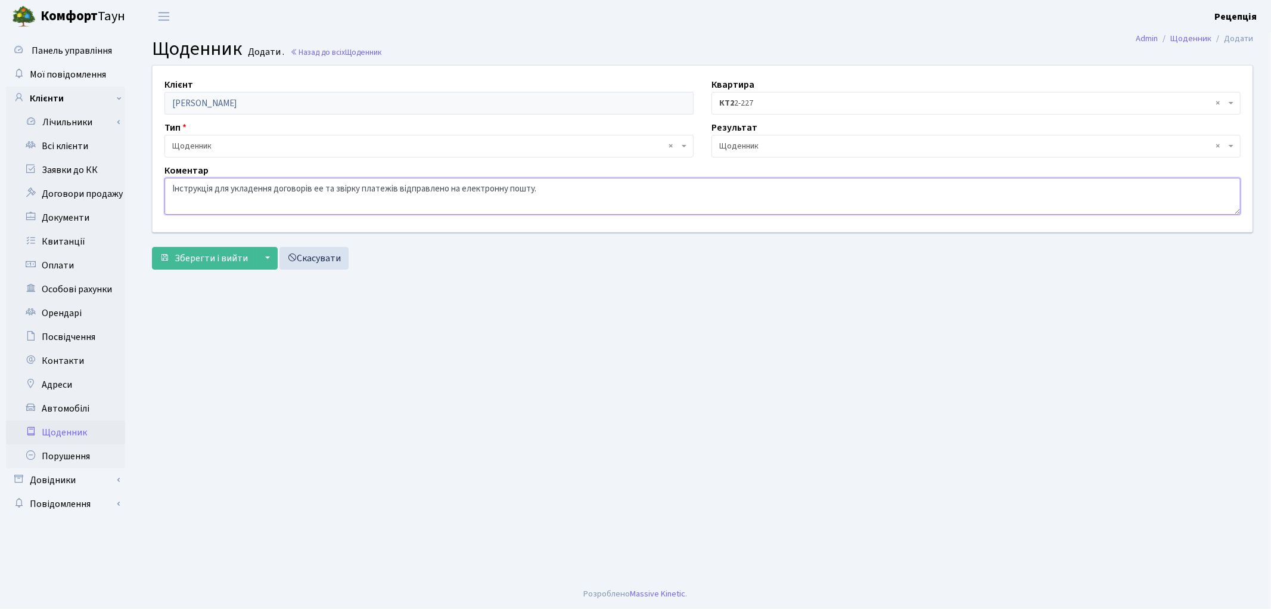
click at [213, 189] on textarea "Інструкція для укладення договорів ее та звірку платежів відправлено на електро…" at bounding box center [703, 196] width 1076 height 37
type textarea "Інструкцію для укладення договорів ее та звірку платежів відправлено на електро…"
click at [207, 258] on span "Зберегти і вийти" at bounding box center [211, 258] width 73 height 13
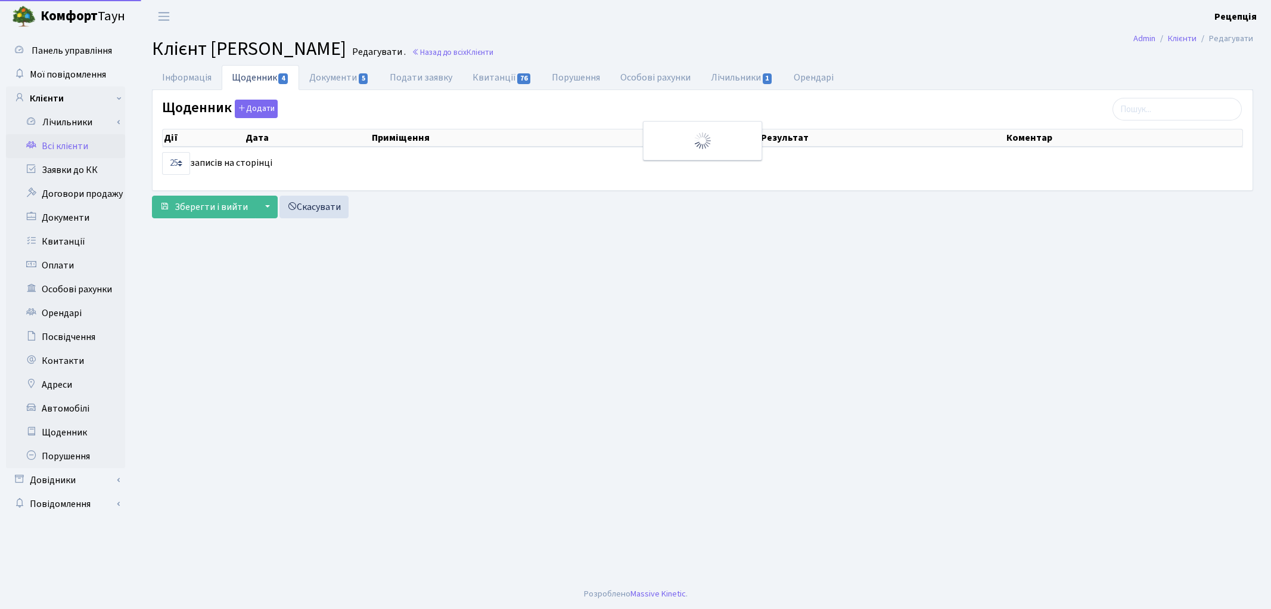
select select "25"
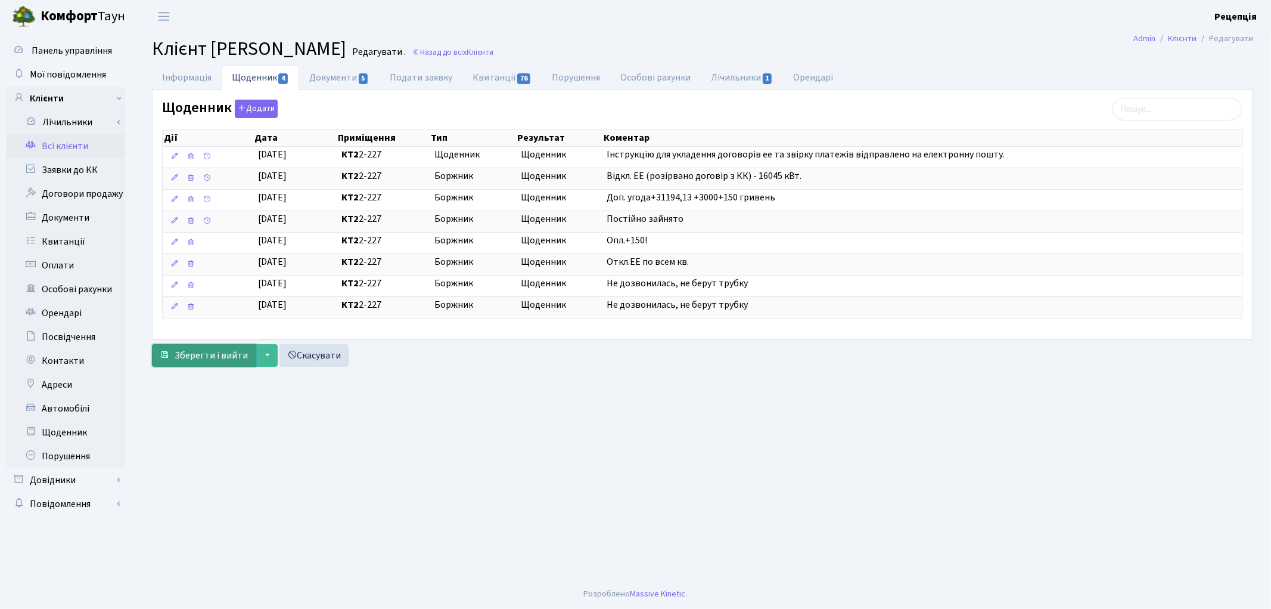
click at [197, 353] on span "Зберегти і вийти" at bounding box center [211, 355] width 73 height 13
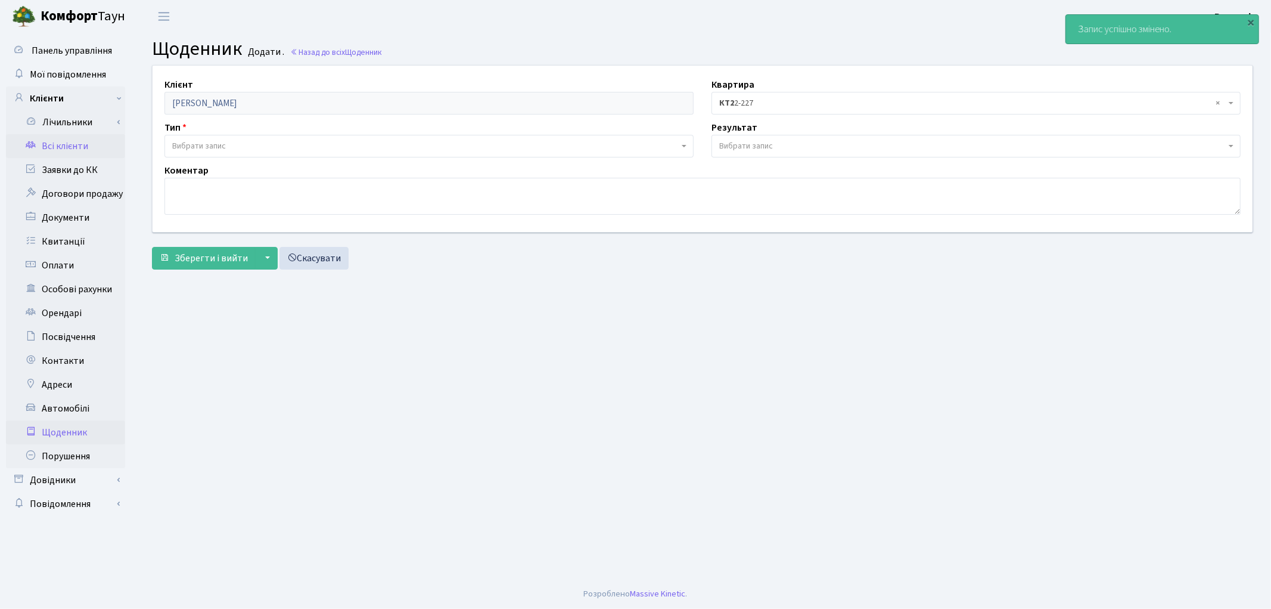
click at [76, 152] on link "Всі клієнти" at bounding box center [65, 146] width 119 height 24
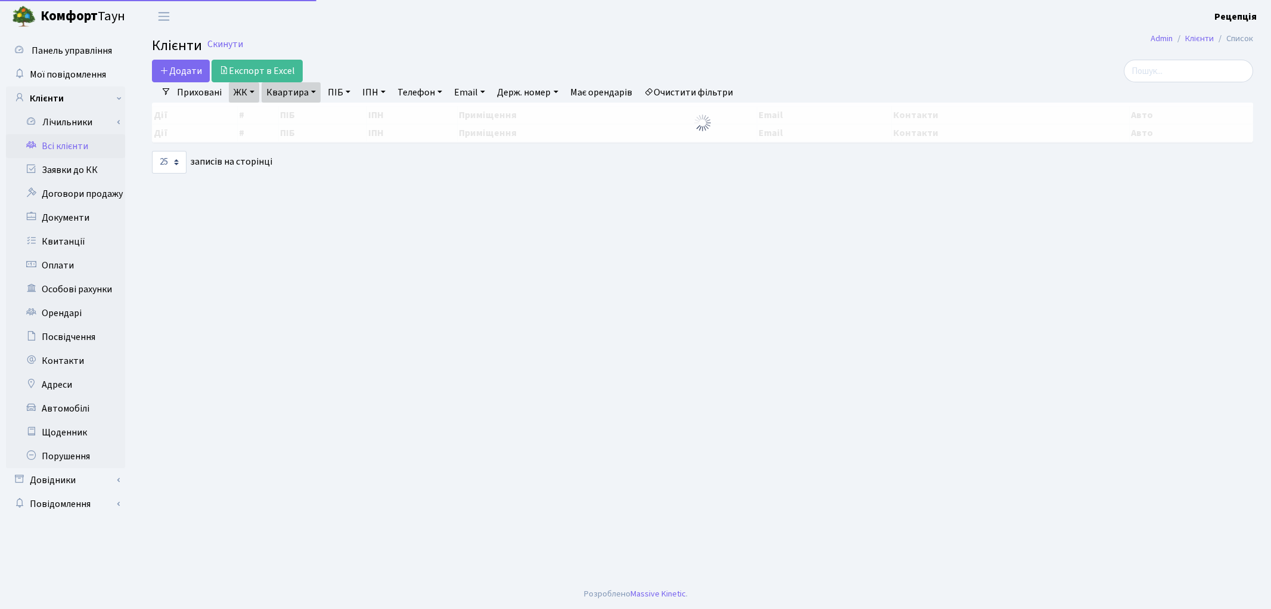
select select "25"
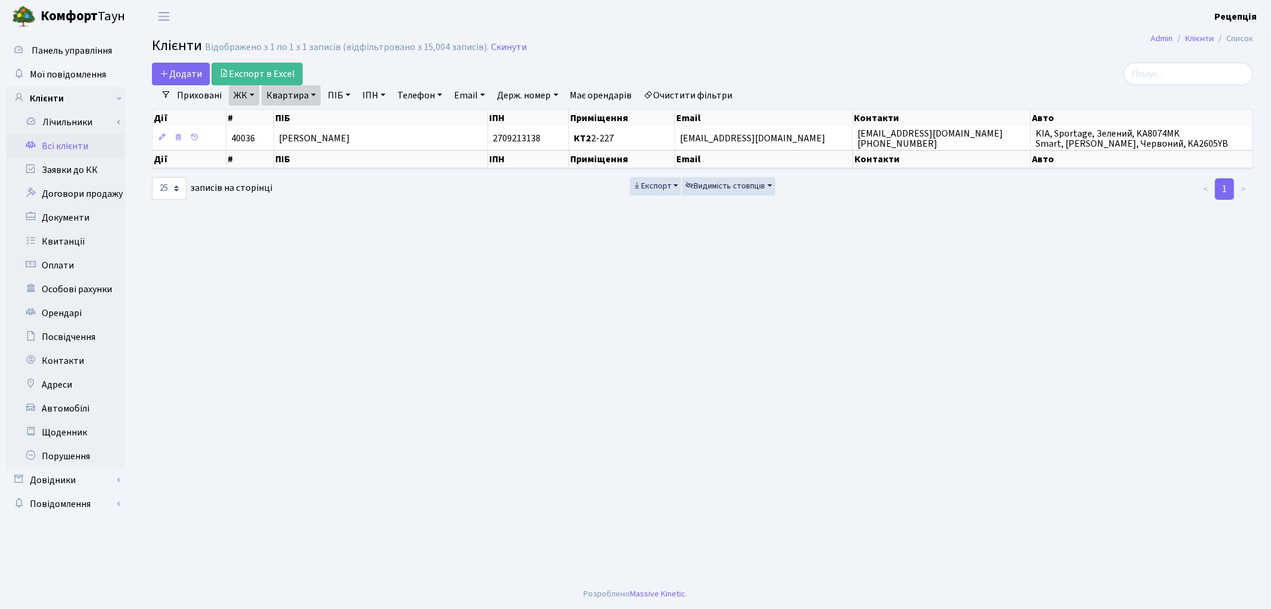
click at [702, 93] on link "Очистити фільтри" at bounding box center [689, 95] width 98 height 20
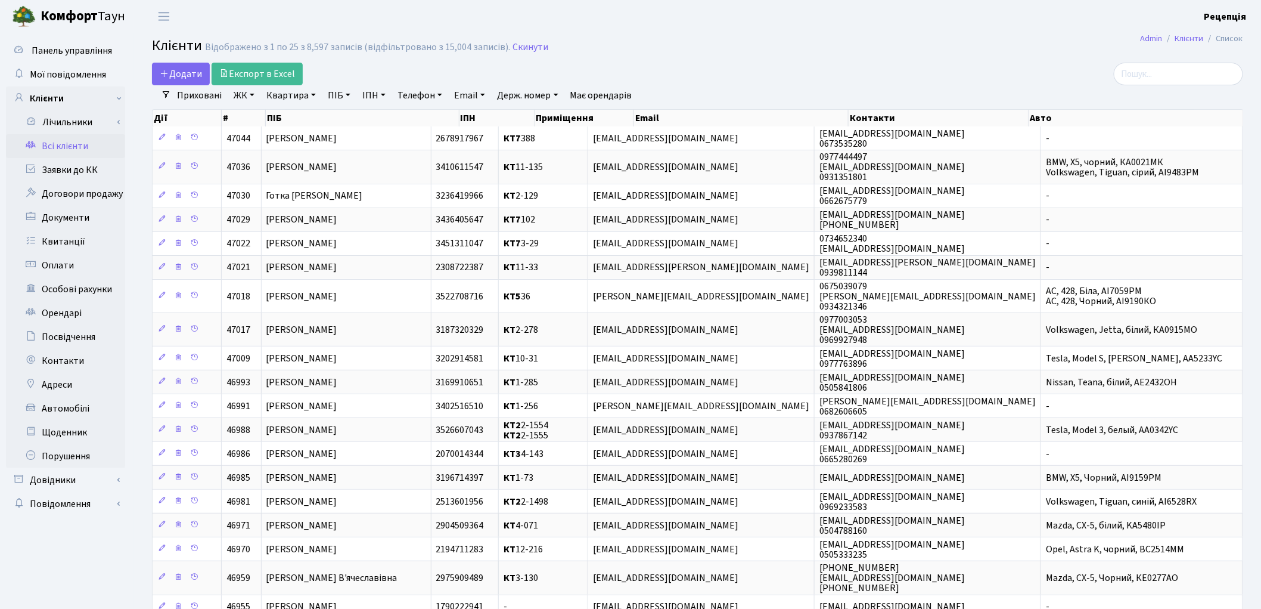
click at [240, 98] on link "ЖК" at bounding box center [244, 95] width 30 height 20
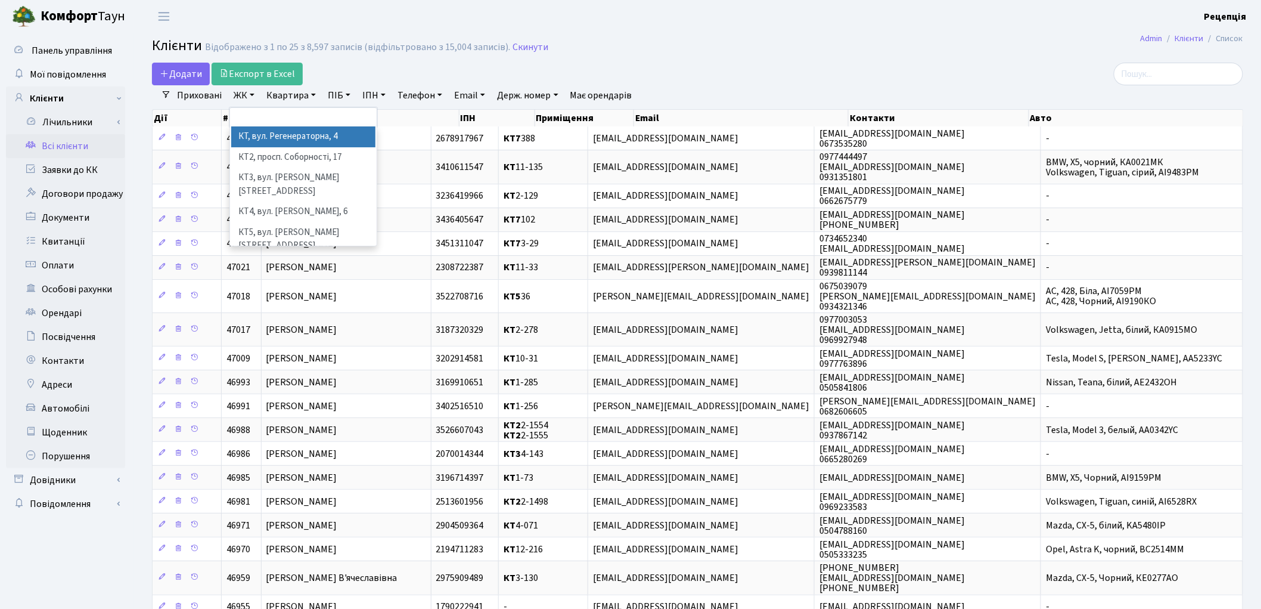
click at [276, 135] on li "КТ, вул. Регенераторна, 4" at bounding box center [303, 136] width 144 height 21
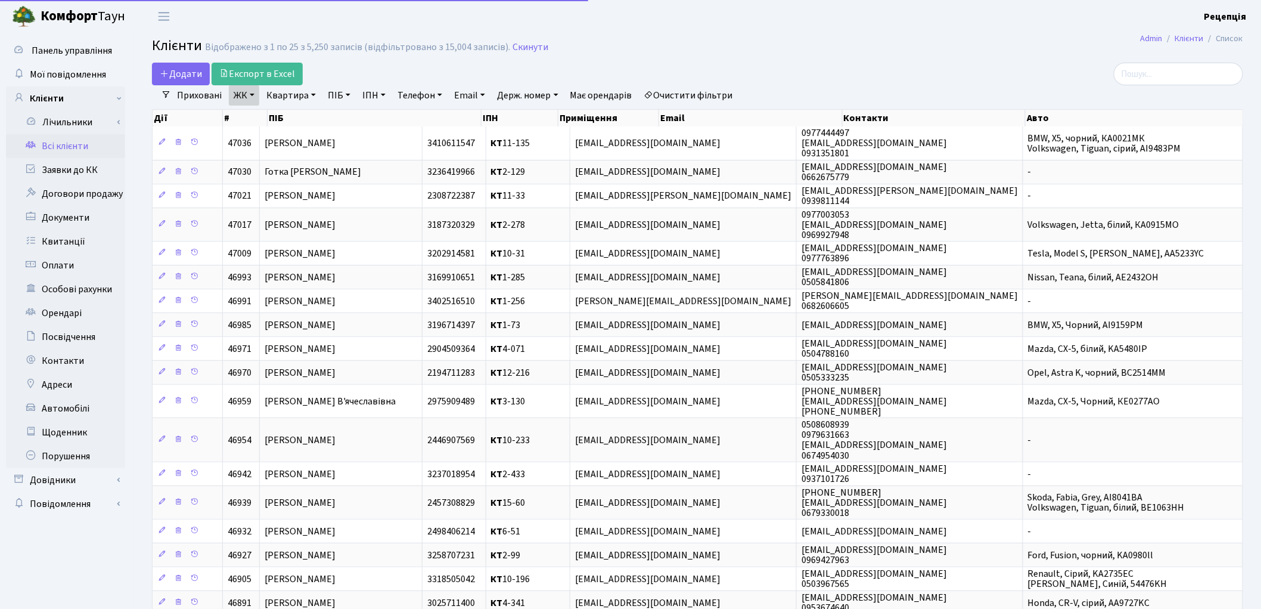
click at [293, 91] on link "Квартира" at bounding box center [291, 95] width 59 height 20
type input "14-37"
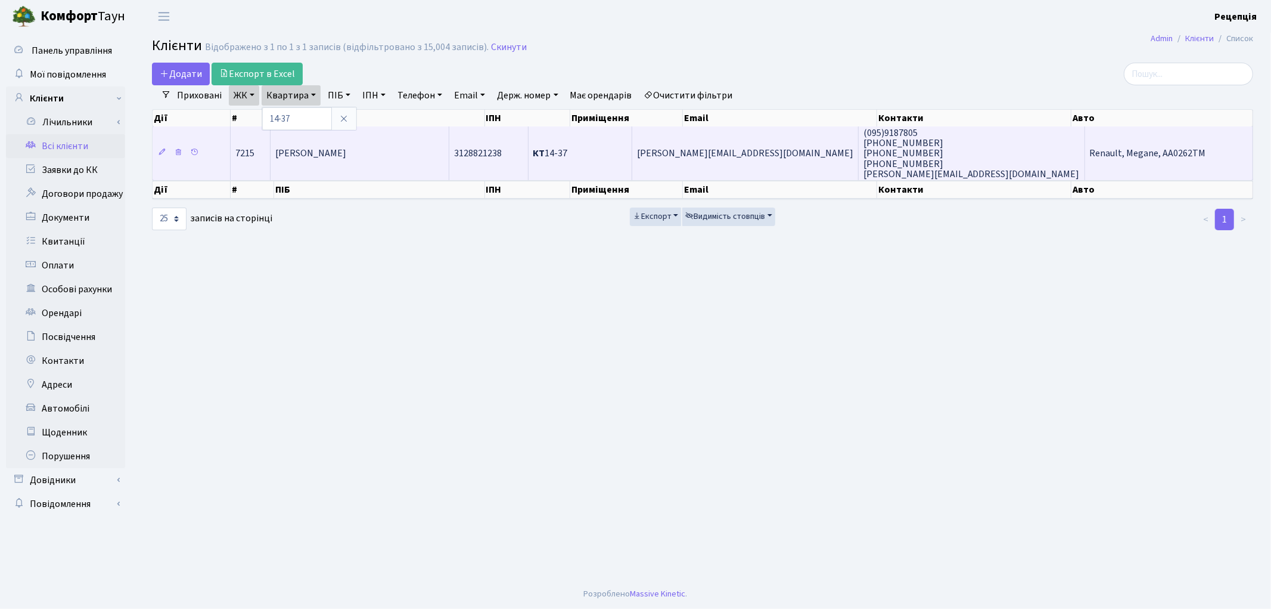
click at [374, 139] on td "[PERSON_NAME]" at bounding box center [360, 153] width 179 height 54
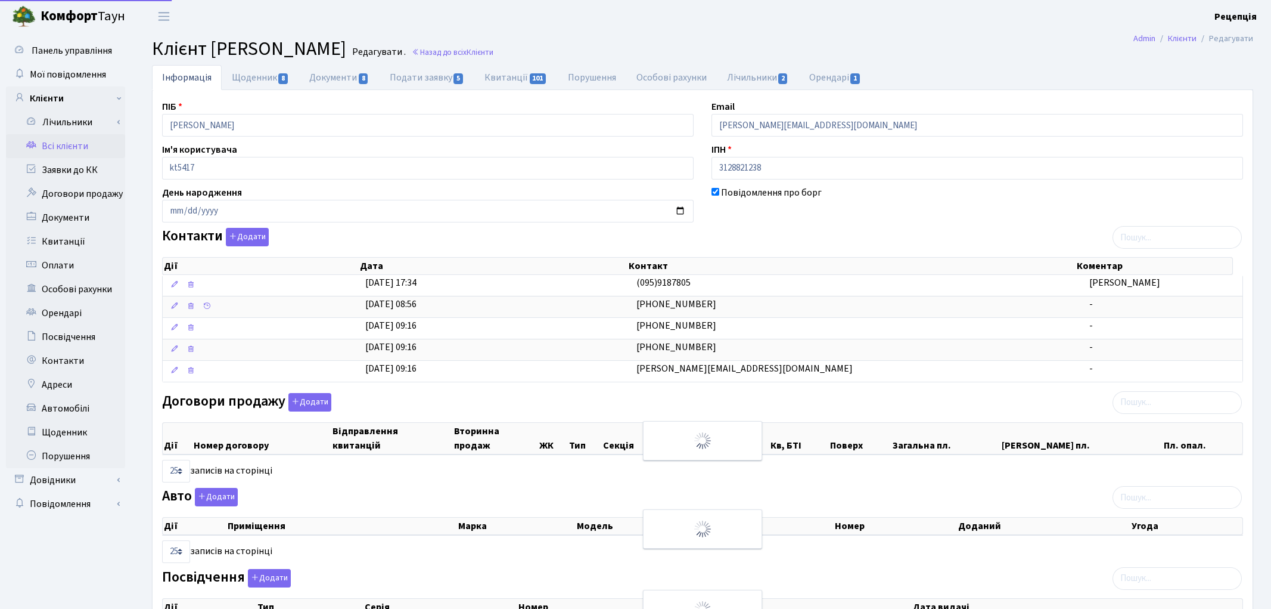
select select "25"
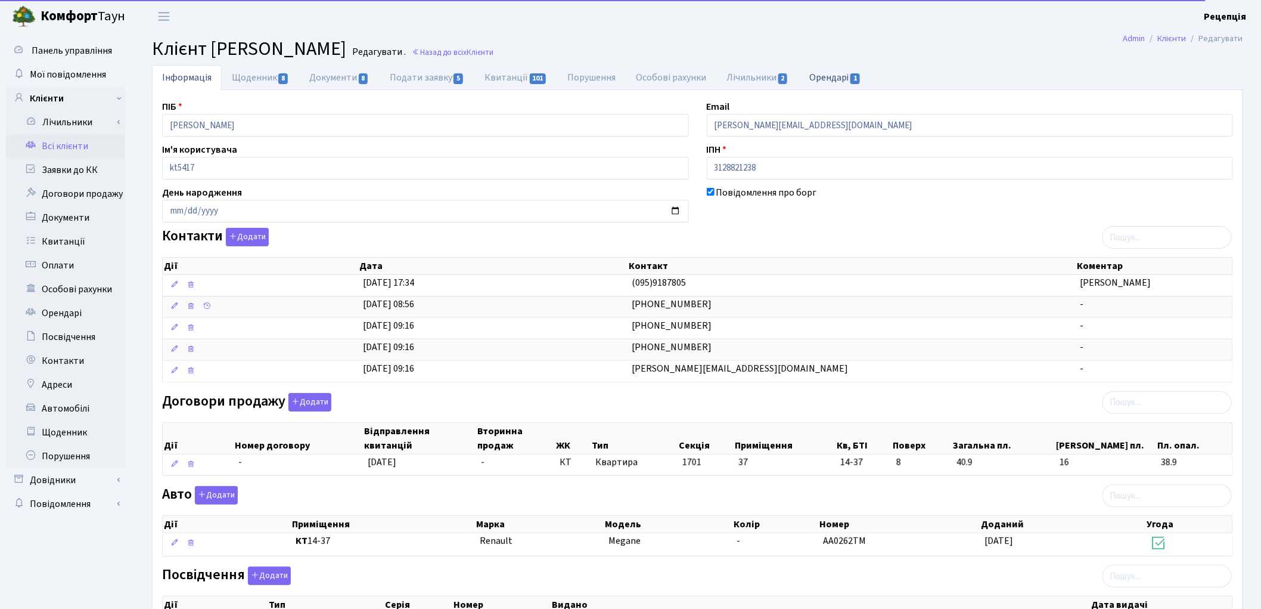
click at [839, 76] on link "Орендарі 1" at bounding box center [835, 77] width 72 height 24
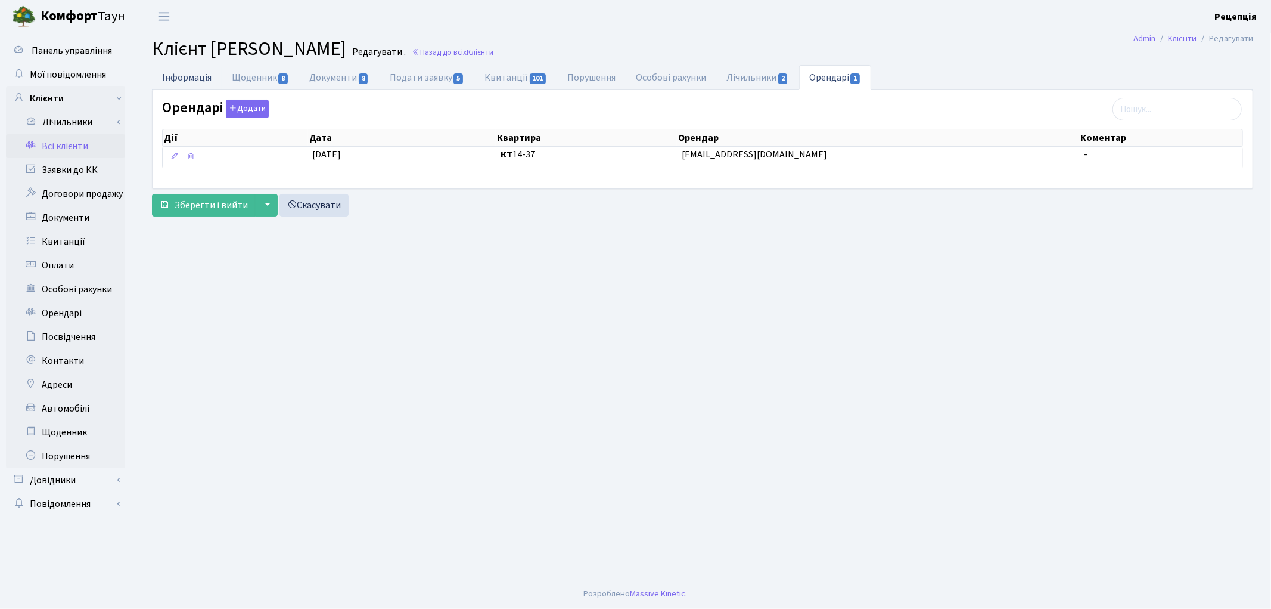
click at [182, 83] on link "Інформація" at bounding box center [187, 77] width 70 height 24
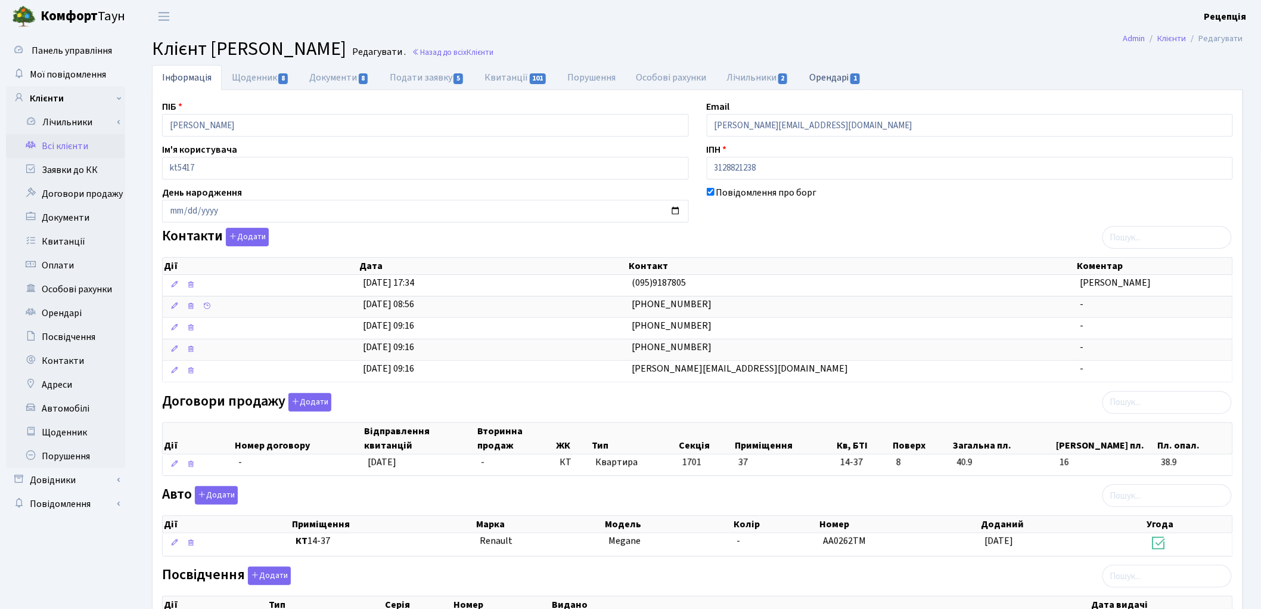
click at [850, 76] on link "Орендарі 1" at bounding box center [835, 77] width 72 height 24
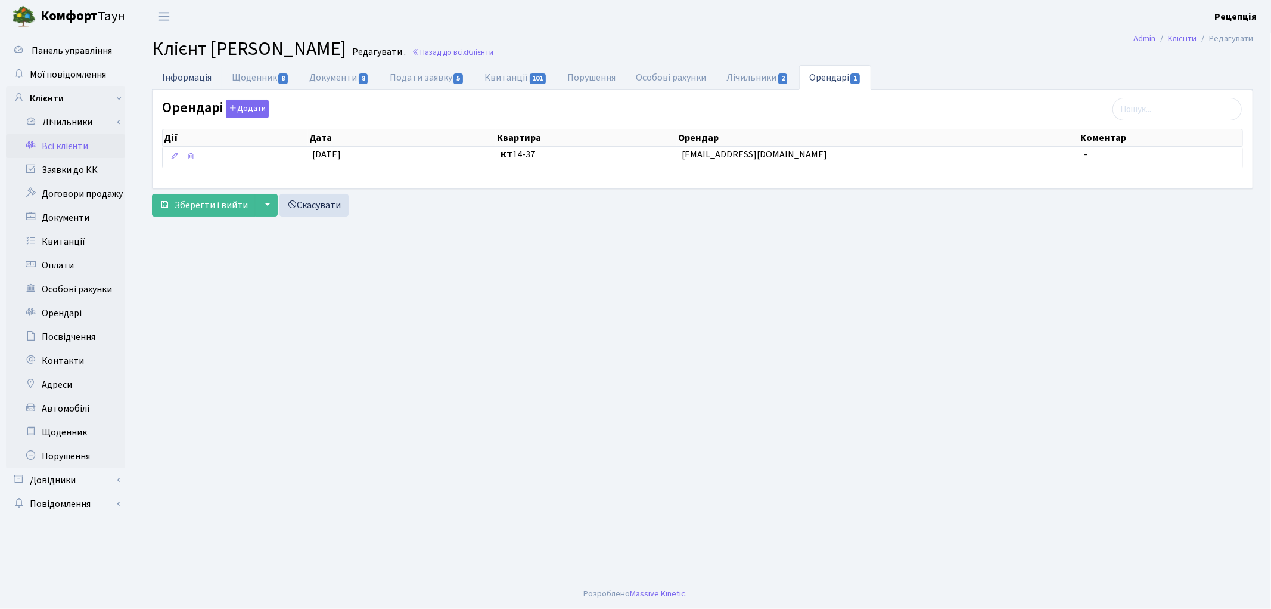
click at [219, 78] on link "Інформація" at bounding box center [187, 77] width 70 height 24
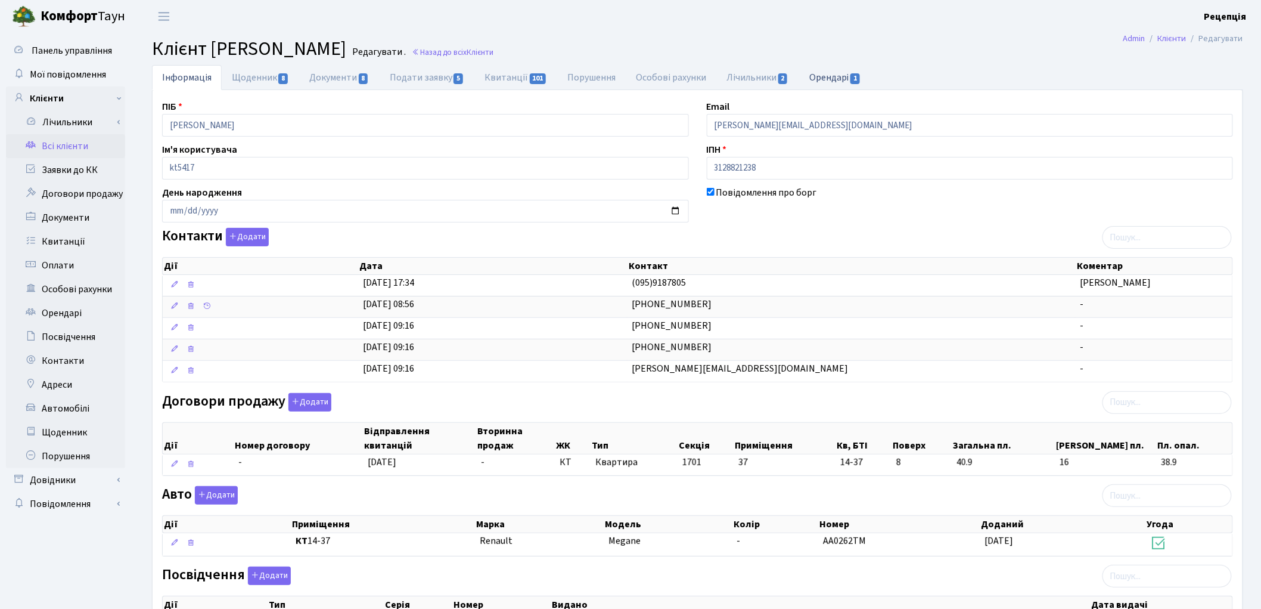
click at [825, 79] on link "Орендарі 1" at bounding box center [835, 77] width 72 height 24
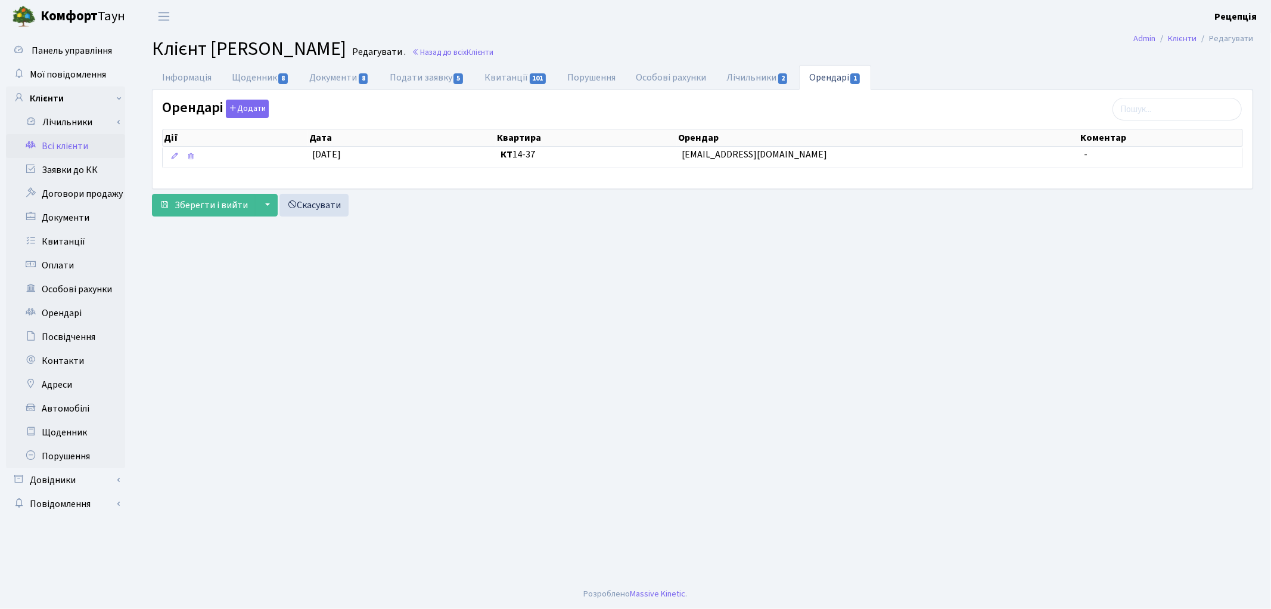
click at [42, 144] on link "Всі клієнти" at bounding box center [65, 146] width 119 height 24
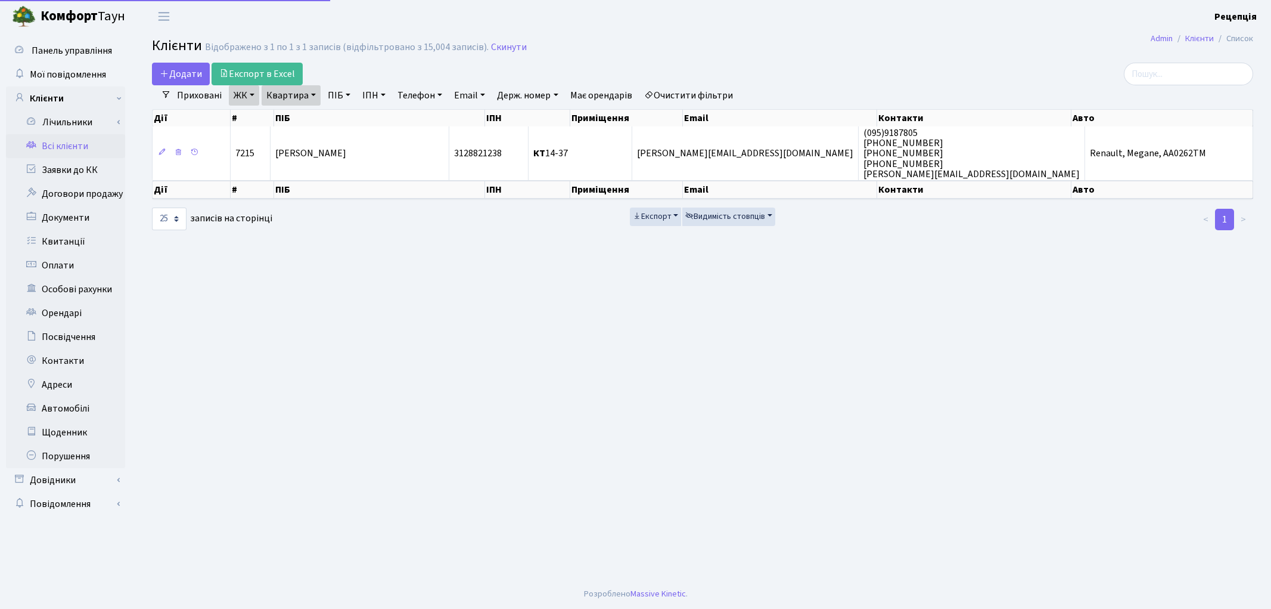
select select "25"
click at [709, 96] on link "Очистити фільтри" at bounding box center [689, 95] width 98 height 20
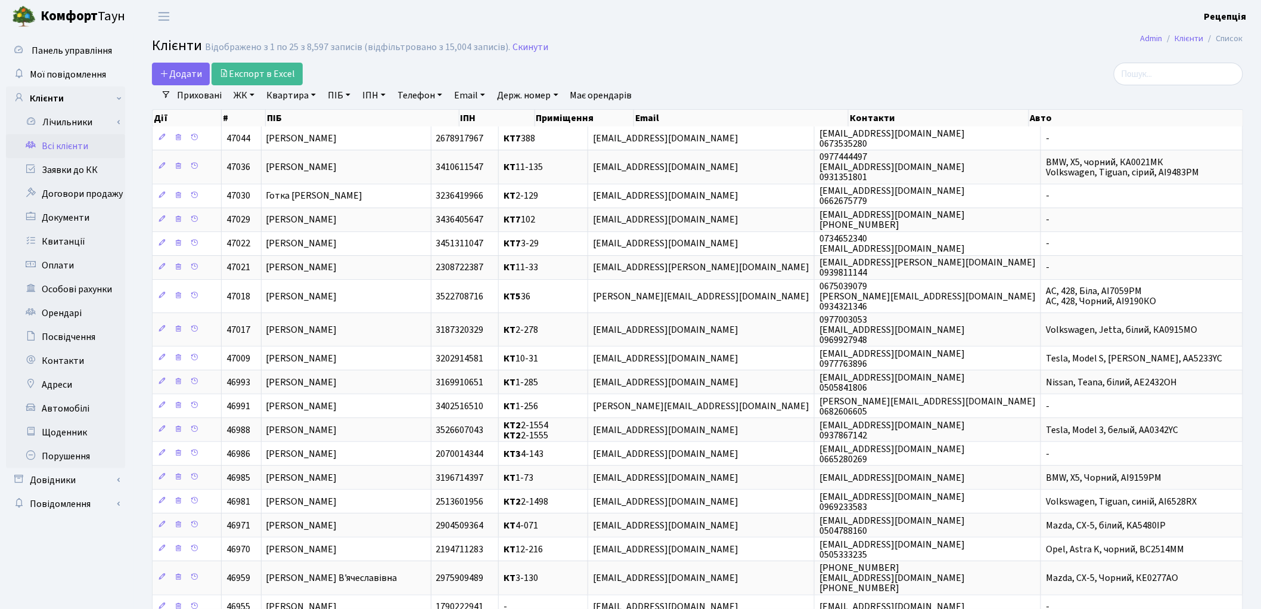
click at [721, 75] on div "Додати Експорт в Excel" at bounding box center [513, 74] width 722 height 23
click at [68, 167] on link "Заявки до КК" at bounding box center [65, 170] width 119 height 24
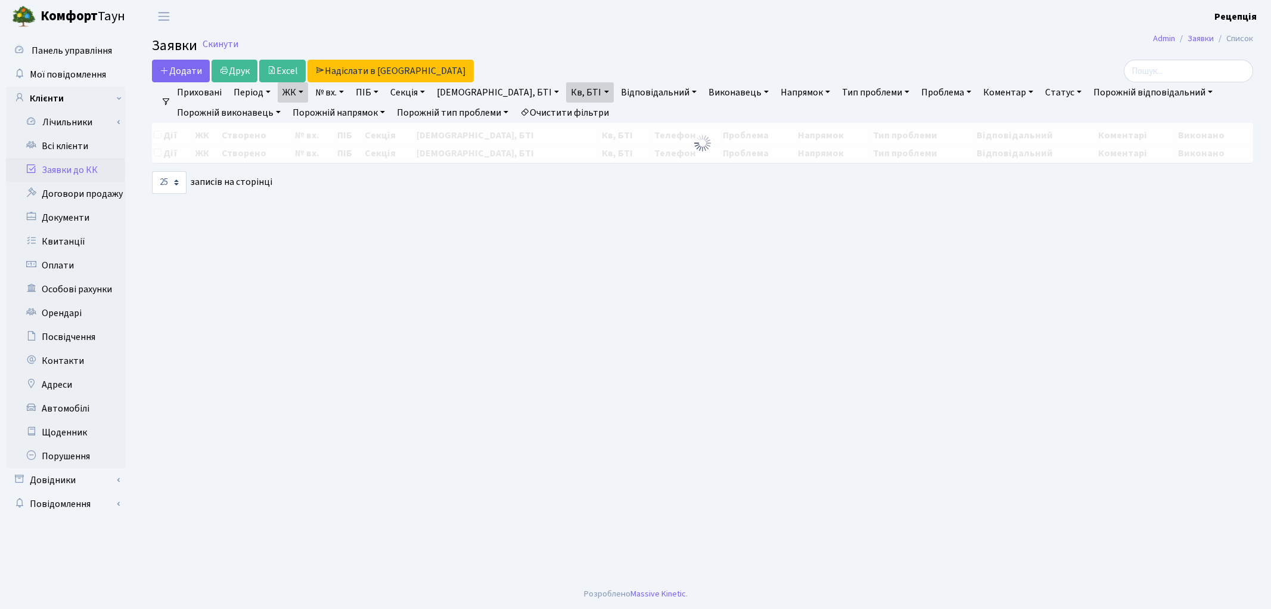
select select "25"
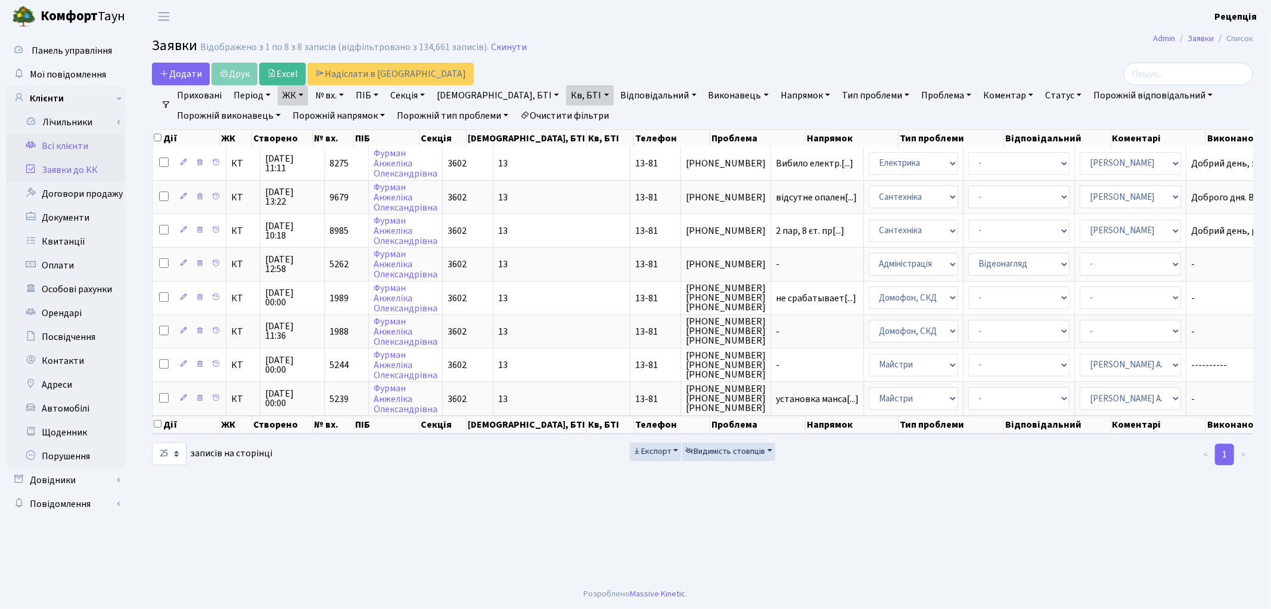
click at [77, 142] on link "Всі клієнти" at bounding box center [65, 146] width 119 height 24
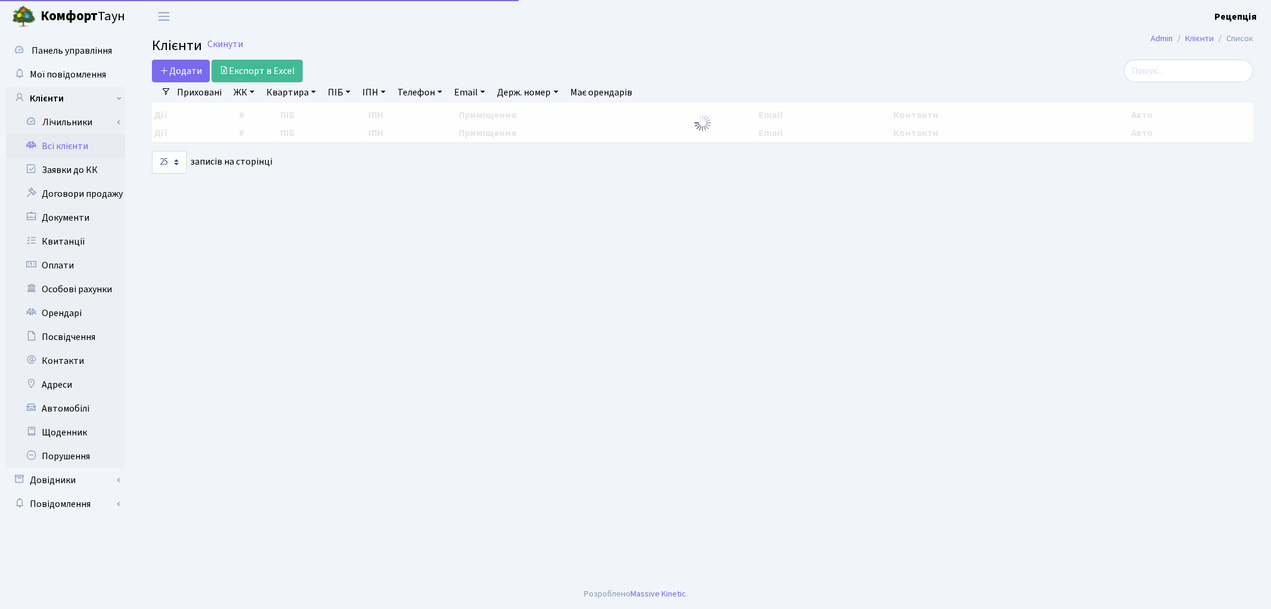
select select "25"
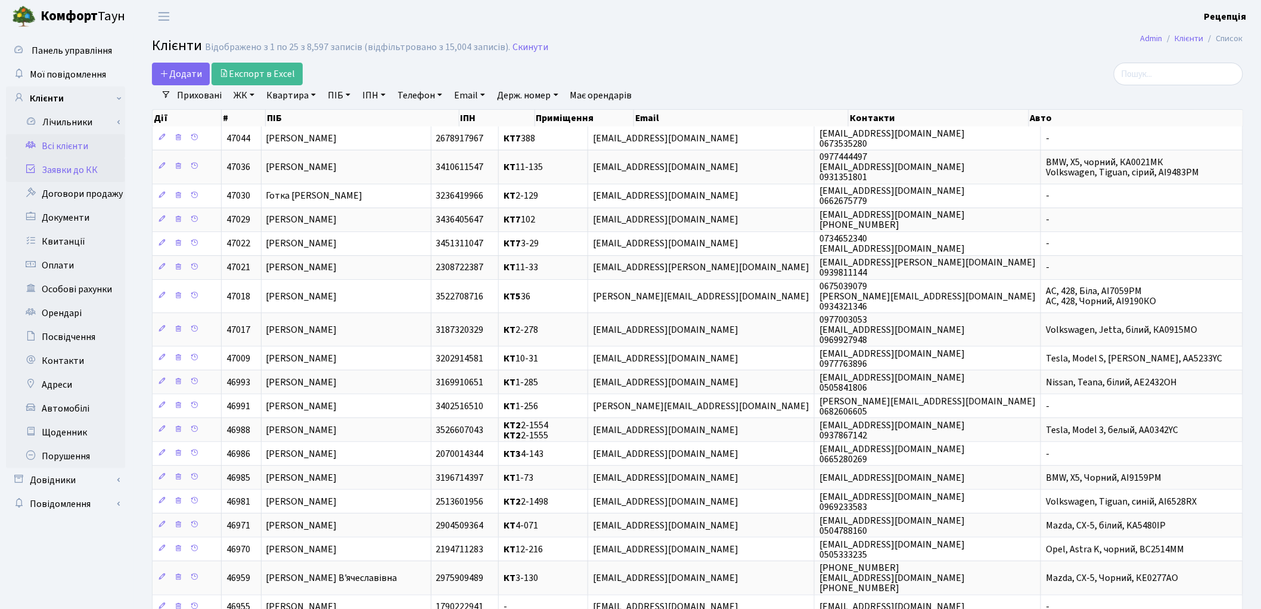
click at [100, 175] on link "Заявки до КК" at bounding box center [65, 170] width 119 height 24
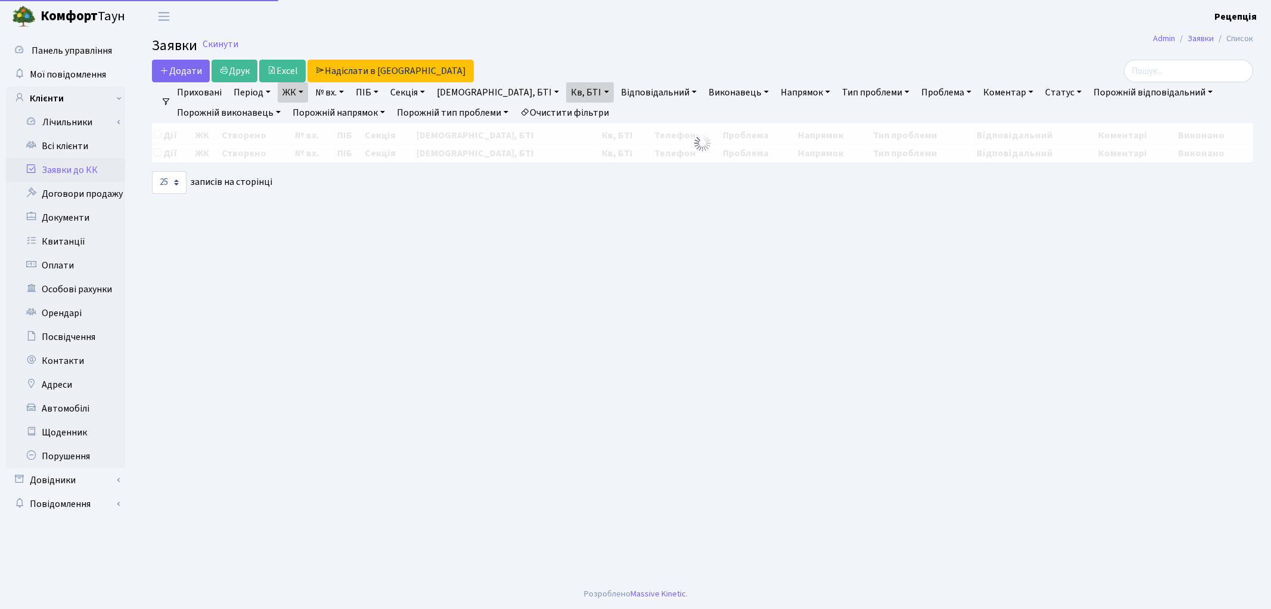
select select "25"
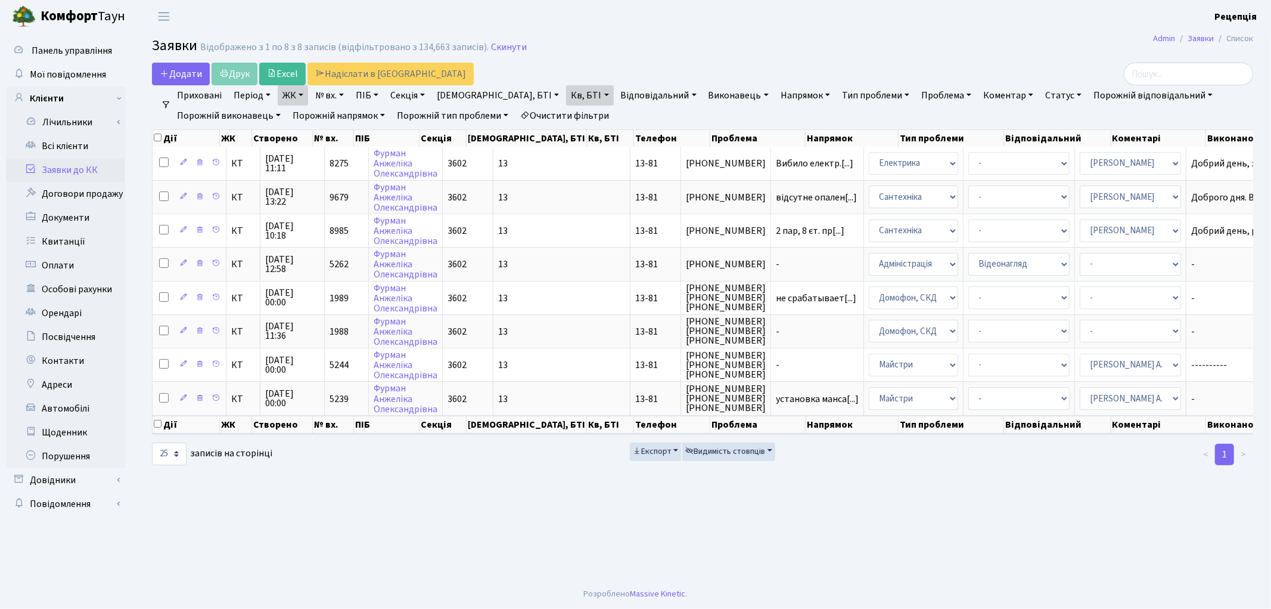
click at [565, 116] on link "Очистити фільтри" at bounding box center [565, 116] width 98 height 20
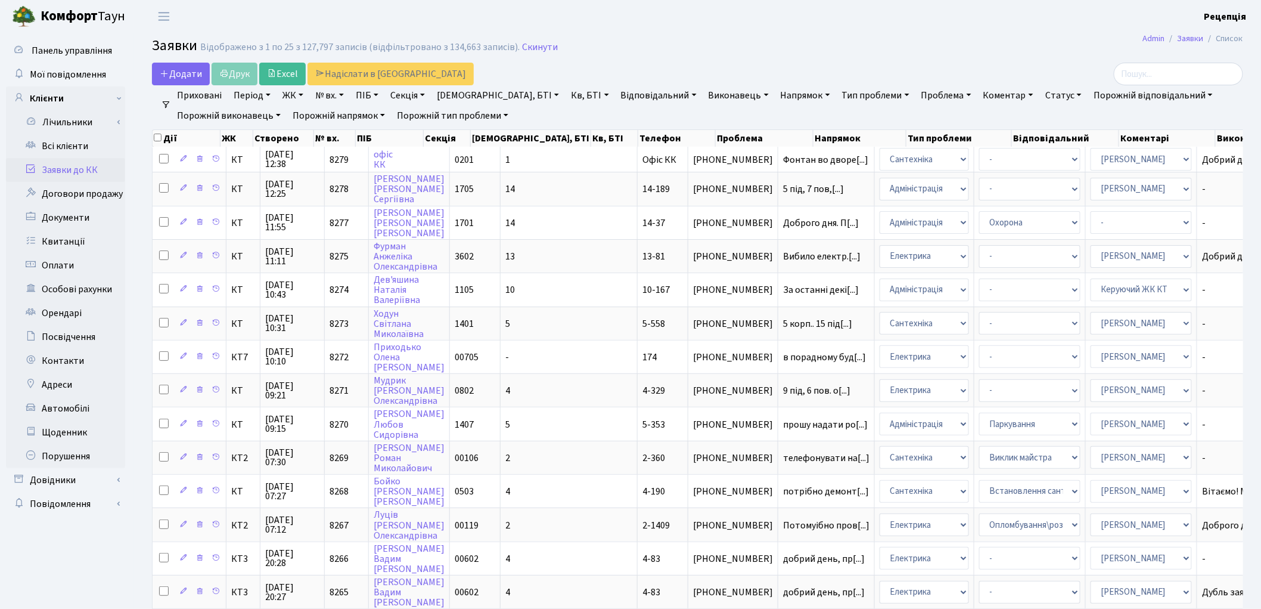
click at [302, 95] on link "ЖК" at bounding box center [293, 95] width 30 height 20
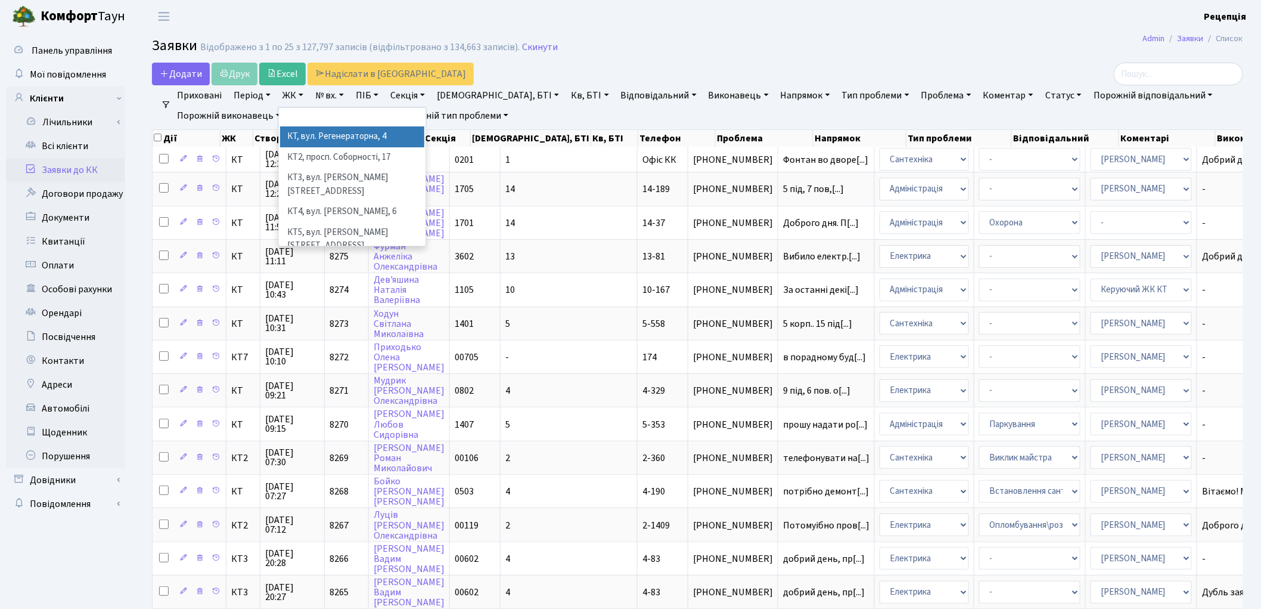
click at [319, 134] on li "КТ, вул. Регенераторна, 4" at bounding box center [352, 136] width 144 height 21
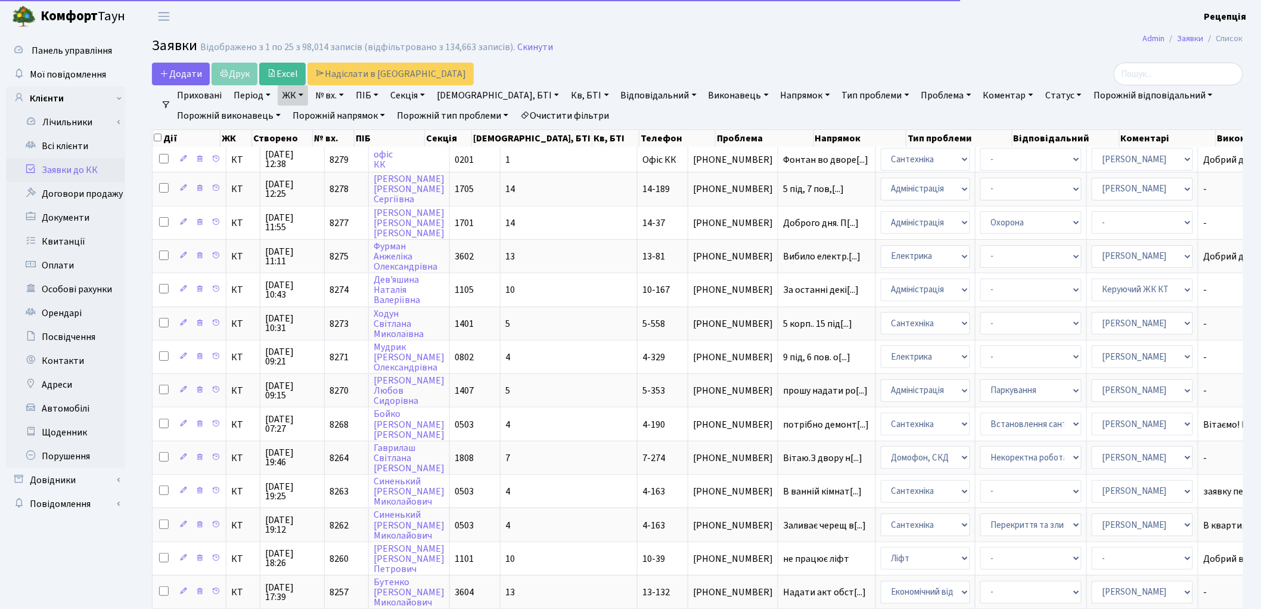
click at [566, 91] on link "Кв, БТІ" at bounding box center [589, 95] width 47 height 20
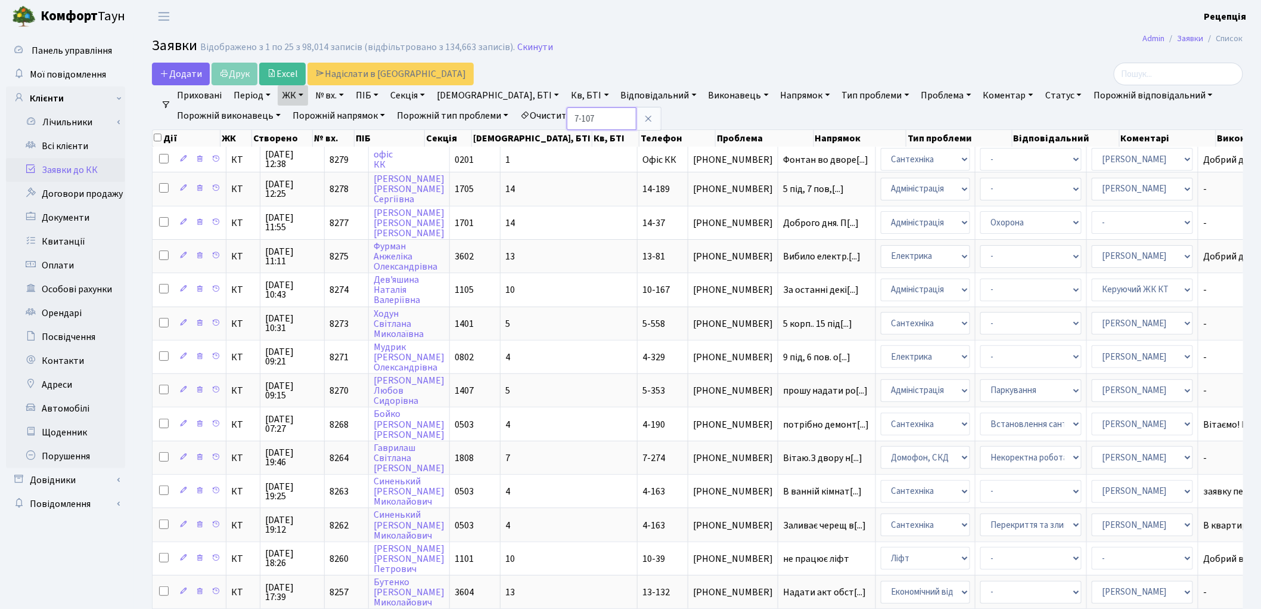
type input "7-107"
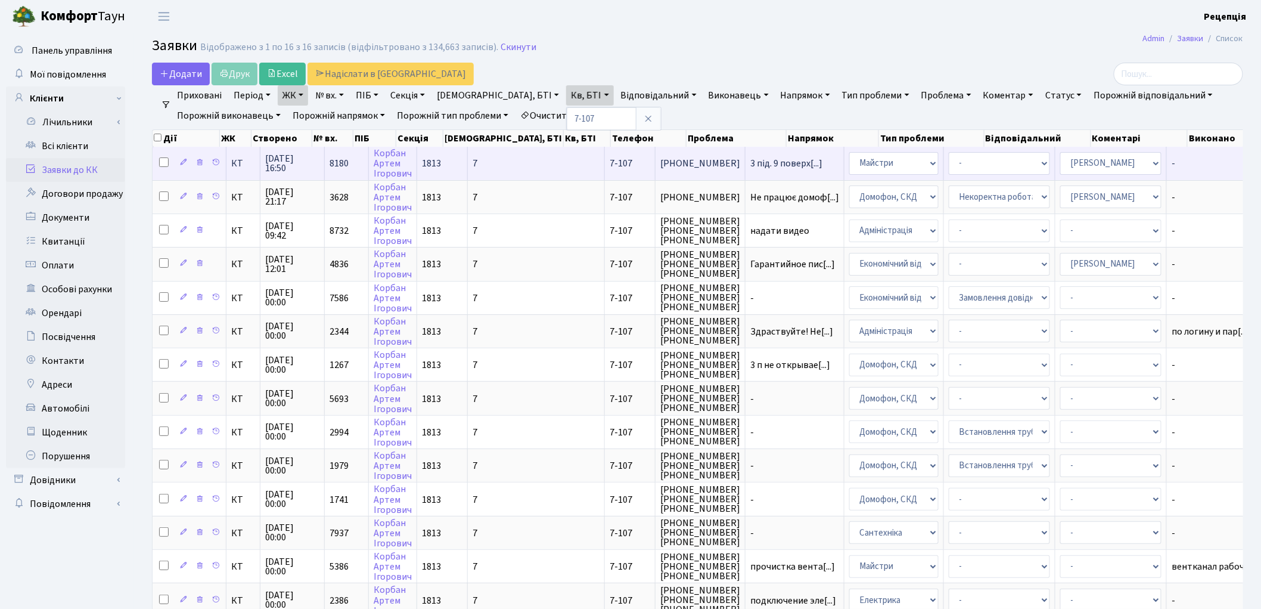
click at [610, 157] on span "7-107" at bounding box center [621, 163] width 23 height 13
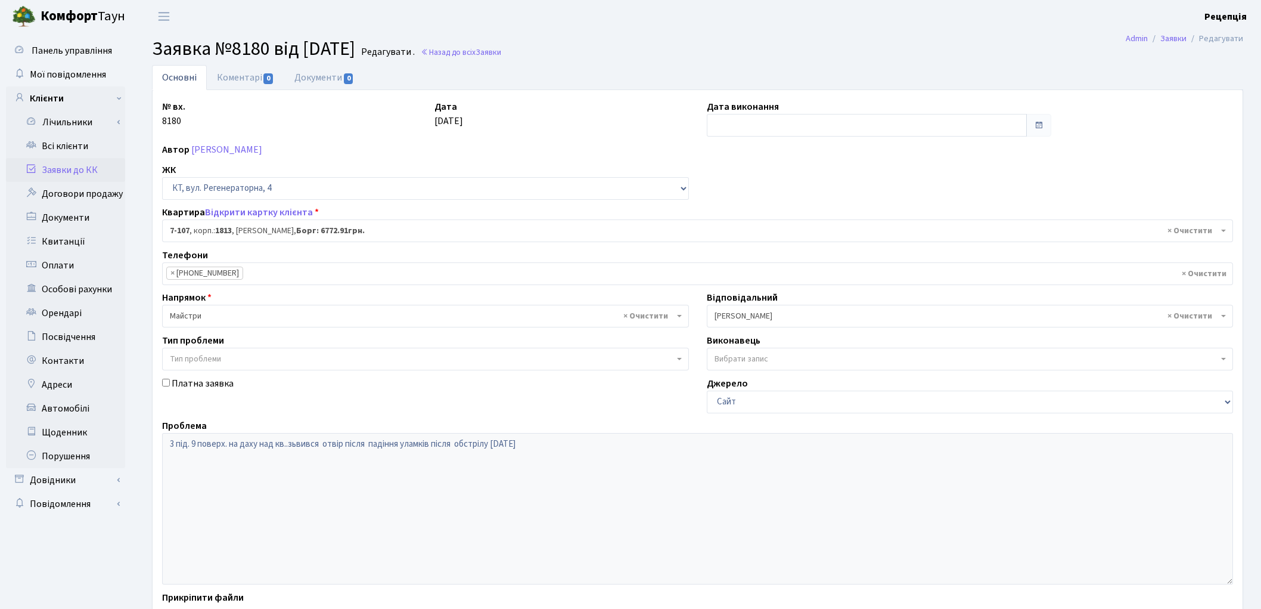
select select "5108"
click at [75, 138] on link "Всі клієнти" at bounding box center [65, 146] width 119 height 24
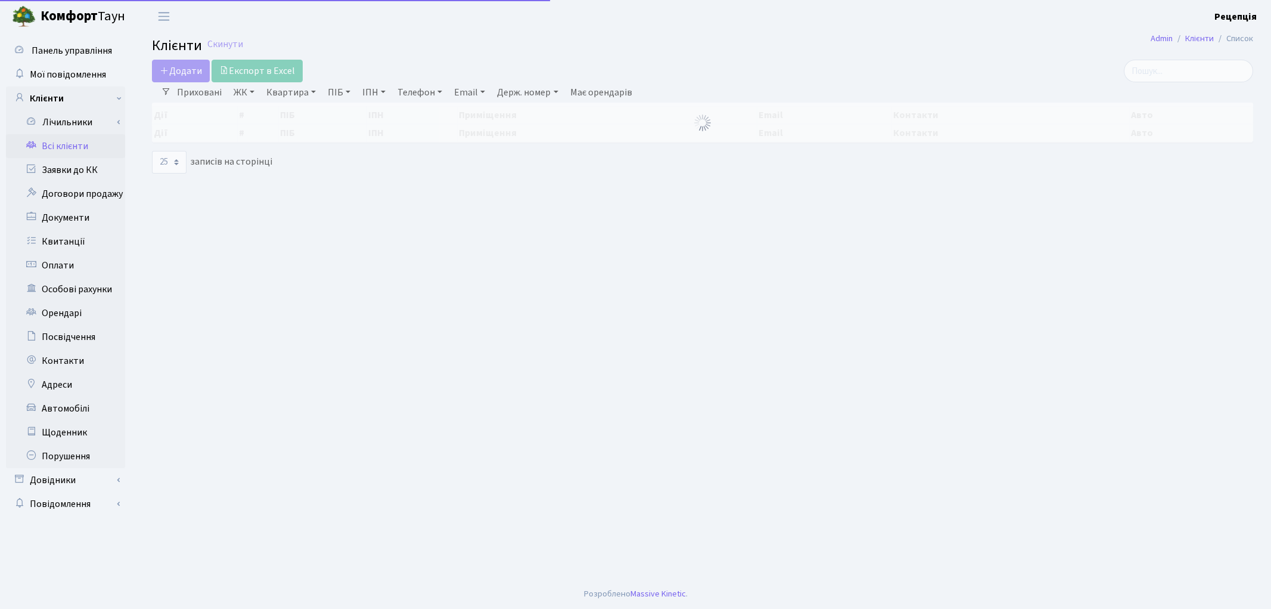
select select "25"
